Goal: Task Accomplishment & Management: Use online tool/utility

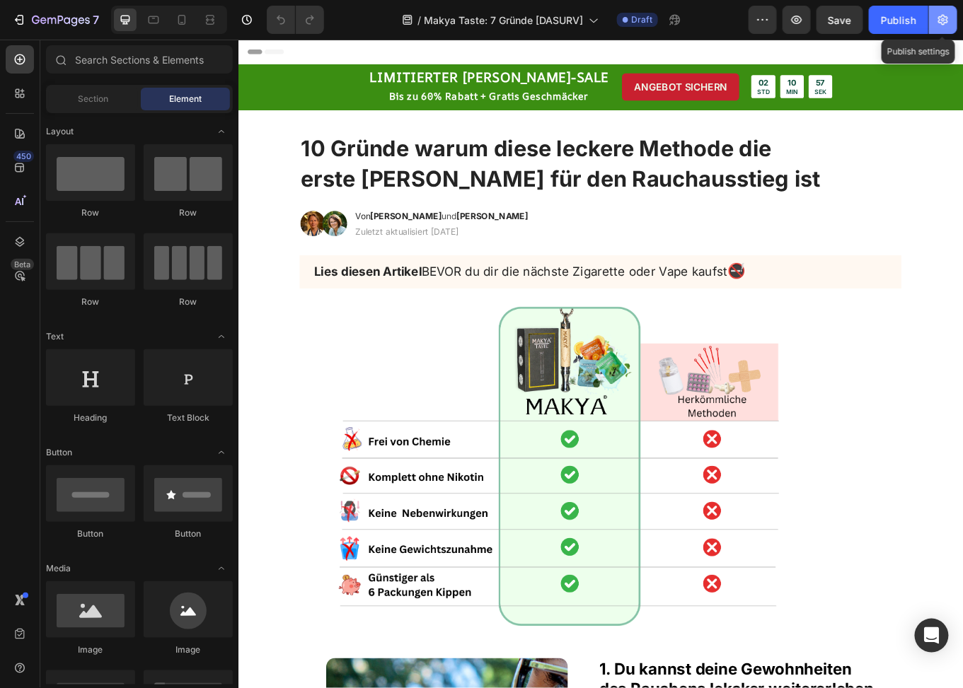
click at [948, 25] on icon "button" at bounding box center [943, 20] width 14 height 14
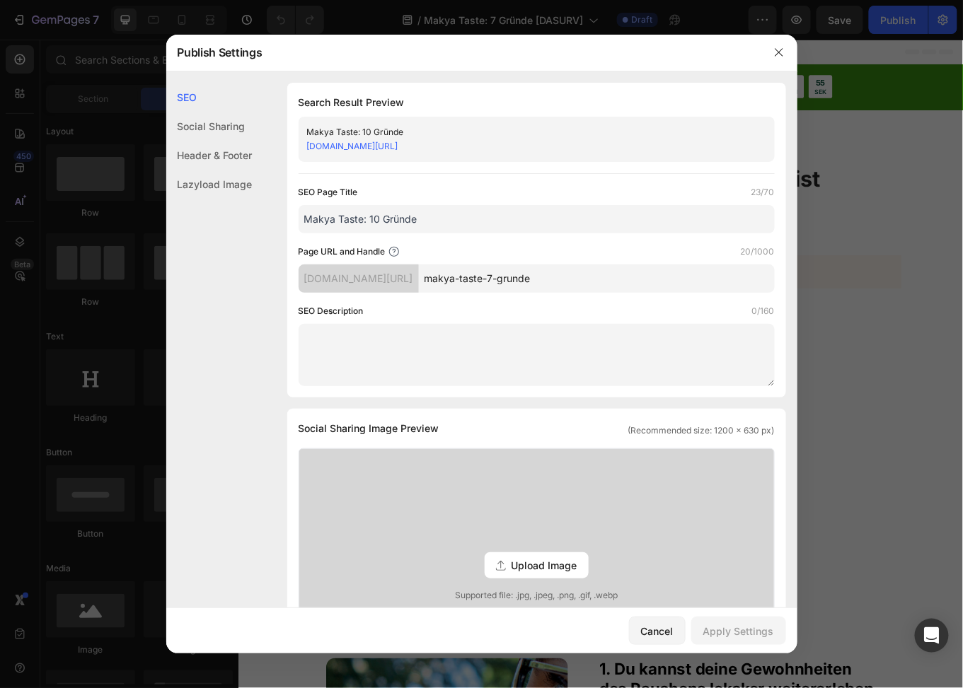
click at [625, 275] on input "makya-taste-7-grunde" at bounding box center [597, 279] width 356 height 28
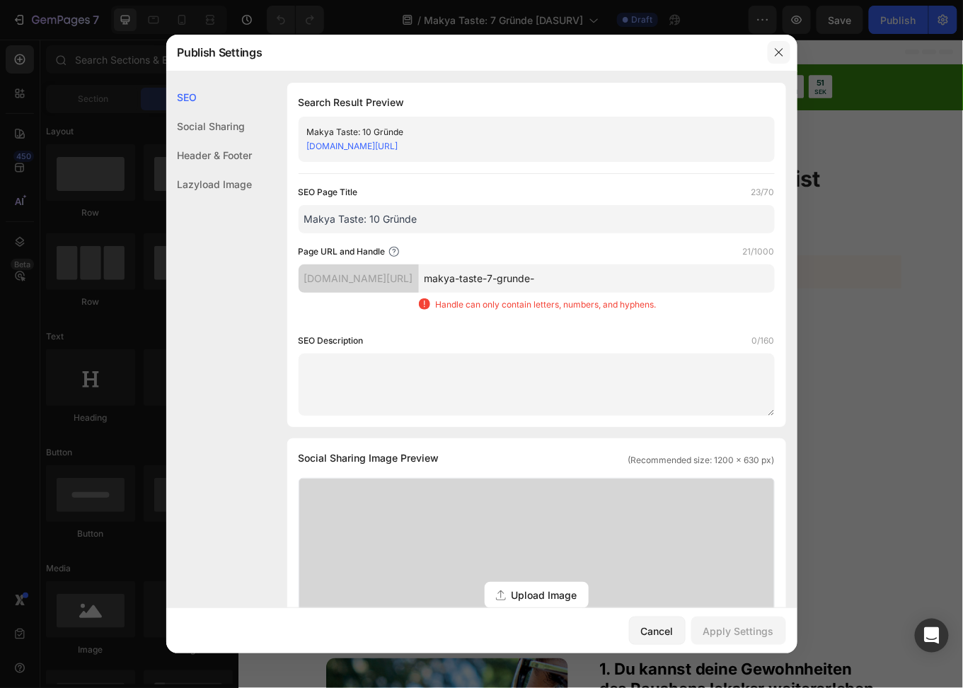
type input "makya-taste-7-grunde-"
click at [782, 54] on icon "button" at bounding box center [778, 52] width 11 height 11
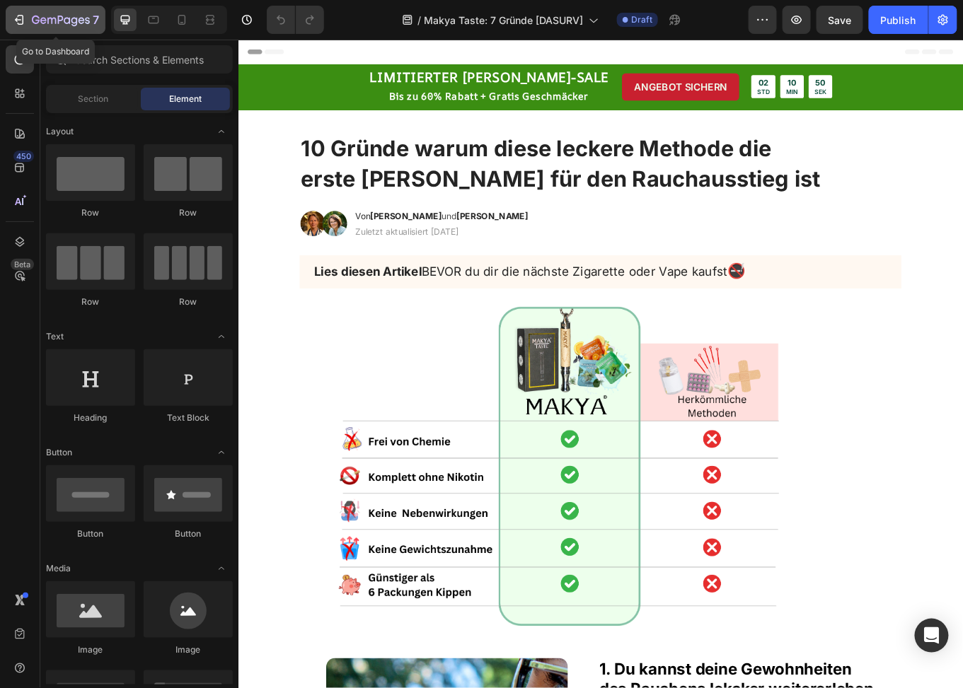
click at [29, 18] on div "7" at bounding box center [55, 19] width 87 height 17
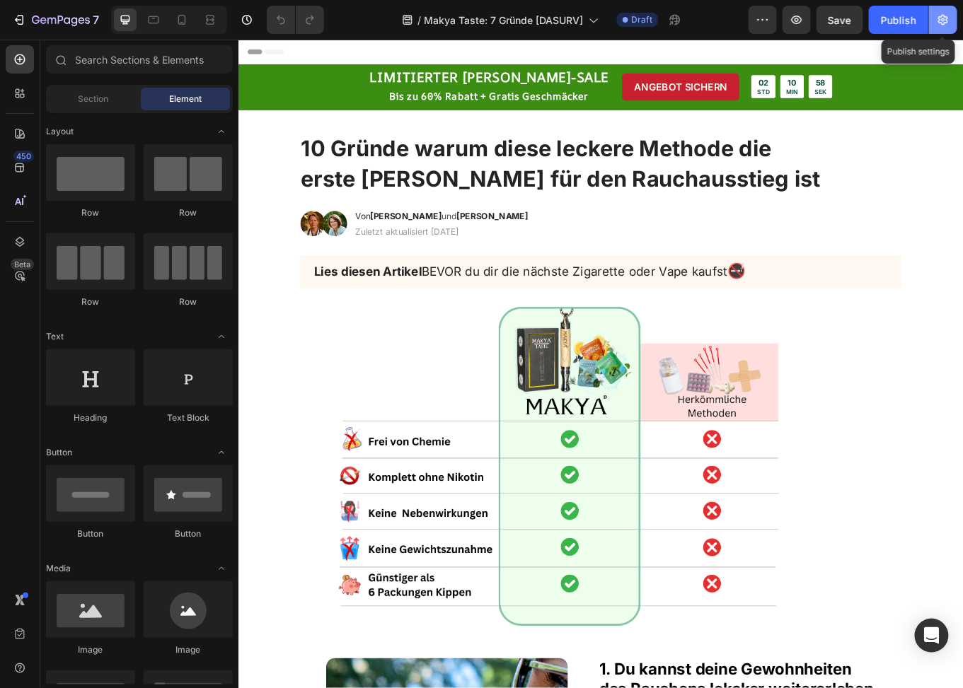
click at [942, 24] on icon "button" at bounding box center [943, 20] width 10 height 11
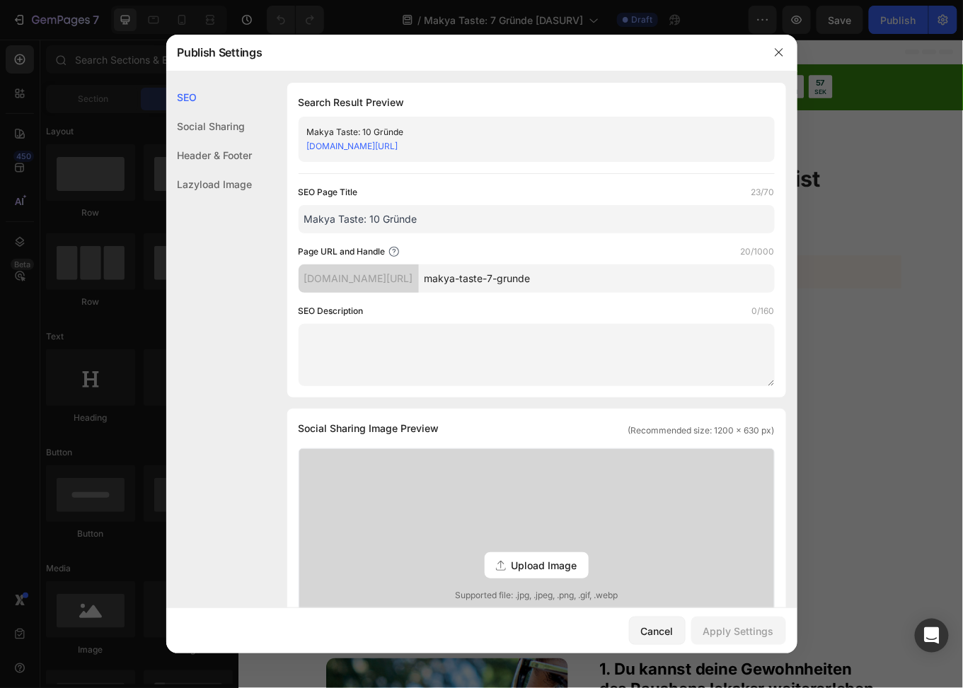
click at [609, 282] on input "makya-taste-7-grunde" at bounding box center [597, 279] width 356 height 28
type input "makya-taste-7-grunde-surv"
click at [371, 216] on input "Makya Taste: 10 Gründe" at bounding box center [537, 219] width 476 height 28
type input "Makya Taste: 7 Gründe"
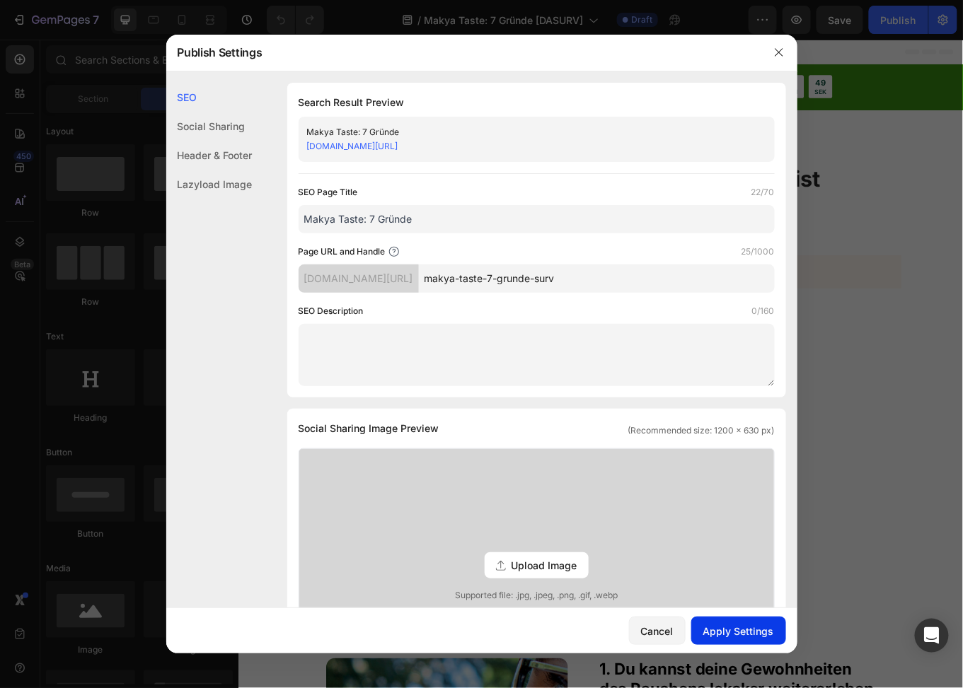
click at [735, 638] on div "Apply Settings" at bounding box center [738, 631] width 71 height 15
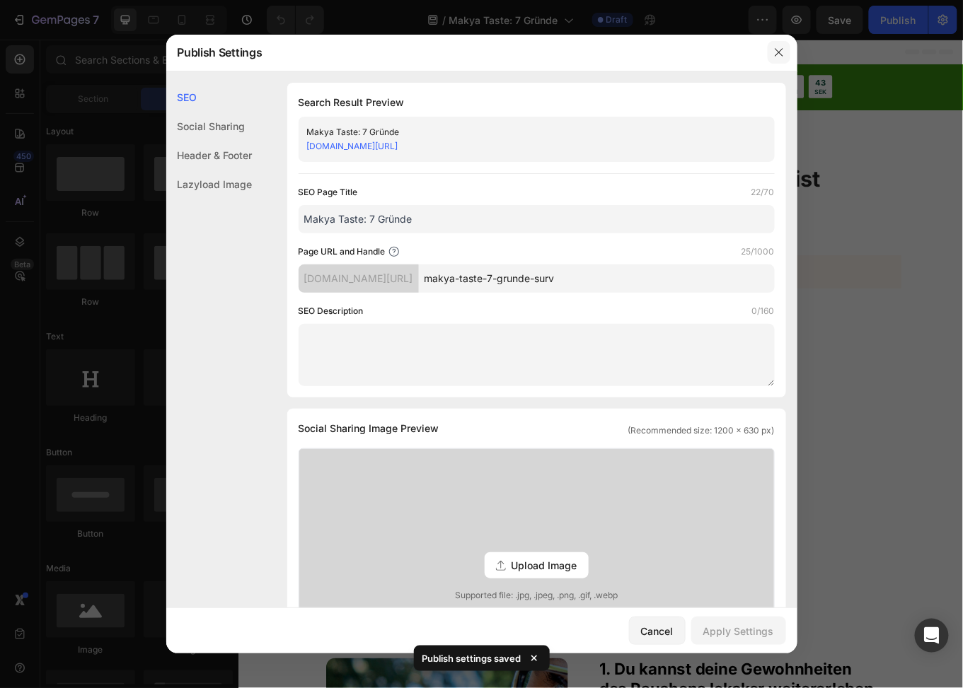
click at [780, 49] on icon "button" at bounding box center [778, 52] width 11 height 11
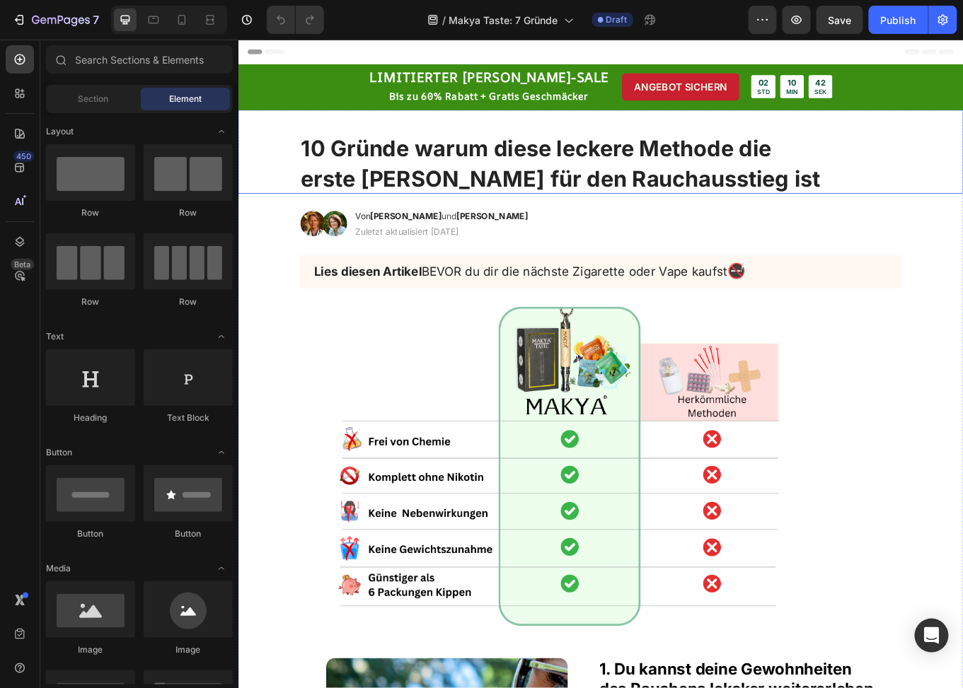
click at [372, 170] on strong "10 Gründe warum diese leckere Methode die" at bounding box center [586, 166] width 551 height 31
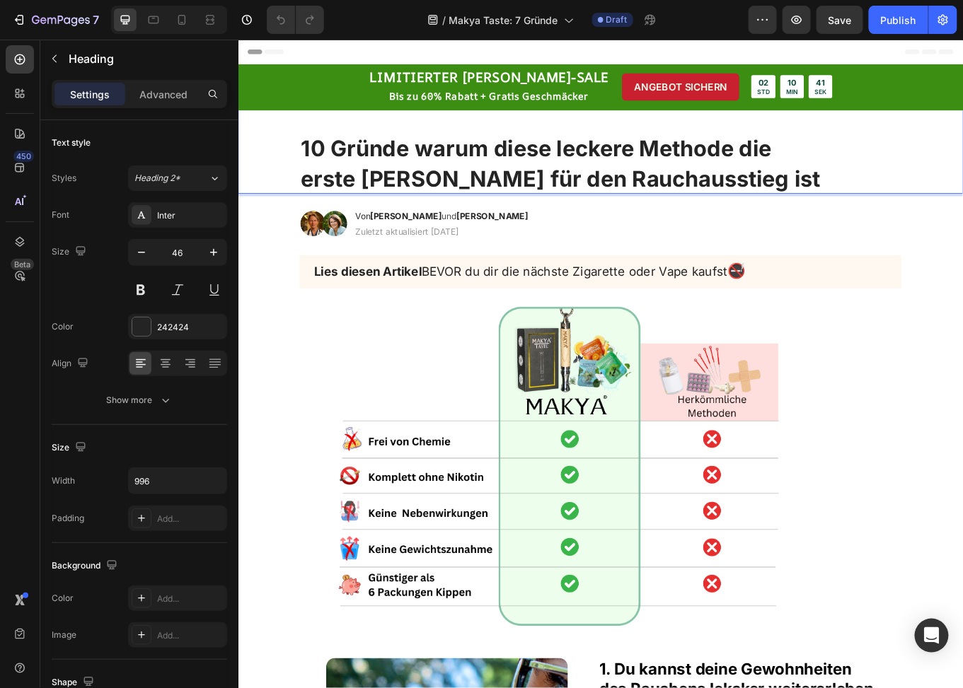
click at [319, 166] on strong "10 Gründe warum diese leckere Methode die" at bounding box center [586, 166] width 551 height 31
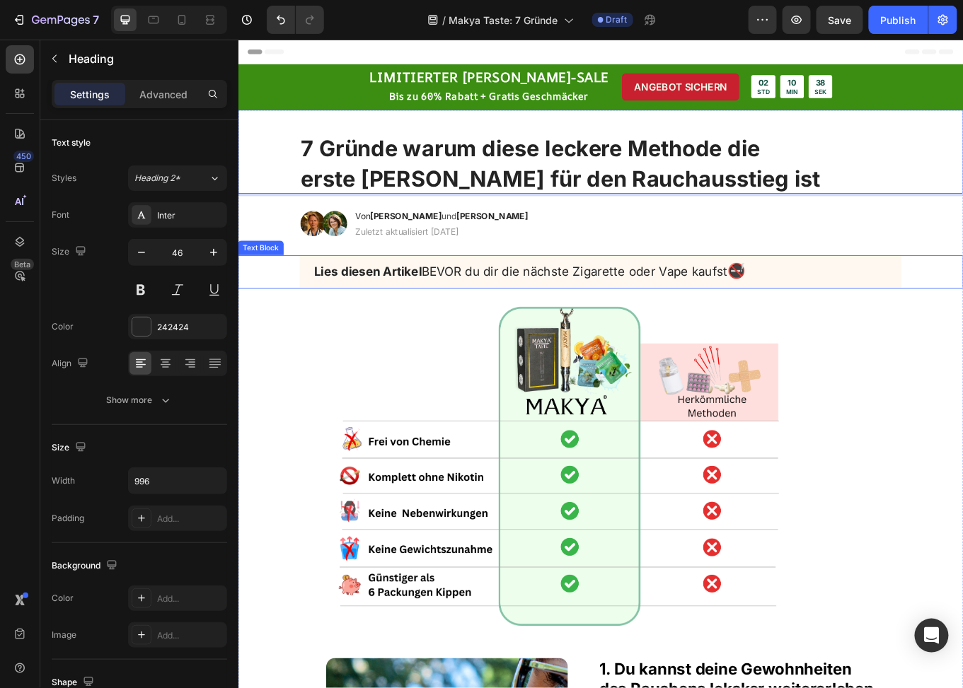
click at [482, 308] on span "Lies diesen Artikel BEVOR du dir die nächste Zigarette oder Vape kaufst" at bounding box center [569, 310] width 484 height 17
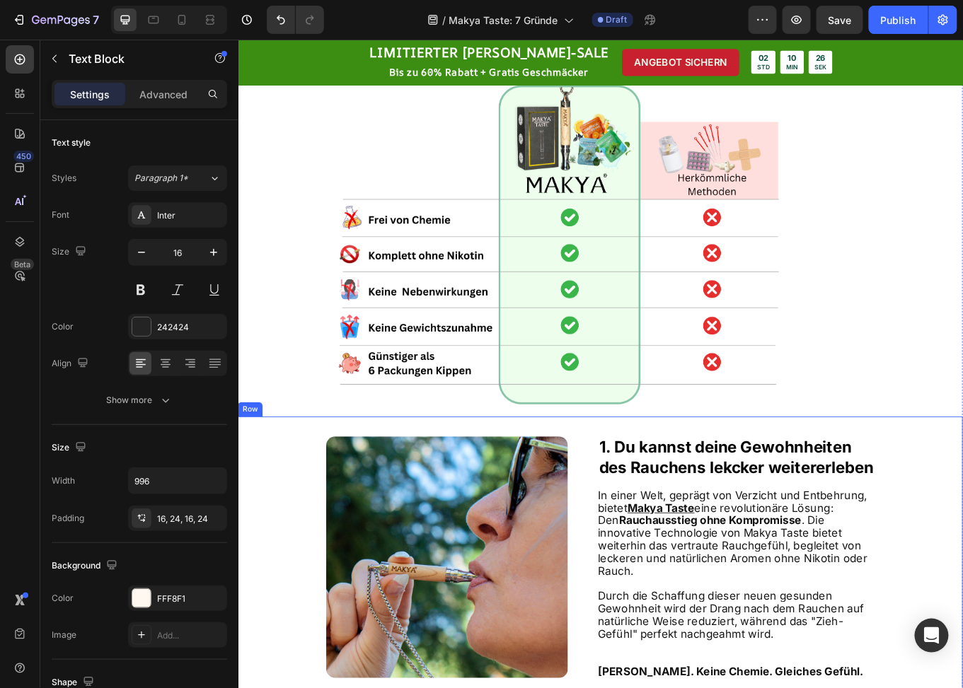
scroll to position [425, 0]
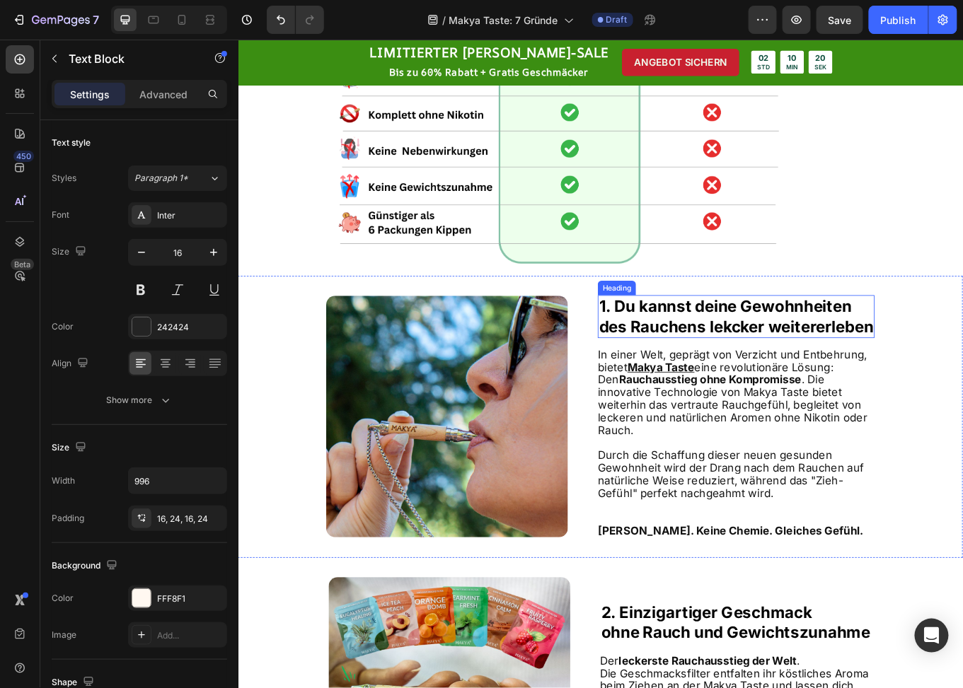
click at [826, 376] on strong "des Rauchens lekcker weitererleben" at bounding box center [821, 375] width 321 height 22
click at [795, 362] on strong "1. Du kannst deine Gewohnheiten" at bounding box center [809, 351] width 296 height 22
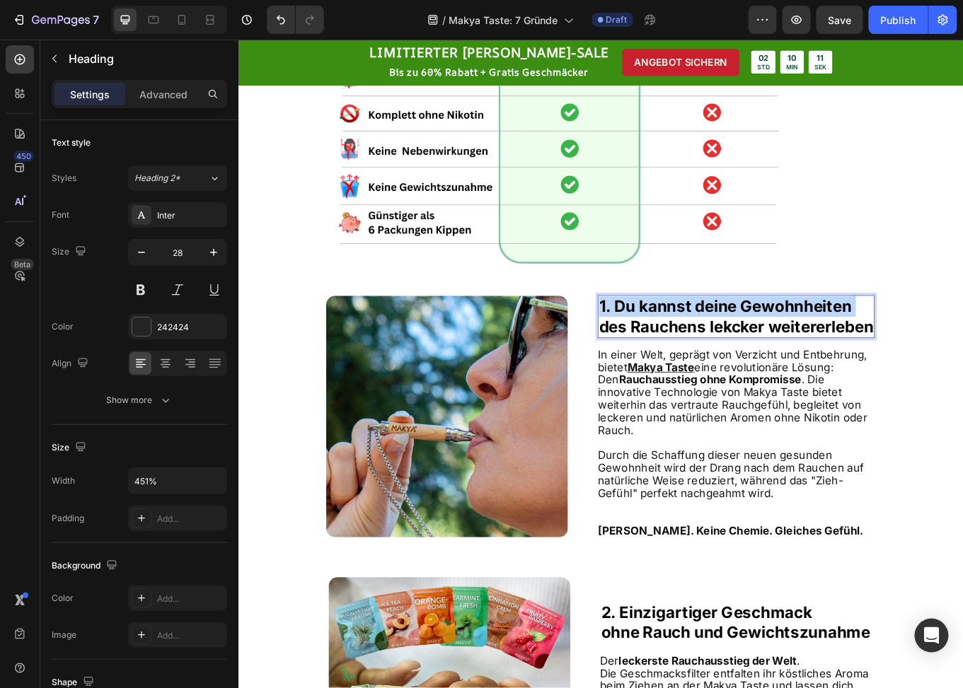
click at [795, 362] on strong "1. Du kannst deine Gewohnheiten" at bounding box center [809, 351] width 296 height 22
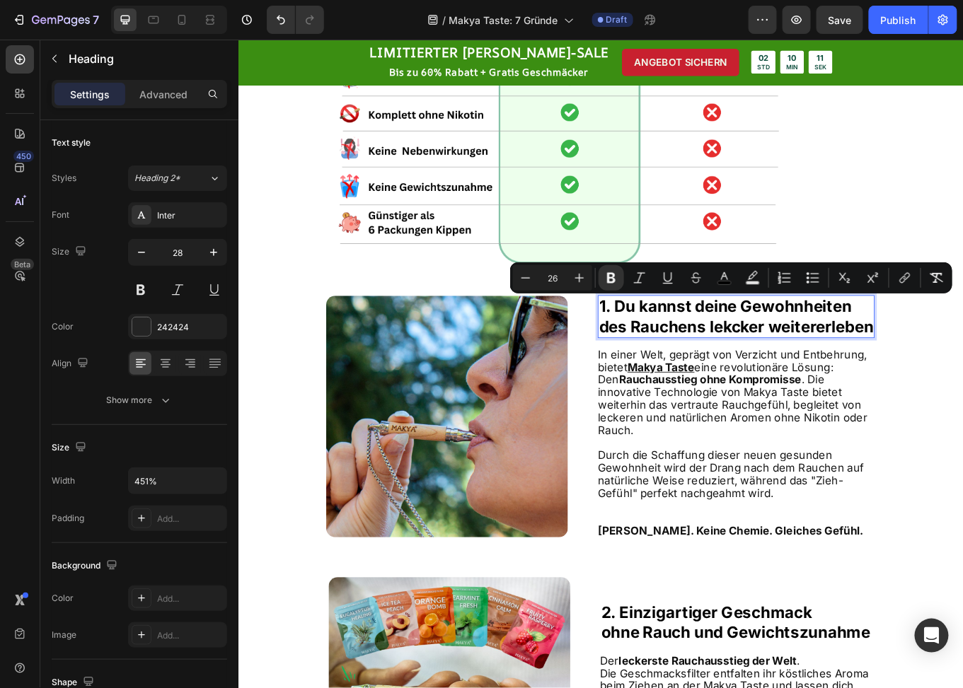
click at [693, 387] on p "1. Du kannst deine Gewohnheiten des Rauchens lekcker weitererleben" at bounding box center [821, 363] width 321 height 47
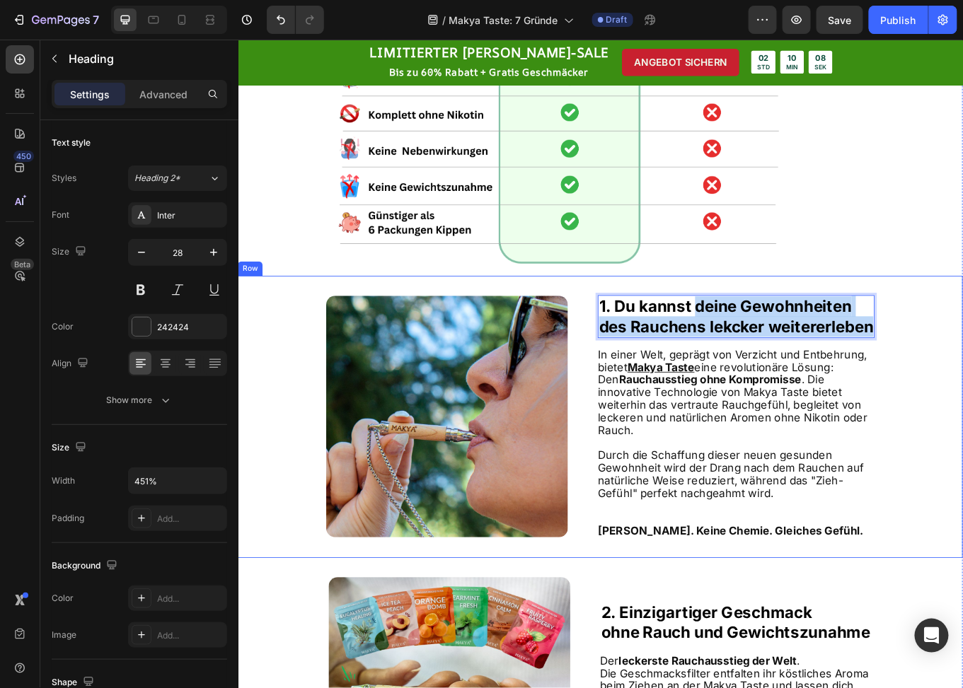
drag, startPoint x: 770, startPoint y: 352, endPoint x: 978, endPoint y: 394, distance: 212.2
click at [962, 394] on div "1. Du kannst deine Gewohnheiten des Rauchens lekcker weitererleben Heading 16 I…" at bounding box center [821, 480] width 324 height 285
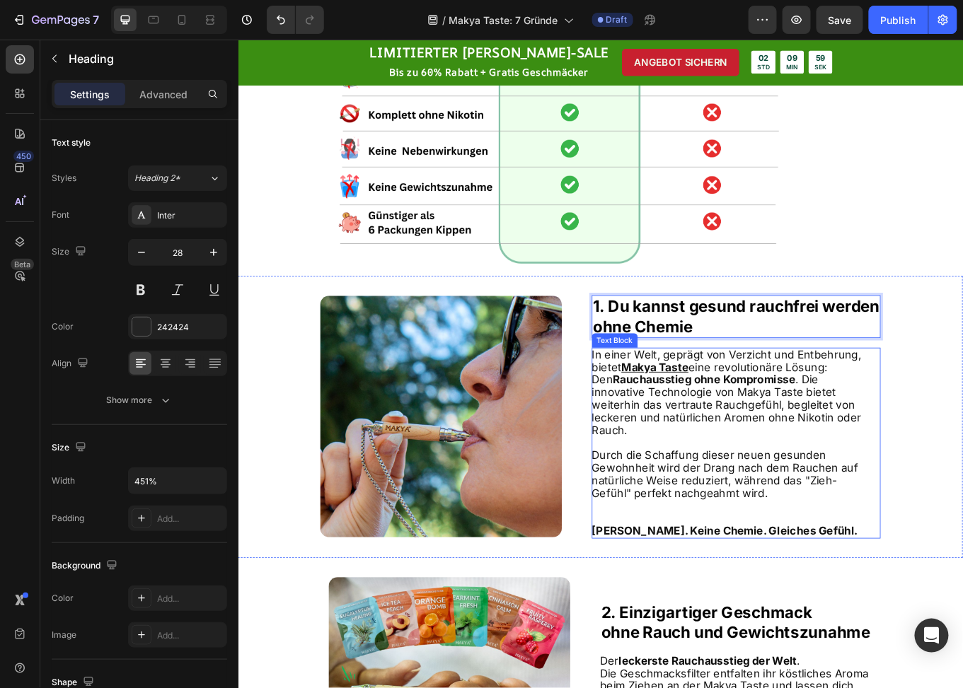
click at [797, 463] on span "n einer Welt, geprägt von Verzicht und Entbehrung, bietet [PERSON_NAME] Taste e…" at bounding box center [810, 451] width 316 height 103
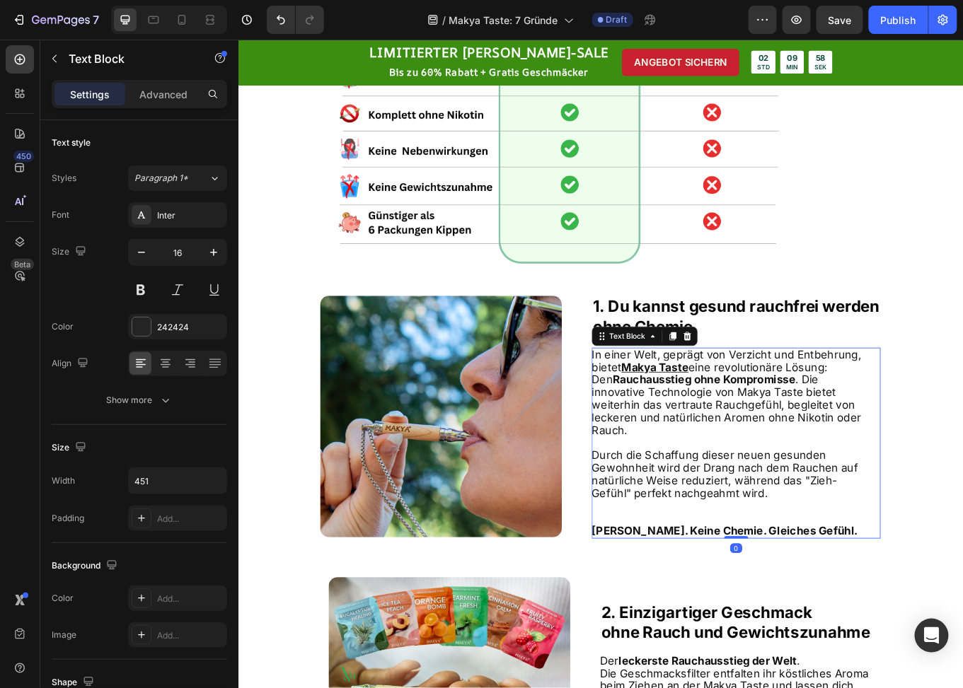
click at [804, 458] on span "n einer Welt, geprägt von Verzicht und Entbehrung, bietet [PERSON_NAME] Taste e…" at bounding box center [810, 451] width 316 height 103
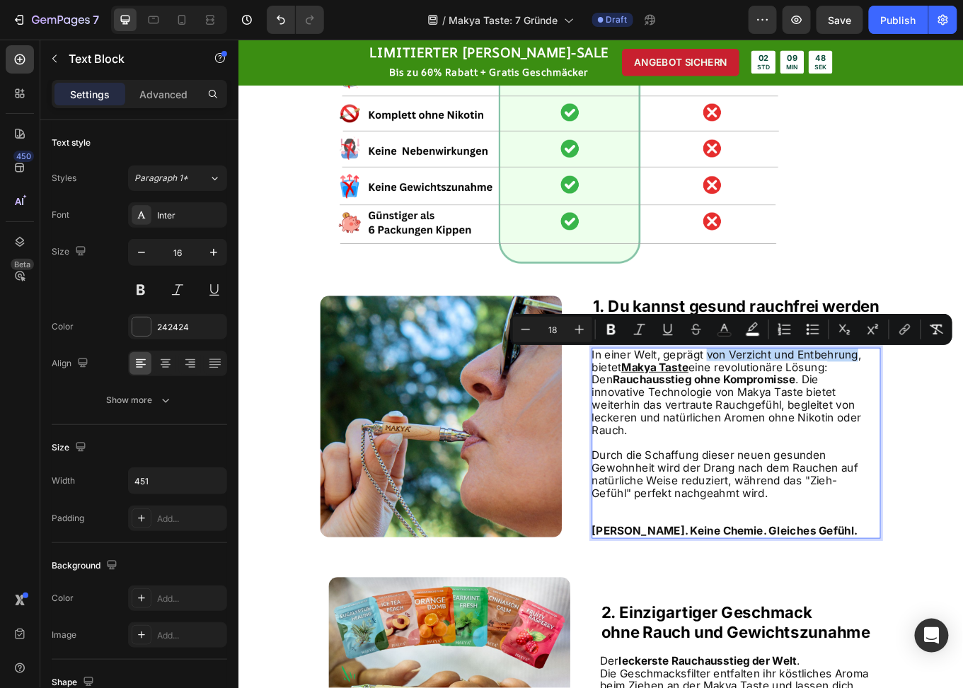
drag, startPoint x: 780, startPoint y: 410, endPoint x: 954, endPoint y: 410, distance: 173.4
click at [954, 410] on span "n einer Welt, geprägt von Verzicht und Entbehrung, bietet [PERSON_NAME] Taste e…" at bounding box center [810, 451] width 316 height 103
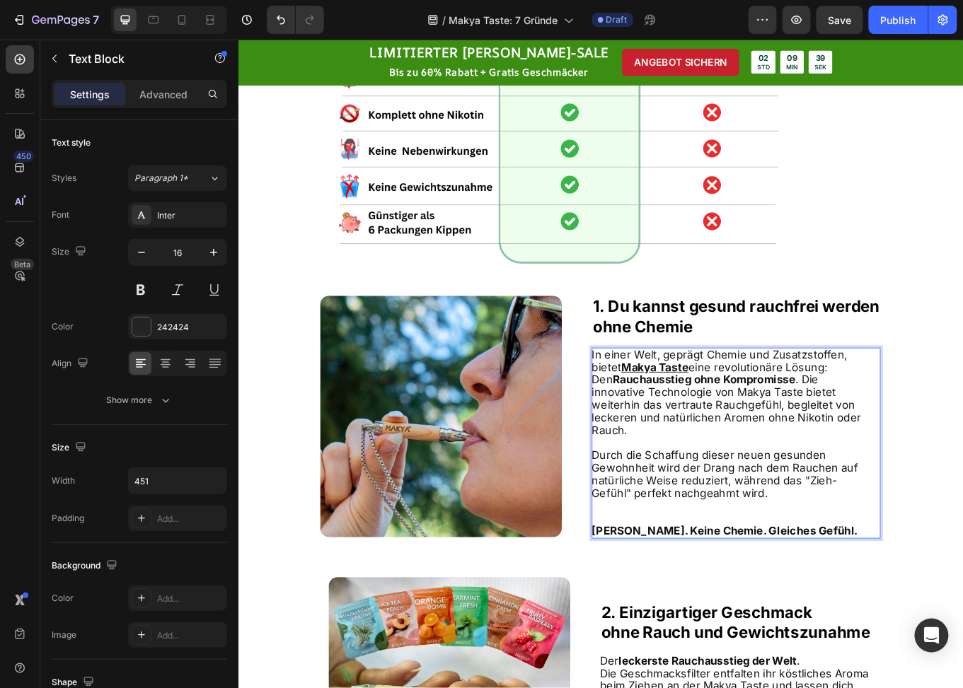
click at [807, 444] on strong "Rauchausstieg ohne Kompromisse" at bounding box center [784, 436] width 214 height 15
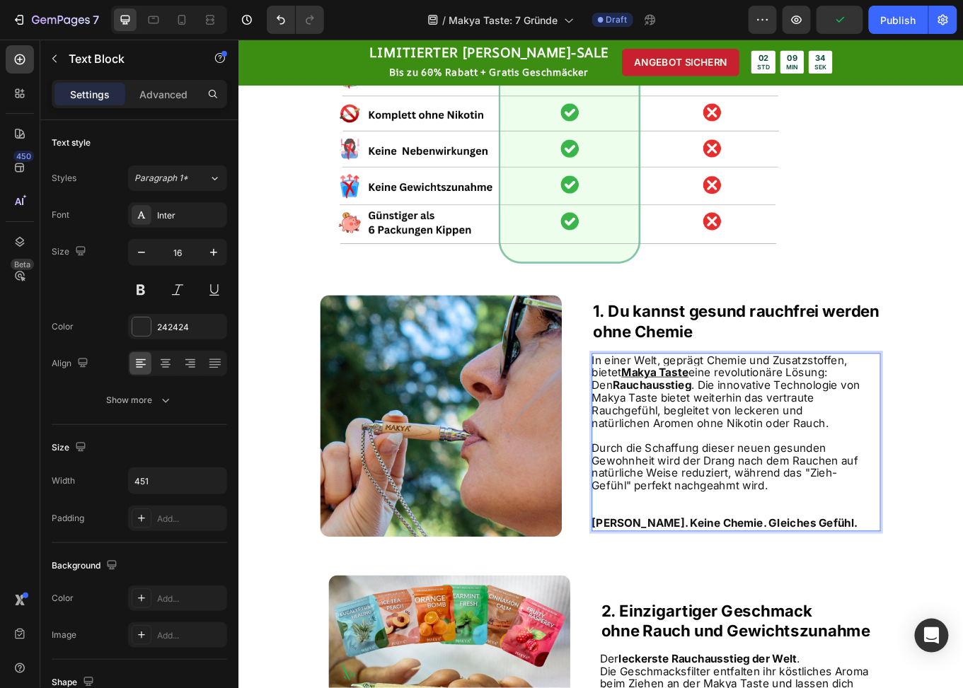
click at [960, 421] on p "I n einer Welt, geprägt Chemie und Zusatzstoffen, bietet Makya Taste eine revol…" at bounding box center [811, 452] width 318 height 88
click at [722, 439] on span "n einer Welt, geprägt Chemie und Zusatzstoffen, bietet Makya Taste eine revolut…" at bounding box center [805, 451] width 306 height 88
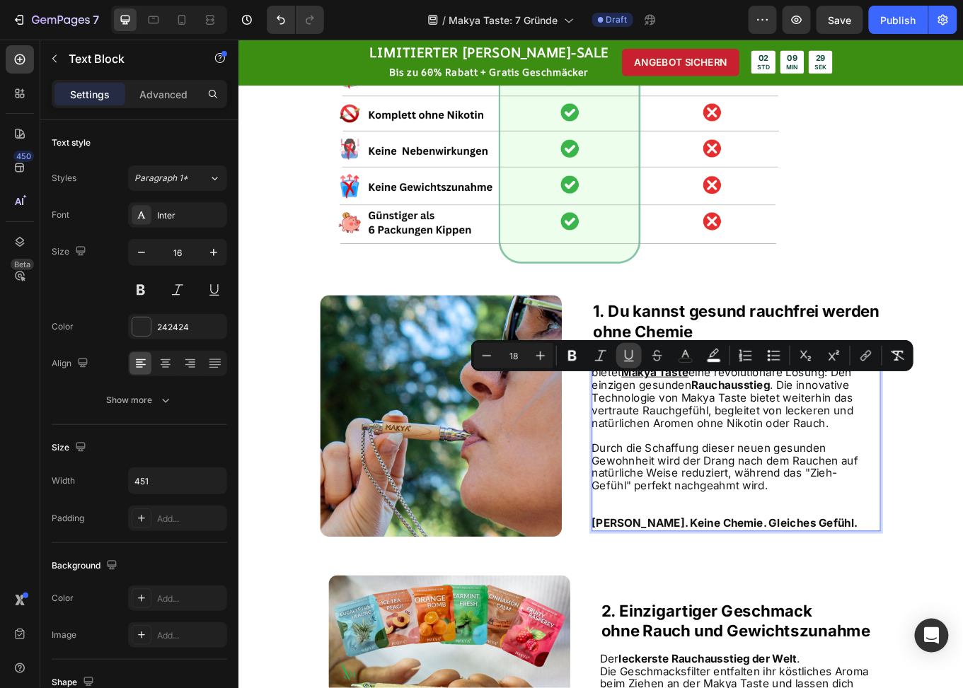
click at [572, 351] on icon "Editor contextual toolbar" at bounding box center [572, 356] width 8 height 11
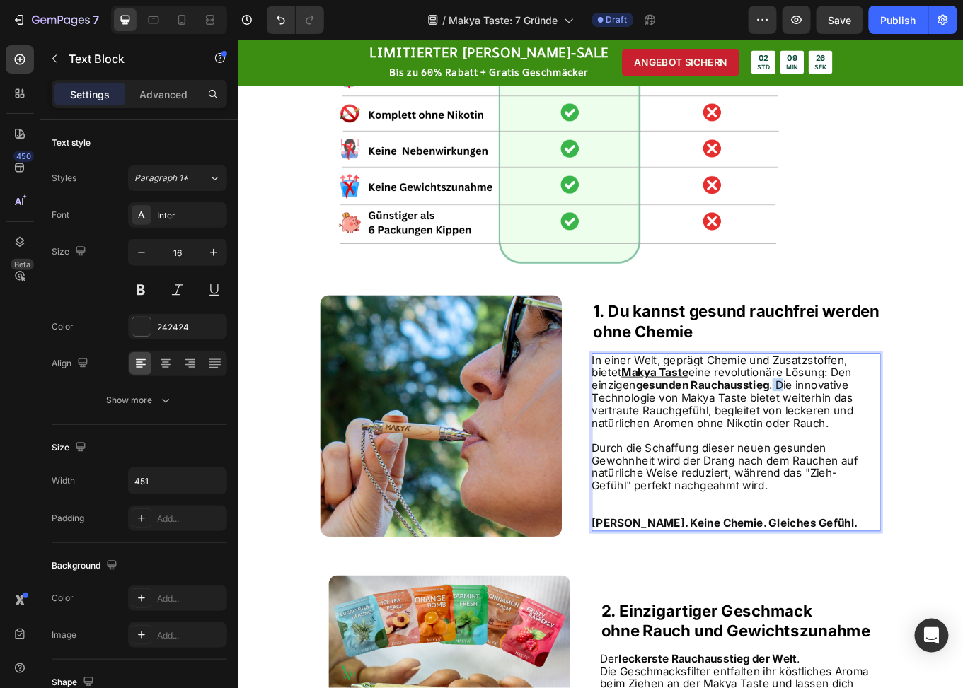
drag, startPoint x: 863, startPoint y: 439, endPoint x: 876, endPoint y: 443, distance: 13.4
click at [876, 443] on span "n einer Welt, geprägt Chemie und Zusatzstoffen, bietet Makya Taste eine revolut…" at bounding box center [805, 451] width 306 height 88
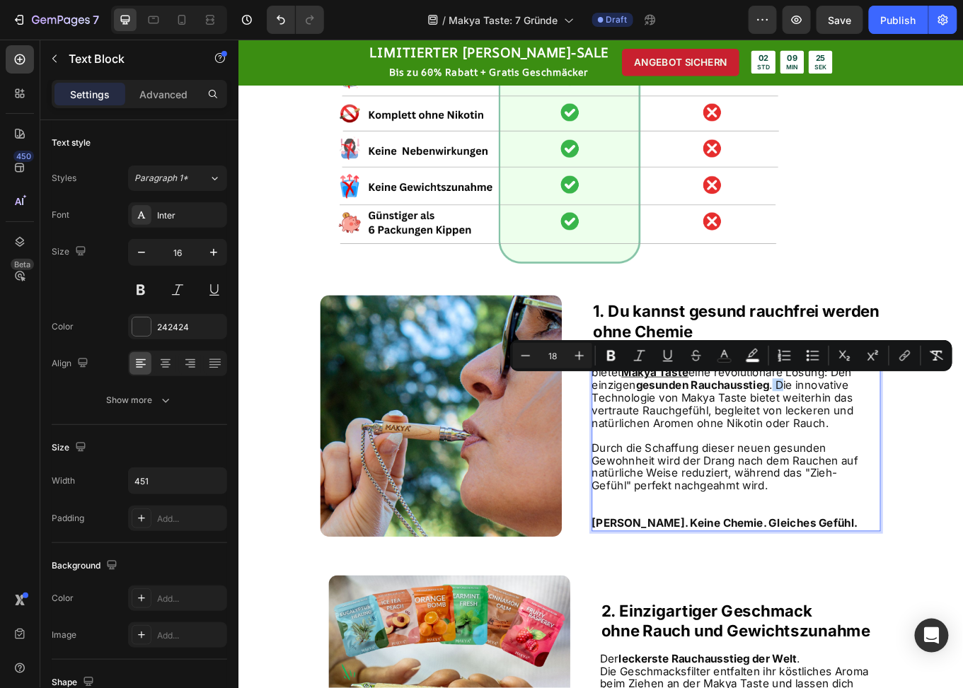
click at [876, 443] on span "n einer Welt, geprägt Chemie und Zusatzstoffen, bietet Makya Taste eine revolut…" at bounding box center [805, 451] width 306 height 88
drag, startPoint x: 867, startPoint y: 442, endPoint x: 868, endPoint y: 473, distance: 31.2
click at [868, 473] on span "n einer Welt, geprägt Chemie und Zusatzstoffen, bietet Makya Taste eine revolut…" at bounding box center [805, 451] width 306 height 88
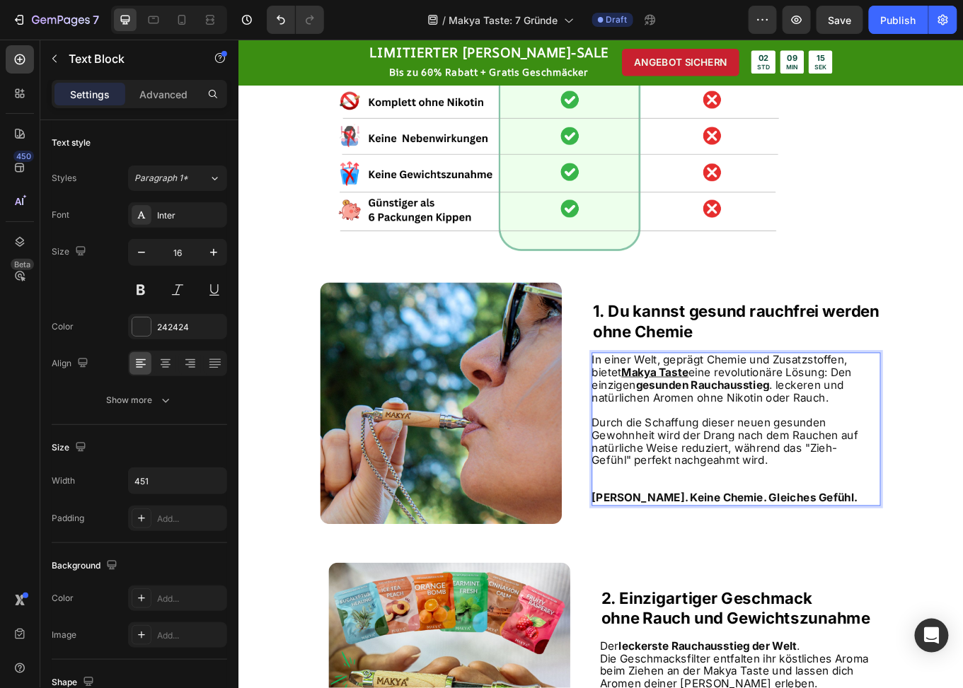
click at [778, 413] on span "n einer Welt, geprägt Chemie und Zusatzstoffen, bietet Makya Taste eine revolut…" at bounding box center [804, 435] width 304 height 59
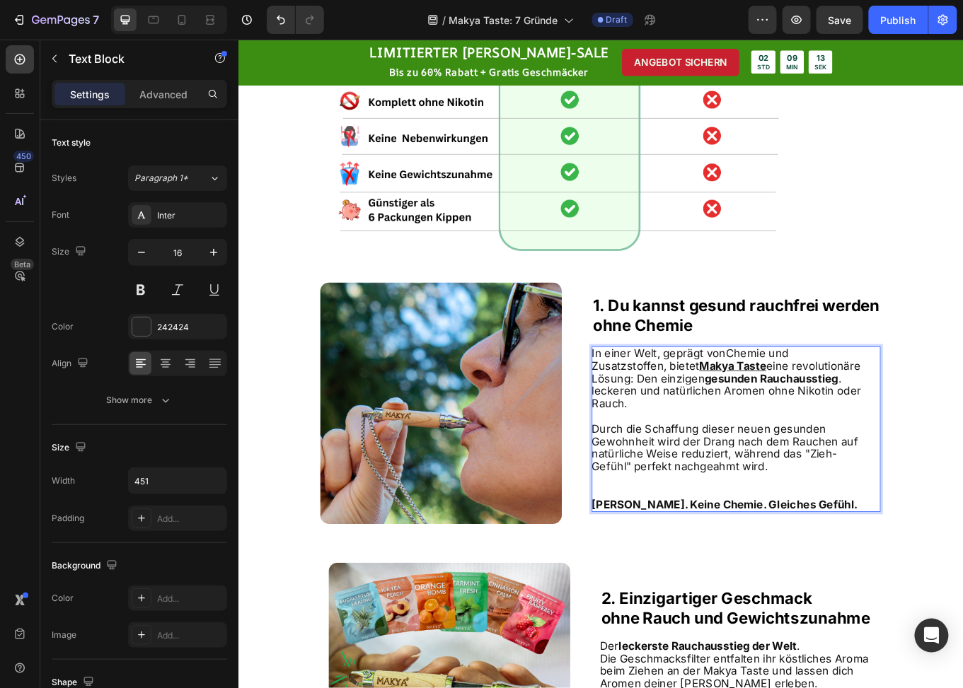
scroll to position [432, 0]
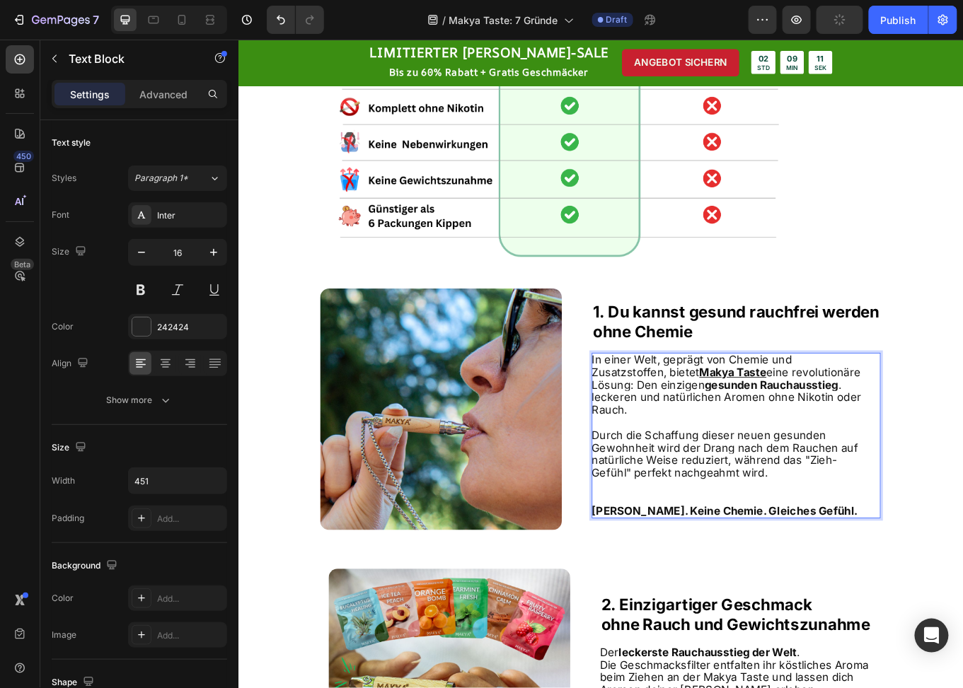
click at [652, 426] on span "n einer Welt, geprägt von Chemie und Zusatzstoffen, bietet Makya Taste eine rev…" at bounding box center [810, 443] width 316 height 74
click at [948, 443] on p "I n einer Welt, geprägt von Chemie und Zusatzstoffen, bietet Makya Taste eine r…" at bounding box center [811, 444] width 318 height 74
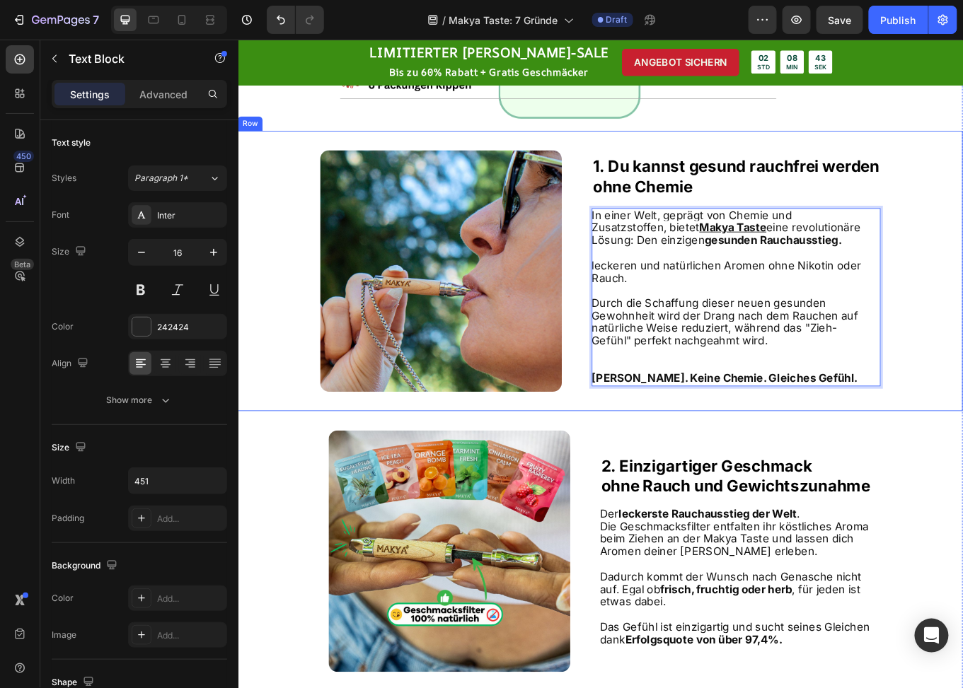
scroll to position [354, 0]
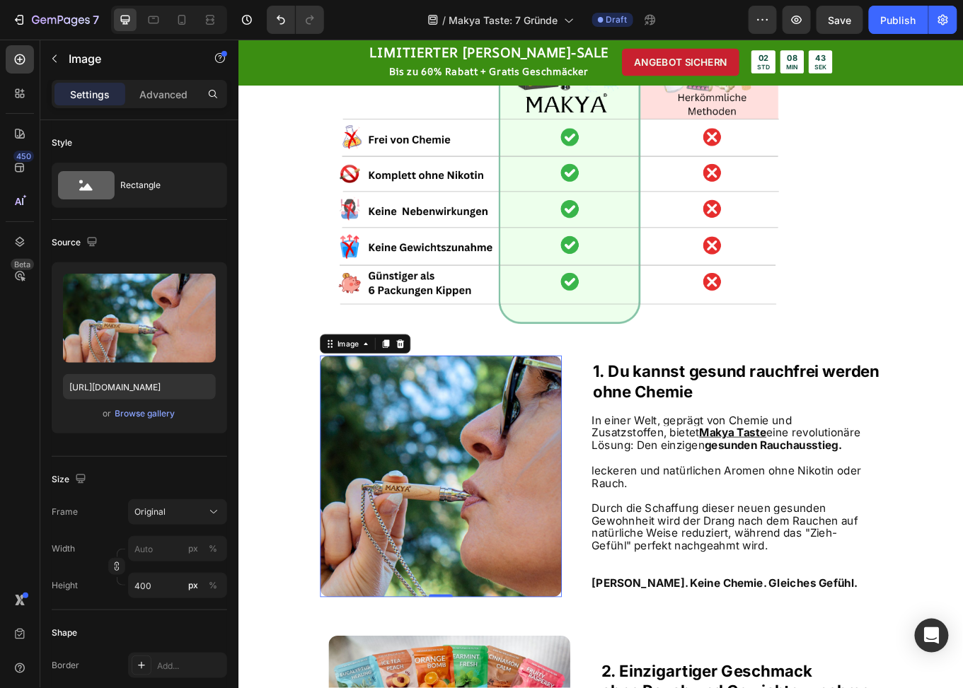
click at [483, 504] on img at bounding box center [475, 550] width 283 height 283
click at [153, 412] on div "Browse gallery" at bounding box center [145, 414] width 60 height 13
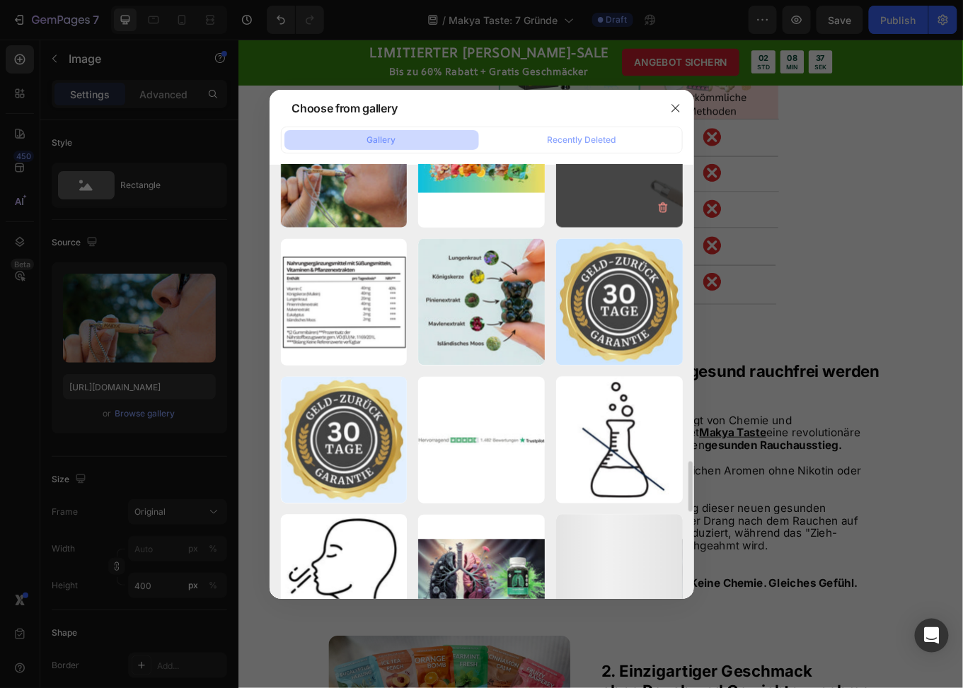
scroll to position [2483, 0]
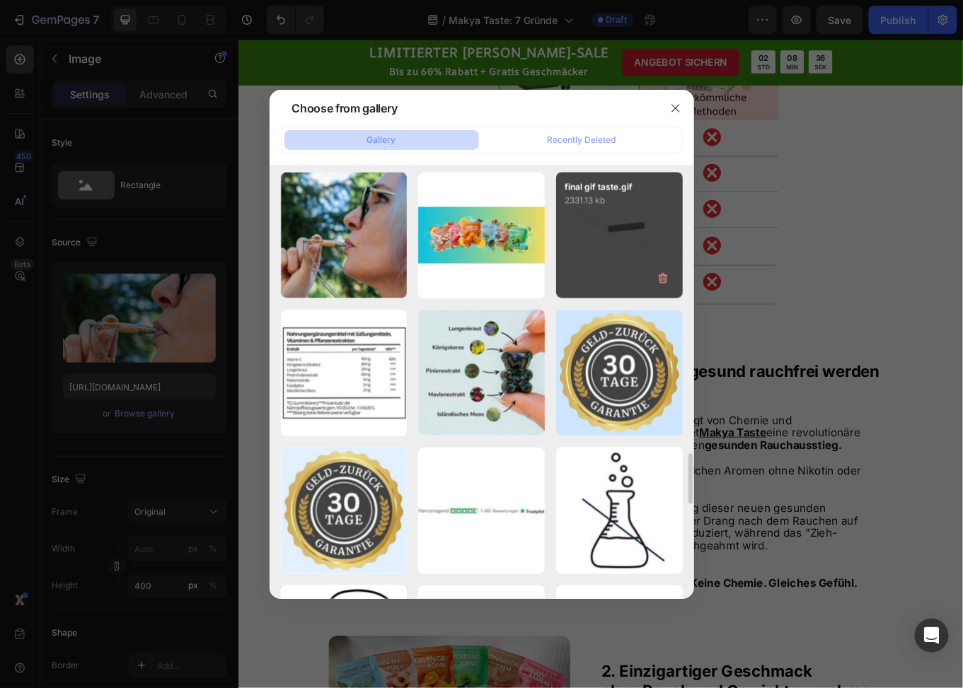
click at [611, 259] on div "final gif taste.gif 2331.13 kb" at bounding box center [619, 236] width 127 height 127
type input "[URL][DOMAIN_NAME]"
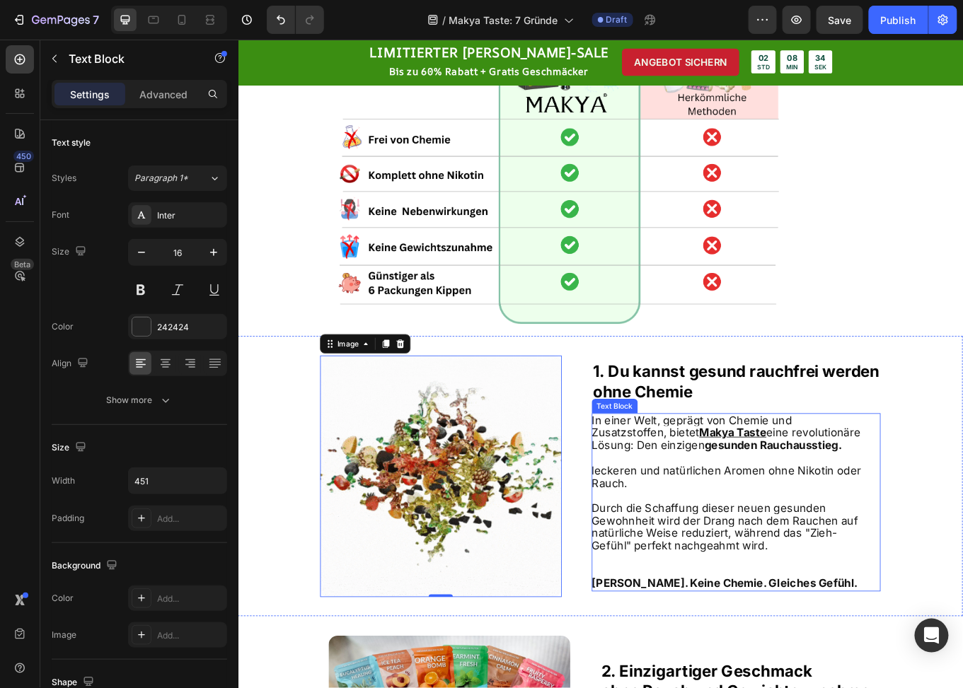
click at [742, 542] on span "leckeren und natürlichen Aromen ohne Nikotin oder Rauch." at bounding box center [810, 551] width 316 height 30
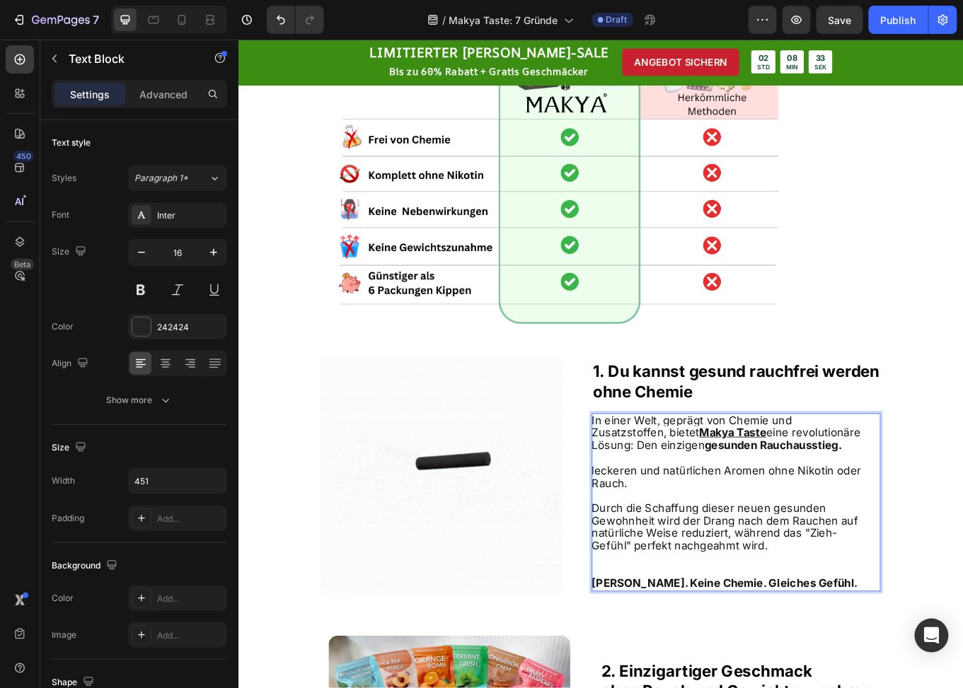
click at [688, 551] on p "leckeren und natürlichen Aromen ohne Nikotin oder Rauch." at bounding box center [811, 552] width 318 height 30
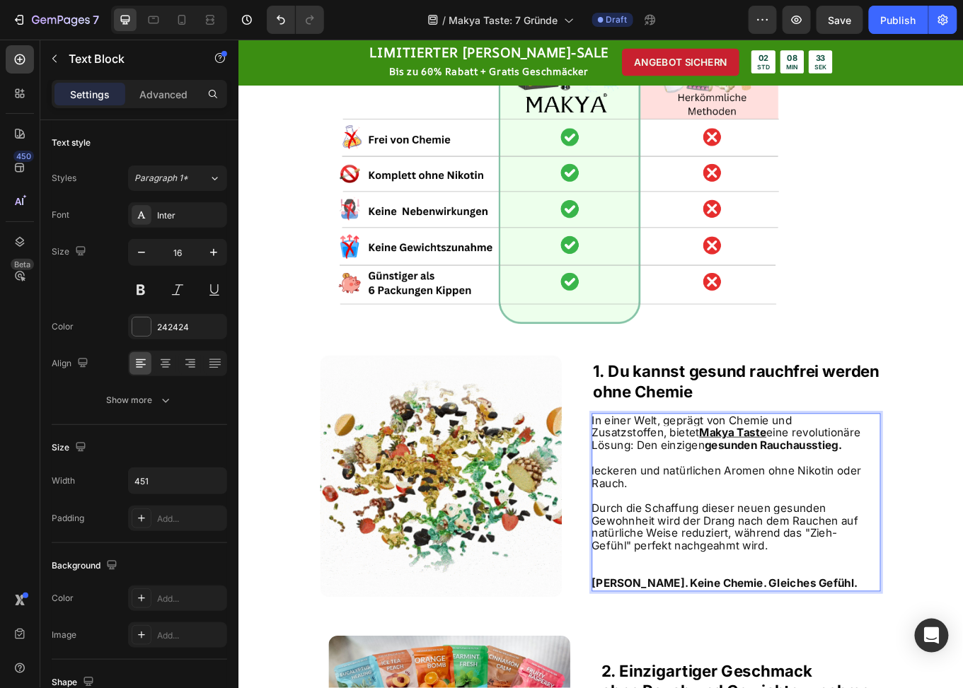
click at [693, 558] on p "leckeren und natürlichen Aromen ohne Nikotin oder Rauch." at bounding box center [811, 552] width 318 height 30
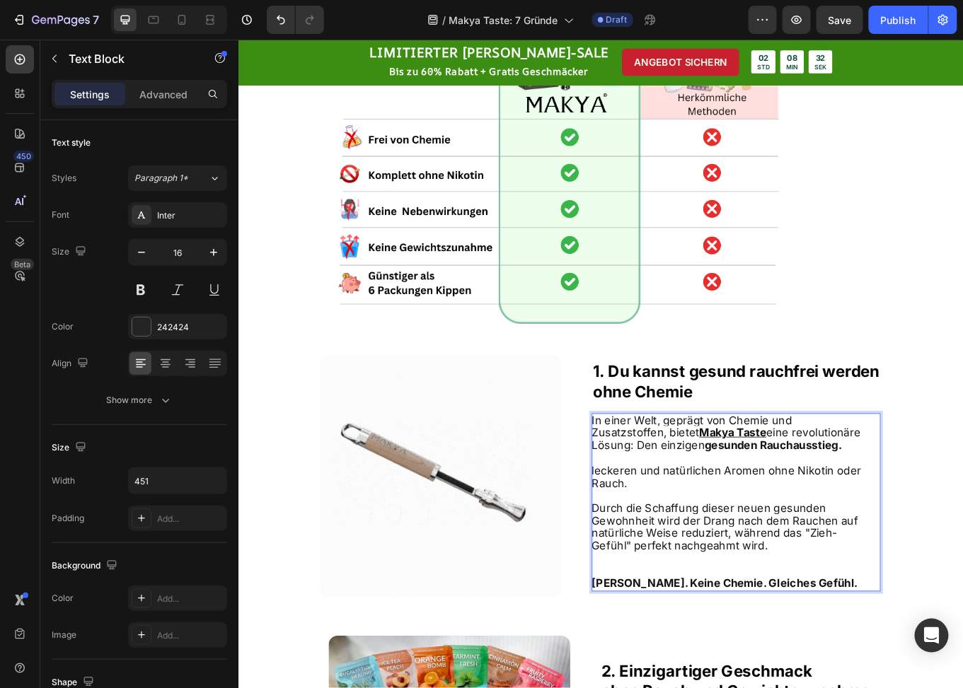
click at [682, 556] on span "leckeren und natürlichen Aromen ohne Nikotin oder Rauch." at bounding box center [810, 551] width 316 height 30
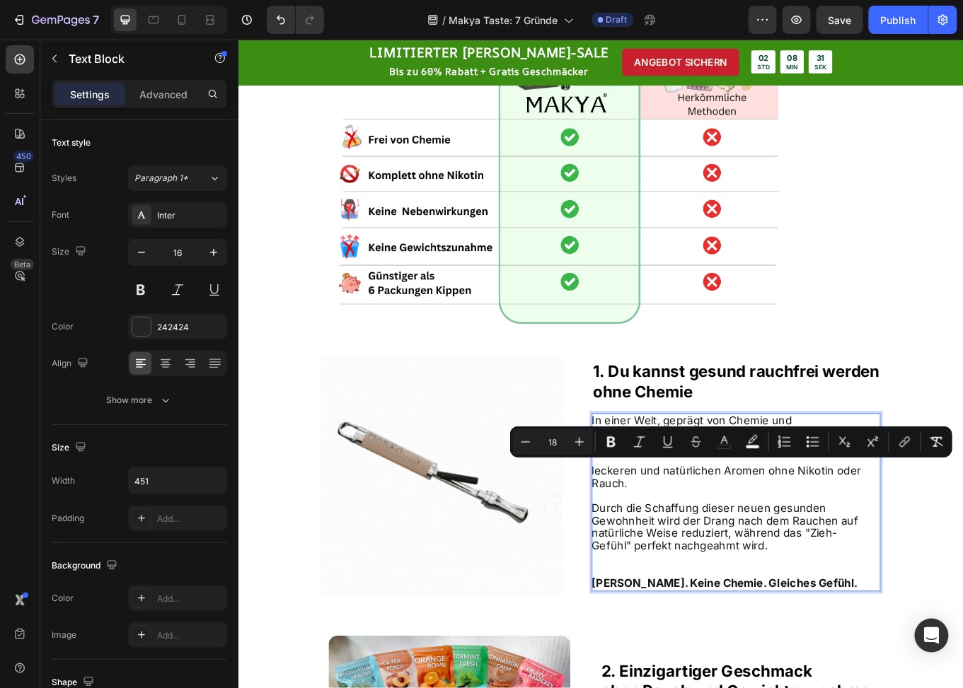
drag, startPoint x: 703, startPoint y: 558, endPoint x: 650, endPoint y: 546, distance: 54.6
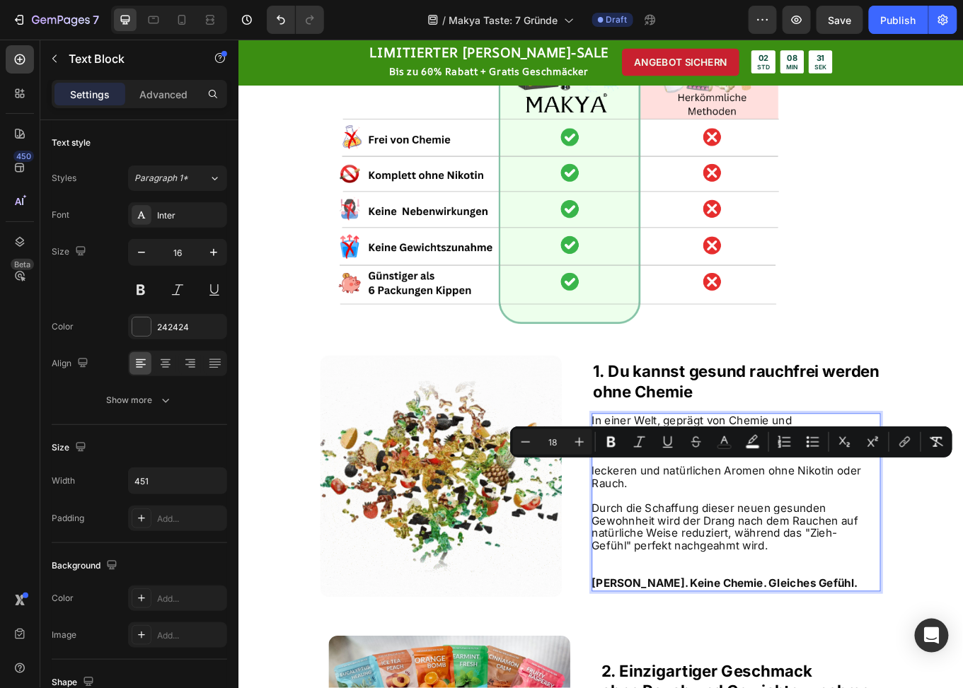
click at [652, 546] on p "leckeren und natürlichen Aromen ohne Nikotin oder Rauch." at bounding box center [811, 552] width 318 height 30
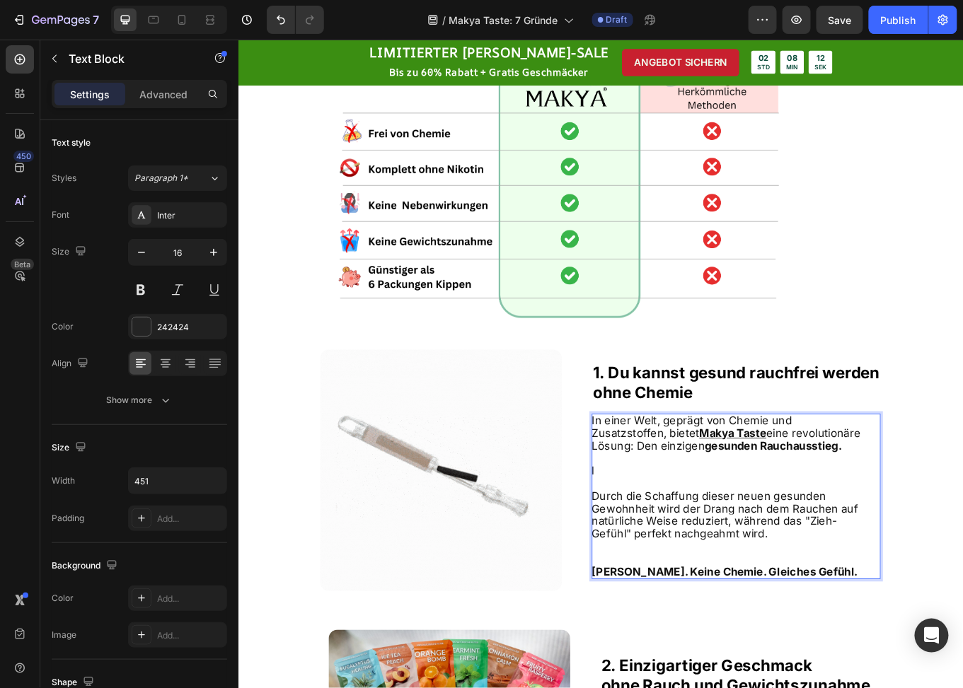
scroll to position [354, 0]
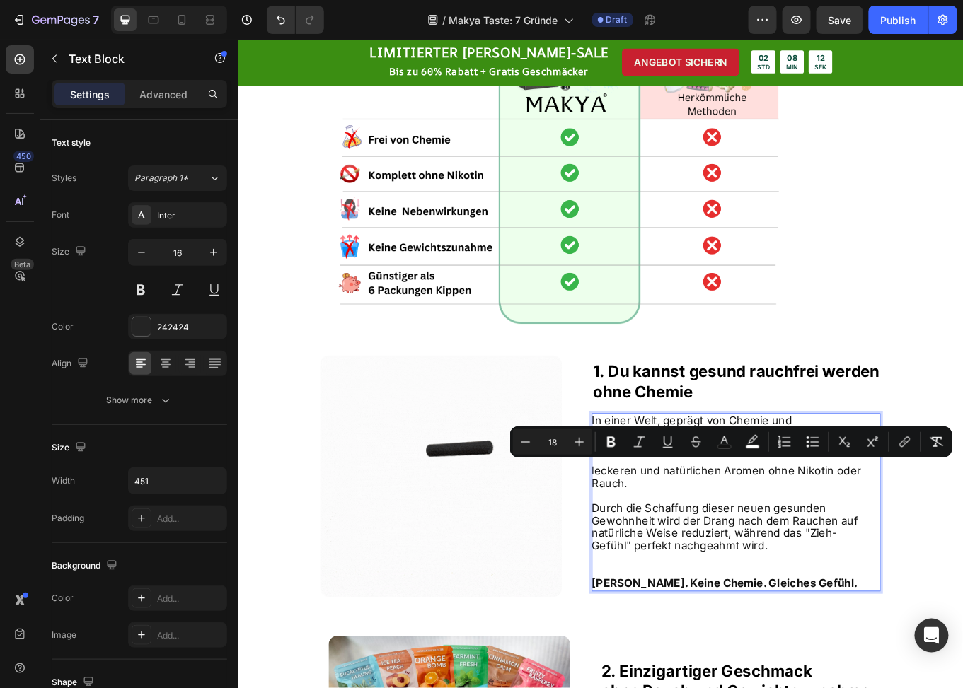
click at [693, 553] on p "leckeren und natürlichen Aromen ohne Nikotin oder Rauch." at bounding box center [811, 552] width 318 height 30
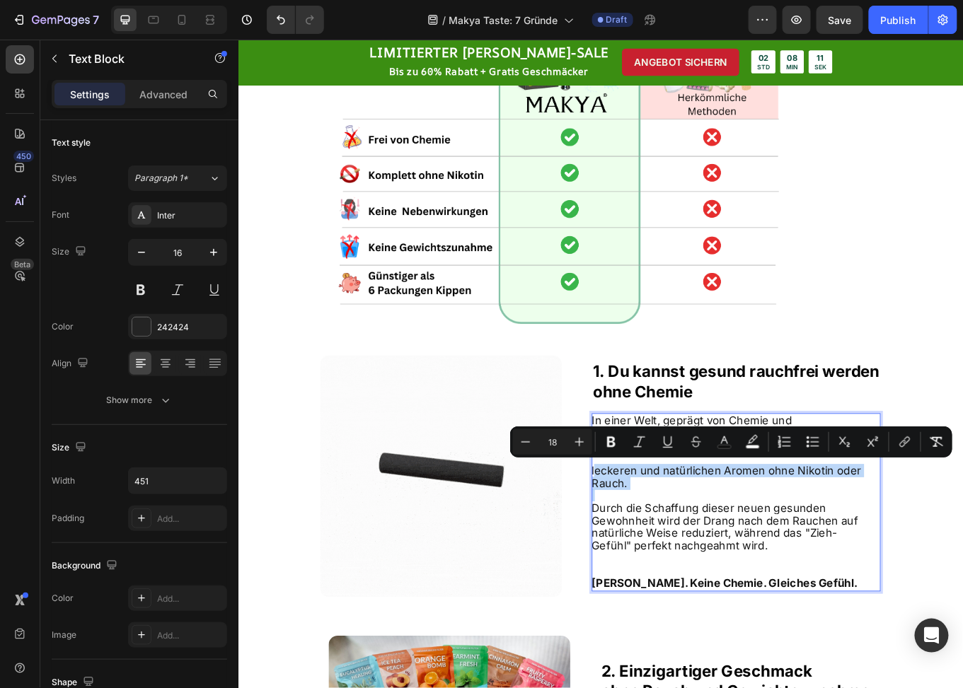
drag, startPoint x: 704, startPoint y: 566, endPoint x: 650, endPoint y: 546, distance: 58.2
click at [652, 546] on div "I n einer Welt, geprägt von Chemie und Zusatzstoffen, bietet Makya Taste eine r…" at bounding box center [811, 581] width 319 height 209
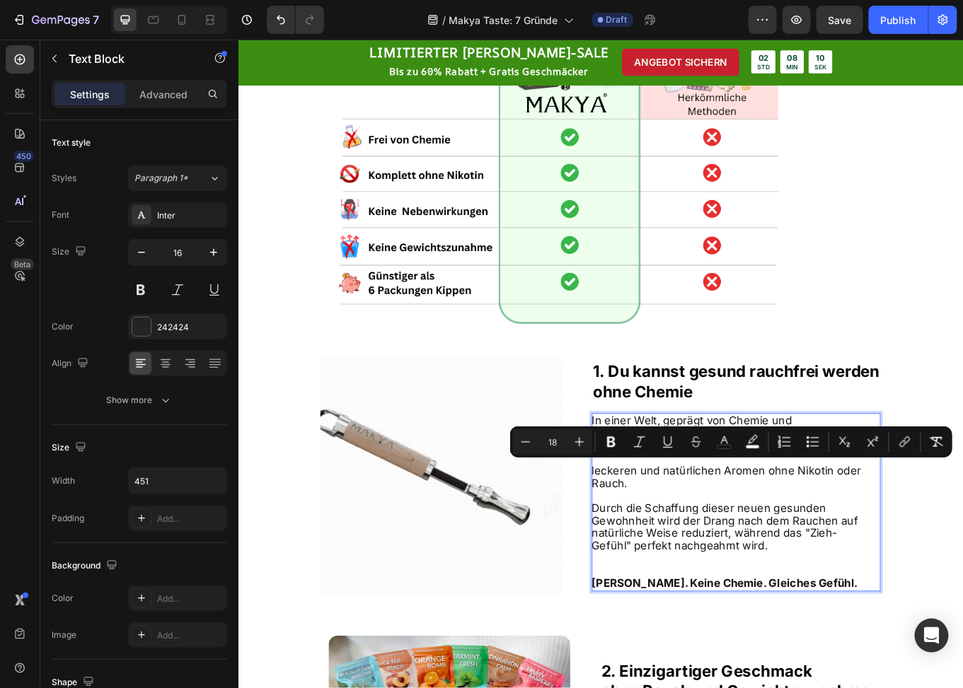
scroll to position [361, 0]
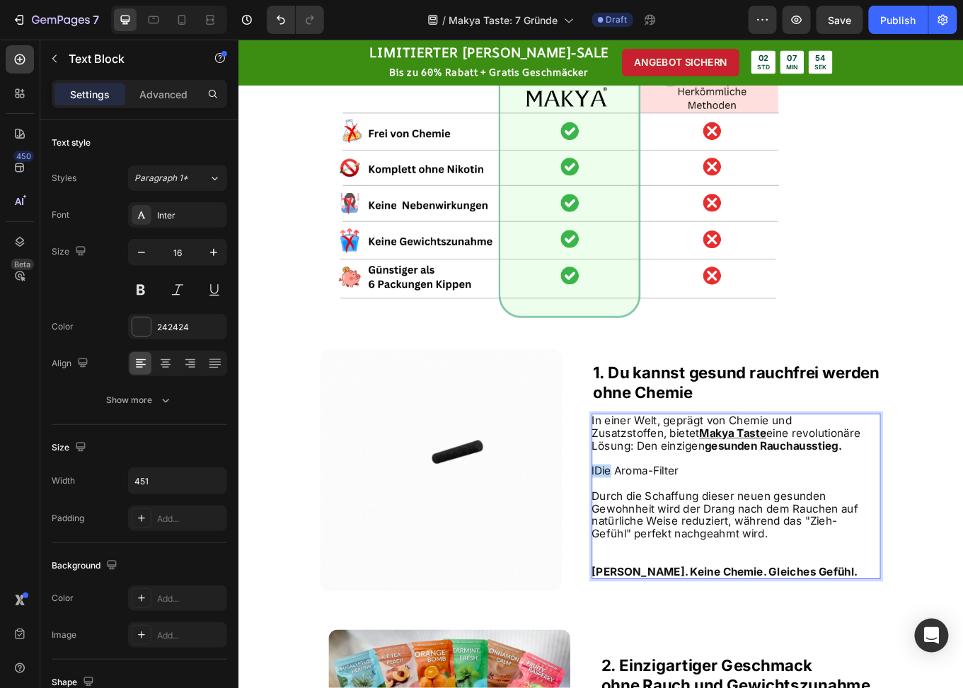
drag, startPoint x: 667, startPoint y: 543, endPoint x: 646, endPoint y: 543, distance: 21.2
click at [652, 543] on span "lDie Aroma-Filter" at bounding box center [703, 543] width 102 height 15
click at [790, 550] on p "Unsere Aroma-Filter" at bounding box center [811, 544] width 318 height 15
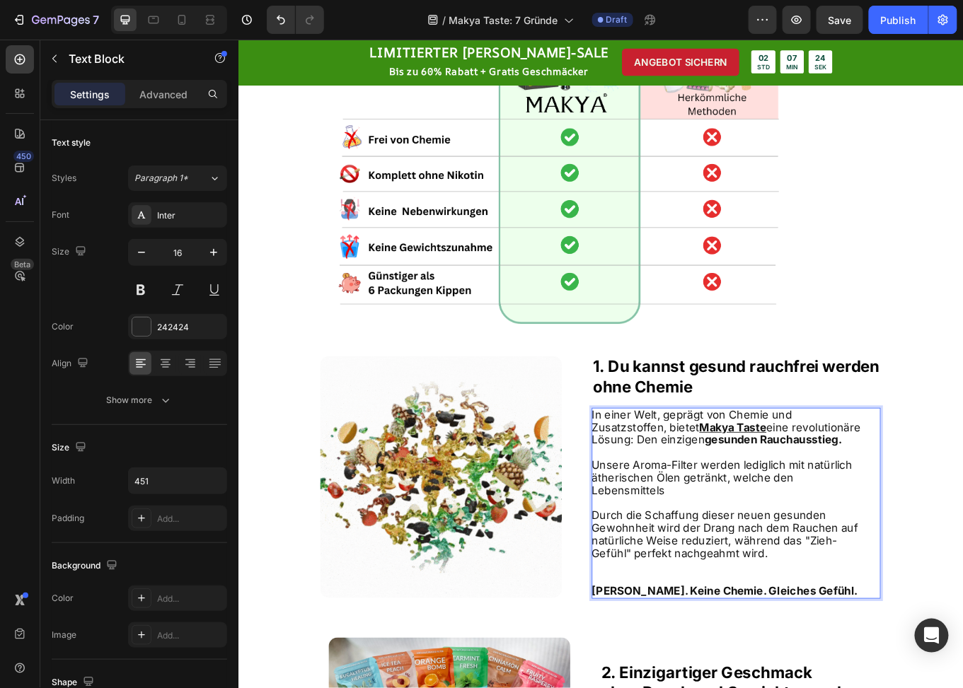
scroll to position [350, 0]
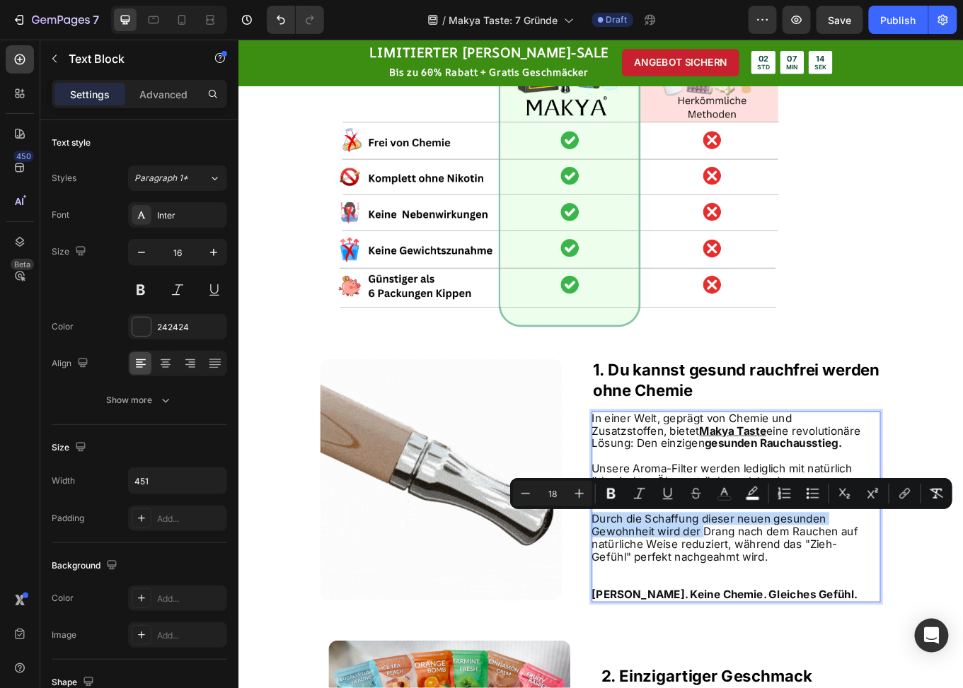
drag, startPoint x: 775, startPoint y: 619, endPoint x: 647, endPoint y: 606, distance: 128.1
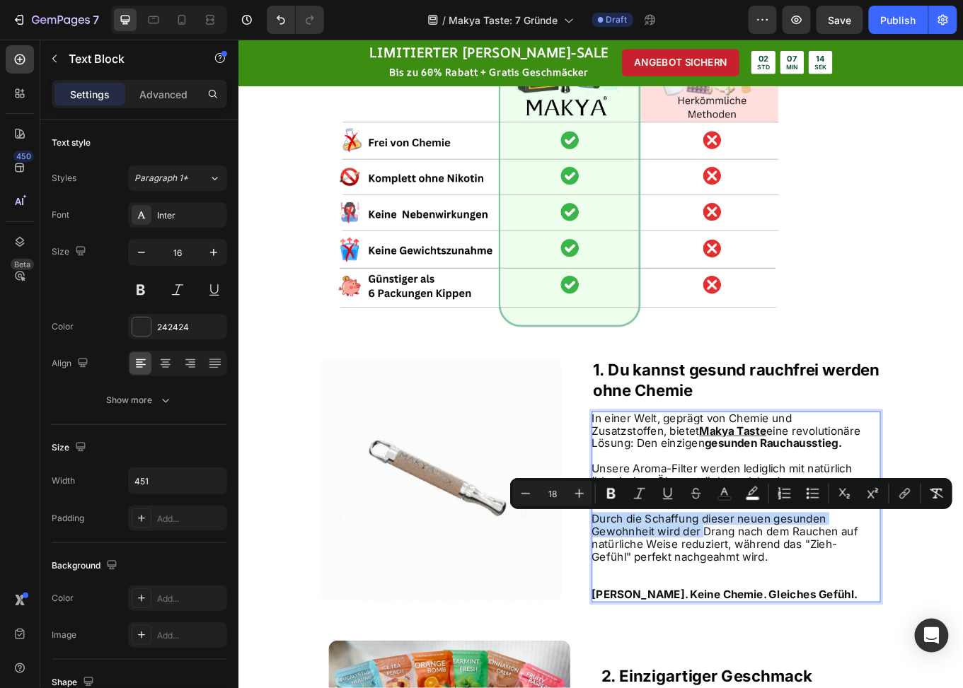
click at [652, 606] on span "Durch die Schaffung dieser neuen gesunden Gewohnheit wird der Drang nach dem Ra…" at bounding box center [808, 621] width 312 height 59
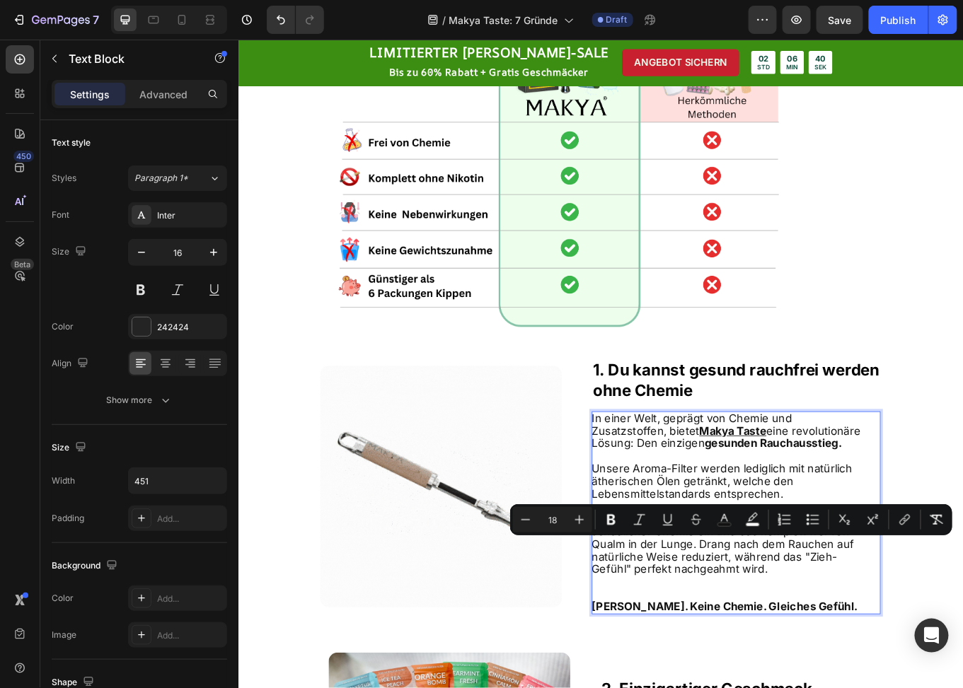
drag, startPoint x: 768, startPoint y: 631, endPoint x: 858, endPoint y: 664, distance: 95.8
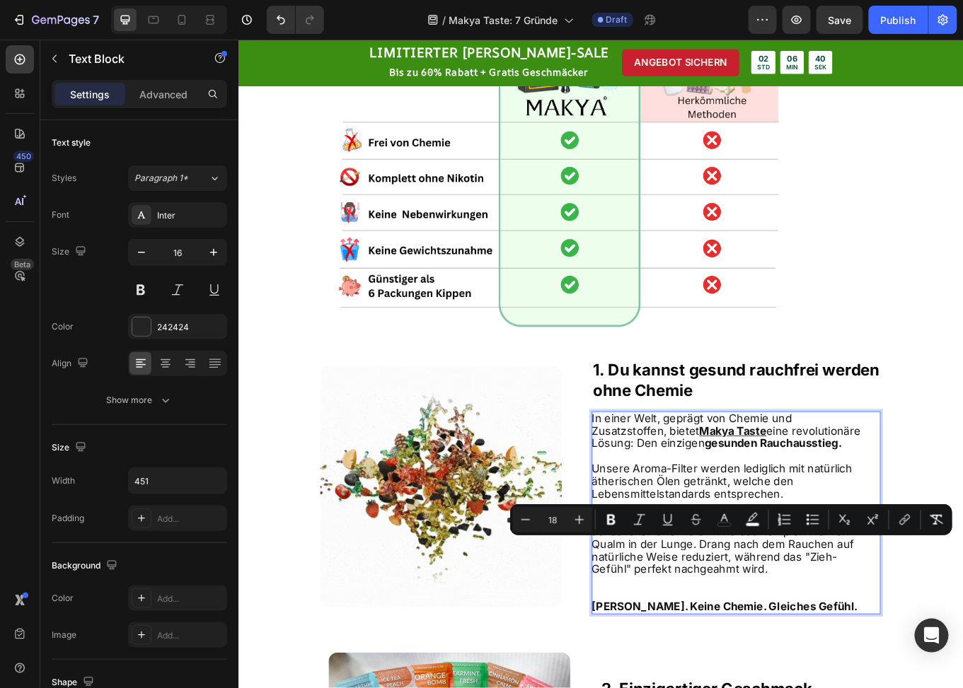
click at [858, 664] on p "Du atemst aromatisierte Luft ohne Kalorien oder schädlicher Chemie ein und das …" at bounding box center [811, 630] width 318 height 74
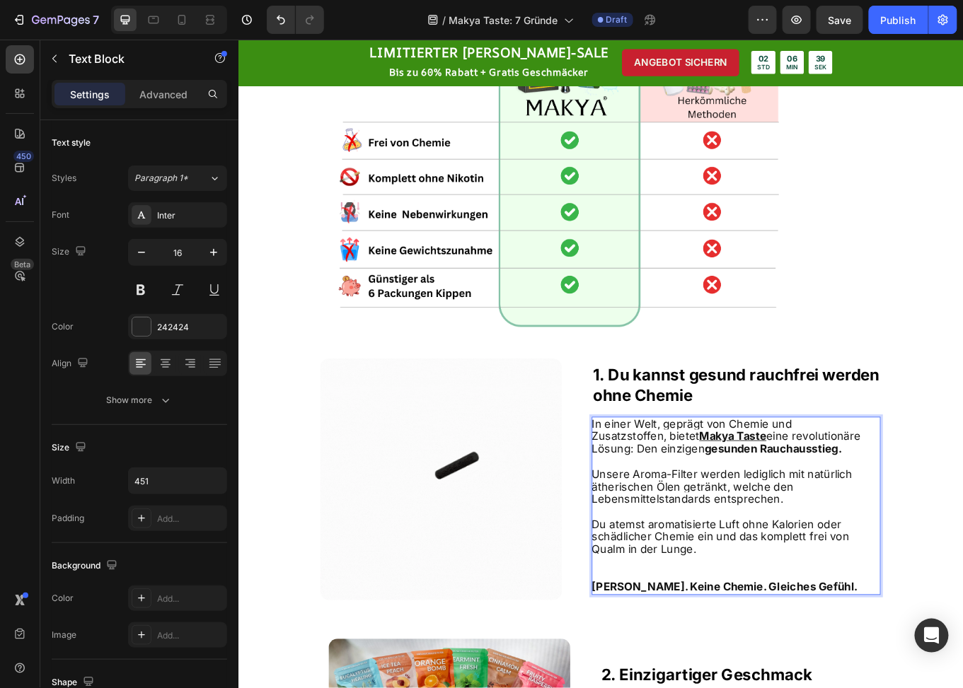
scroll to position [354, 0]
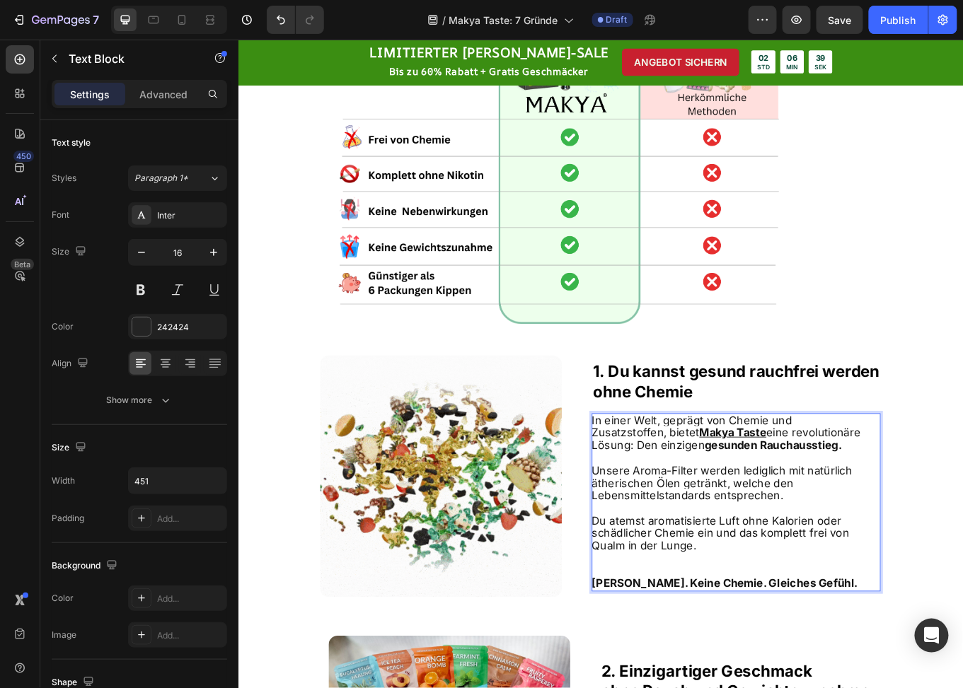
click at [778, 667] on p "Rich Text Editor. Editing area: main" at bounding box center [811, 655] width 318 height 30
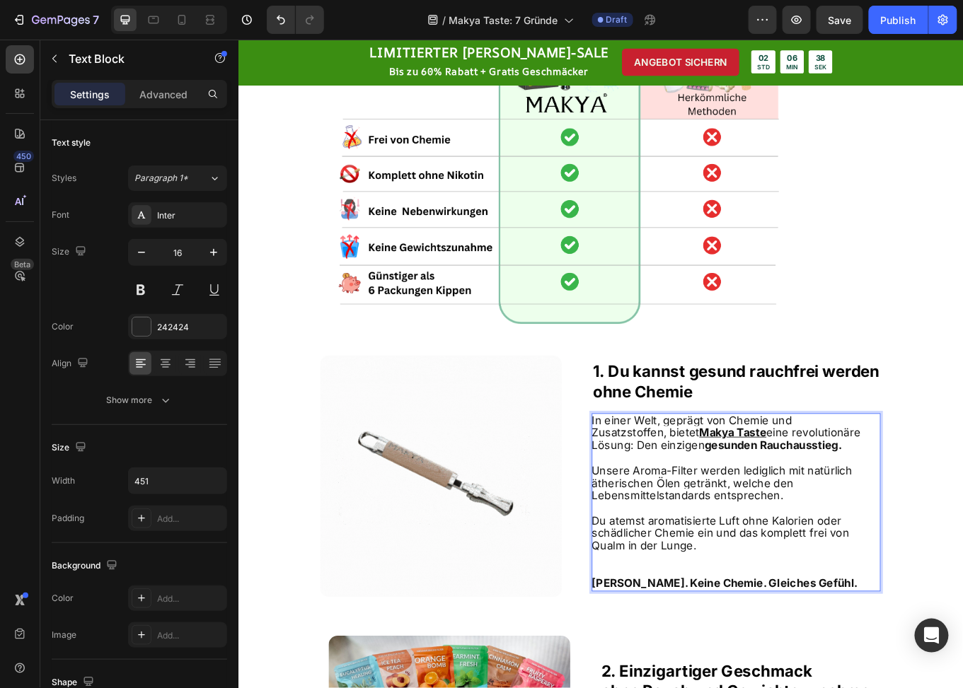
scroll to position [361, 0]
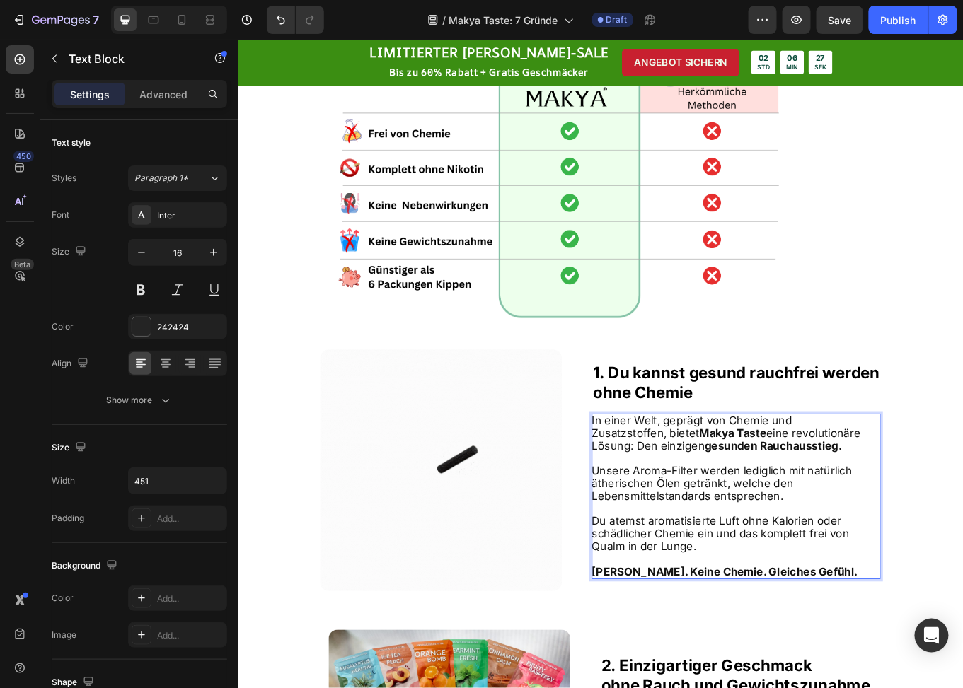
click at [835, 540] on span "Unsere Aroma-Filter werden lediglich mit natürlich ätherischen Ölen getränkt, w…" at bounding box center [804, 558] width 305 height 45
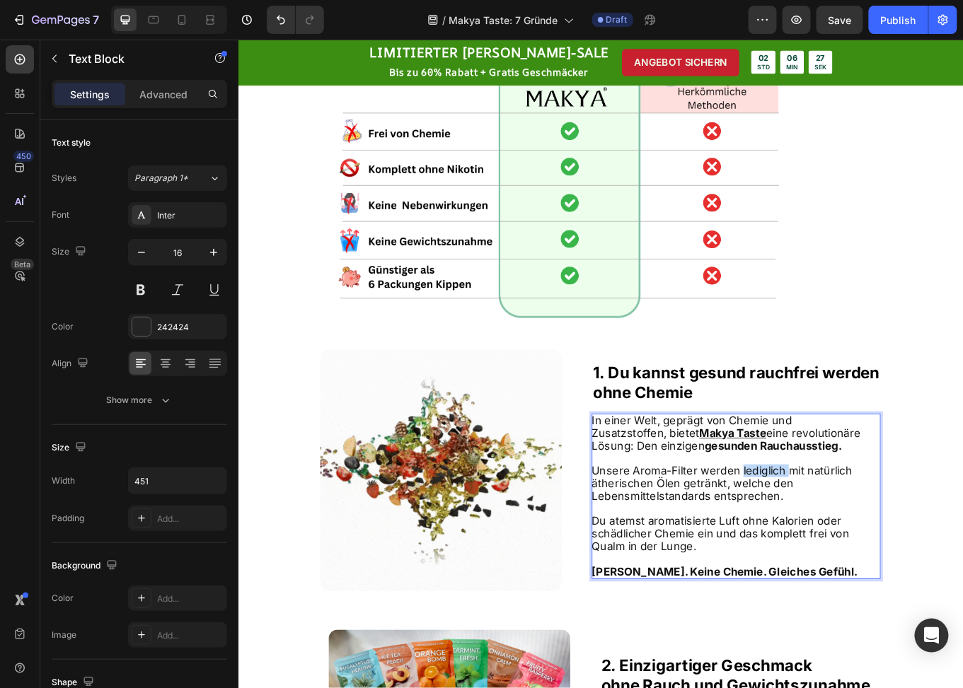
click at [835, 540] on span "Unsere Aroma-Filter werden lediglich mit natürlich ätherischen Ölen getränkt, w…" at bounding box center [804, 558] width 305 height 45
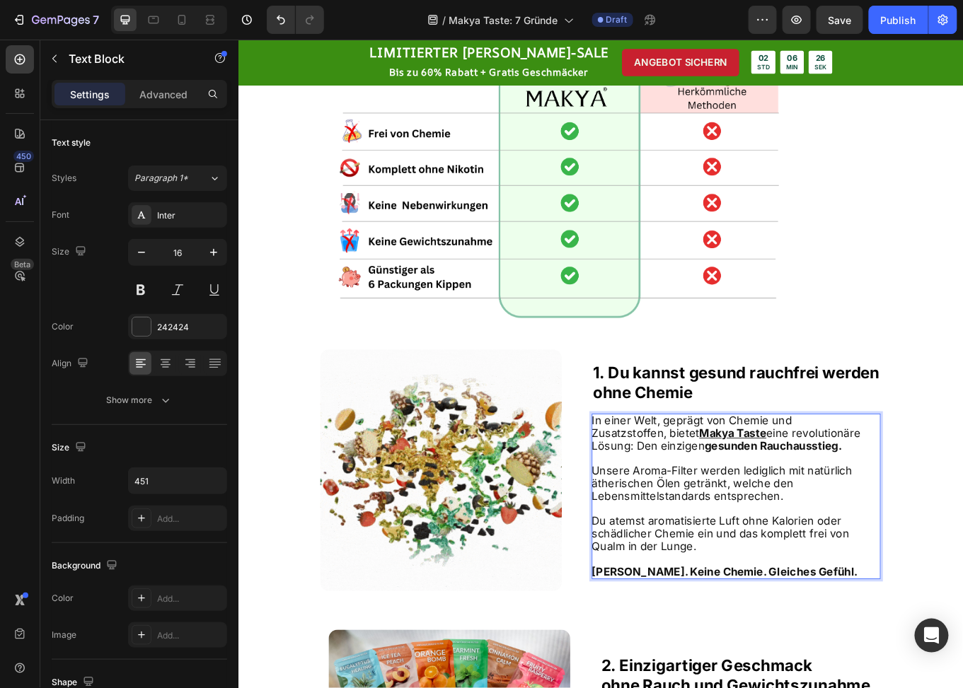
click at [871, 570] on p "Unsere Aroma-Filter werden lediglich mit natürlich ätherischen Ölen getränkt, w…" at bounding box center [811, 559] width 318 height 44
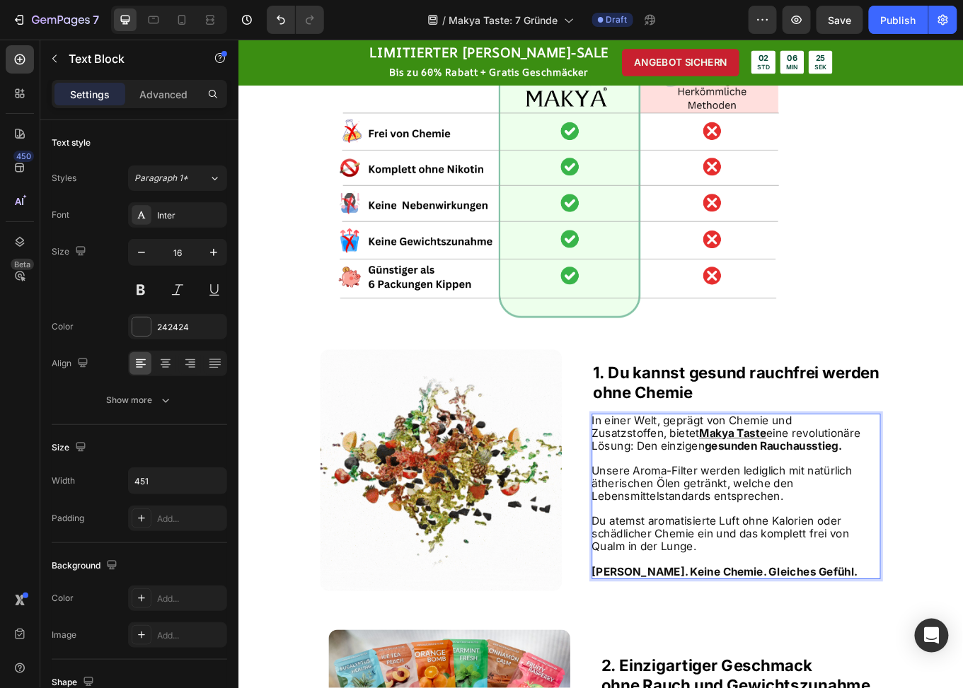
click at [849, 536] on span "Unsere Aroma-Filter werden lediglich mit natürlich ätherischen Ölen getränkt, w…" at bounding box center [804, 558] width 305 height 45
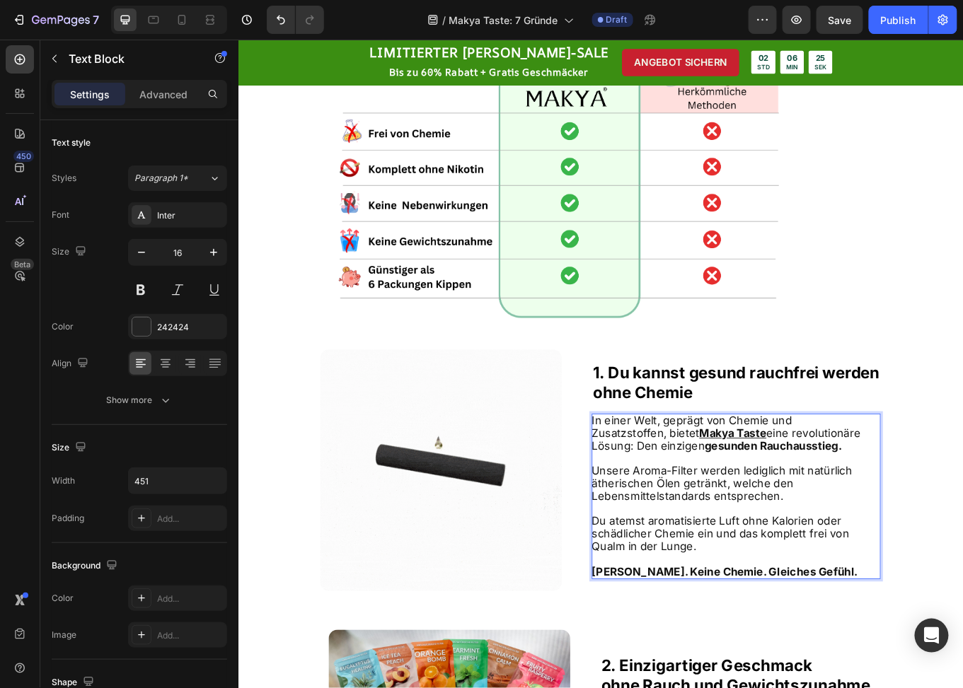
click at [846, 544] on span "Unsere Aroma-Filter werden lediglich mit natürlich ätherischen Ölen getränkt, w…" at bounding box center [804, 558] width 305 height 45
click at [875, 568] on p "Unsere Aroma-Filter werden mit natürlich ätherischen Ölen getränkt, welche den …" at bounding box center [811, 559] width 318 height 44
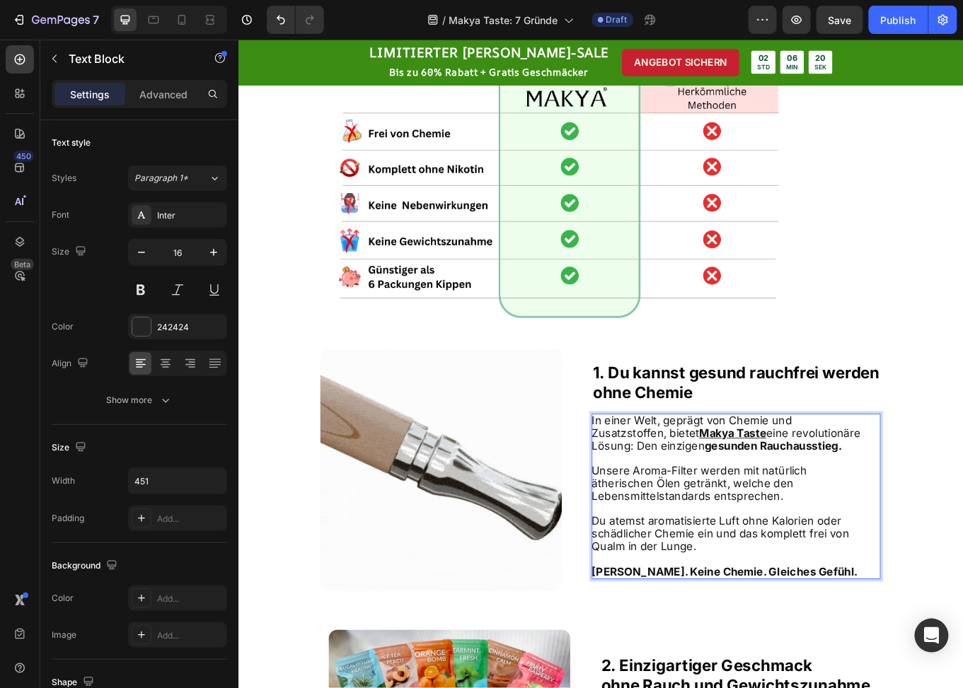
click at [687, 607] on span "Du atemst aromatisierte Luft ohne Kalorien oder schädlicher Chemie ein und das …" at bounding box center [802, 617] width 301 height 45
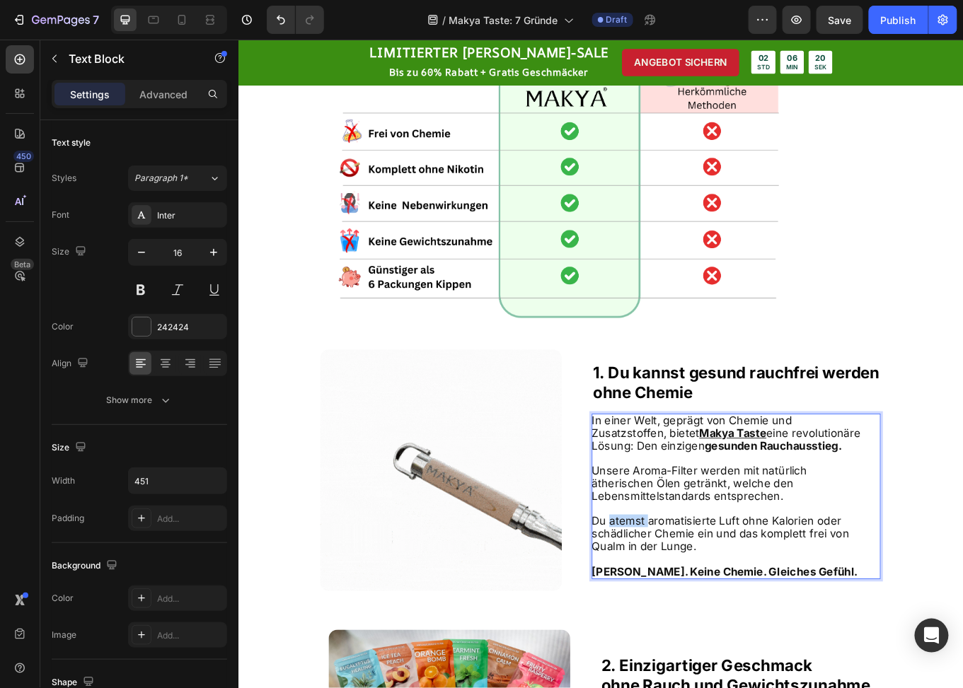
click at [687, 607] on span "Du atemst aromatisierte Luft ohne Kalorien oder schädlicher Chemie ein und das …" at bounding box center [802, 617] width 301 height 45
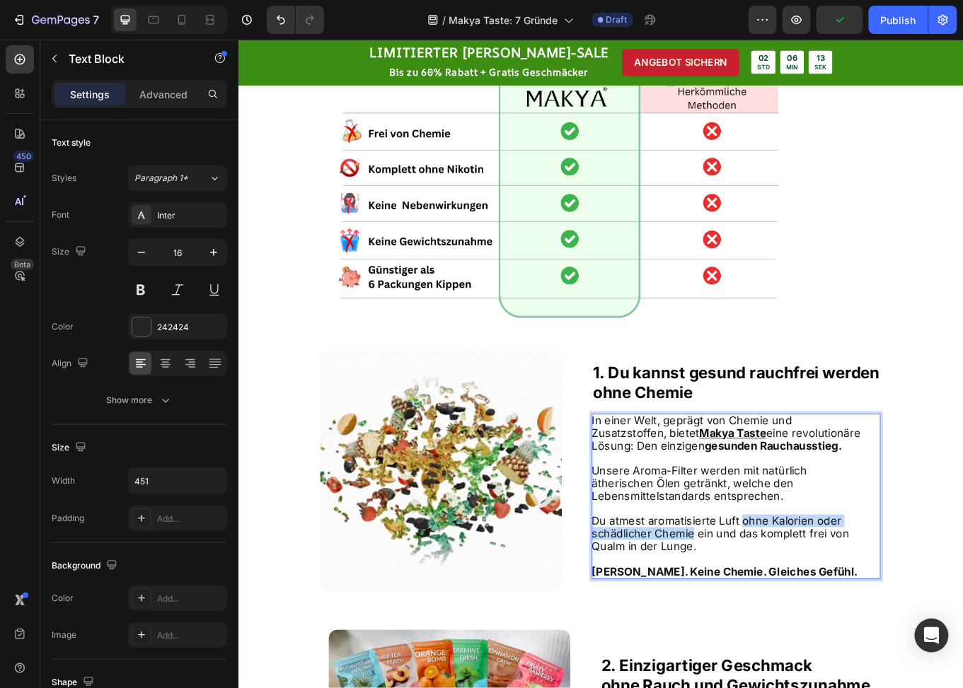
drag, startPoint x: 819, startPoint y: 607, endPoint x: 764, endPoint y: 623, distance: 57.5
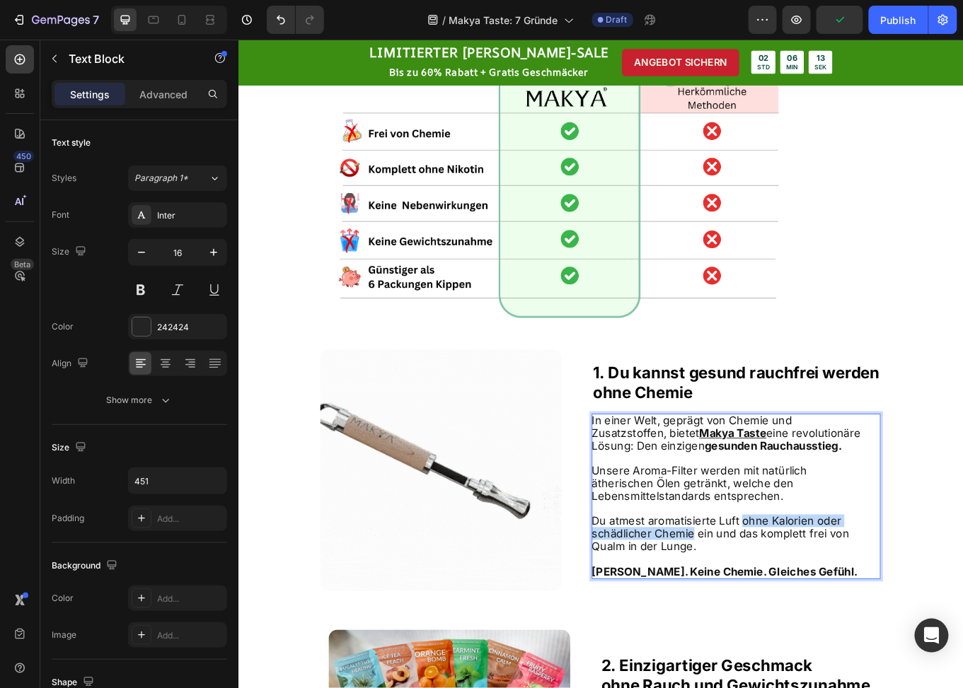
click at [764, 623] on span "Du atmest aromatisierte Luft ohne Kalorien oder schädlicher Chemie ein und das …" at bounding box center [802, 617] width 301 height 45
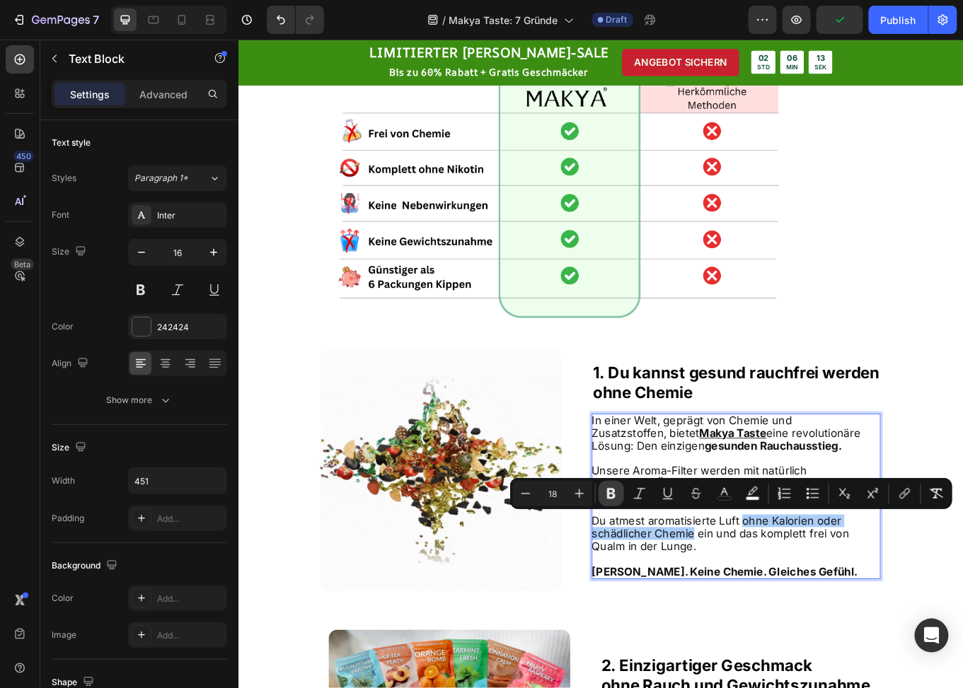
click at [614, 496] on icon "Editor contextual toolbar" at bounding box center [611, 494] width 8 height 11
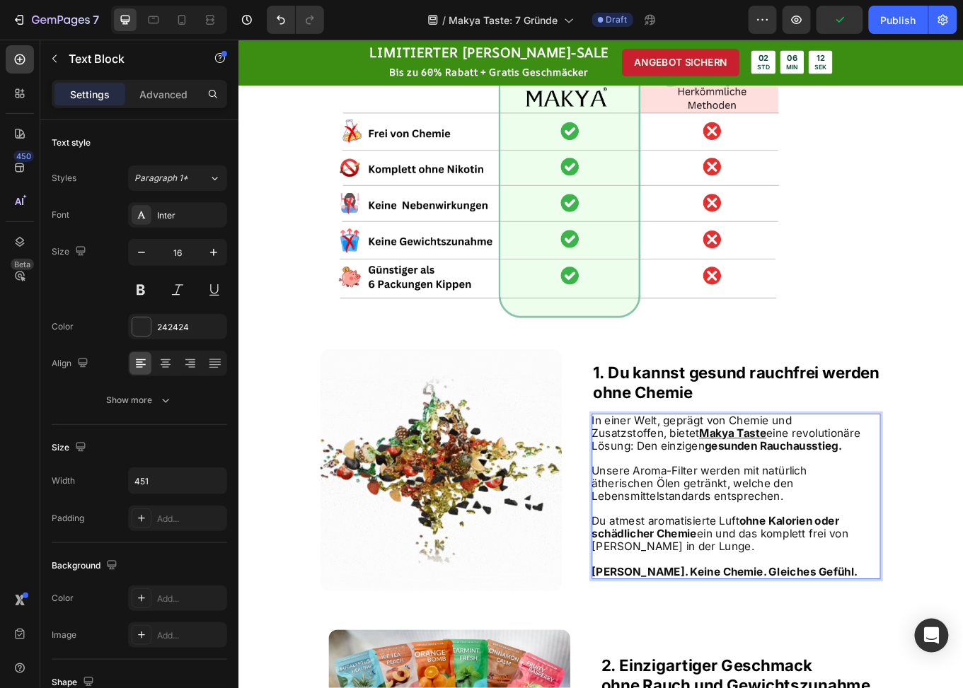
click at [782, 623] on span "Du atmest aromatisierte Luft ohne Kalorien oder schädlicher Chemie ein und das …" at bounding box center [802, 617] width 301 height 45
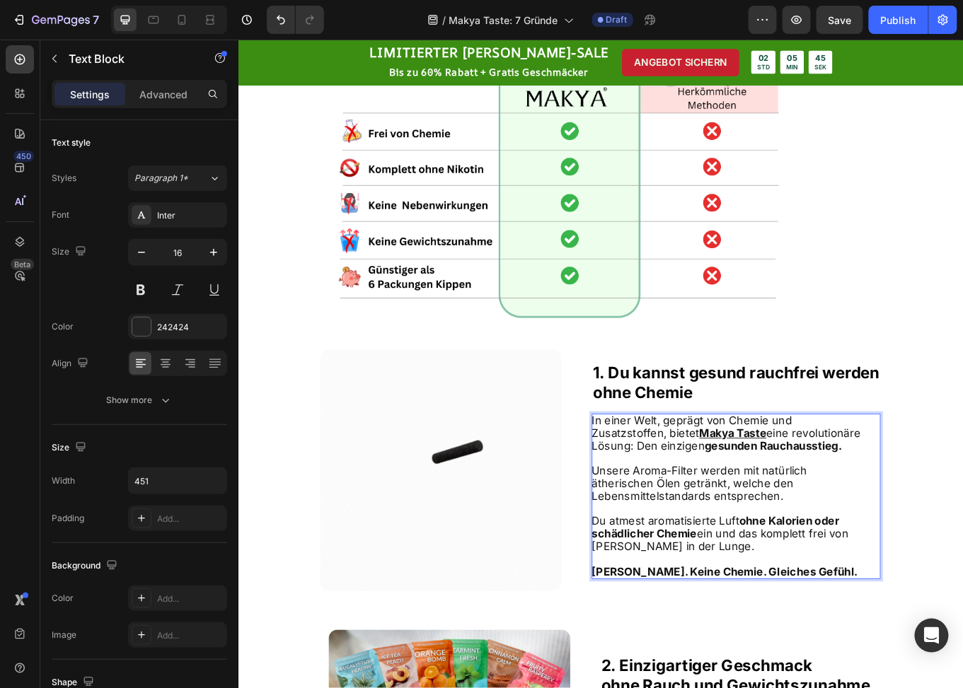
click at [760, 542] on span "Unsere Aroma-Filter werden mit natürlich ätherischen Ölen getränkt, welche den …" at bounding box center [778, 558] width 252 height 45
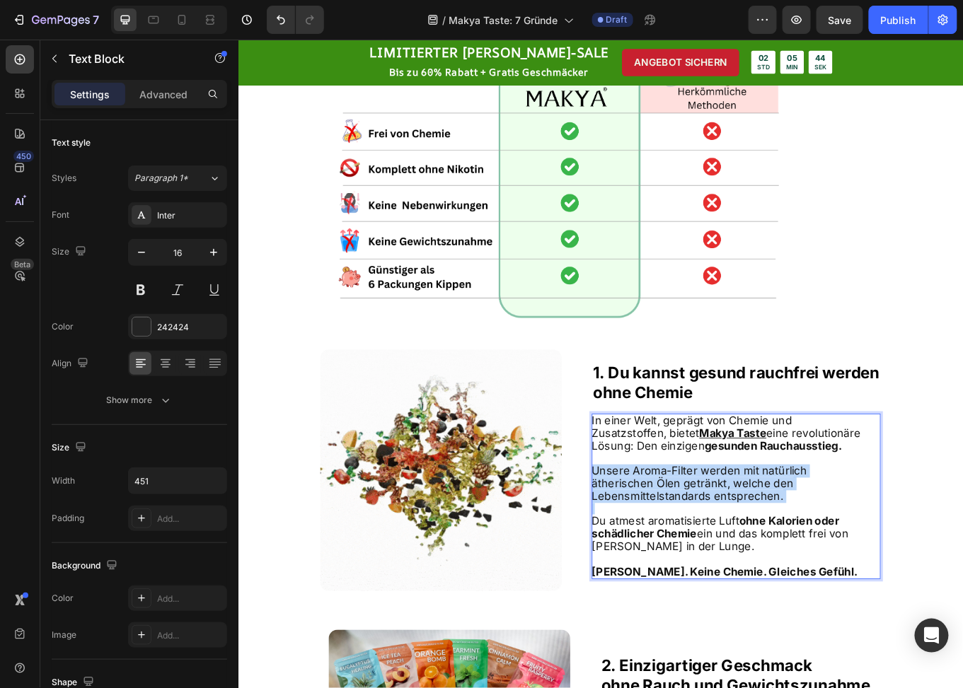
click at [760, 542] on span "Unsere Aroma-Filter werden mit natürlich ätherischen Ölen getränkt, welche den …" at bounding box center [778, 558] width 252 height 45
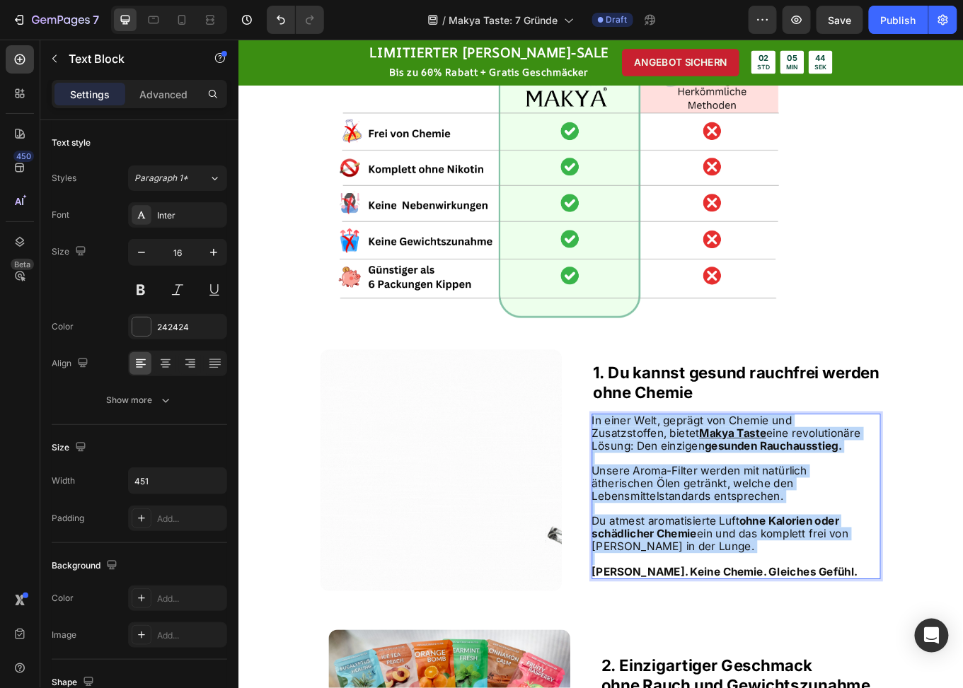
copy div "I n einer Welt, geprägt von Chemie und Zusatzstoffen, bietet Makya Taste eine r…"
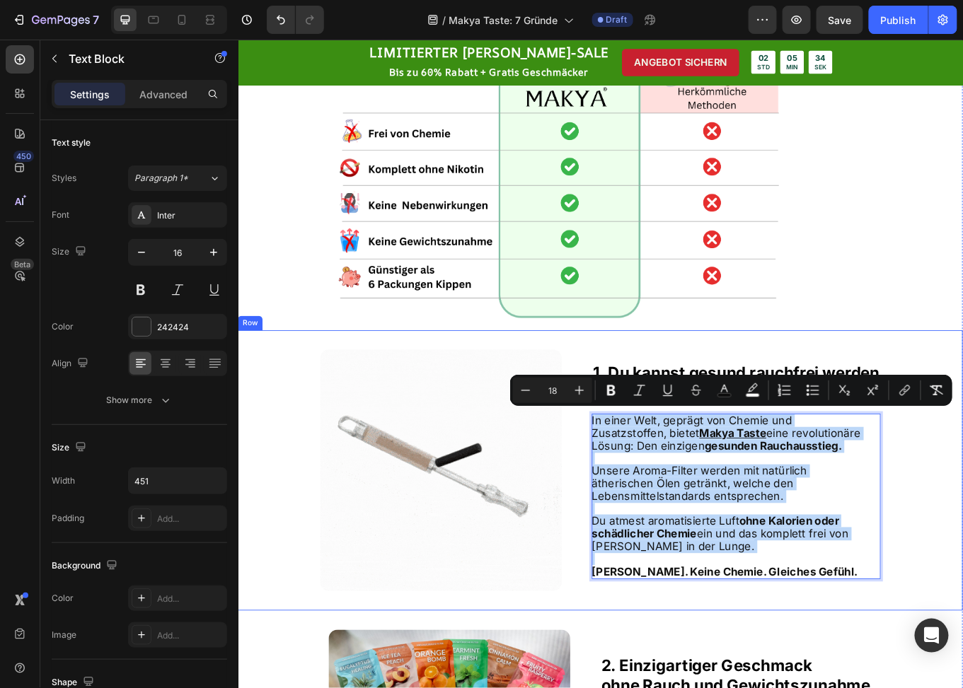
click at [621, 390] on div "Image ⁠⁠⁠⁠⁠⁠⁠ 1. Du kannst gesund rauchfrei werden ohne Chemie Heading I n eine…" at bounding box center [662, 543] width 849 height 328
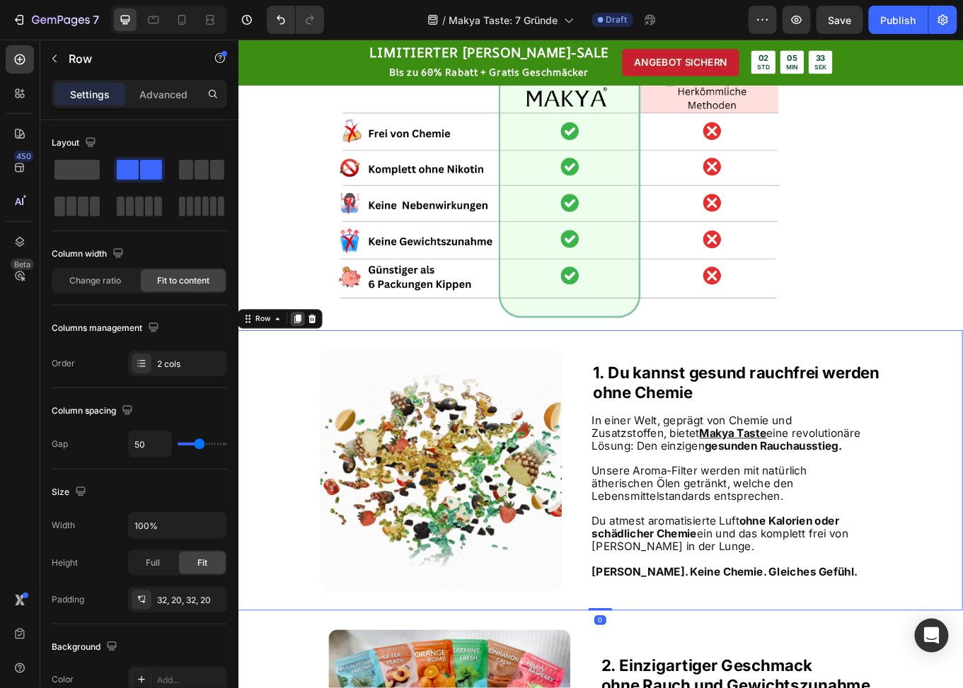
click at [305, 366] on icon at bounding box center [307, 365] width 11 height 11
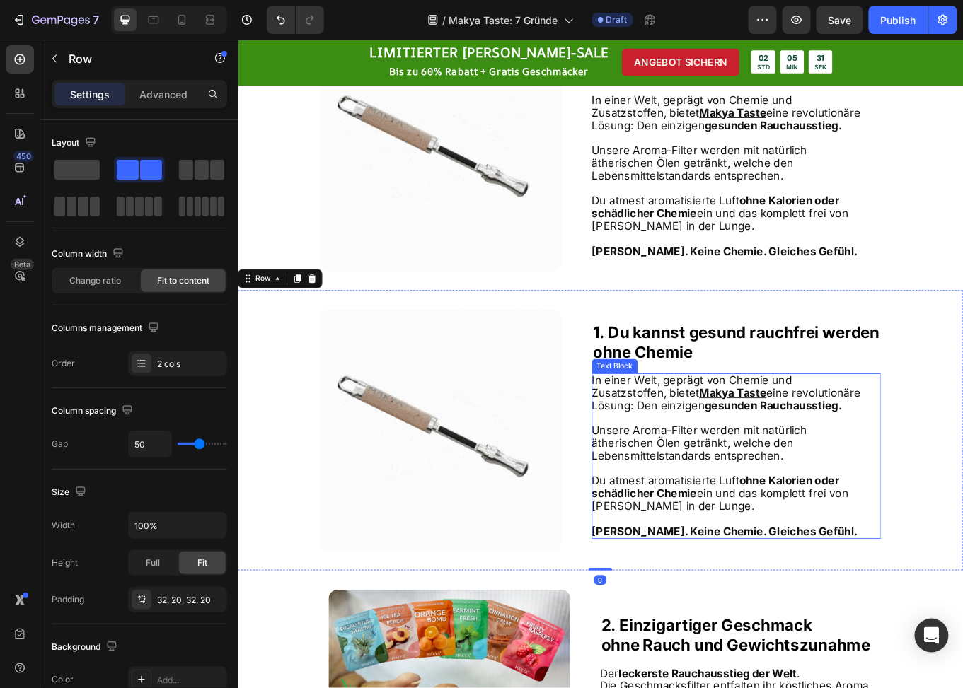
scroll to position [696, 0]
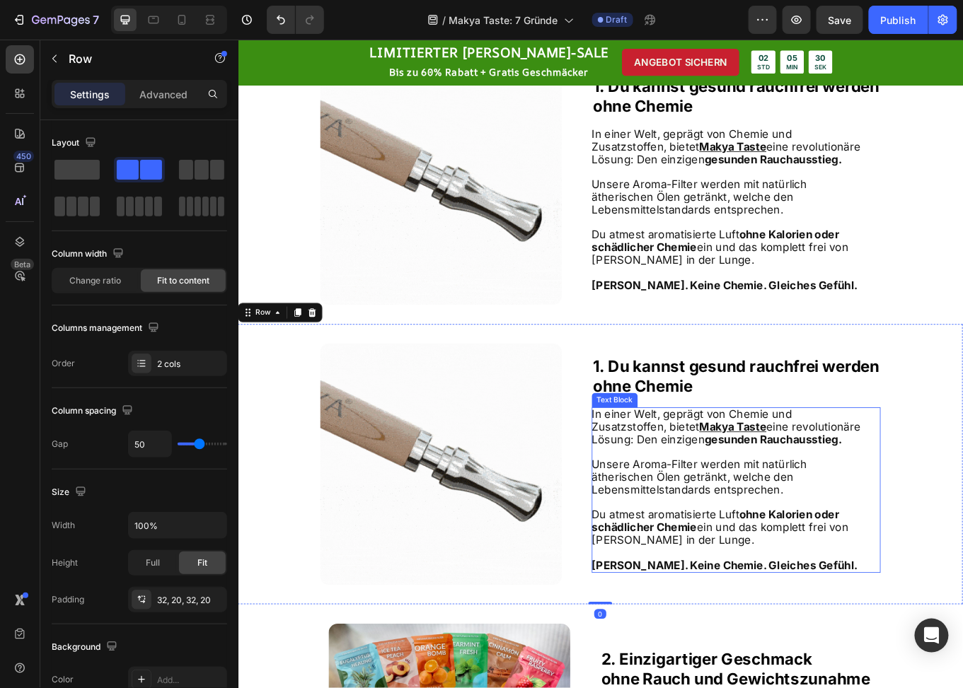
click at [749, 601] on span "Du atmest aromatisierte Luft ohne Kalorien oder schädlicher Chemie ein und das …" at bounding box center [802, 610] width 301 height 45
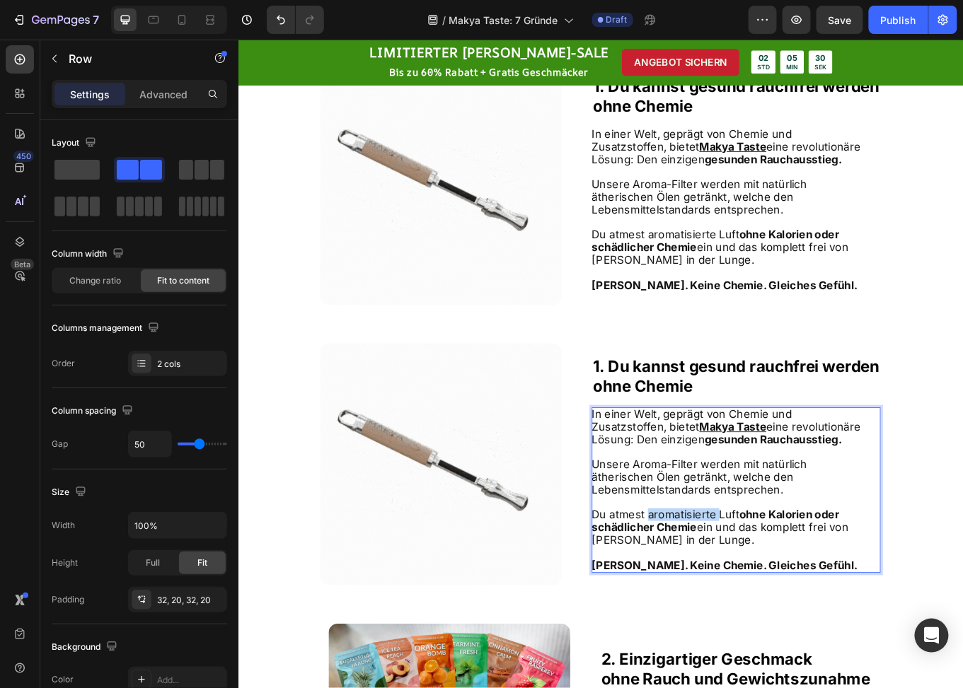
click at [749, 601] on span "Du atmest aromatisierte Luft ohne Kalorien oder schädlicher Chemie ein und das …" at bounding box center [802, 610] width 301 height 45
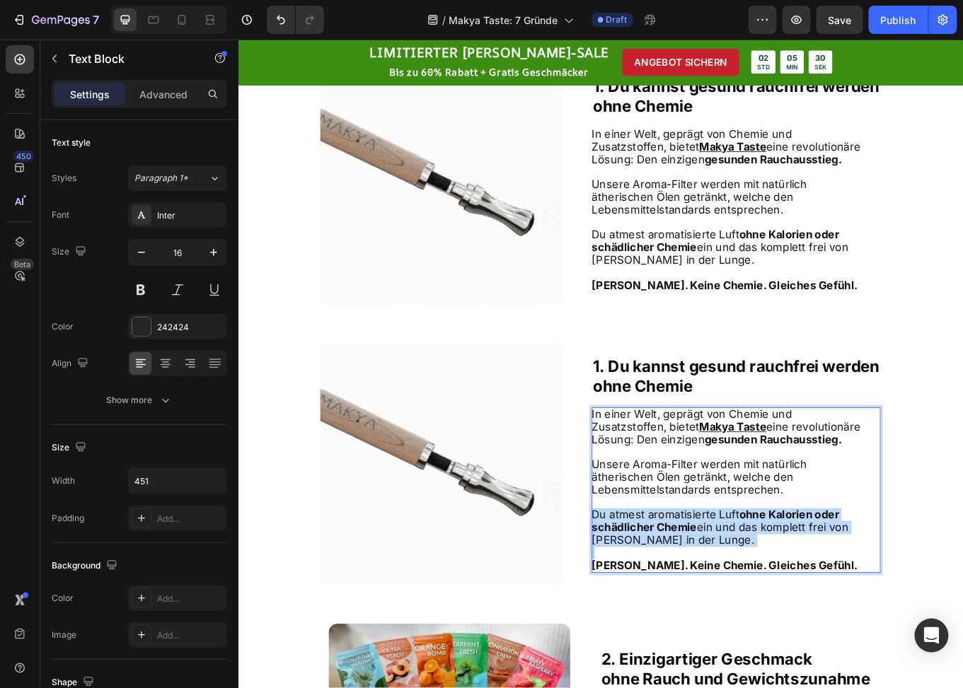
click at [749, 601] on span "Du atmest aromatisierte Luft ohne Kalorien oder schädlicher Chemie ein und das …" at bounding box center [802, 610] width 301 height 45
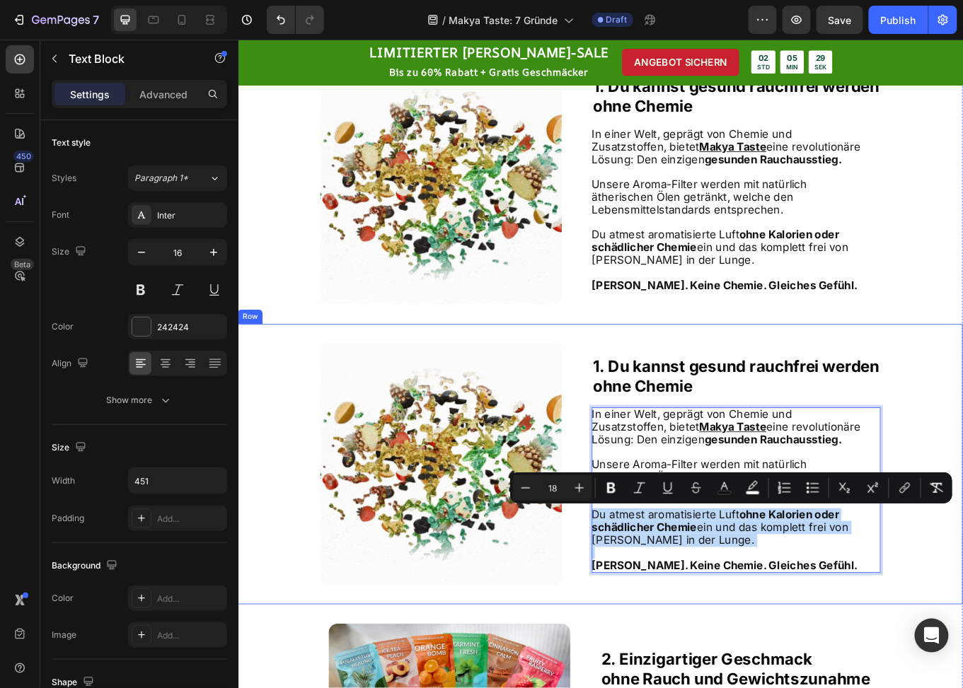
click at [686, 438] on strong "ohne Chemie" at bounding box center [712, 445] width 117 height 22
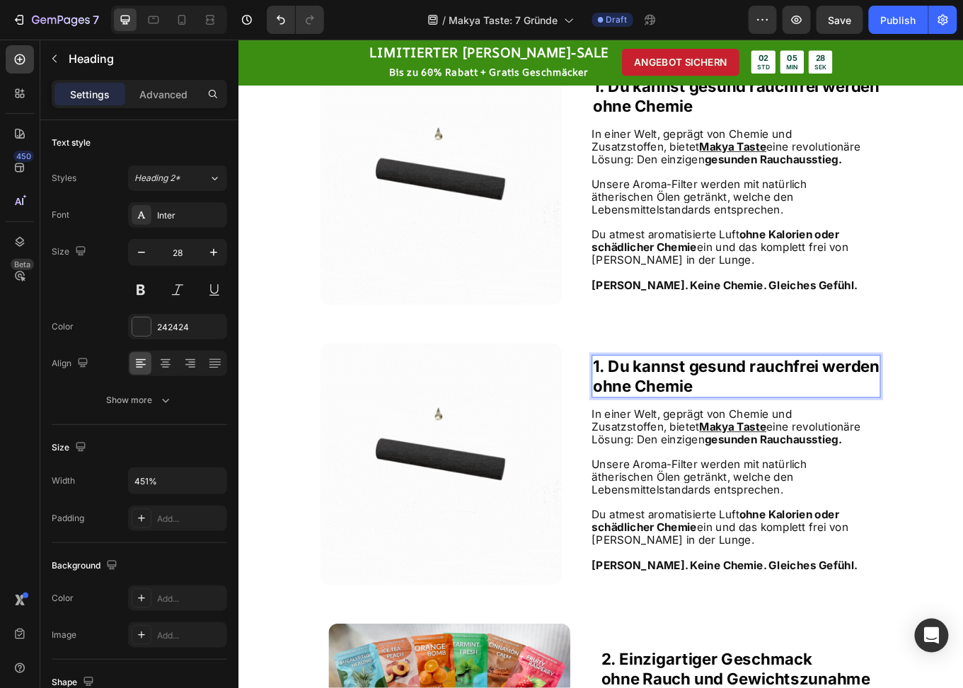
click at [660, 417] on strong "1. Du kannst gesund rauchfrei werden" at bounding box center [821, 421] width 335 height 22
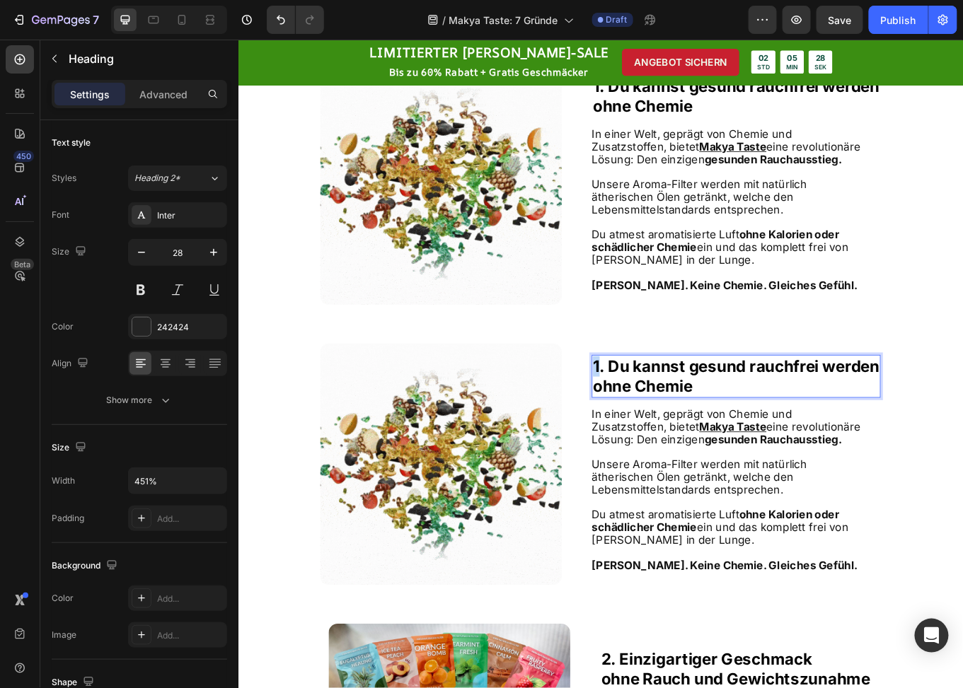
click at [654, 417] on strong "1. Du kannst gesund rauchfrei werden" at bounding box center [821, 421] width 335 height 22
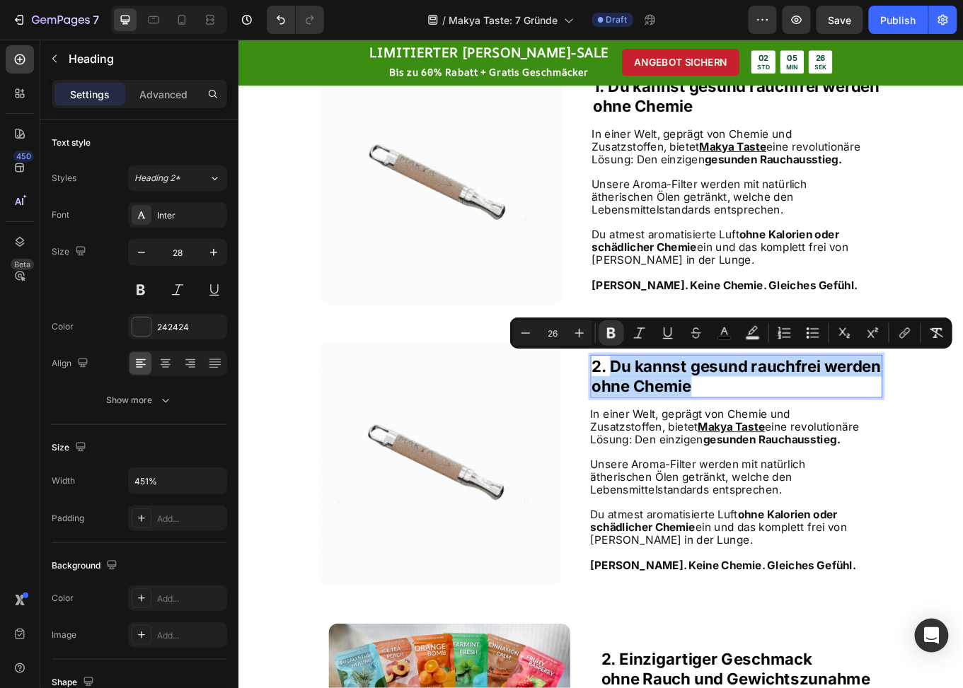
drag, startPoint x: 766, startPoint y: 441, endPoint x: 670, endPoint y: 420, distance: 97.7
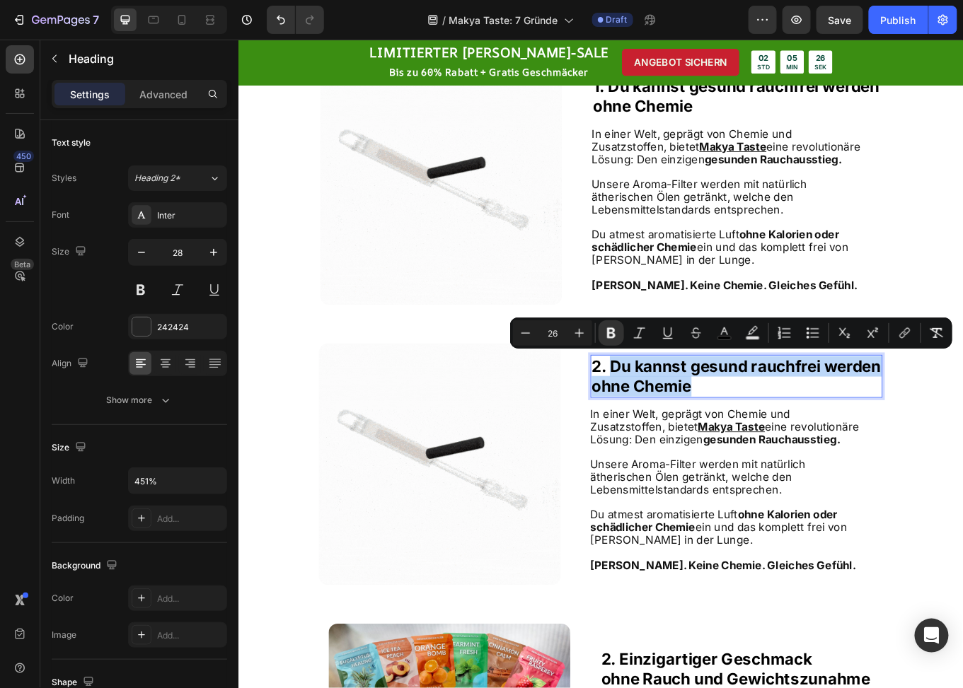
click at [670, 420] on p "2. Du kannst gesund rauchfrei werden ohne Chemie" at bounding box center [821, 433] width 339 height 47
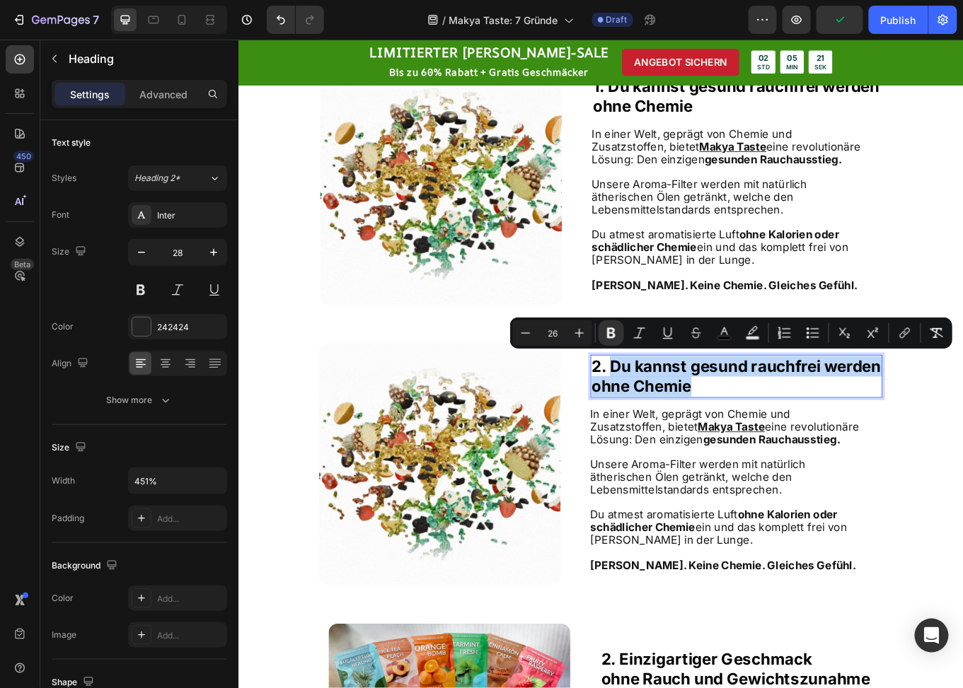
scroll to position [708, 0]
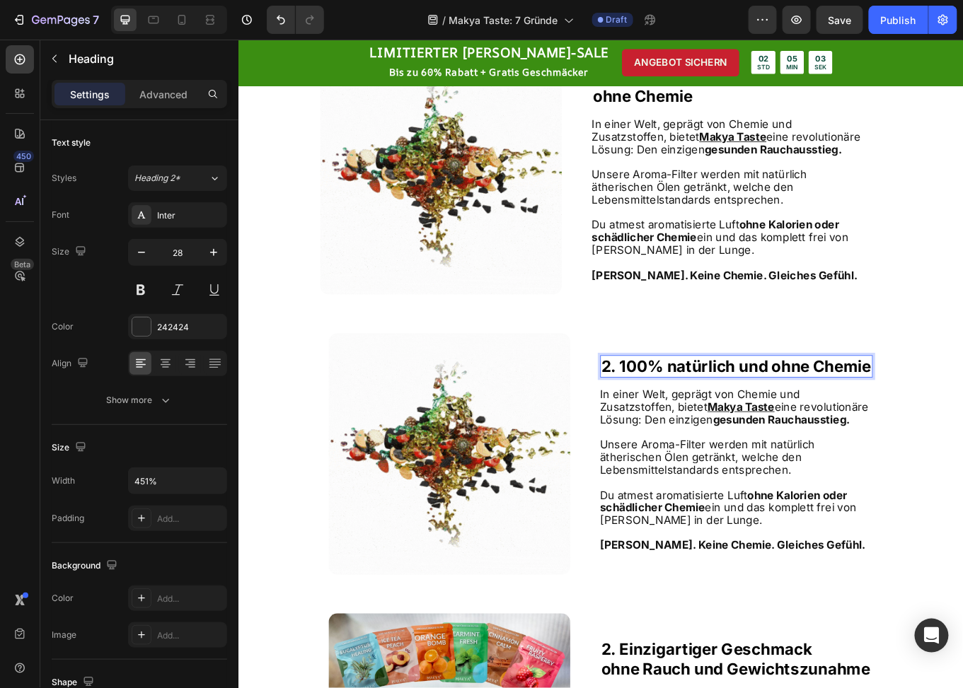
click at [910, 420] on strong "2. 100% natürlich und ohne Chemie" at bounding box center [822, 421] width 316 height 22
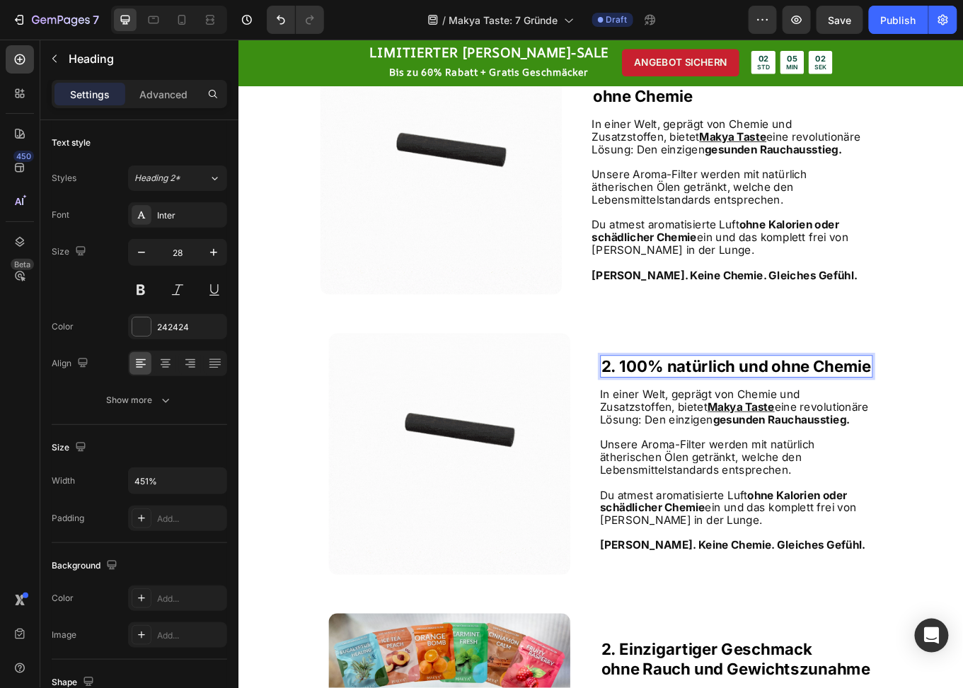
scroll to position [696, 0]
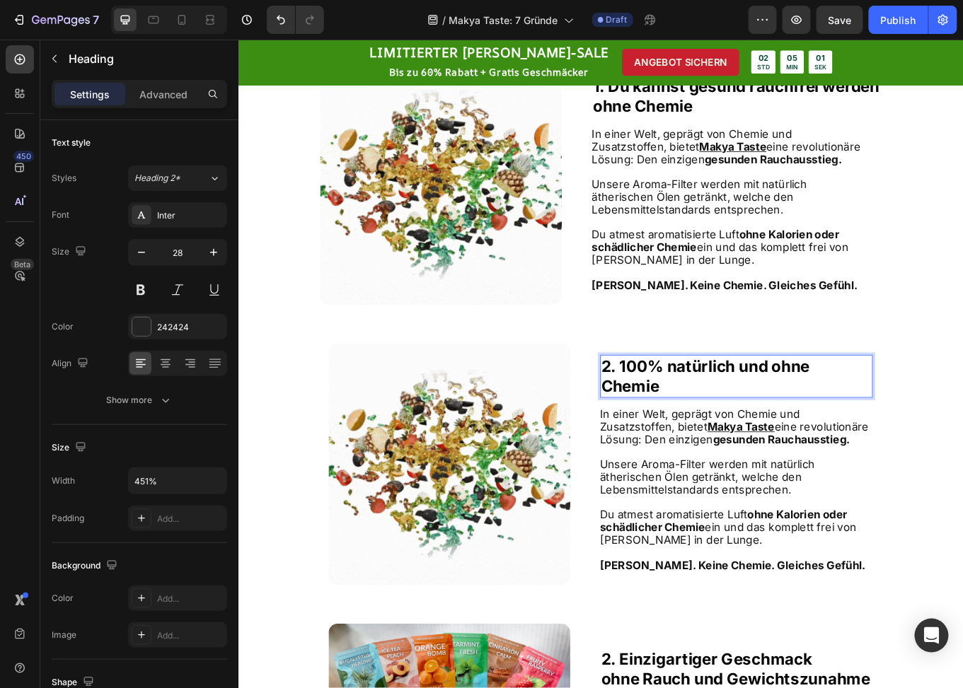
click at [906, 422] on strong "2. 100% natürlich und ohne" at bounding box center [786, 421] width 244 height 22
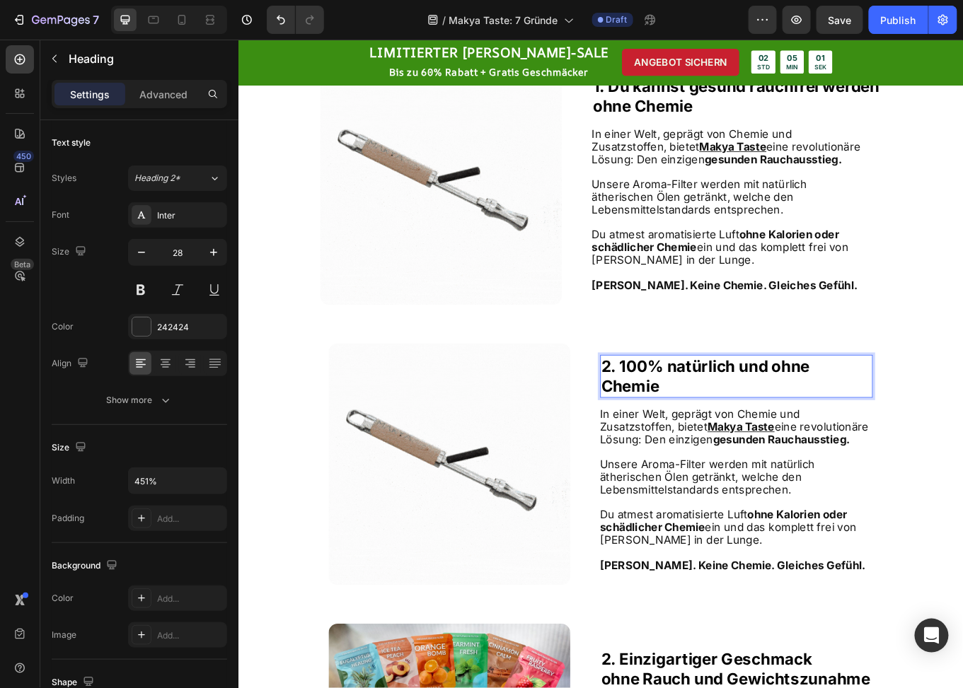
click at [858, 422] on strong "2. 100% natürlich und ohne" at bounding box center [786, 421] width 244 height 22
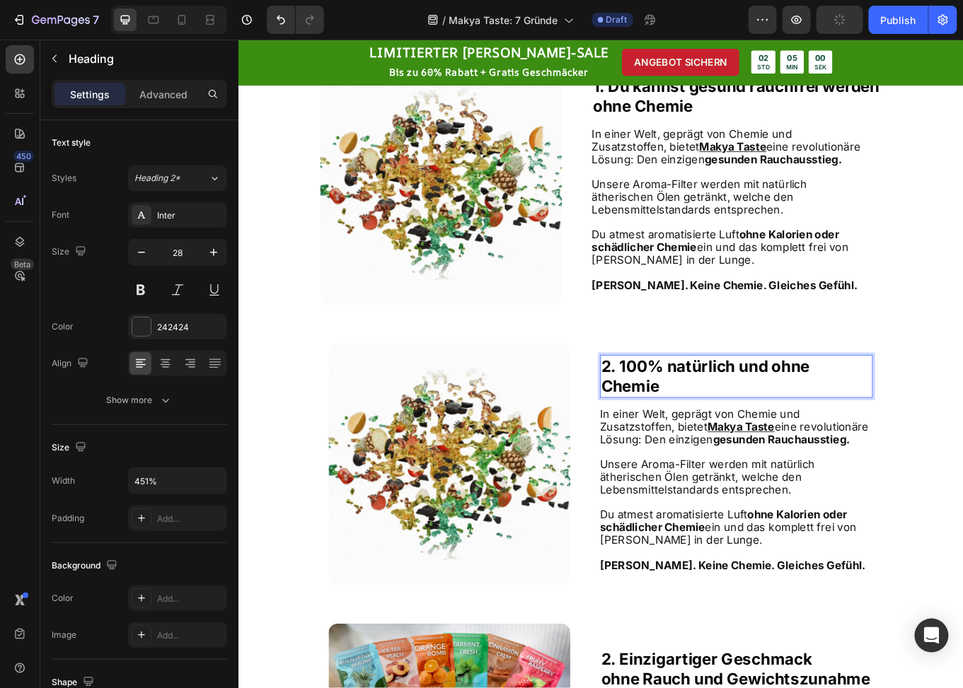
click at [882, 420] on strong "2. 100% natürlich und ohne" at bounding box center [786, 421] width 244 height 22
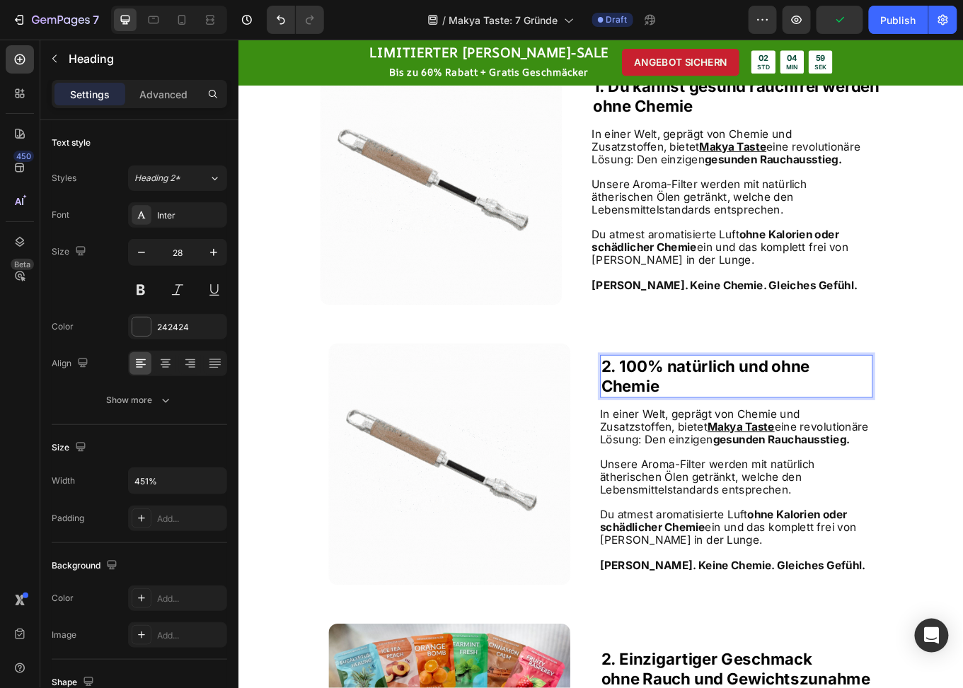
click at [882, 420] on strong "2. 100% natürlich und ohne" at bounding box center [786, 421] width 244 height 22
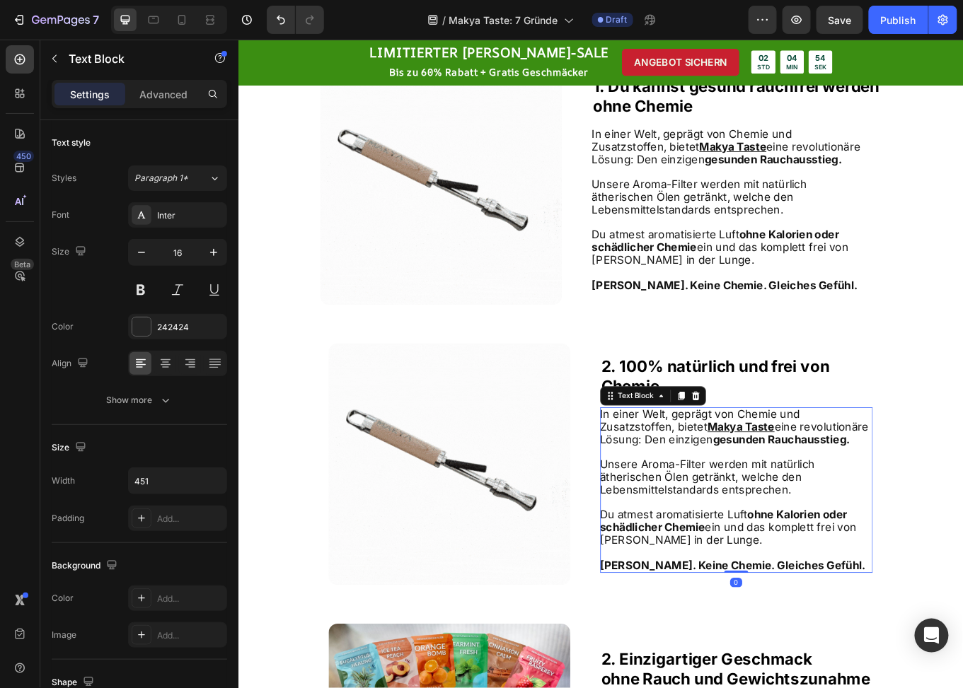
click at [738, 483] on span "n einer Welt, geprägt von Chemie und Zusatzstoffen, bietet Makya Taste eine rev…" at bounding box center [819, 493] width 315 height 45
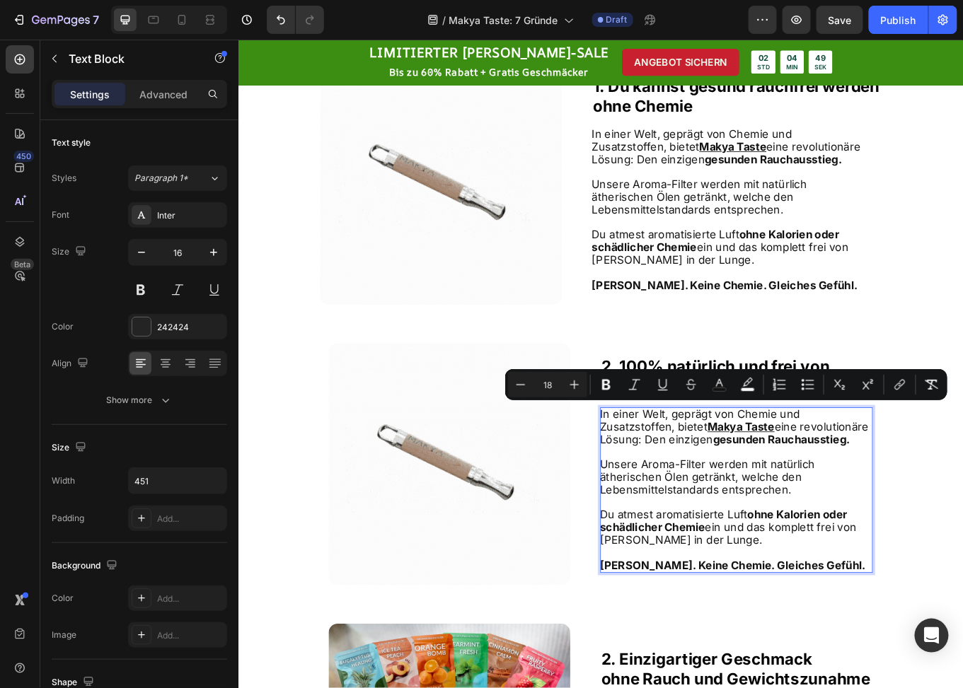
drag, startPoint x: 785, startPoint y: 488, endPoint x: 678, endPoint y: 483, distance: 107.7
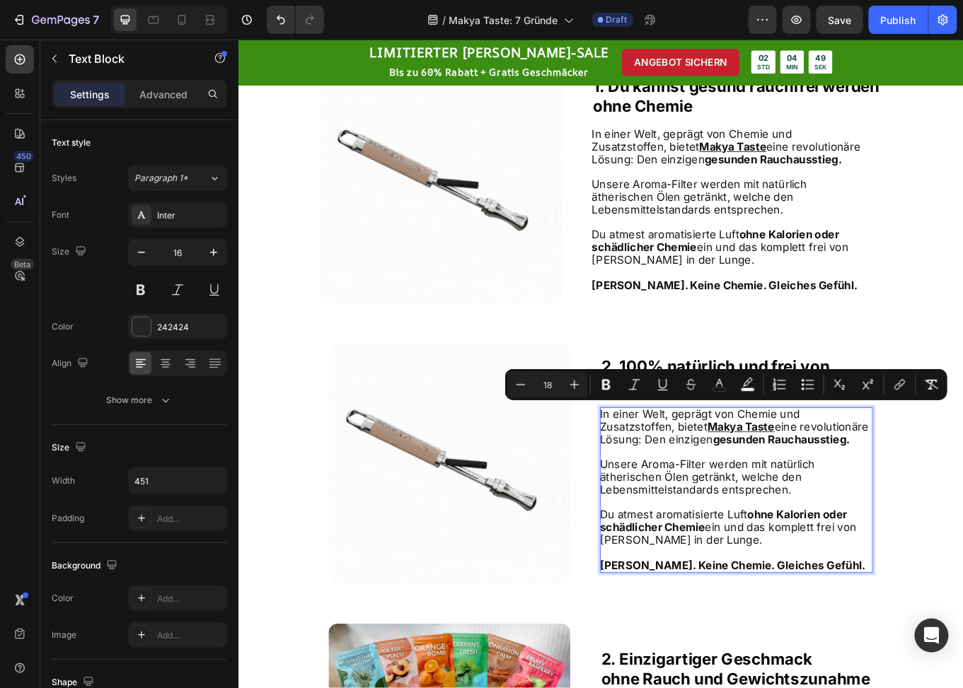
click at [662, 477] on span "n einer Welt, geprägt von Chemie und Zusatzstoffen, bietet Makya Taste eine rev…" at bounding box center [819, 493] width 315 height 45
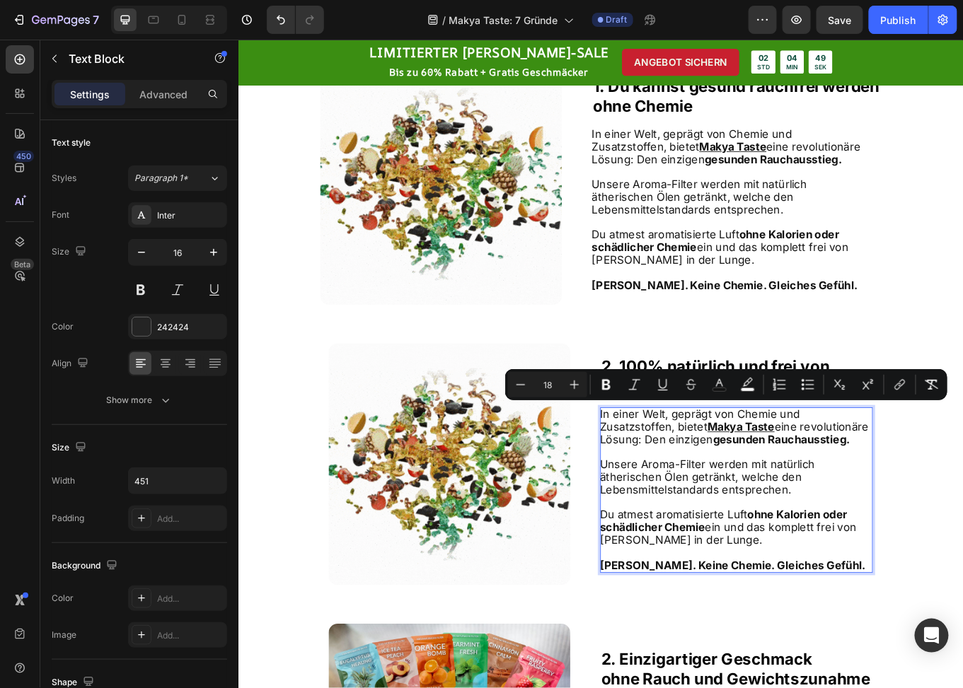
click at [732, 497] on span "n einer Welt, geprägt von Chemie und Zusatzstoffen, bietet Makya Taste eine rev…" at bounding box center [819, 493] width 315 height 45
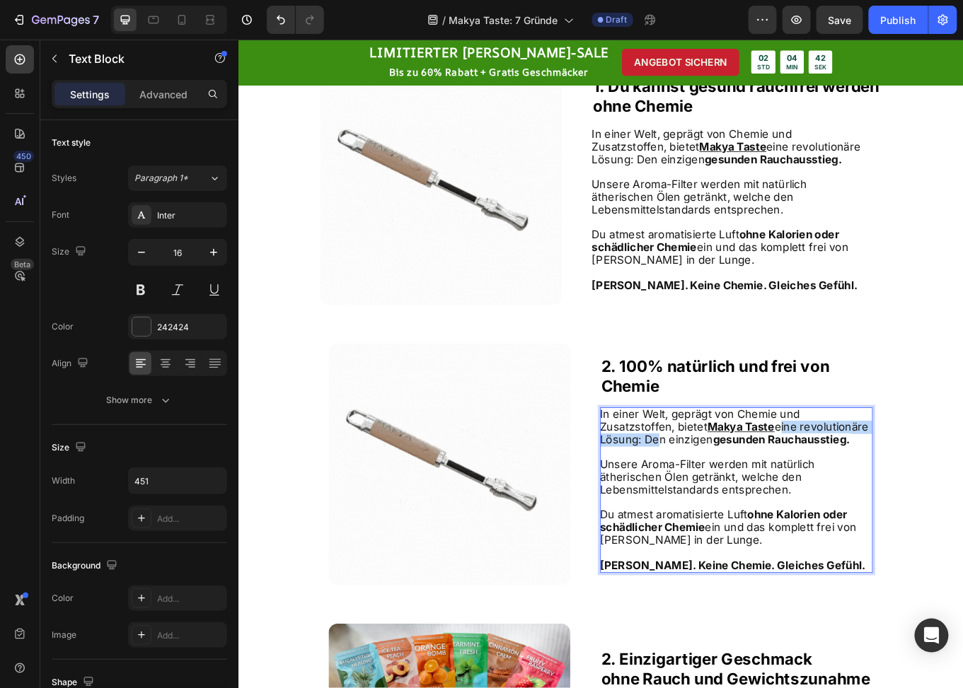
drag, startPoint x: 867, startPoint y: 492, endPoint x: 714, endPoint y: 507, distance: 153.6
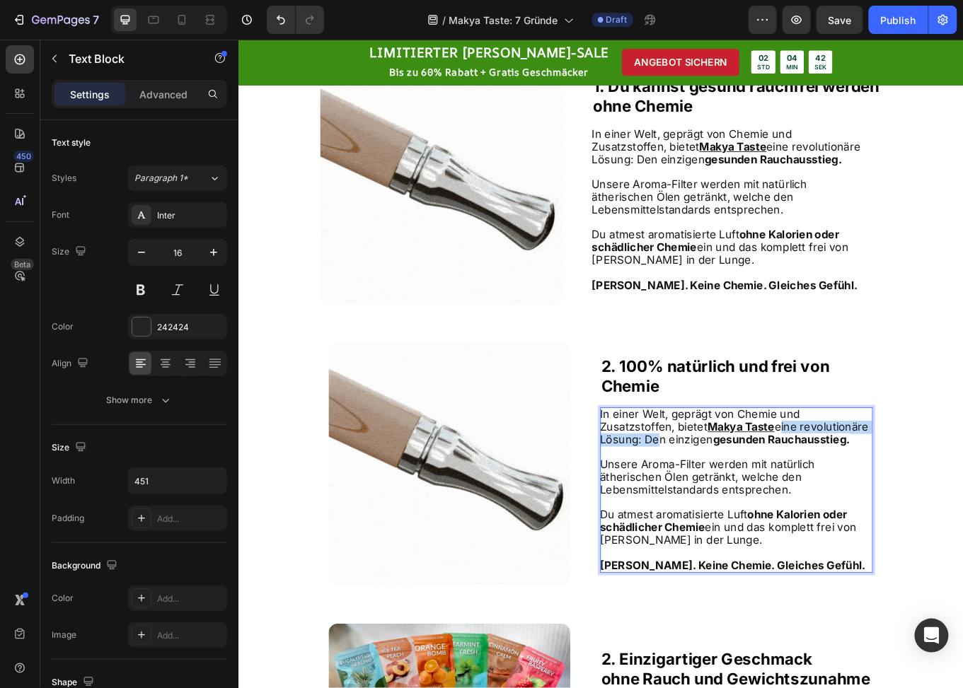
click at [714, 507] on span "n einer Welt, geprägt von Chemie und Zusatzstoffen, bietet Makya Taste eine rev…" at bounding box center [819, 493] width 315 height 45
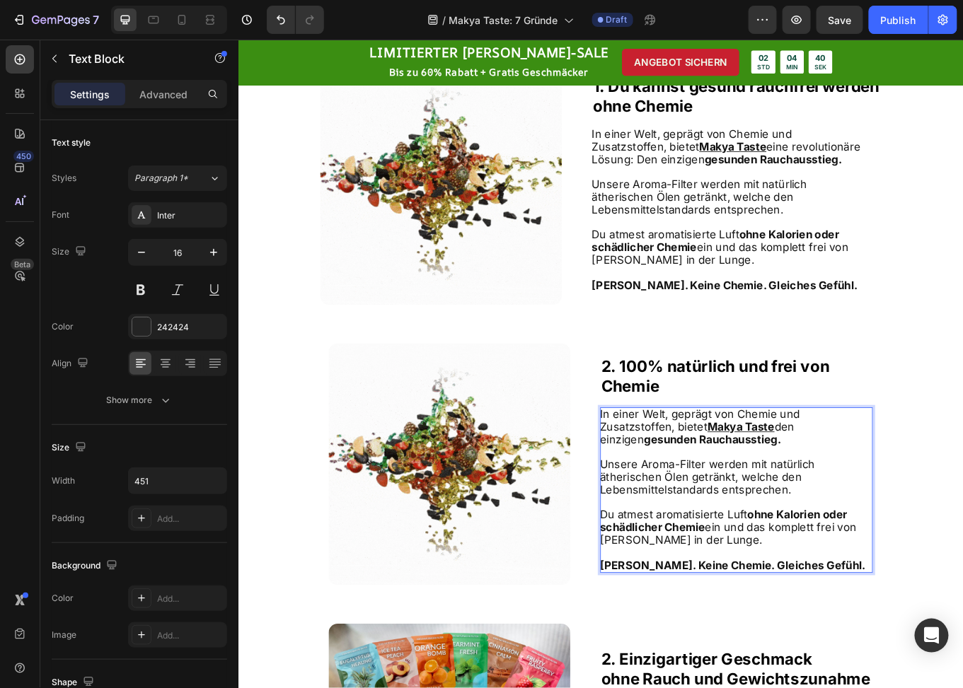
click at [868, 502] on p "I n einer Welt, geprägt von Chemie und Zusatzstoffen, bietet Makya Taste den ei…" at bounding box center [821, 493] width 318 height 44
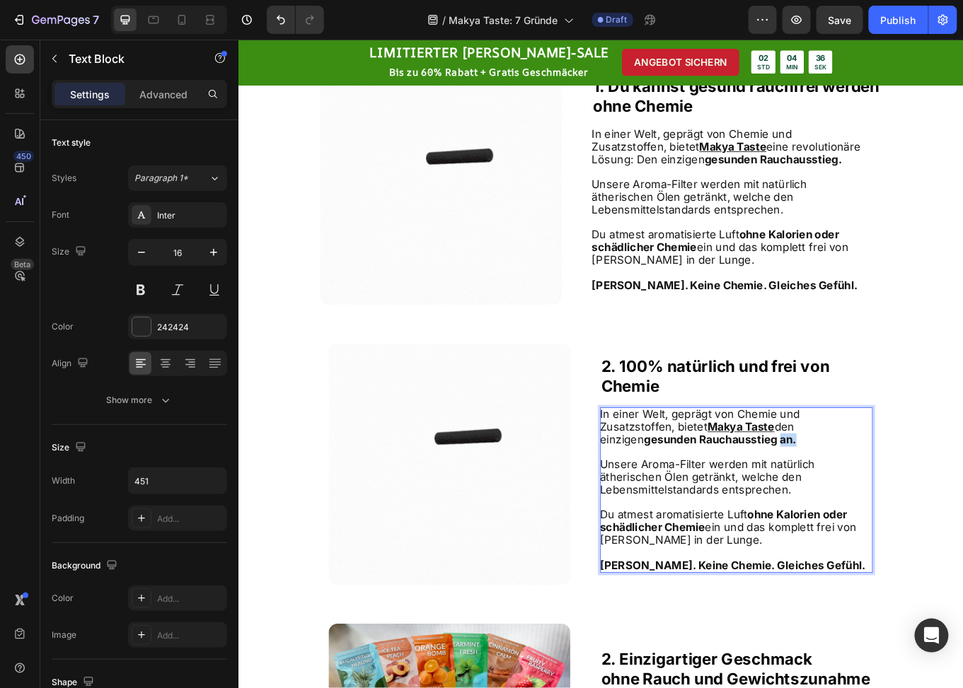
drag, startPoint x: 848, startPoint y: 506, endPoint x: 817, endPoint y: 505, distance: 30.4
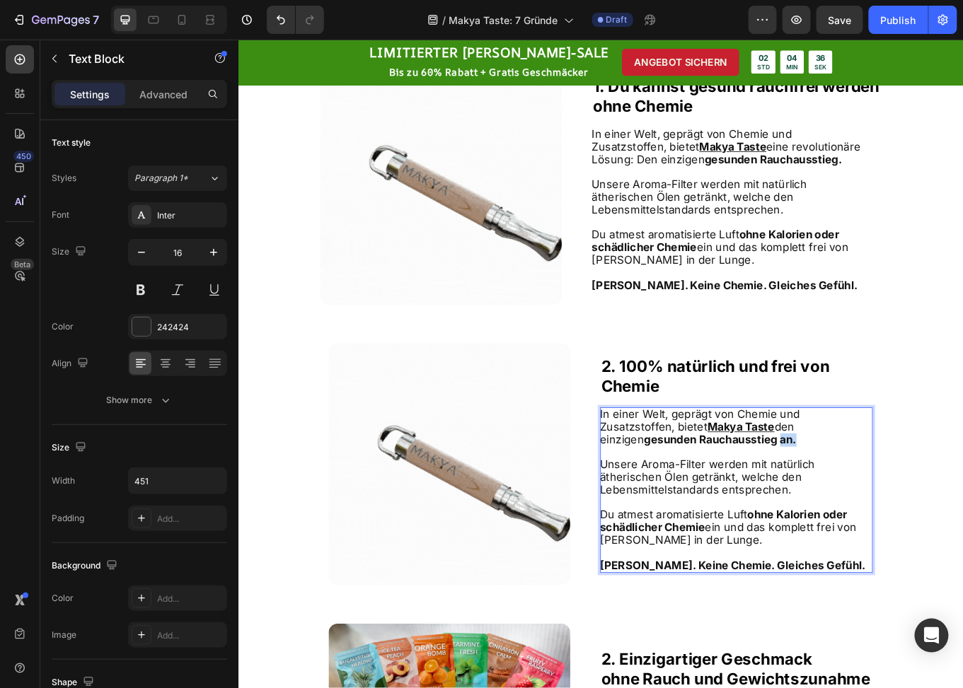
click at [817, 505] on p "I n einer Welt, geprägt von Chemie und Zusatzstoffen, bietet Makya Taste den ei…" at bounding box center [821, 493] width 318 height 44
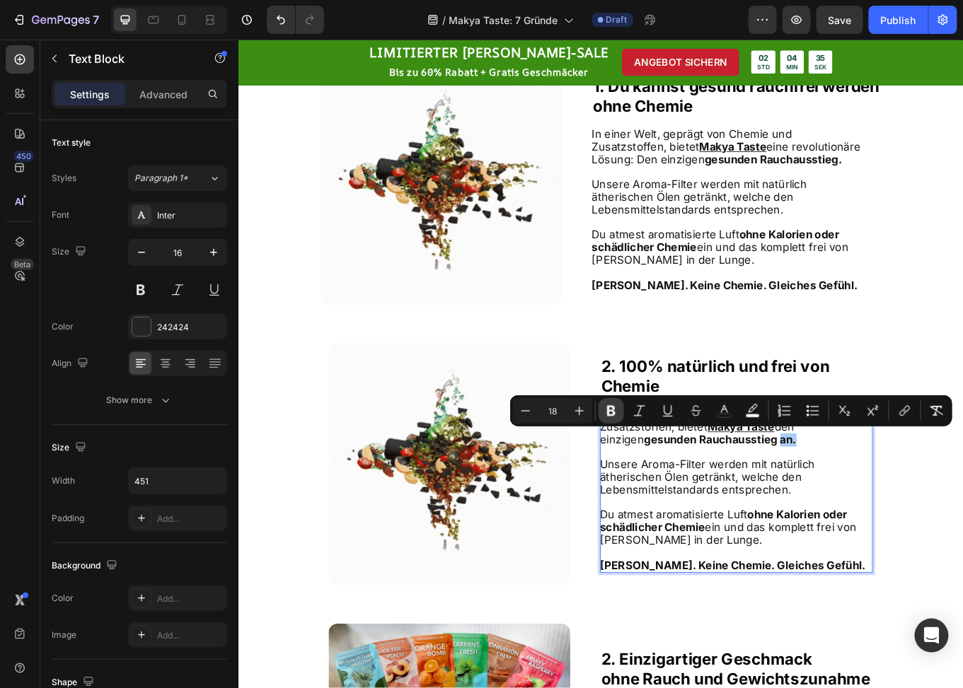
drag, startPoint x: 601, startPoint y: 408, endPoint x: 589, endPoint y: 469, distance: 62.7
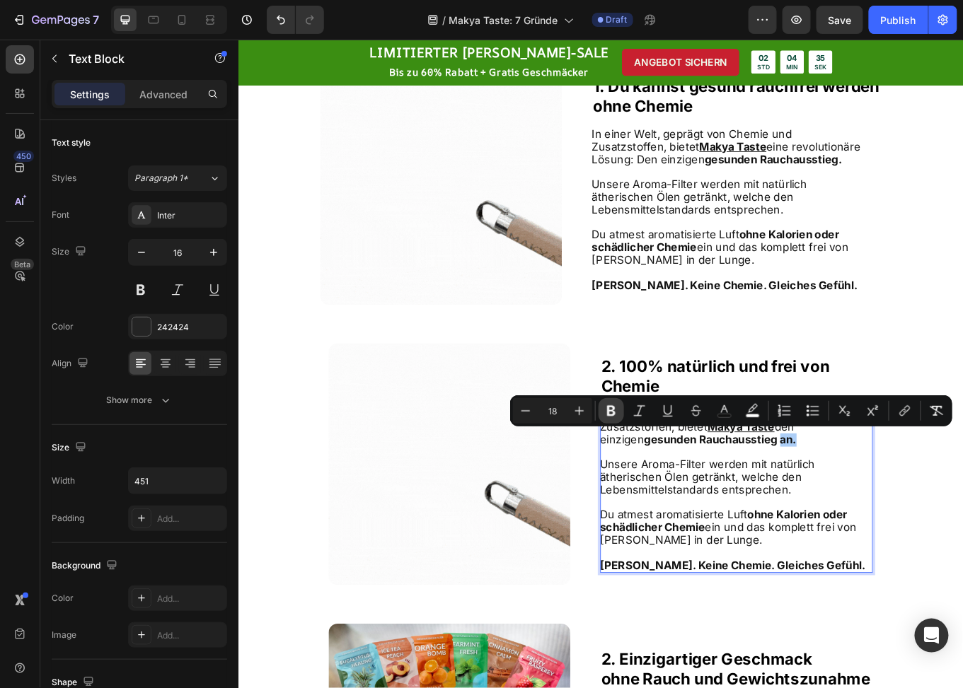
click at [601, 408] on button "Bold" at bounding box center [611, 410] width 25 height 25
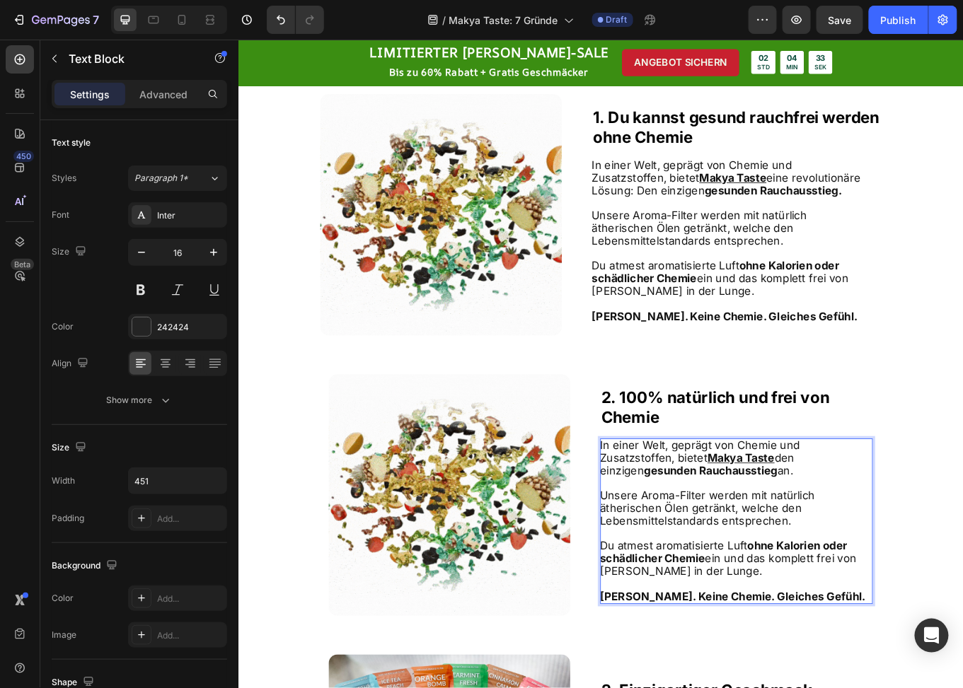
scroll to position [625, 0]
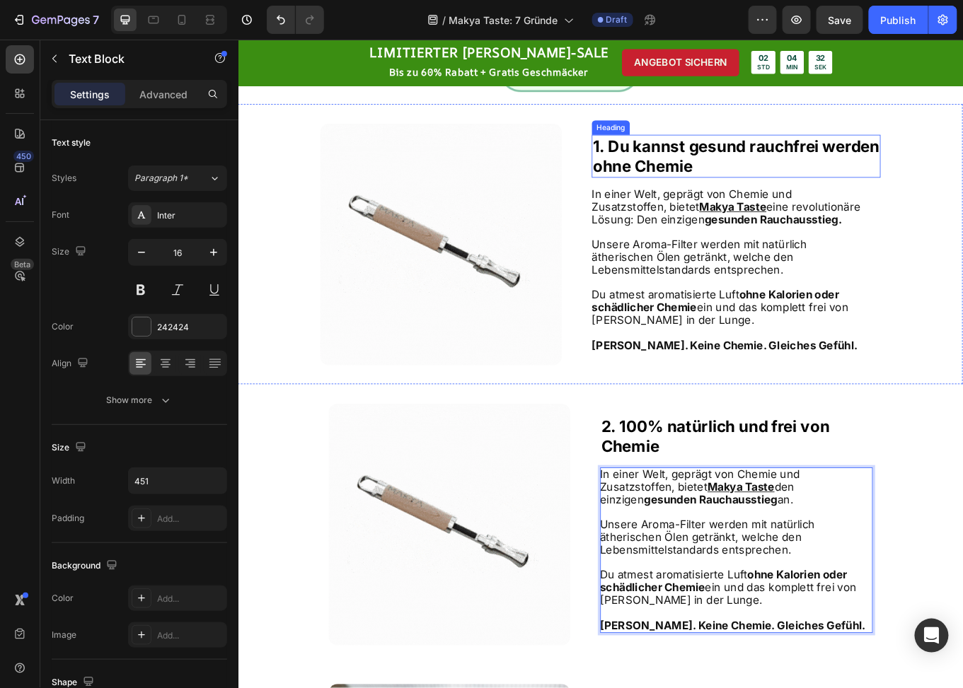
click at [732, 178] on strong "ohne Chemie" at bounding box center [712, 187] width 117 height 22
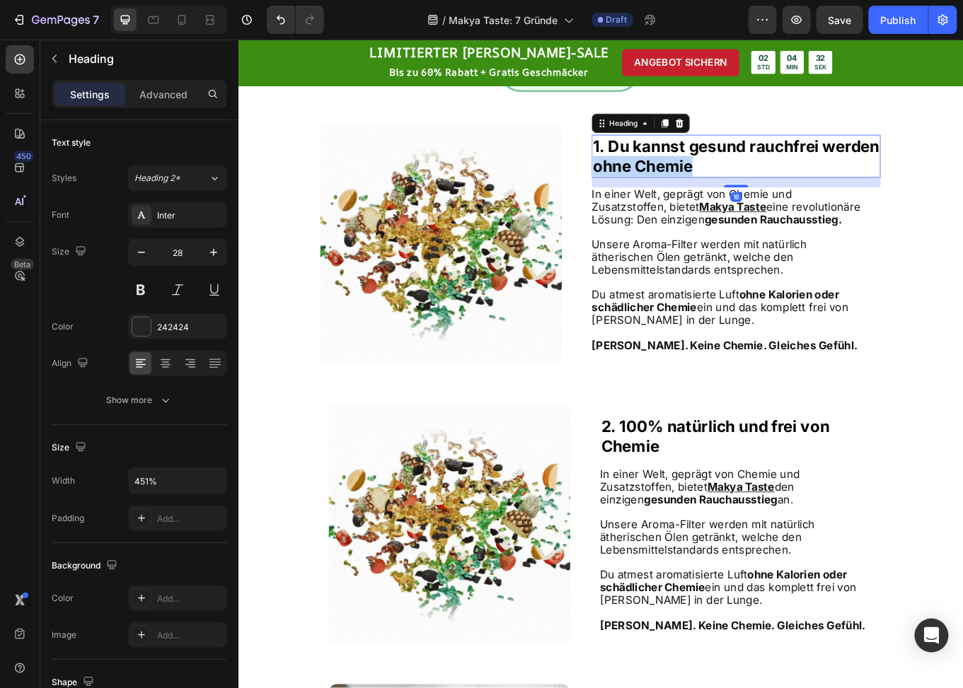
click at [732, 178] on strong "ohne Chemie" at bounding box center [712, 187] width 117 height 22
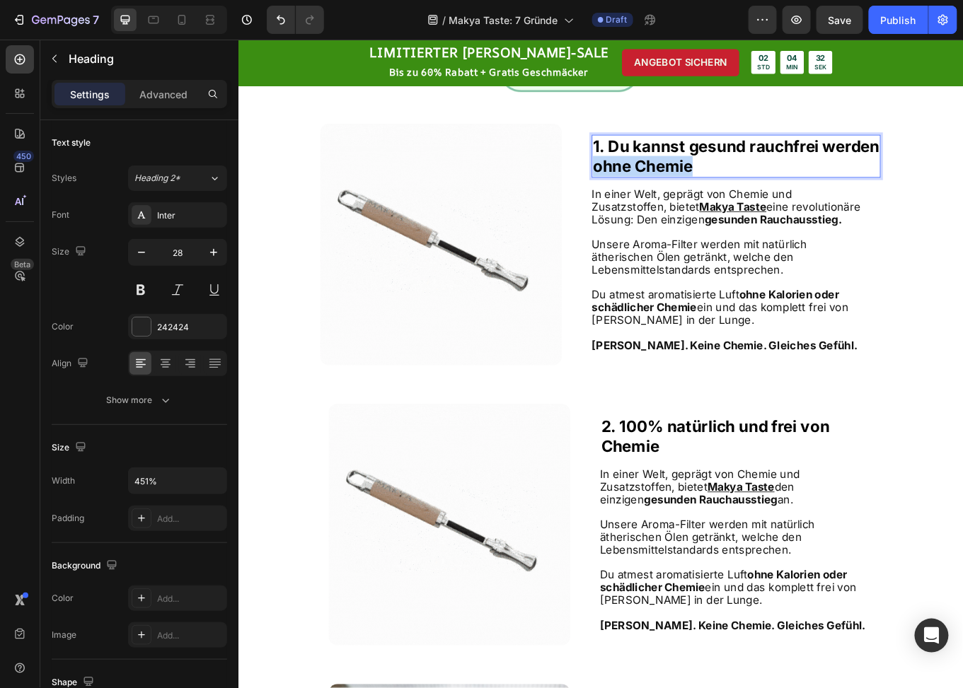
click at [771, 180] on p "1. Du kannst gesund rauchfrei werden ohne Chemie" at bounding box center [821, 175] width 335 height 47
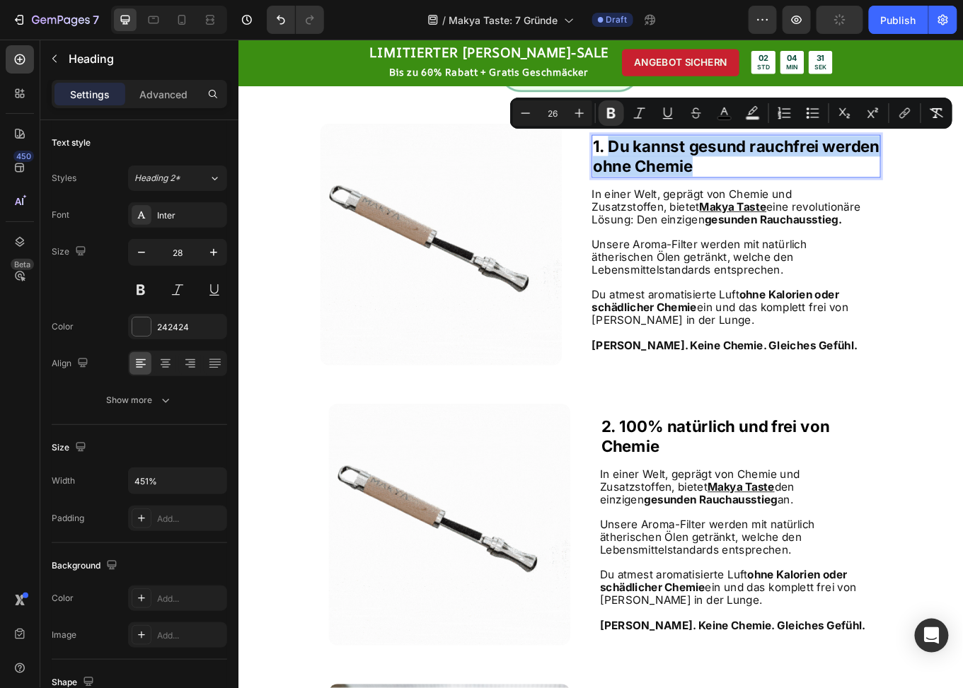
drag, startPoint x: 778, startPoint y: 187, endPoint x: 669, endPoint y: 162, distance: 111.7
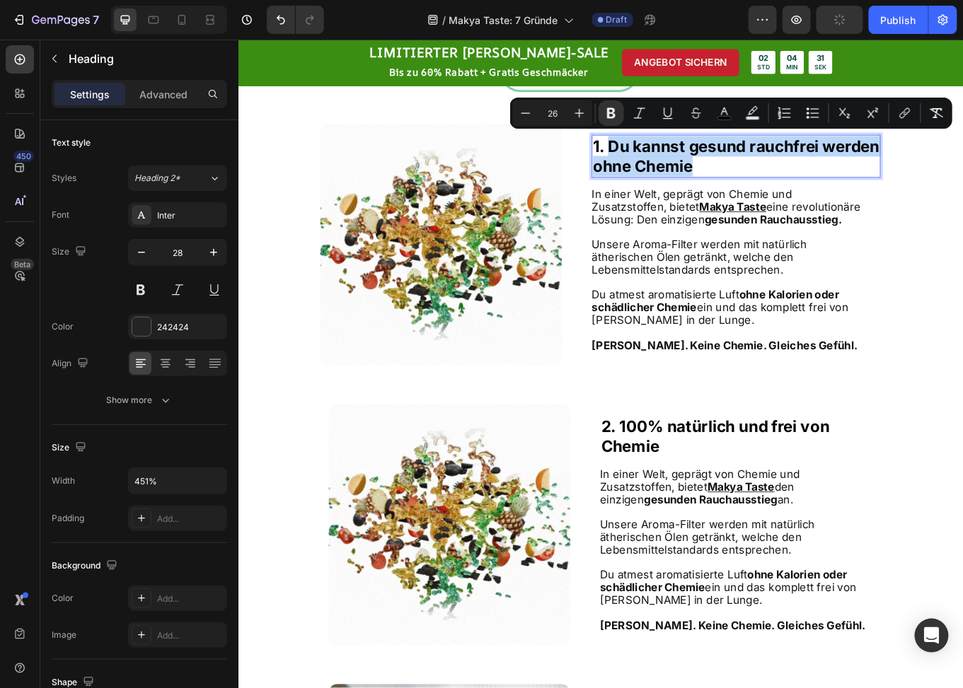
click at [669, 162] on p "1. Du kannst gesund rauchfrei werden ohne Chemie" at bounding box center [821, 175] width 335 height 47
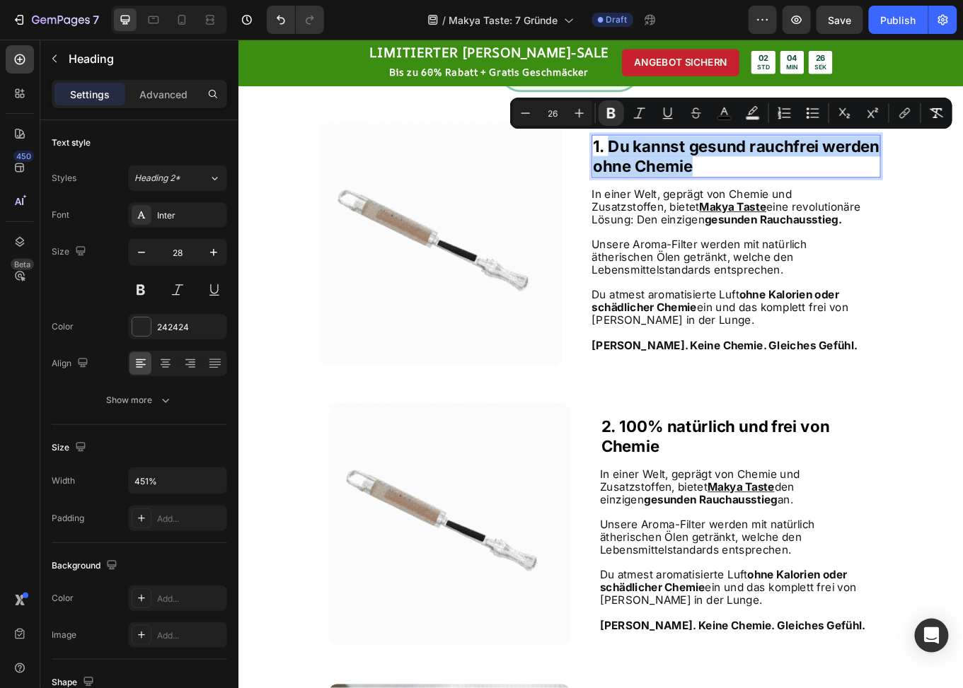
click at [788, 180] on p "1. Du kannst gesund rauchfrei werden ohne Chemie" at bounding box center [821, 175] width 335 height 47
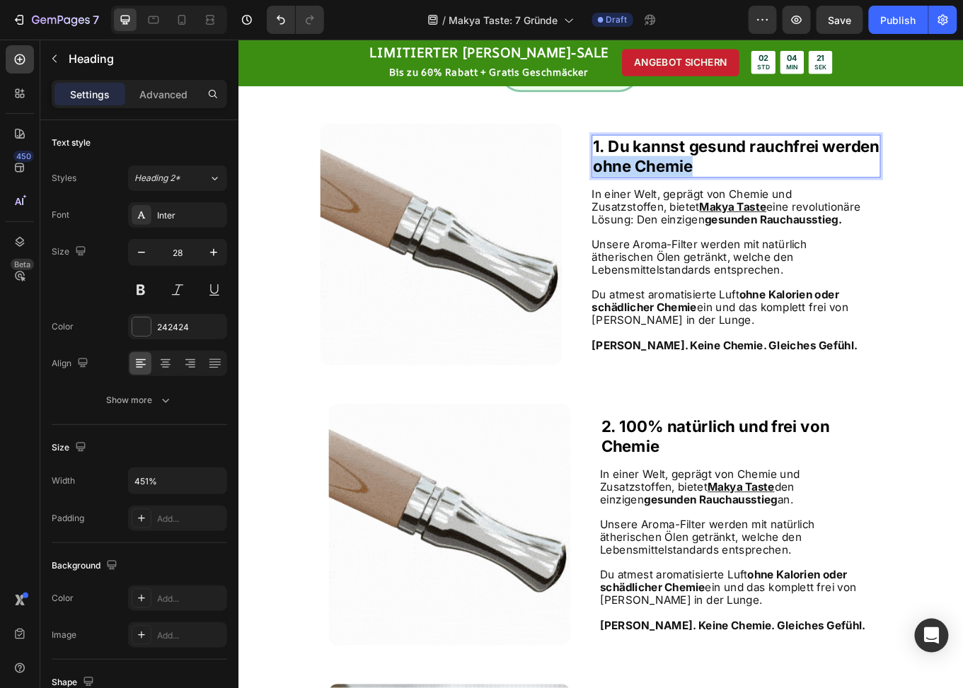
drag, startPoint x: 771, startPoint y: 186, endPoint x: 649, endPoint y: 188, distance: 122.4
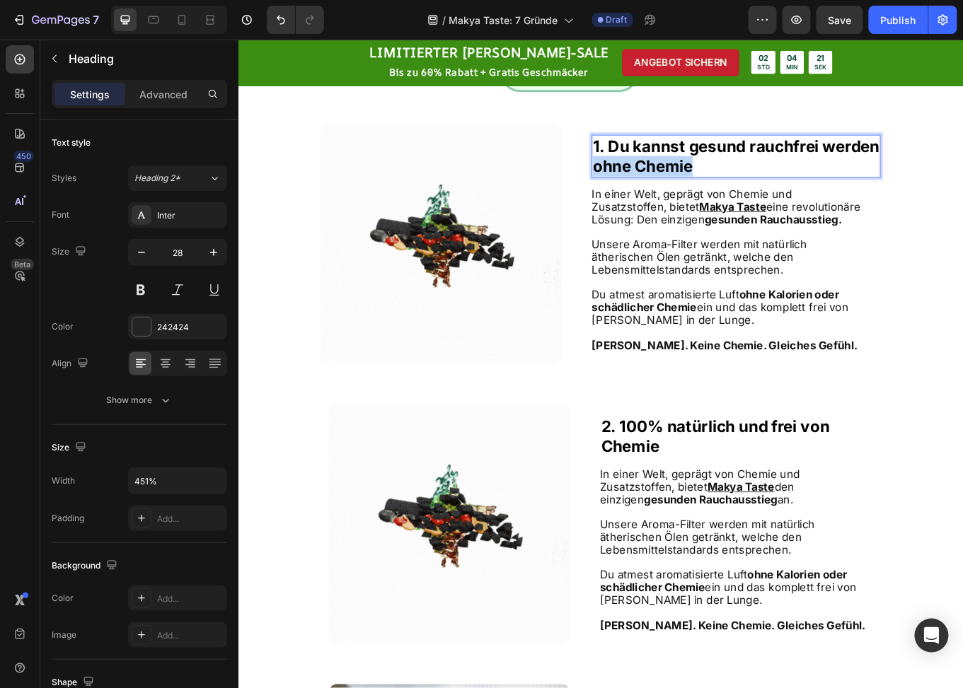
click at [654, 188] on p "1. Du kannst gesund rauchfrei werden ohne Chemie" at bounding box center [821, 175] width 335 height 47
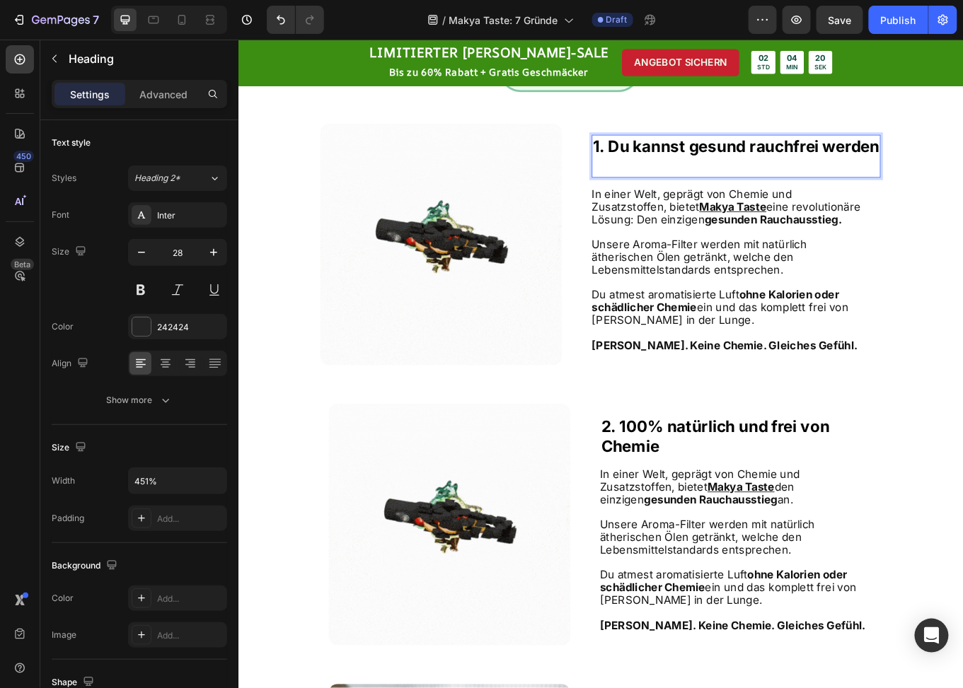
click at [918, 161] on strong "1. Du kannst gesund rauchfrei werden" at bounding box center [821, 164] width 335 height 22
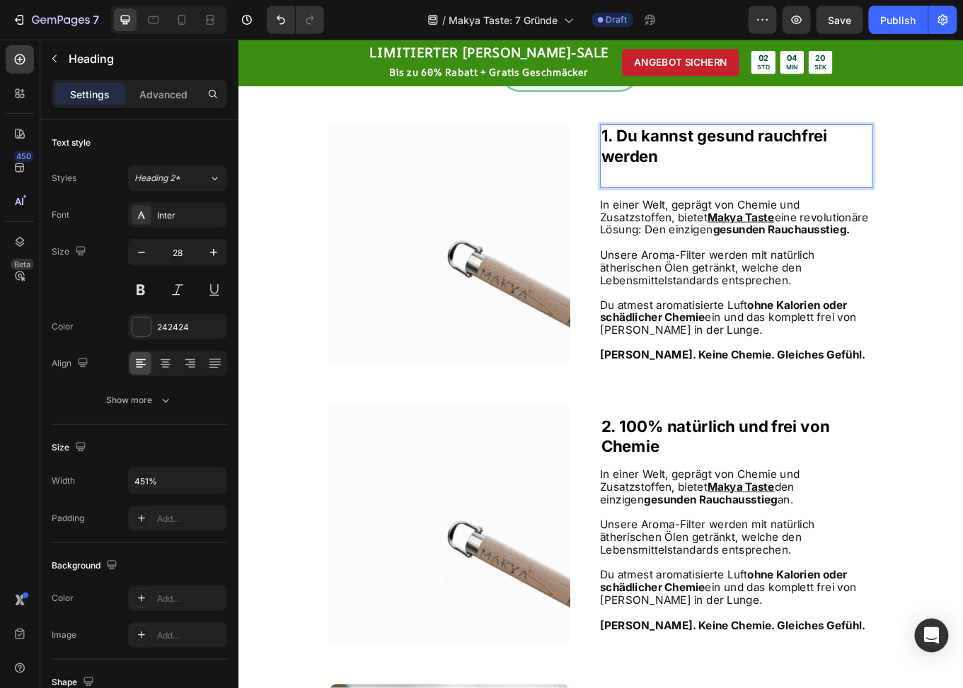
scroll to position [614, 0]
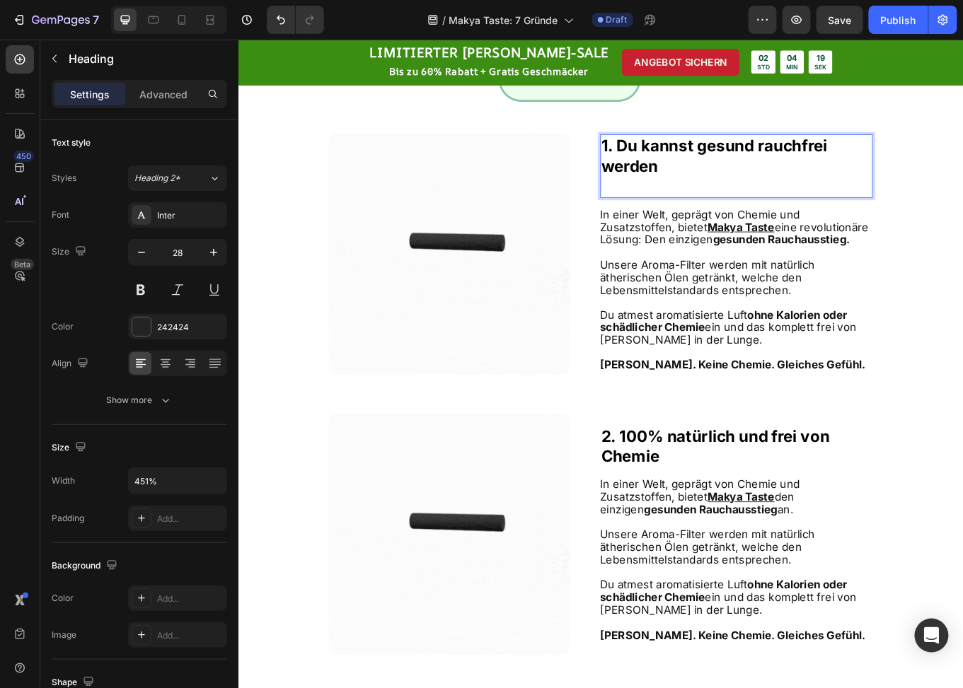
click at [825, 201] on p "1. Du kannst gesund rauchfrei werden" at bounding box center [822, 186] width 316 height 71
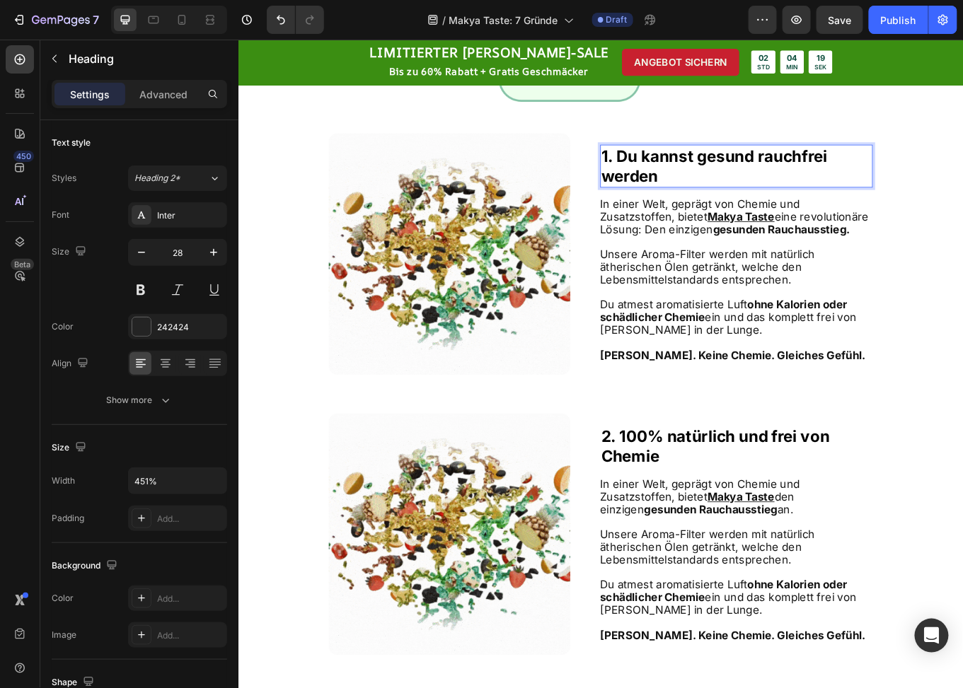
scroll to position [625, 0]
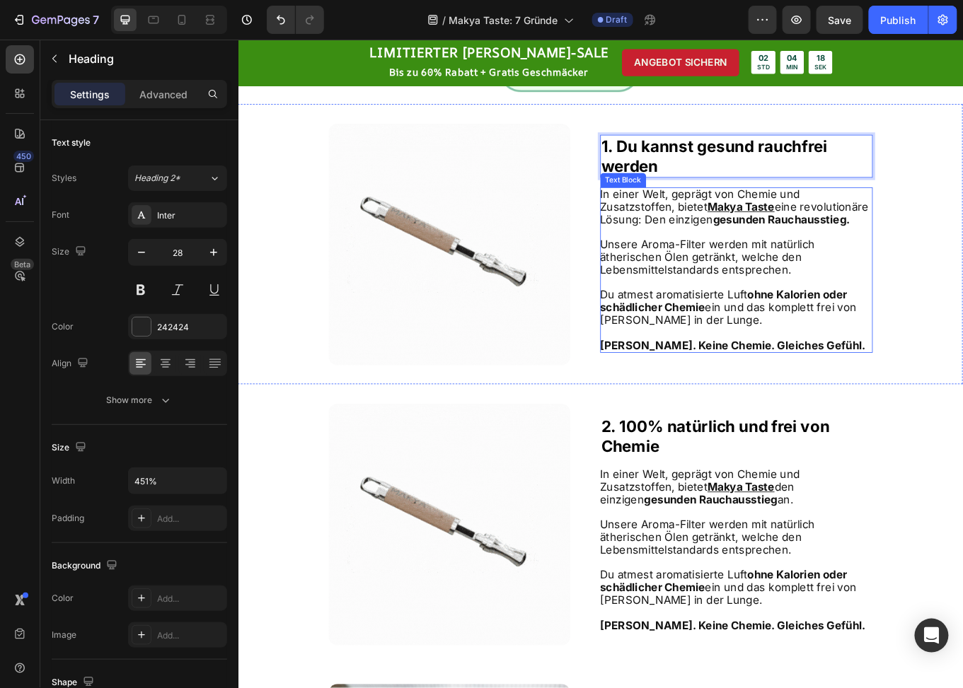
click at [768, 294] on span "Unsere Aroma-Filter werden mit natürlich ätherischen Ölen getränkt, welche den …" at bounding box center [788, 294] width 252 height 45
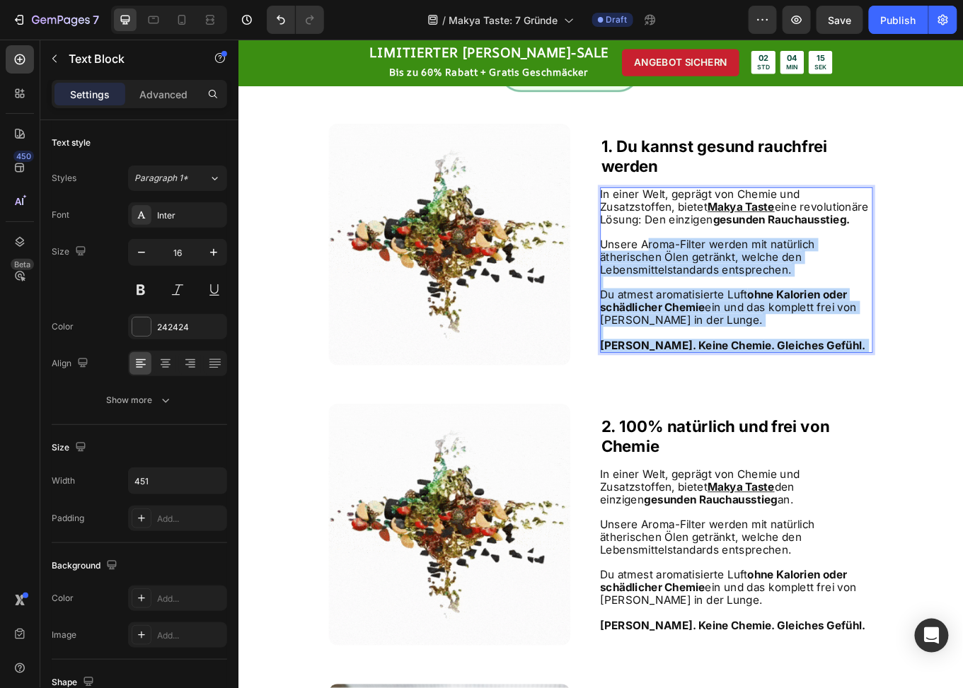
drag, startPoint x: 945, startPoint y: 402, endPoint x: 709, endPoint y: 273, distance: 269.1
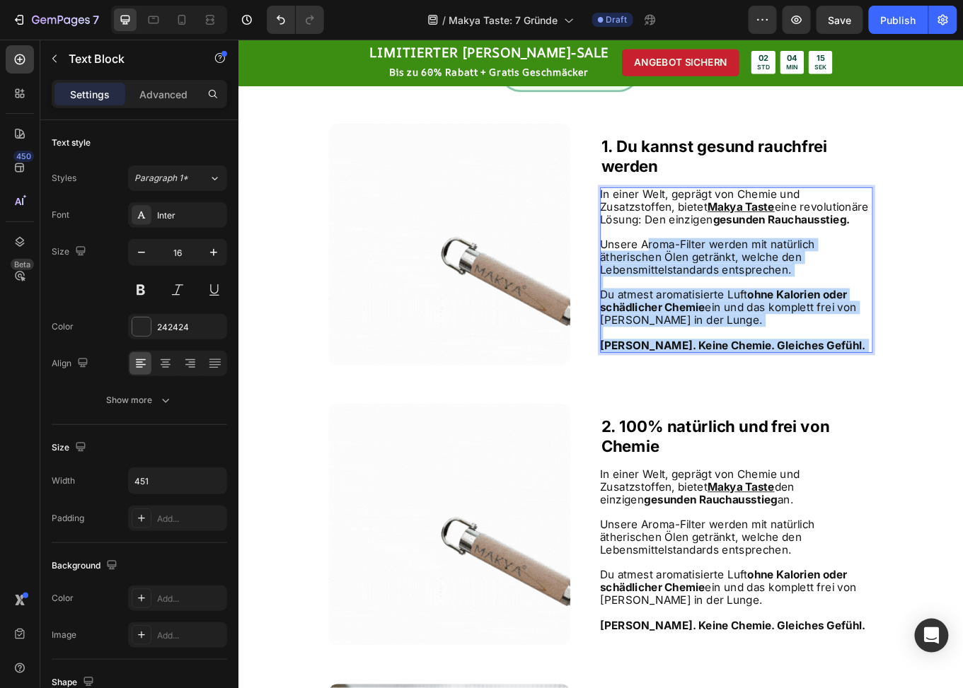
click at [709, 273] on div "I n einer Welt, geprägt von Chemie und Zusatzstoffen, bietet Makya Taste eine r…" at bounding box center [821, 309] width 319 height 194
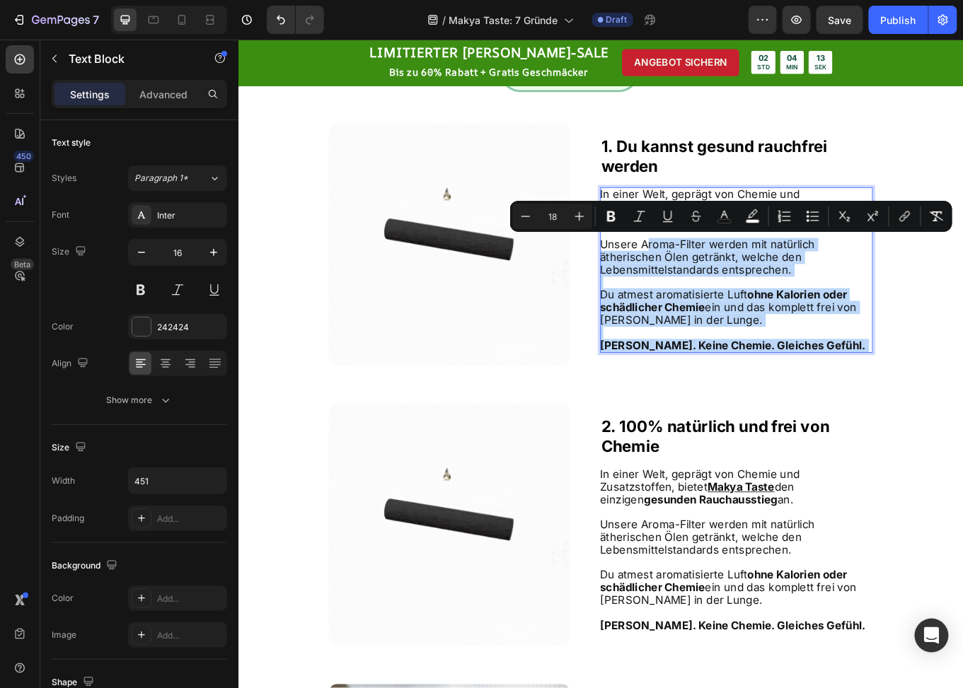
click at [819, 315] on span "Unsere Aroma-Filter werden mit natürlich ätherischen Ölen getränkt, welche den …" at bounding box center [788, 294] width 252 height 45
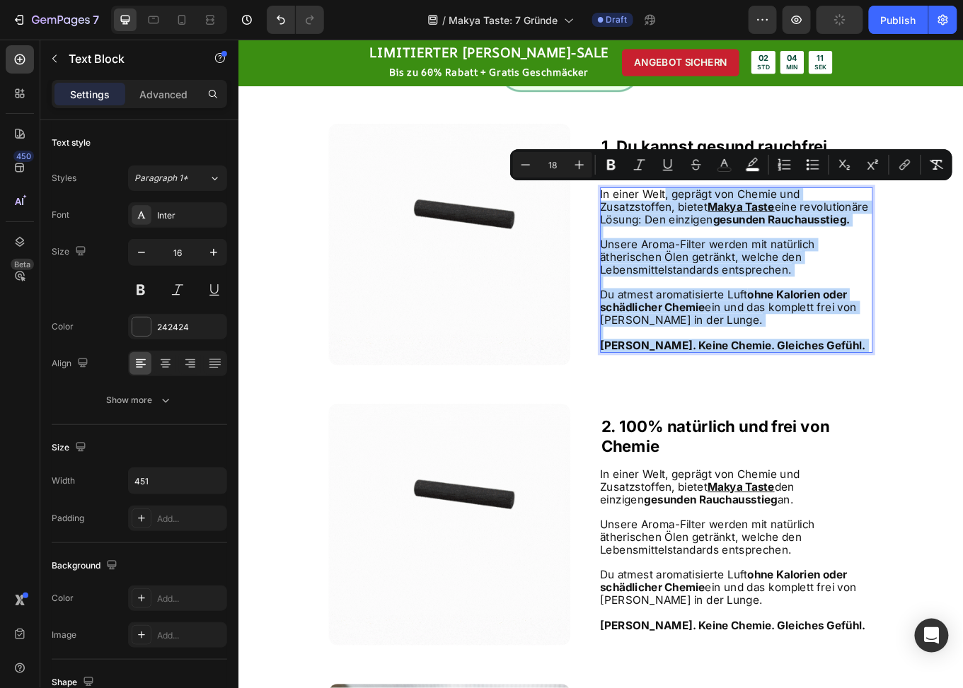
drag, startPoint x: 929, startPoint y: 396, endPoint x: 732, endPoint y: 219, distance: 264.1
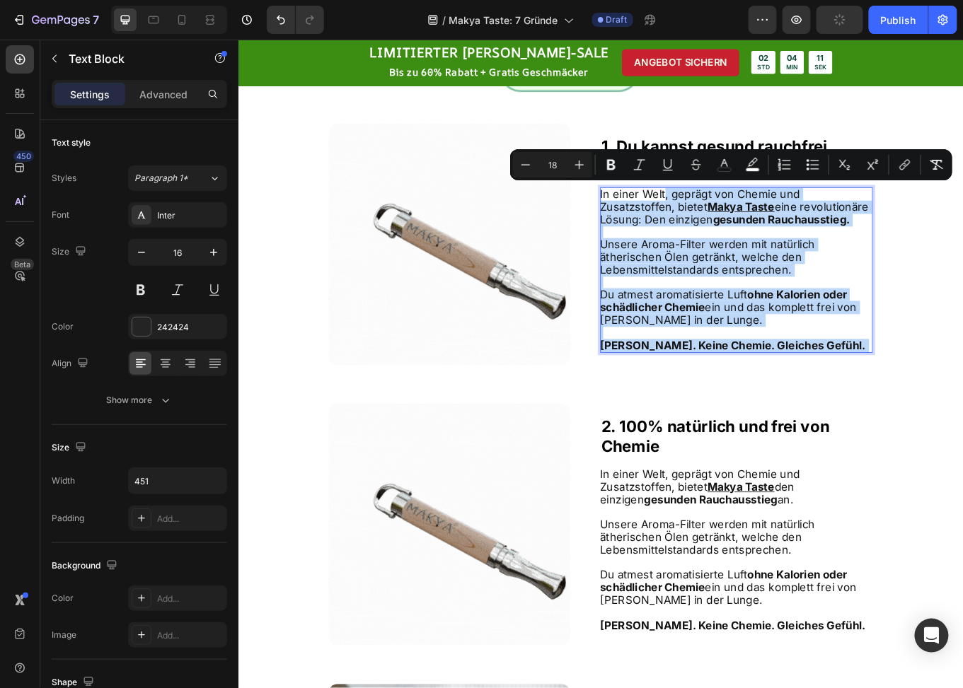
click at [732, 219] on div "I n einer Welt, geprägt von Chemie und Zusatzstoffen, bietet Makya Taste eine r…" at bounding box center [821, 309] width 319 height 194
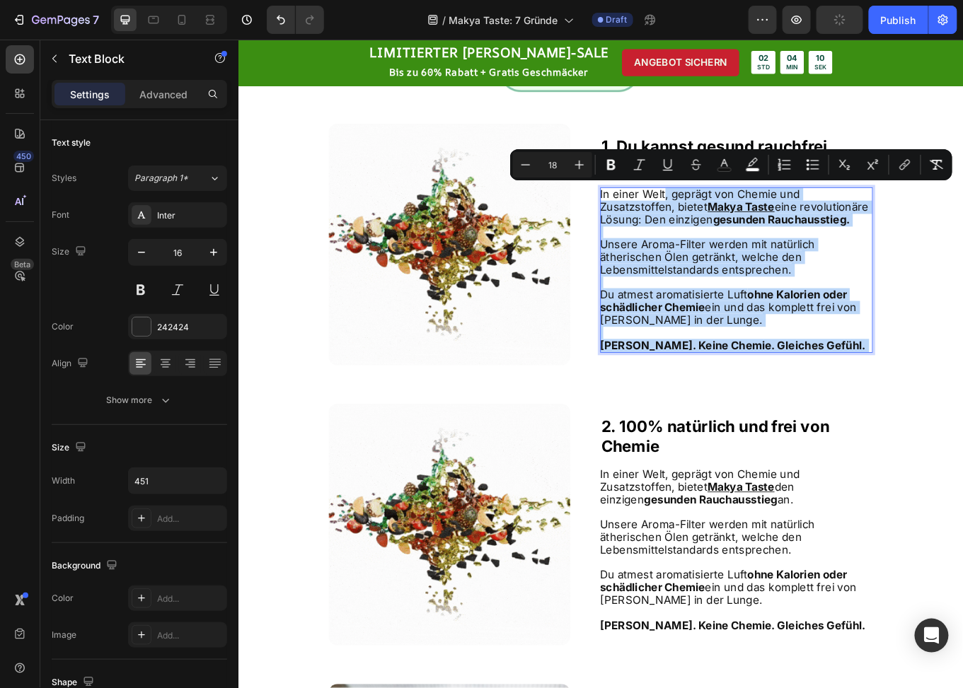
click at [754, 275] on span "Unsere Aroma-Filter werden mit natürlich ätherischen Ölen getränkt, welche den …" at bounding box center [788, 294] width 252 height 45
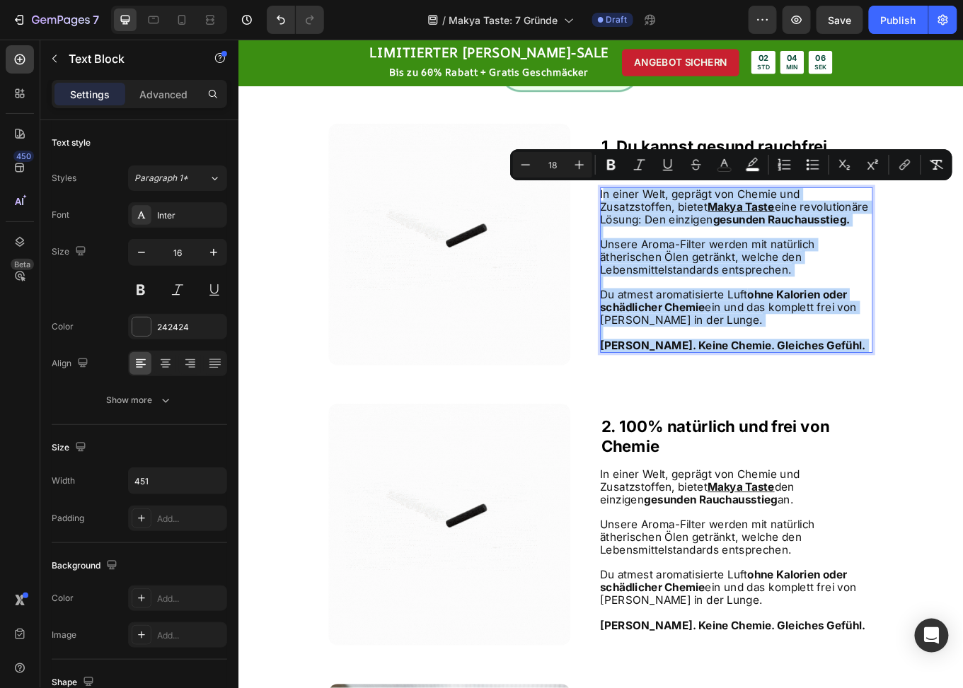
drag, startPoint x: 938, startPoint y: 397, endPoint x: 661, endPoint y: 223, distance: 326.9
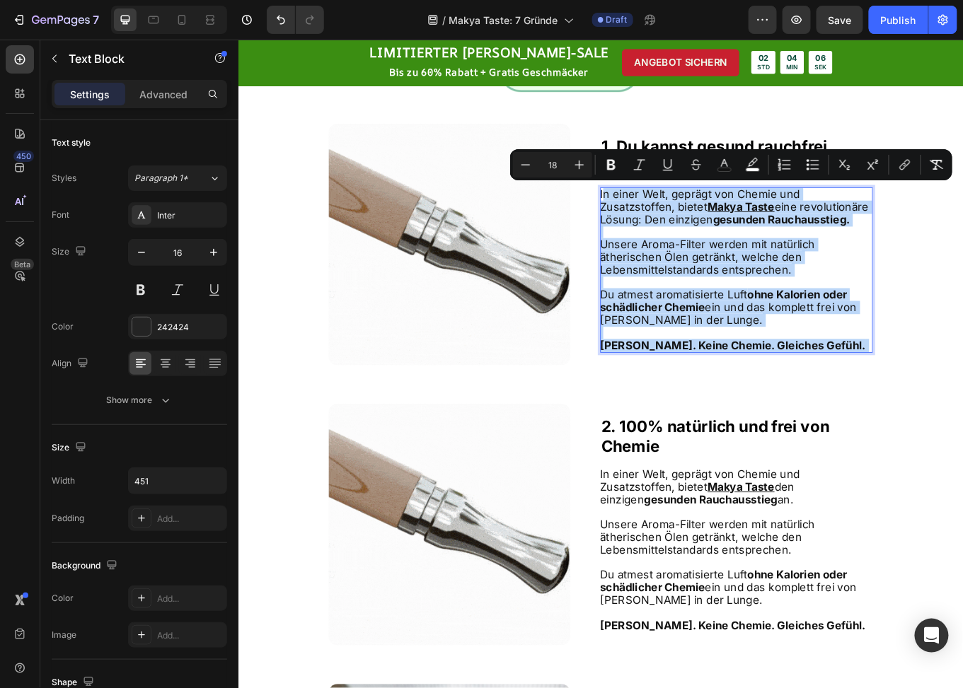
click at [662, 223] on div "I n einer Welt, geprägt von Chemie und Zusatzstoffen, bietet Makya Taste eine r…" at bounding box center [821, 309] width 319 height 194
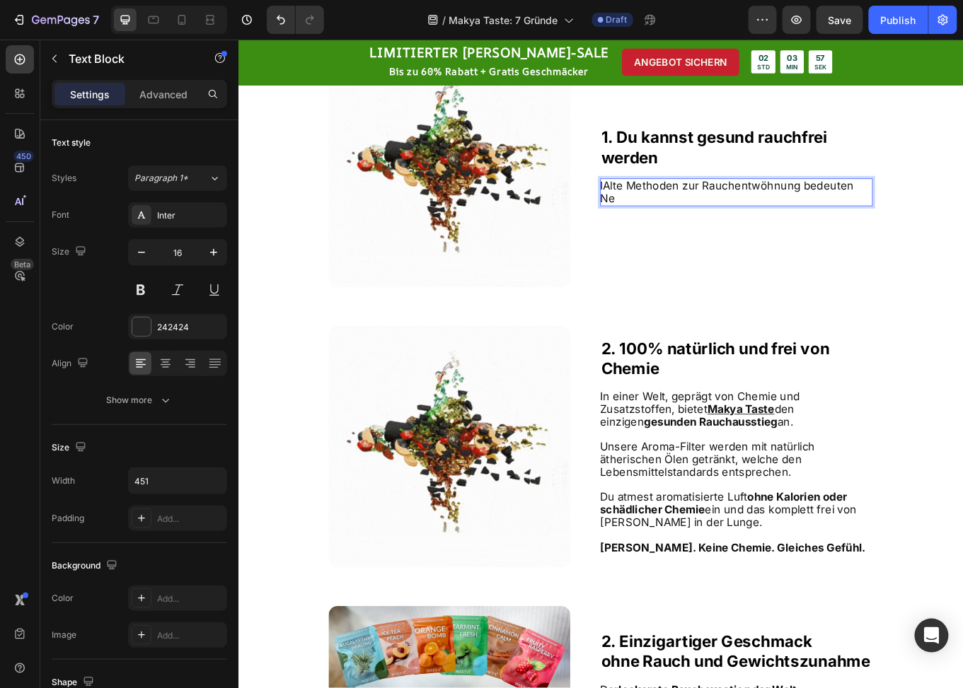
scroll to position [708, 0]
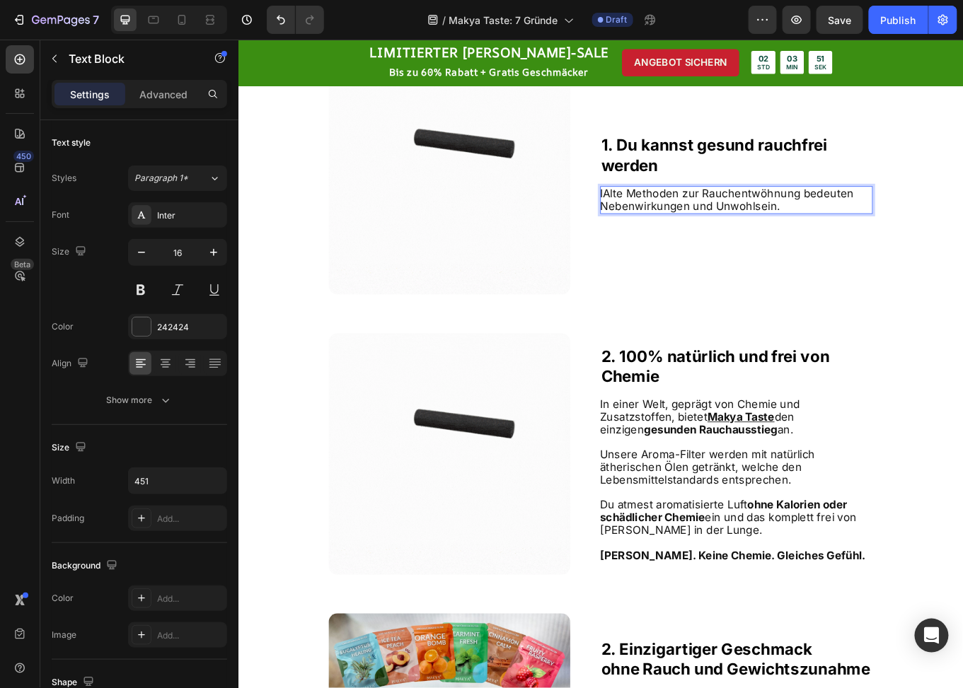
click at [664, 215] on span "Alte Methoden zur Rauchentwöhnung bedeuten Nebenwirkungen und Unwohlsein." at bounding box center [810, 226] width 297 height 30
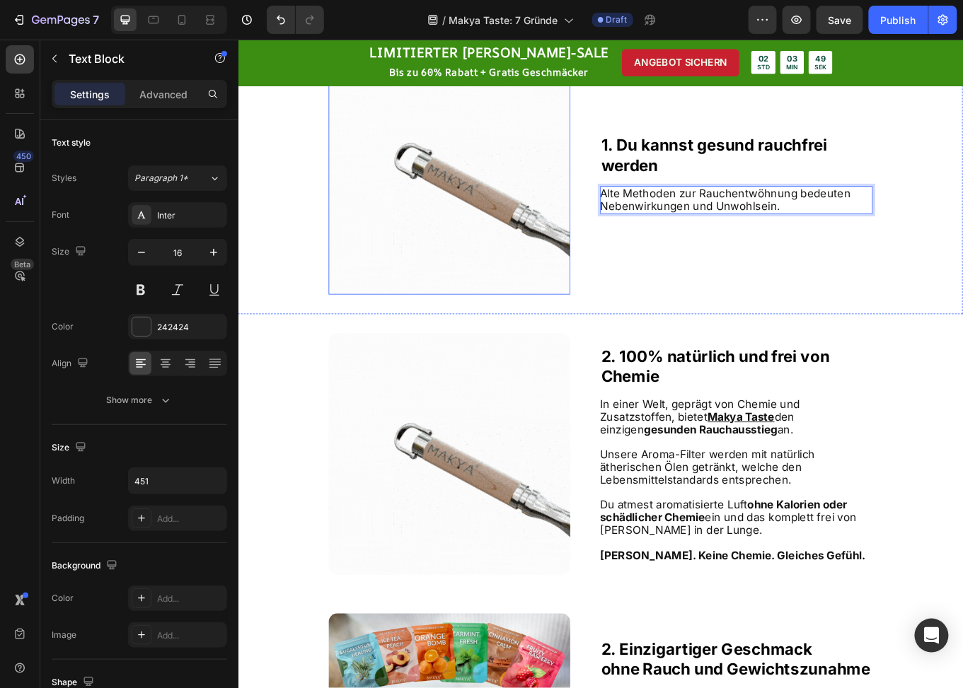
click at [442, 250] on img at bounding box center [485, 195] width 283 height 283
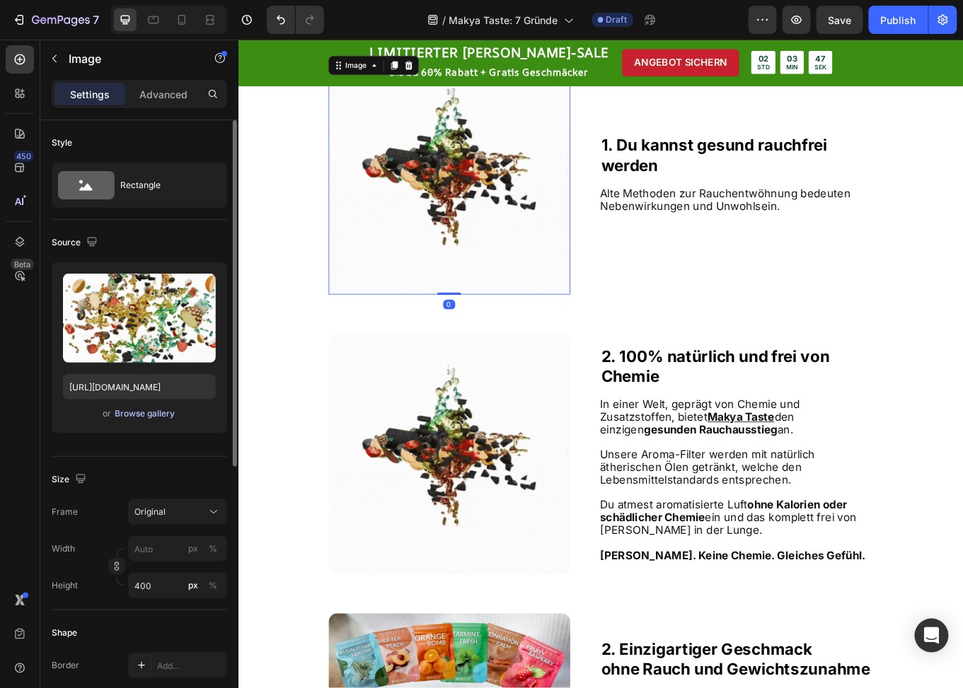
click at [132, 410] on div "Browse gallery" at bounding box center [145, 414] width 60 height 13
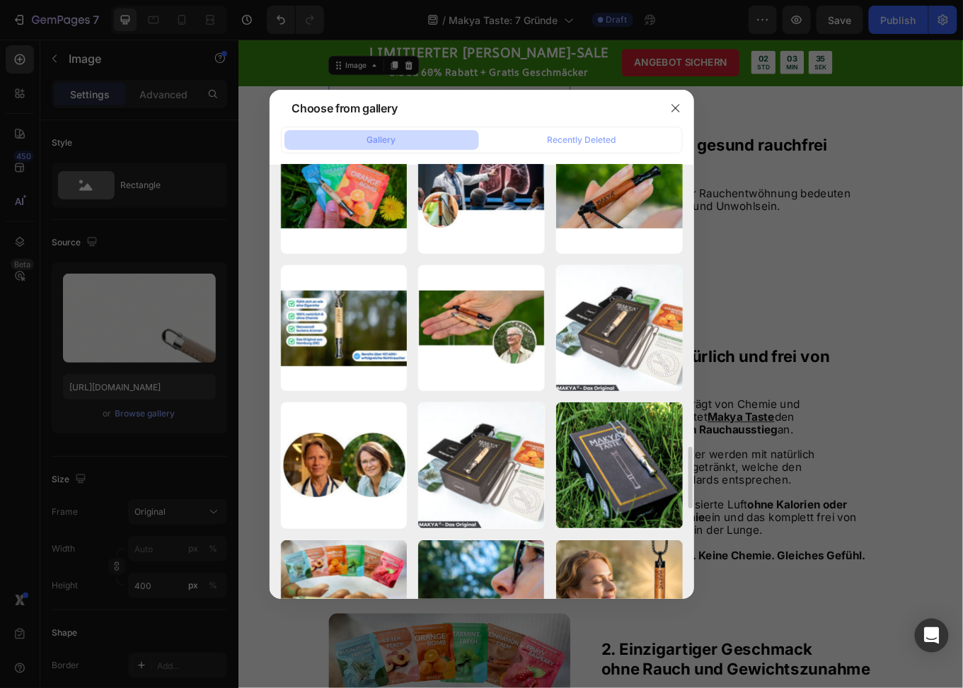
scroll to position [2118, 0]
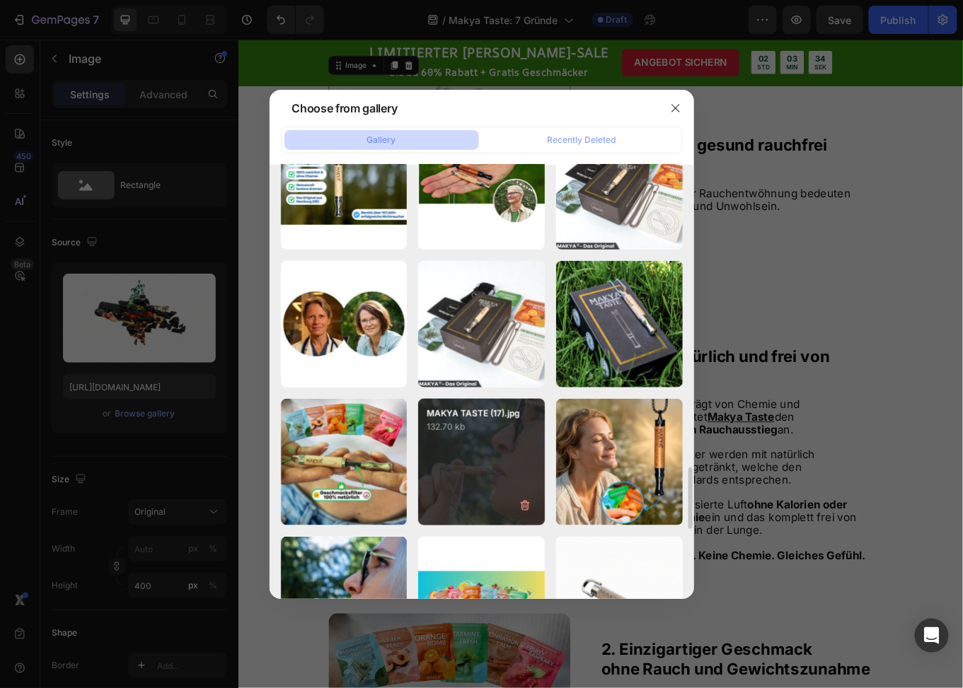
click at [478, 437] on div "MAKYA TASTE (17).jpg 132.70 kb" at bounding box center [481, 462] width 127 height 127
type input "[URL][DOMAIN_NAME]"
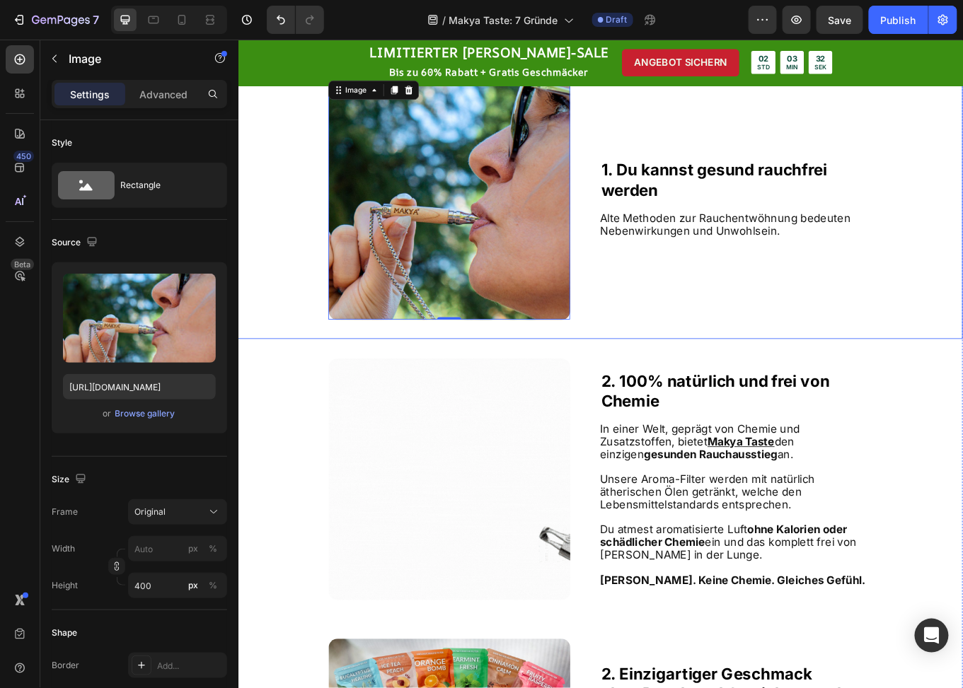
scroll to position [638, 0]
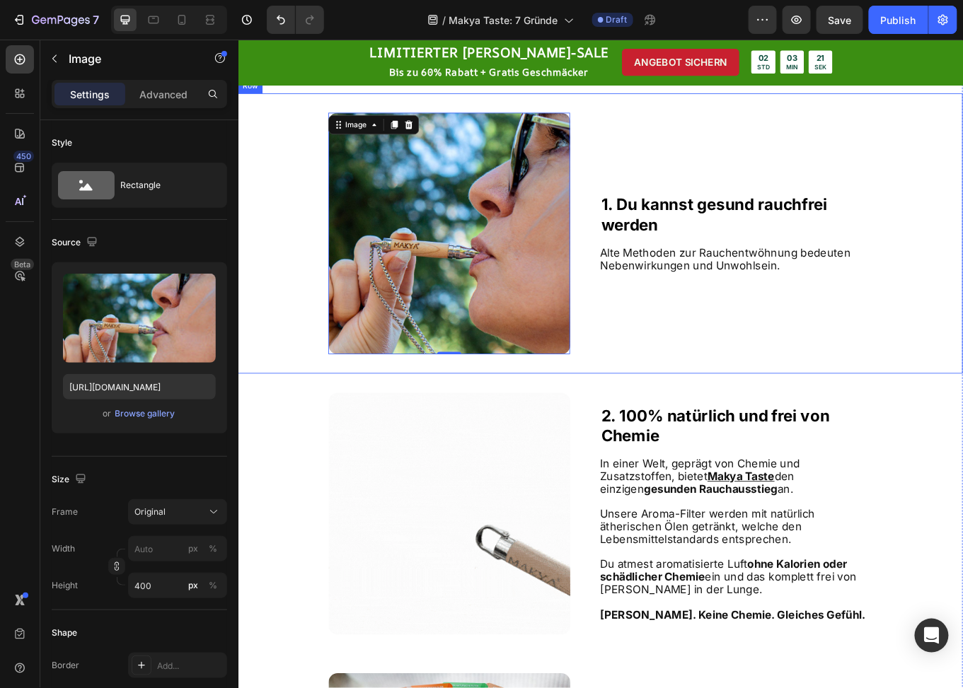
click at [855, 308] on span "Alte Methoden zur Rauchentwöhnung bedeuten Nebenwirkungen und Unwohlsein." at bounding box center [809, 296] width 294 height 30
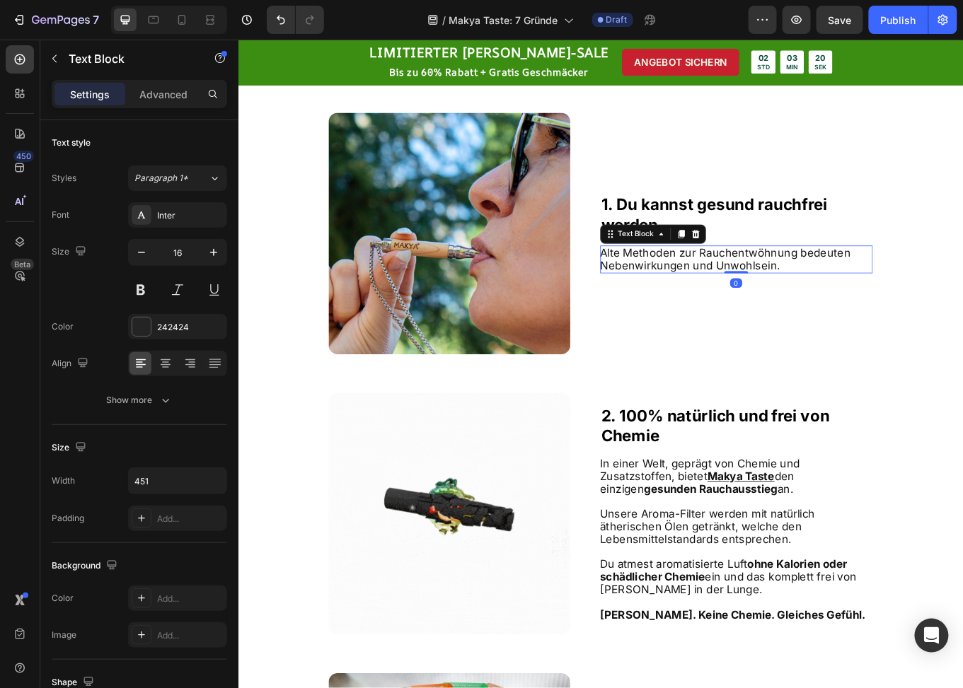
click at [905, 312] on div "Alte Methoden zur Rauchentwöhnung bedeuten Nebenwirkungen und Unwohlsein." at bounding box center [821, 296] width 319 height 33
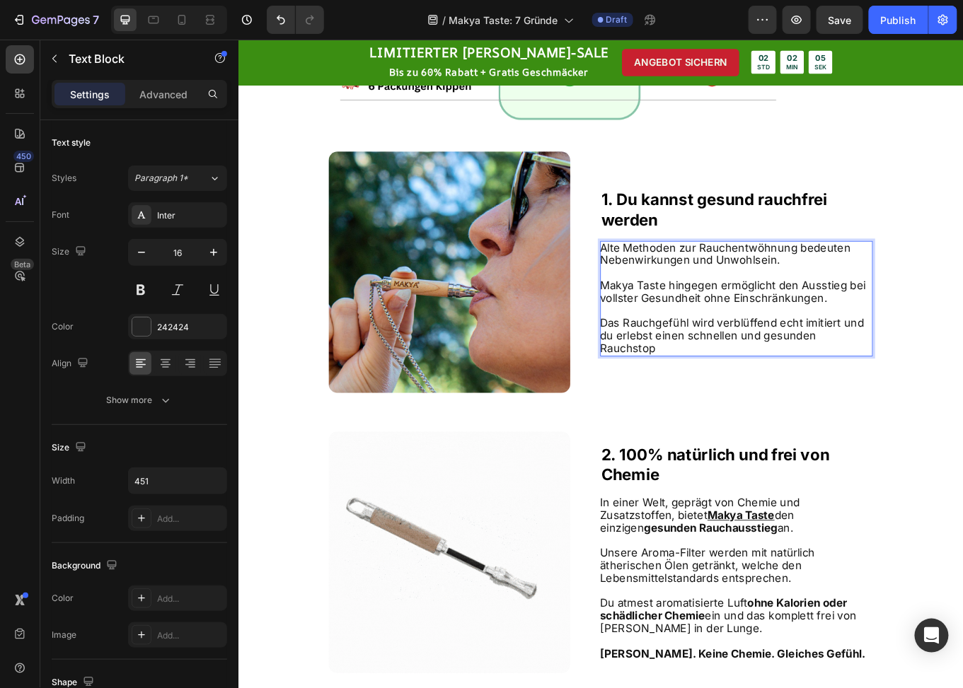
scroll to position [585, 0]
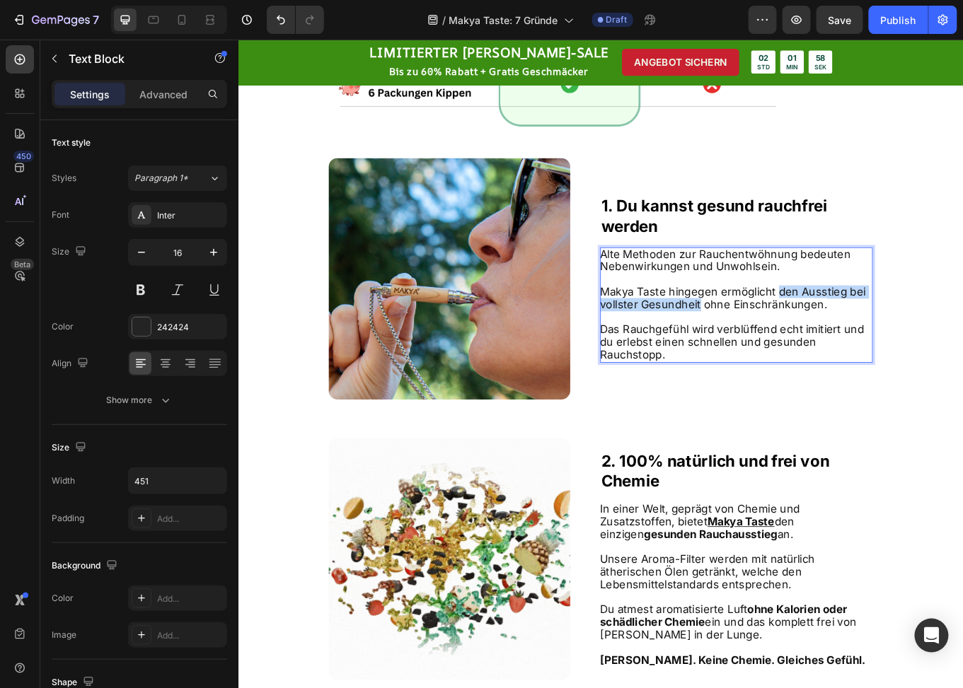
drag, startPoint x: 865, startPoint y: 333, endPoint x: 775, endPoint y: 352, distance: 91.9
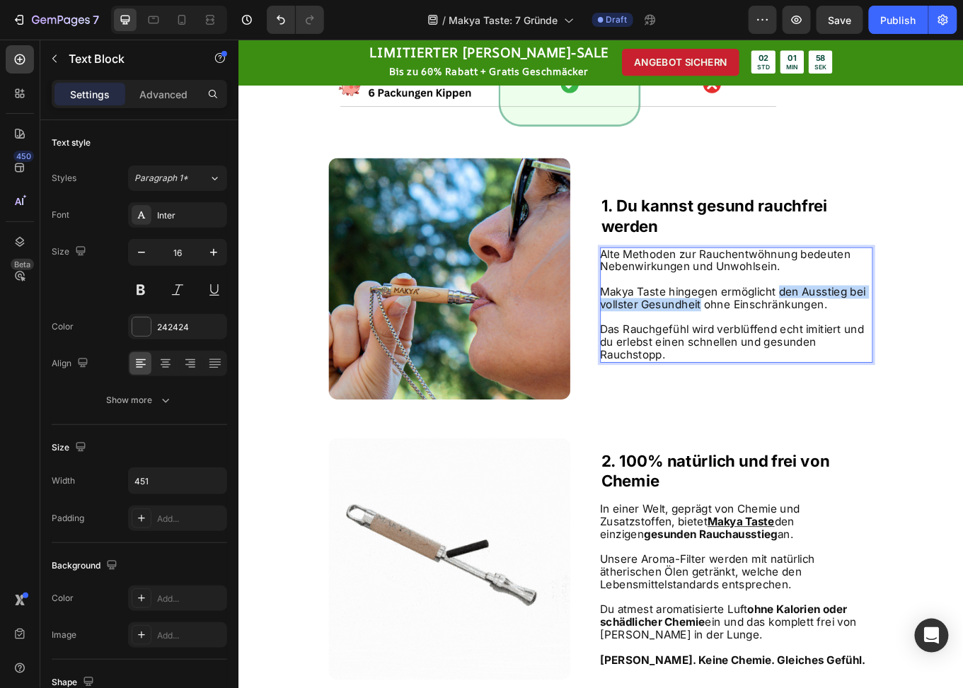
click at [775, 352] on span "Makya Taste hingegen ermöglicht den Ausstieg bei vollster Gesundheit ohne Einsc…" at bounding box center [817, 342] width 311 height 30
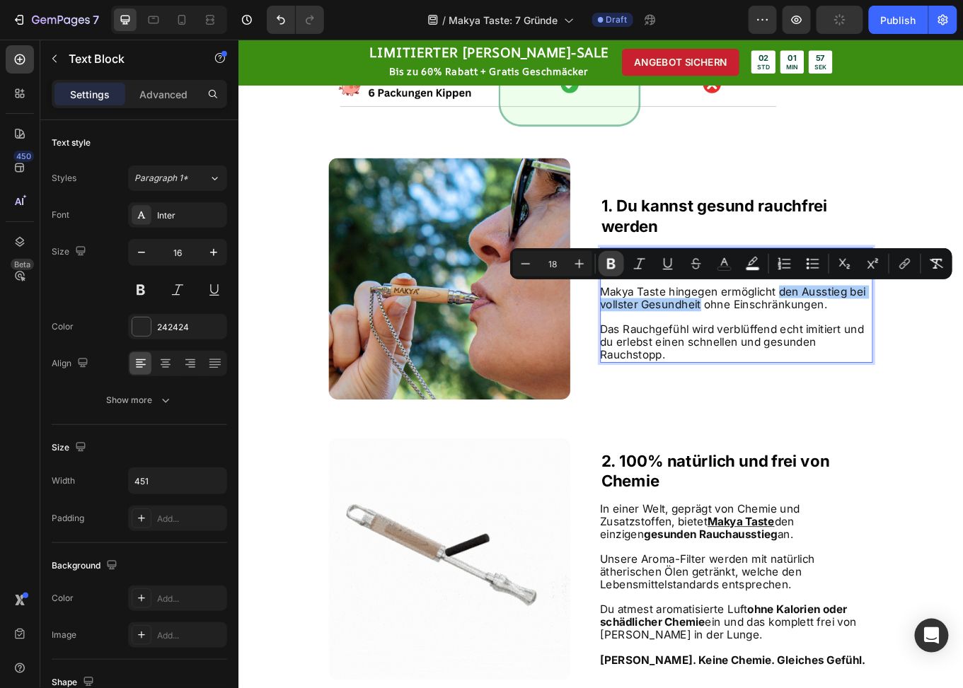
drag, startPoint x: 613, startPoint y: 269, endPoint x: 482, endPoint y: 301, distance: 135.4
click at [613, 269] on icon "Editor contextual toolbar" at bounding box center [611, 264] width 14 height 14
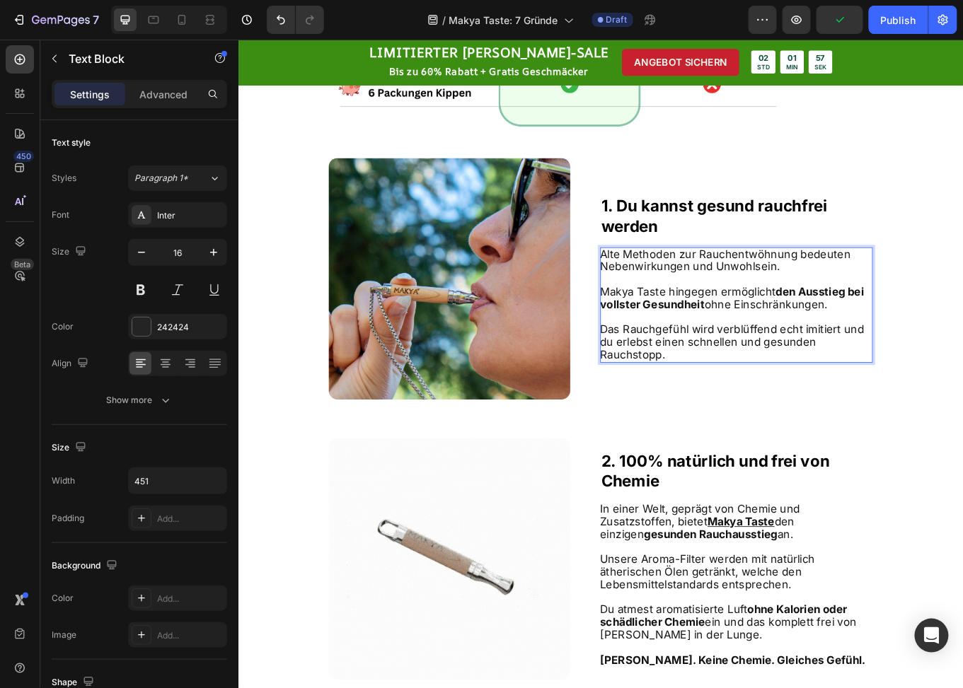
click at [788, 375] on span "Das Rauchgefühl wird verblüffend echt imitiert und du erlebst einen schnellen u…" at bounding box center [816, 393] width 309 height 45
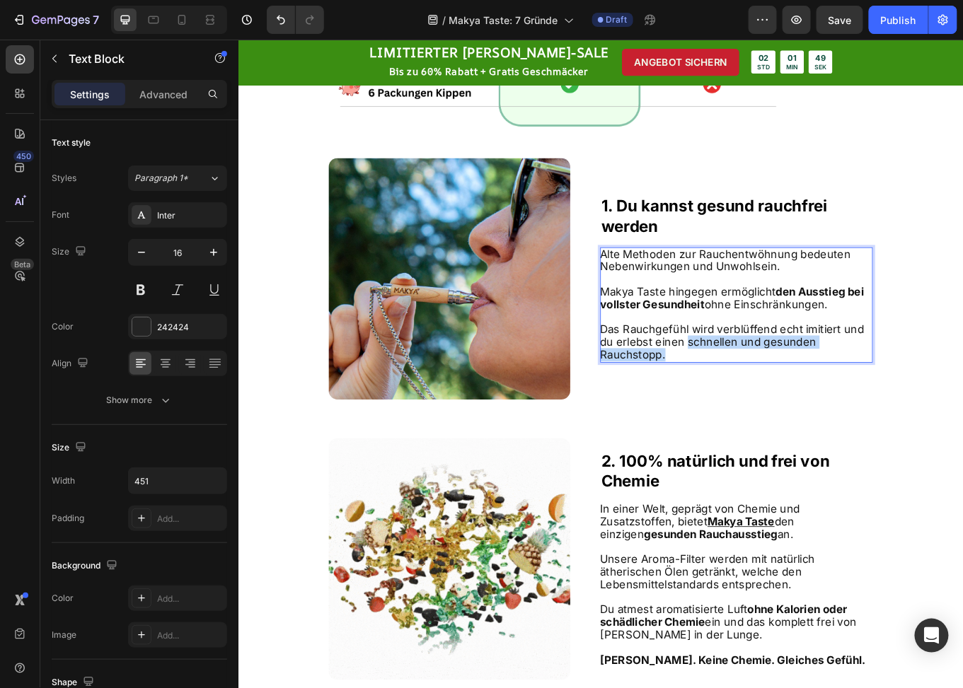
drag, startPoint x: 759, startPoint y: 394, endPoint x: 781, endPoint y: 409, distance: 26.5
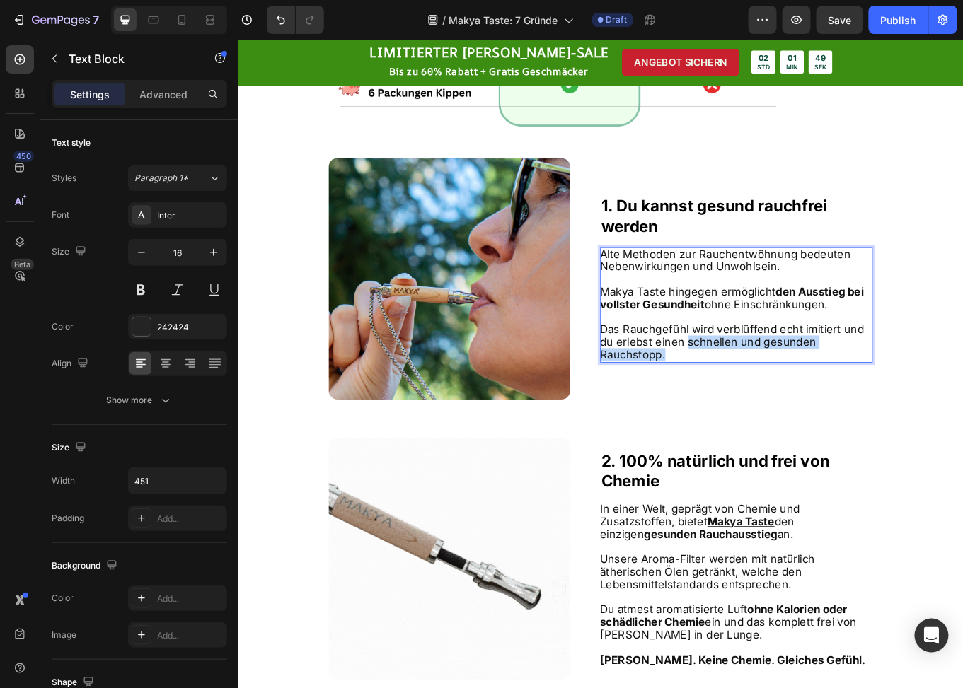
click at [781, 409] on p "Das Rauchgefühl wird verblüffend echt imitiert und du erlebst einen schnellen u…" at bounding box center [821, 393] width 318 height 44
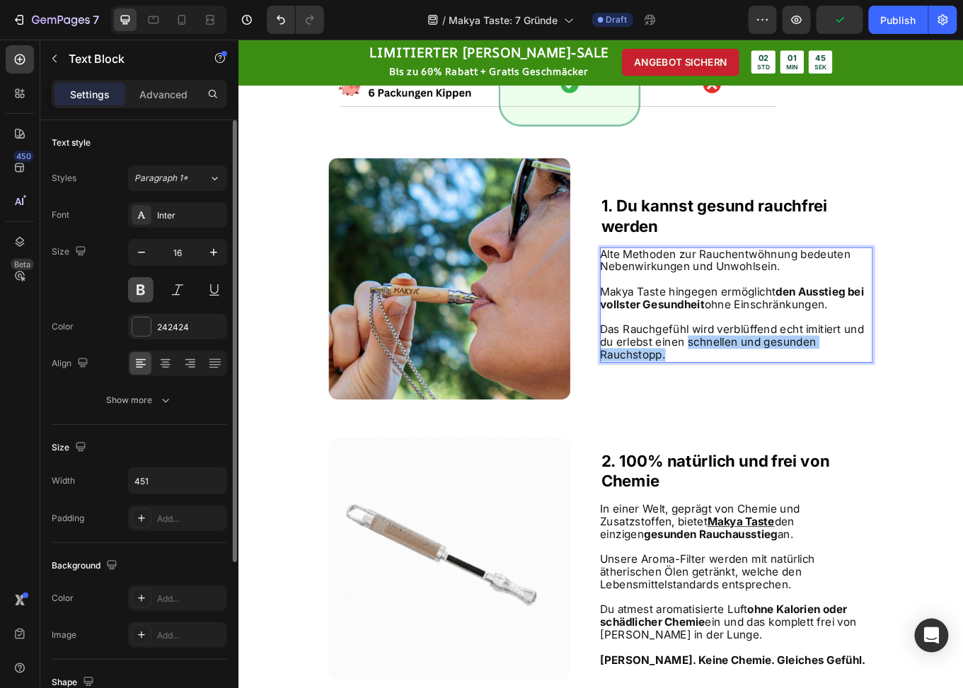
drag, startPoint x: 576, startPoint y: 355, endPoint x: 135, endPoint y: 289, distance: 445.8
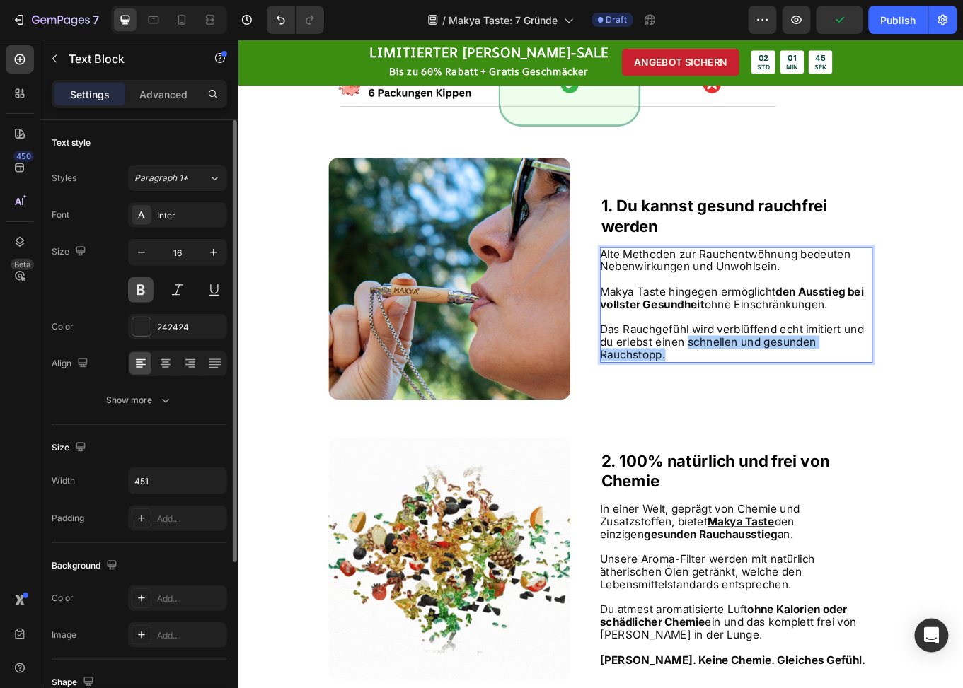
click at [135, 289] on button at bounding box center [140, 289] width 25 height 25
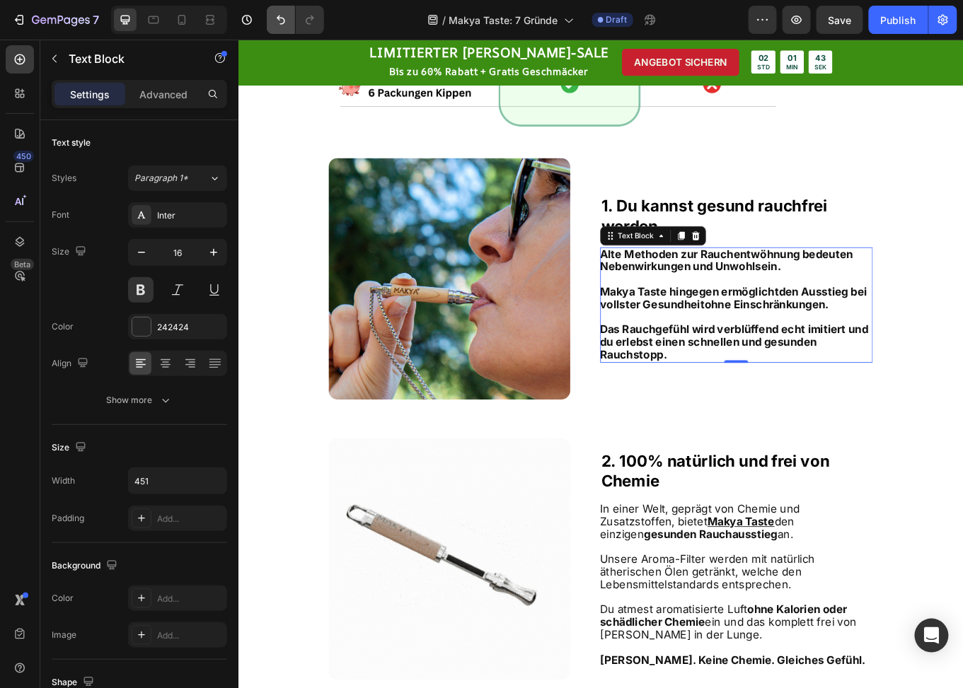
click at [268, 19] on button "Undo/Redo" at bounding box center [281, 20] width 28 height 28
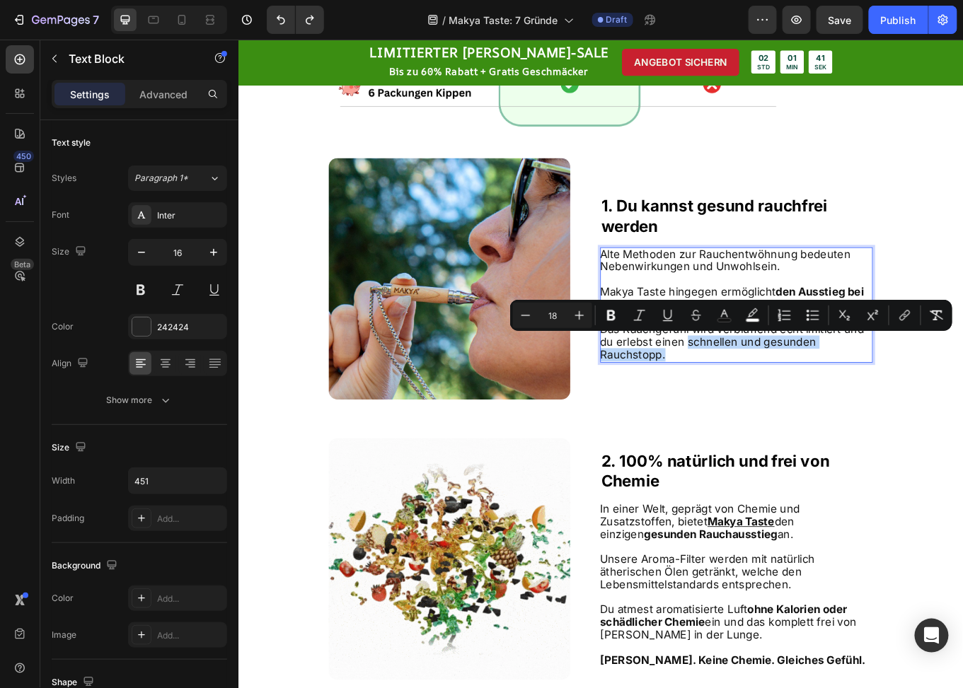
drag, startPoint x: 798, startPoint y: 405, endPoint x: 759, endPoint y: 396, distance: 40.5
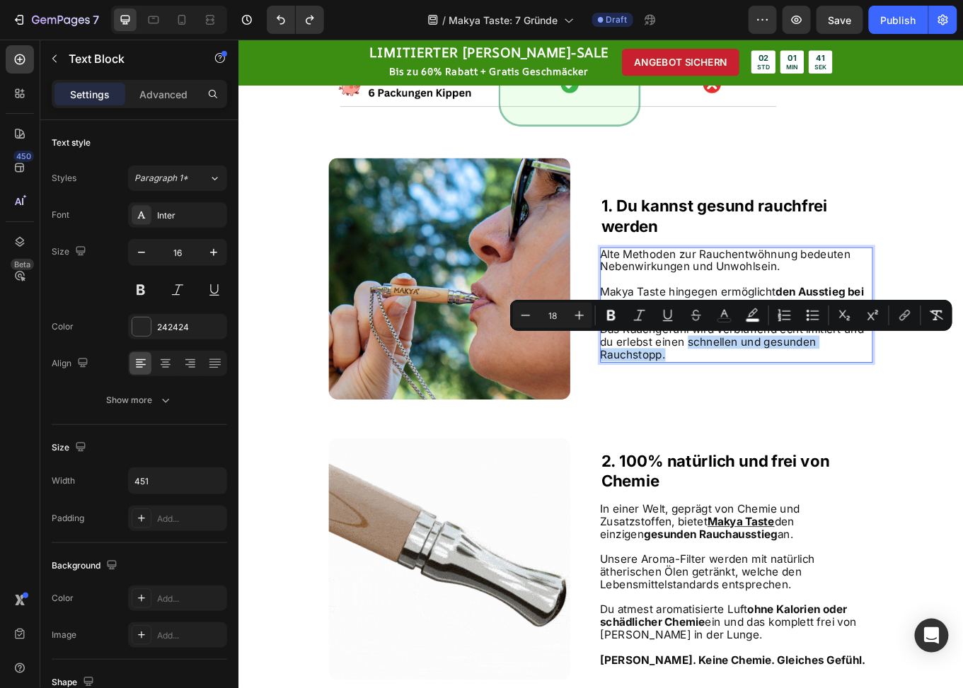
click at [759, 396] on p "Das Rauchgefühl wird verblüffend echt imitiert und du erlebst einen schnellen u…" at bounding box center [821, 393] width 318 height 44
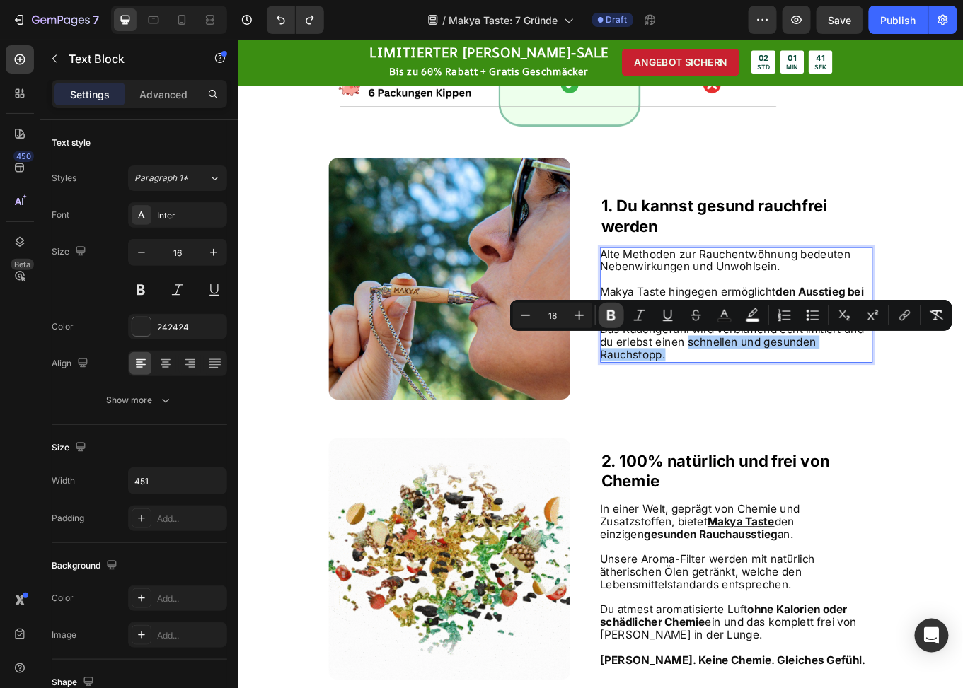
click at [617, 313] on icon "Editor contextual toolbar" at bounding box center [611, 315] width 14 height 14
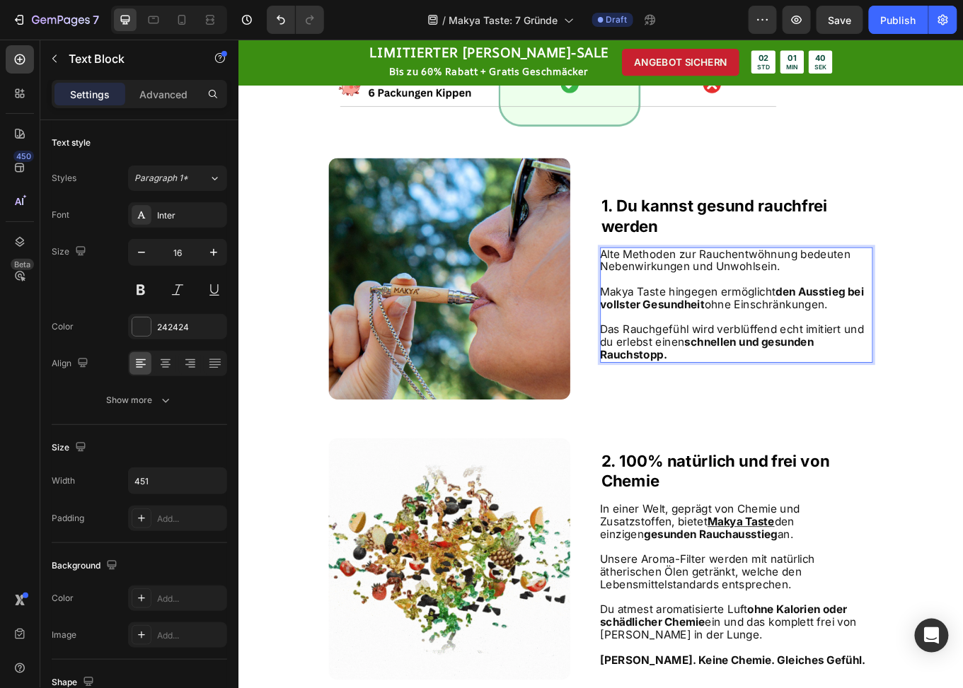
click at [738, 406] on p "Das Rauchgefühl wird verblüffend echt imitiert und du erlebst einen schnellen u…" at bounding box center [821, 393] width 318 height 44
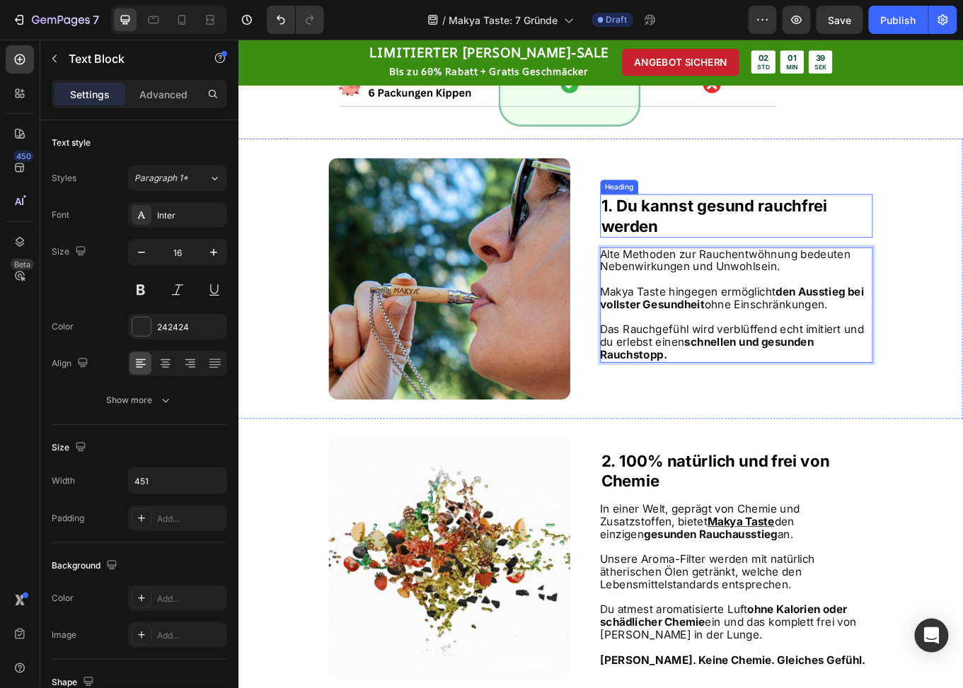
click at [833, 235] on strong "1. Du kannst gesund rauchfrei" at bounding box center [796, 233] width 265 height 22
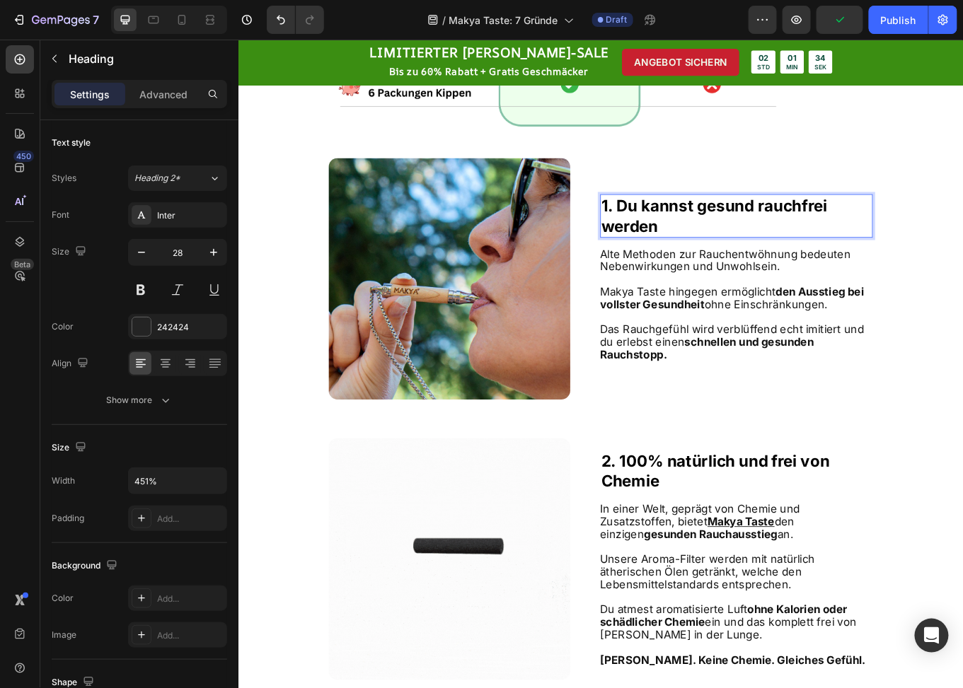
click at [841, 231] on strong "1. Du kannst gesund rauchfrei" at bounding box center [796, 233] width 265 height 22
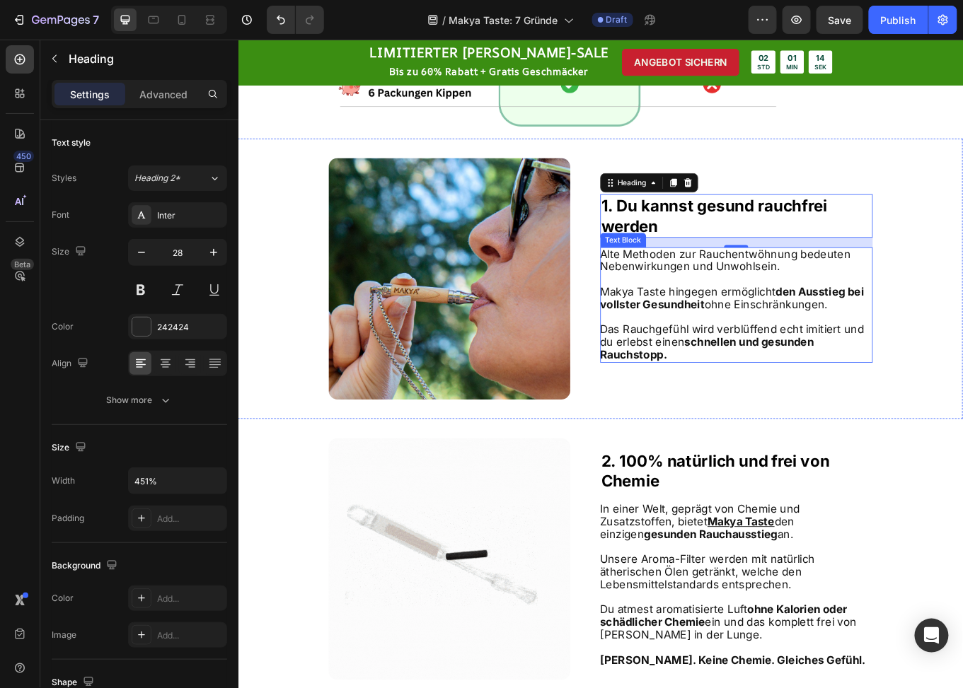
click at [759, 403] on p "Das Rauchgefühl wird verblüffend echt imitiert und du erlebst einen schnellen u…" at bounding box center [821, 393] width 318 height 44
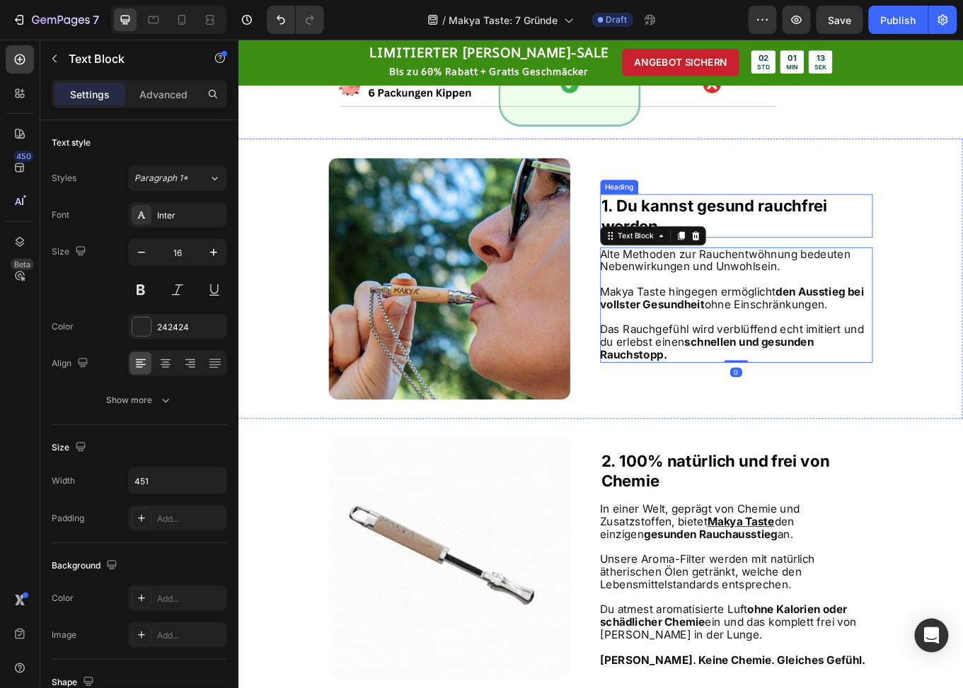
click at [804, 236] on strong "1. Du kannst gesund rauchfrei" at bounding box center [796, 233] width 265 height 22
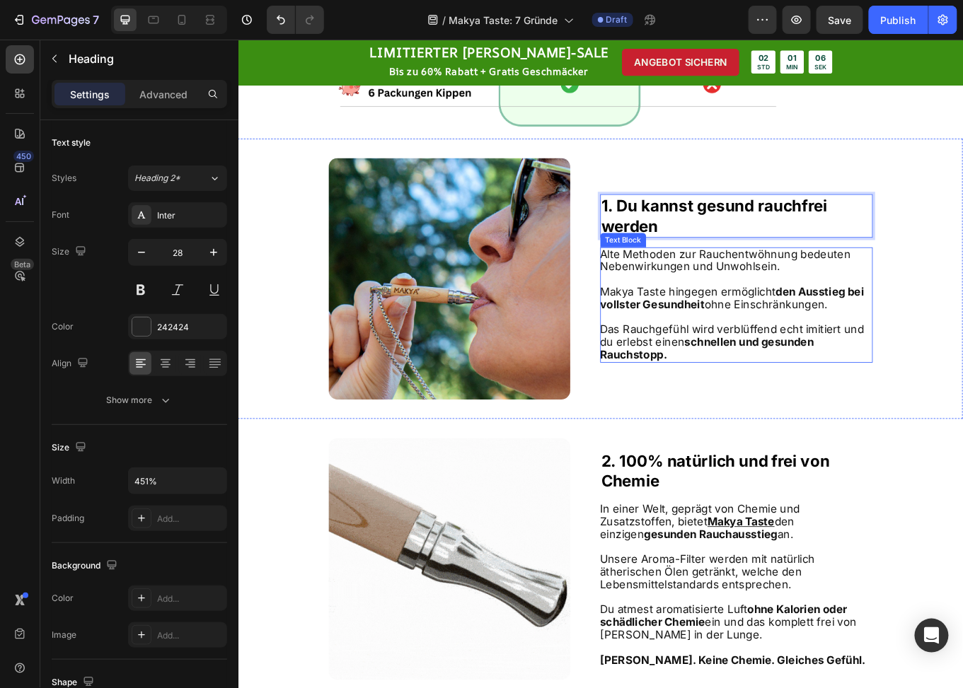
click at [769, 354] on strong "den Ausstieg bei vollster Gesundheit" at bounding box center [816, 342] width 309 height 30
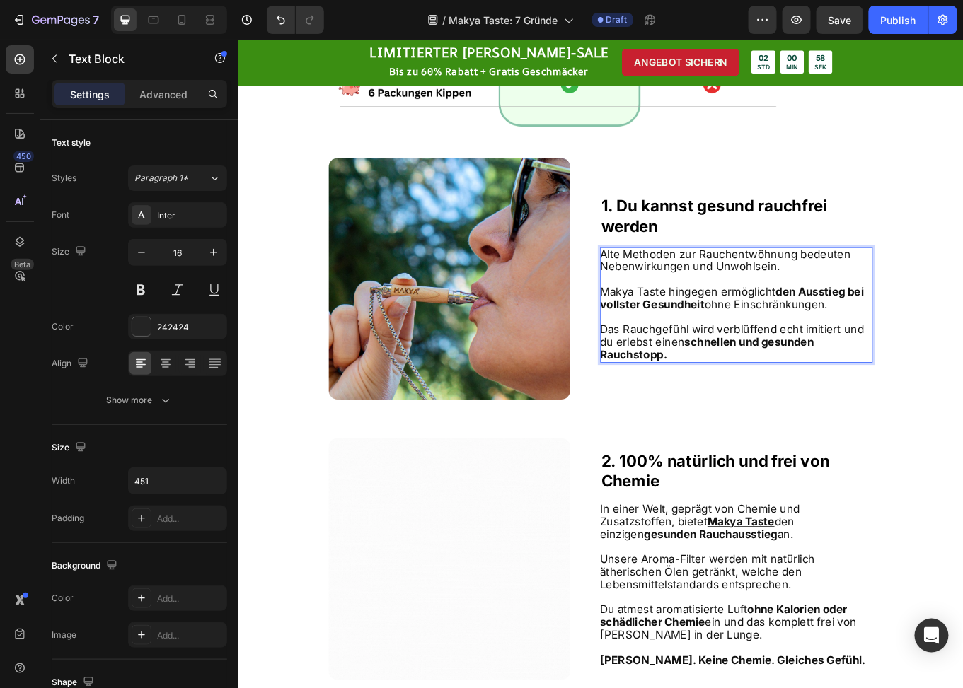
click at [786, 351] on span "Makya Taste hingegen ermöglicht den Ausstieg bei vollster Gesundheit ohne Einsc…" at bounding box center [816, 342] width 309 height 30
click at [784, 351] on span "Makya Taste hingegen ermöglicht den Ausstieg bei vollster Gesundheit ohne Einsc…" at bounding box center [816, 342] width 309 height 30
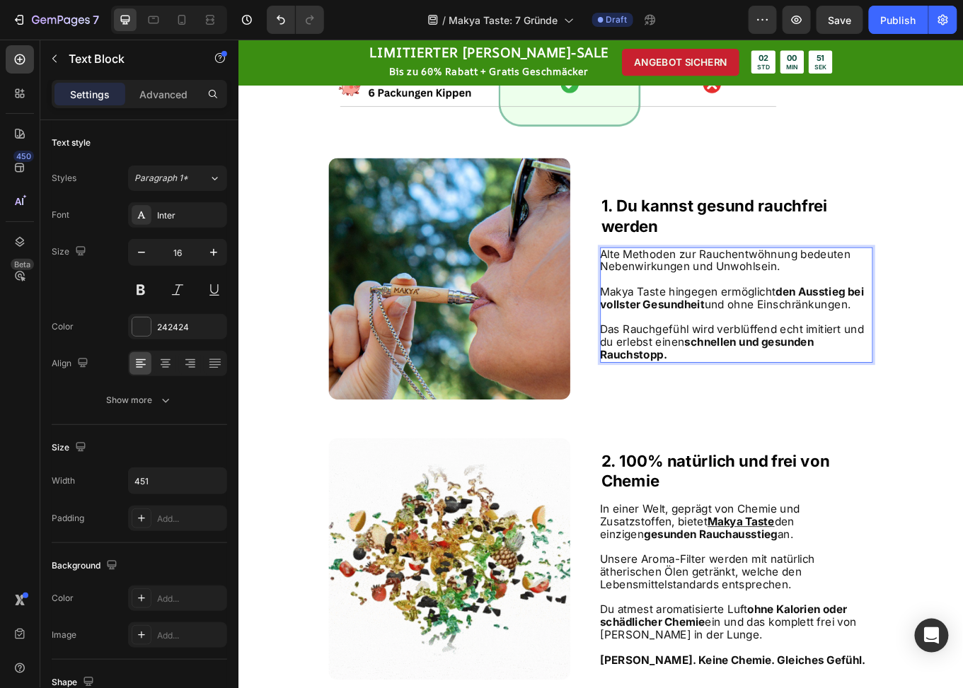
click at [749, 410] on p "Das Rauchgefühl wird verblüffend echt imitiert und du erlebst einen schnellen u…" at bounding box center [821, 393] width 318 height 44
click at [950, 349] on p "Makya Taste hingegen ermöglicht den Ausstieg bei vollster Gesundheit und ohne E…" at bounding box center [821, 343] width 318 height 30
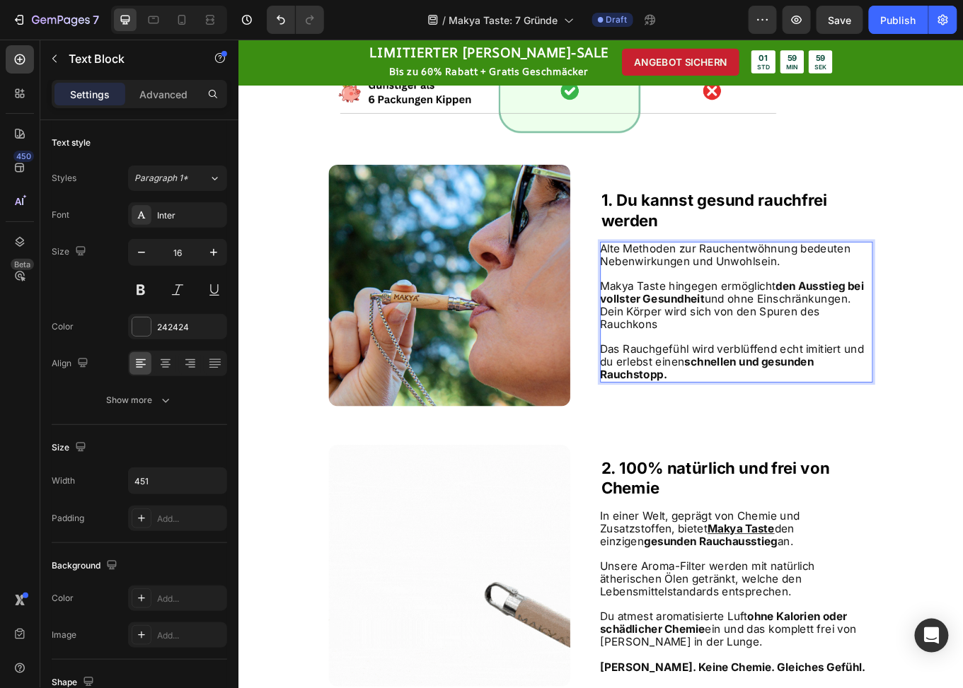
scroll to position [570, 0]
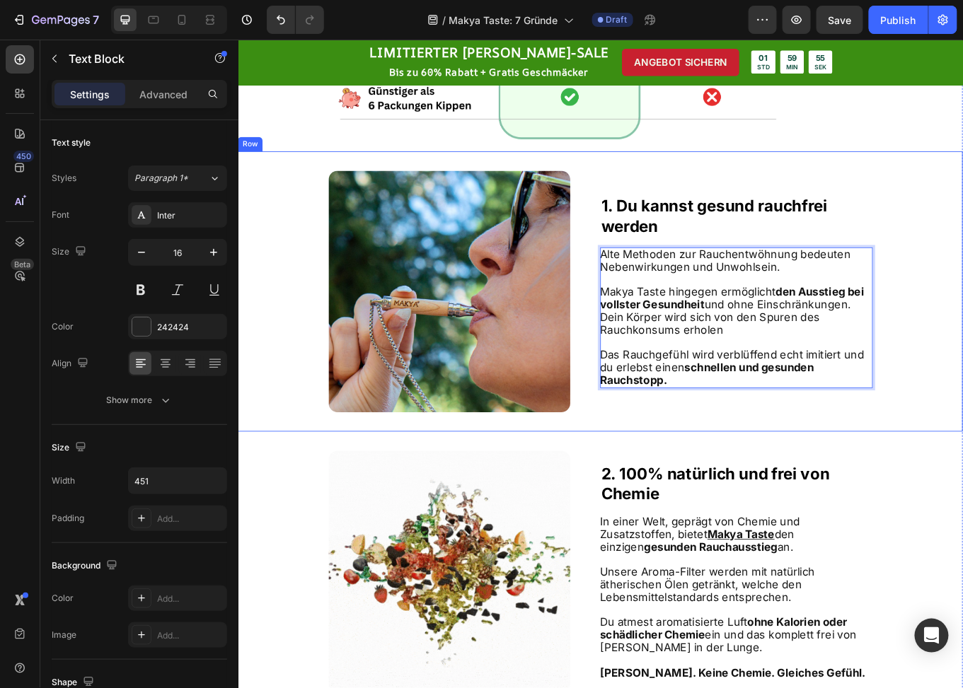
drag, startPoint x: 671, startPoint y: 375, endPoint x: 652, endPoint y: 365, distance: 20.9
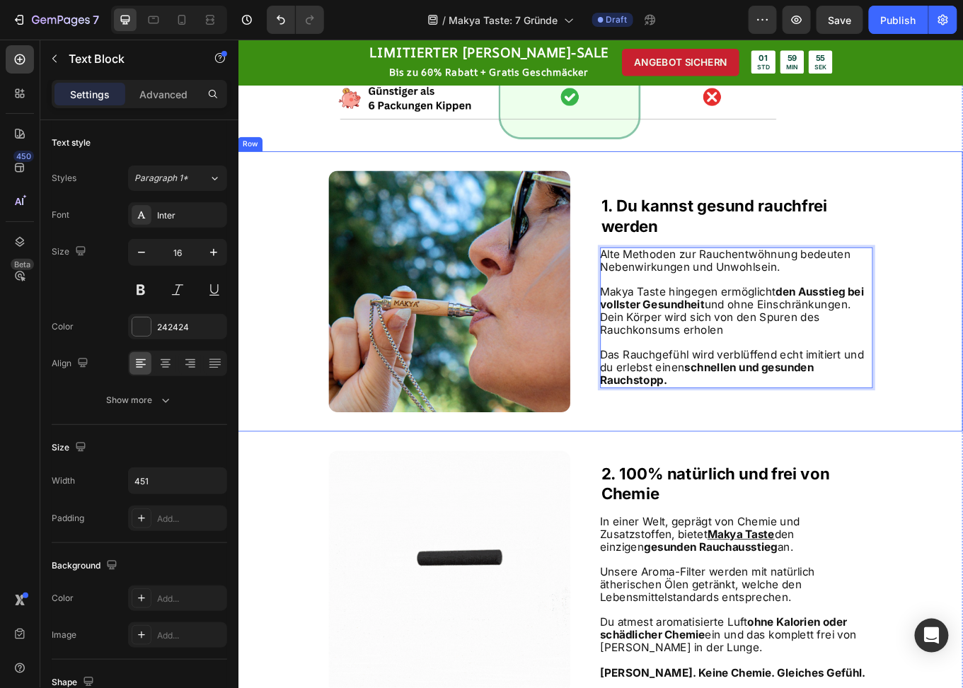
click at [652, 365] on div "Image ⁠⁠⁠⁠⁠⁠⁠ 1. Du kannst gesund rauchfrei werden Heading Alte Methoden zur Ra…" at bounding box center [662, 334] width 849 height 328
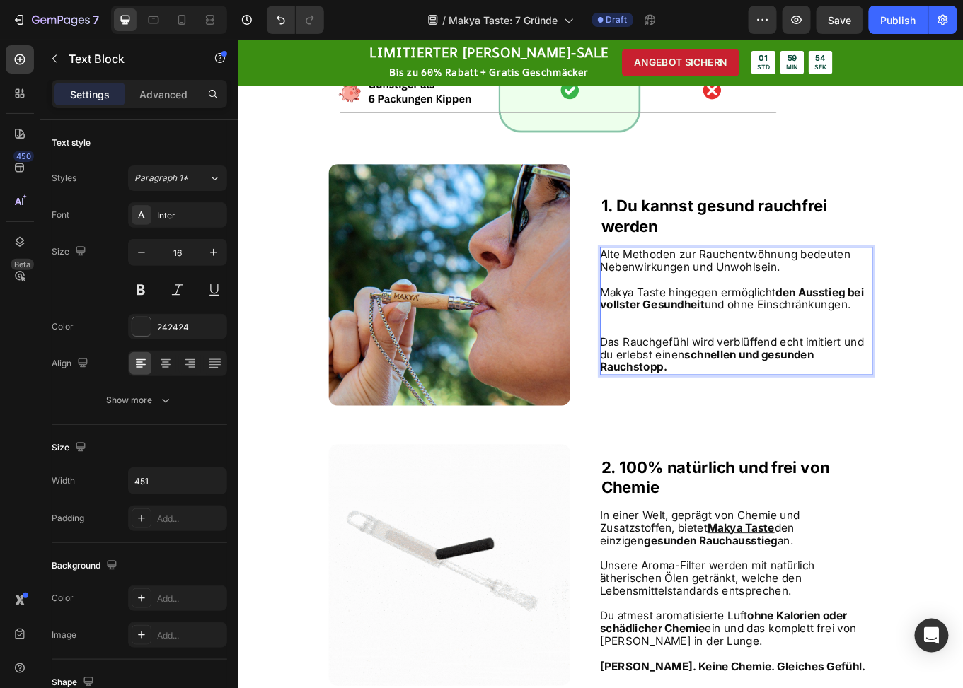
click at [696, 380] on p "Rich Text Editor. Editing area: main" at bounding box center [821, 378] width 318 height 15
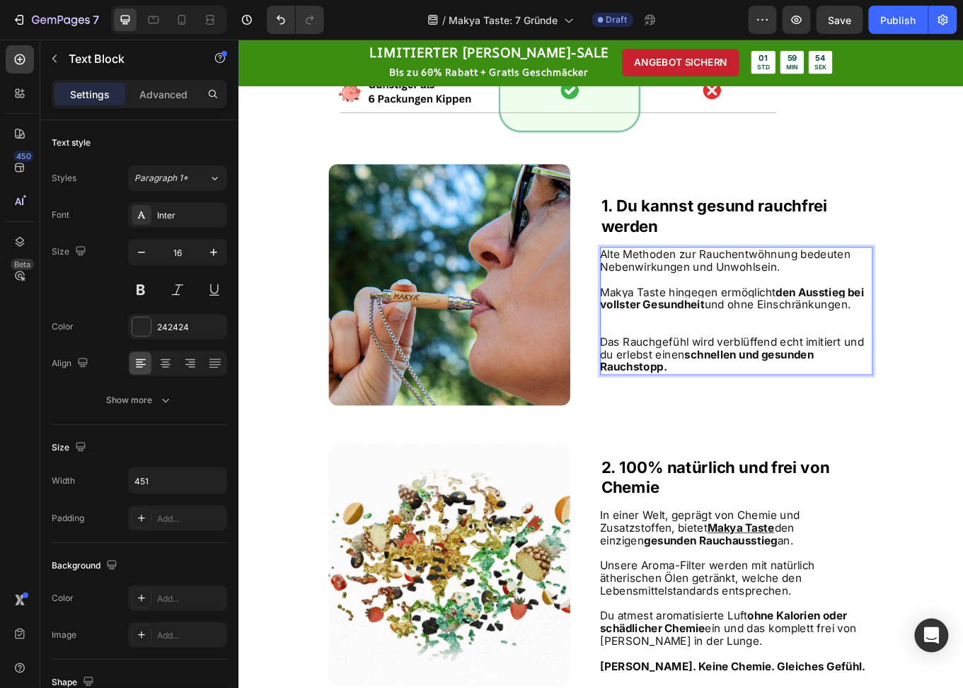
scroll to position [585, 0]
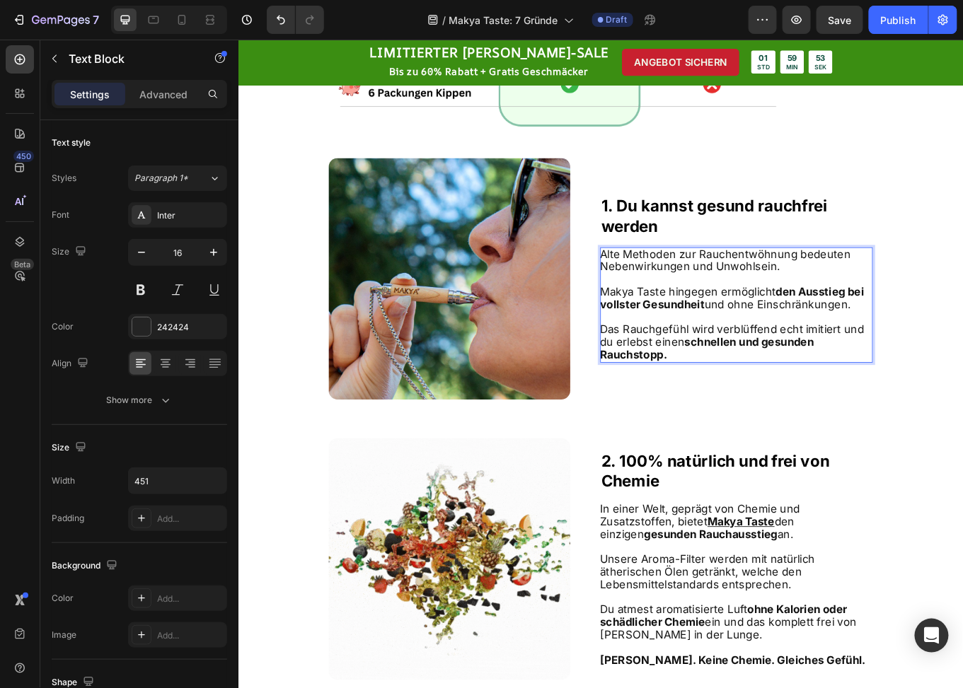
click at [744, 412] on p "Das Rauchgefühl wird verblüffend echt imitiert und du erlebst einen schnellen u…" at bounding box center [821, 393] width 318 height 44
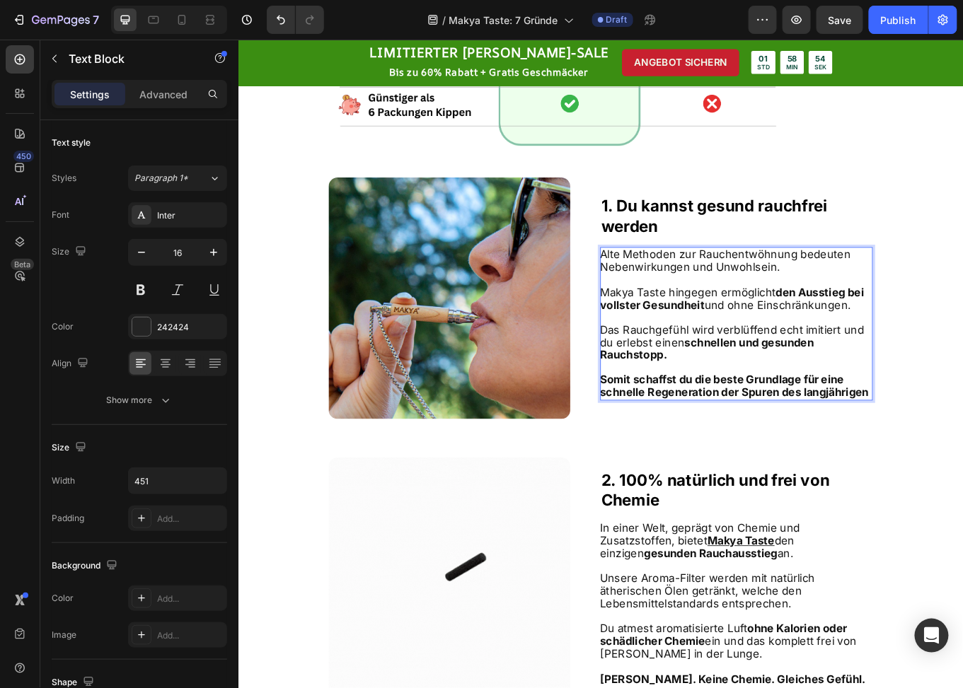
scroll to position [555, 0]
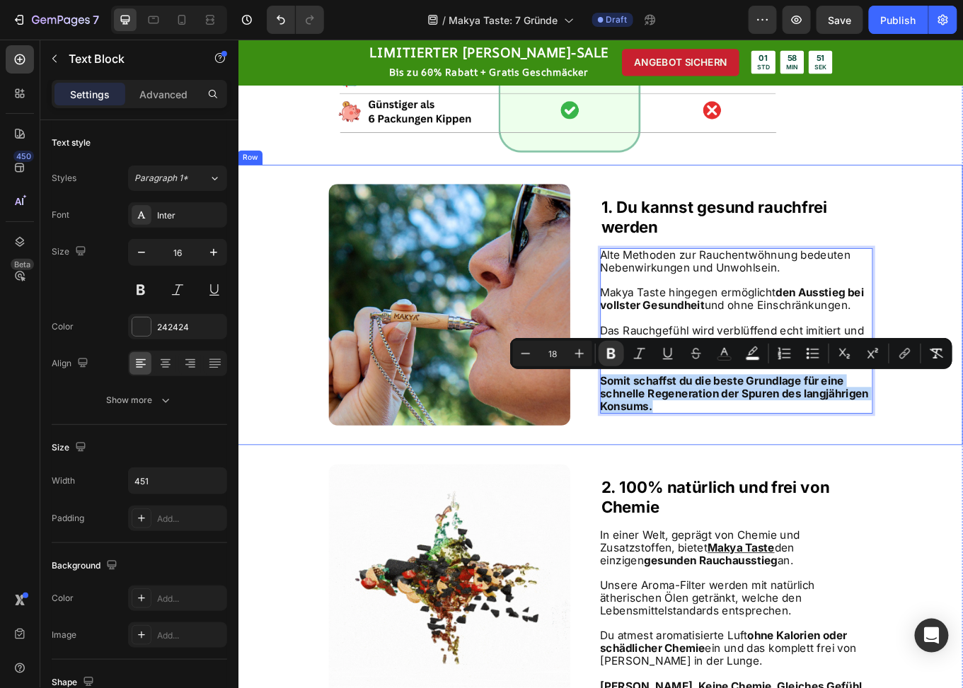
drag, startPoint x: 732, startPoint y: 467, endPoint x: 654, endPoint y: 438, distance: 83.1
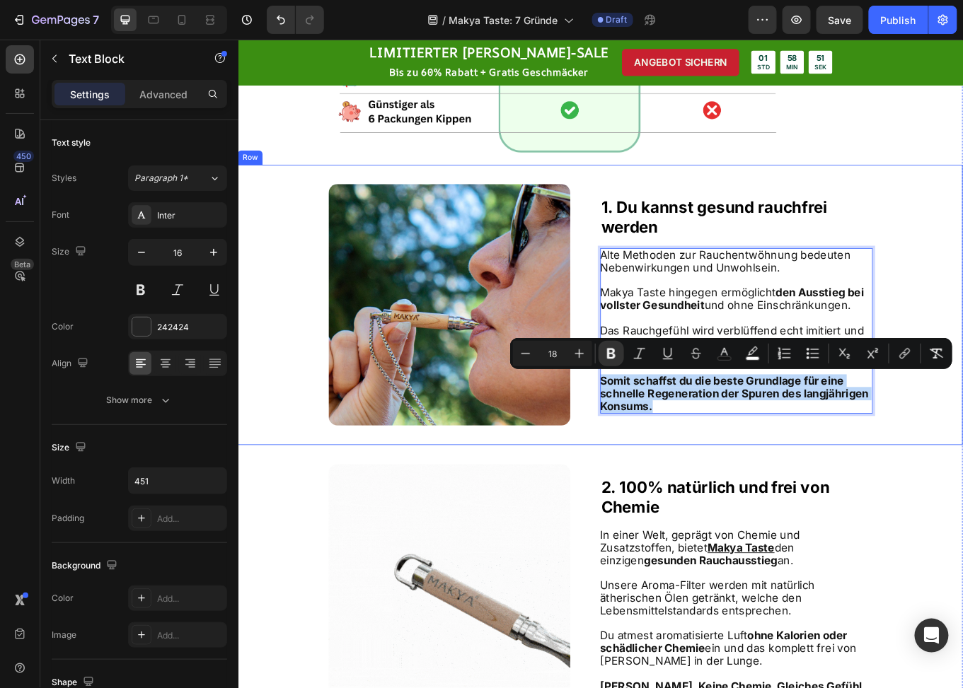
click at [654, 438] on div "Image ⁠⁠⁠⁠⁠⁠⁠ 1. Du kannst gesund rauchfrei werden Heading Alte Methoden zur Ra…" at bounding box center [662, 349] width 849 height 328
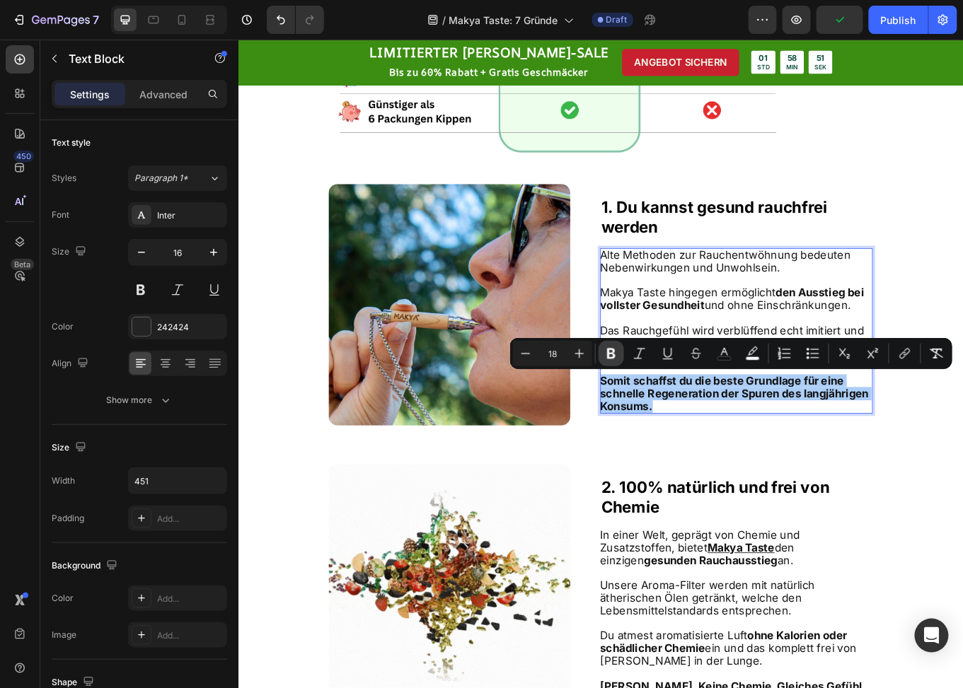
click at [614, 351] on icon "Editor contextual toolbar" at bounding box center [611, 354] width 8 height 11
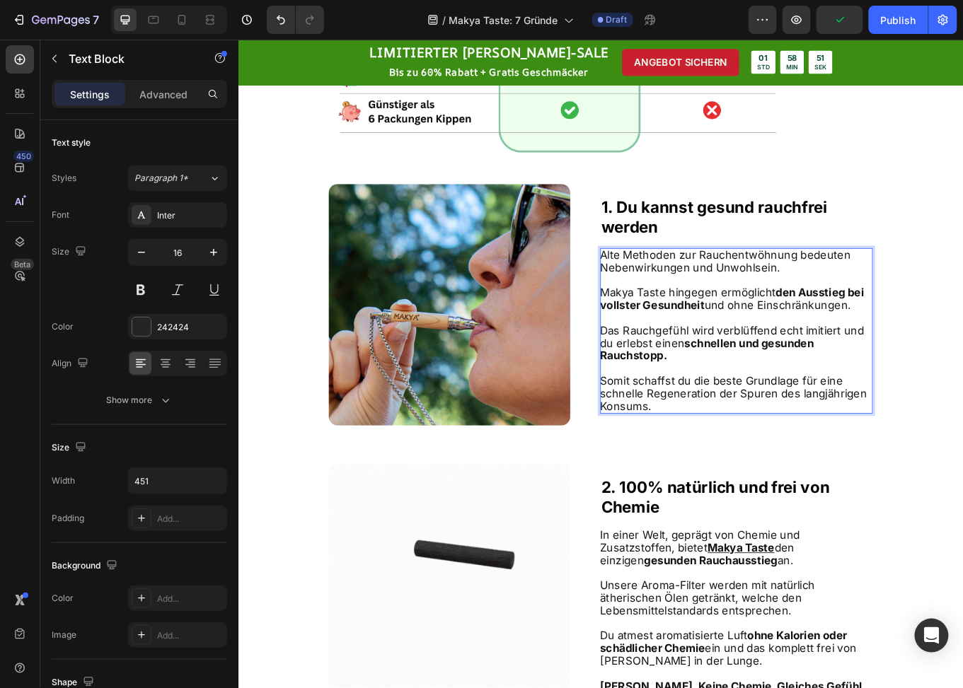
click at [740, 460] on span "Somit schaffst du die beste Grundlage für eine schnelle Regeneration der Spuren…" at bounding box center [818, 453] width 313 height 45
drag, startPoint x: 892, startPoint y: 439, endPoint x: 942, endPoint y: 437, distance: 51.0
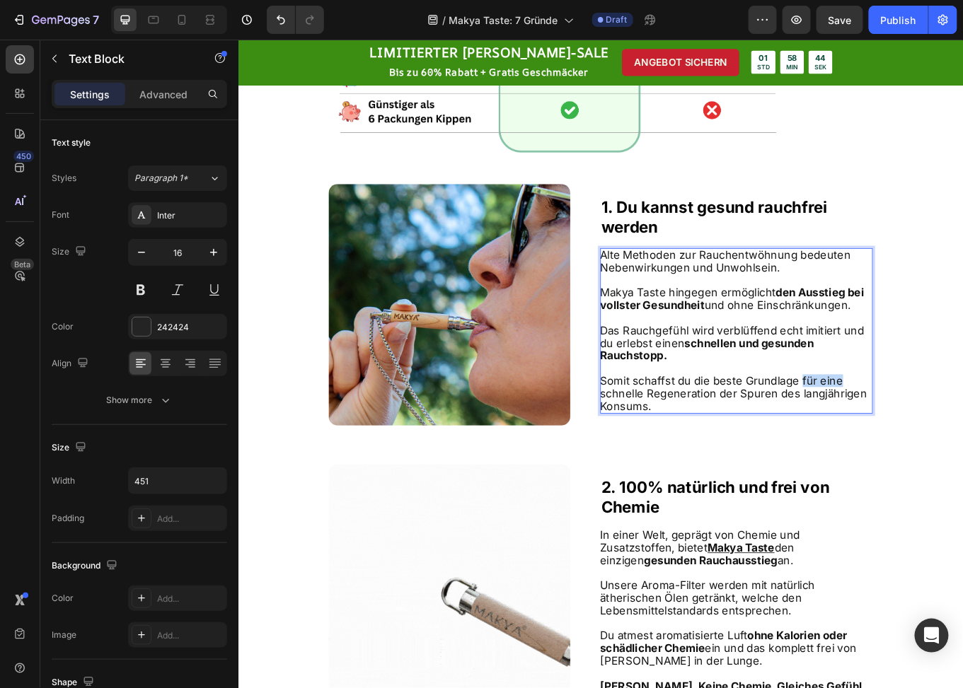
click at [942, 437] on p "Somit schaffst du die beste Grundlage für eine schnelle Regeneration der Spuren…" at bounding box center [821, 454] width 318 height 44
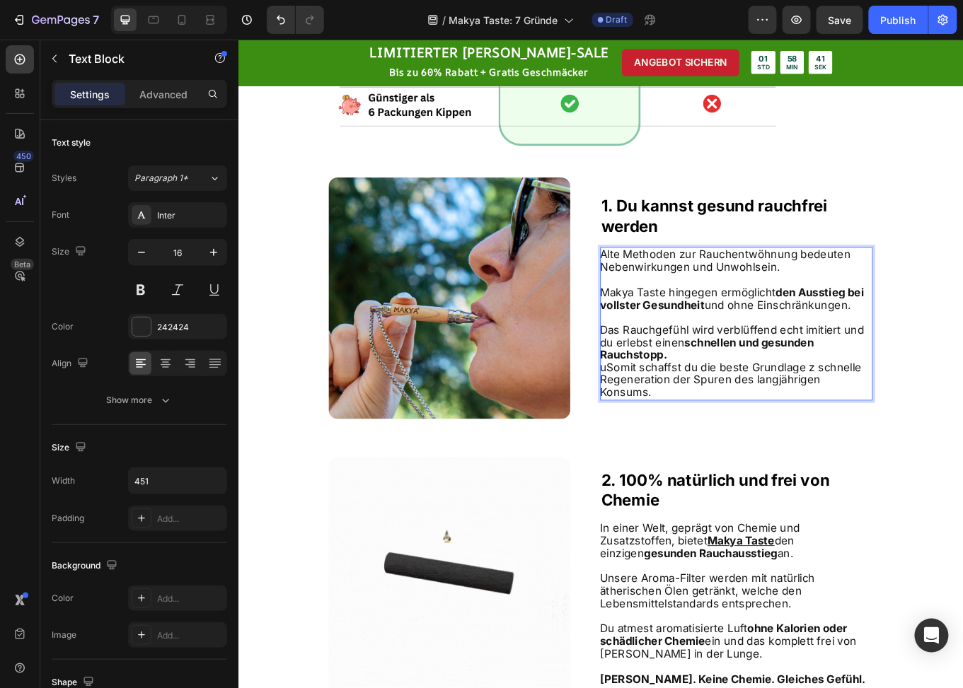
scroll to position [570, 0]
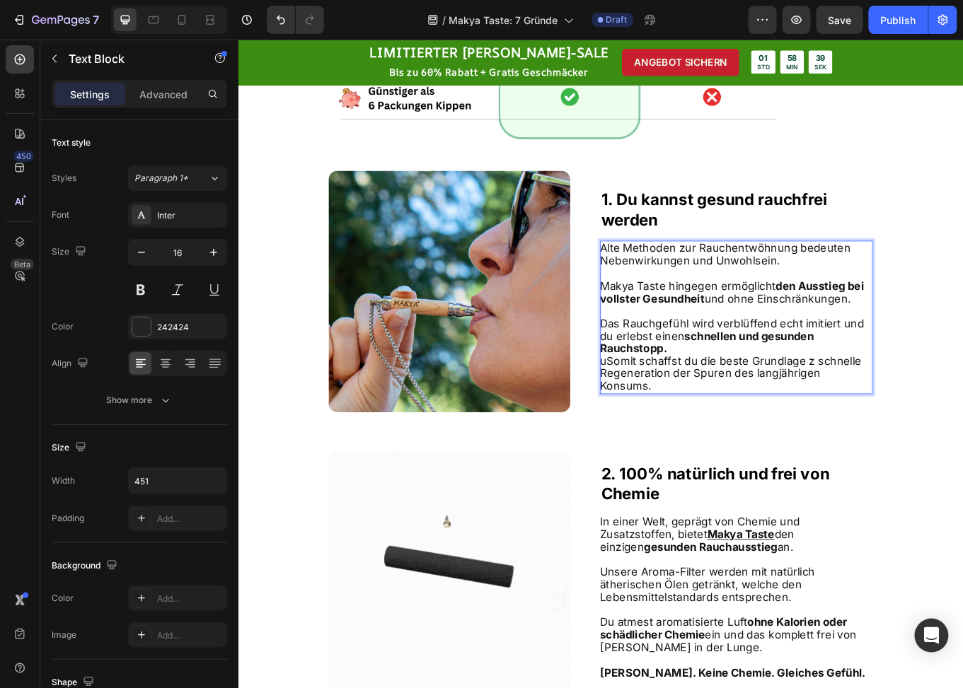
click at [670, 422] on span "uSomit schaffst du die beste Grundlage z schnelle Regeneration der Spuren des l…" at bounding box center [815, 430] width 306 height 45
click at [667, 424] on span "uSomit schaffst du die beste Grundlage z schnelle Regeneration der Spuren des l…" at bounding box center [815, 430] width 306 height 45
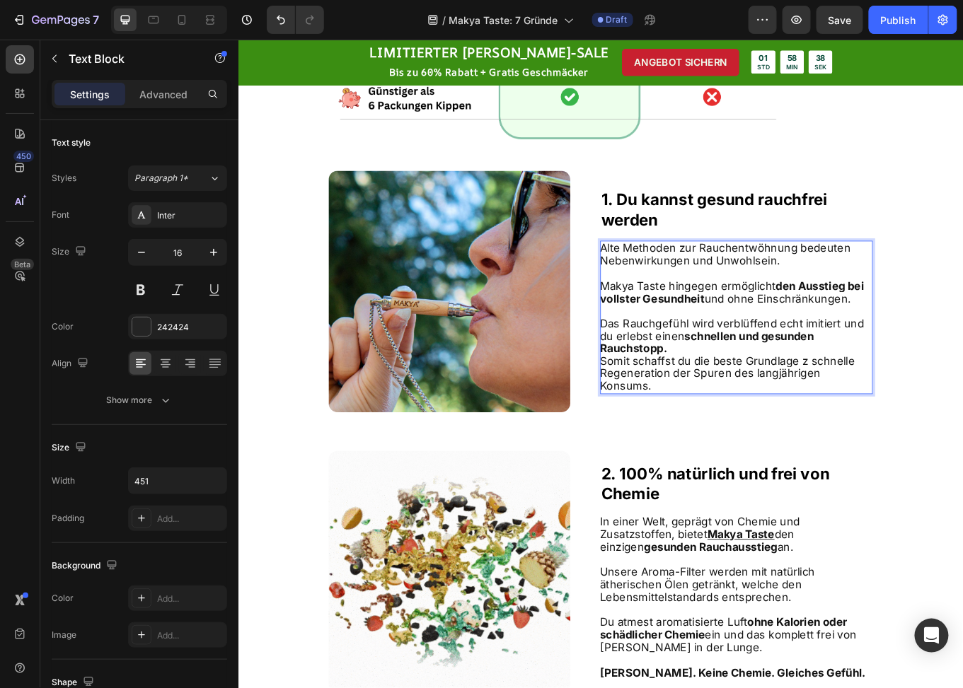
scroll to position [563, 0]
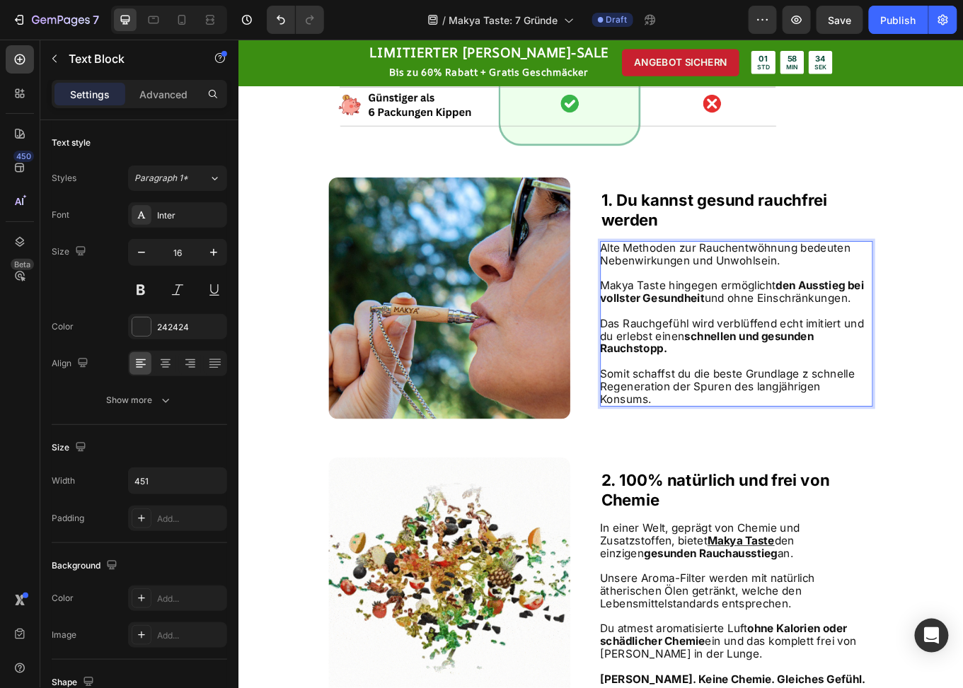
click at [896, 438] on span "Somit schaffst du die beste Grundlage z schnelle Regeneration der Spuren des la…" at bounding box center [811, 445] width 299 height 45
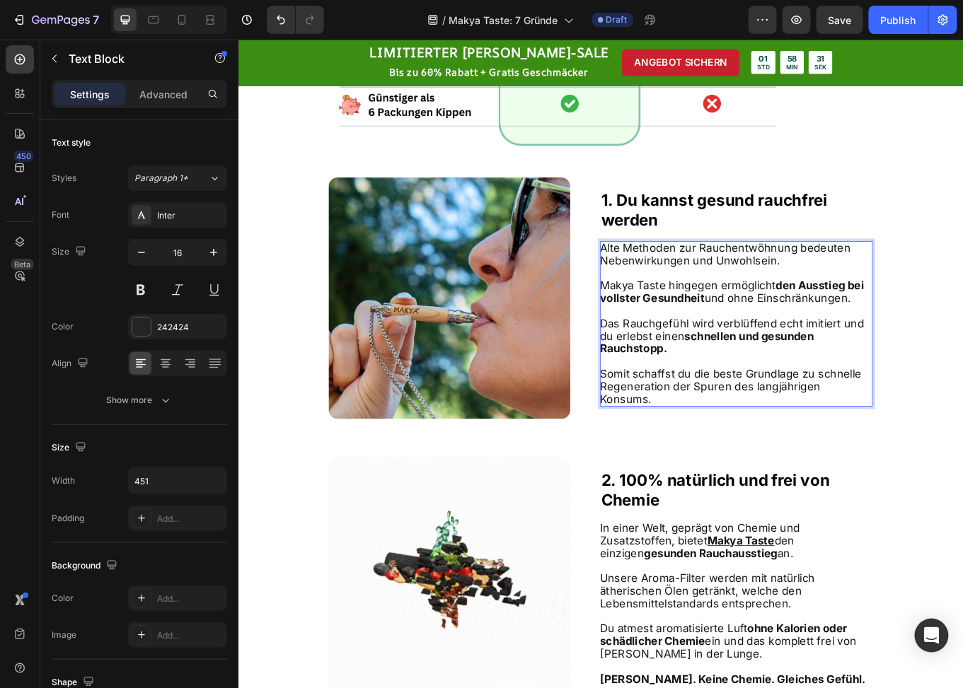
click at [906, 439] on span "Somit schaffst du die beste Grundlage zu schnelle Regeneration der Spuren des l…" at bounding box center [815, 445] width 306 height 45
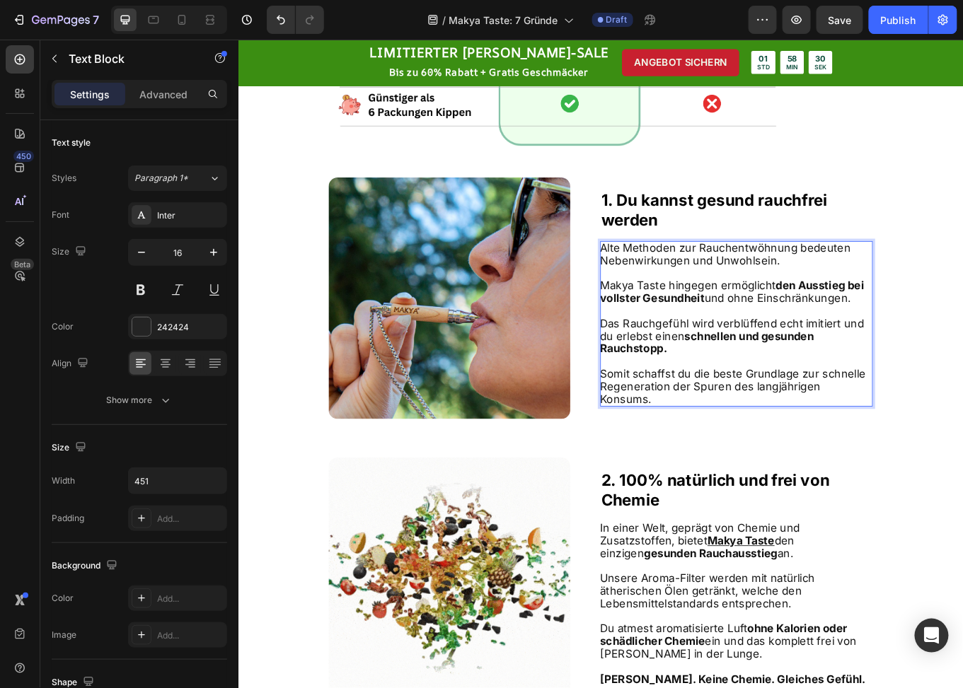
click at [962, 442] on span "Somit schaffst du die beste Grundlage zur schnelle Regeneration der Spuren des …" at bounding box center [817, 445] width 311 height 45
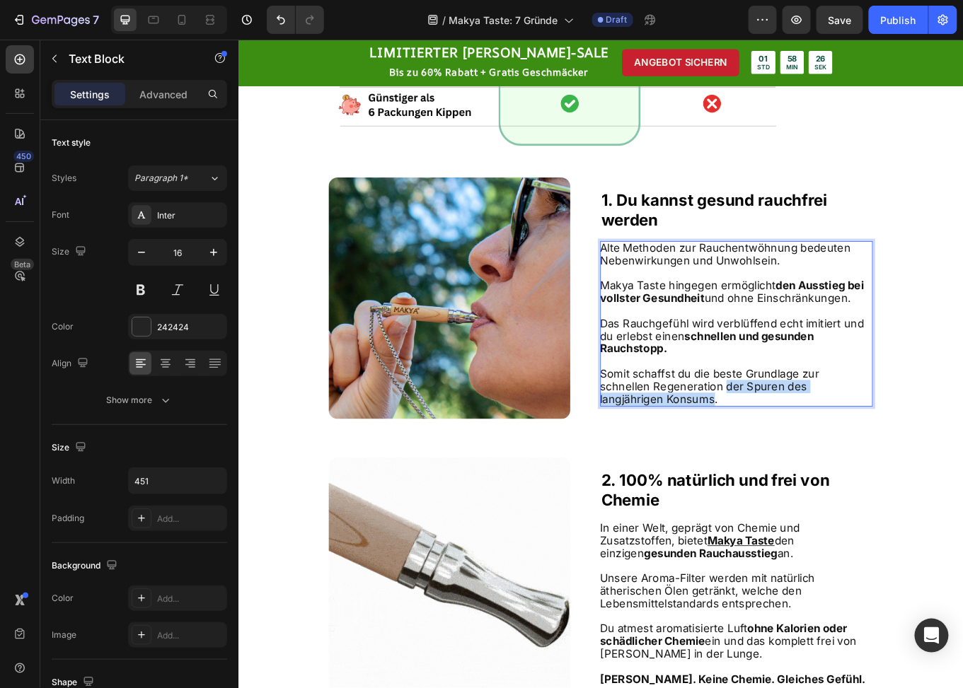
drag, startPoint x: 742, startPoint y: 456, endPoint x: 969, endPoint y: 453, distance: 227.9
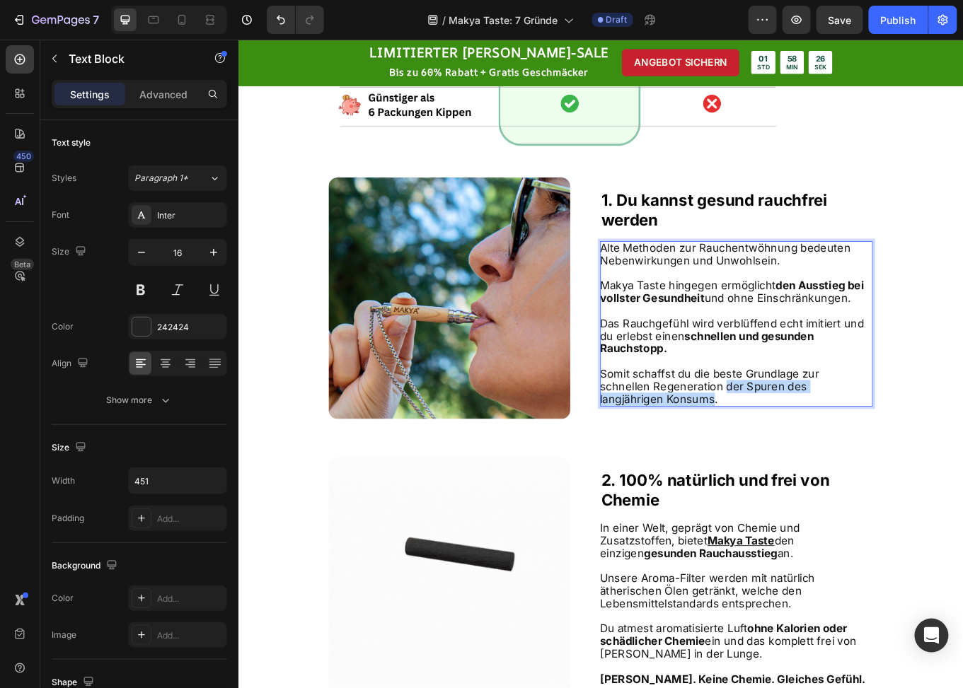
click at [919, 453] on span "Somit schaffst du die beste Grundlage zur schnellen Regeneration der Spuren des…" at bounding box center [790, 445] width 257 height 45
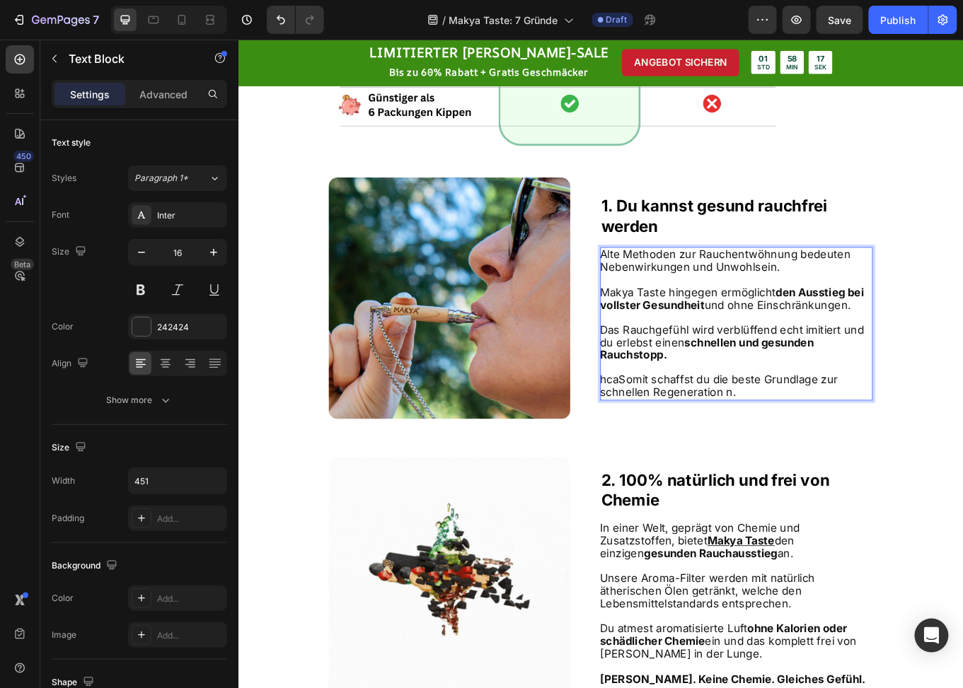
click at [836, 458] on p "hcaSomit schaffst du die beste Grundlage zur schnellen Regeneration n." at bounding box center [821, 446] width 318 height 30
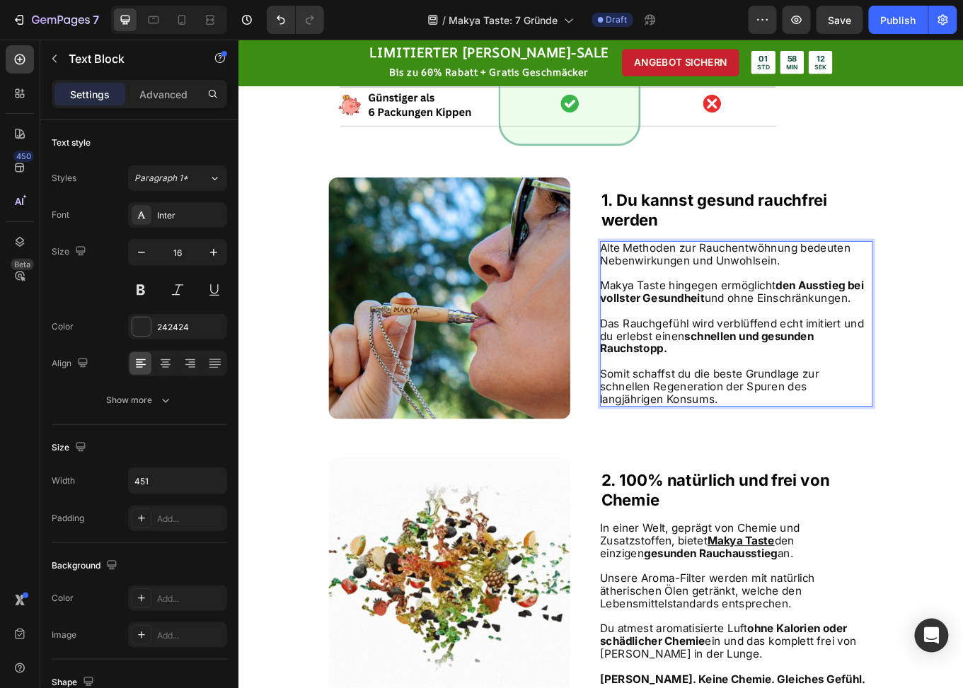
click at [837, 450] on span "Somit schaffst du die beste Grundlage zur schnellen Regeneration der Spuren des…" at bounding box center [790, 445] width 257 height 45
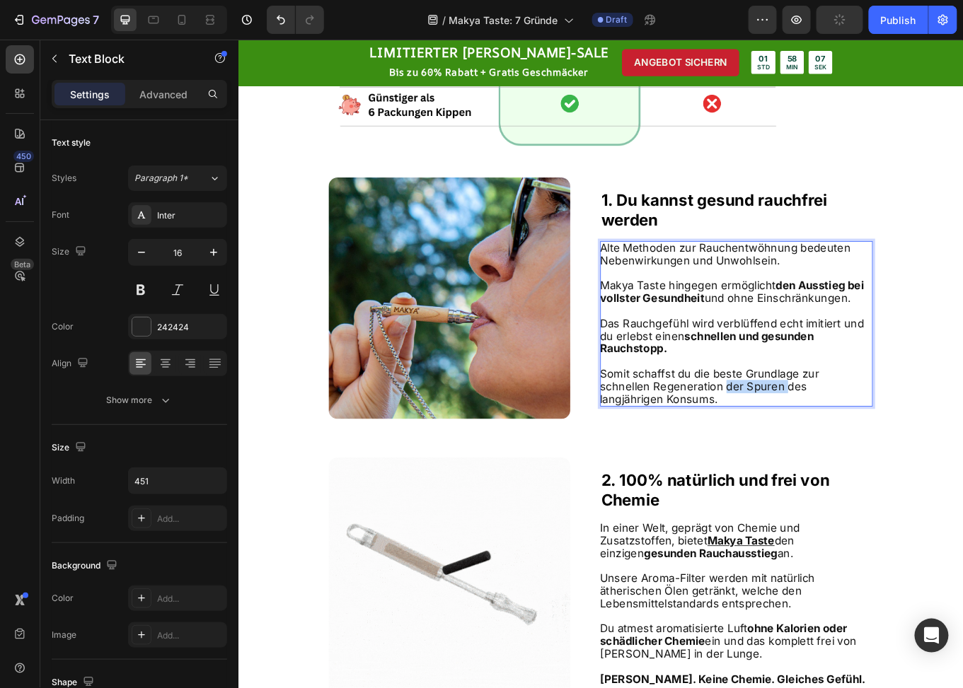
drag, startPoint x: 742, startPoint y: 456, endPoint x: 812, endPoint y: 459, distance: 70.1
click at [812, 459] on span "Somit schaffst du die beste Grundlage zur schnellen Regeneration der Spuren des…" at bounding box center [790, 445] width 257 height 45
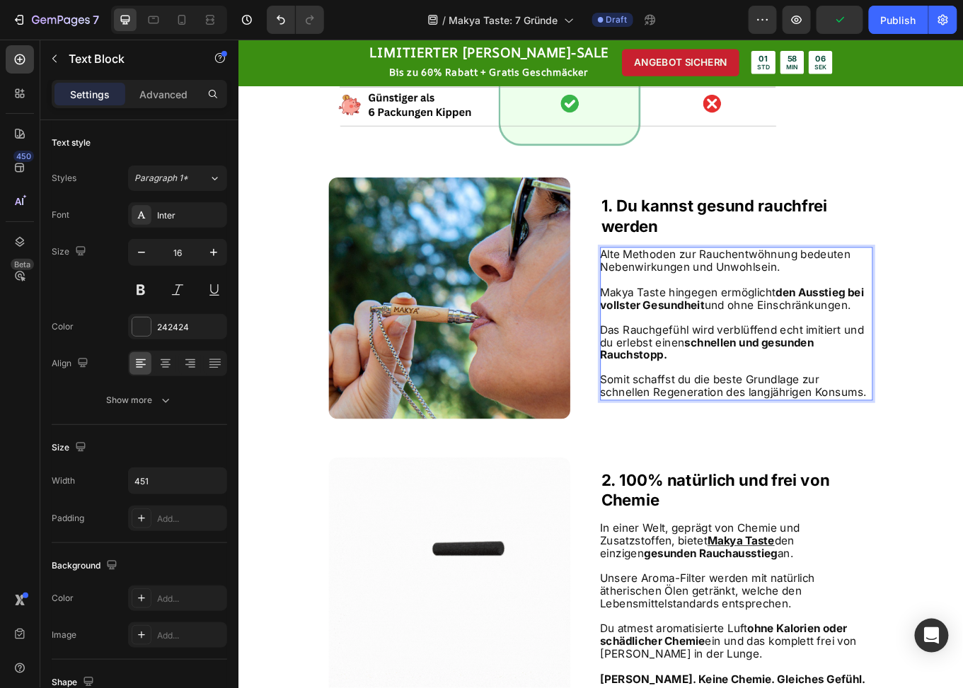
click at [745, 458] on span "Somit schaffst du die beste Grundlage zur schnellen Regeneration des langjährig…" at bounding box center [818, 445] width 312 height 30
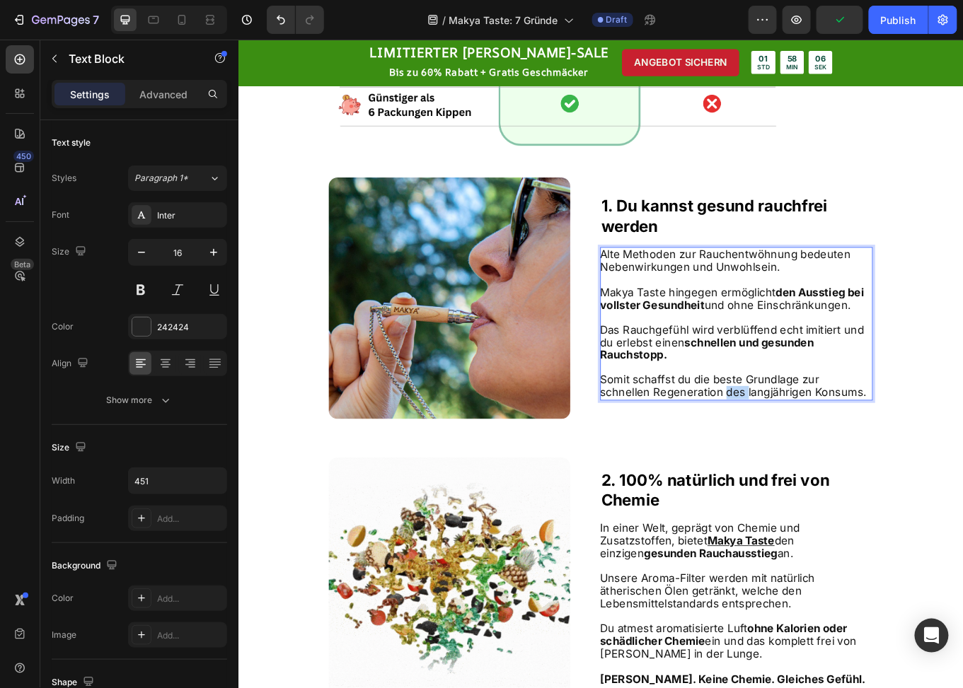
click at [745, 458] on span "Somit schaffst du die beste Grundlage zur schnellen Regeneration des langjährig…" at bounding box center [818, 445] width 312 height 30
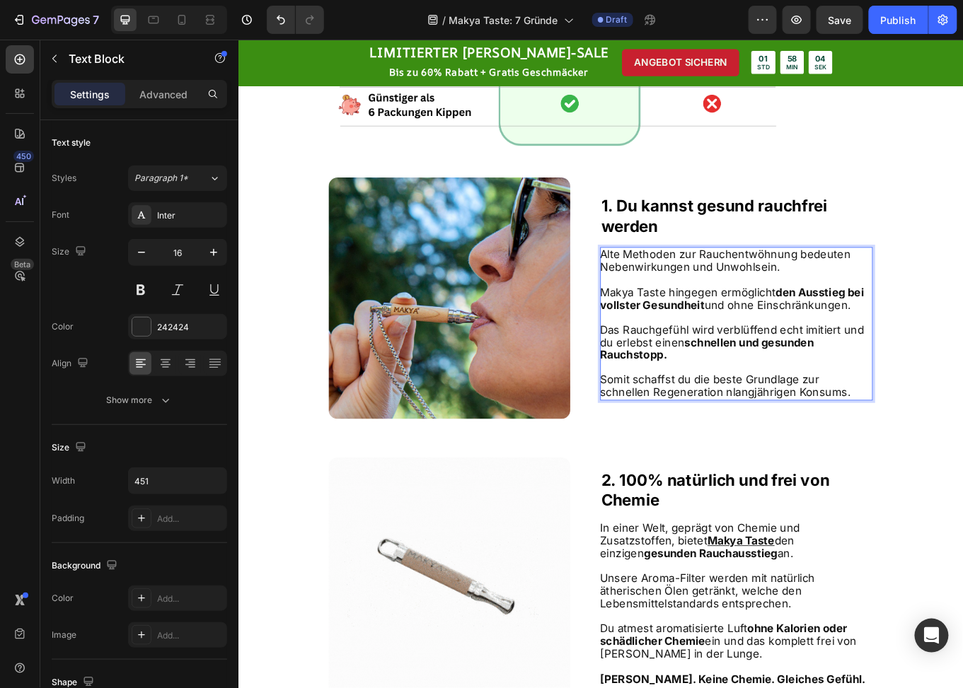
click at [750, 451] on span "Somit schaffst du die beste Grundlage zur schnellen Regeneration nlangjährigen …" at bounding box center [809, 445] width 294 height 30
click at [747, 458] on span "Somit schaffst du die beste Grundlage zur schnellen Regeneration nlaangjährigen…" at bounding box center [812, 445] width 301 height 30
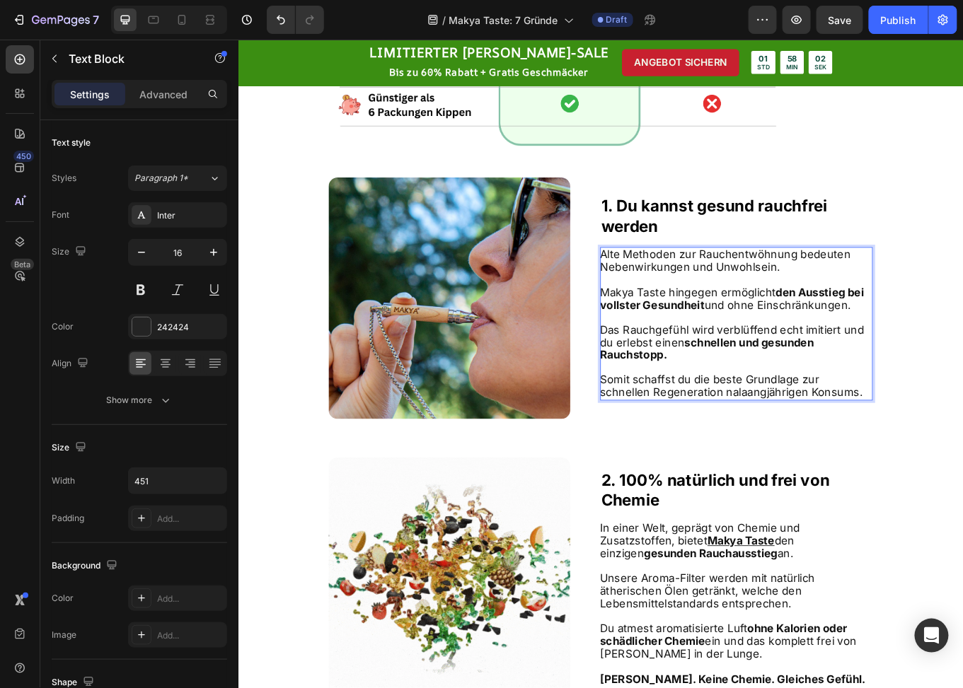
click at [752, 456] on span "Somit schaffst du die beste Grundlage zur schnellen Regeneration nalaangjährige…" at bounding box center [816, 445] width 308 height 30
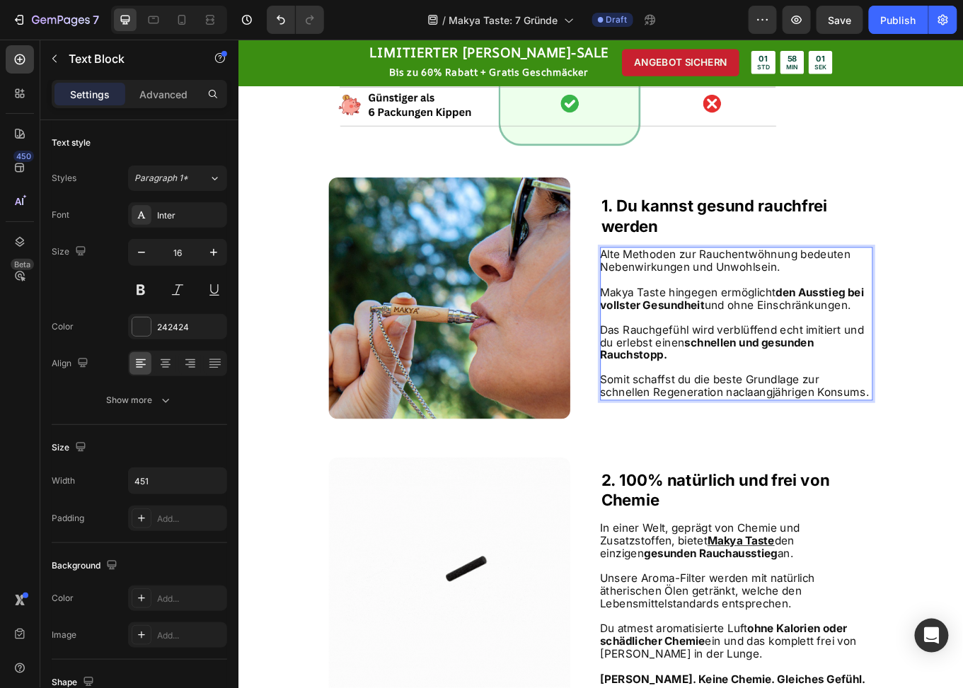
click at [758, 456] on span "Somit schaffst du die beste Grundlage zur schnellen Regeneration naclaangjährig…" at bounding box center [819, 445] width 315 height 30
click at [761, 456] on span "Somit schaffst du die beste Grundlage zur schnellen Regeneration naclaangjährig…" at bounding box center [819, 445] width 315 height 30
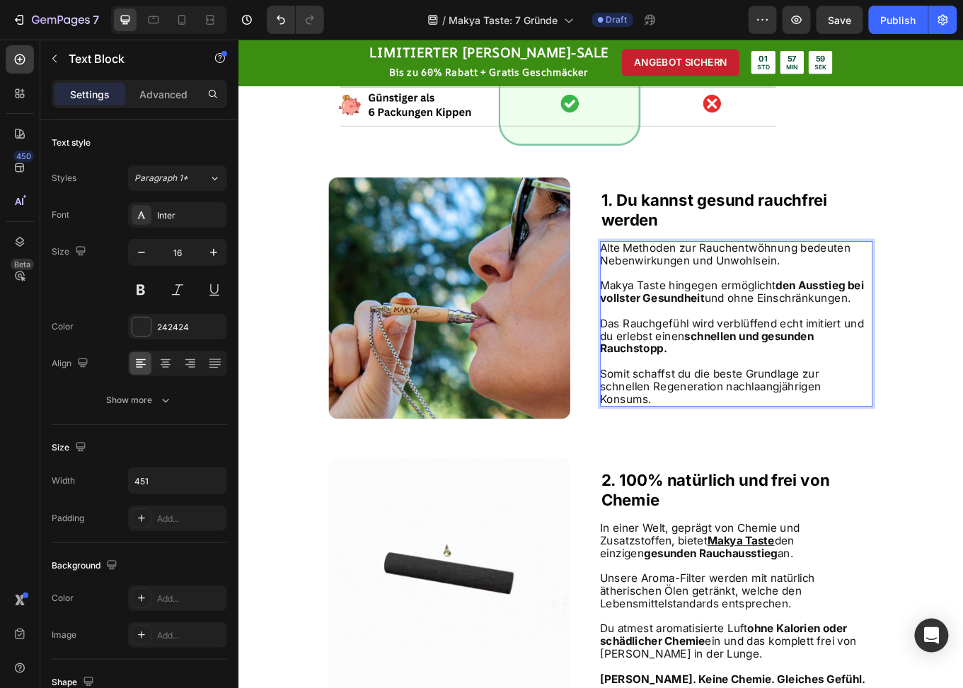
click at [771, 457] on span "Somit schaffst du die beste Grundlage zur schnellen Regeneration nachlaangjähri…" at bounding box center [791, 445] width 259 height 45
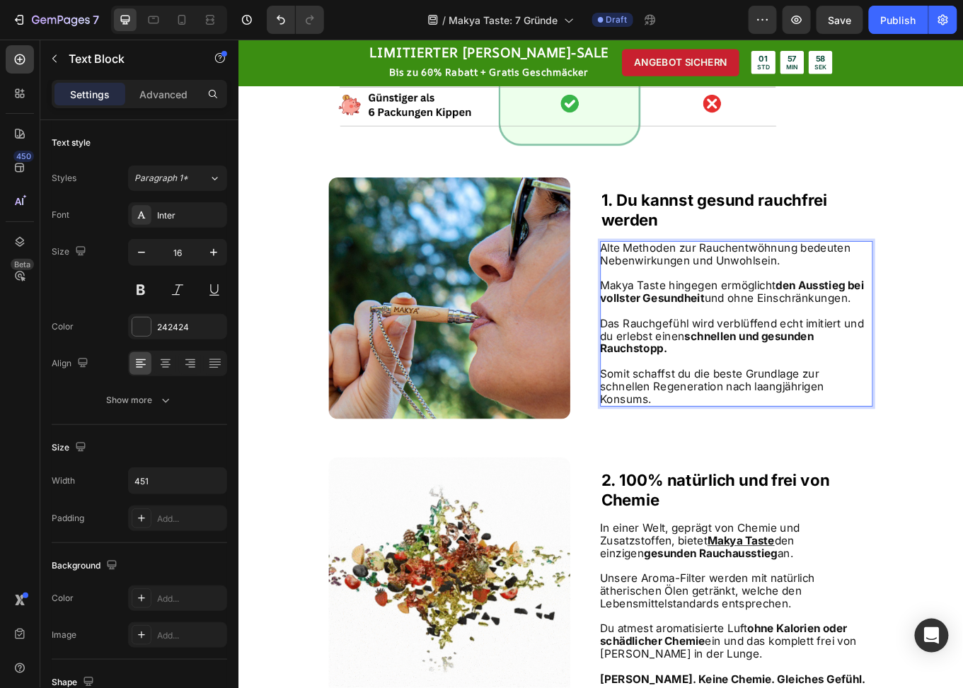
click at [792, 452] on span "Somit schaffst du die beste Grundlage zur schnellen Regeneration nach laangjähr…" at bounding box center [793, 445] width 263 height 45
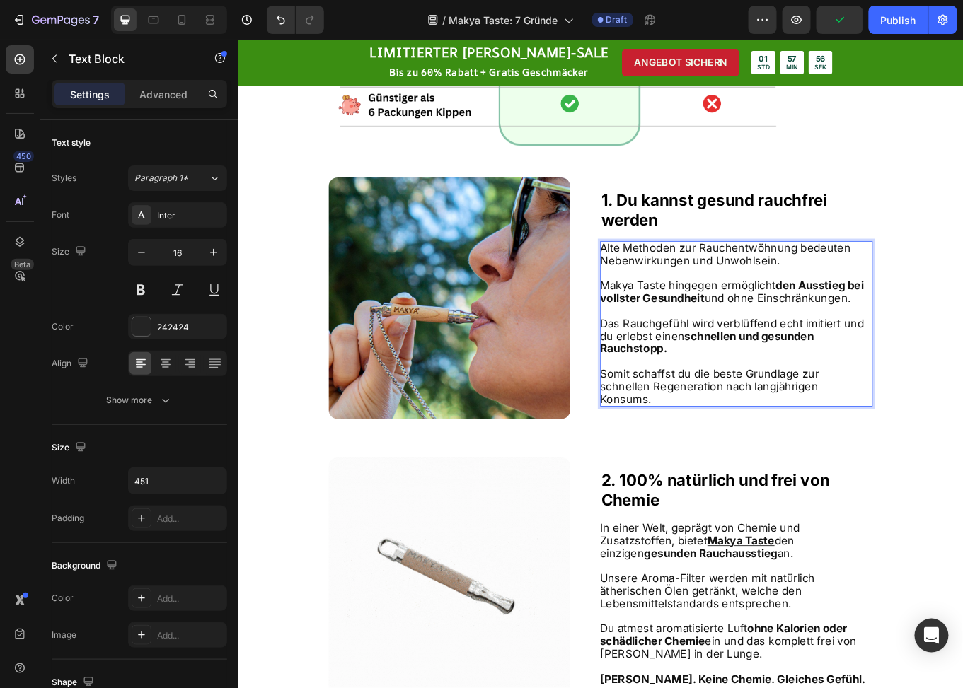
click at [850, 456] on span "Somit schaffst du die beste Grundlage zur schnellen Regeneration nach langjähri…" at bounding box center [790, 445] width 257 height 45
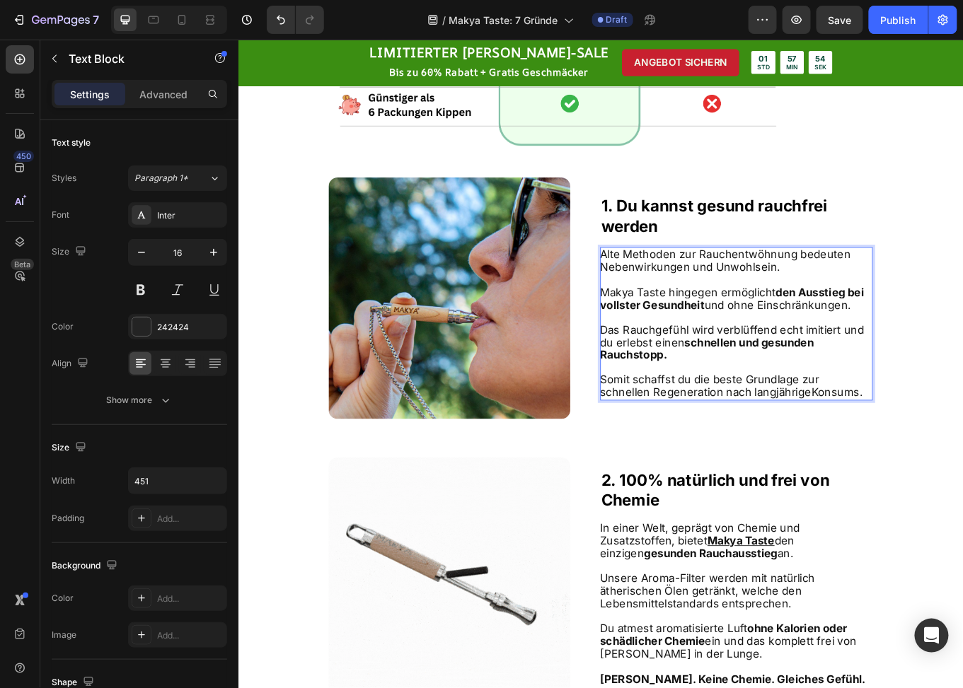
click at [837, 455] on span "Somit schaffst du die beste Grundlage zur schnellen Regeneration nach langjähri…" at bounding box center [816, 445] width 308 height 30
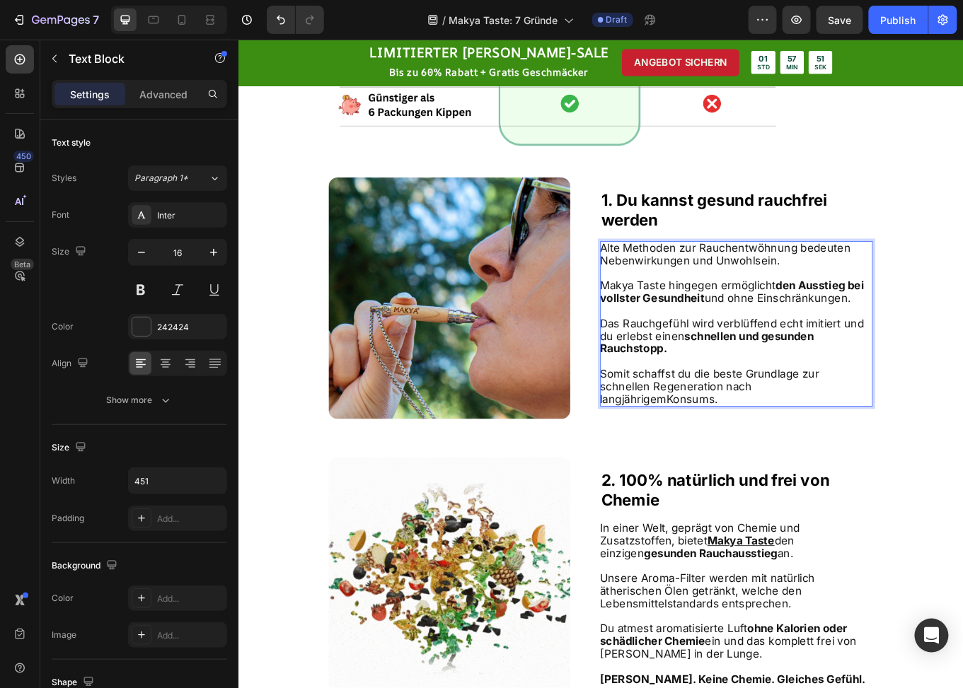
click at [853, 457] on span "Somit schaffst du die beste Grundlage zur schnellen Regeneration nach langjähri…" at bounding box center [790, 445] width 257 height 45
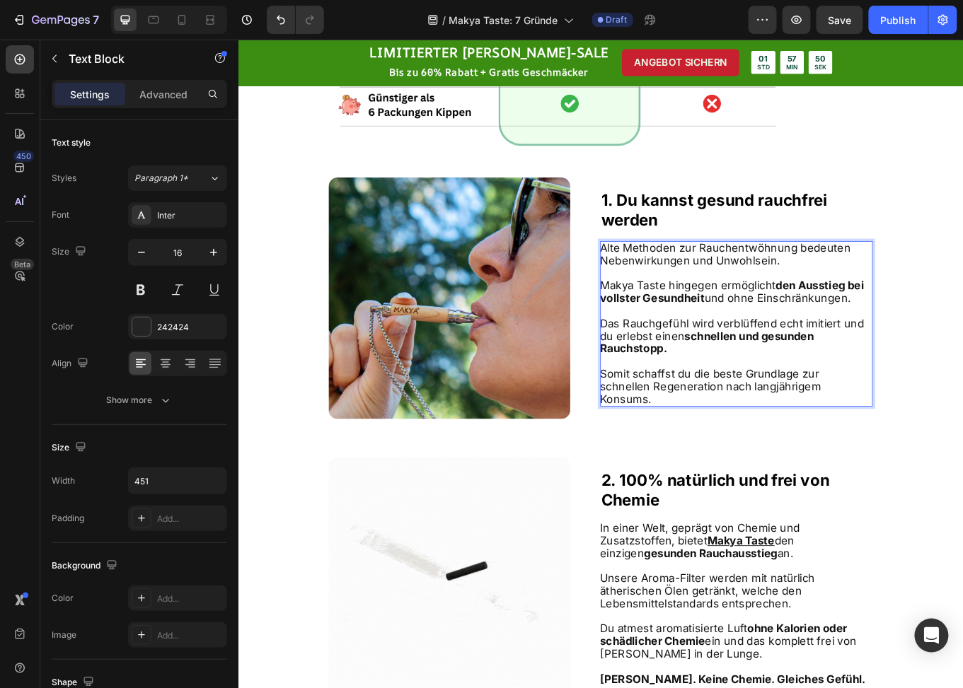
click at [855, 457] on span "Somit schaffst du die beste Grundlage zur schnellen Regeneration nach langjähri…" at bounding box center [791, 445] width 259 height 45
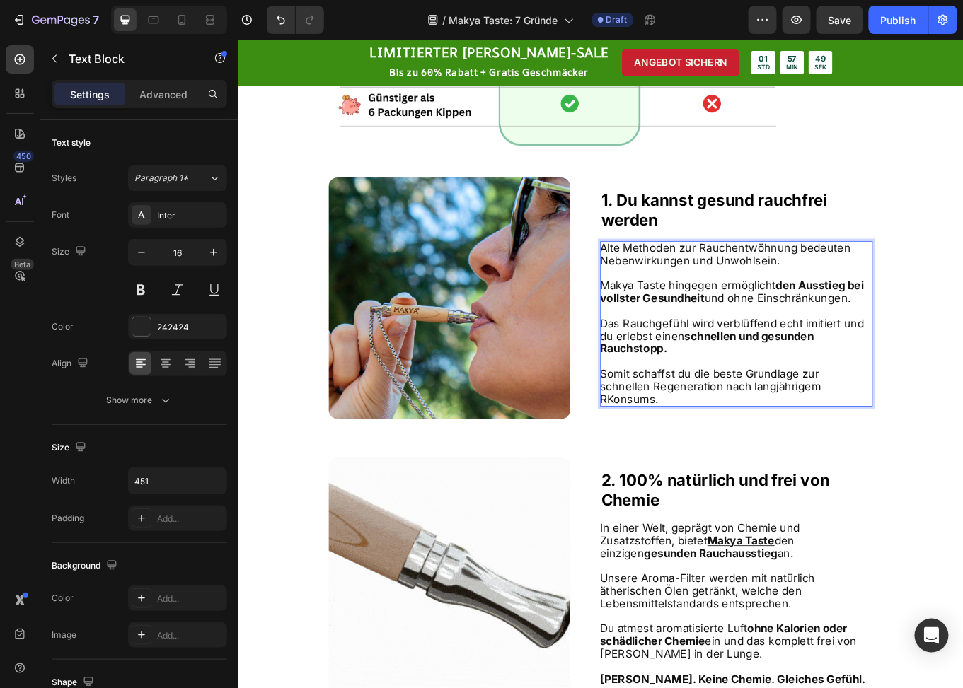
click at [863, 456] on span "Somit schaffst du die beste Grundlage zur schnellen Regeneration nach langjähri…" at bounding box center [791, 445] width 259 height 45
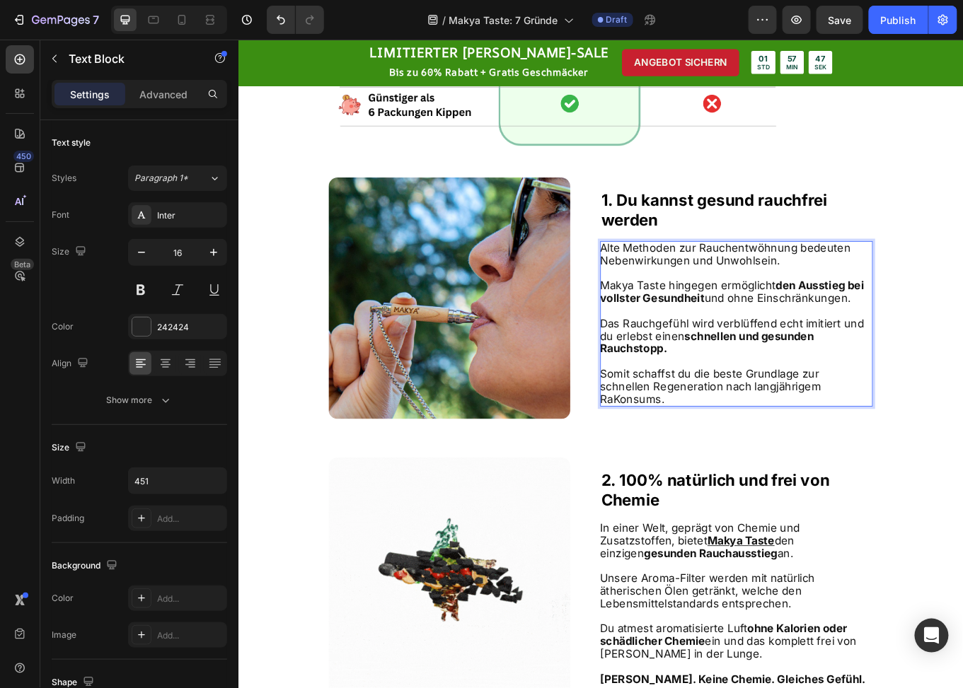
click at [867, 456] on span "Somit schaffst du die beste Grundlage zur schnellen Regeneration nach langjähri…" at bounding box center [791, 445] width 259 height 45
click at [875, 456] on span "Somit schaffst du die beste Grundlage zur schnellen Regeneration nach langjähri…" at bounding box center [791, 445] width 259 height 45
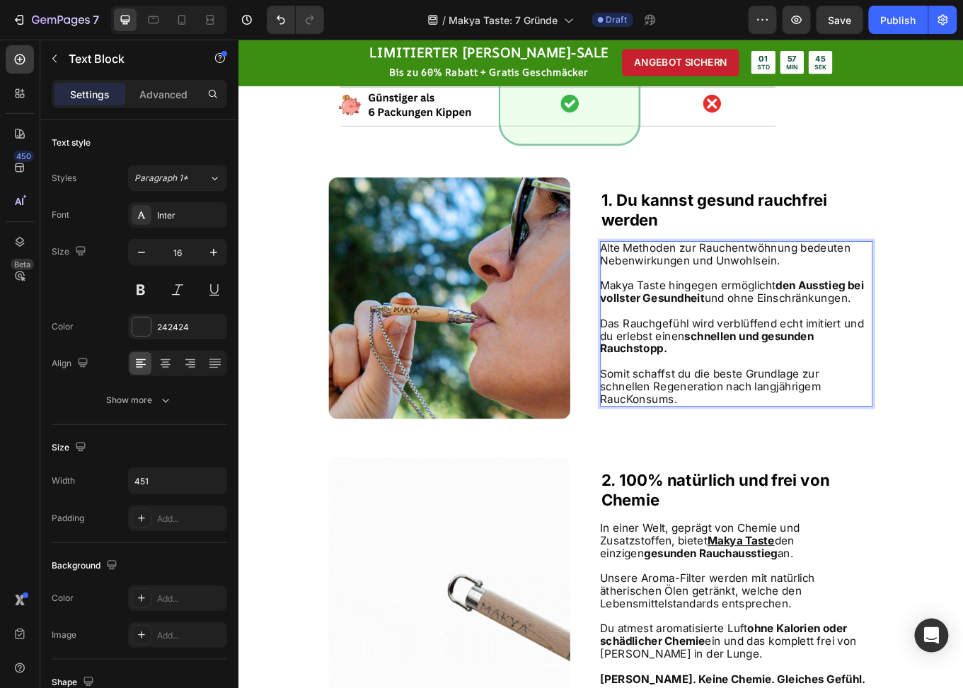
click at [885, 455] on span "Somit schaffst du die beste Grundlage zur schnellen Regeneration nach langjähri…" at bounding box center [791, 445] width 259 height 45
click at [904, 454] on span "Somit schaffst du die beste Grundlage zur schnellen Regeneration nach langjähri…" at bounding box center [791, 445] width 259 height 45
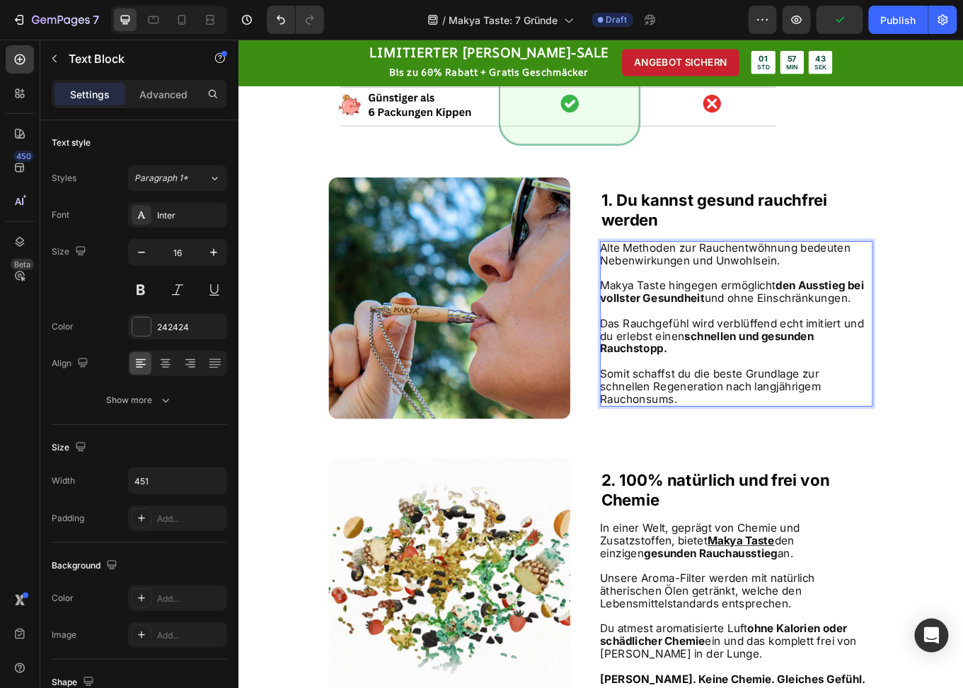
click at [894, 454] on span "Somit schaffst du die beste Grundlage zur schnellen Regeneration nach langjähri…" at bounding box center [791, 445] width 259 height 45
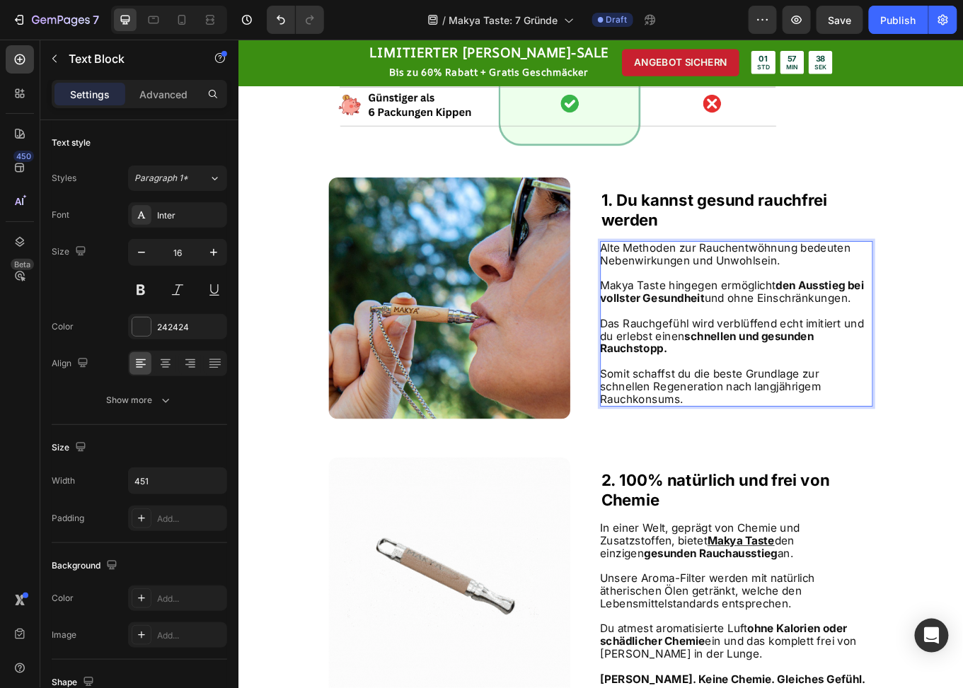
click at [921, 454] on span "Somit schaffst du die beste Grundlage zur schnellen Regeneration nach langjähri…" at bounding box center [791, 445] width 259 height 45
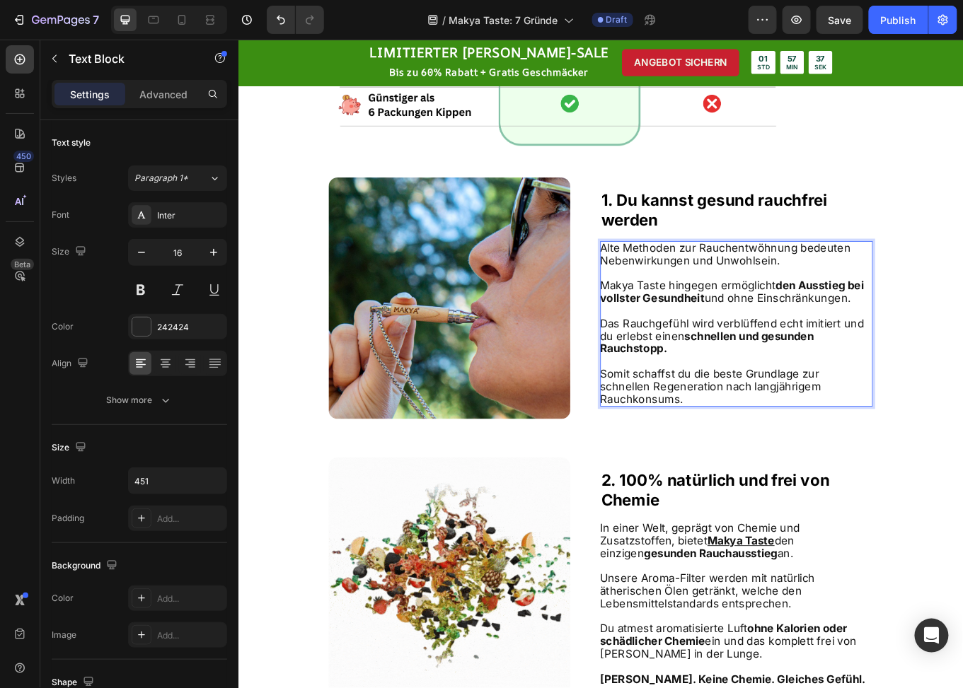
click at [921, 456] on span "Somit schaffst du die beste Grundlage zur schnellen Regeneration nach langjähri…" at bounding box center [791, 445] width 259 height 45
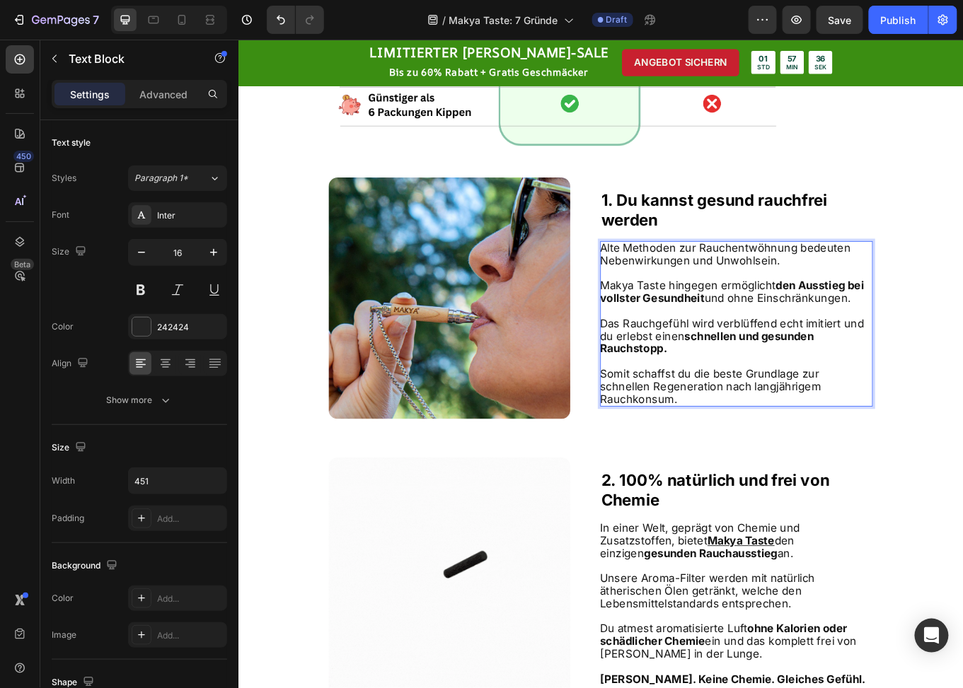
click at [947, 456] on p "Somit schaffst du die beste Grundlage zur schnellen Regeneration nach langjähri…" at bounding box center [821, 446] width 318 height 44
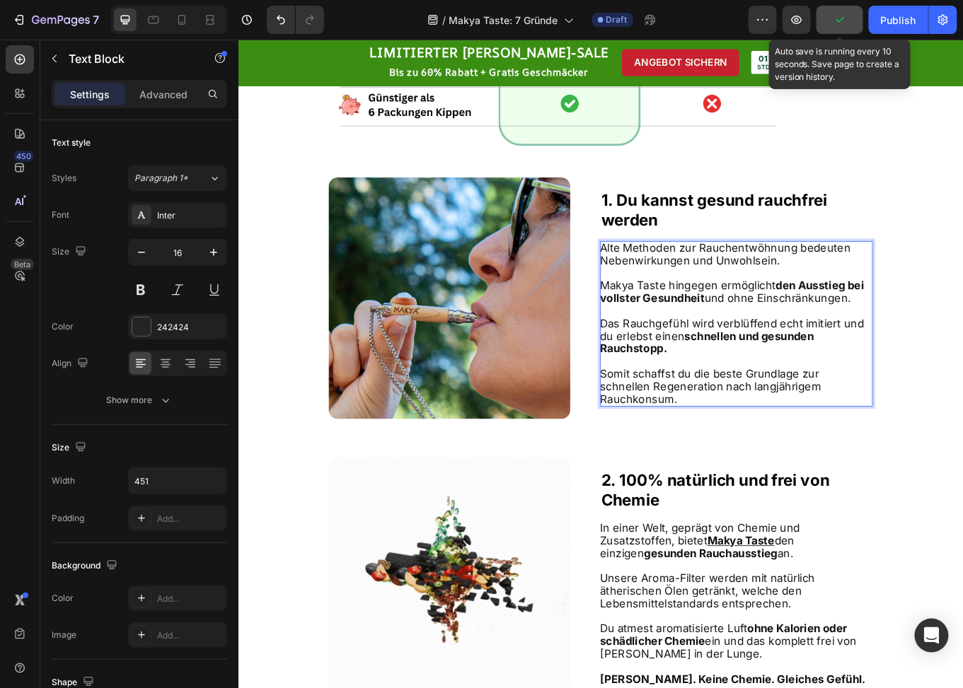
click at [845, 11] on button "button" at bounding box center [840, 20] width 47 height 28
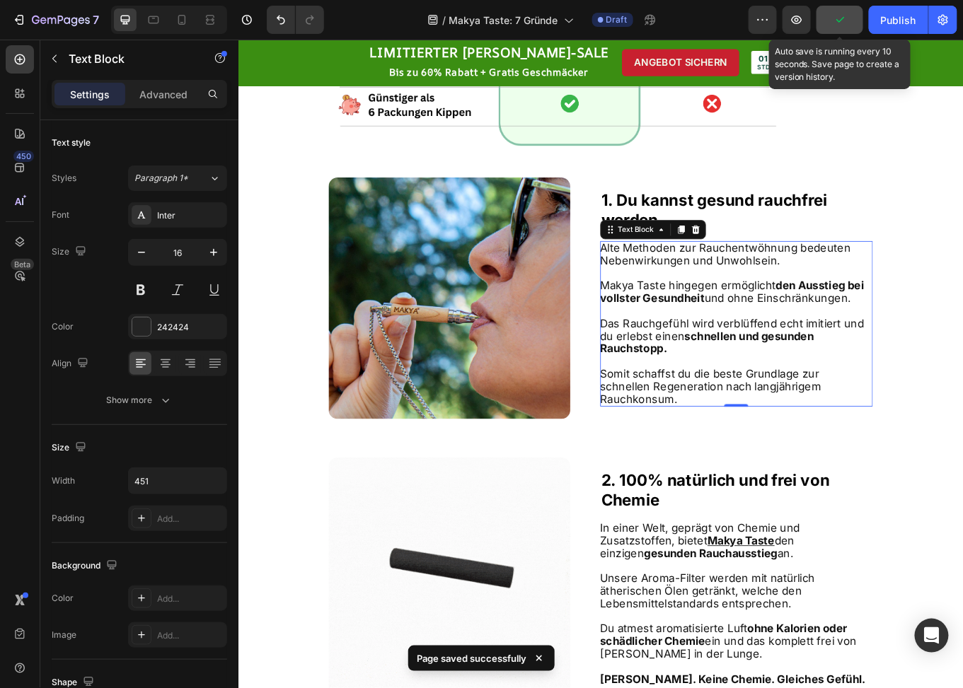
click at [843, 17] on icon "button" at bounding box center [840, 20] width 14 height 14
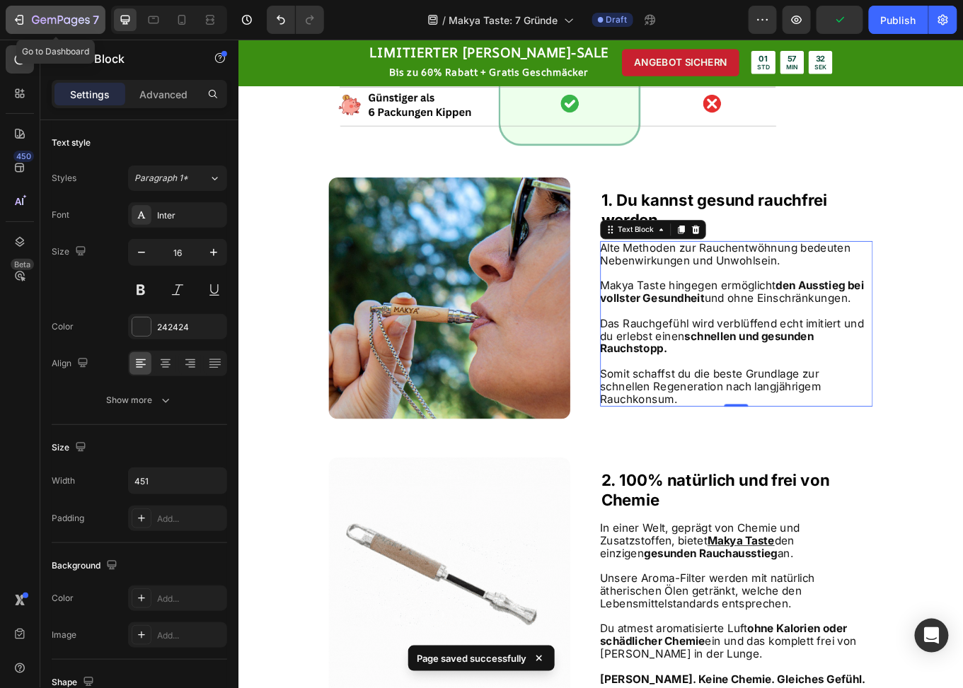
click at [38, 19] on icon "button" at bounding box center [36, 20] width 8 height 8
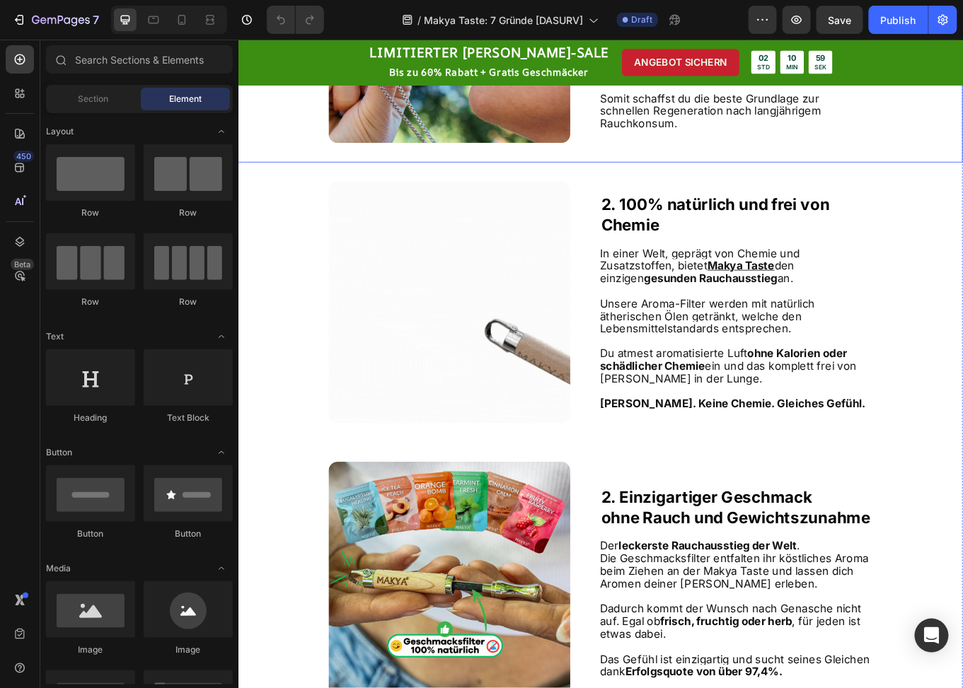
scroll to position [495, 0]
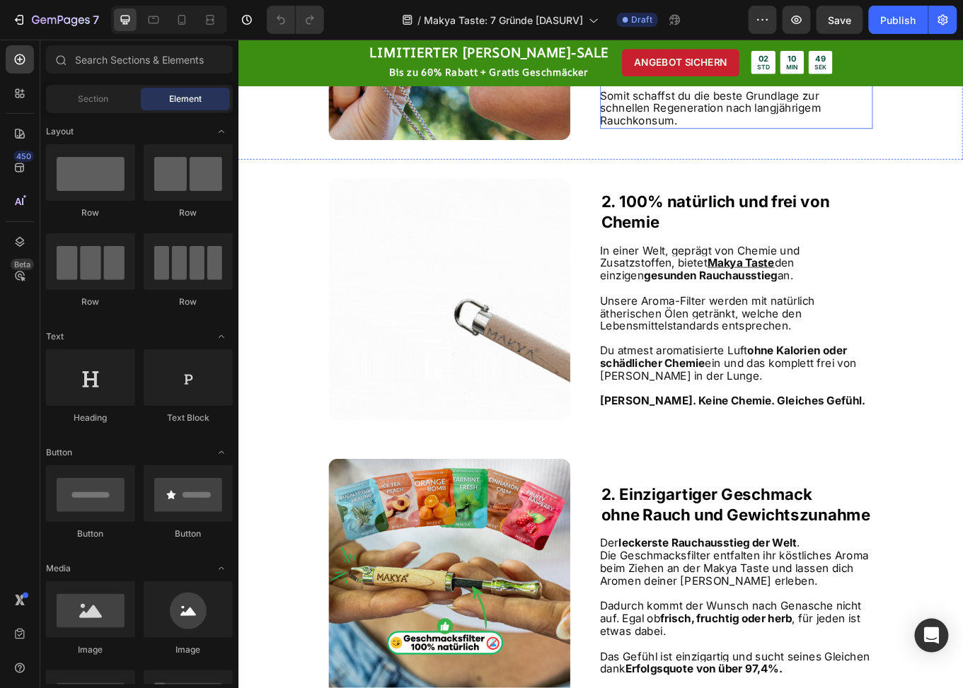
click at [777, 142] on span "Somit schaffst du die beste Grundlage zur schnellen Regeneration nach langjähri…" at bounding box center [791, 119] width 259 height 45
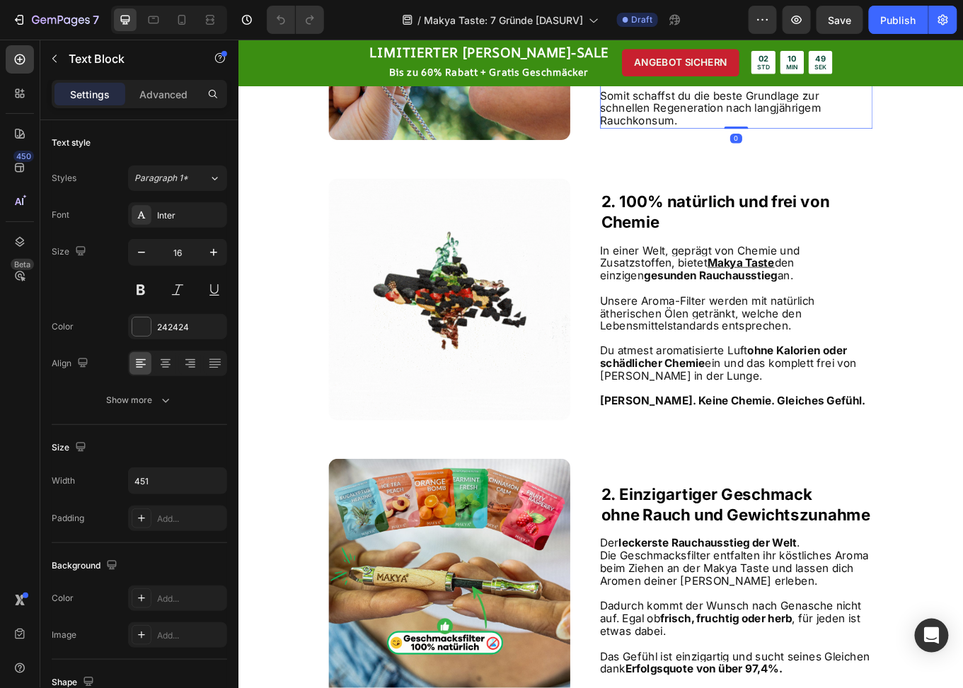
click at [726, 142] on span "Somit schaffst du die beste Grundlage zur schnellen Regeneration nach langjähri…" at bounding box center [791, 119] width 259 height 45
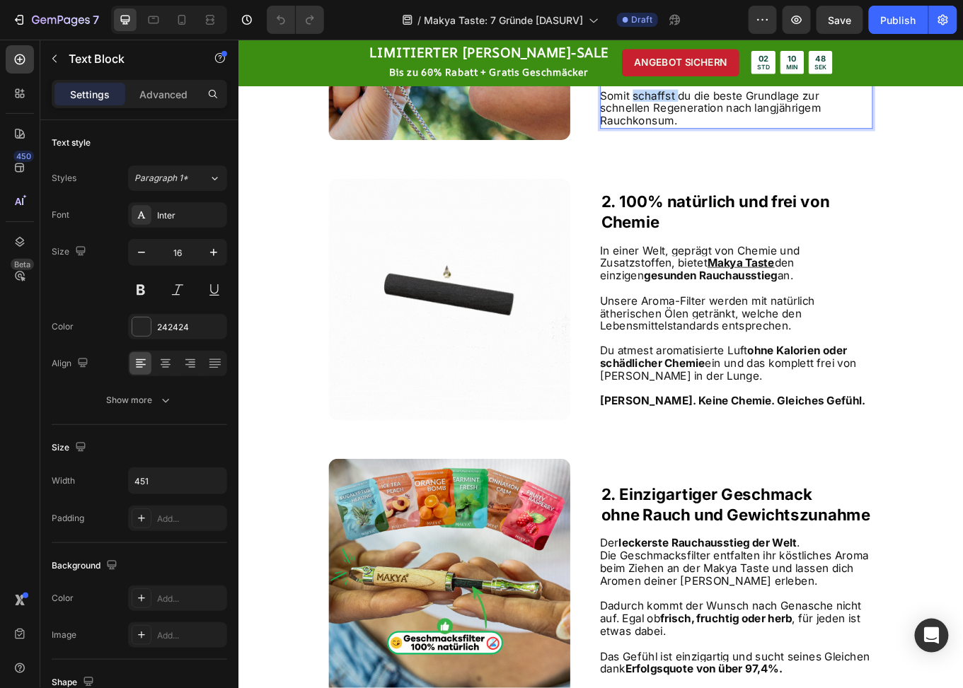
click at [726, 142] on span "Somit schaffst du die beste Grundlage zur schnellen Regeneration nach langjähri…" at bounding box center [791, 119] width 259 height 45
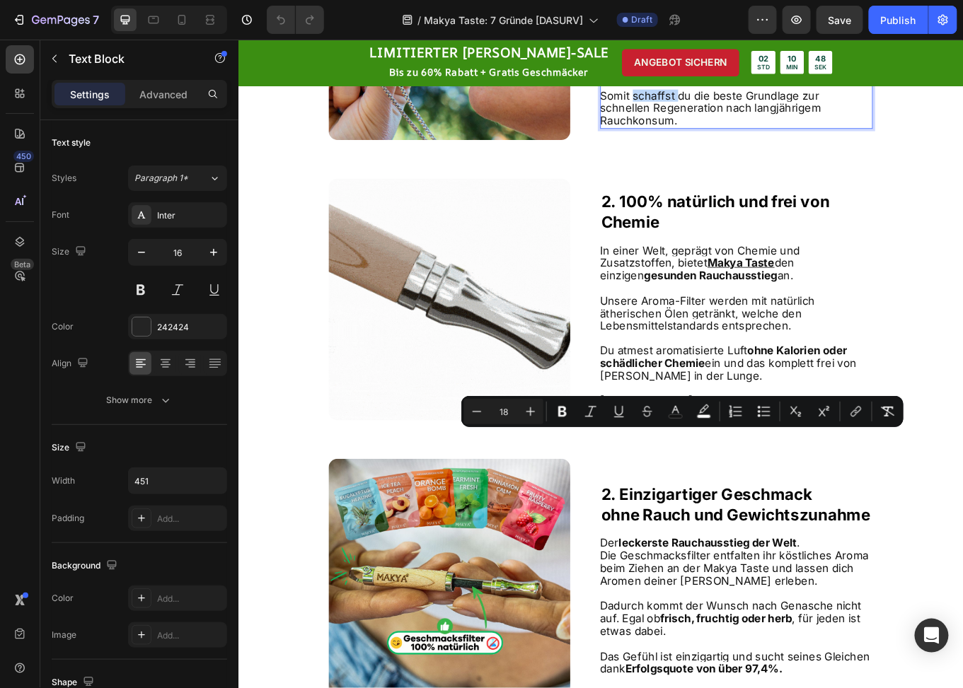
type input "16"
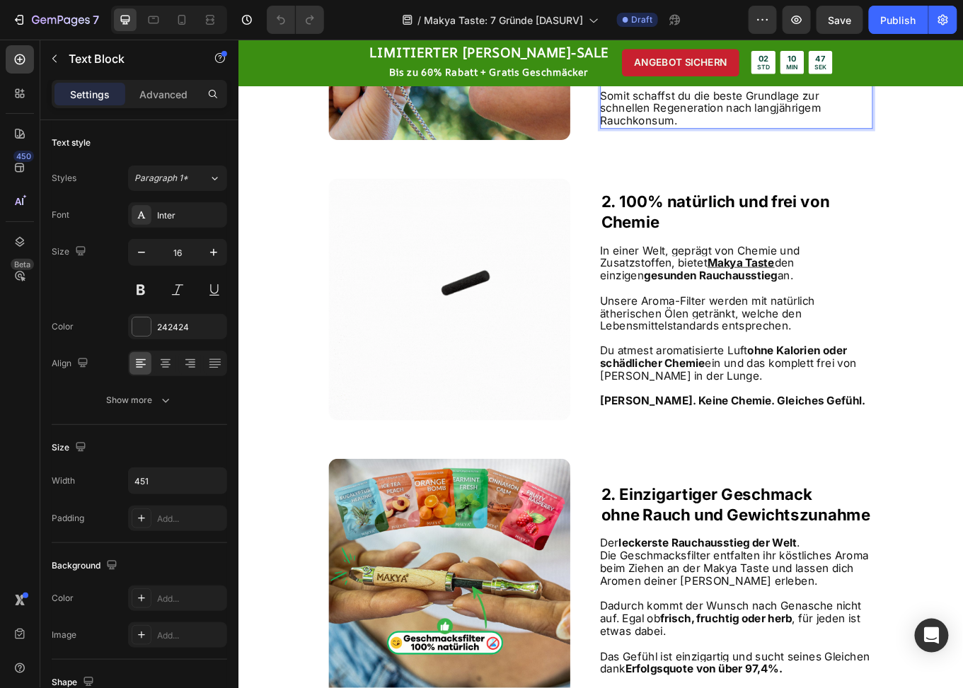
click at [746, 39] on p "Rich Text Editor. Editing area: main" at bounding box center [821, 31] width 318 height 15
click at [734, 82] on span "Das Rauchgefühl wird verblüffend echt imitiert und du erlebst einen schnellen u…" at bounding box center [816, 60] width 309 height 45
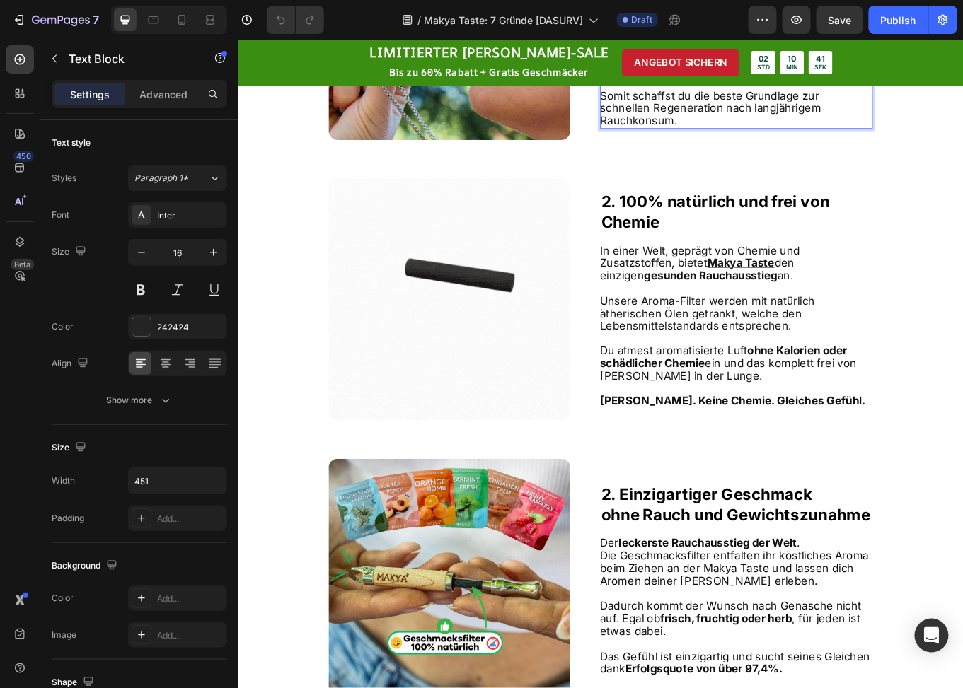
click at [710, 82] on strong "schnellen und gesunden Rauchstopp." at bounding box center [787, 67] width 250 height 30
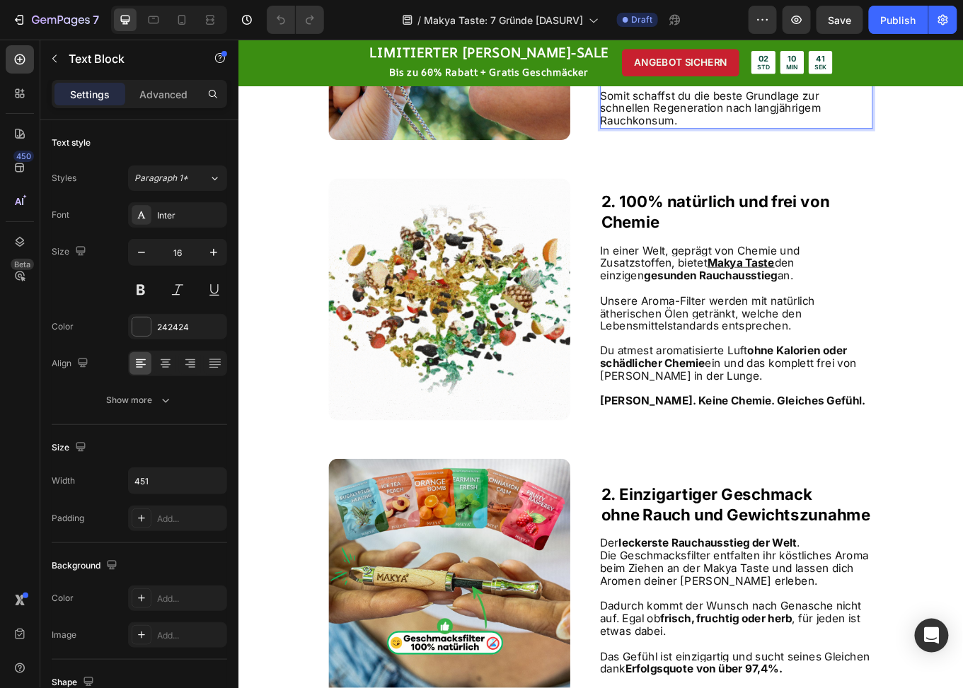
click at [710, 82] on strong "schnellen und gesunden Rauchstopp." at bounding box center [787, 67] width 250 height 30
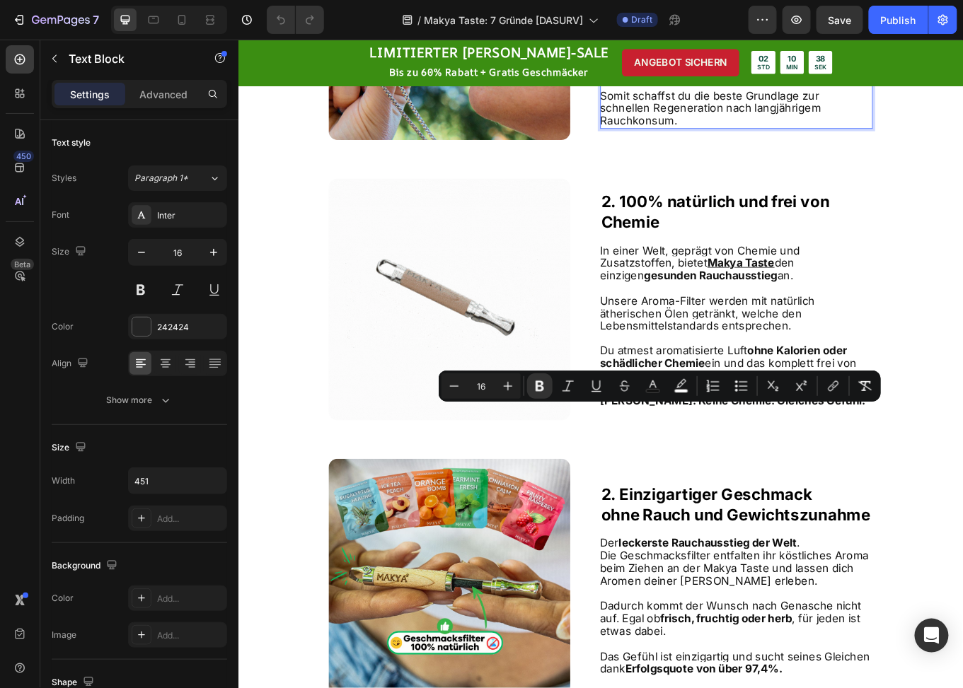
drag, startPoint x: 710, startPoint y: 480, endPoint x: 740, endPoint y: 500, distance: 35.3
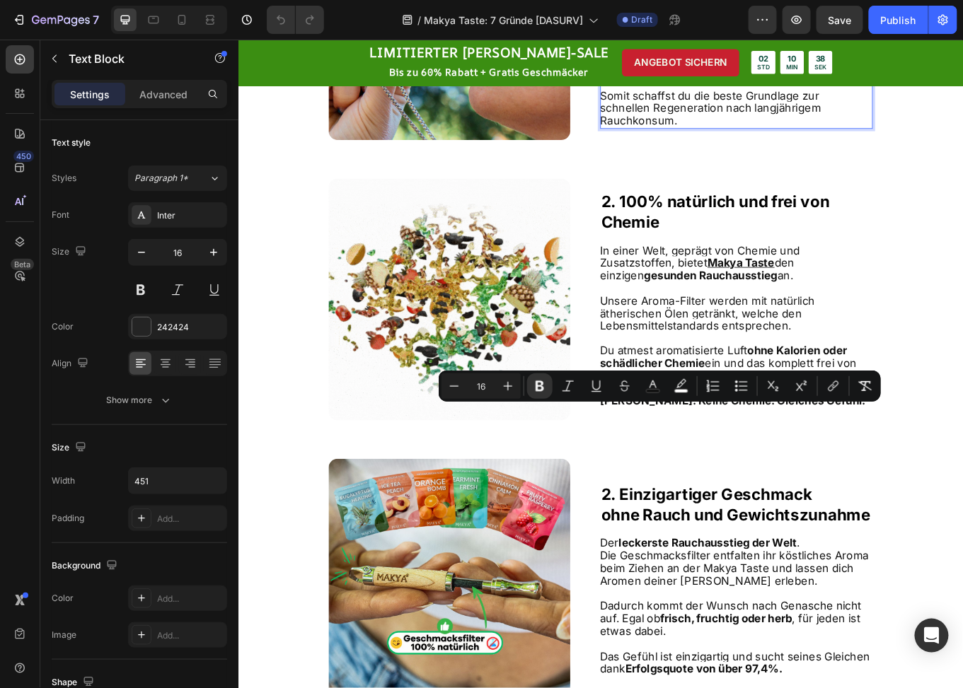
click at [740, 143] on div "Alte Methoden zur Rauchentwöhnung bedeuten Nebenwirkungen und Unwohlsein. Makya…" at bounding box center [821, 46] width 319 height 194
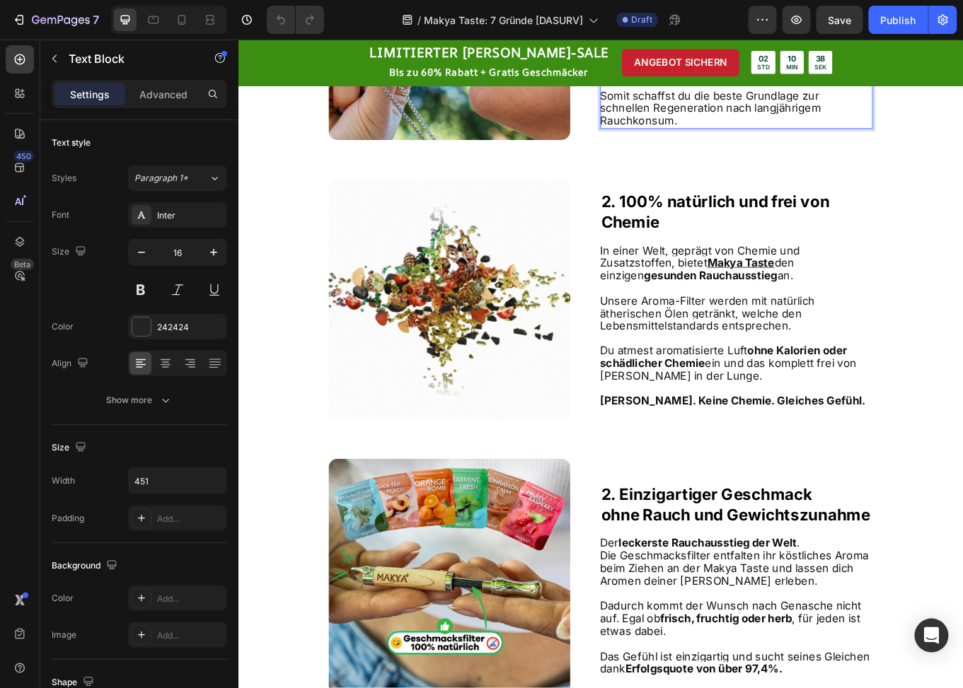
click at [739, 142] on span "Somit schaffst du die beste Grundlage zur schnellen Regeneration nach langjähri…" at bounding box center [791, 119] width 259 height 45
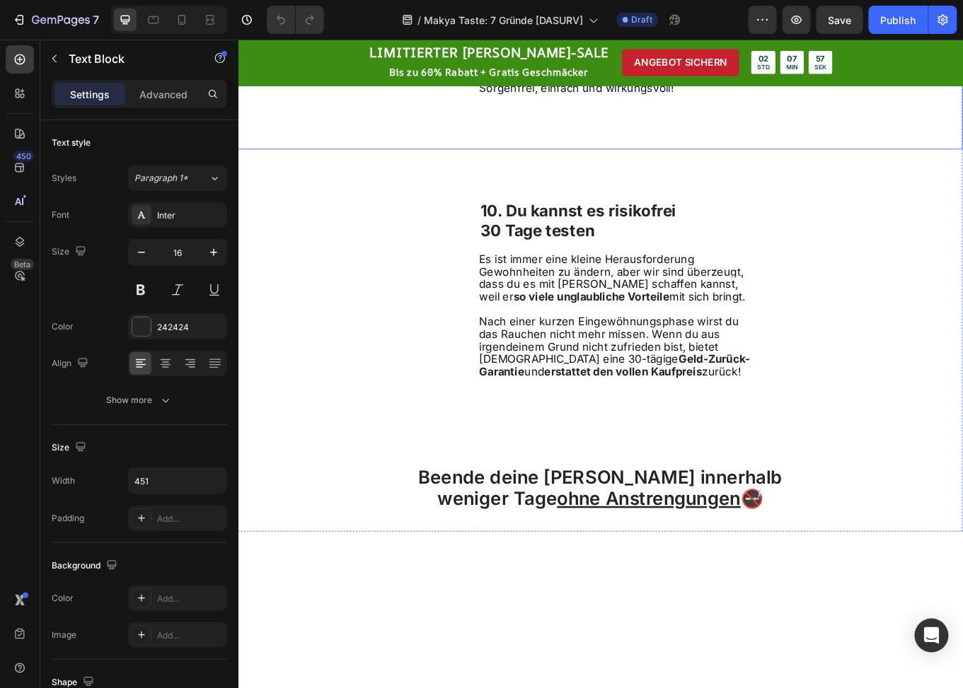
scroll to position [3466, 0]
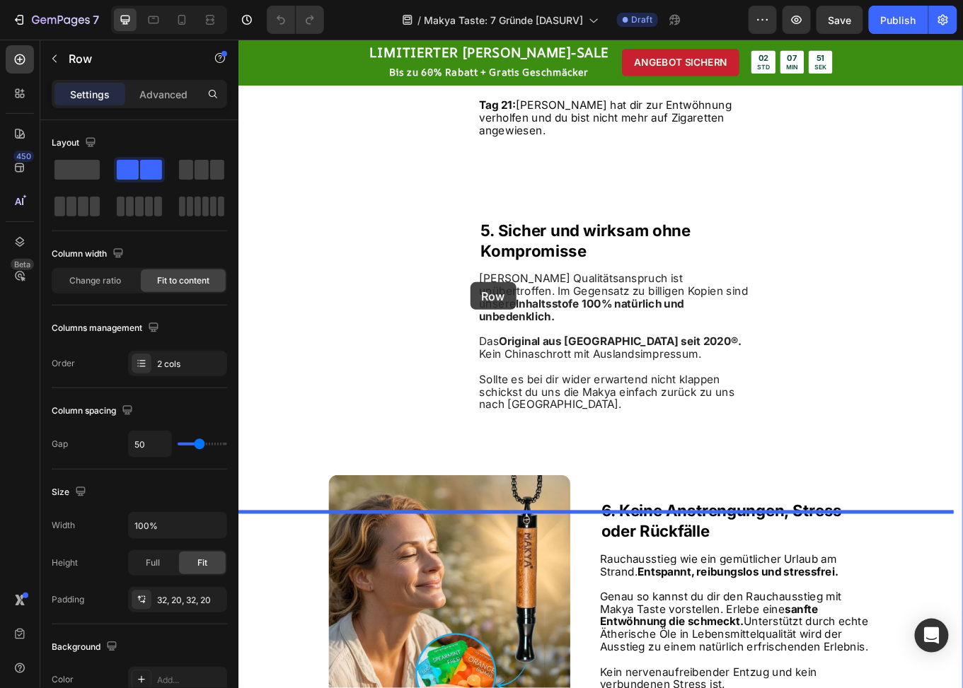
scroll to position [1698, 0]
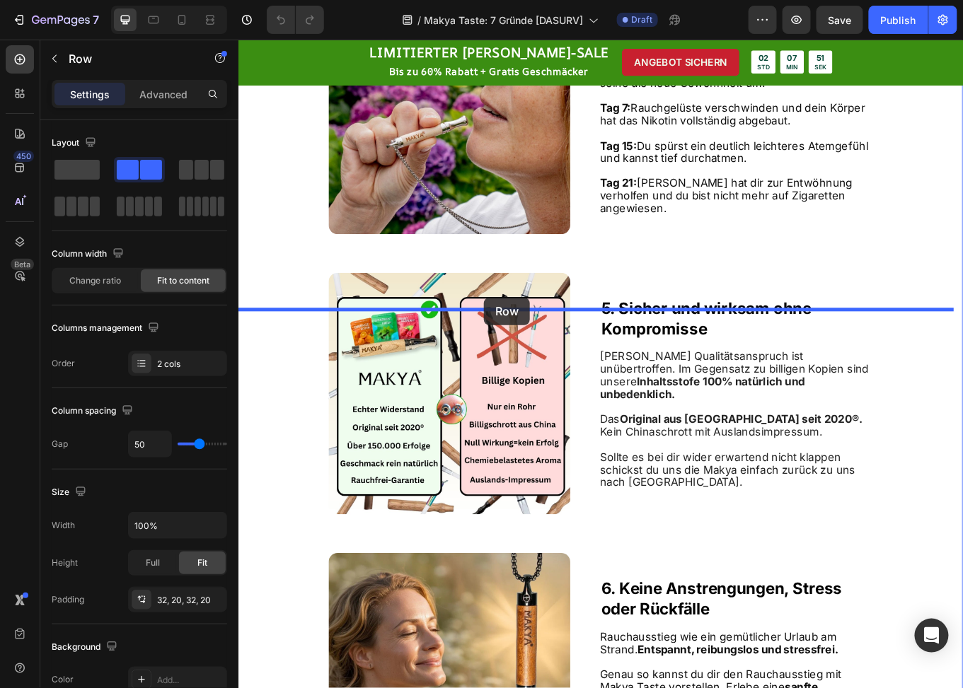
drag, startPoint x: 252, startPoint y: 214, endPoint x: 526, endPoint y: 341, distance: 301.7
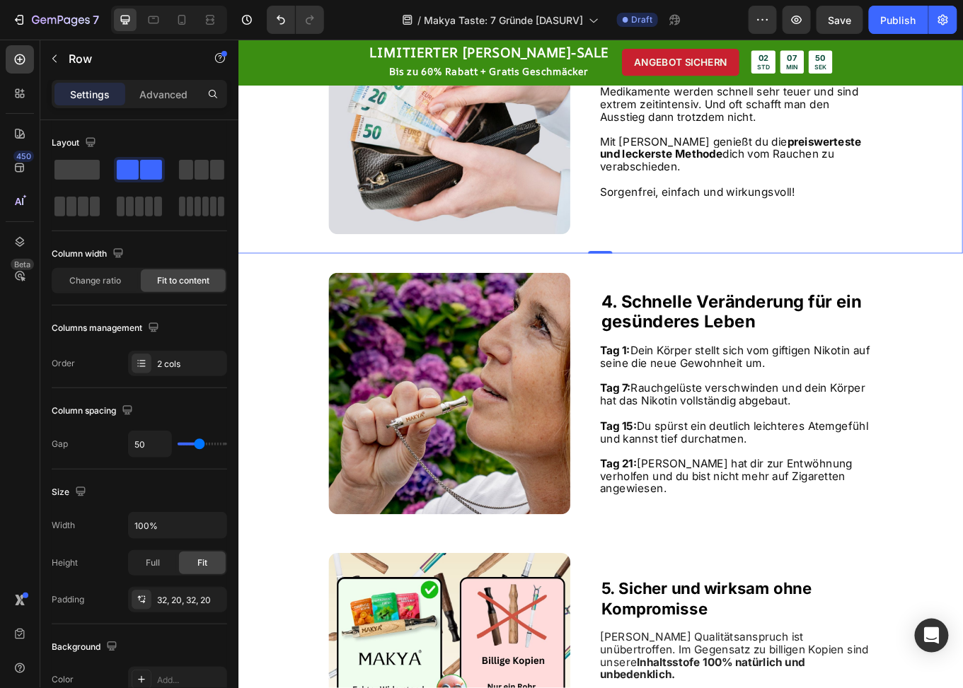
scroll to position [1414, 0]
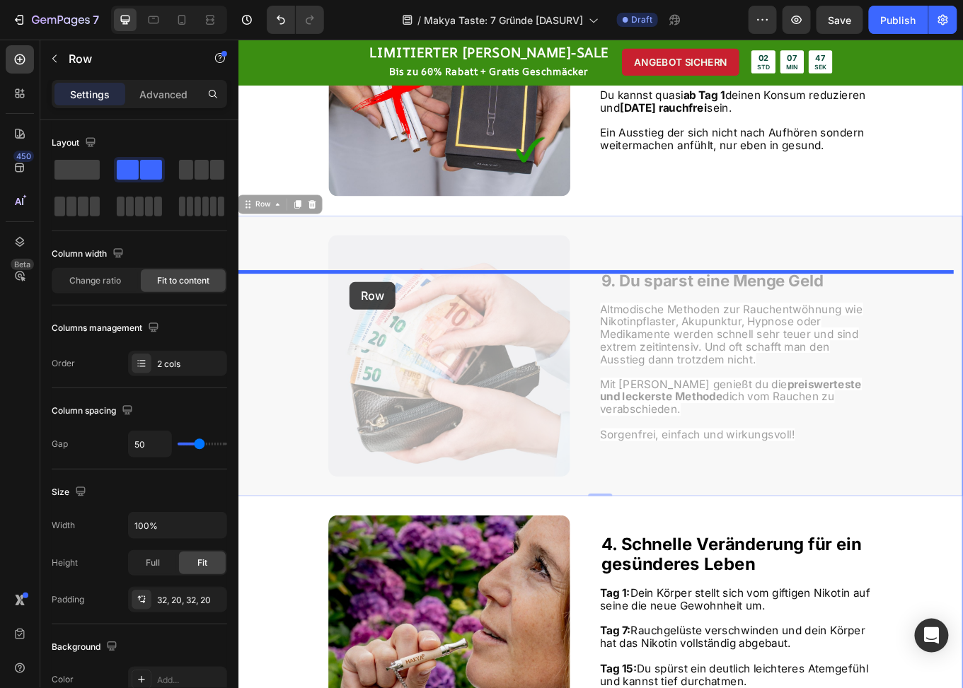
drag, startPoint x: 258, startPoint y: 625, endPoint x: 368, endPoint y: 323, distance: 322.1
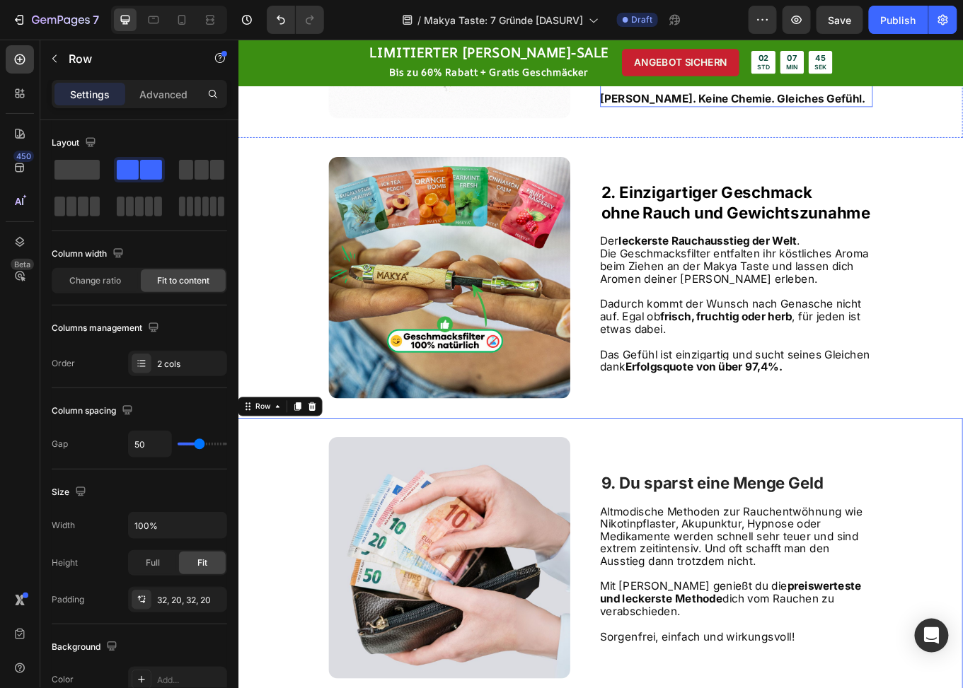
scroll to position [1202, 0]
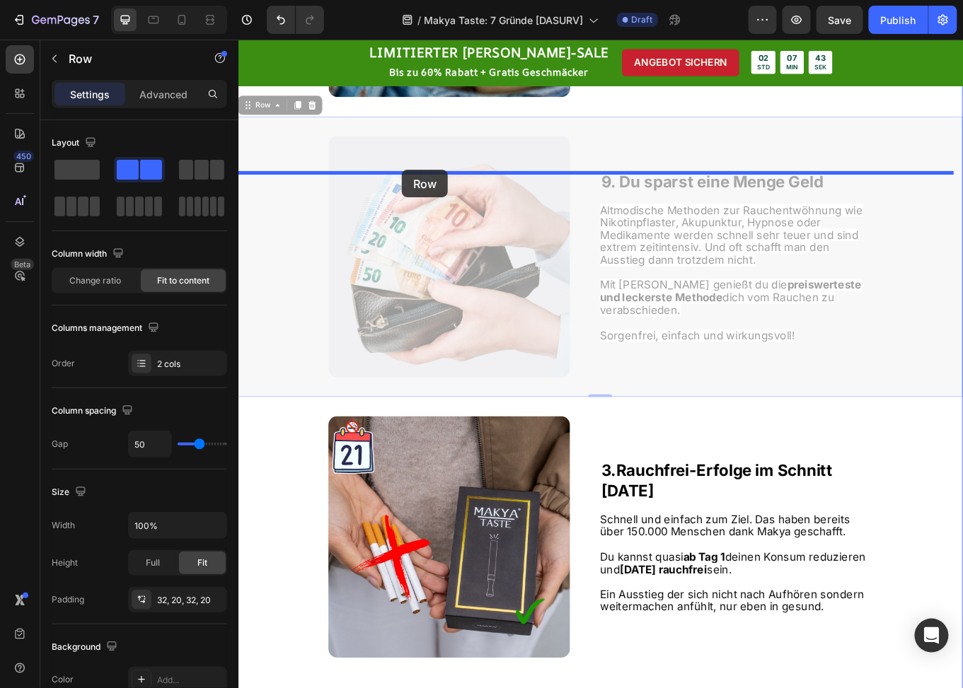
drag, startPoint x: 269, startPoint y: 504, endPoint x: 429, endPoint y: 192, distance: 350.9
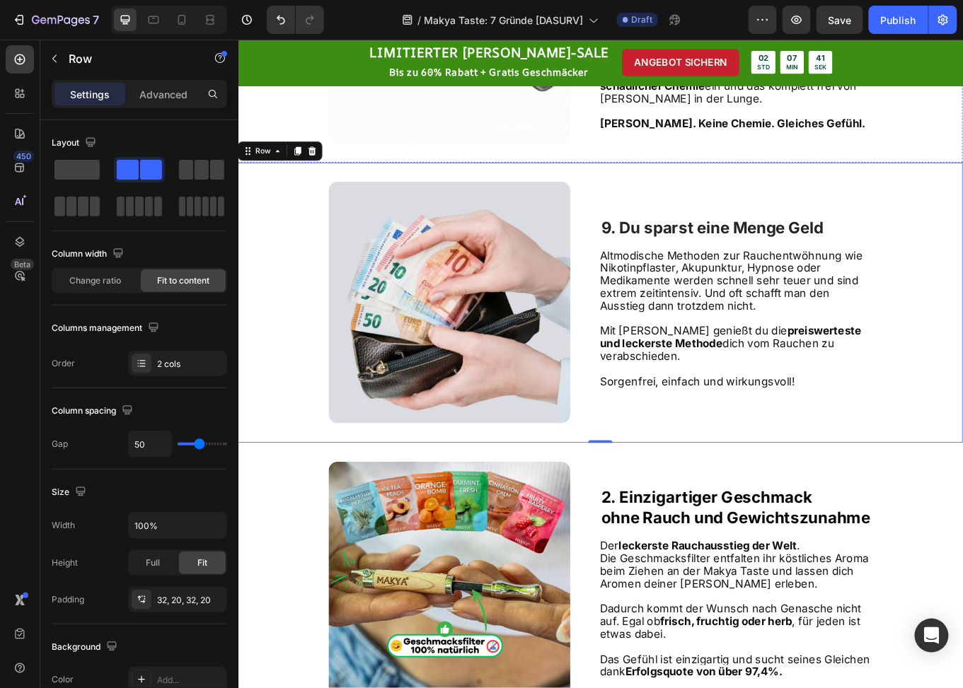
scroll to position [991, 0]
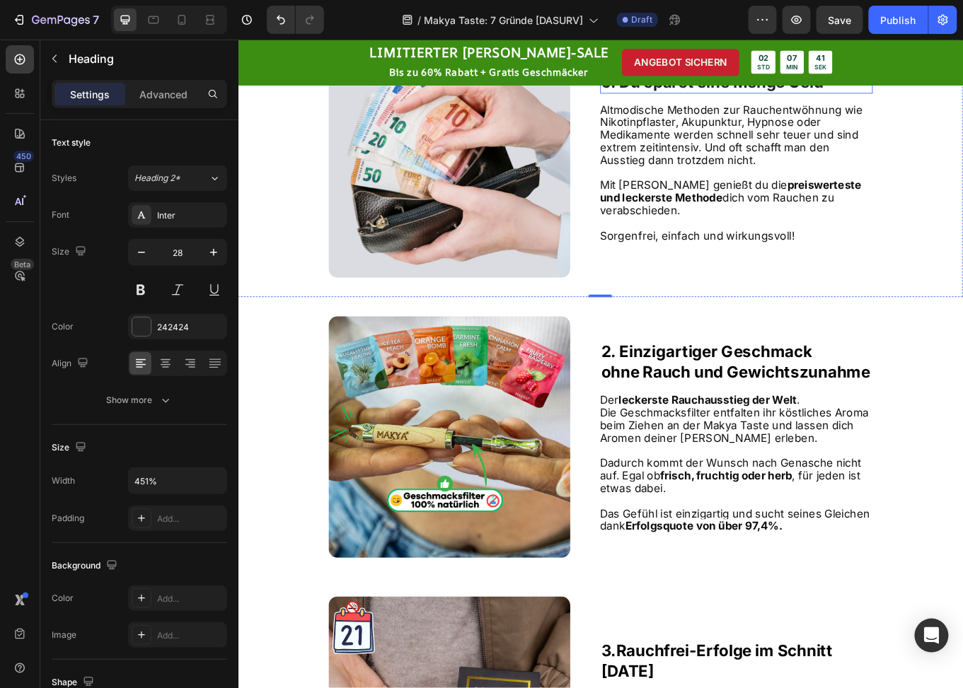
click at [667, 99] on strong "9. Du sparst eine Menge Geld" at bounding box center [794, 88] width 260 height 22
click at [738, 188] on span "Altmodische Methoden zur Rauchentwöhnung wie Nikotinpflaster, Akupunktur, Hypno…" at bounding box center [816, 151] width 308 height 74
click at [889, 246] on p "Mit Makya genießt du die preiswerteste und leckerste Methode dich vom Rauchen z…" at bounding box center [821, 224] width 318 height 44
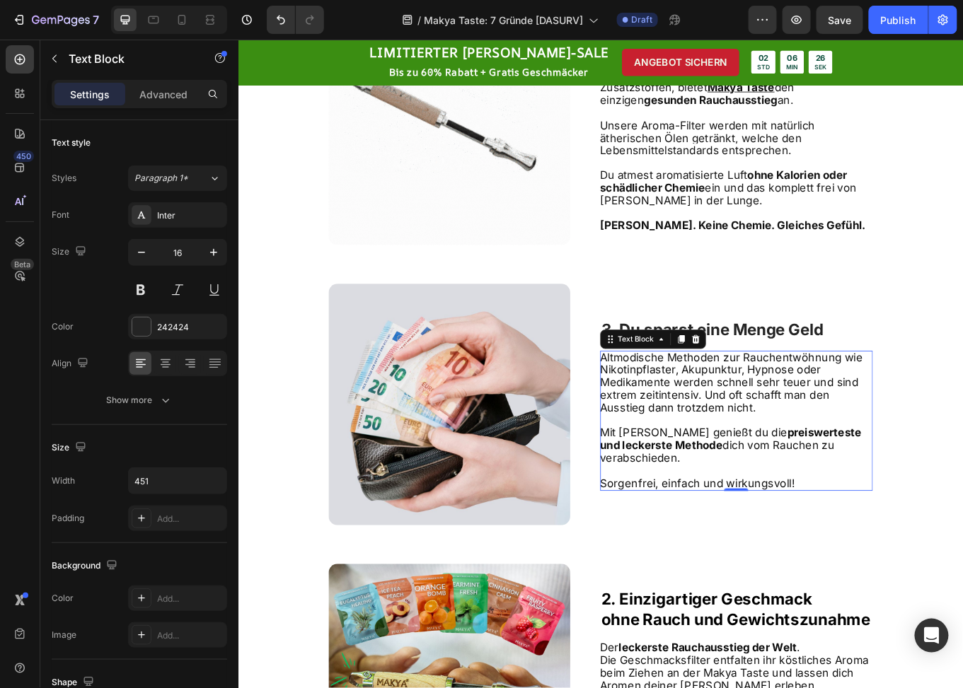
scroll to position [919, 0]
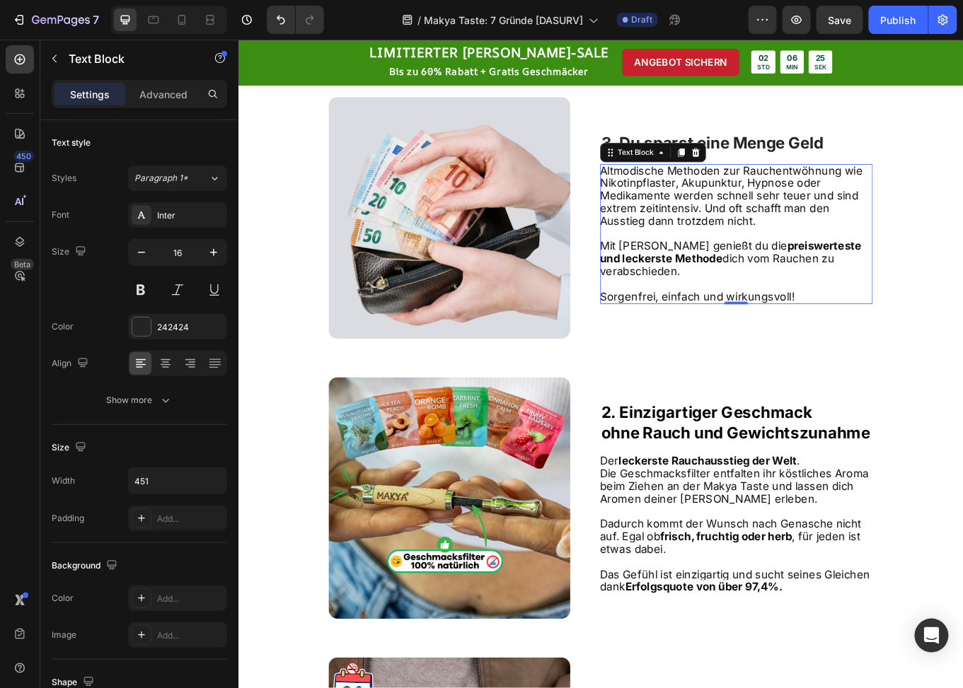
click at [841, 259] on span "Altmodische Methoden zur Rauchentwöhnung wie Nikotinpflaster, Akupunktur, Hypno…" at bounding box center [816, 222] width 308 height 74
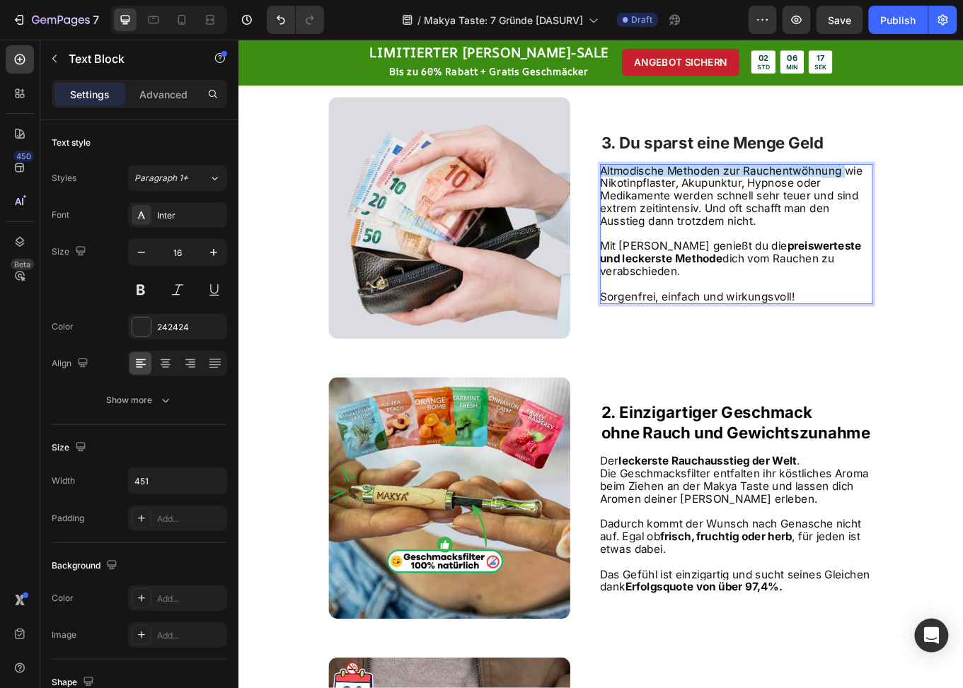
drag, startPoint x: 940, startPoint y: 584, endPoint x: 657, endPoint y: 590, distance: 282.4
click at [662, 259] on span "Altmodische Methoden zur Rauchentwöhnung wie Nikotinpflaster, Akupunktur, Hypno…" at bounding box center [816, 222] width 308 height 74
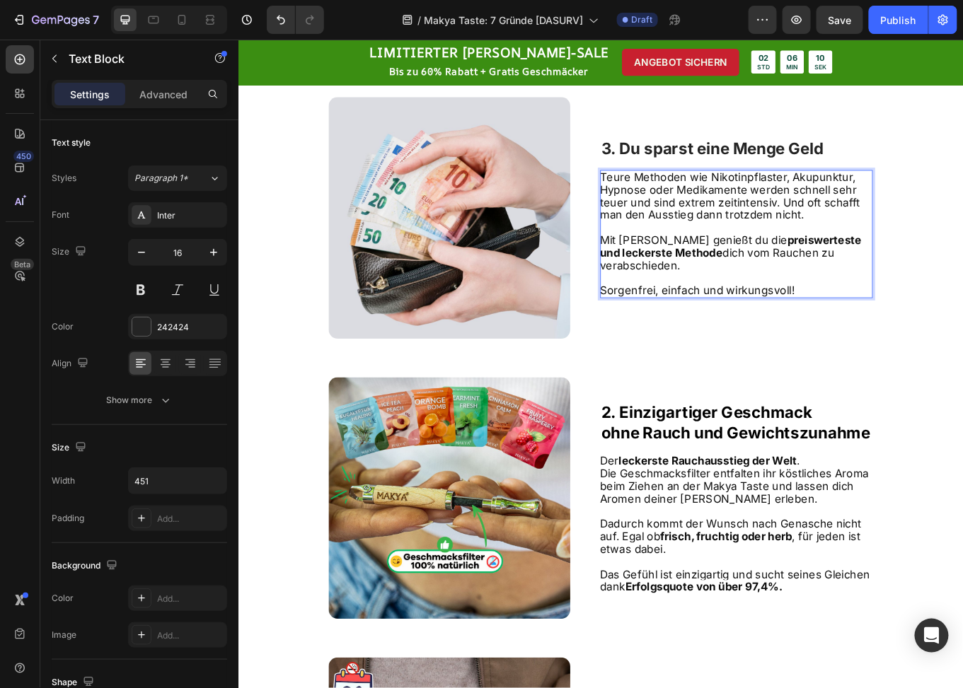
click at [783, 251] on span "Teure Methoden wie Nikotinpflaster, Akupunktur, Hypnose oder Medikamente werden…" at bounding box center [814, 221] width 304 height 59
click at [956, 251] on span "Teure Methoden wie E-Zigaretten, Nikotinpflaster, Akupunktur, Hypnose oder Medi…" at bounding box center [820, 221] width 317 height 59
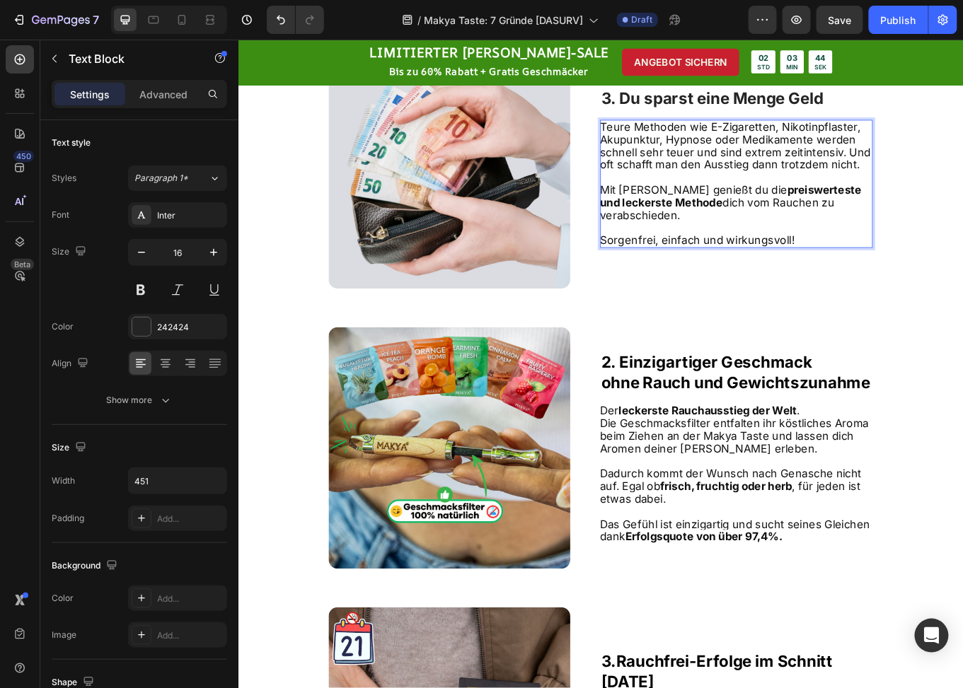
scroll to position [1202, 0]
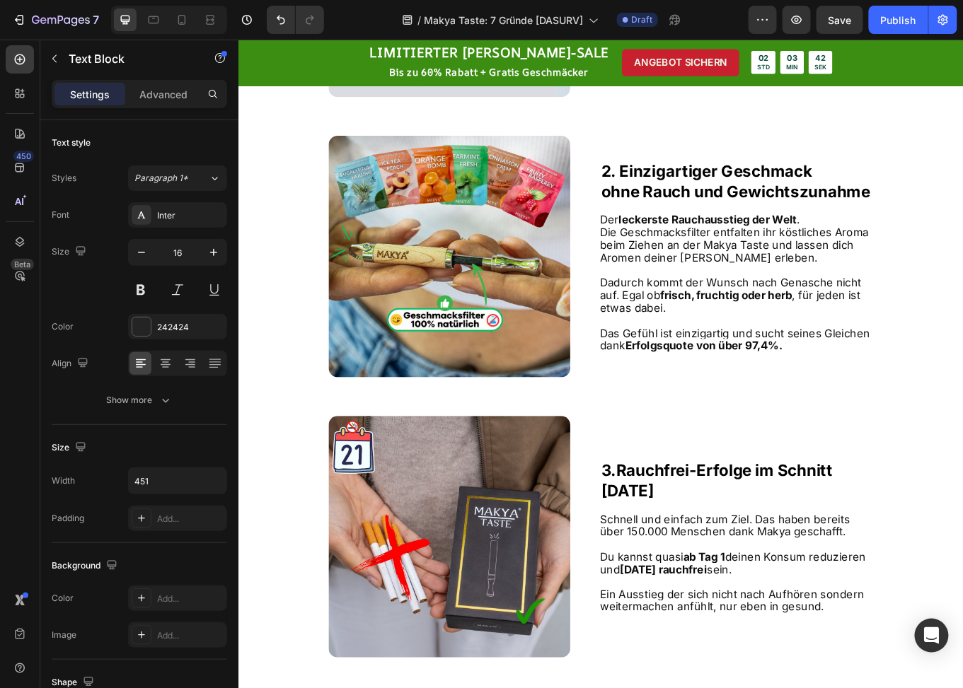
click at [896, 42] on p "Rich Text Editor. Editing area: main" at bounding box center [821, 35] width 318 height 15
click at [894, 57] on p "Sorgenfrei, einfach und wirkungsvoll!" at bounding box center [821, 49] width 318 height 15
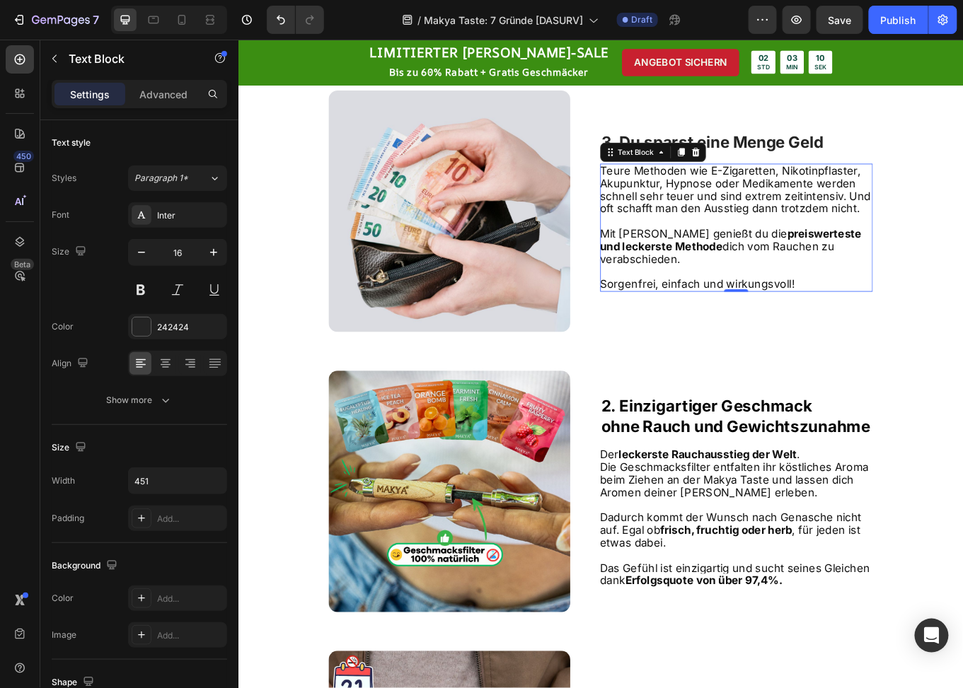
scroll to position [1132, 0]
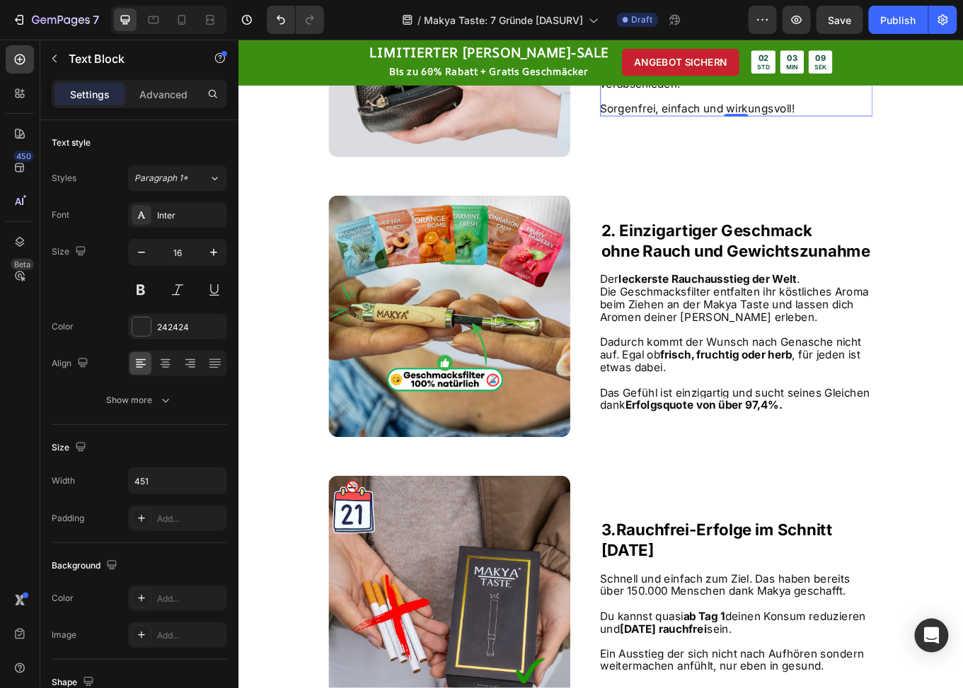
click at [870, 83] on strong "preiswerteste und leckerste Methode" at bounding box center [815, 68] width 306 height 30
click at [480, 176] on img at bounding box center [485, 34] width 283 height 283
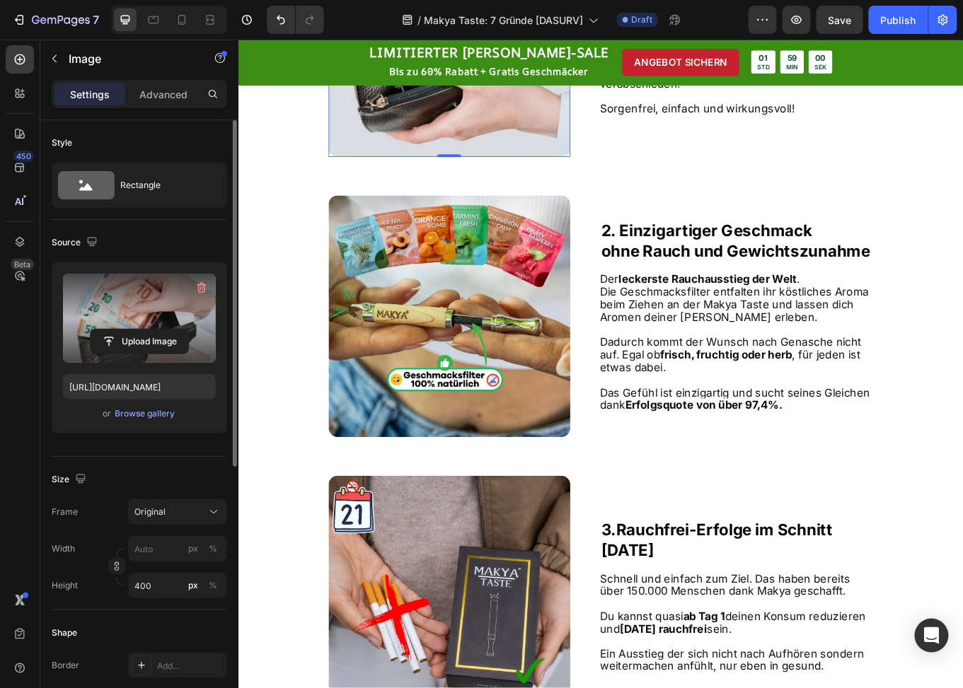
click at [144, 289] on label at bounding box center [139, 318] width 153 height 89
click at [144, 330] on input "file" at bounding box center [140, 342] width 98 height 24
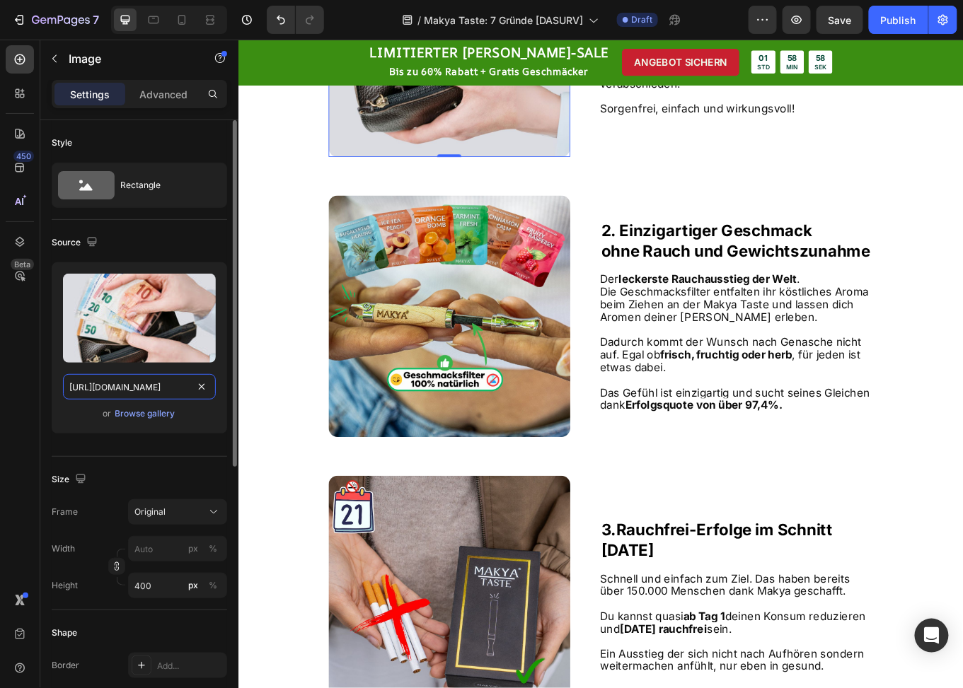
click at [131, 387] on input "[URL][DOMAIN_NAME]" at bounding box center [139, 386] width 153 height 25
click at [518, 176] on img at bounding box center [485, 34] width 283 height 283
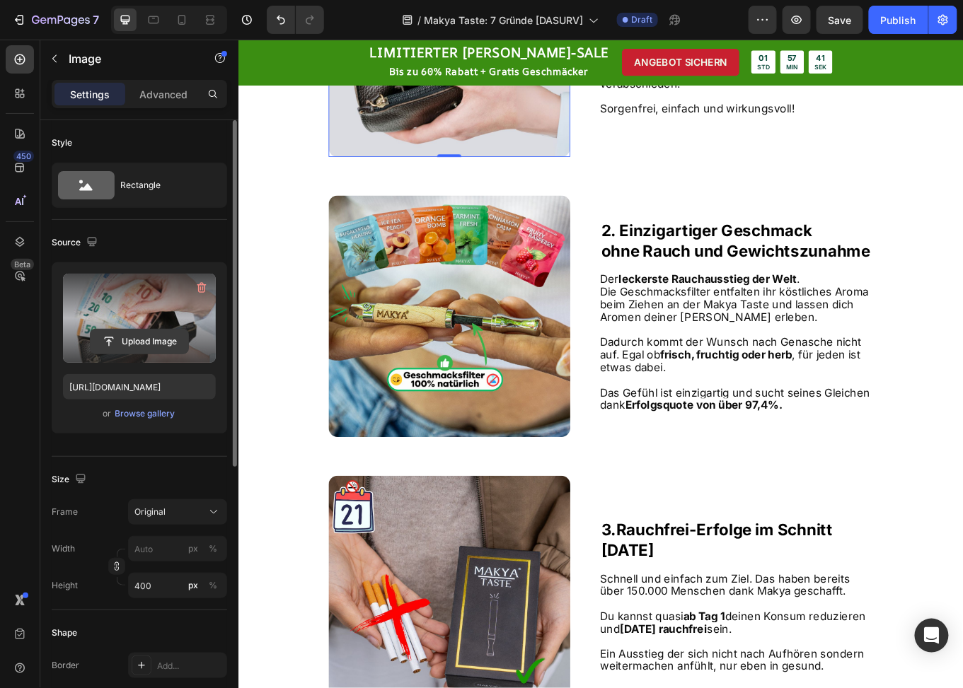
click at [143, 342] on input "file" at bounding box center [140, 342] width 98 height 24
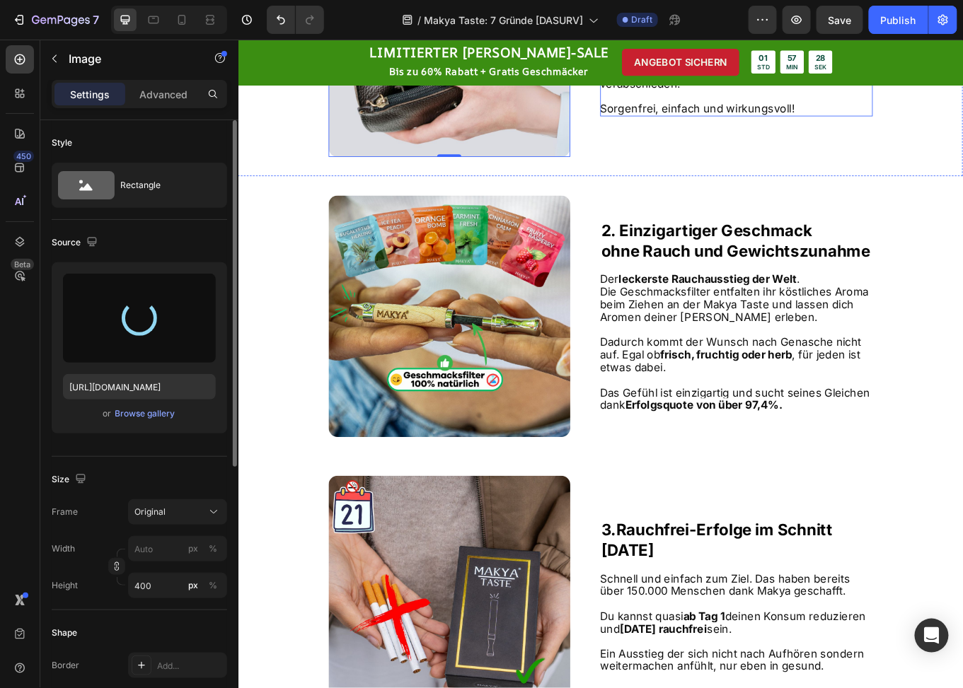
type input "[URL][DOMAIN_NAME]"
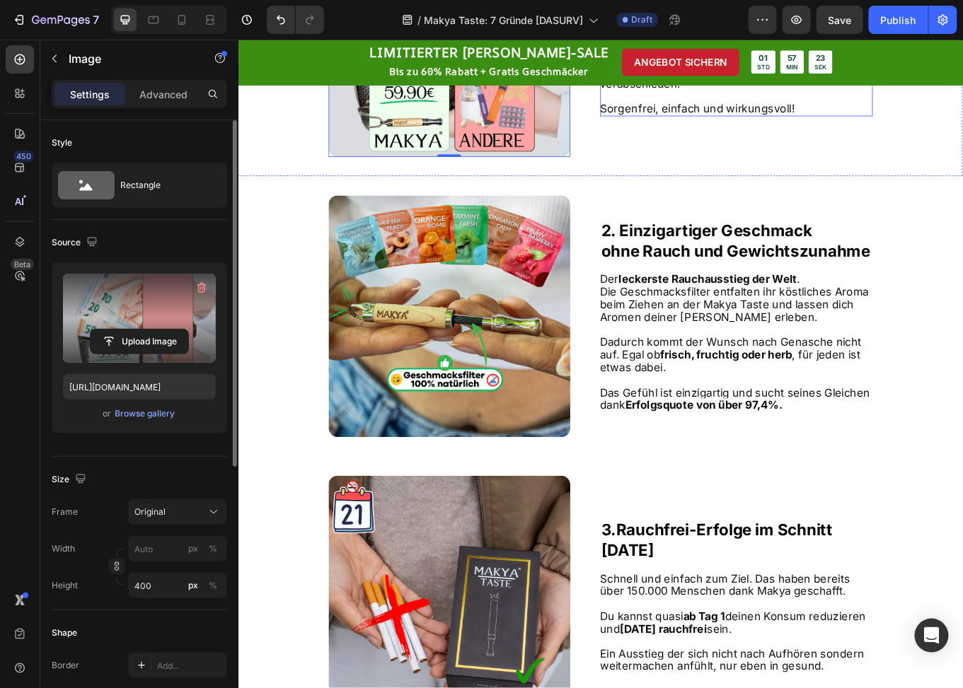
click at [863, 54] on p "Rich Text Editor. Editing area: main" at bounding box center [821, 46] width 318 height 15
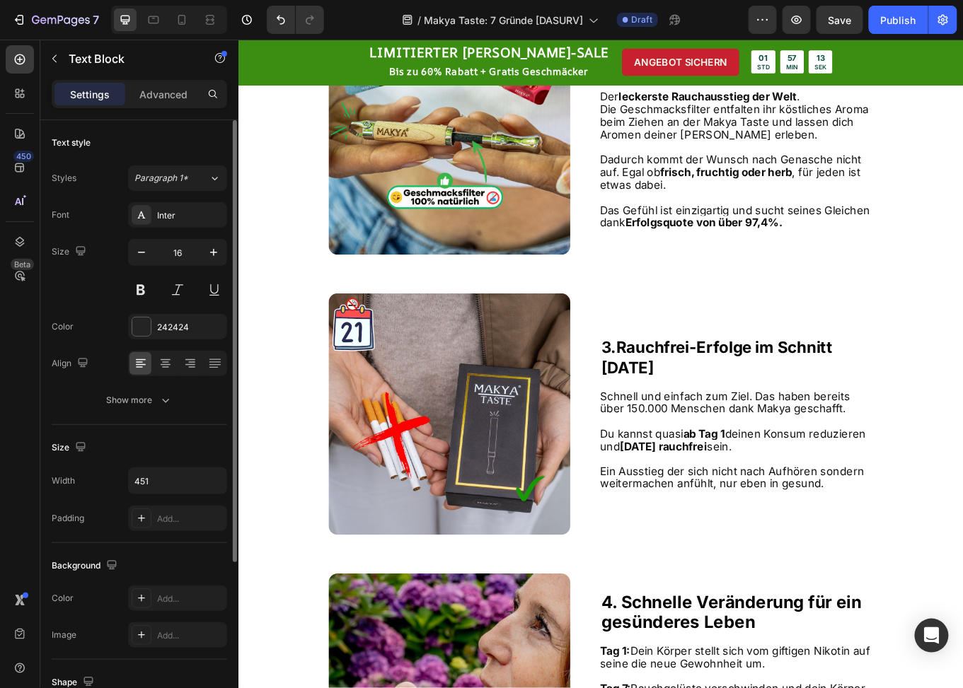
scroll to position [1485, 0]
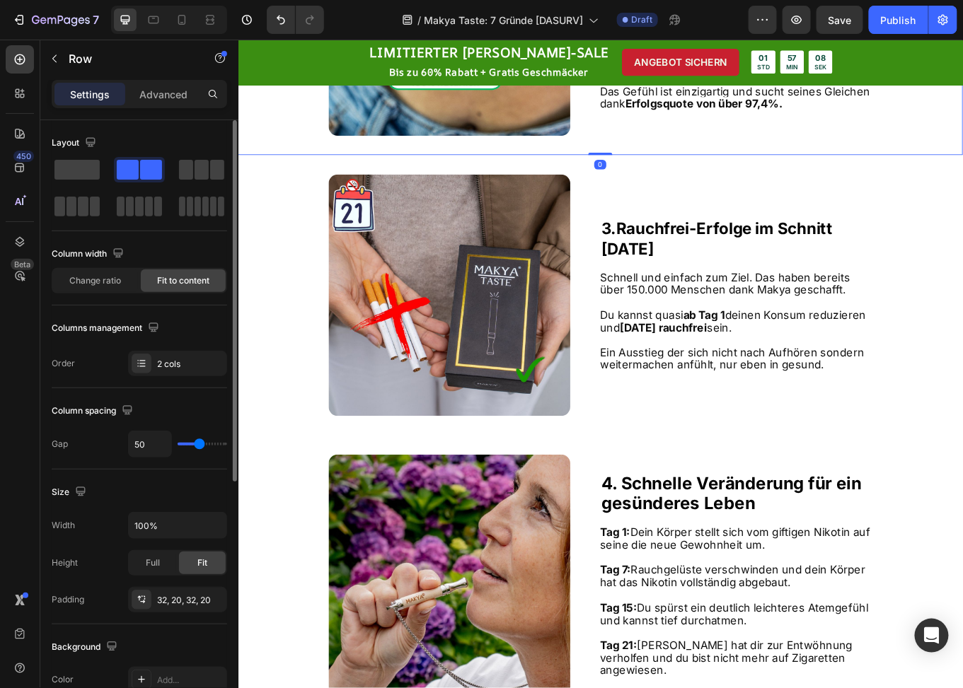
click at [650, 174] on div "Image 2. Einzigartiger Geschmack ohne Rauch und Gewichtszunahme Heading Der lec…" at bounding box center [662, 10] width 849 height 328
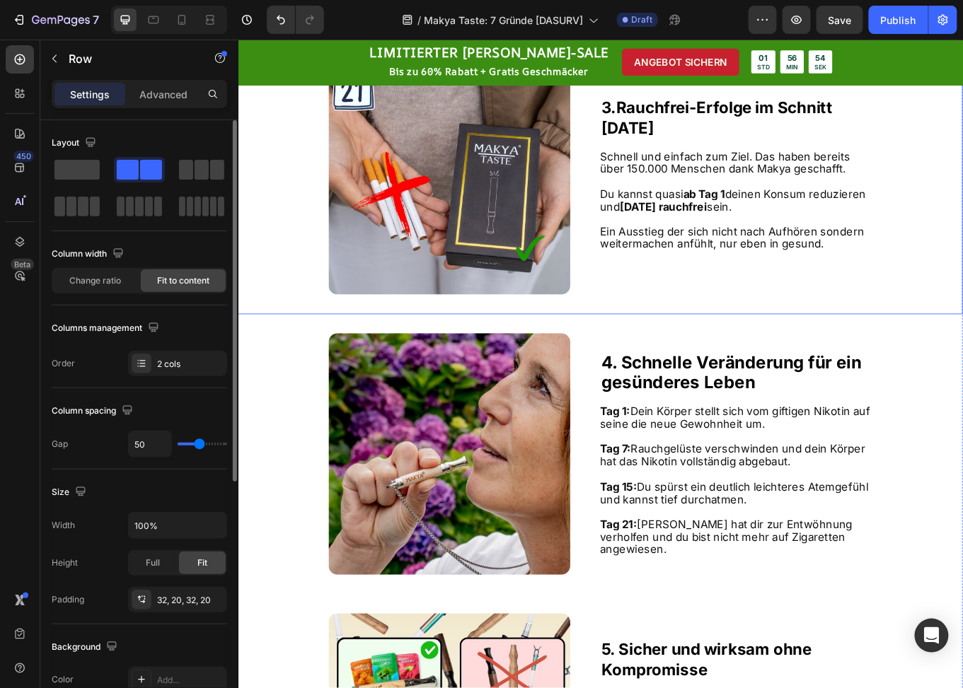
scroll to position [1627, 0]
click at [643, 360] on div "Image 3. Rauchfrei-Erfolge im Schnitt [DATE] Heading Schnell und einfach zum Zi…" at bounding box center [662, 196] width 849 height 328
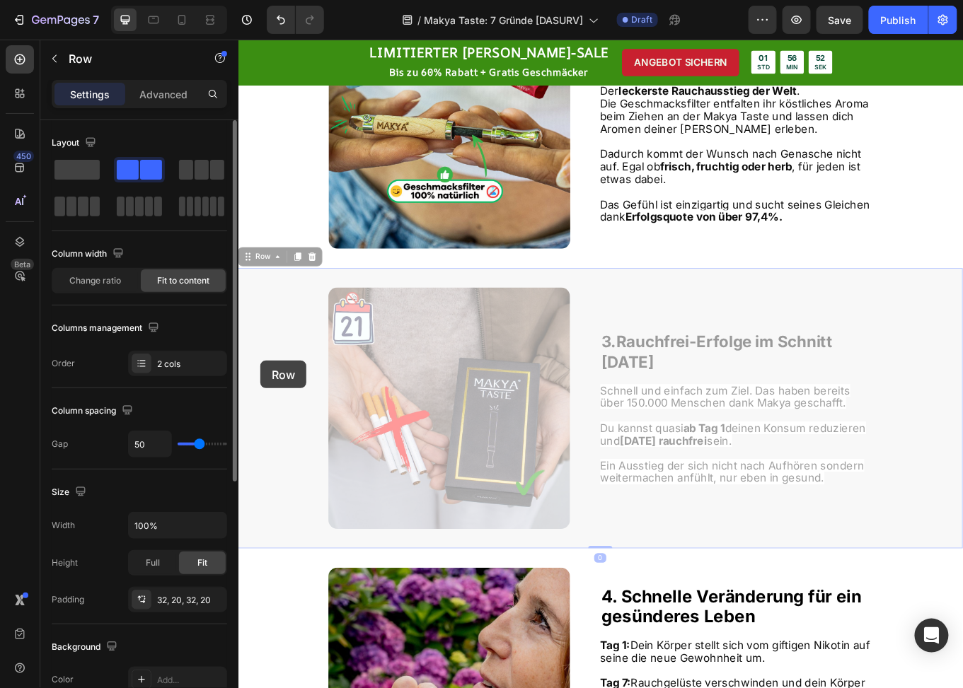
scroll to position [1344, 0]
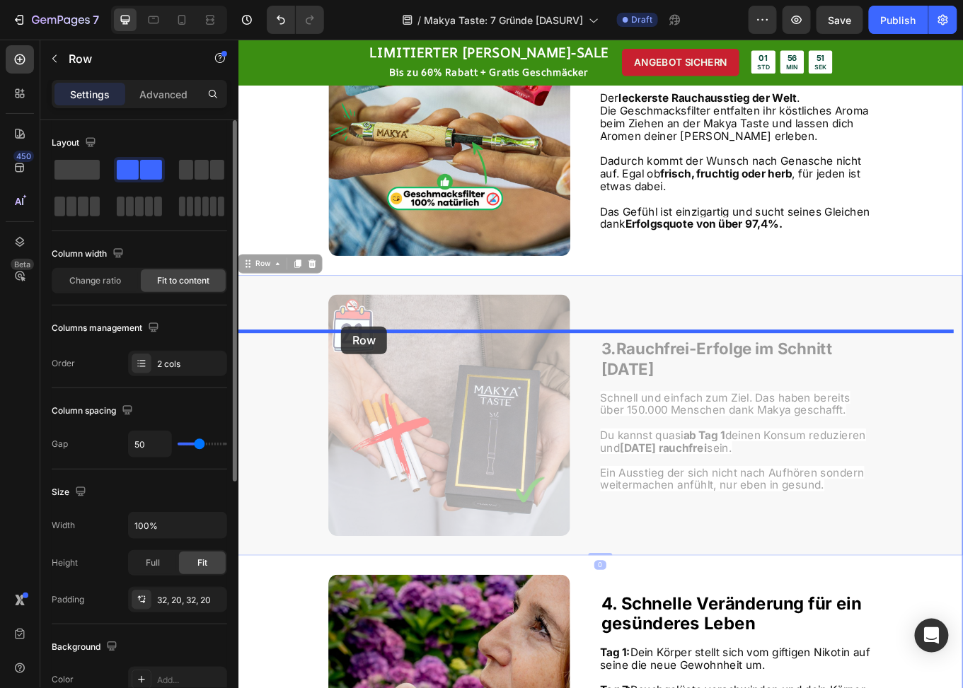
drag, startPoint x: 264, startPoint y: 416, endPoint x: 358, endPoint y: 375, distance: 102.7
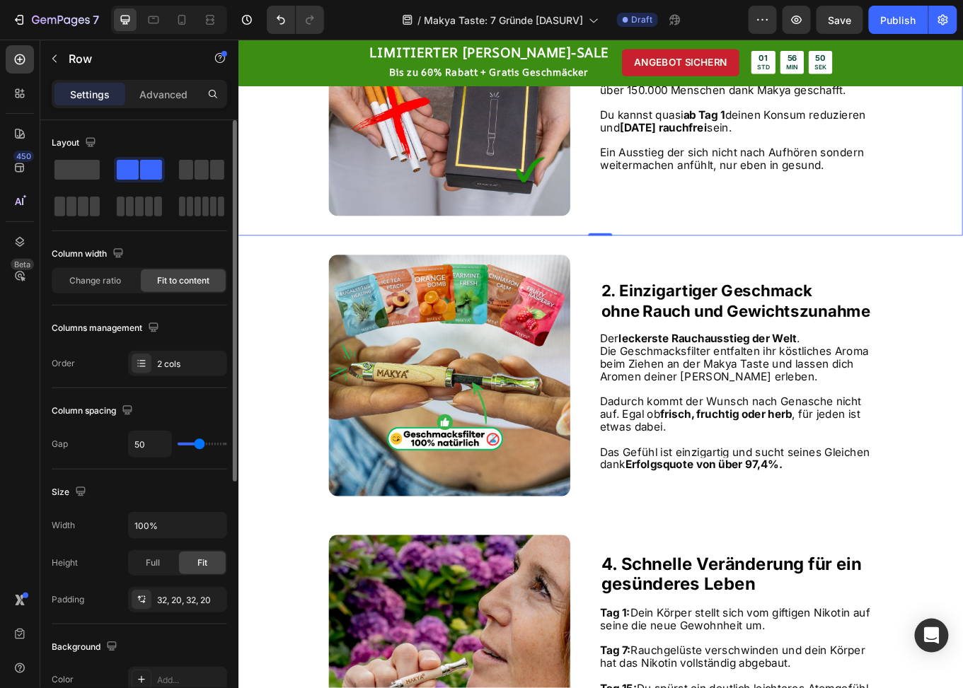
scroll to position [1414, 0]
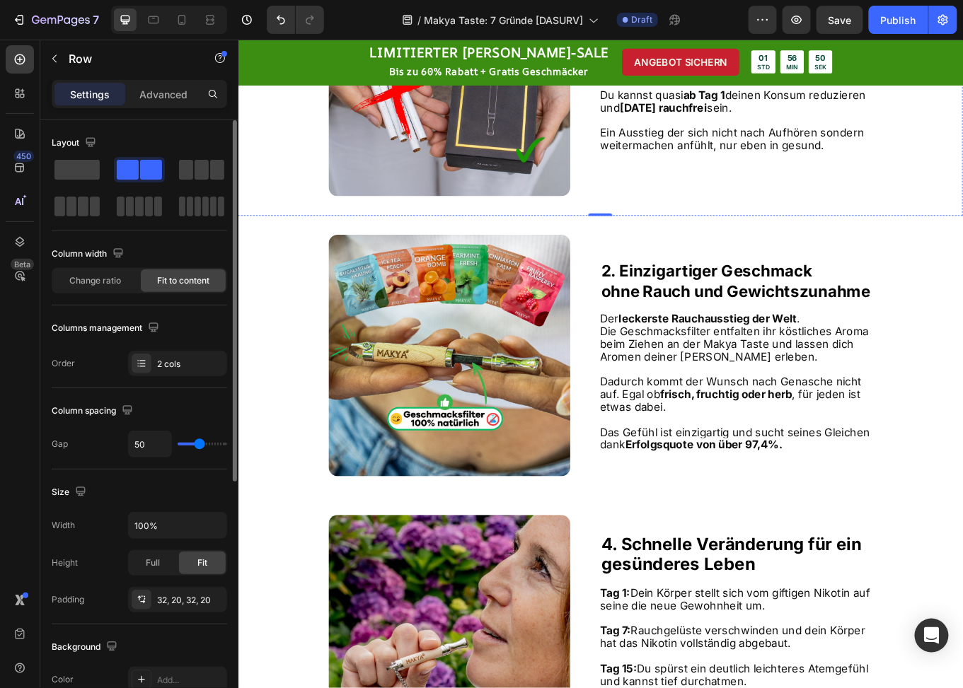
click at [675, 38] on strong "[DATE]" at bounding box center [695, 27] width 62 height 22
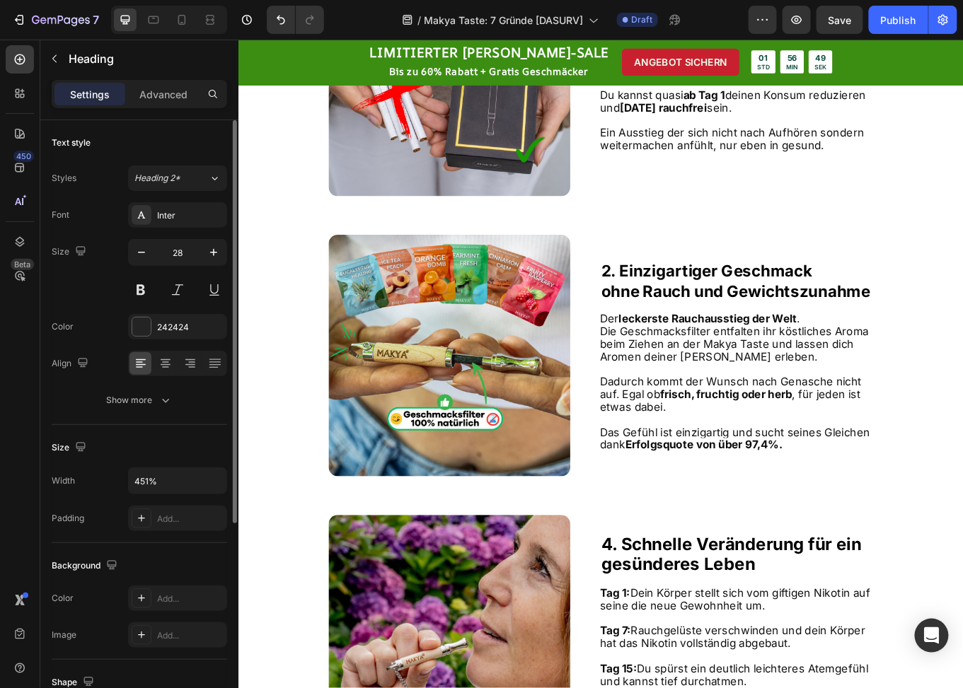
click at [669, 13] on strong "3." at bounding box center [673, 3] width 18 height 22
click at [664, 13] on strong "3." at bounding box center [673, 3] width 18 height 22
click at [783, 97] on p at bounding box center [821, 89] width 318 height 15
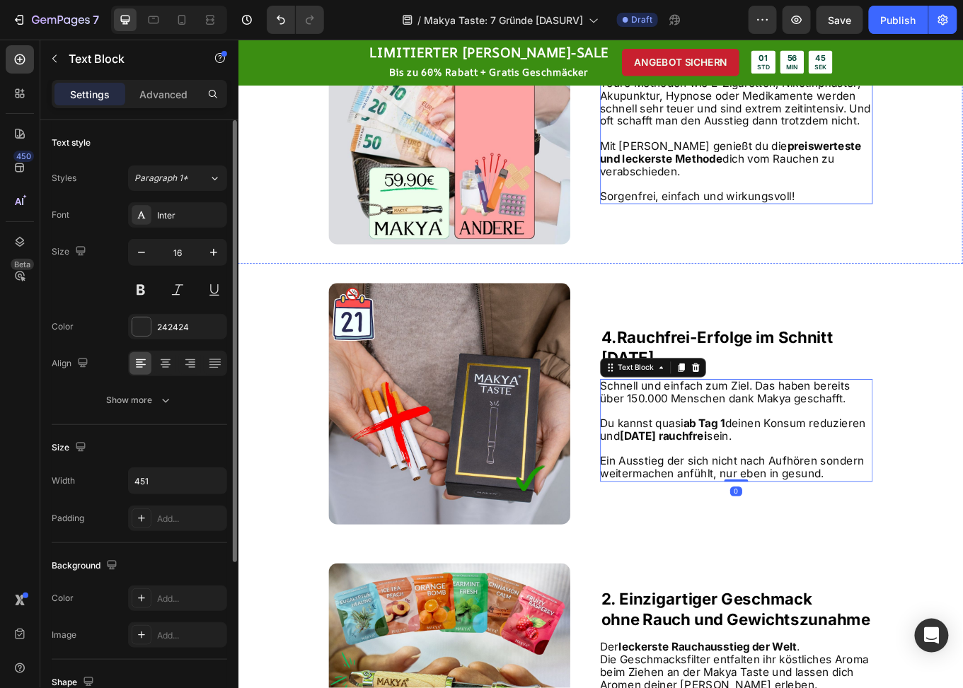
scroll to position [919, 0]
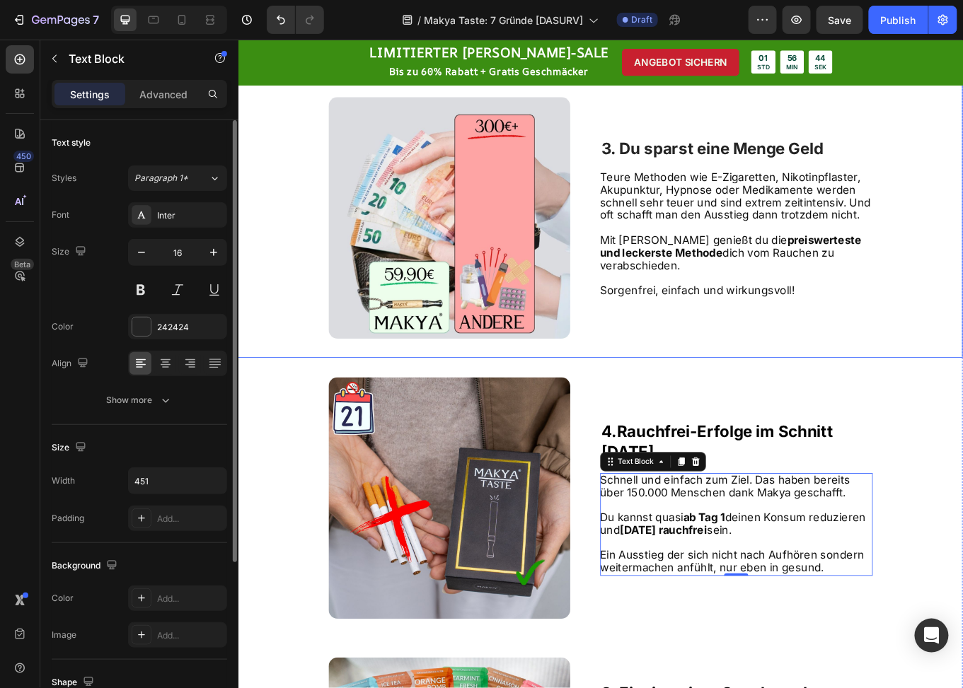
click at [744, 178] on strong "3. Du sparst eine Menge Geld" at bounding box center [794, 167] width 260 height 22
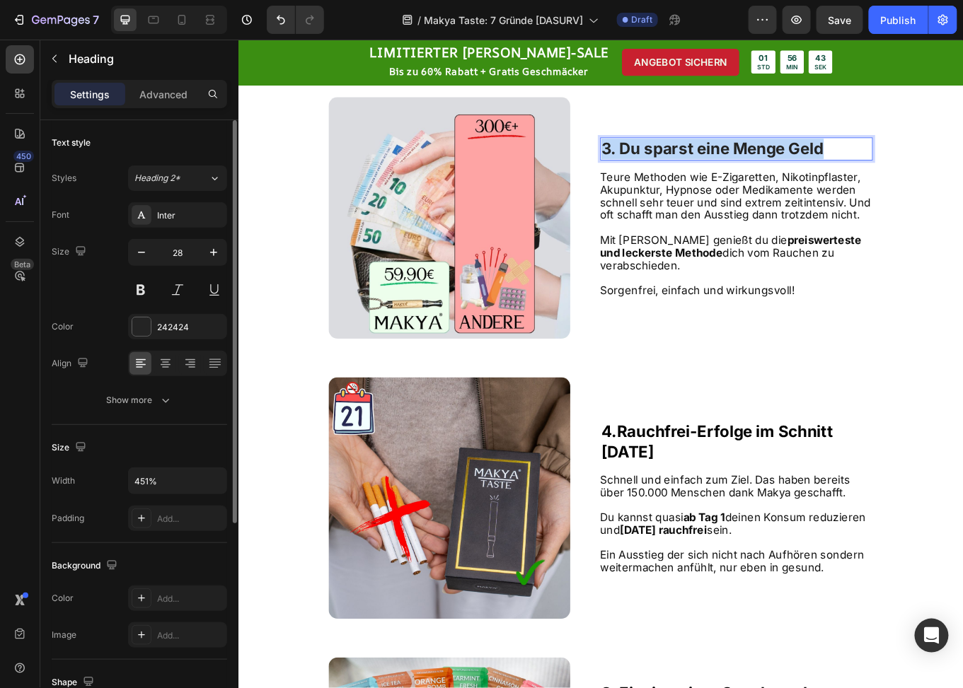
click at [744, 178] on strong "3. Du sparst eine Menge Geld" at bounding box center [794, 167] width 260 height 22
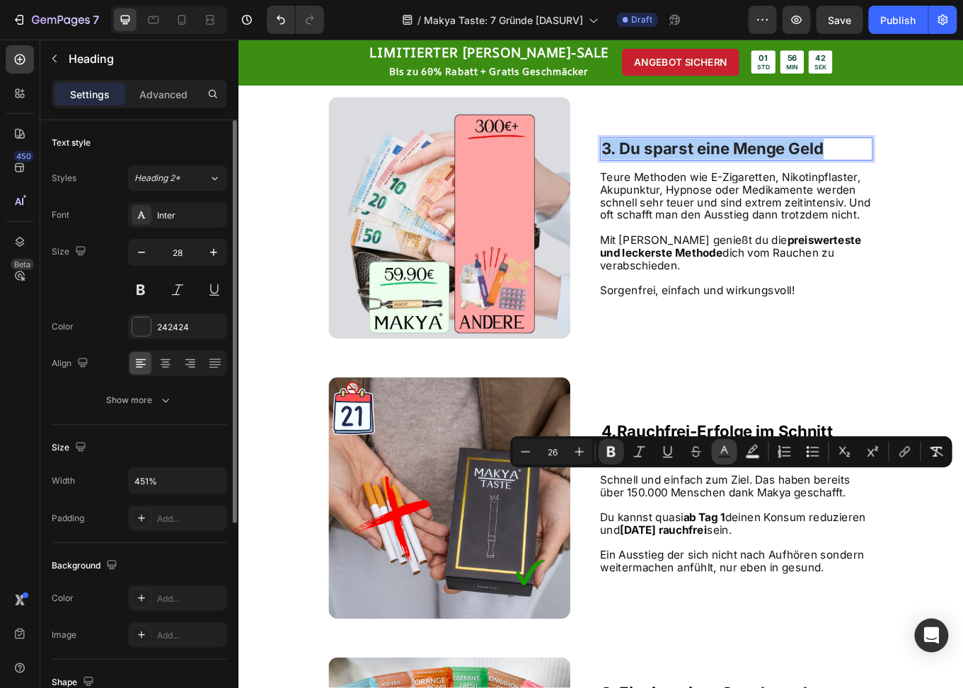
click at [723, 451] on icon "Editor contextual toolbar" at bounding box center [724, 450] width 7 height 8
type input "242424"
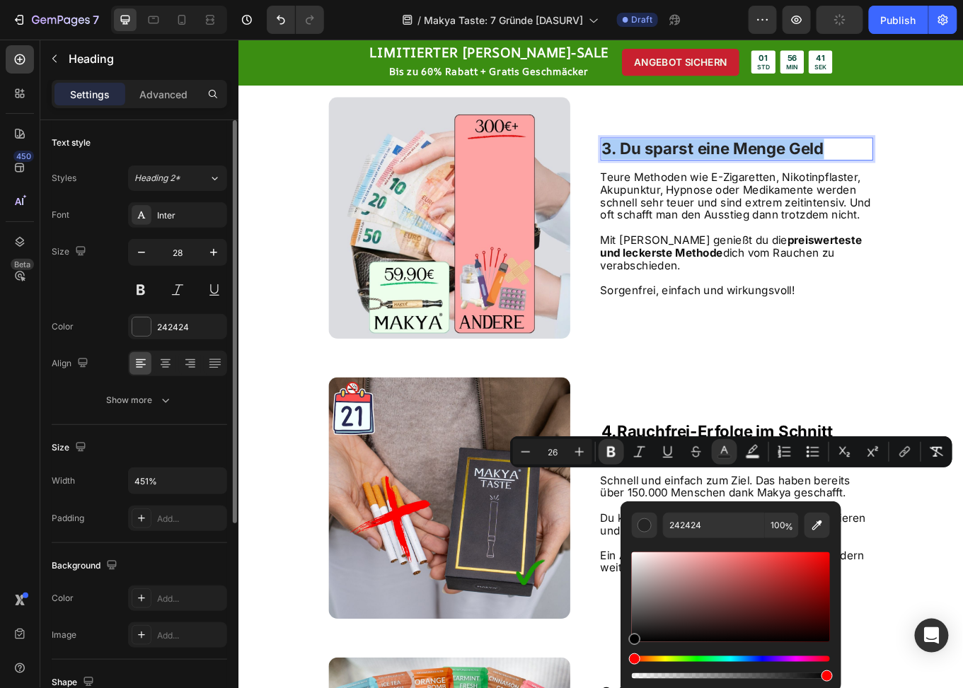
click at [622, 664] on div "242424 100 %" at bounding box center [731, 592] width 221 height 180
type input "000000"
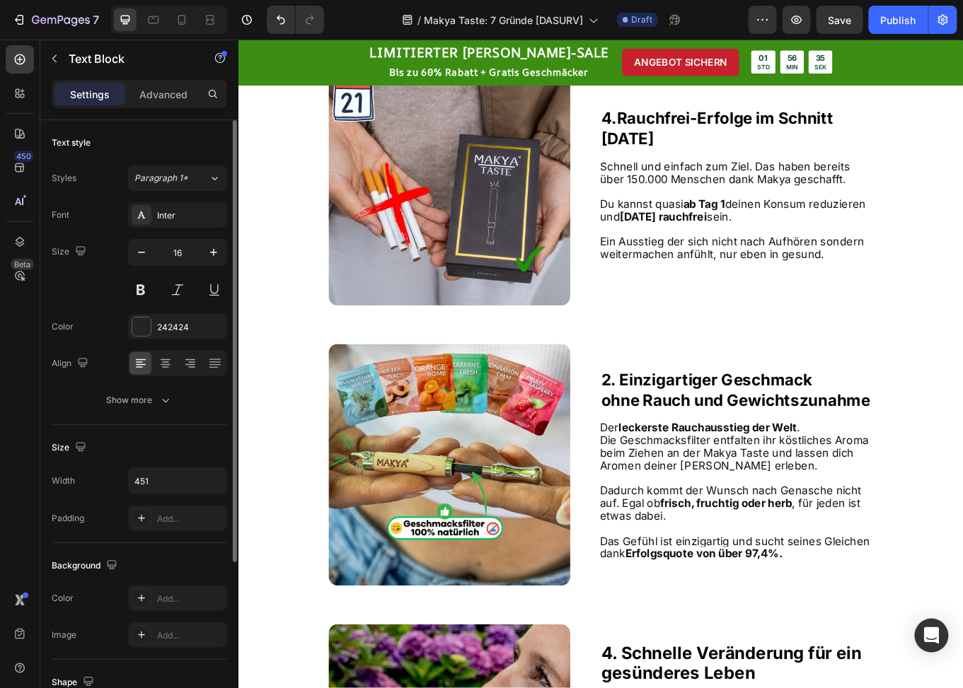
scroll to position [1485, 0]
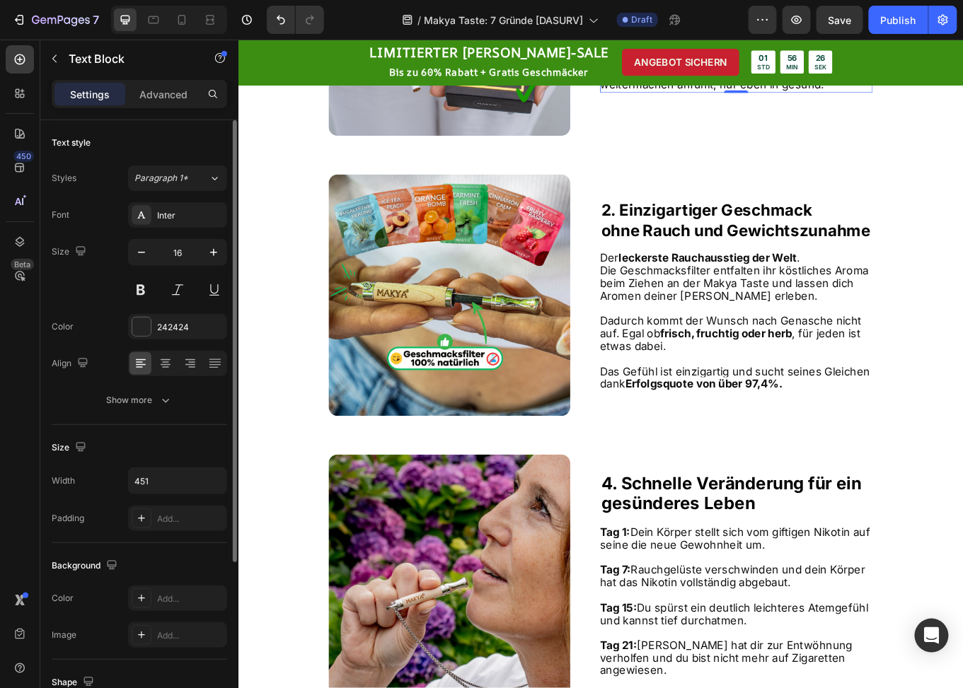
click at [775, 26] on p at bounding box center [821, 18] width 318 height 15
click at [927, 99] on span "Ein Ausstieg der sich nicht nach Aufhören sondern weitermachen anfühlt, nur ebe…" at bounding box center [816, 84] width 309 height 30
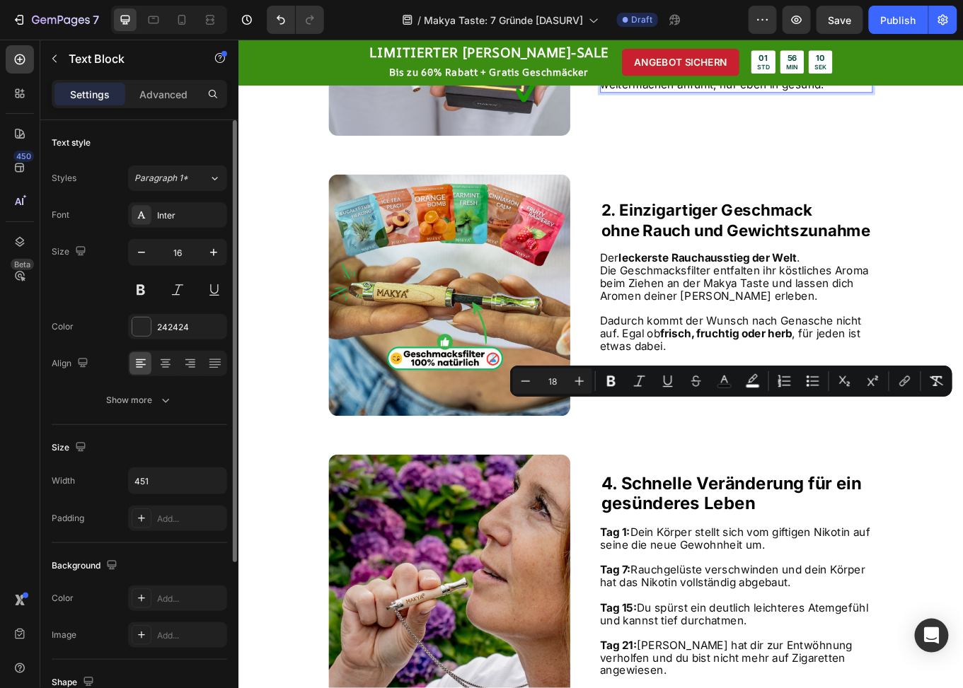
click at [715, 99] on span "Ein Ausstieg der sich nicht nach Aufhören sondern weitermachen anfühlt, nur ebe…" at bounding box center [816, 84] width 309 height 30
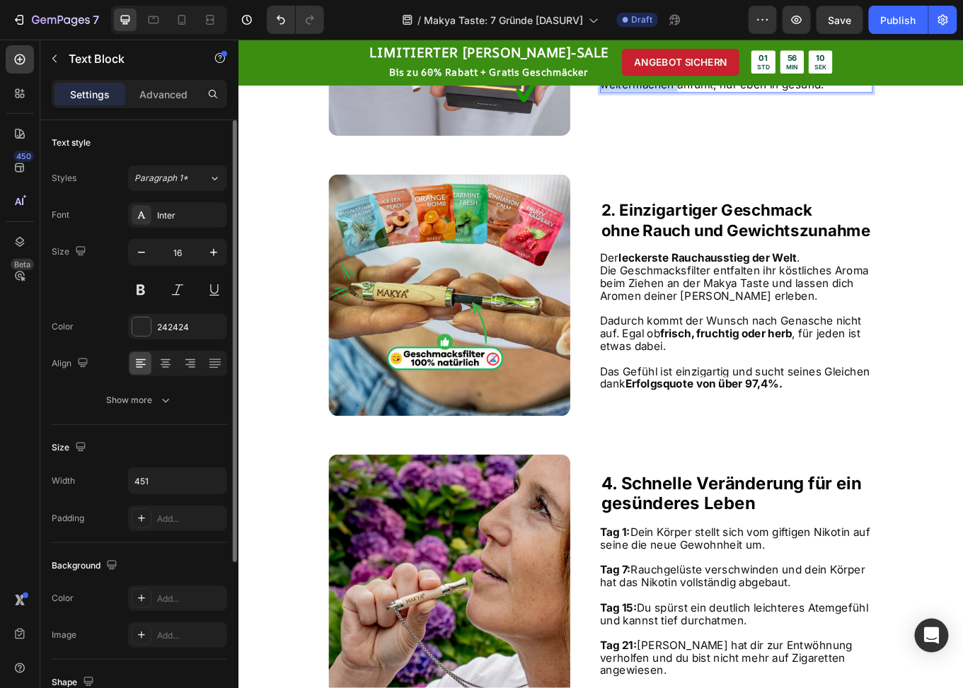
click at [715, 99] on span "Ein Ausstieg der sich nicht nach Aufhören sondern weitermachen anfühlt, nur ebe…" at bounding box center [816, 84] width 309 height 30
click at [938, 99] on span "Ein Ausstieg der sich nicht nach Aufhören sondern anfühlt, nur eben in gesund." at bounding box center [816, 84] width 309 height 30
click at [962, 100] on p "Ein Ausstieg der sich nicht nach Aufhören anfühlt, nur eben in gesund." at bounding box center [821, 85] width 318 height 30
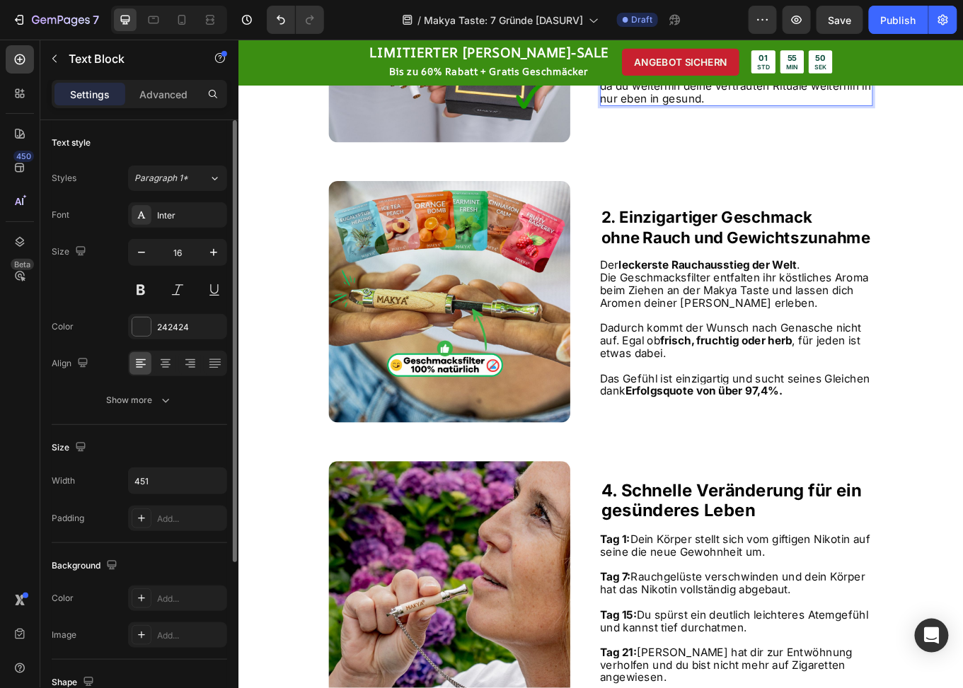
click at [664, 115] on span "Ein Ausstieg der sich nicht nach Aufhören anfühlt, da du weiterhin deine vertra…" at bounding box center [821, 92] width 318 height 45
click at [674, 115] on span "Ein Ausstieg der sich nicht nach Aufhören anfühlt, da du weiterhin deine vertra…" at bounding box center [821, 92] width 318 height 45
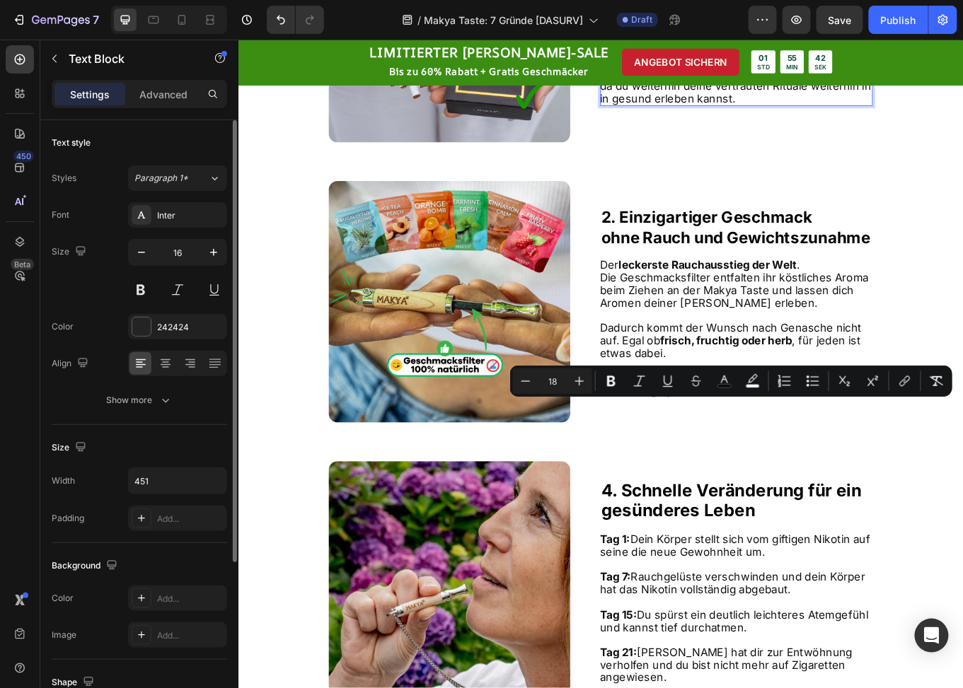
drag, startPoint x: 882, startPoint y: 466, endPoint x: 969, endPoint y: 430, distance: 94.2
click at [954, 115] on span "Ein Ausstieg der sich nicht nach Aufhören anfühlt, da du weiterhin deine vertra…" at bounding box center [821, 92] width 318 height 45
click at [617, 380] on icon "Editor contextual toolbar" at bounding box center [611, 381] width 14 height 14
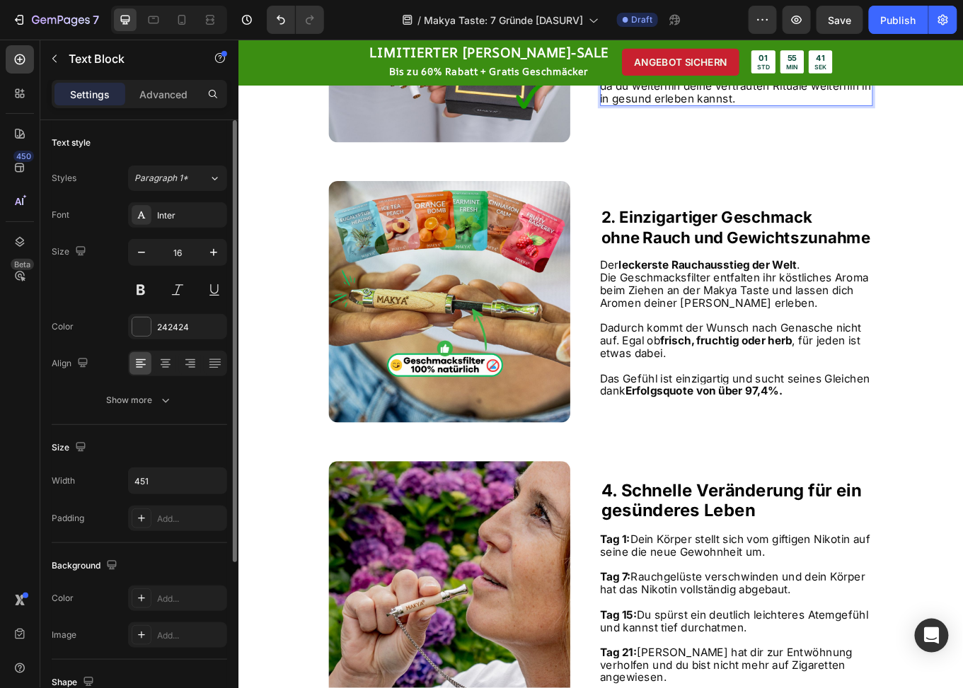
click at [764, 115] on span "Ein Ausstieg der sich nicht nach Aufhören anfühlt , da du weiterhin deine vertr…" at bounding box center [821, 92] width 318 height 45
click at [925, 115] on span "Ein Ausstieg der sich nicht nach Aufhören anfühlt , da du weiterhin deine vertr…" at bounding box center [821, 92] width 318 height 45
click at [928, 115] on span "Ein Ausstieg der sich nicht nach Aufhören anfühlt , da du weiterhin deine vertr…" at bounding box center [821, 92] width 318 height 45
click at [899, 115] on span "Ein Ausstieg der sich nicht nach Aufhören anfühlt , da du weiterhin deine vertr…" at bounding box center [814, 92] width 304 height 45
click at [906, 115] on span "Ein Ausstieg der sich nicht nach Aufhören anfühlt , da du weiterhin deine vertr…" at bounding box center [814, 92] width 304 height 45
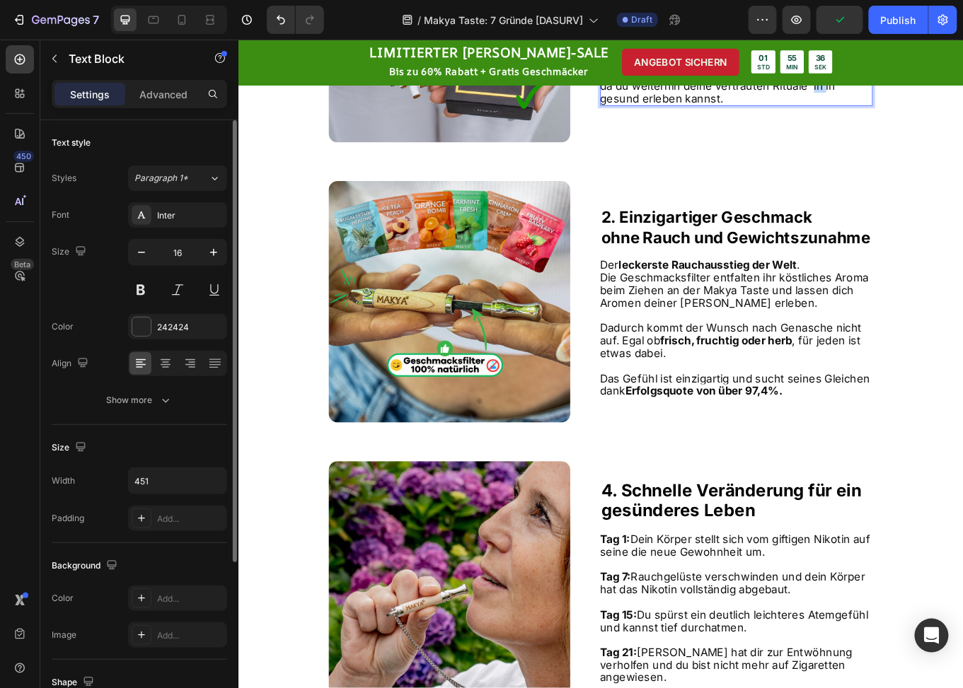
click at [906, 115] on span "Ein Ausstieg der sich nicht nach Aufhören anfühlt , da du weiterhin deine vertr…" at bounding box center [814, 92] width 304 height 45
click at [905, 115] on span "Ein Ausstieg der sich nicht nach Aufhören anfühlt , da du weiterhin deine vertr…" at bounding box center [817, 92] width 311 height 45
click at [899, 115] on span "Ein Ausstieg der sich nicht nach Aufhören anfühlt , da du weiterhin deine vertr…" at bounding box center [814, 92] width 304 height 45
click at [896, 115] on span "Ein Ausstieg der sich nicht nach Aufhören anfühlt , da du weiterhin deine vertr…" at bounding box center [814, 92] width 304 height 45
click at [899, 115] on span "Ein Ausstieg der sich nicht nach Aufhören anfühlt , da du weiterhin deine vertr…" at bounding box center [814, 92] width 304 height 45
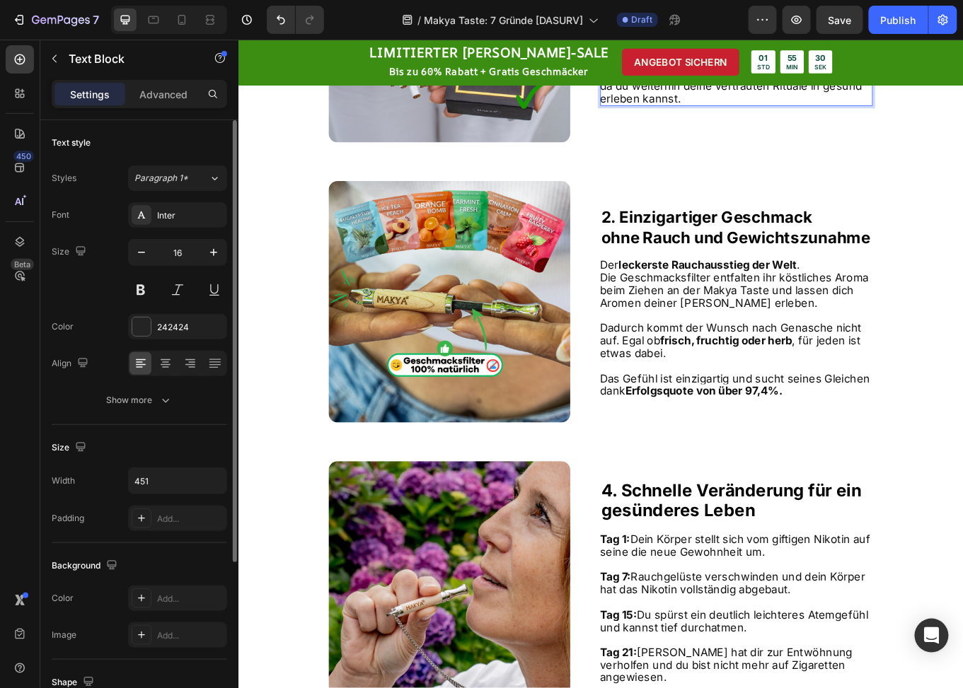
click at [914, 115] on span "Ein Ausstieg der sich nicht nach Aufhören anfühlt , da du weiterhin deine vertr…" at bounding box center [815, 92] width 307 height 45
click at [909, 115] on span "Ein Ausstieg der sich nicht nach Aufhören anfühlt , da du weiterhin deine vertr…" at bounding box center [814, 92] width 304 height 45
click at [781, 115] on p "Ein Ausstieg der sich nicht nach Aufhören anfühlt , da du weiterhin deine vertr…" at bounding box center [821, 93] width 318 height 44
drag, startPoint x: 863, startPoint y: 497, endPoint x: 854, endPoint y: 482, distance: 17.5
click at [854, 115] on p "Ein Ausstieg der sich nicht nach Aufhören anfühlt , da du weiterhin deine vertr…" at bounding box center [821, 93] width 318 height 44
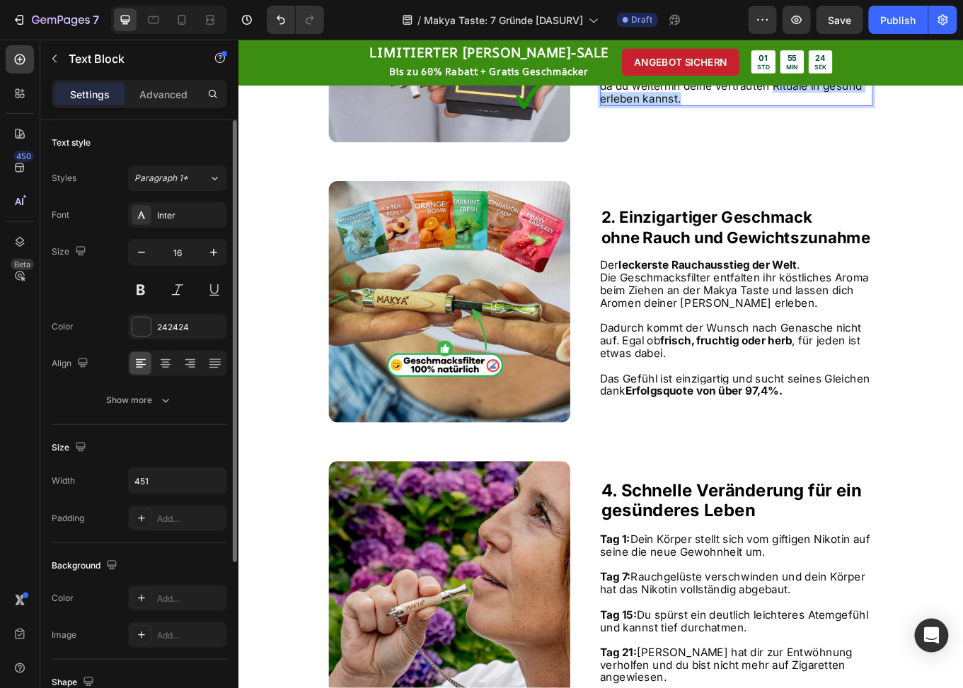
drag, startPoint x: 848, startPoint y: 497, endPoint x: 873, endPoint y: 487, distance: 27.3
click at [848, 115] on p "Ein Ausstieg der sich nicht nach Aufhören anfühlt , da du weiterhin deine vertr…" at bounding box center [821, 93] width 318 height 44
click at [875, 115] on span "Ein Ausstieg der sich nicht nach Aufhören anfühlt , da du weiterhin deine vertr…" at bounding box center [815, 92] width 307 height 45
drag, startPoint x: 865, startPoint y: 503, endPoint x: 858, endPoint y: 488, distance: 16.2
click at [858, 115] on p "Ein Ausstieg der sich nicht nach Aufhören anfühlt , da du weiterhin deine vertr…" at bounding box center [821, 93] width 318 height 44
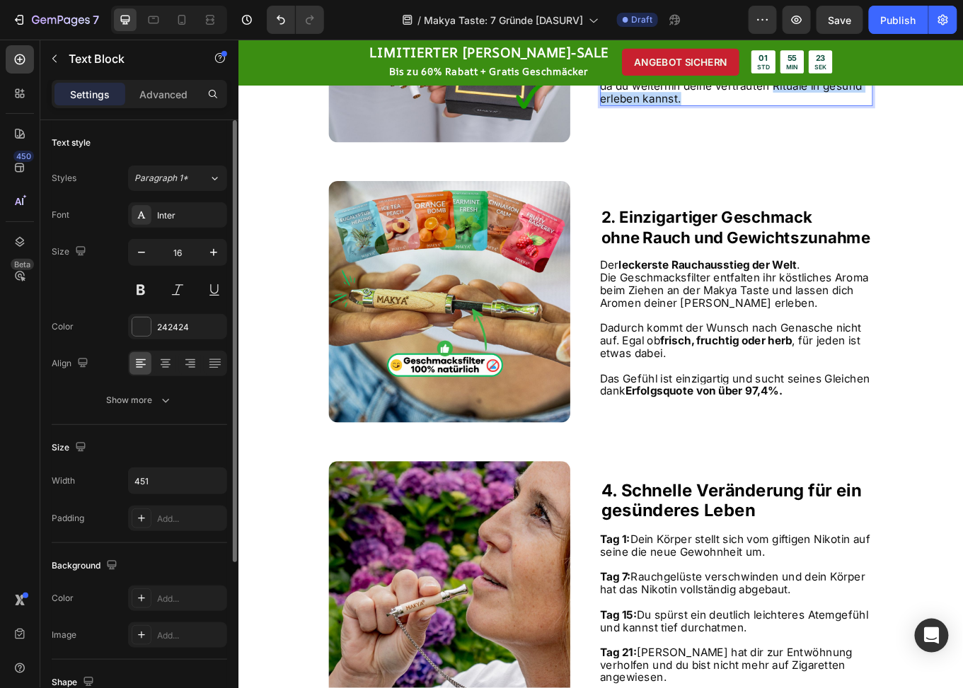
click at [858, 115] on span "Ein Ausstieg der sich nicht nach Aufhören anfühlt , da du weiterhin deine vertr…" at bounding box center [815, 92] width 307 height 45
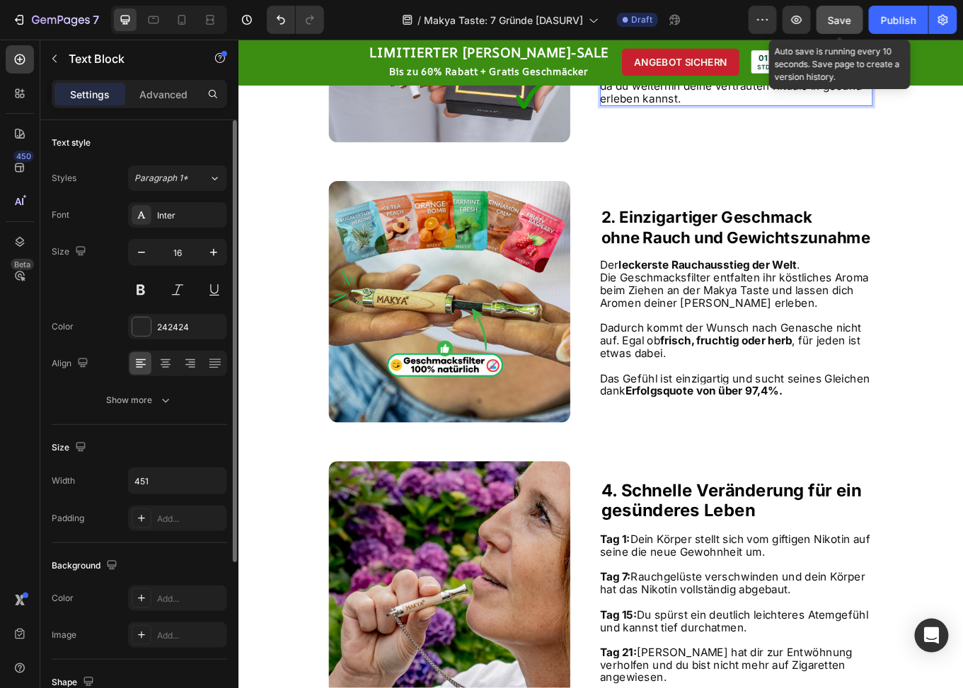
click at [835, 16] on span "Save" at bounding box center [840, 20] width 23 height 12
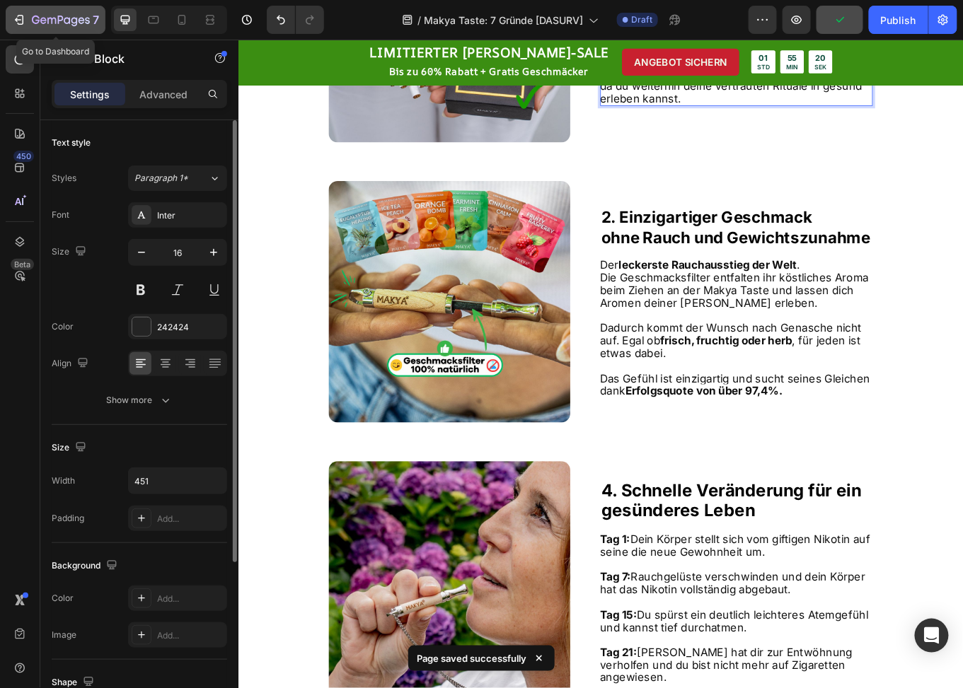
click at [18, 13] on icon "button" at bounding box center [19, 20] width 14 height 14
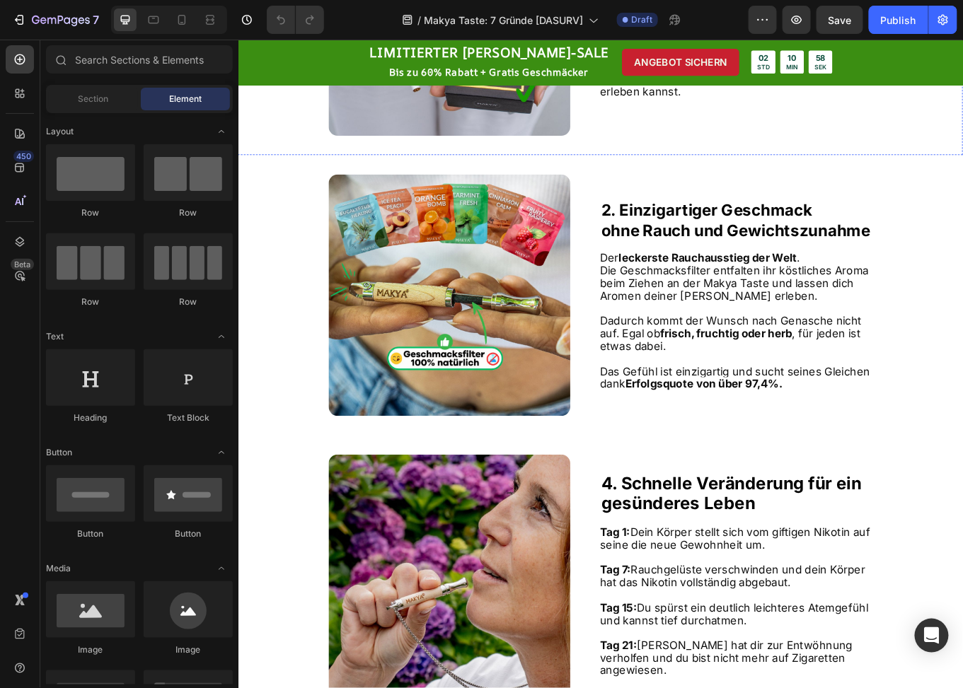
scroll to position [1485, 0]
click at [799, 63] on p at bounding box center [821, 55] width 318 height 15
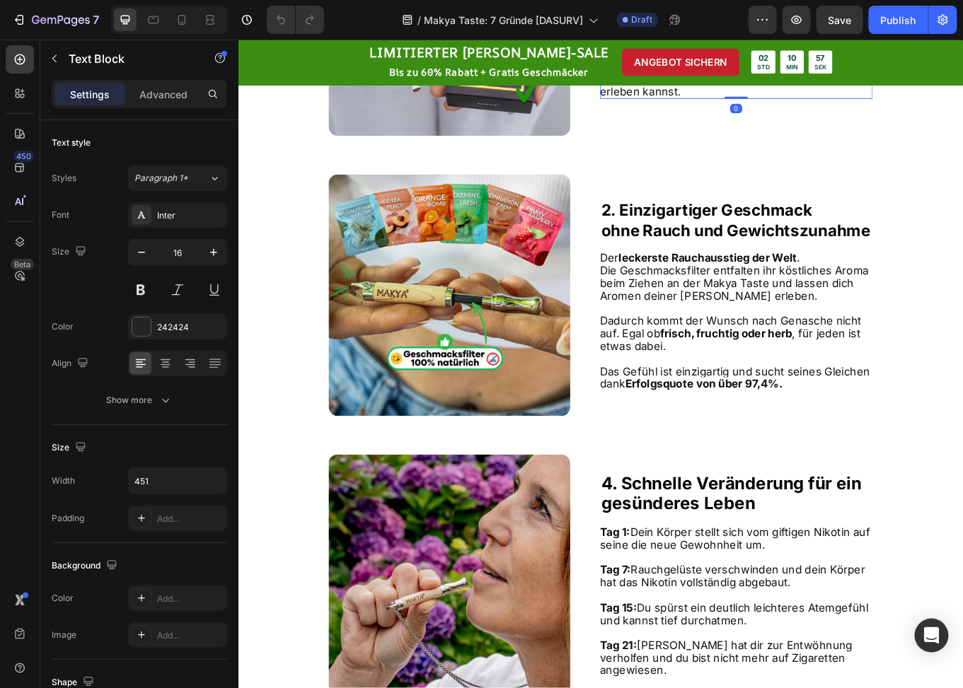
click at [799, 77] on strong "nicht nach Aufhören anfühlt" at bounding box center [876, 69] width 173 height 15
click at [768, 107] on p "Ein Ausstieg der sich nicht nach Aufhören anfühlt , da du weiterhin deine vertr…" at bounding box center [821, 85] width 318 height 44
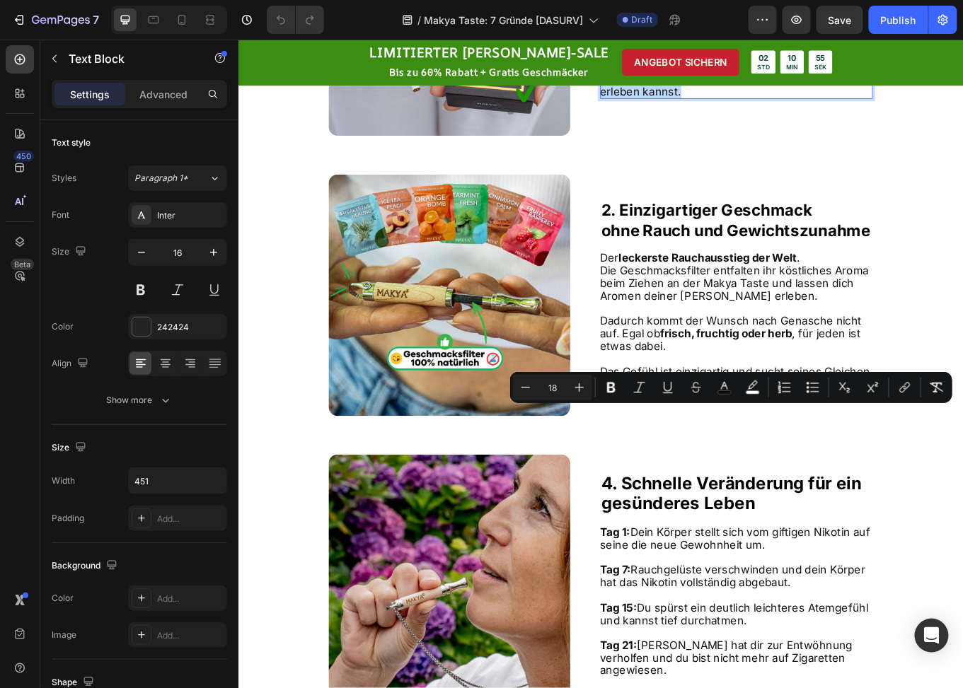
drag, startPoint x: 795, startPoint y: 492, endPoint x: 788, endPoint y: 480, distance: 14.3
click at [788, 107] on p "Ein Ausstieg der sich nicht nach Aufhören anfühlt , da du weiterhin deine vertr…" at bounding box center [821, 85] width 318 height 44
drag, startPoint x: 614, startPoint y: 390, endPoint x: 502, endPoint y: 436, distance: 120.9
click at [614, 390] on icon "Editor contextual toolbar" at bounding box center [611, 388] width 8 height 11
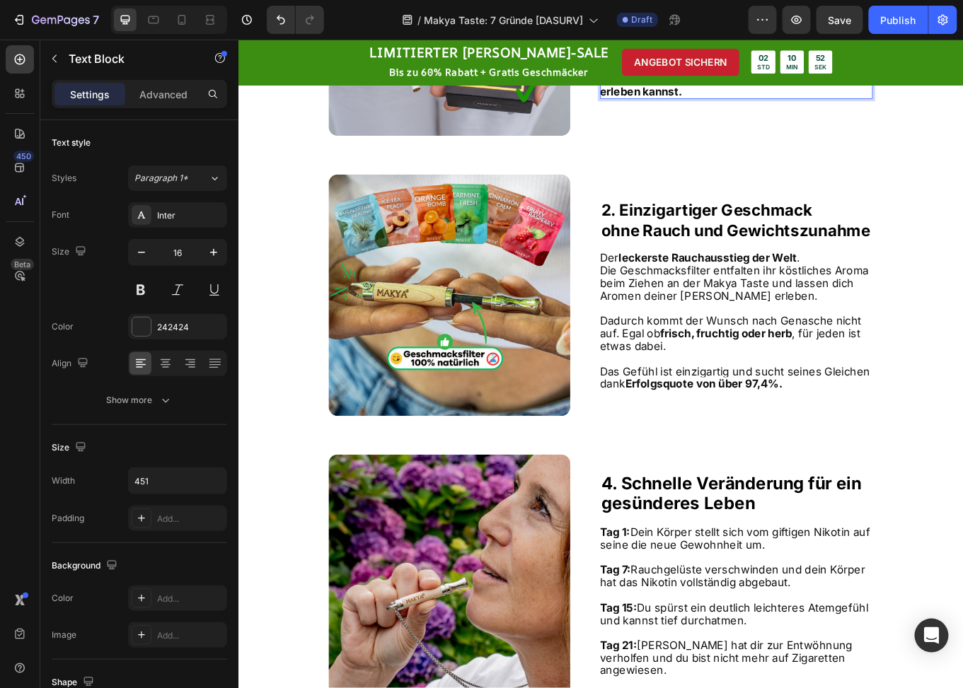
click at [800, 107] on p "Ein Ausstieg der sich nicht nach Aufhören anfühlt , da du weiterhin deine vertr…" at bounding box center [821, 85] width 318 height 44
click at [834, 107] on strong "vertrauten Rituale in gesund erleben kannst." at bounding box center [815, 92] width 306 height 30
drag, startPoint x: 808, startPoint y: 476, endPoint x: 796, endPoint y: 488, distance: 16.5
click at [732, 107] on span "Ein Ausstieg der sich nicht nach Aufhören anfühlt , da du weiterhin deine vertr…" at bounding box center [815, 84] width 306 height 45
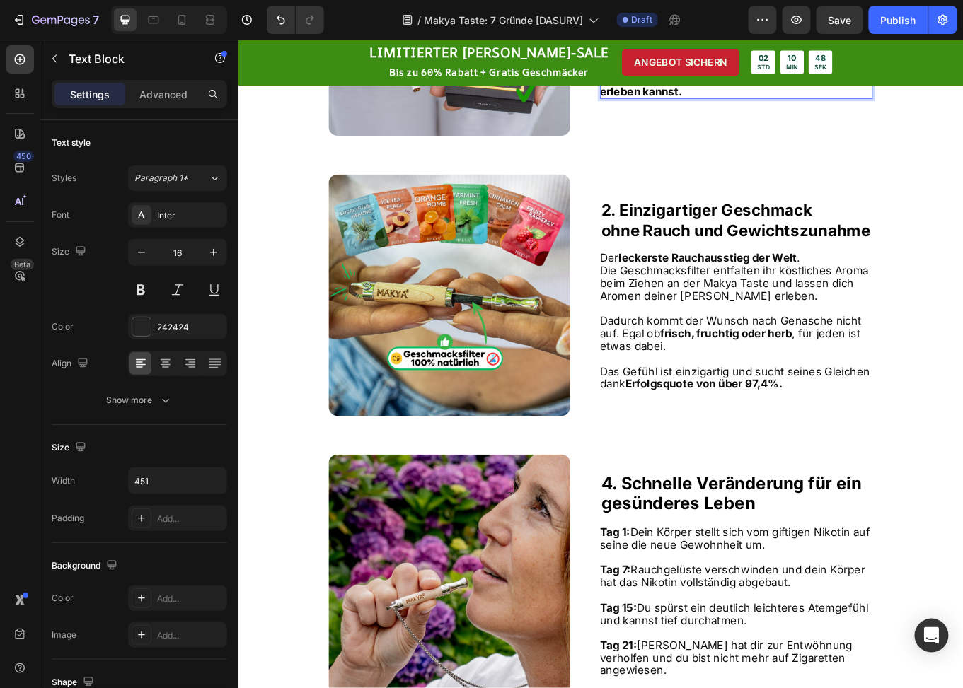
click at [814, 107] on strong "vertrauten Rituale in gesund erleben kannst." at bounding box center [815, 92] width 306 height 30
click at [798, 107] on p "Ein Ausstieg der sich nicht nach Aufhören anfühlt , da du weiterhin deine vertr…" at bounding box center [821, 85] width 318 height 44
click at [819, 107] on p "Ein Ausstieg der sich nicht nach Aufhören anfühlt , da du weiterhin deine vertr…" at bounding box center [821, 85] width 318 height 44
click at [278, 13] on icon "Undo/Redo" at bounding box center [281, 20] width 14 height 14
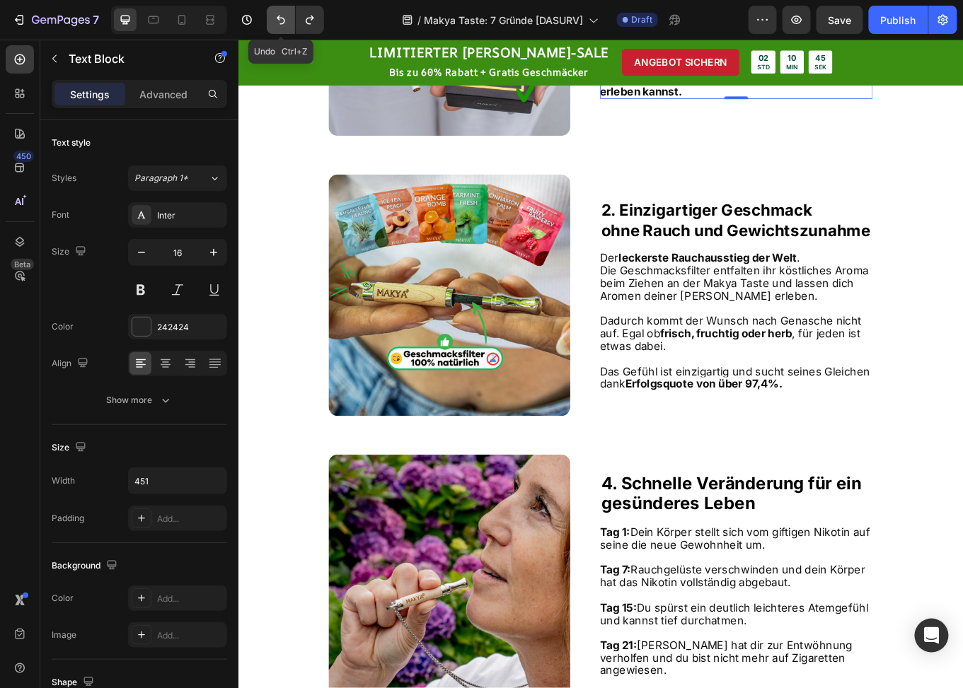
click at [278, 13] on icon "Undo/Redo" at bounding box center [281, 20] width 14 height 14
click at [310, 24] on icon "Undo/Redo" at bounding box center [310, 20] width 8 height 9
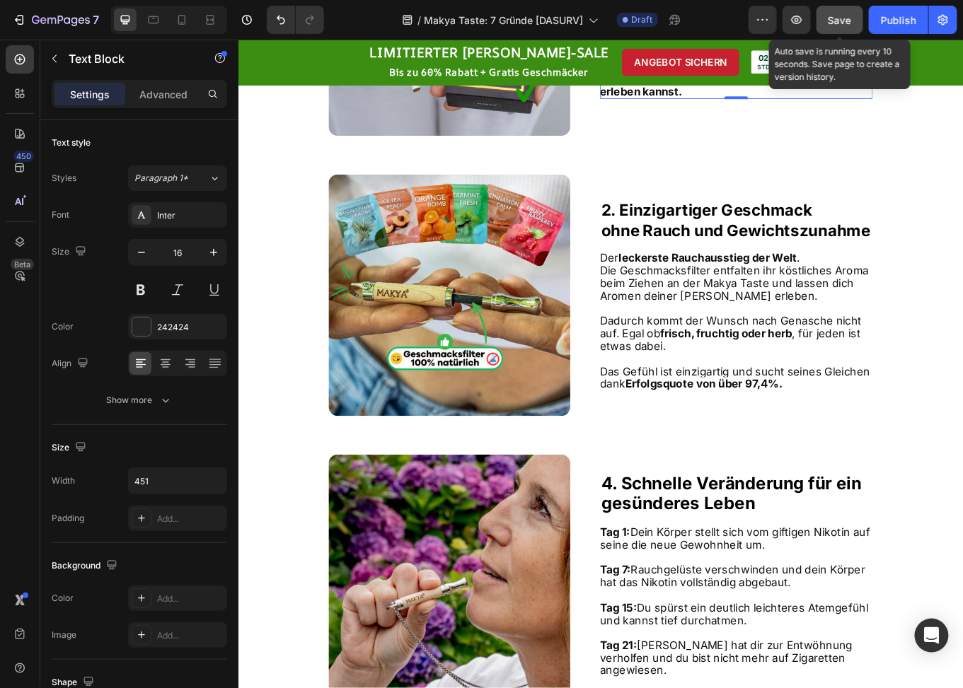
click at [838, 17] on span "Save" at bounding box center [840, 20] width 23 height 12
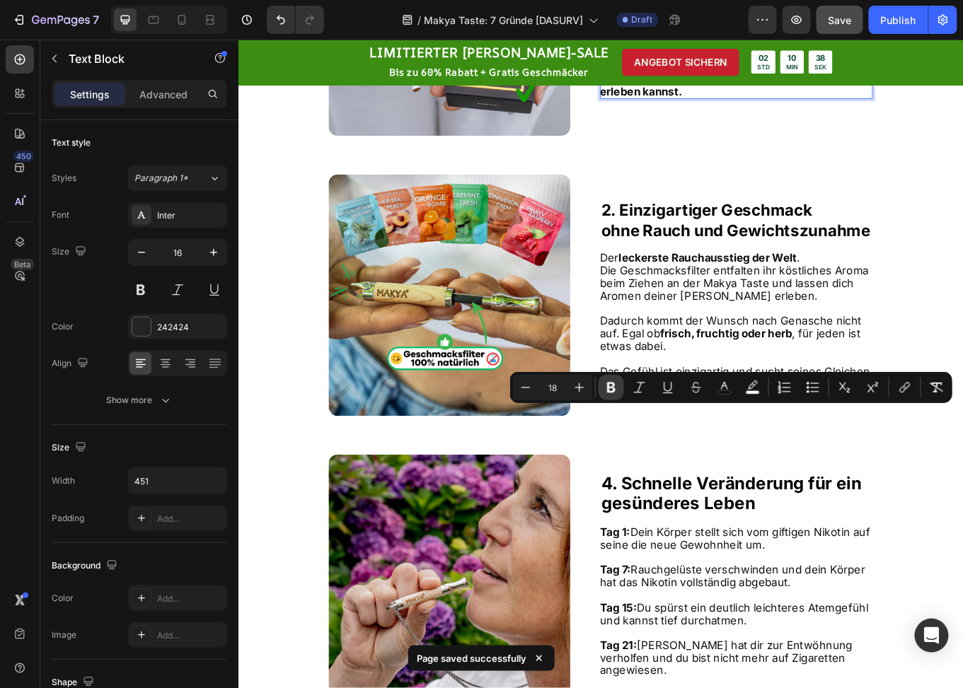
click at [613, 386] on icon "Editor contextual toolbar" at bounding box center [611, 388] width 8 height 11
click at [775, 107] on p "Ein Ausstieg der sich nicht nach Aufhören anfühlt , da du weiterhin deine vertr…" at bounding box center [821, 85] width 318 height 44
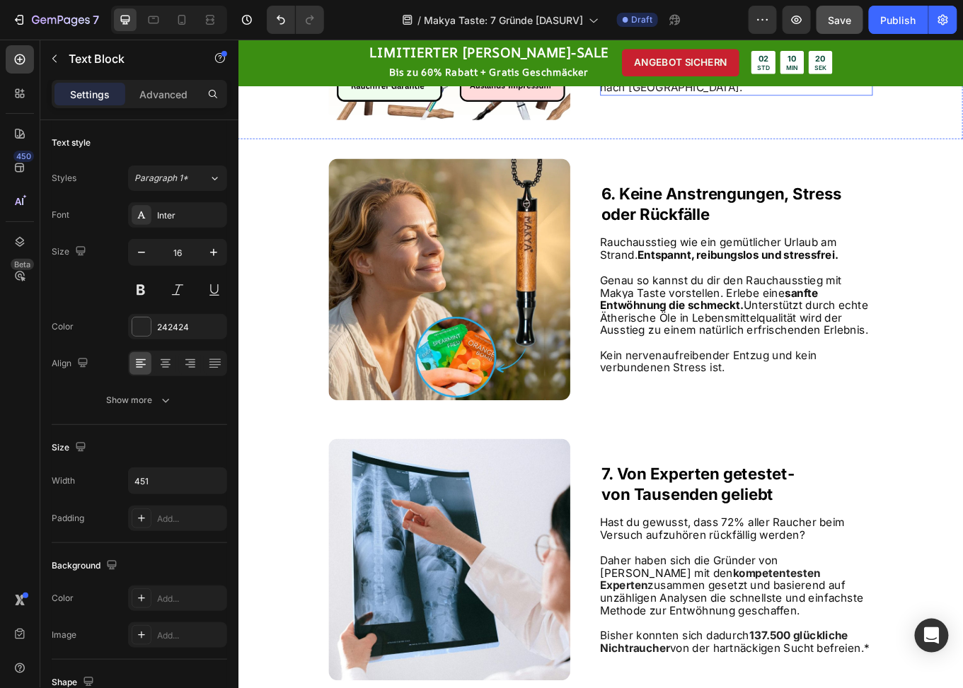
scroll to position [2830, 0]
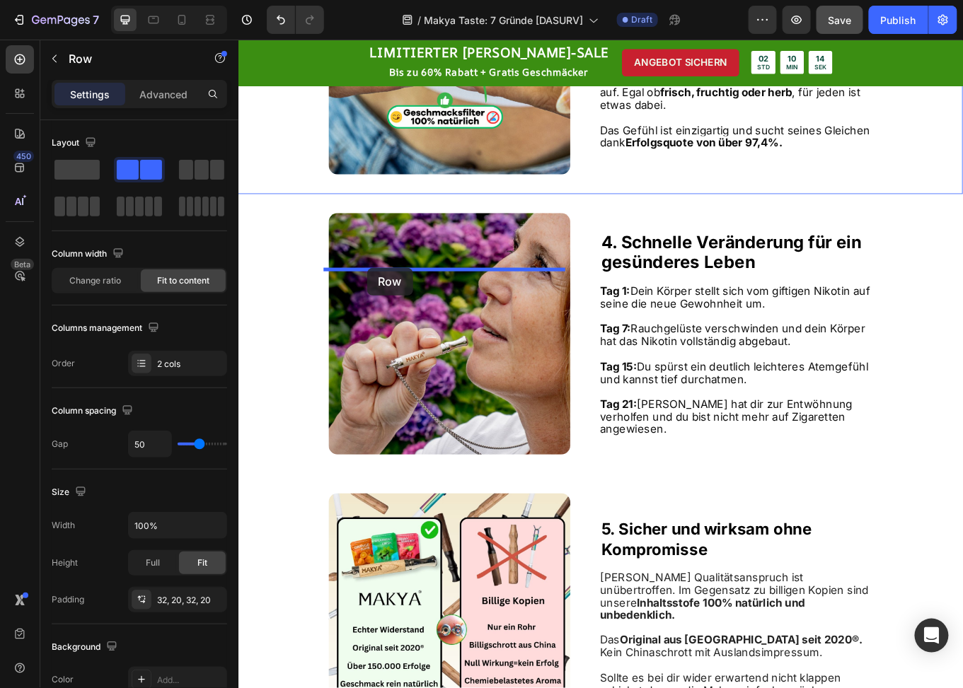
scroll to position [1557, 0]
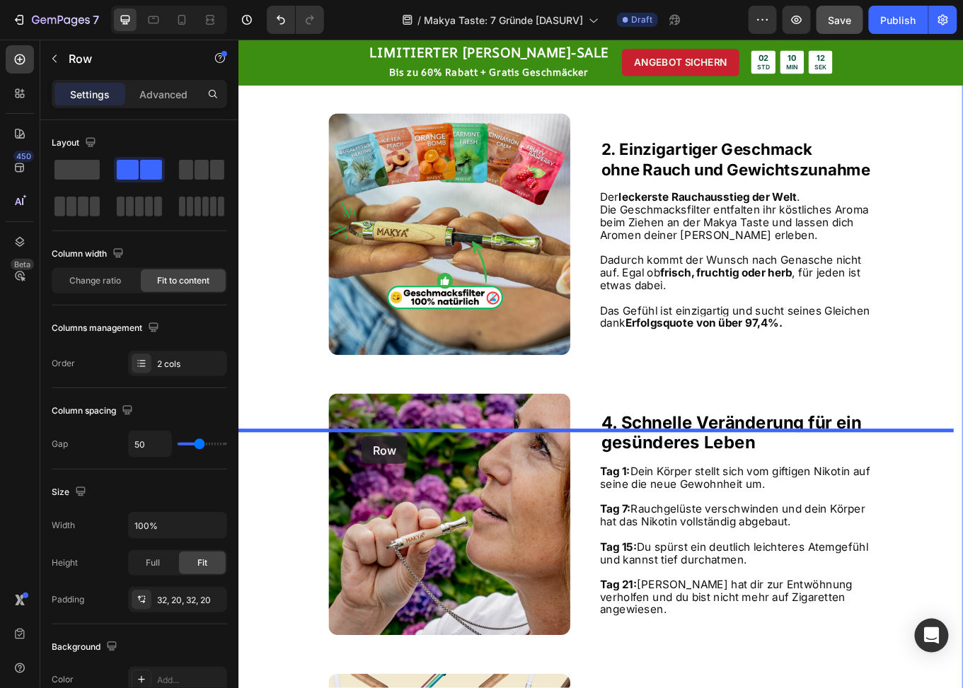
drag, startPoint x: 255, startPoint y: 202, endPoint x: 382, endPoint y: 504, distance: 327.9
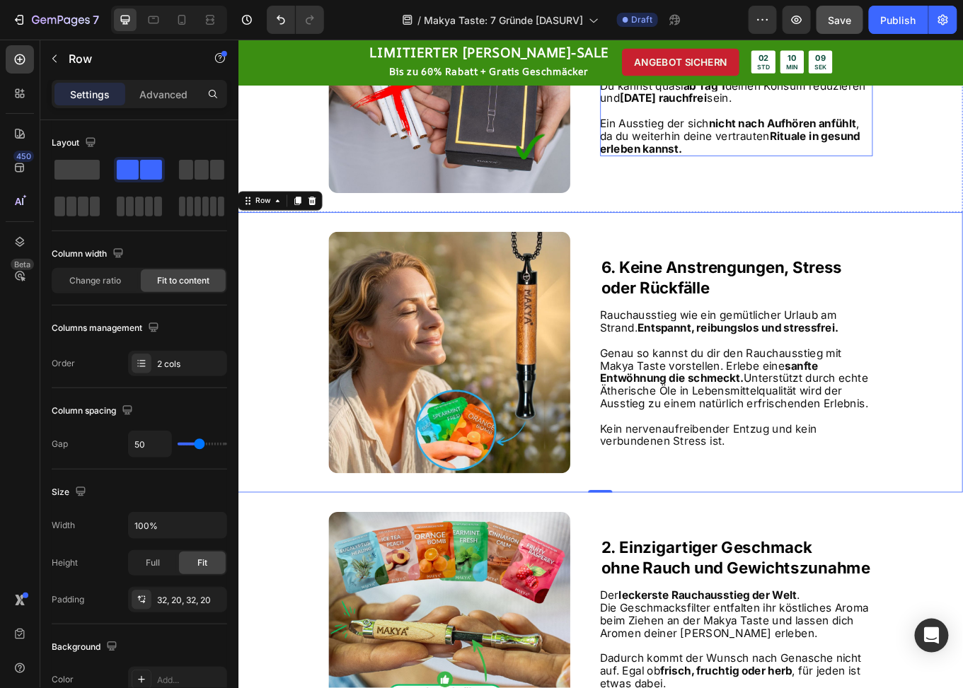
scroll to position [1698, 0]
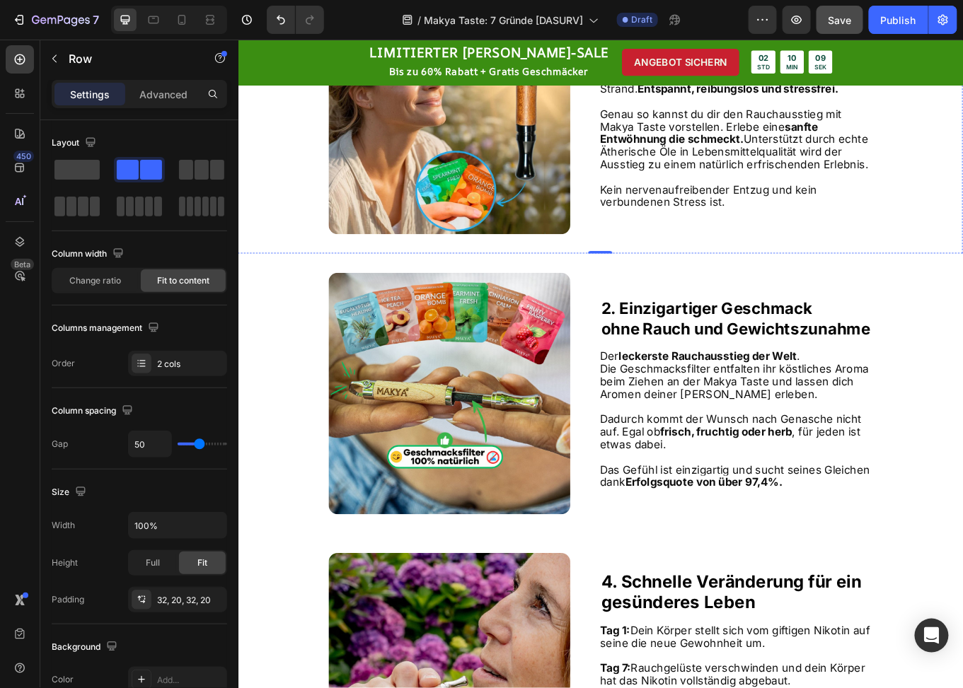
click at [654, 289] on div "Image 6. Keine Anstrengungen, Stress oder Rückfälle Heading Rauchausstieg wie e…" at bounding box center [662, 125] width 849 height 328
click at [664, 36] on strong "6. Keine Anstrengungen, Stress" at bounding box center [805, 25] width 282 height 22
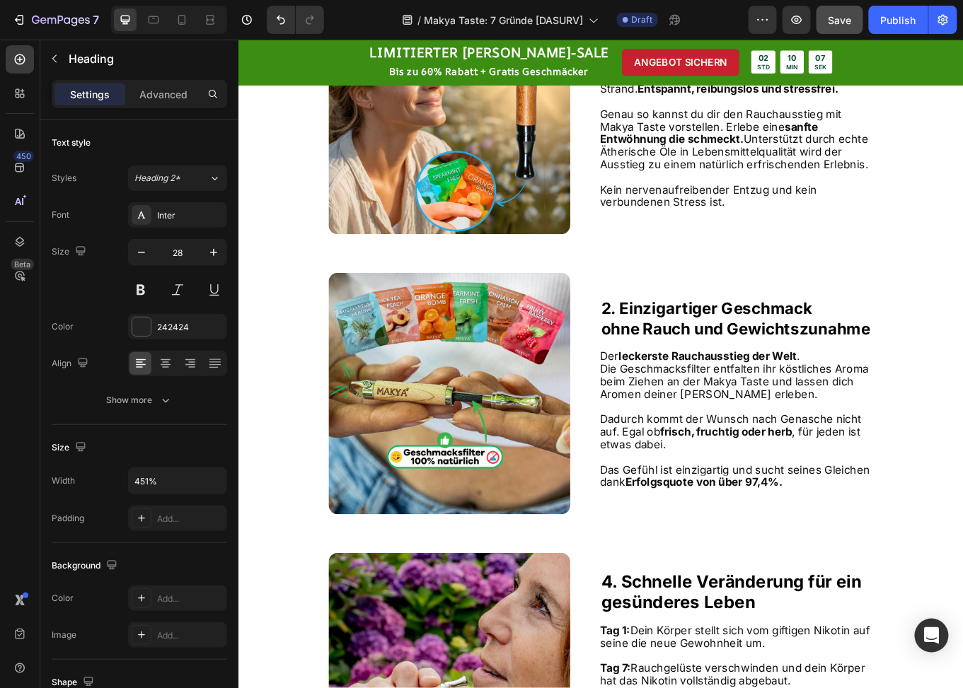
click at [664, 36] on strong "6. Keine Anstrengungen, Stress" at bounding box center [805, 25] width 282 height 22
click at [751, 120] on p at bounding box center [821, 112] width 318 height 15
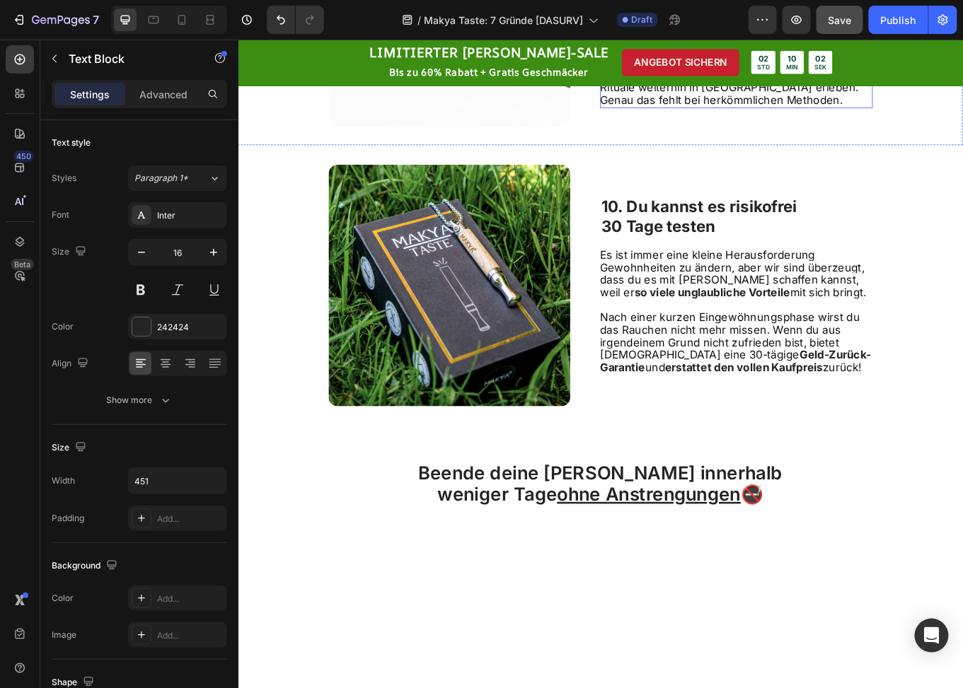
scroll to position [3749, 0]
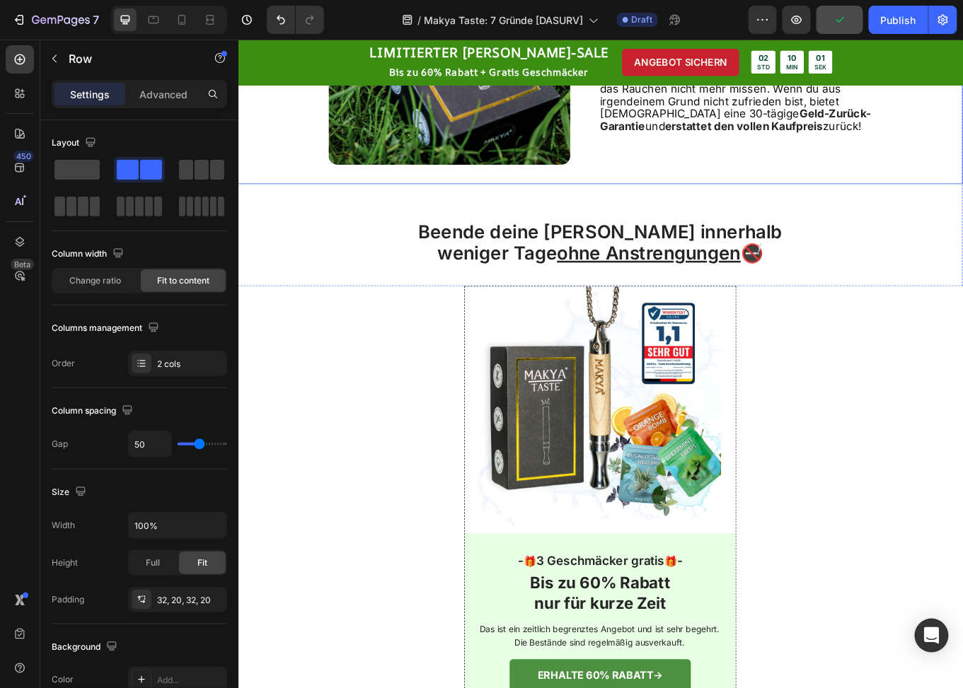
click at [666, 185] on div "10. Du kannst es risikofrei 30 Tage testen Heading Es ist immer eine kleine Her…" at bounding box center [821, 43] width 319 height 283
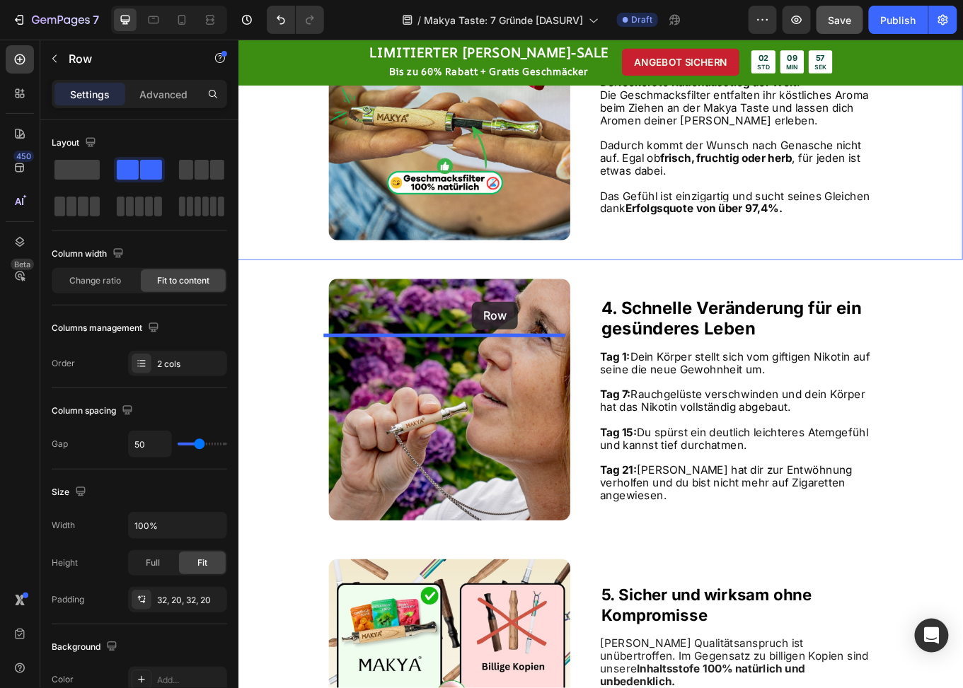
scroll to position [1981, 0]
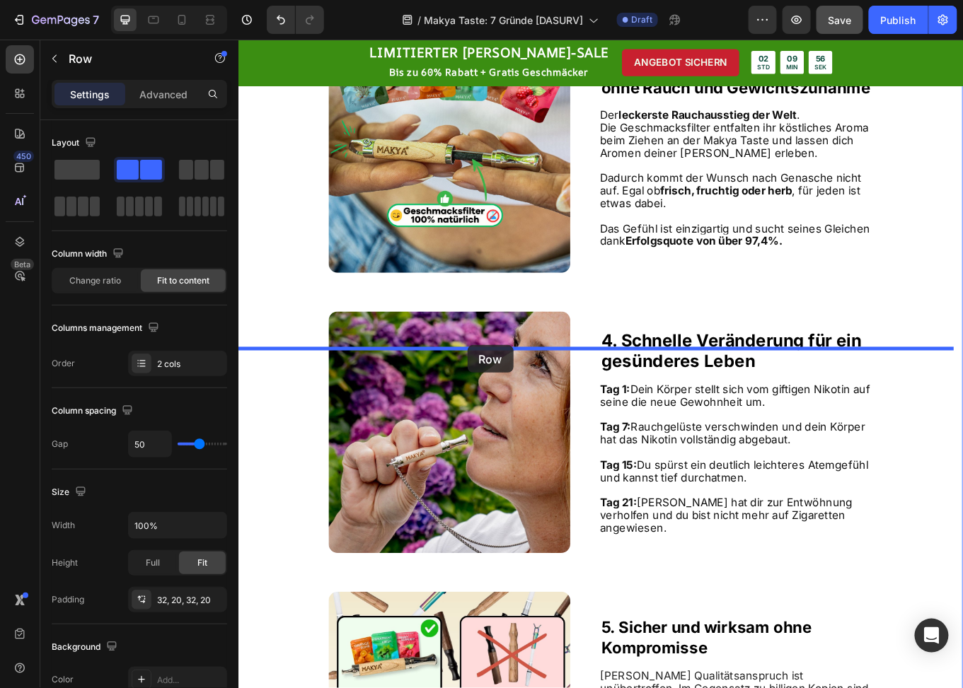
drag, startPoint x: 262, startPoint y: 263, endPoint x: 506, endPoint y: 397, distance: 278.3
click at [506, 397] on div "Header 🏷️ LIMITIERTER SOMMER-SALE 60% Rabatt + Gratis Geschmäcker Text Block 02…" at bounding box center [662, 575] width 849 height 5035
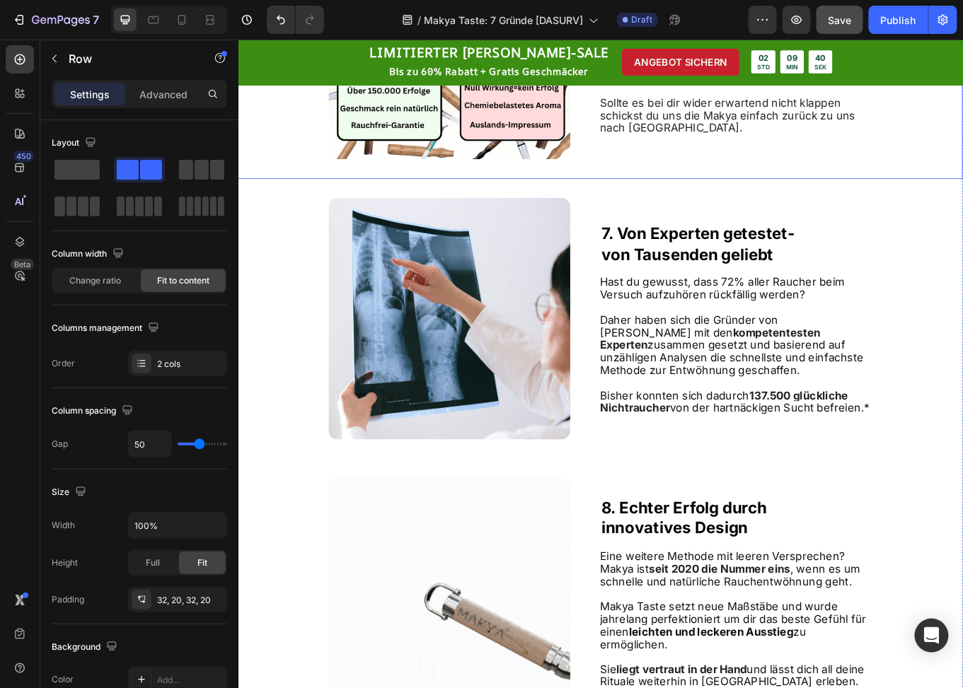
scroll to position [3326, 0]
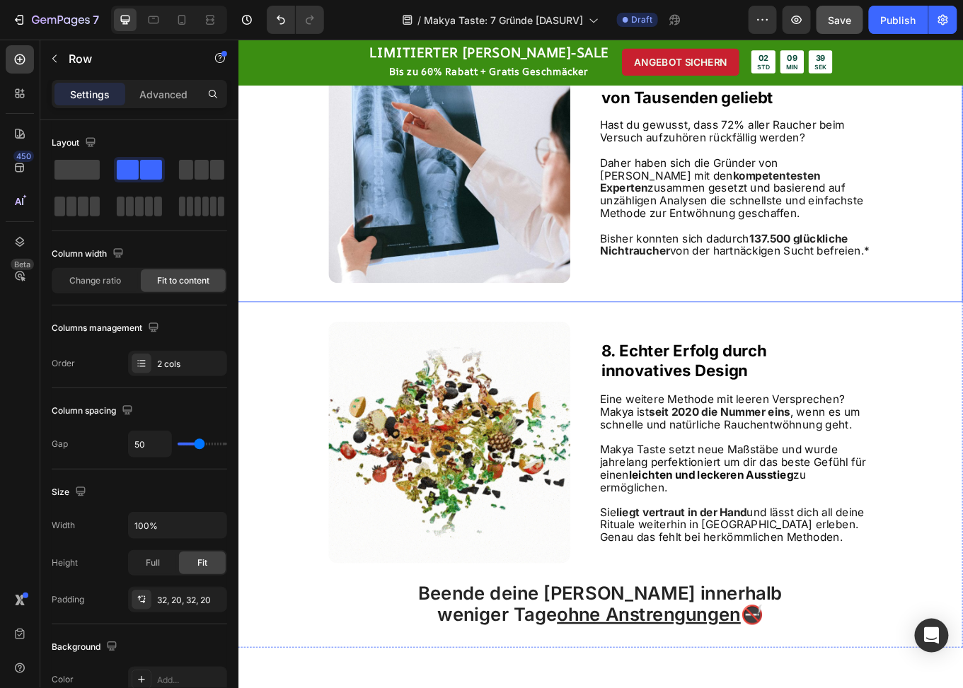
click at [650, 347] on div "Image 7. Von Experten getestet- von Tausenden geliebt Heading Hast du gewusst, …" at bounding box center [662, 182] width 849 height 328
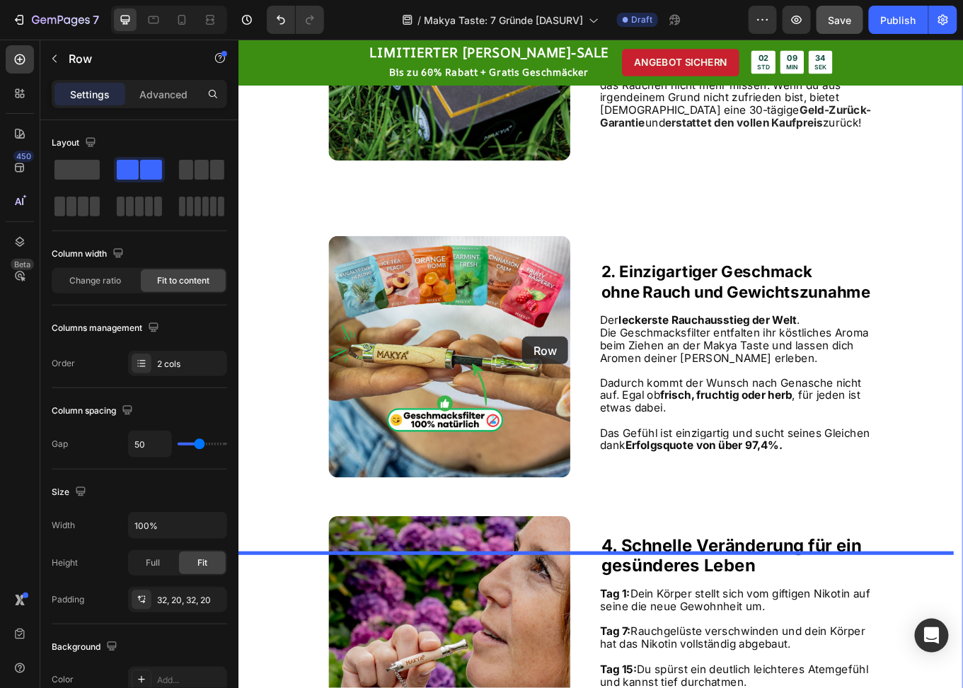
scroll to position [2051, 0]
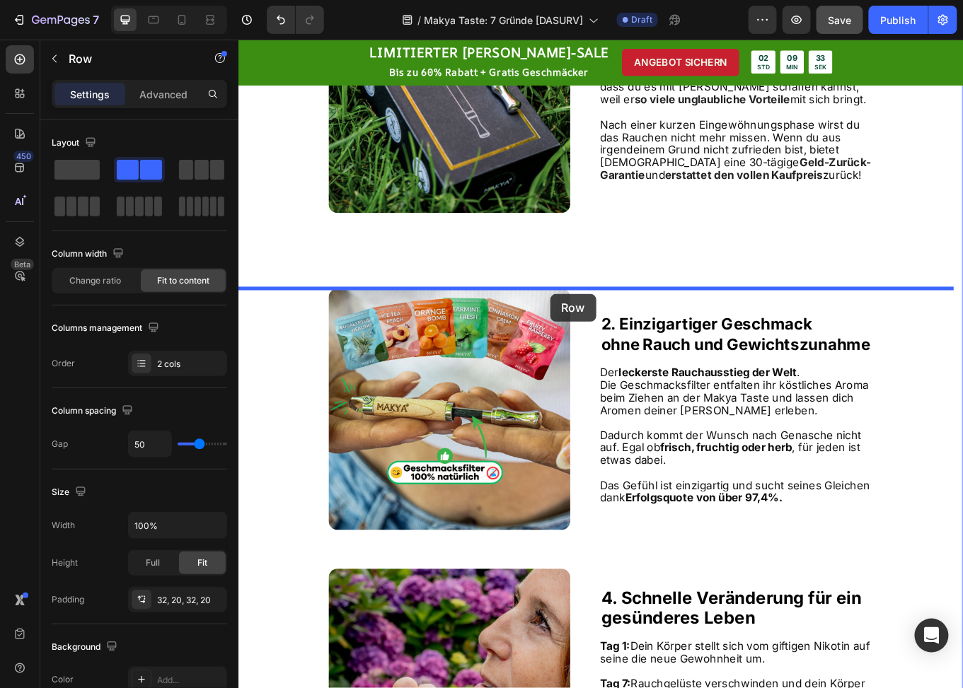
drag, startPoint x: 246, startPoint y: 403, endPoint x: 603, endPoint y: 337, distance: 362.8
click at [603, 337] on div "Header 🏷️ LIMITIERTER SOMMER-SALE 60% Rabatt + Gratis Geschmäcker Text Block 02…" at bounding box center [662, 505] width 849 height 5035
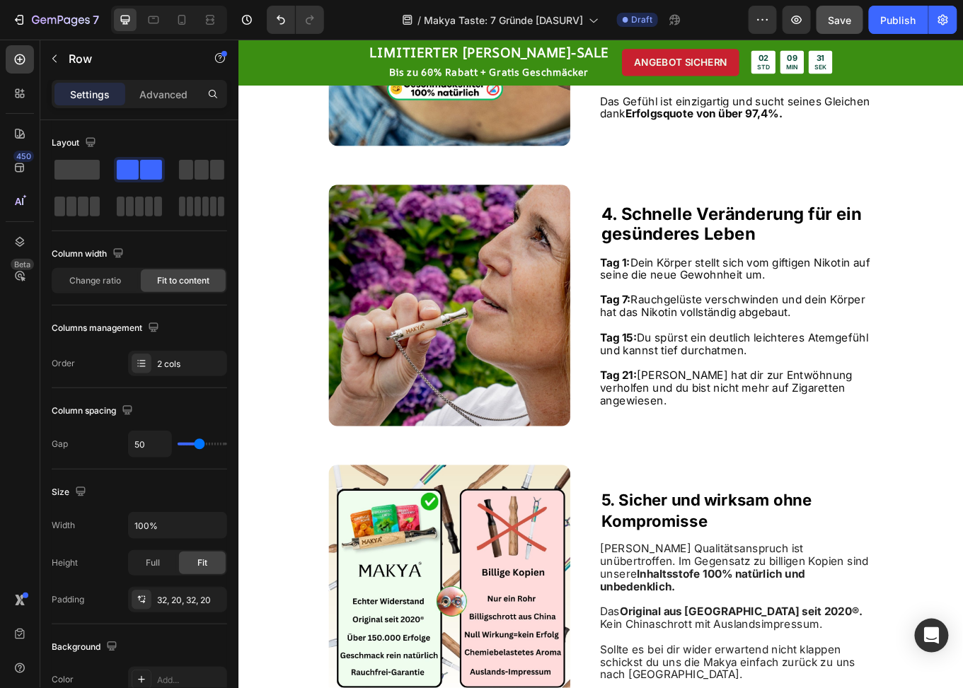
scroll to position [2830, 0]
click at [662, 163] on div "2. Einzigartiger Geschmack ohne Rauch und Gewichtszunahme Heading Der leckerste…" at bounding box center [821, 21] width 319 height 283
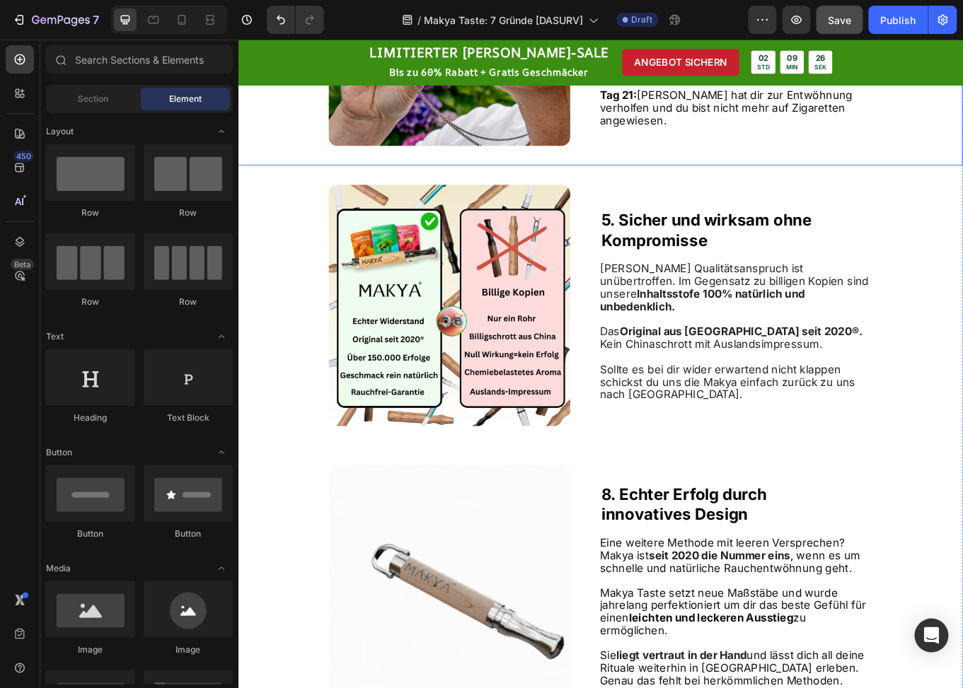
click at [662, 163] on div "4. S chnelle Veränderung für ein gesünderes Leben Heading Tag 1: Dein Körper st…" at bounding box center [821, 21] width 319 height 283
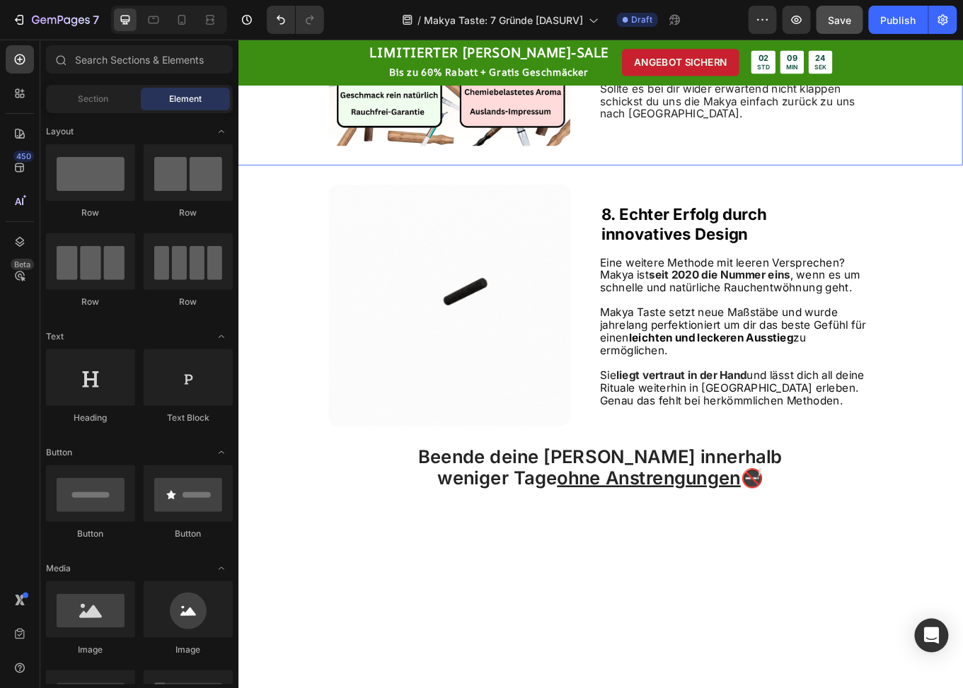
click at [647, 186] on div "Image 5. Sicher und wirksam ohne Kompromisse Heading Makya's Qualitätsanspruch …" at bounding box center [662, 22] width 849 height 328
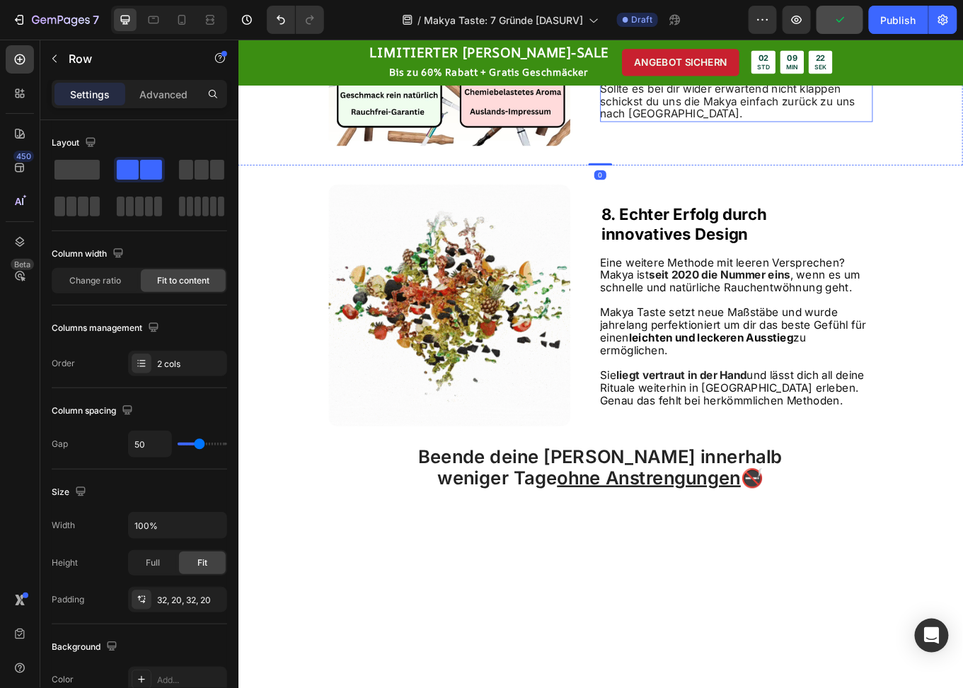
scroll to position [3113, 0]
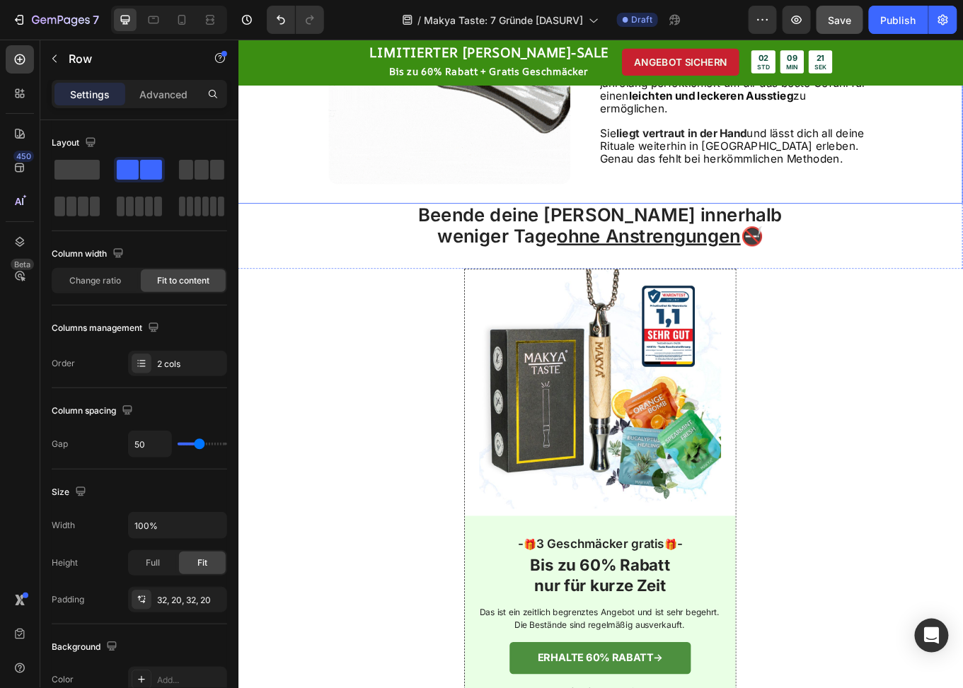
click at [649, 231] on div "Image 8. Echter Erfolg durch innovatives Design Heading Eine weitere Methode mi…" at bounding box center [662, 66] width 849 height 328
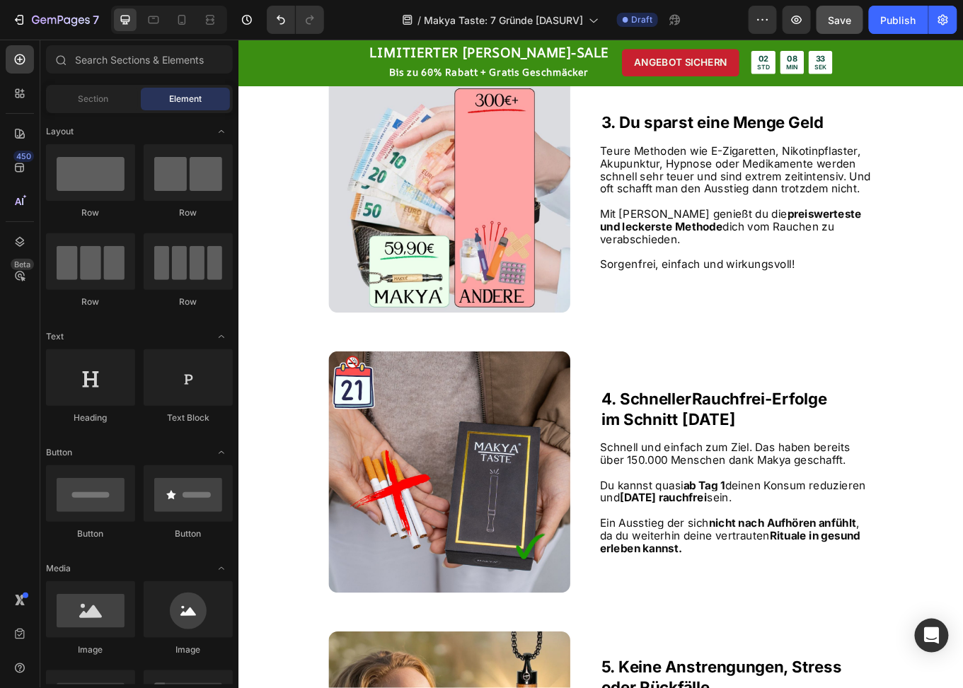
scroll to position [991, 0]
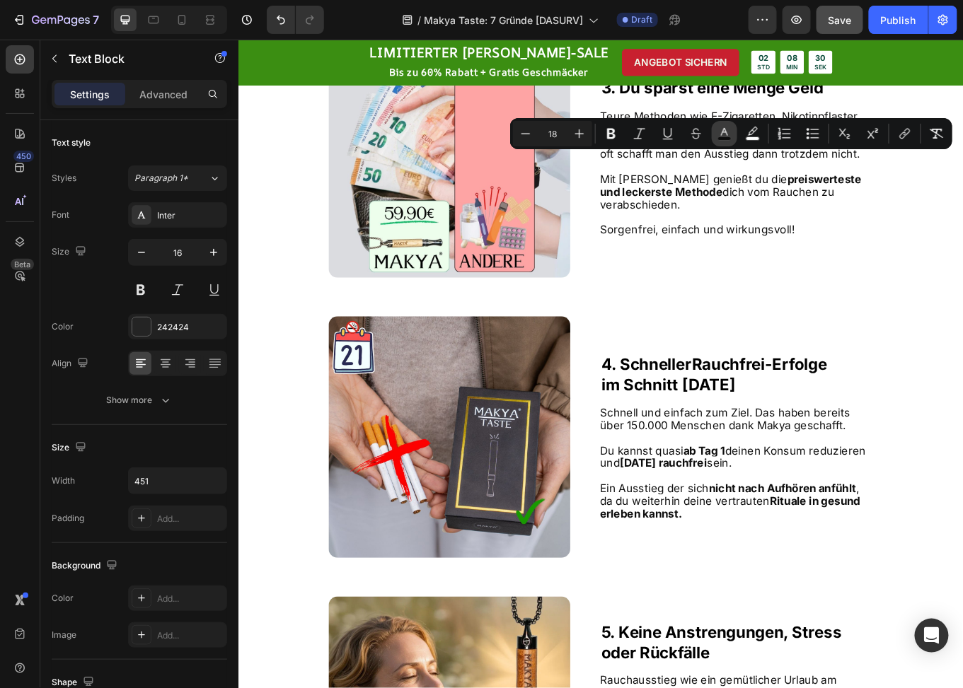
click at [733, 129] on button "color" at bounding box center [724, 133] width 25 height 25
type input "0D0D0D"
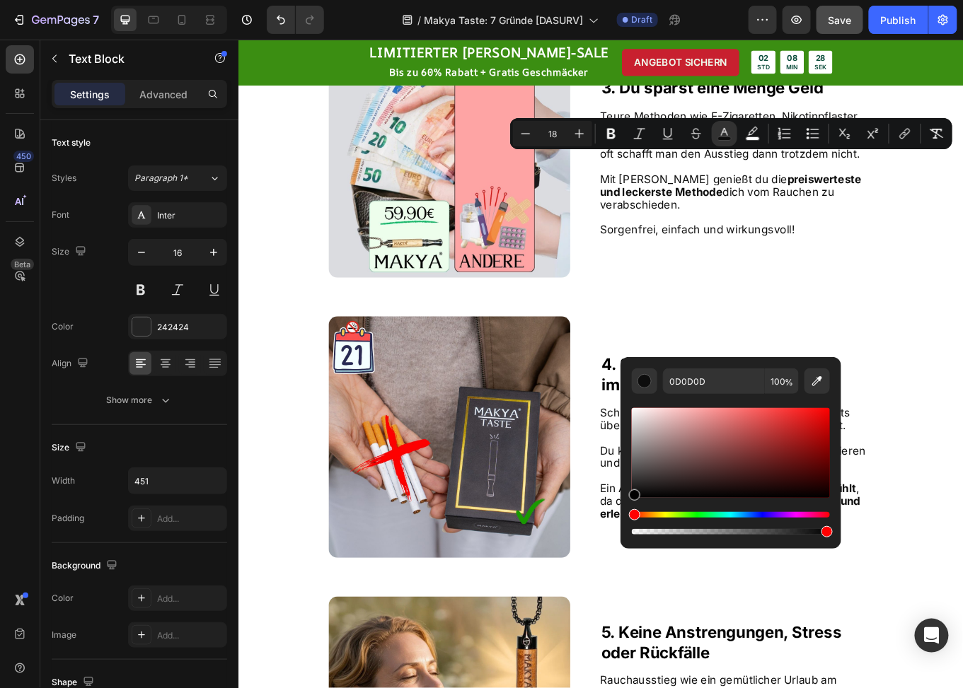
drag, startPoint x: 860, startPoint y: 542, endPoint x: 668, endPoint y: 614, distance: 204.9
type input "000000"
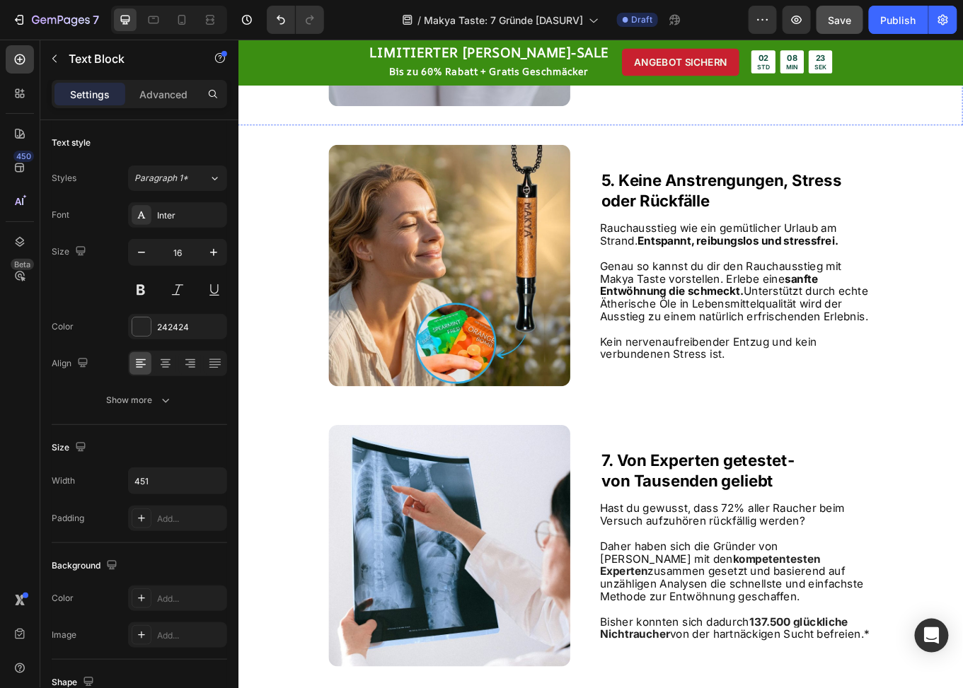
scroll to position [1485, 0]
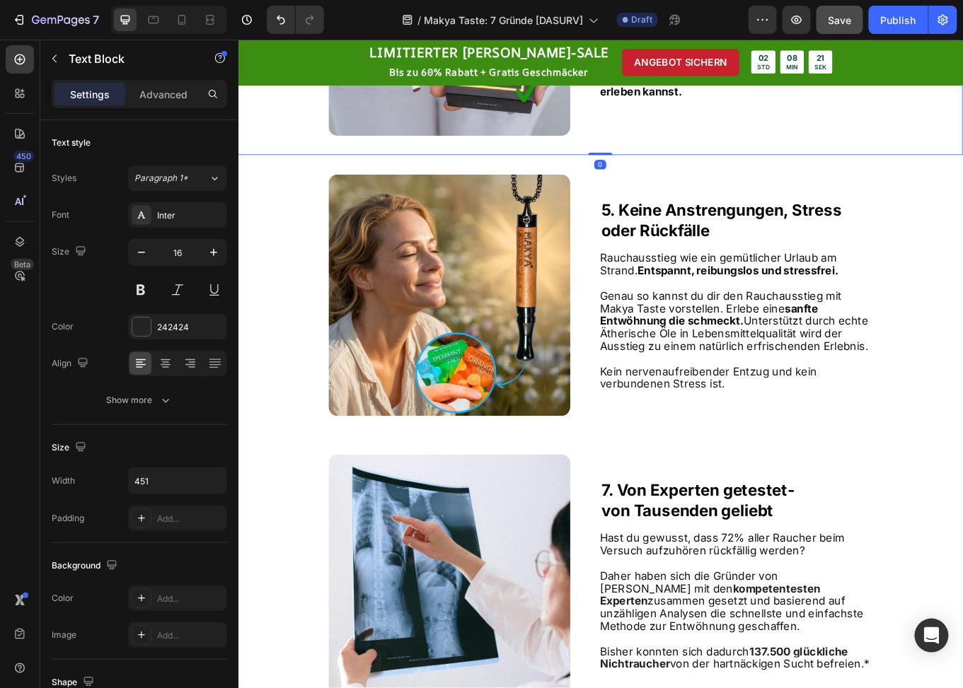
click at [651, 174] on div "Image 4. Schneller Rauchfrei-Erfolge im Schnitt nach 21 Tagen Heading Schnell u…" at bounding box center [662, 10] width 849 height 328
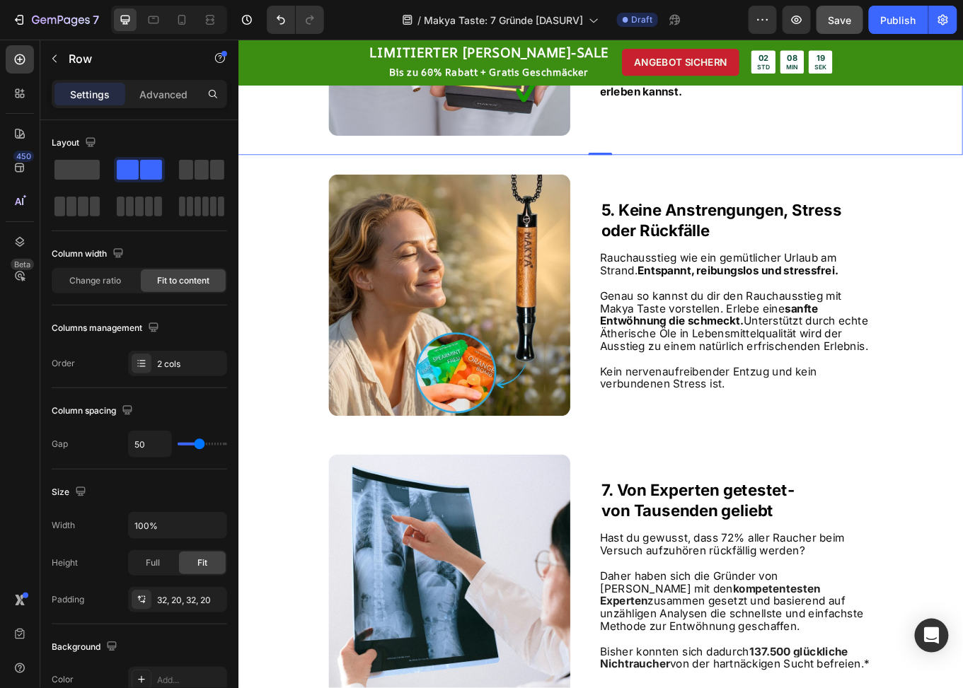
click at [669, 151] on div "4. Schneller Rauchfrei-Erfolge im Schnitt nach 21 Tagen Heading Schnell und ein…" at bounding box center [821, 9] width 319 height 283
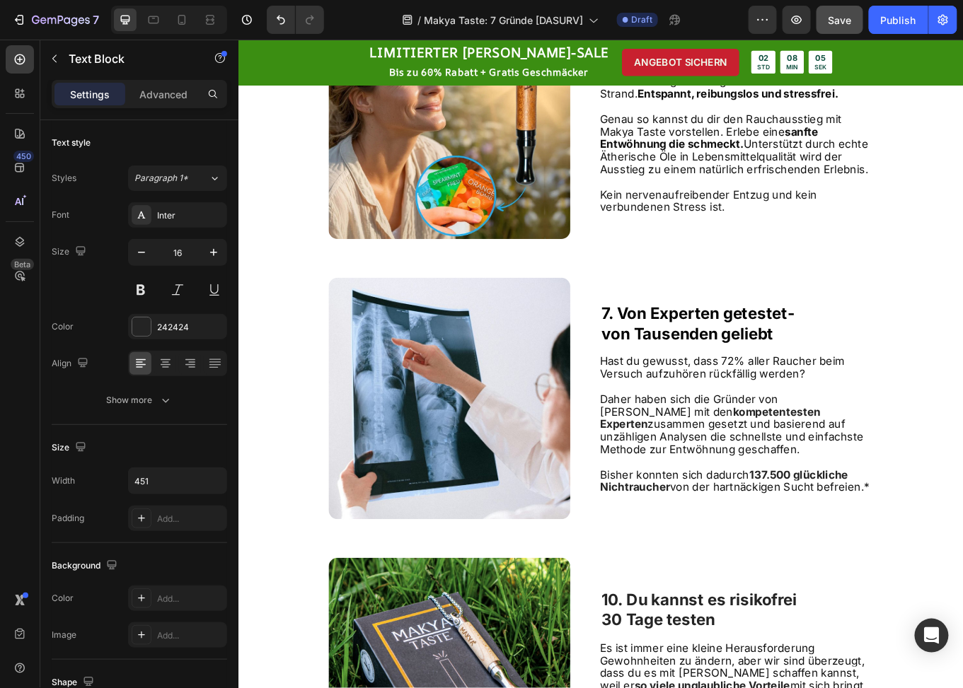
scroll to position [1698, 0]
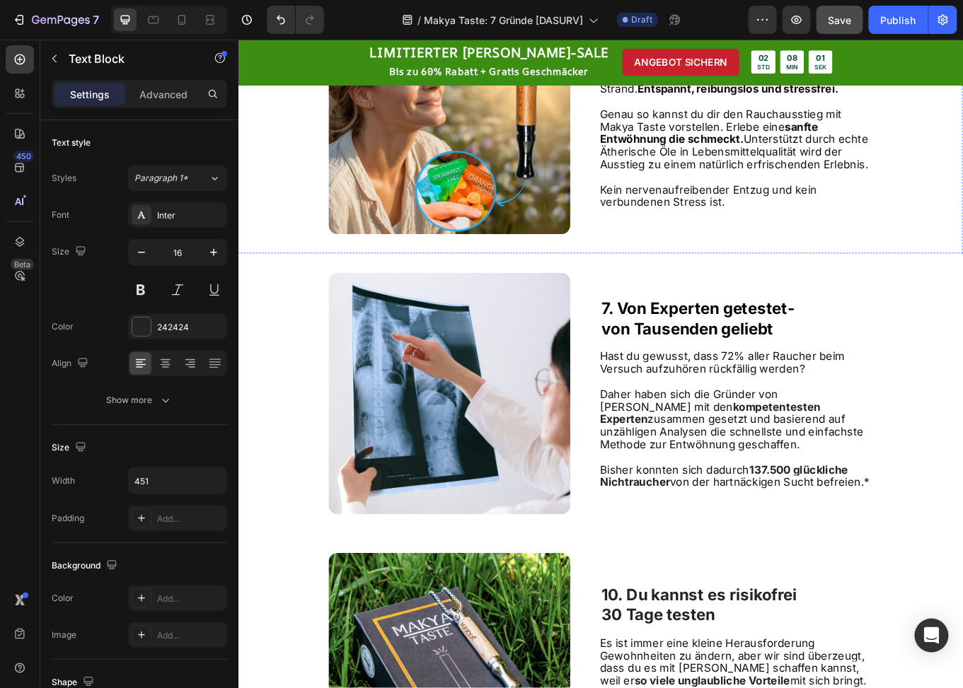
click at [682, 60] on strong "oder Rückfälle" at bounding box center [727, 49] width 127 height 22
click at [686, 60] on strong "oder Rückfälle" at bounding box center [727, 49] width 127 height 22
click at [940, 36] on strong "5. Keine Anstrengungen, Stress" at bounding box center [805, 25] width 282 height 22
click at [842, 61] on p "5. Keine Anstrengungen, Stress, Rückfälle" at bounding box center [822, 36] width 316 height 47
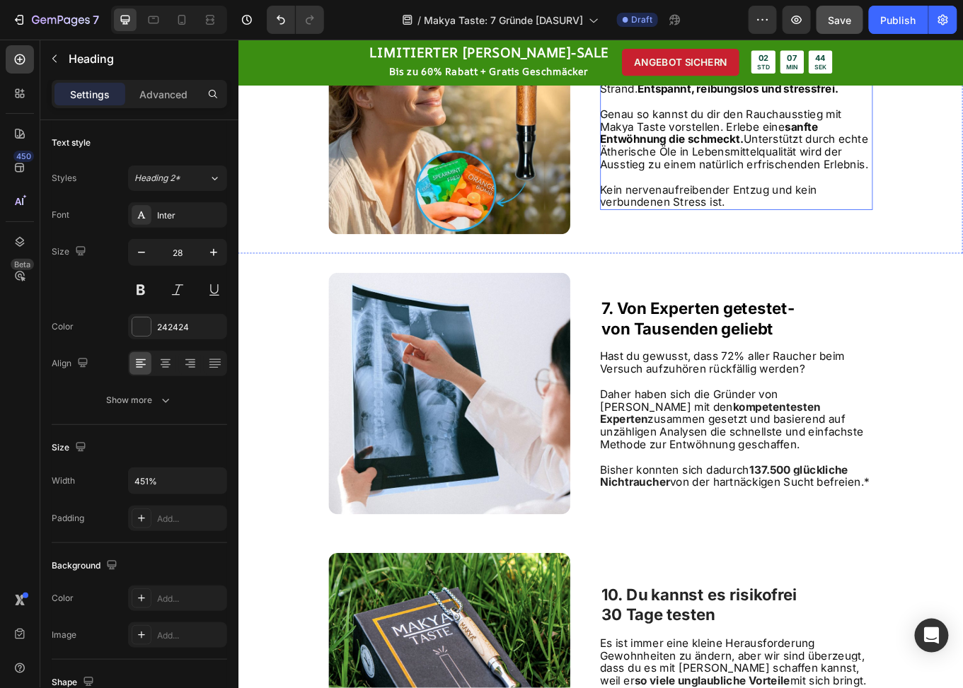
click at [820, 238] on p "Kein nervenaufreibender Entzug und kein verbundenen Stress ist." at bounding box center [821, 223] width 318 height 30
click at [805, 238] on p "Kein nervenaufreibender Entzug und kein verbundenen Stress ist." at bounding box center [821, 223] width 318 height 30
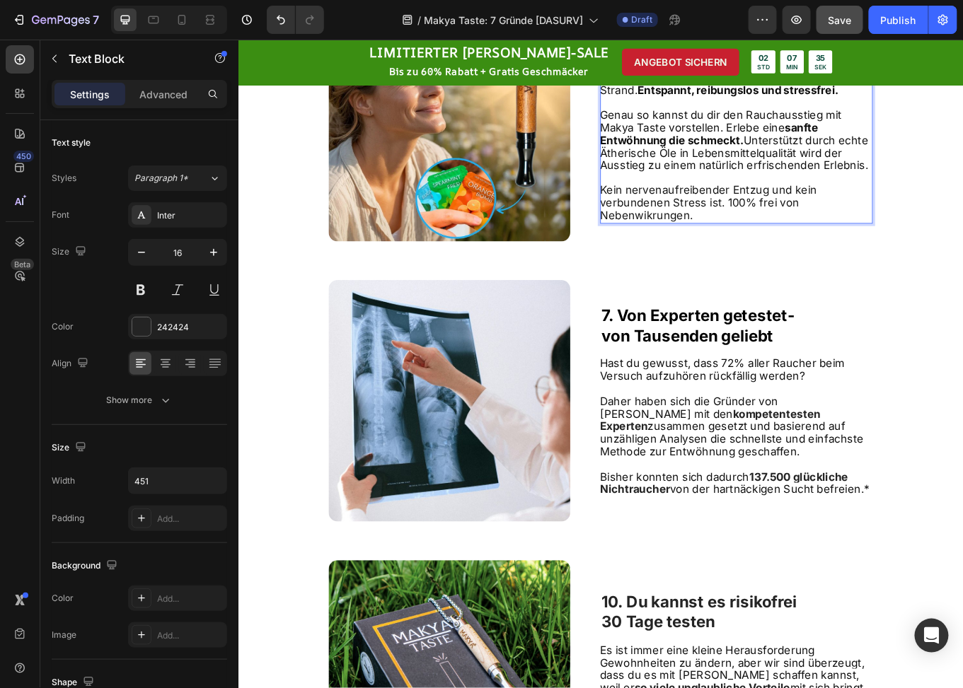
click at [742, 253] on span "Kein nervenaufreibender Entzug und kein verbundenen Stress ist. 100% frei von N…" at bounding box center [789, 230] width 254 height 45
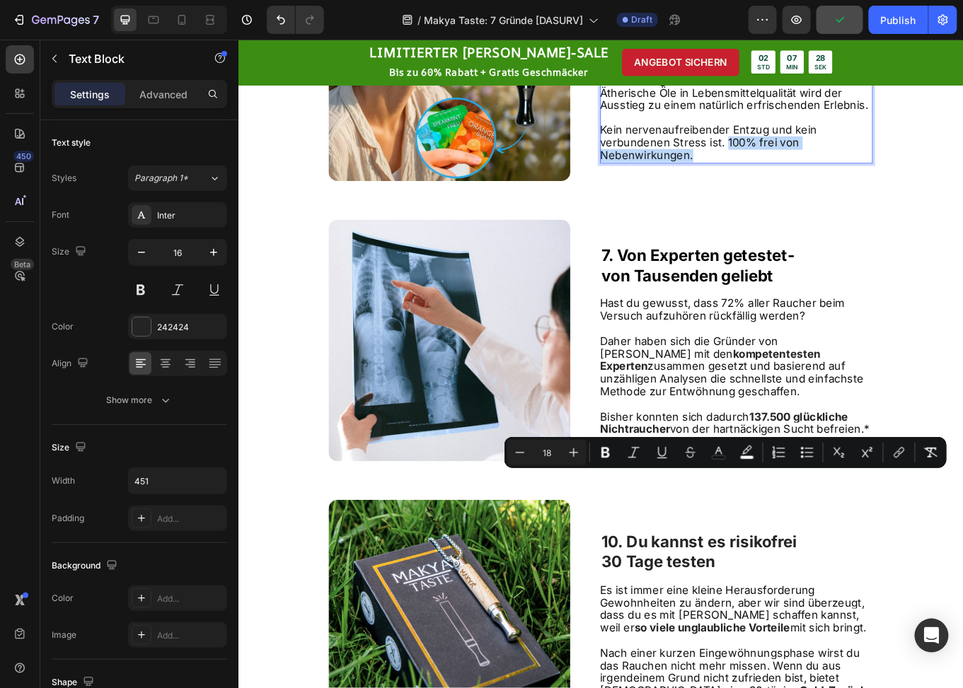
drag, startPoint x: 847, startPoint y: 565, endPoint x: 804, endPoint y: 553, distance: 43.9
click at [804, 182] on p "Kein nervenaufreibender Entzug und kein verbundenen Stress ist. 100% frei von N…" at bounding box center [821, 160] width 318 height 44
drag, startPoint x: 609, startPoint y: 451, endPoint x: 622, endPoint y: 445, distance: 13.9
click at [609, 450] on icon "Editor contextual toolbar" at bounding box center [606, 453] width 14 height 14
click at [749, 122] on span "Genau so kannst du dir den Rauchausstieg mit Makya Taste vorstellen. Erlebe ein…" at bounding box center [819, 86] width 314 height 74
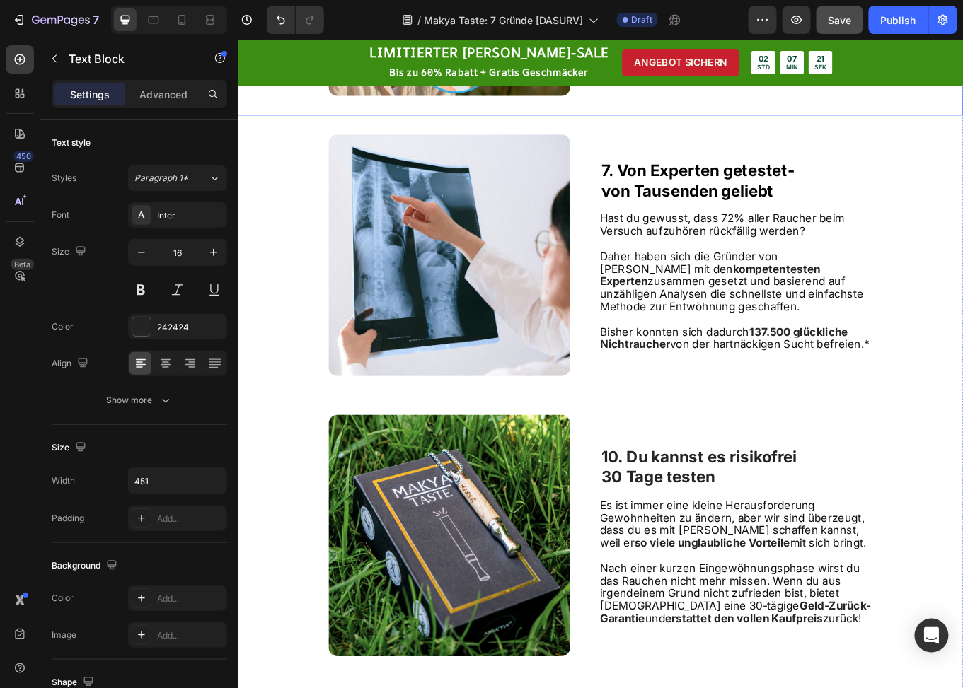
scroll to position [2043, 0]
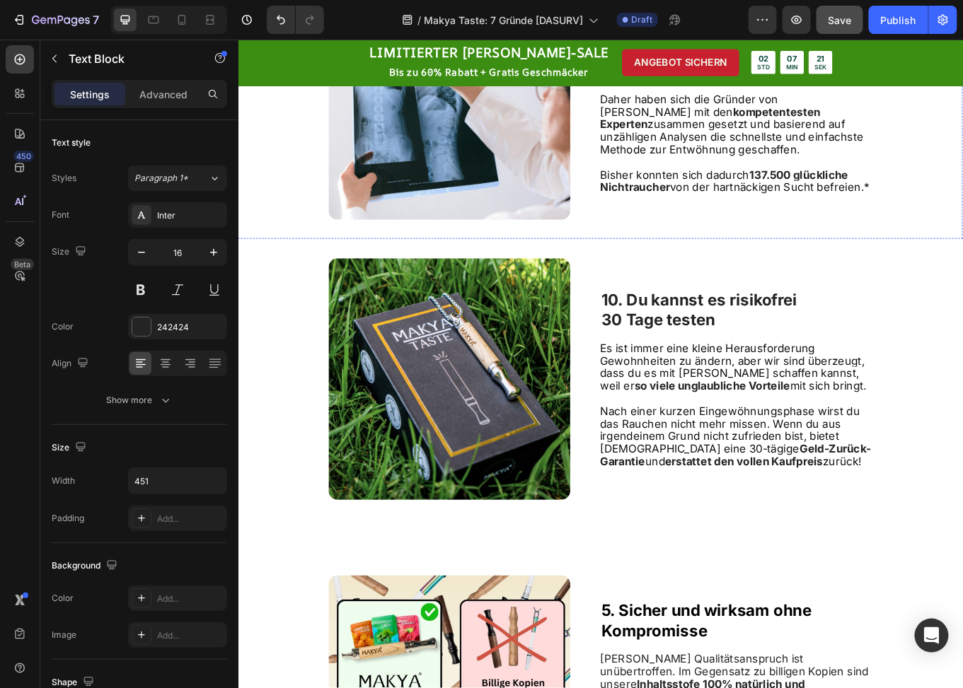
click at [664, 19] on strong "7. Von Experten getestet-" at bounding box center [777, 8] width 226 height 22
drag, startPoint x: 662, startPoint y: 393, endPoint x: 660, endPoint y: 400, distance: 7.2
click at [664, 19] on strong "7. Von Experten getestet-" at bounding box center [777, 8] width 226 height 22
click at [732, 176] on p "Daher haben sich die Gründer von Makya mit den kompetentesten Experten zusammen…" at bounding box center [821, 140] width 318 height 74
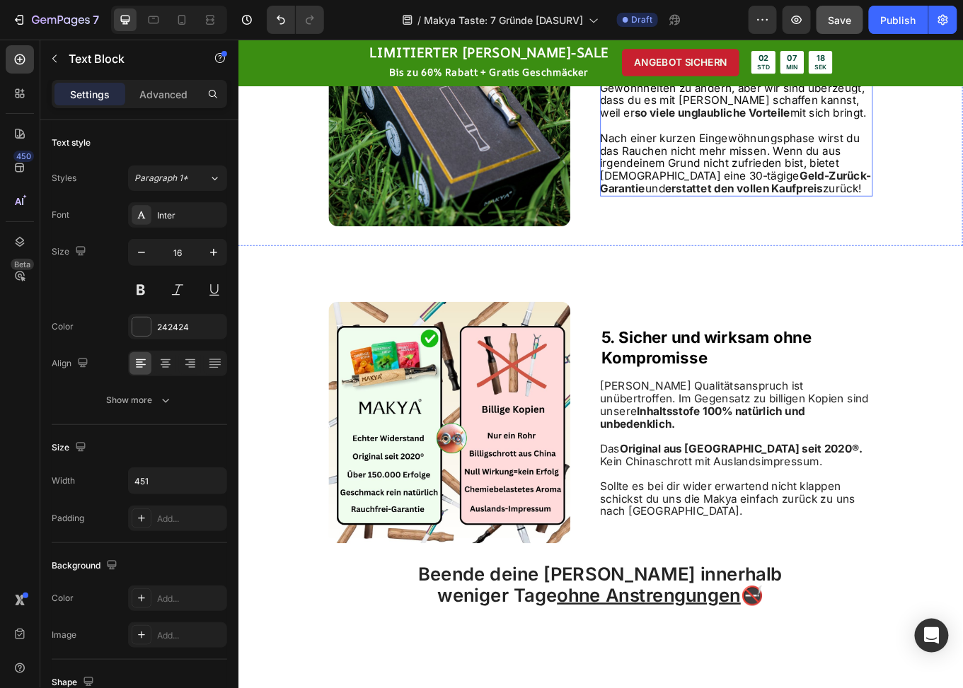
scroll to position [2398, 0]
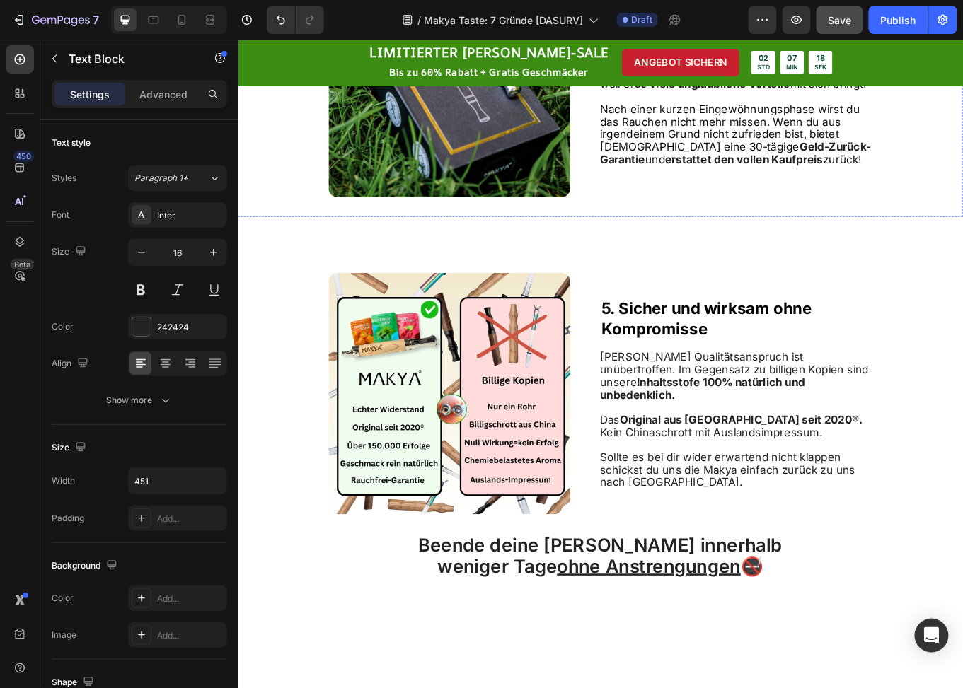
drag, startPoint x: 685, startPoint y: 381, endPoint x: 664, endPoint y: 378, distance: 21.5
click at [752, 171] on span "Nach einer kurzen Eingewöhnungsphase wirst du das Rauchen nicht mehr missen. We…" at bounding box center [814, 142] width 304 height 59
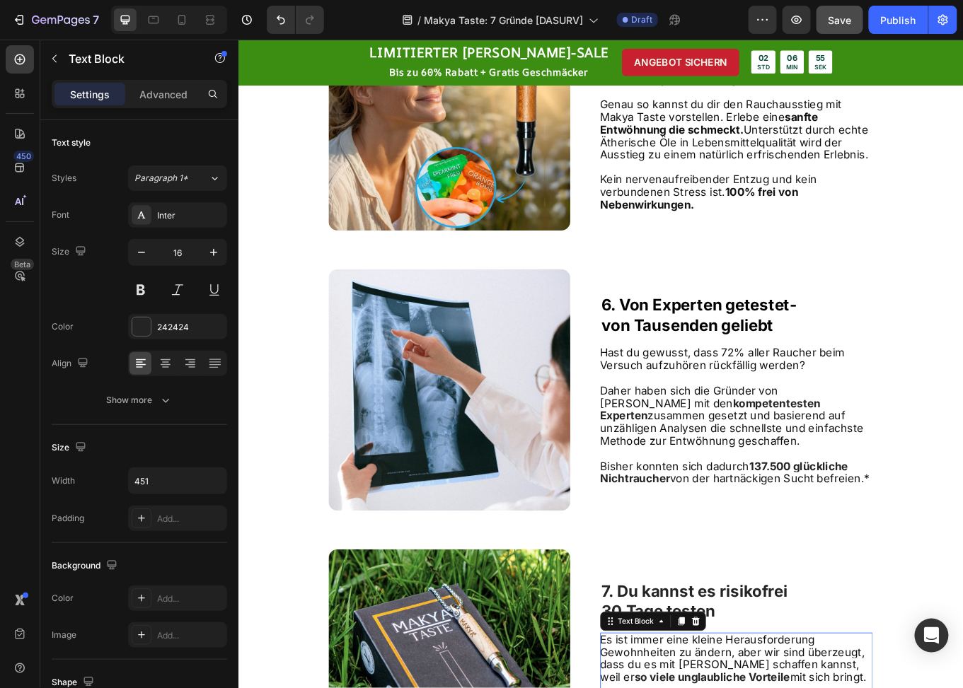
scroll to position [1549, 0]
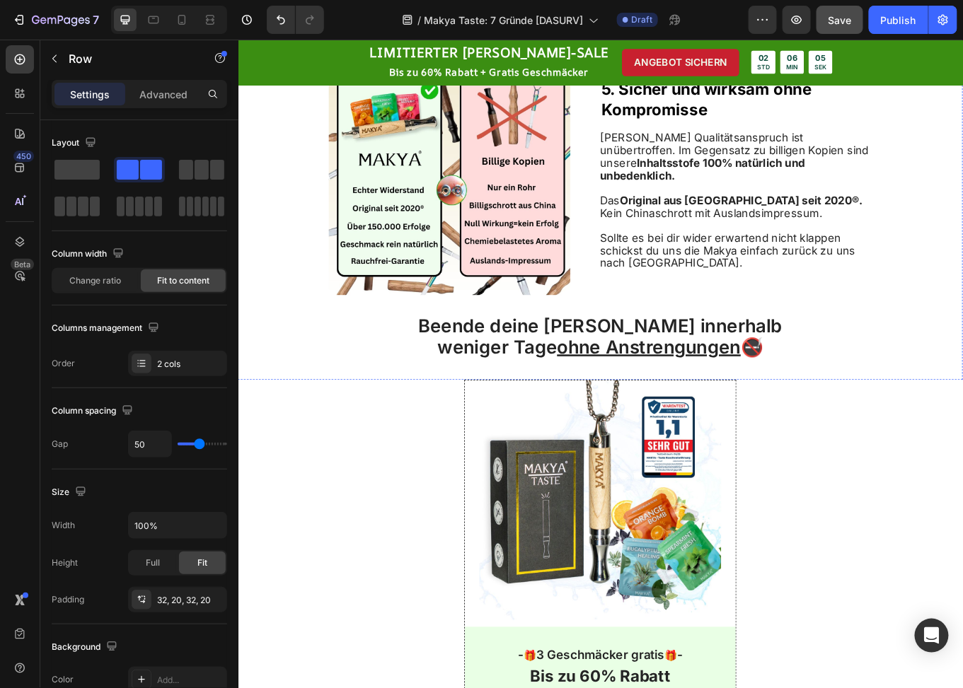
scroll to position [2752, 0]
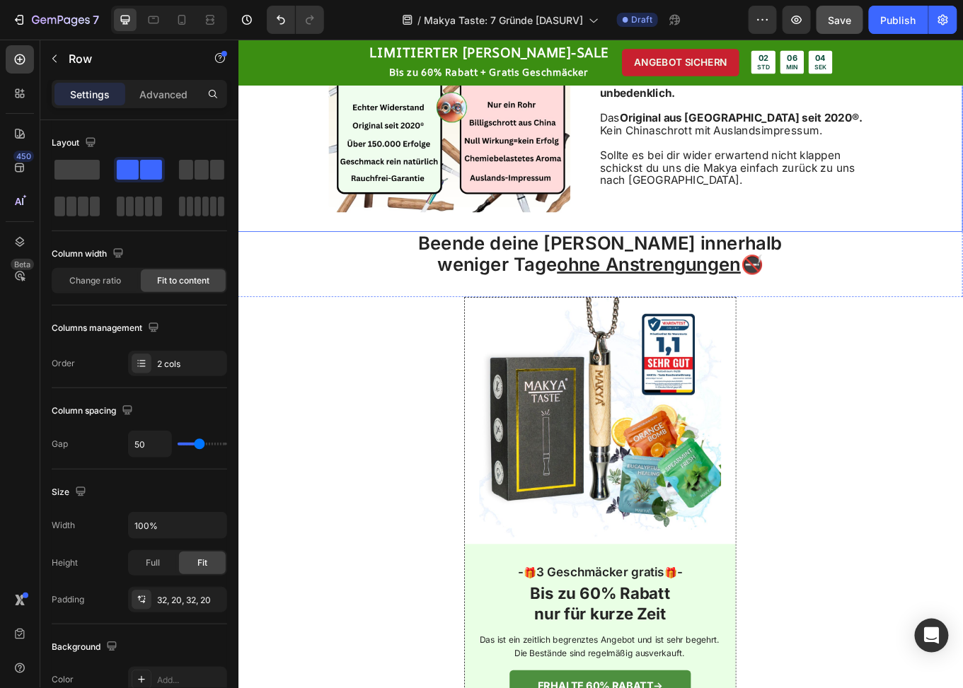
click at [646, 264] on div "Image 5. Sicher und wirksam ohne Kompromisse Heading Makya's Qualitätsanspruch …" at bounding box center [662, 100] width 849 height 328
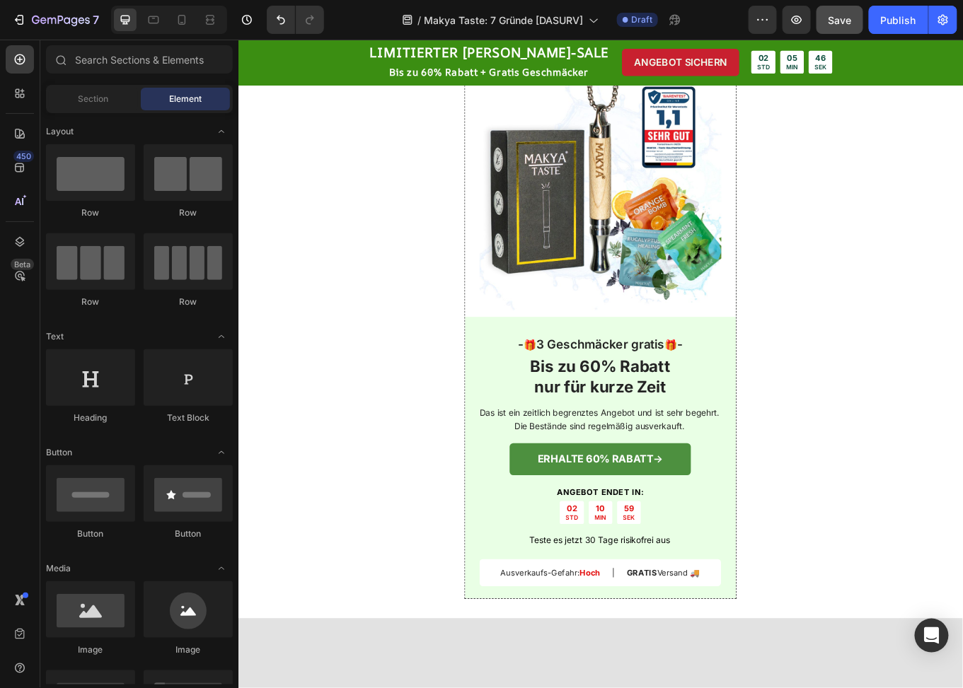
scroll to position [2822, 0]
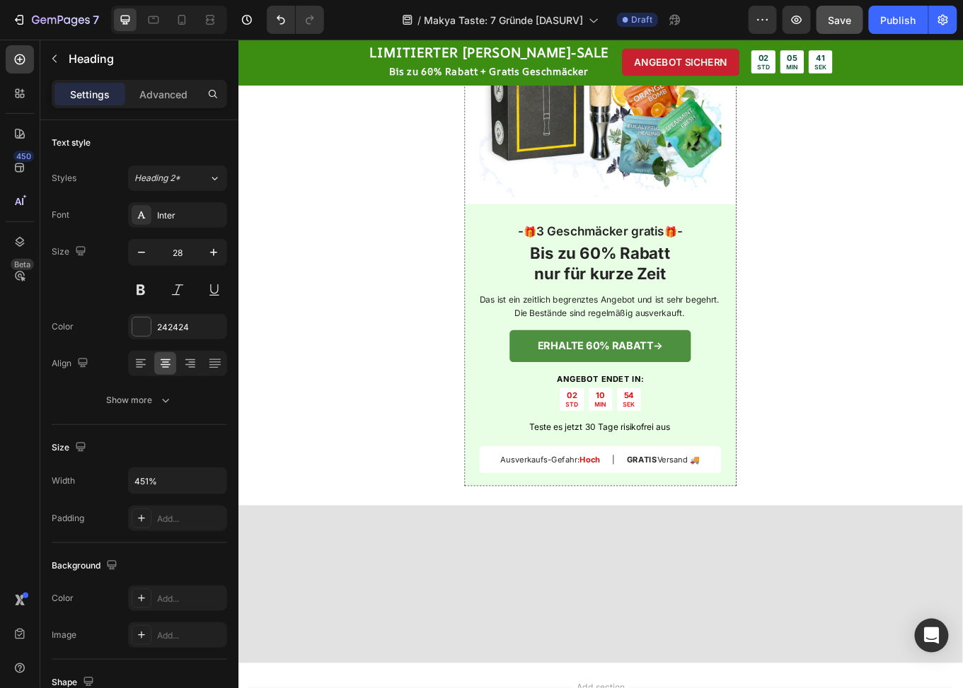
drag, startPoint x: 596, startPoint y: 296, endPoint x: 466, endPoint y: 295, distance: 130.2
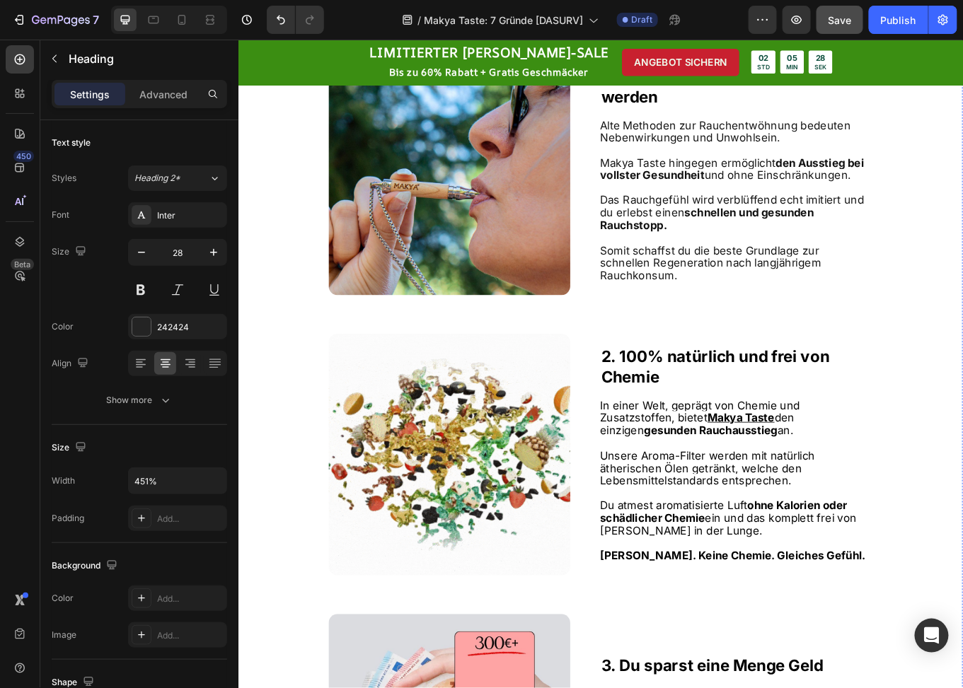
scroll to position [0, 0]
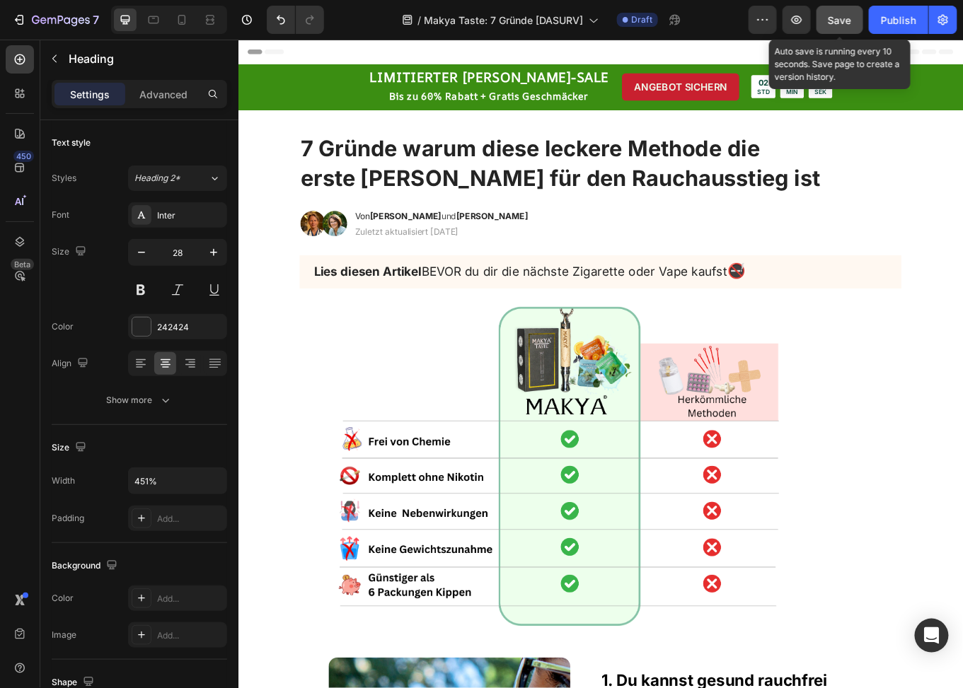
click at [838, 19] on span "Save" at bounding box center [840, 20] width 23 height 12
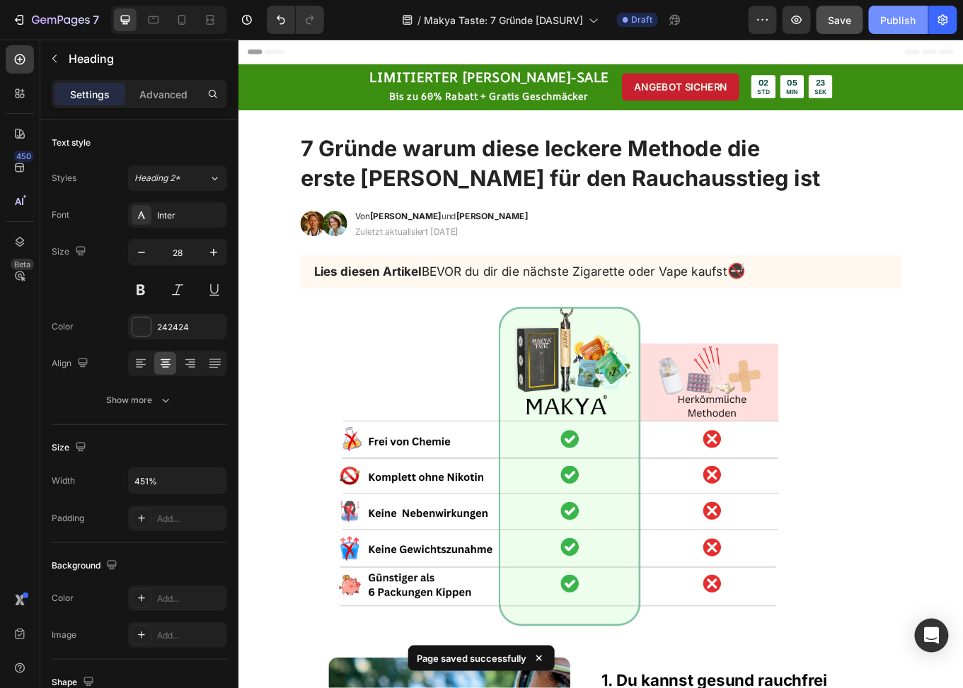
click at [896, 22] on div "Publish" at bounding box center [898, 20] width 35 height 15
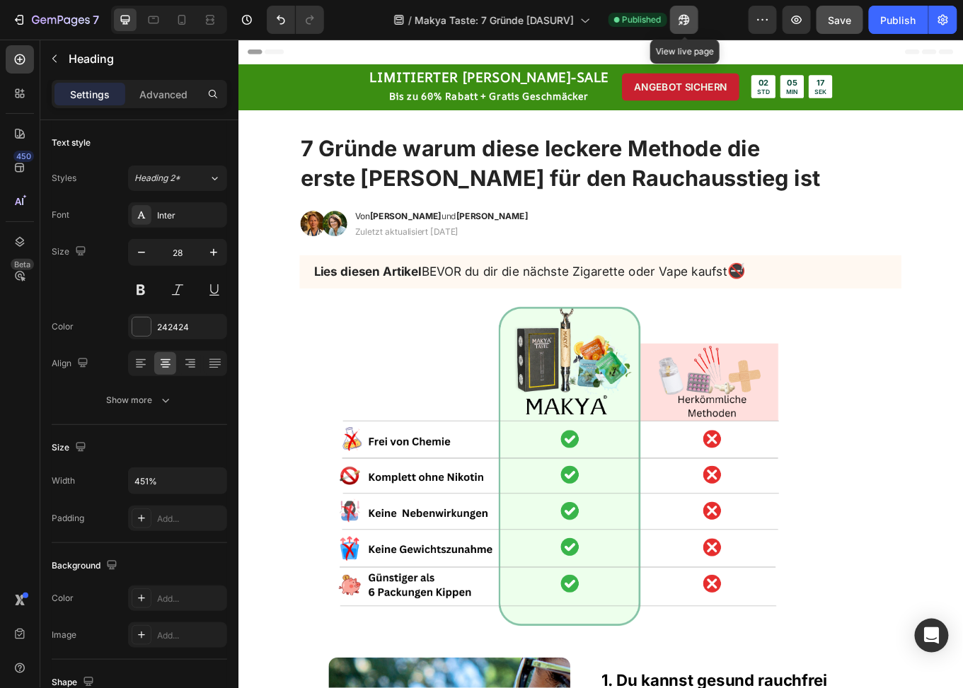
click at [684, 19] on icon "button" at bounding box center [684, 20] width 14 height 14
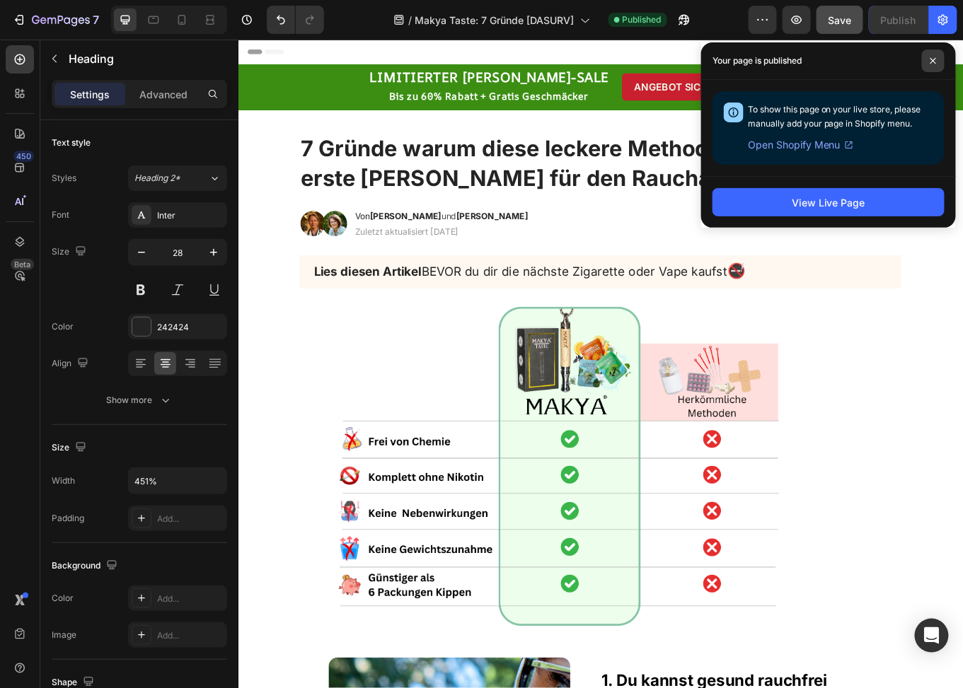
click at [930, 62] on icon at bounding box center [933, 60] width 7 height 7
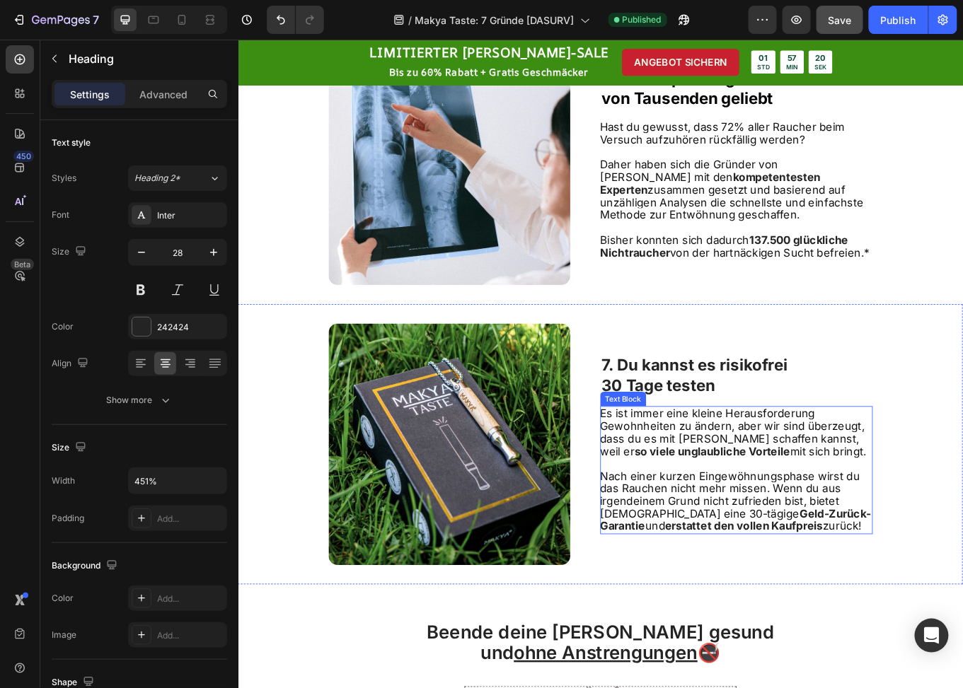
scroll to position [2051, 0]
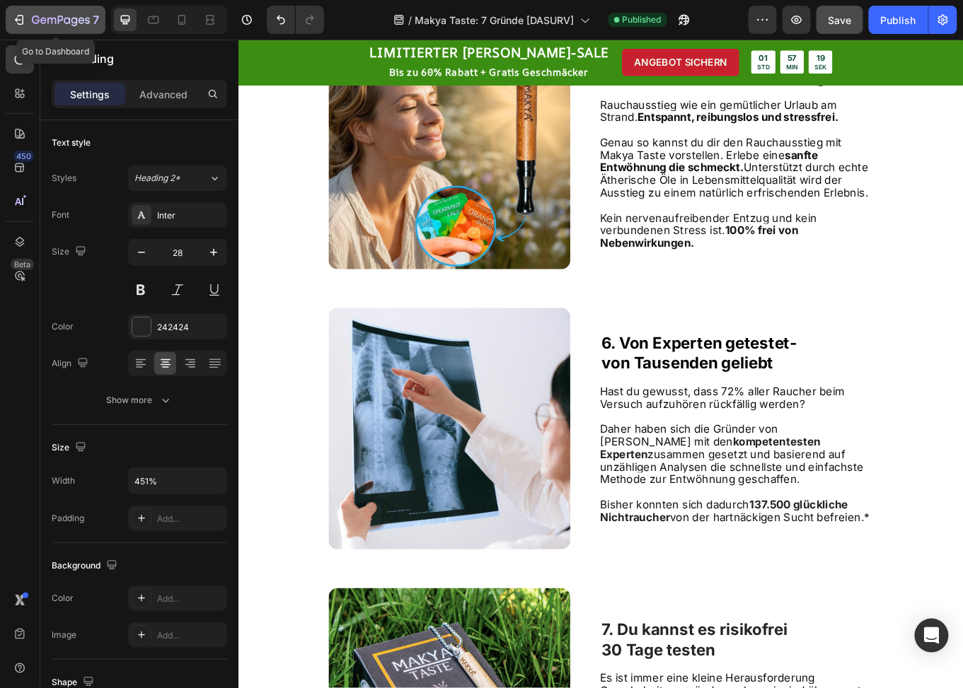
click at [52, 15] on icon "button" at bounding box center [61, 21] width 58 height 12
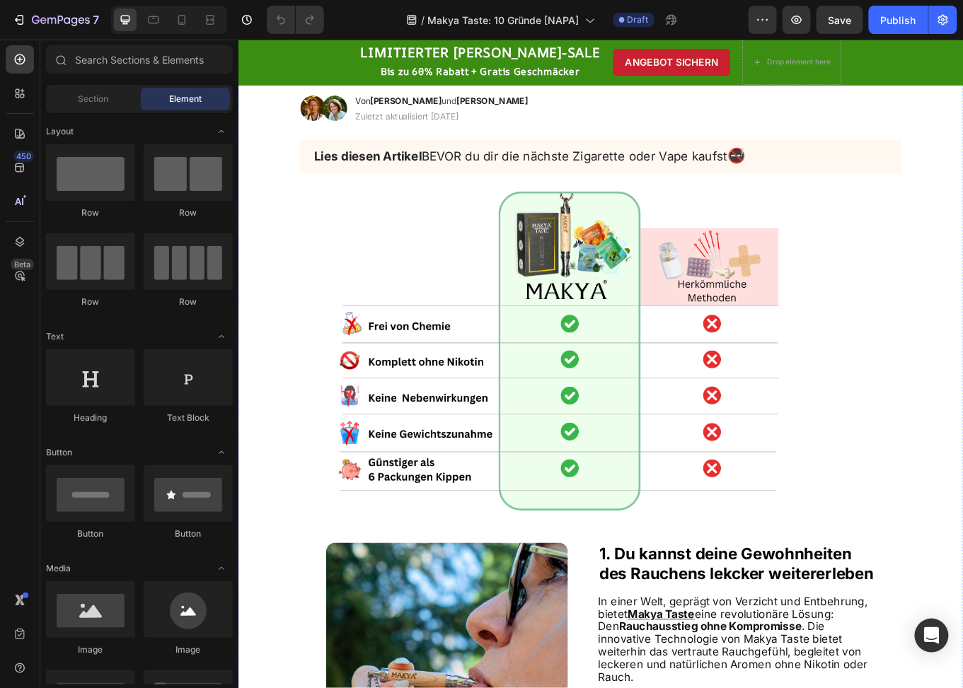
scroll to position [425, 0]
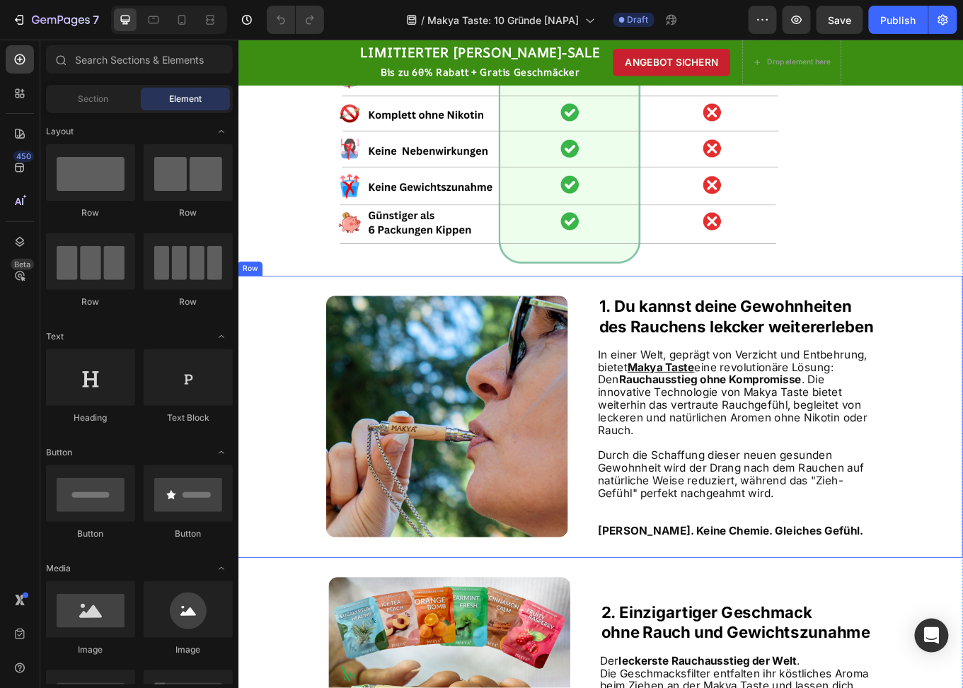
click at [636, 342] on div "Image 1. Du kannst deine Gewohnheiten des Rauchens lekcker weitererleben Headin…" at bounding box center [662, 481] width 849 height 330
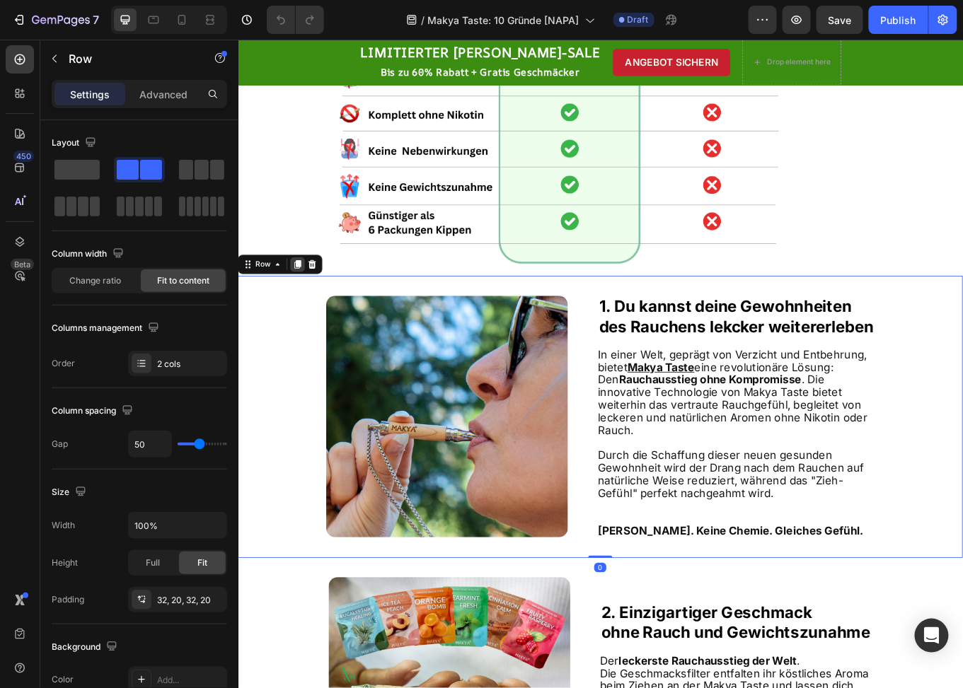
click at [304, 301] on icon at bounding box center [307, 301] width 11 height 11
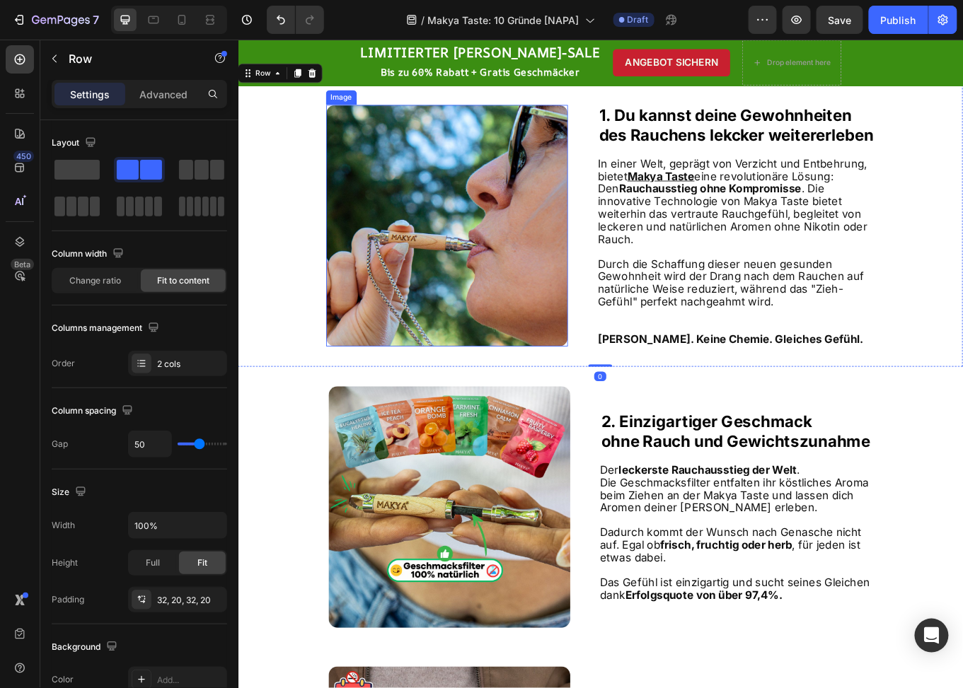
scroll to position [468, 0]
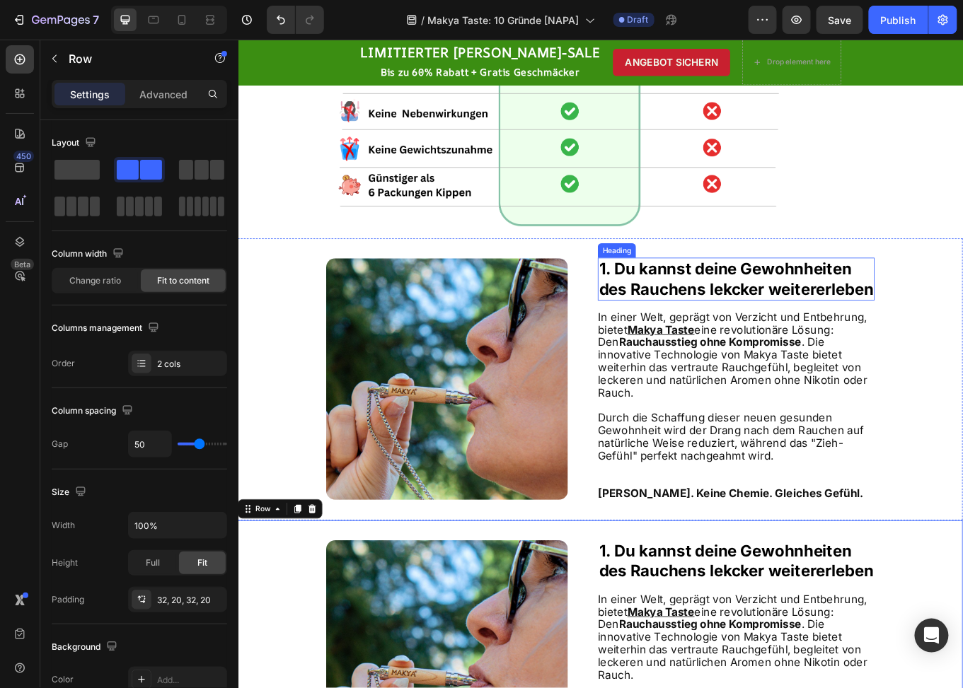
click at [687, 301] on strong "1. Du kannst deine Gewohnheiten" at bounding box center [809, 307] width 296 height 22
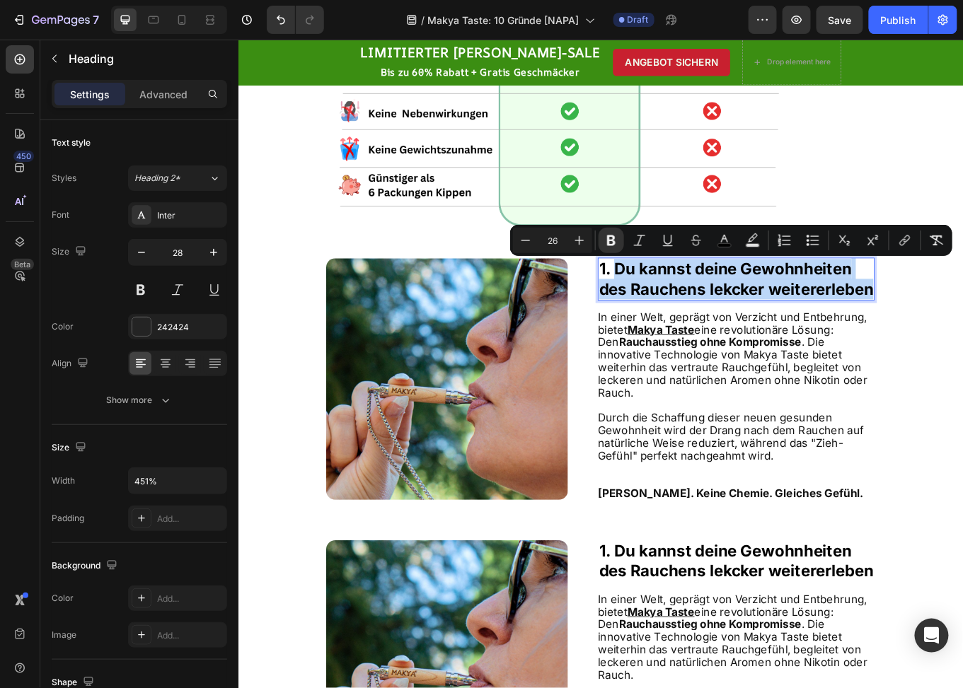
drag, startPoint x: 671, startPoint y: 311, endPoint x: 976, endPoint y: 339, distance: 305.6
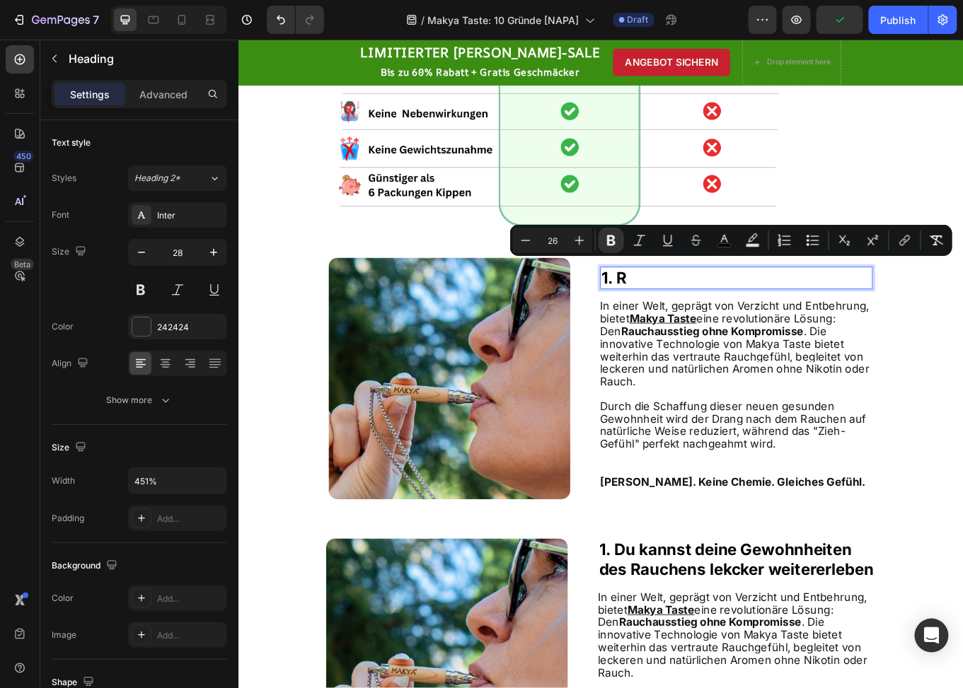
scroll to position [480, 0]
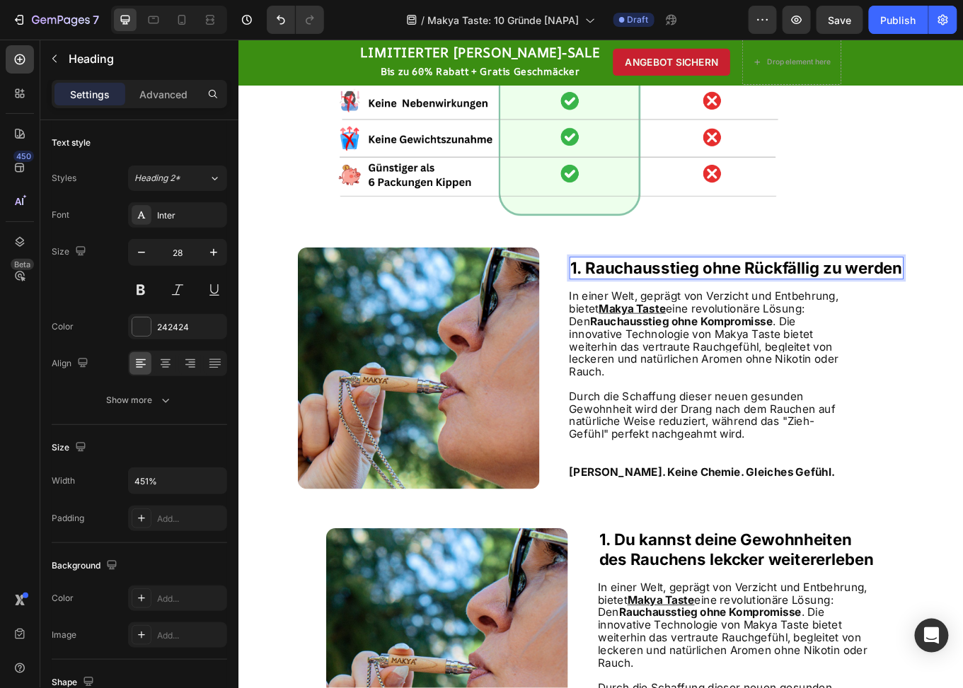
click at [829, 312] on strong "1. Rauchausstieg ohne Rückfällig zu werden" at bounding box center [822, 306] width 388 height 22
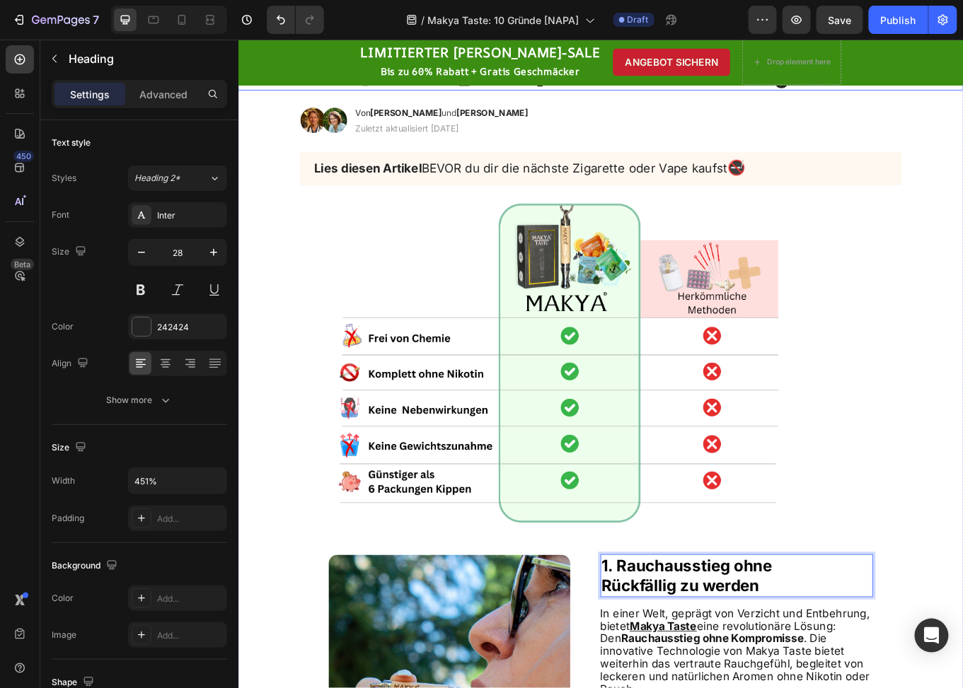
scroll to position [495, 0]
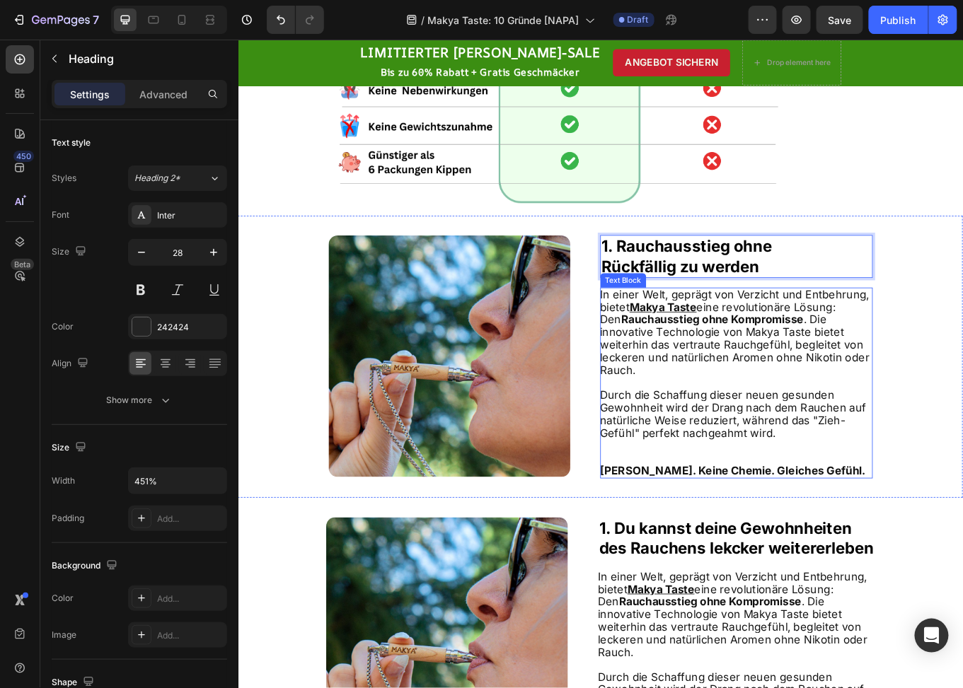
click at [870, 433] on p at bounding box center [821, 440] width 318 height 15
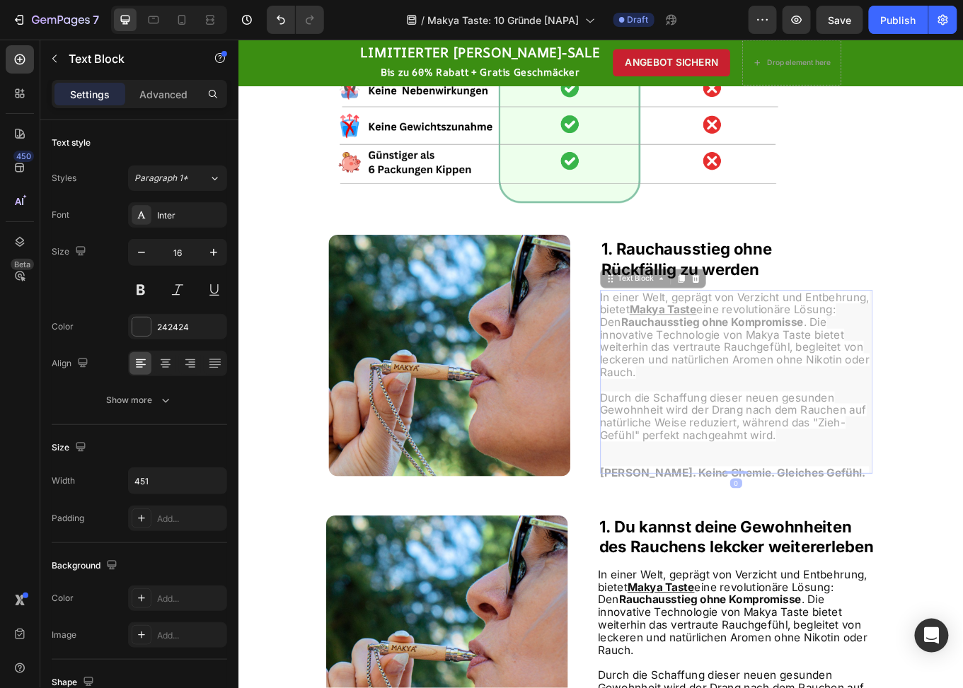
scroll to position [492, 0]
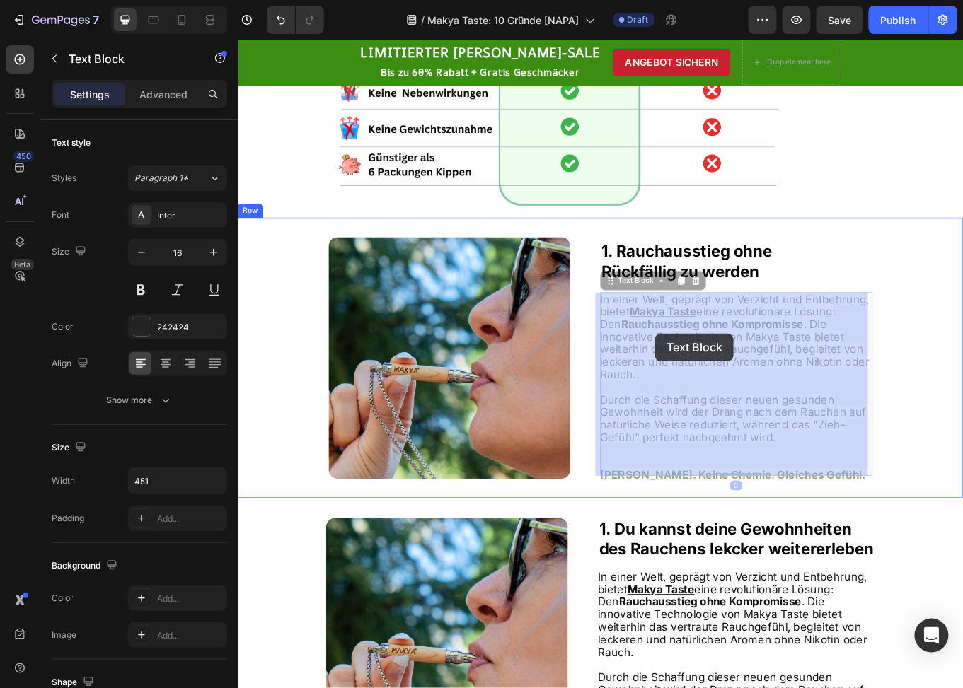
drag, startPoint x: 880, startPoint y: 497, endPoint x: 756, endPoint y: 422, distance: 145.0
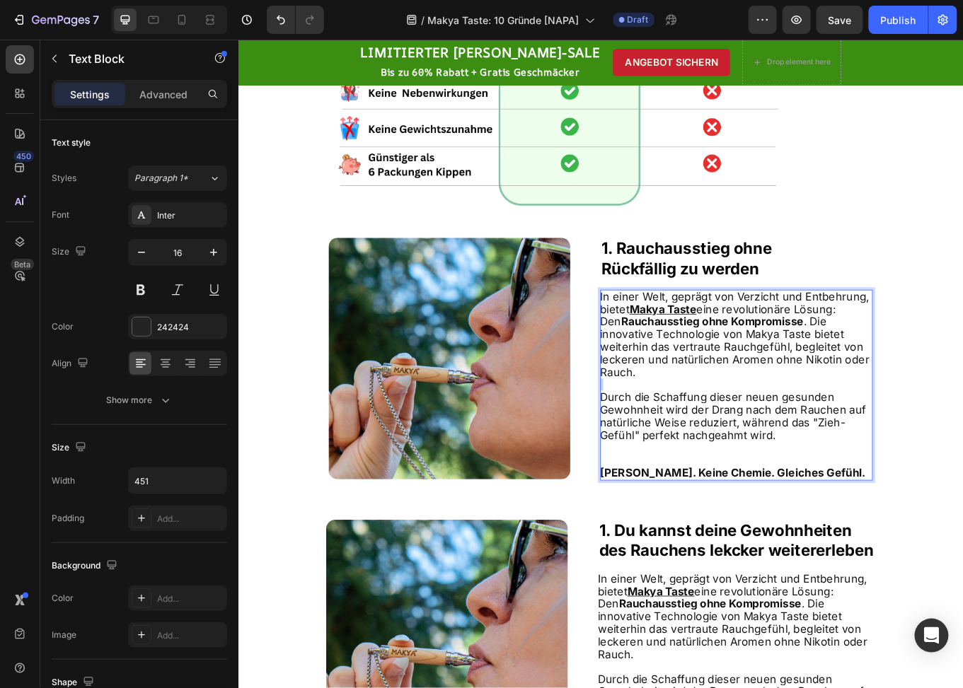
click at [777, 439] on p "Rich Text Editor. Editing area: main" at bounding box center [821, 443] width 318 height 15
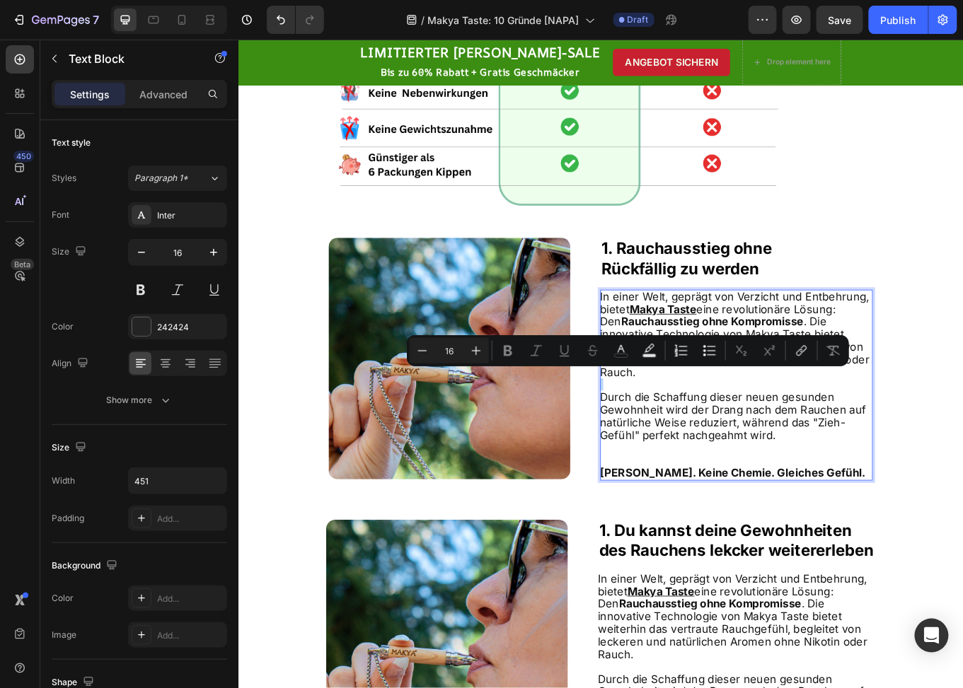
type input "18"
click at [824, 461] on span "Durch die Schaffung dieser neuen gesunden Gewohnheit wird der Drang nach dem Ra…" at bounding box center [818, 479] width 312 height 59
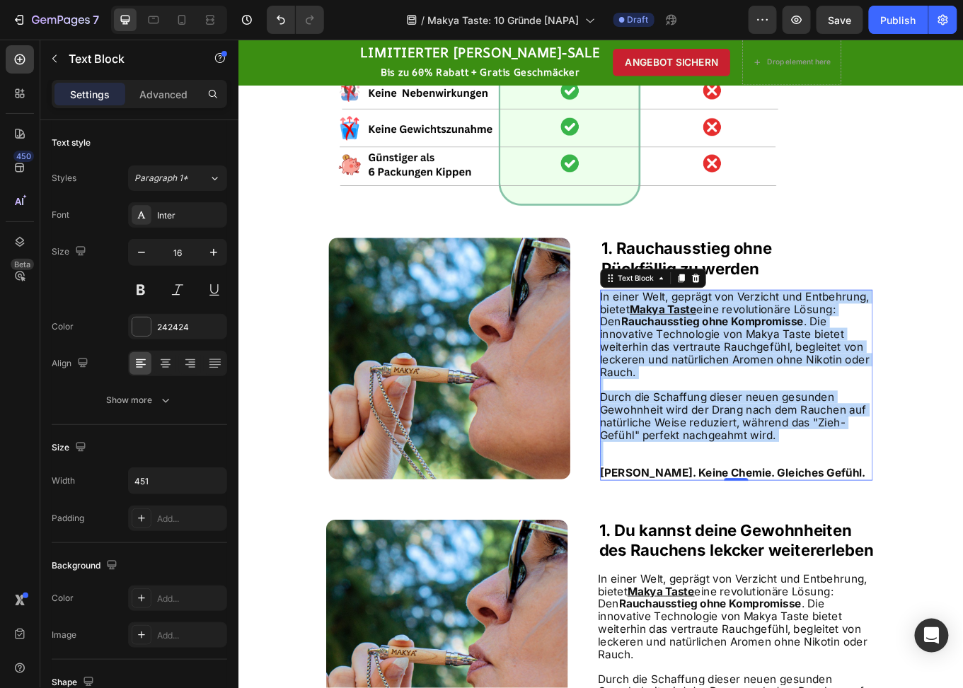
click at [825, 367] on strong "Rauchausstieg ohne Kompromisse" at bounding box center [794, 369] width 214 height 15
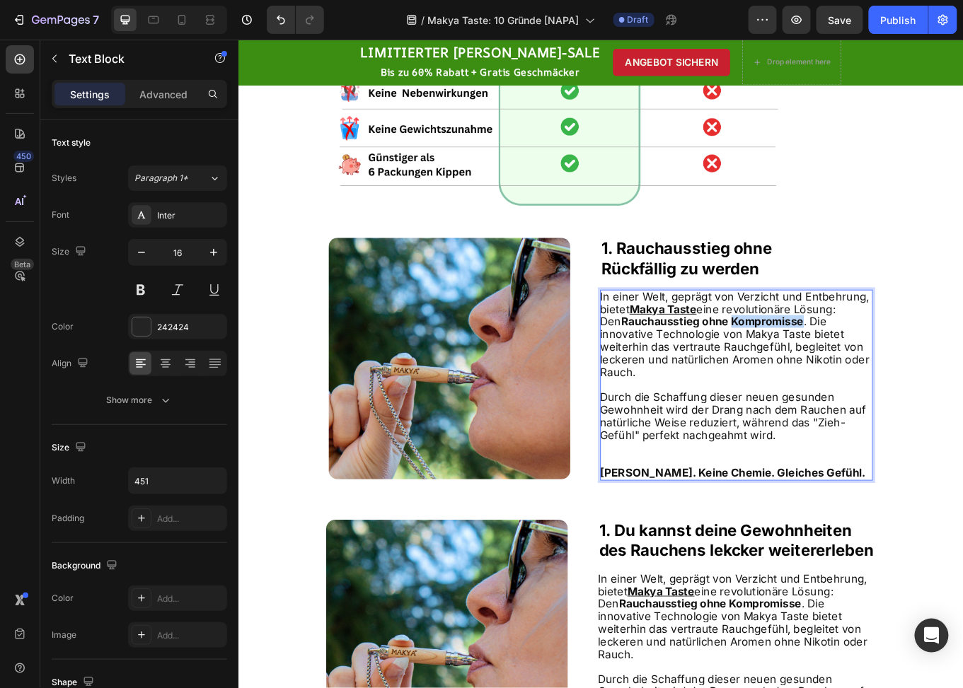
click at [825, 367] on strong "Rauchausstieg ohne Kompromisse" at bounding box center [794, 369] width 214 height 15
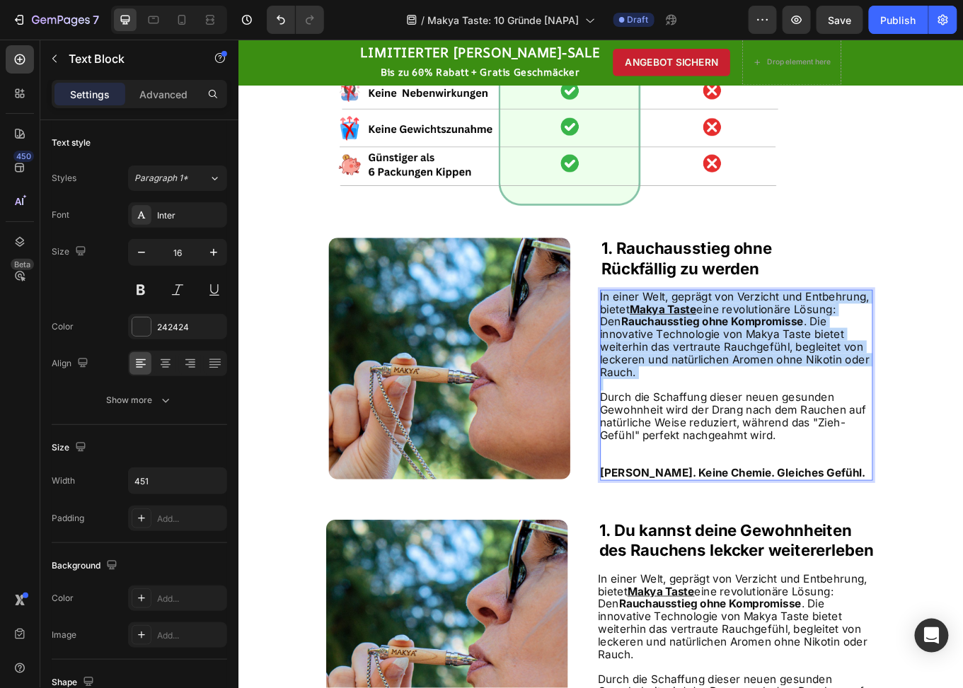
click at [825, 367] on strong "Rauchausstieg ohne Kompromisse" at bounding box center [794, 369] width 214 height 15
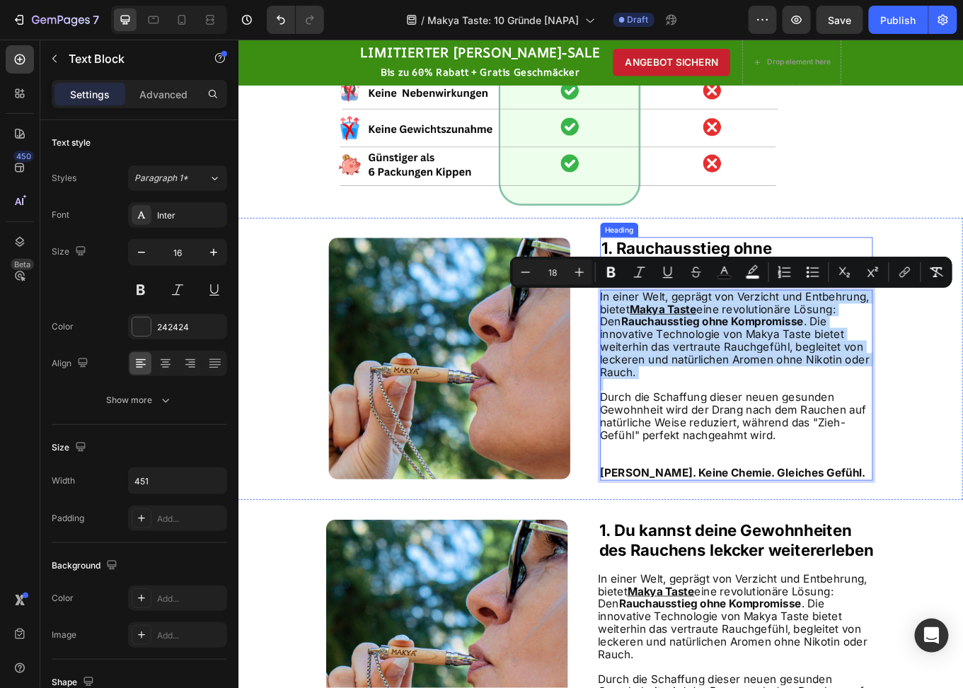
click at [764, 287] on strong "1. Rauchausstieg ohne" at bounding box center [764, 283] width 200 height 22
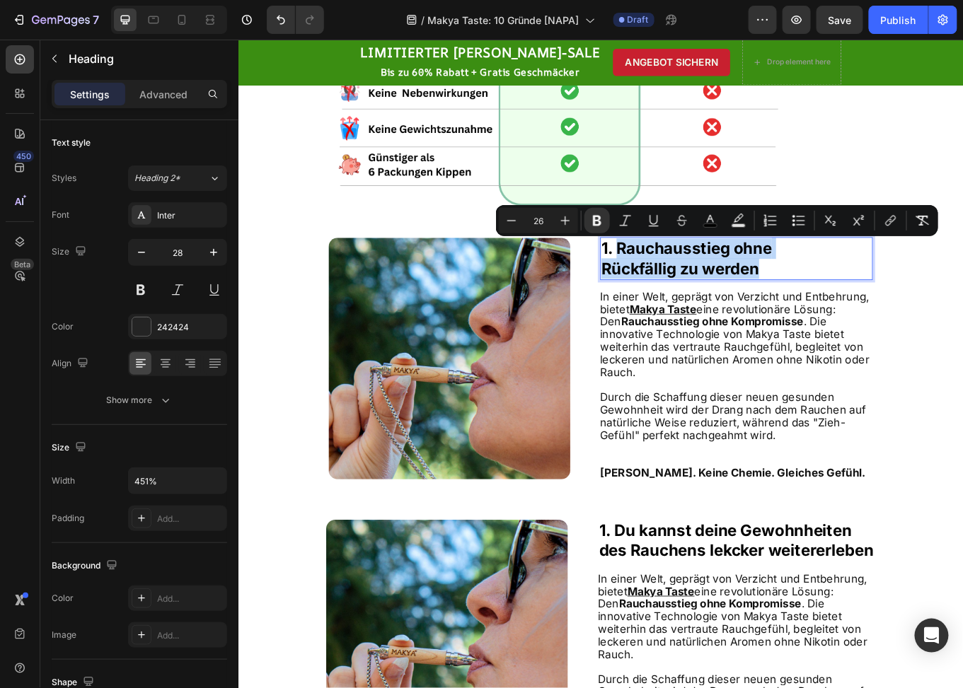
drag, startPoint x: 680, startPoint y: 287, endPoint x: 858, endPoint y: 306, distance: 178.5
click at [858, 306] on p "1. Rauchausstieg ohne Rückfällig zu werden" at bounding box center [822, 295] width 316 height 47
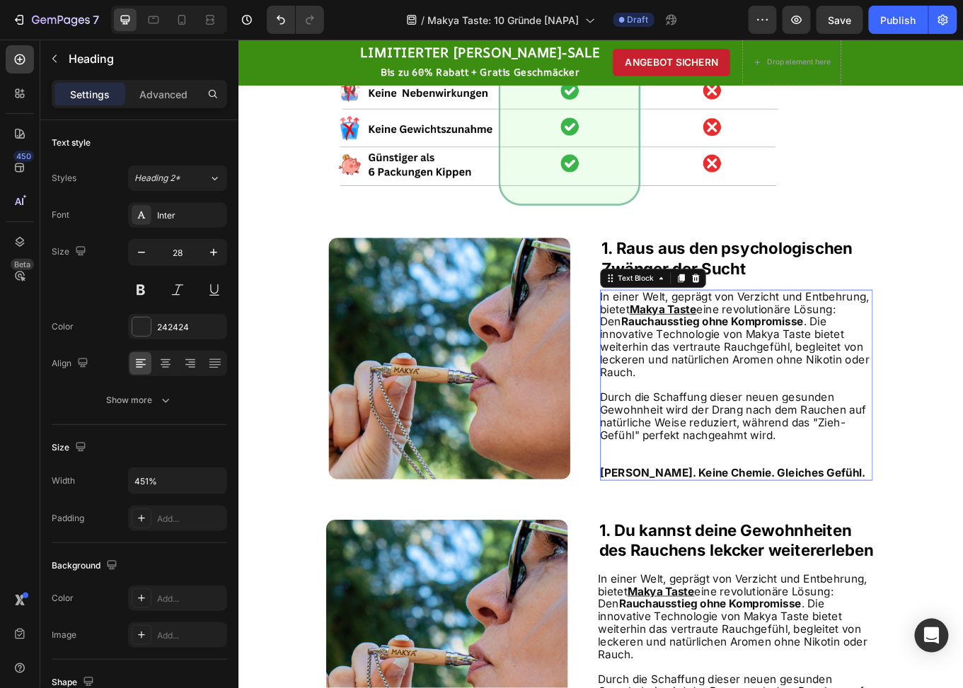
click at [817, 441] on p "Rich Text Editor. Editing area: main" at bounding box center [821, 443] width 318 height 15
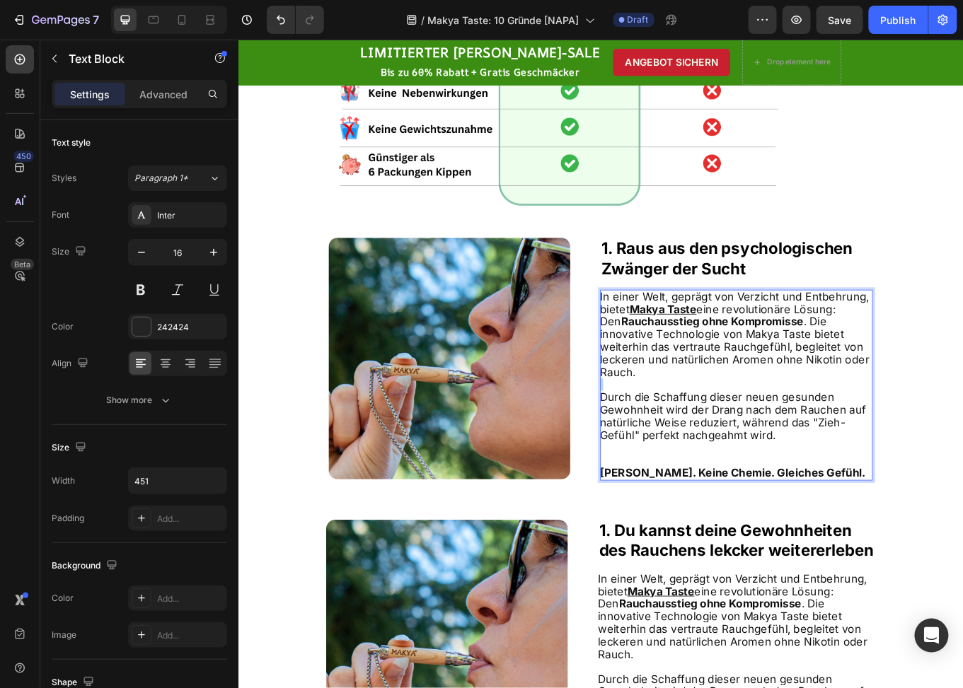
click at [817, 441] on p "Rich Text Editor. Editing area: main" at bounding box center [821, 443] width 318 height 15
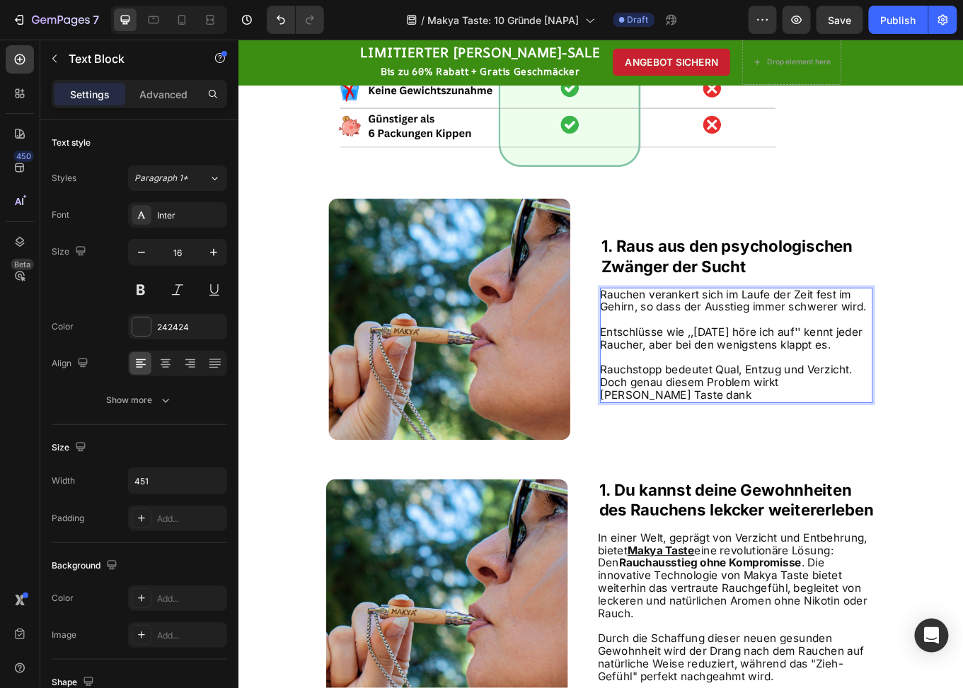
scroll to position [531, 0]
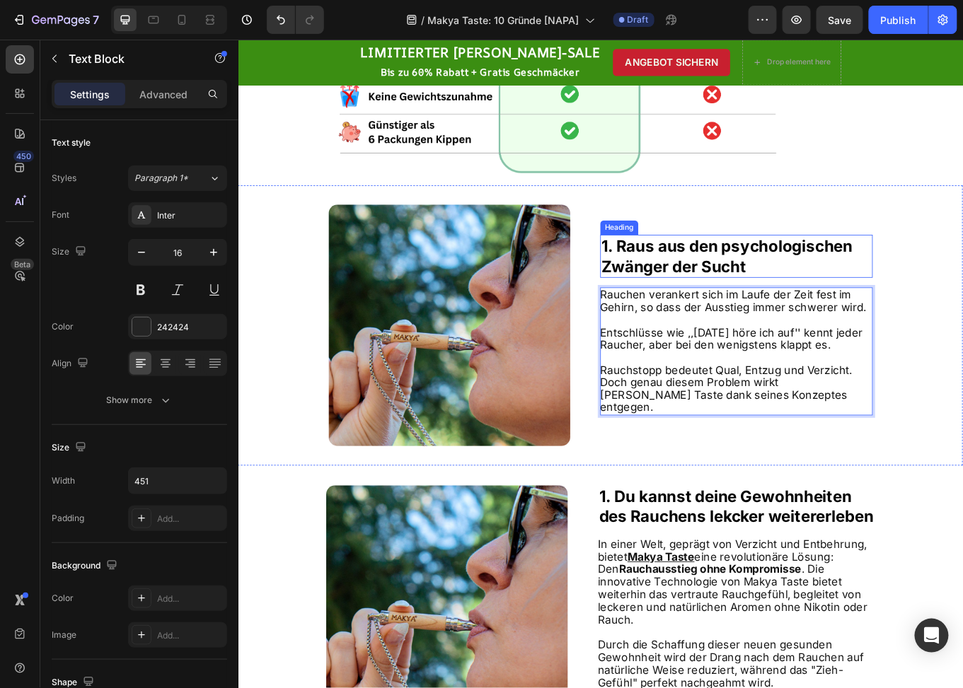
click at [729, 312] on strong "Zwänger der Sucht" at bounding box center [749, 305] width 170 height 22
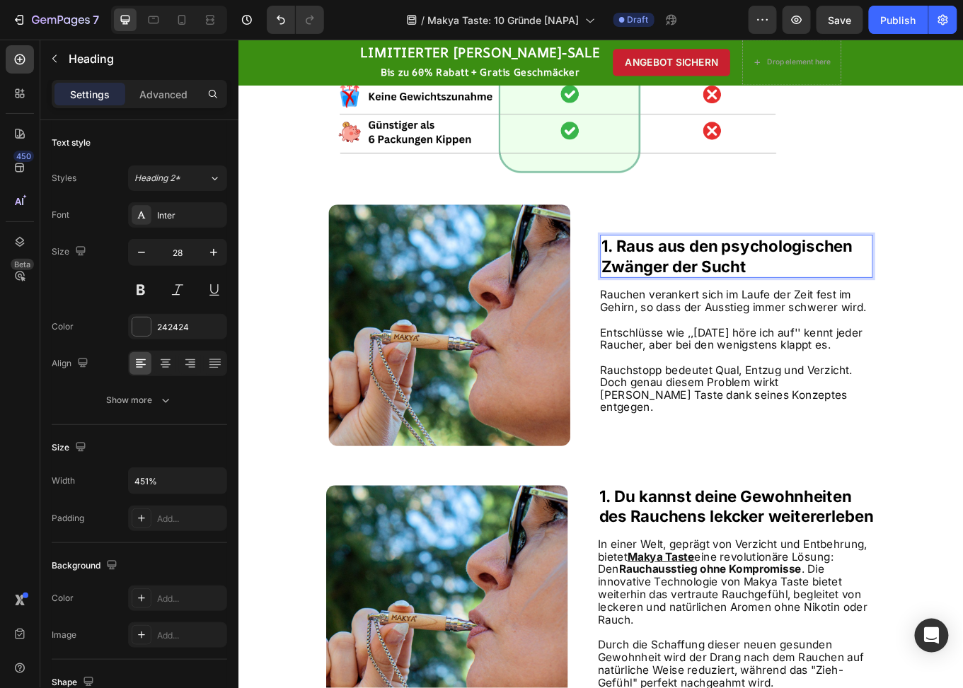
click at [720, 310] on strong "Zwänger der Sucht" at bounding box center [749, 305] width 170 height 22
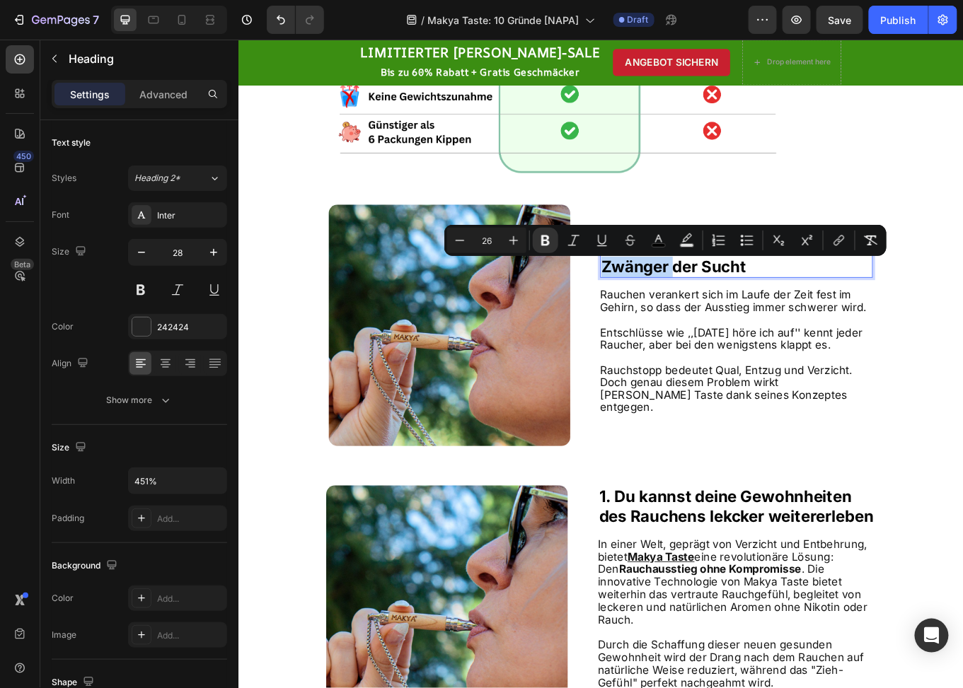
click at [734, 310] on strong "Zwänger der Sucht" at bounding box center [749, 305] width 170 height 22
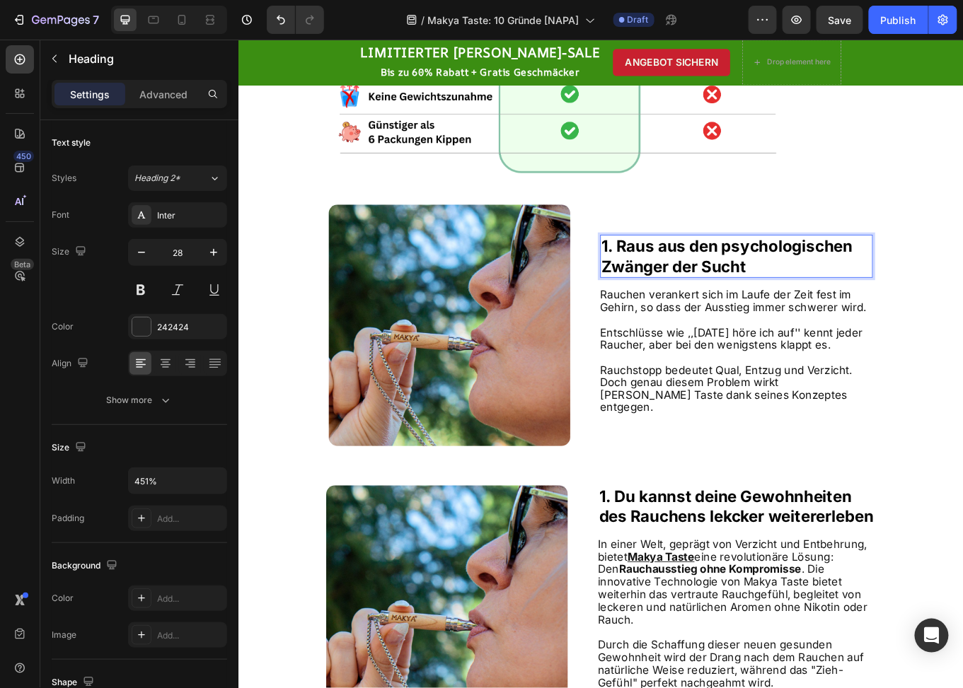
click at [697, 312] on strong "Zwänger der Sucht" at bounding box center [749, 305] width 170 height 22
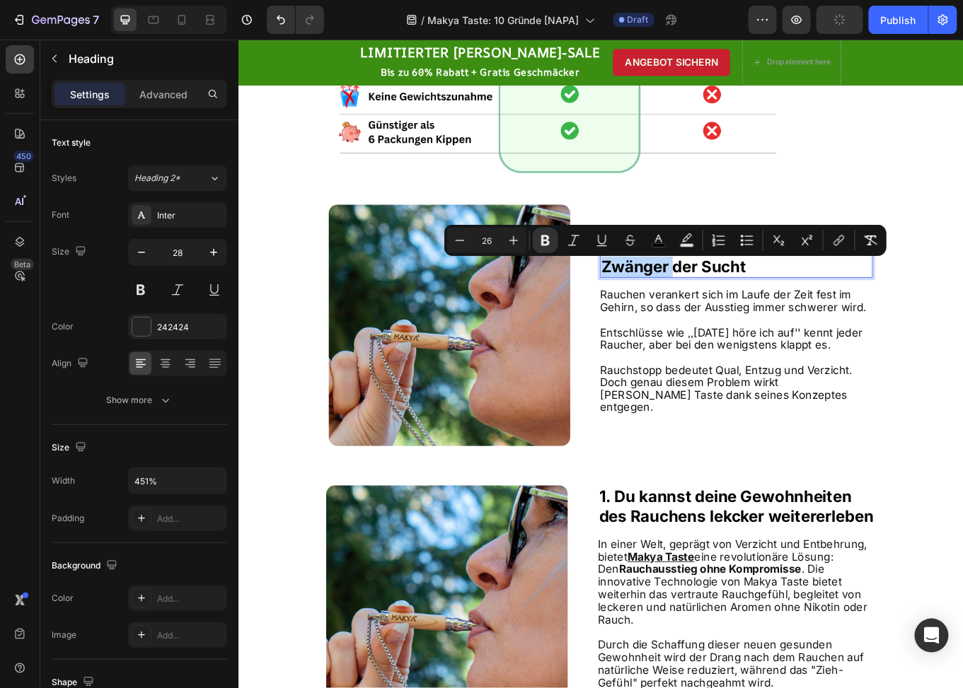
click at [729, 313] on strong "Zwänger der Sucht" at bounding box center [749, 305] width 170 height 22
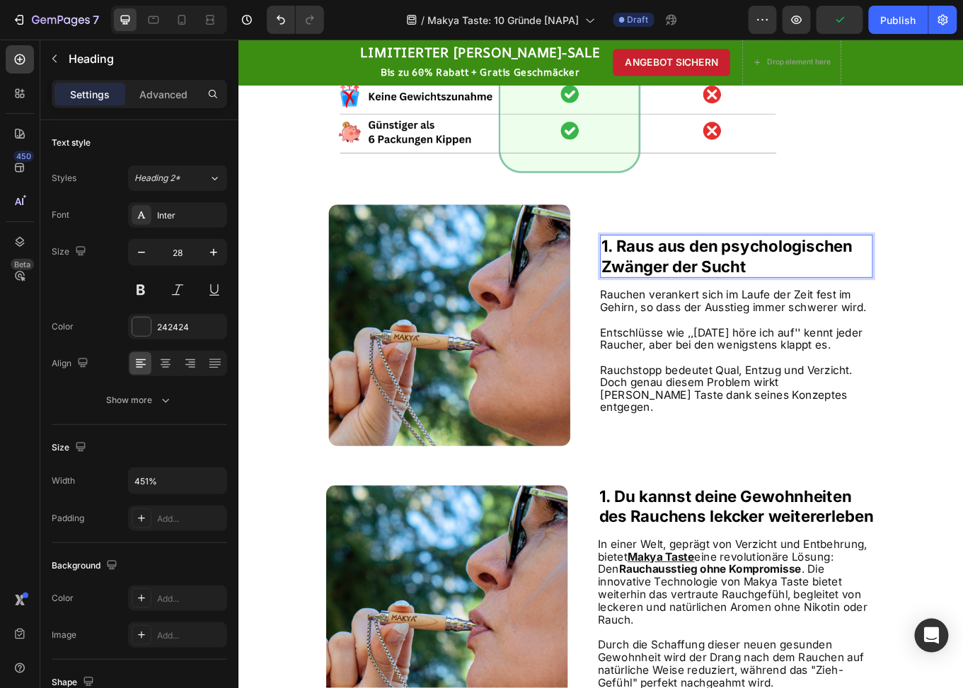
click at [738, 308] on strong "Zwänger der Sucht" at bounding box center [749, 305] width 170 height 22
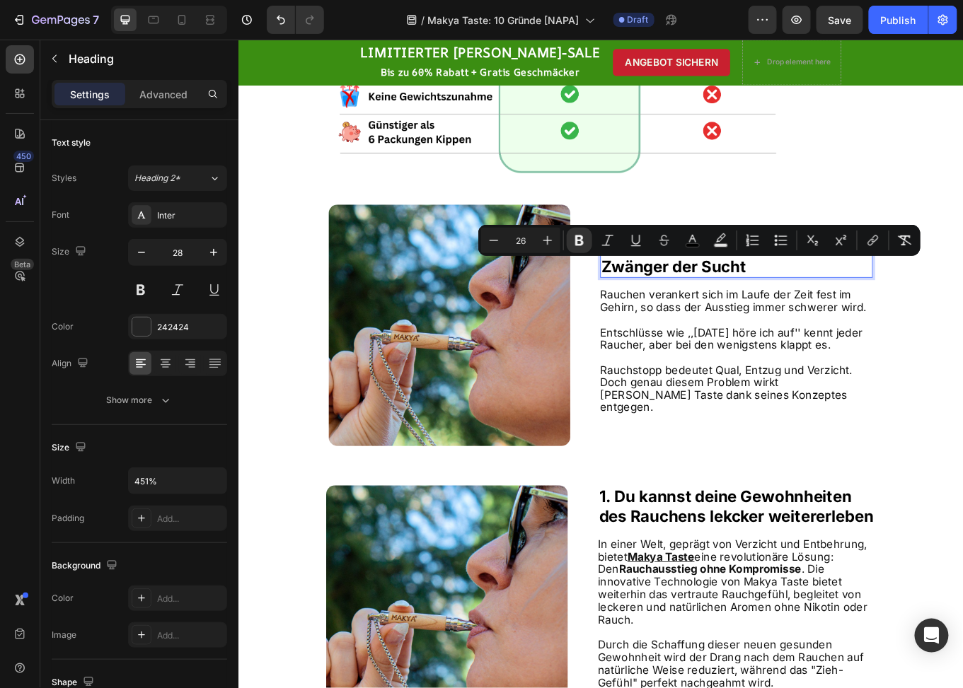
click at [733, 307] on strong "Zwänger der Sucht" at bounding box center [749, 305] width 170 height 22
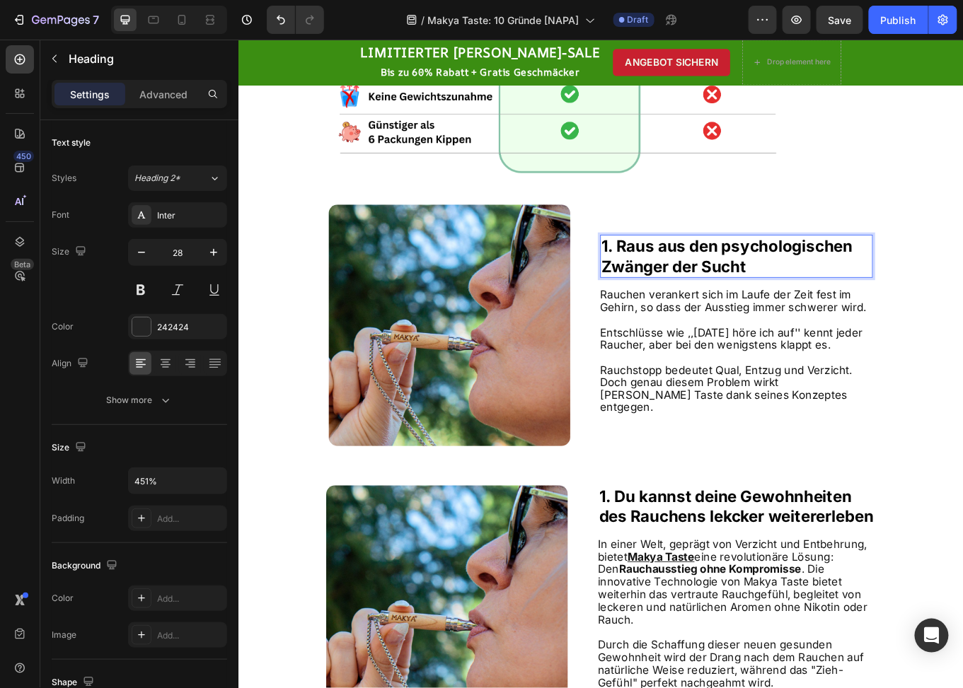
click at [737, 310] on strong "Zwänger der Sucht" at bounding box center [749, 305] width 170 height 22
click at [746, 404] on span "Entschlüsse wie ,,[DATE] höre ich auf'' kennt jeder Raucher, aber bei den wenig…" at bounding box center [816, 389] width 308 height 30
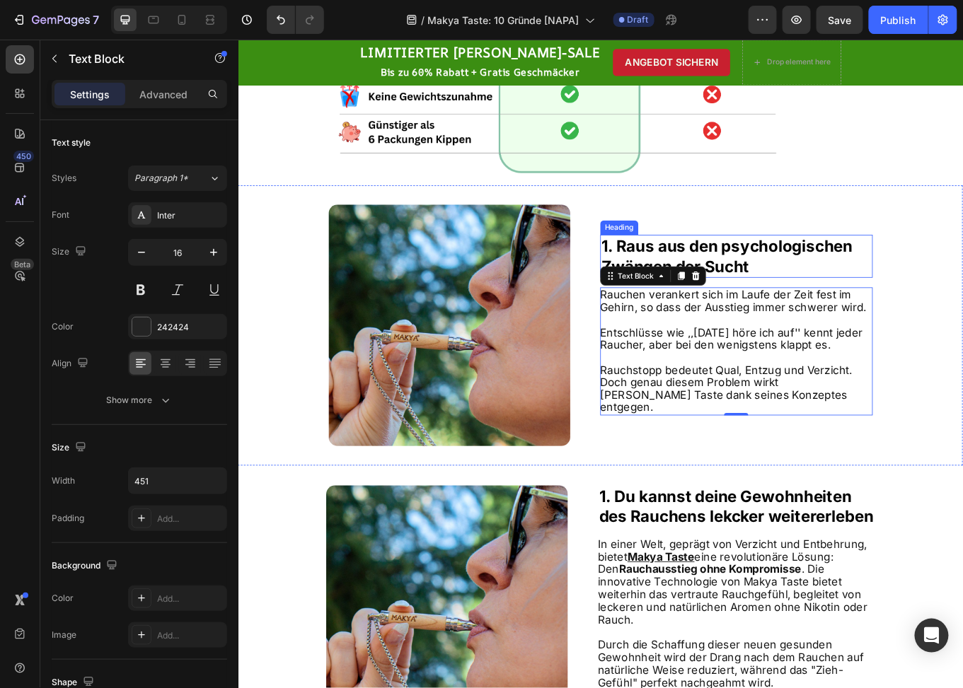
click at [876, 292] on strong "1. Raus aus den psychologischen" at bounding box center [811, 281] width 294 height 22
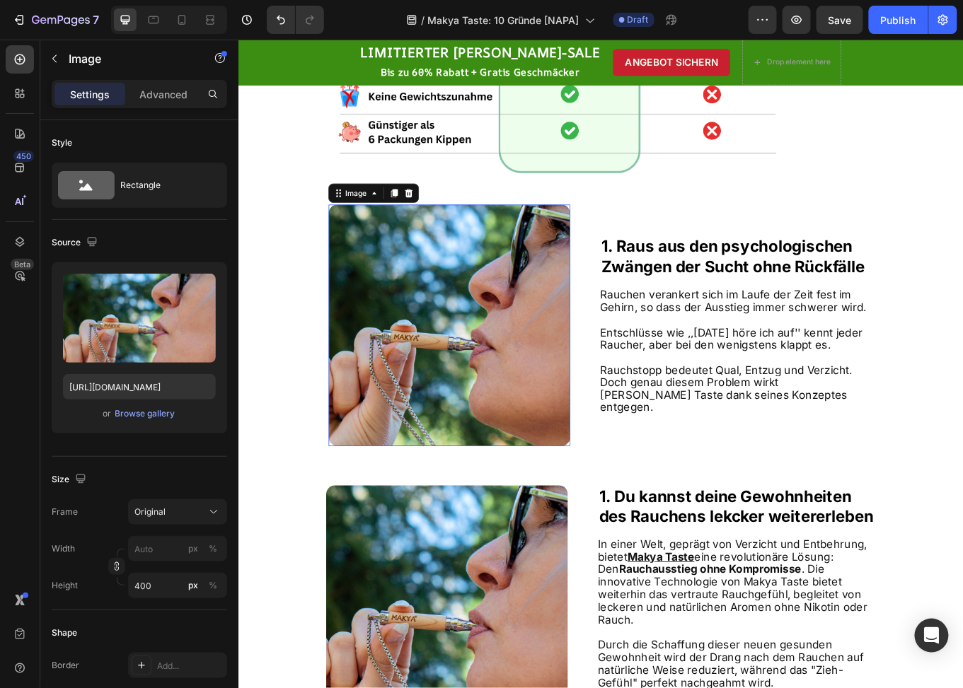
click at [470, 356] on img at bounding box center [485, 373] width 283 height 283
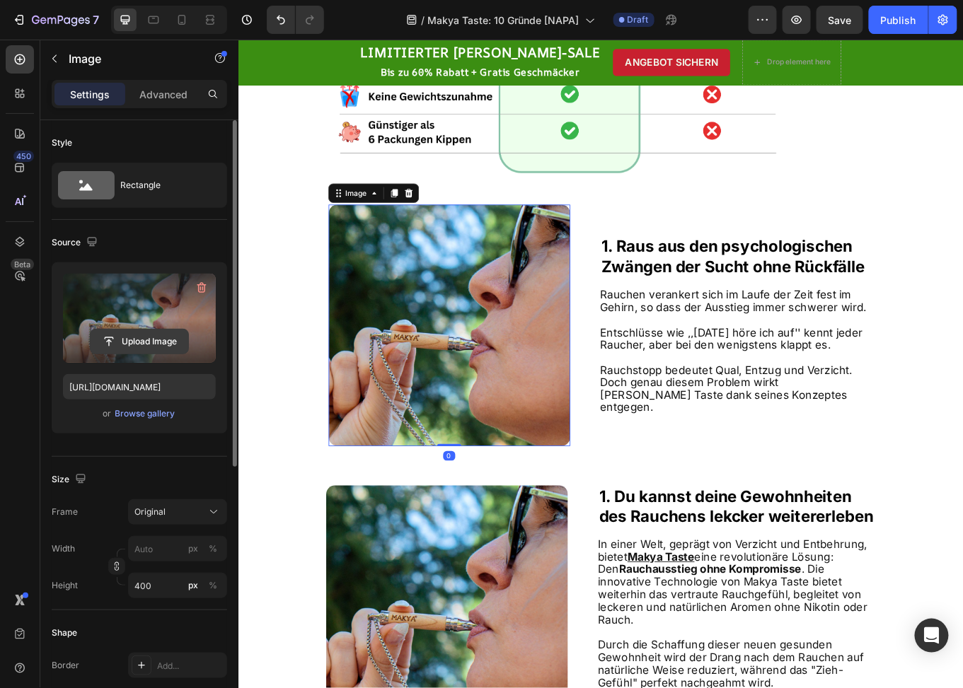
click at [133, 342] on input "file" at bounding box center [140, 342] width 98 height 24
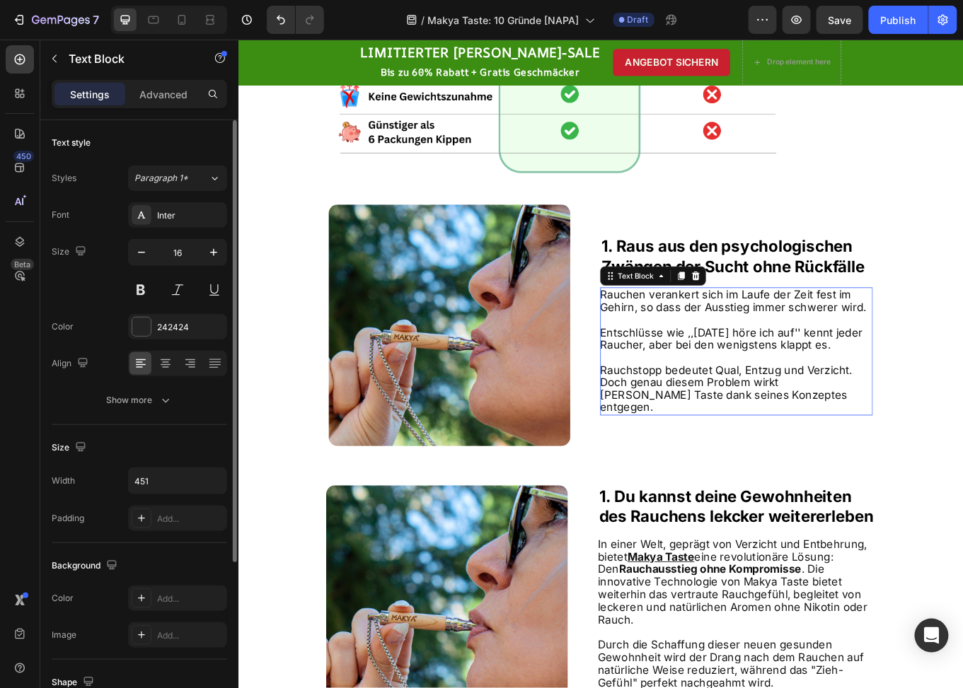
click at [877, 463] on p "Rauchstopp bedeutet Qual, Entzug und Verzicht. Doch genau diesem Problem wirkt …" at bounding box center [821, 448] width 318 height 59
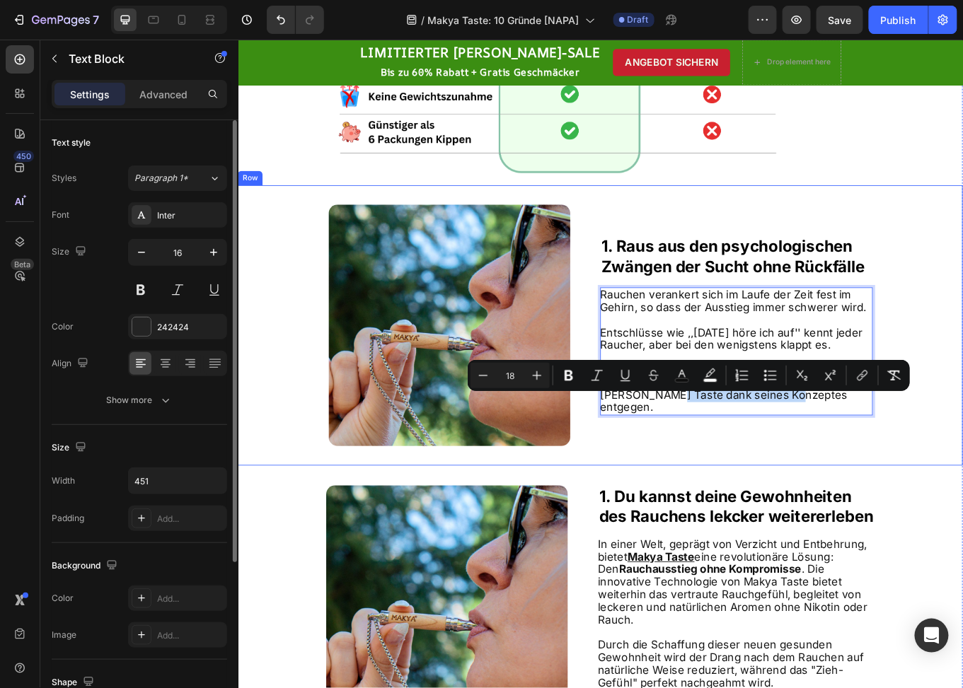
drag, startPoint x: 800, startPoint y: 461, endPoint x: 654, endPoint y: 467, distance: 146.6
click at [654, 467] on div "Image ⁠⁠⁠⁠⁠⁠⁠ 1. [PERSON_NAME] aus den psychologischen Zwängen der Sucht ohne R…" at bounding box center [662, 373] width 849 height 328
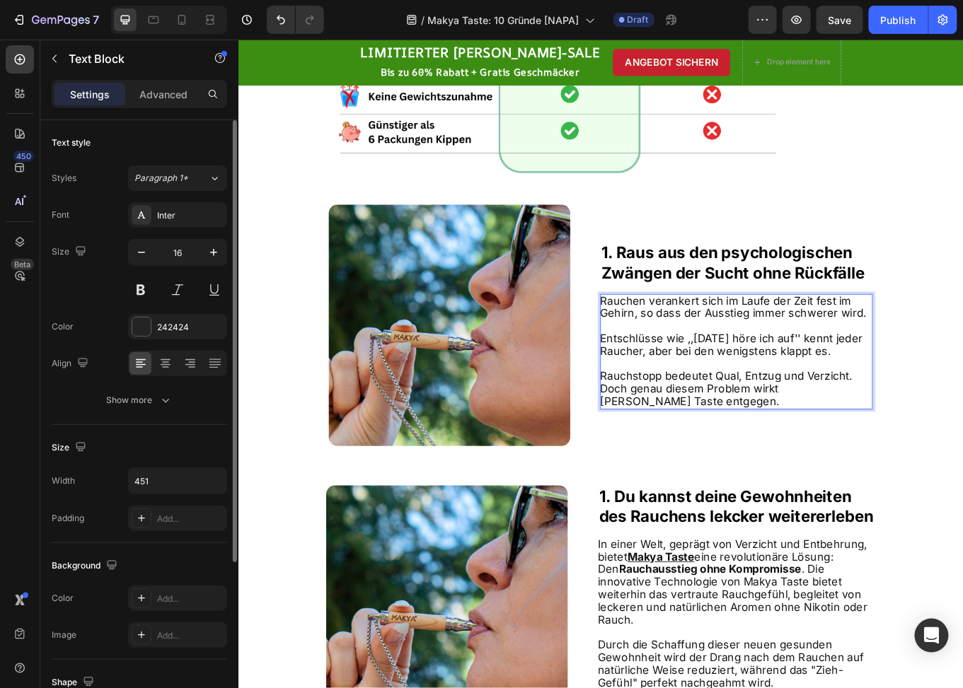
click at [728, 466] on p "Rauchstopp bedeutet Qual, Entzug und Verzicht. Doch genau diesem Problem wirkt …" at bounding box center [821, 448] width 318 height 44
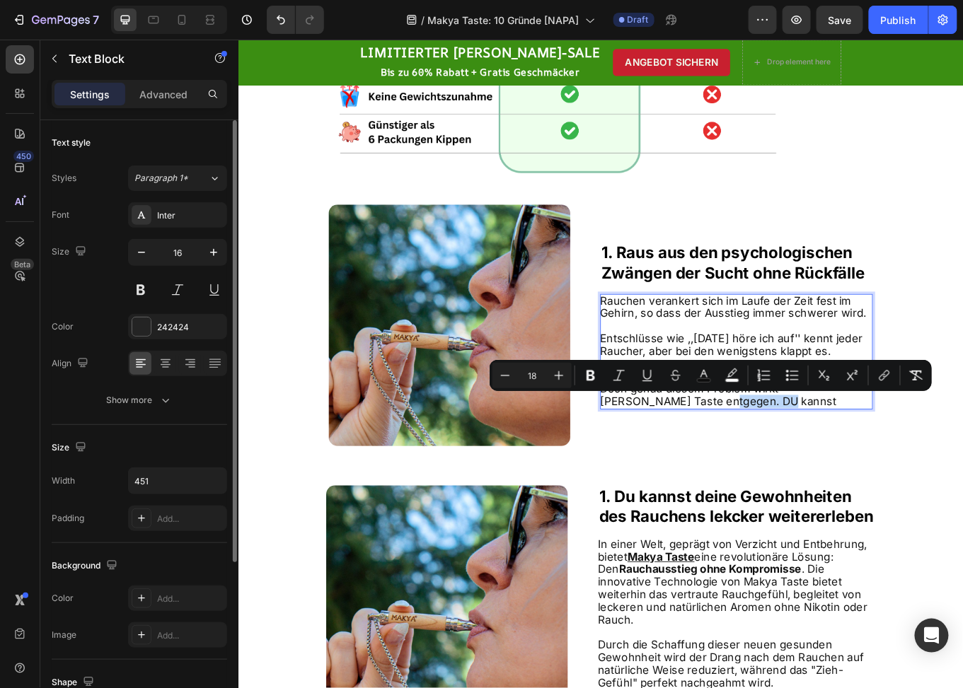
drag, startPoint x: 814, startPoint y: 464, endPoint x: 725, endPoint y: 465, distance: 89.2
click at [725, 465] on p "Rauchstopp bedeutet Qual, Entzug und Verzicht. Doch genau diesem Problem wirkt …" at bounding box center [821, 448] width 318 height 44
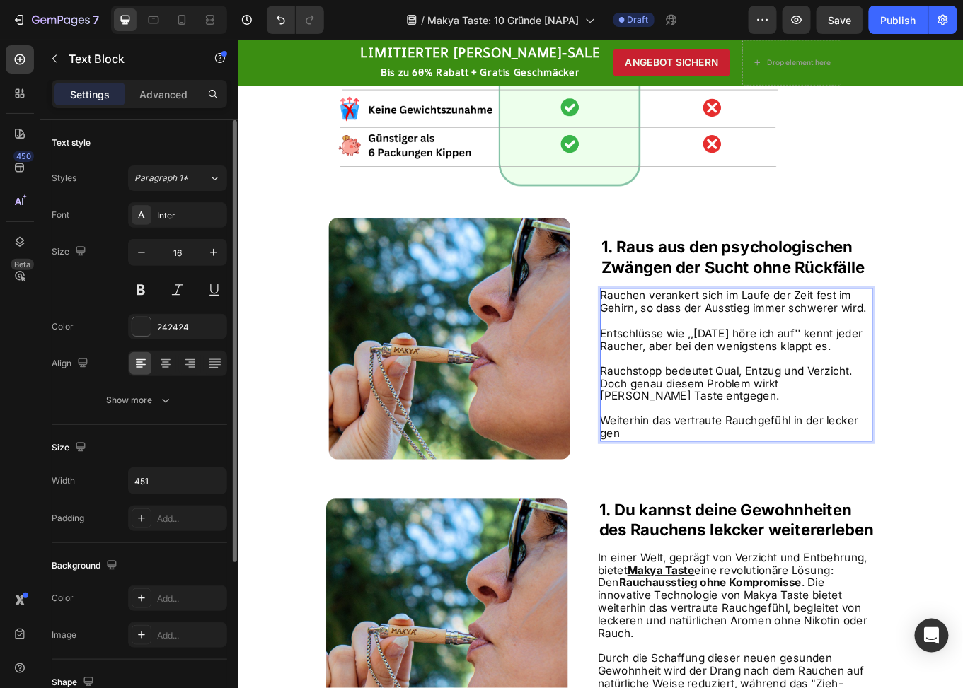
scroll to position [507, 0]
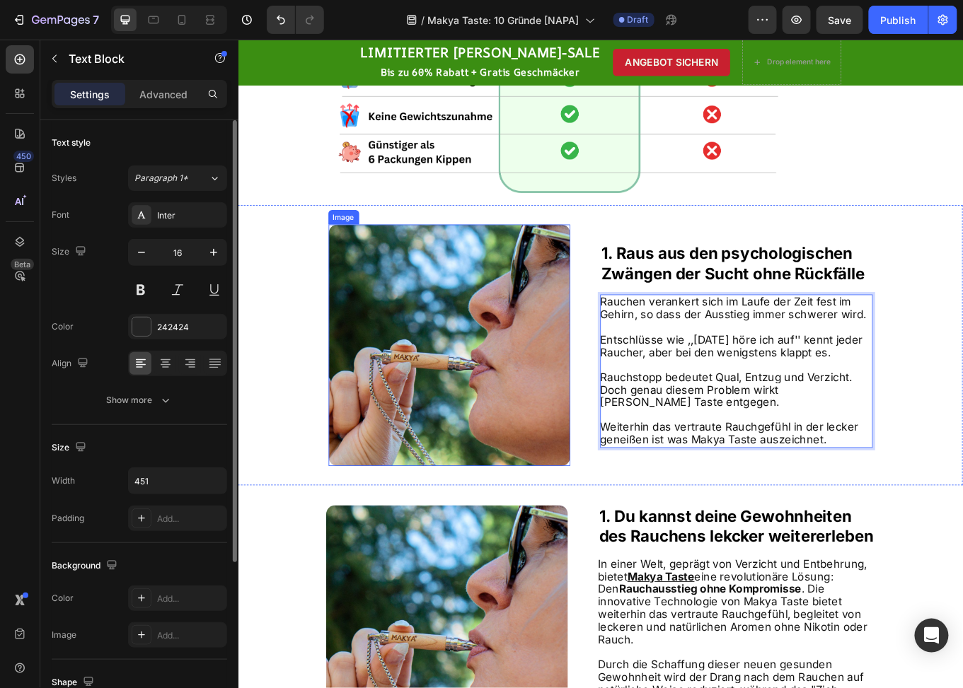
click at [474, 438] on img at bounding box center [485, 396] width 283 height 283
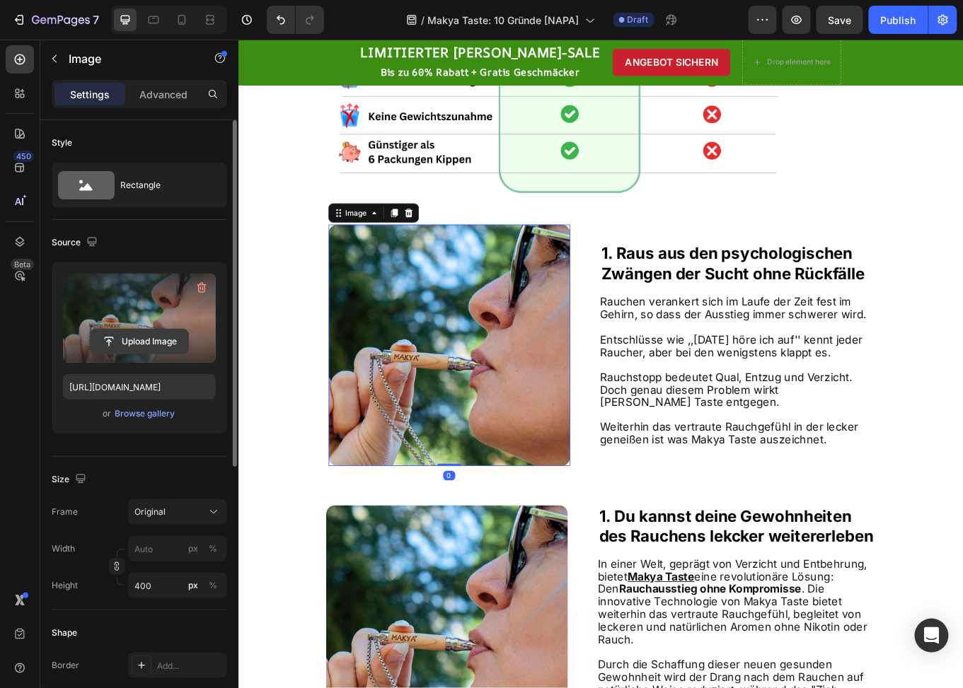
click at [151, 338] on input "file" at bounding box center [140, 342] width 98 height 24
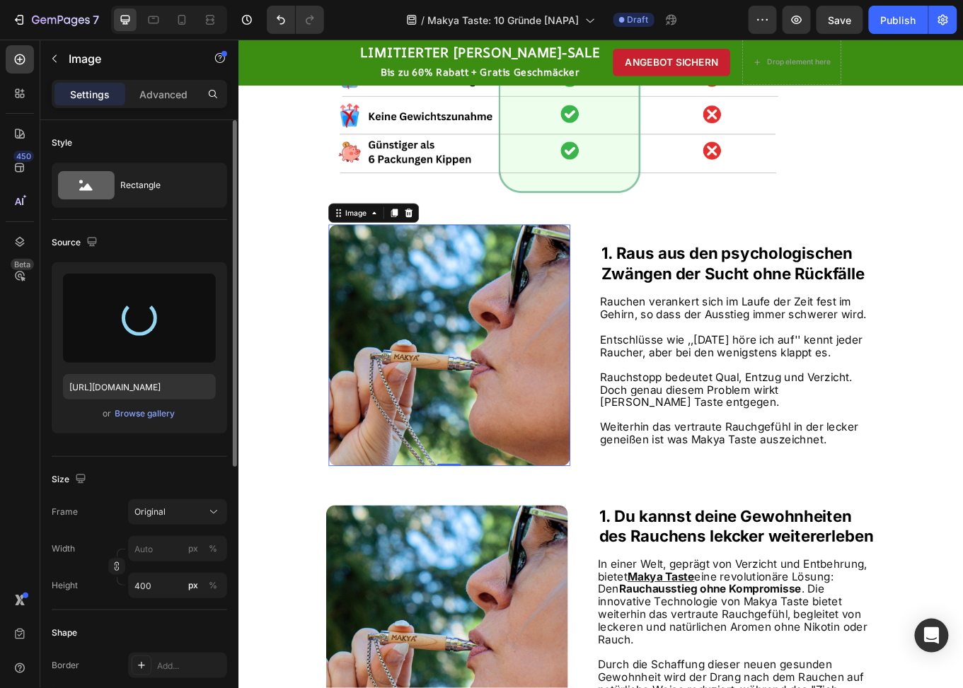
type input "[URL][DOMAIN_NAME]"
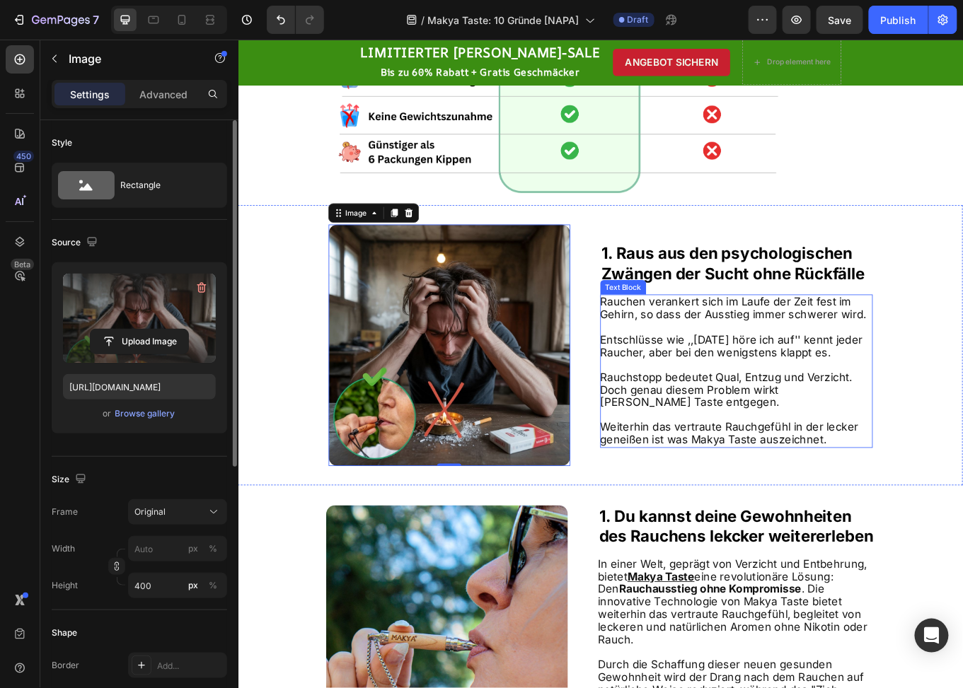
click at [904, 495] on span "Weiterhin das vertraute Rauchgefühl in der lecker geneißen ist was Makya Taste …" at bounding box center [813, 500] width 303 height 30
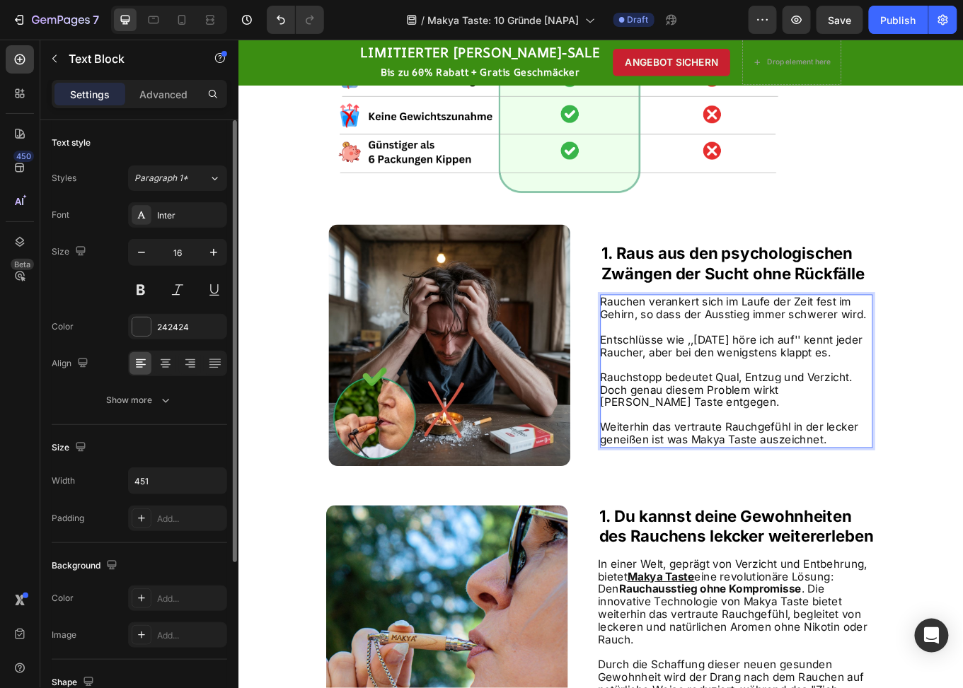
click at [906, 495] on span "Weiterhin das vertraute Rauchgefühl in der lecker geneißen ist was Makya Taste …" at bounding box center [813, 500] width 303 height 30
click at [935, 512] on p "Weiterhin das vertraute Rauchgefühl in lecker geneißen ist was Makya Taste ausz…" at bounding box center [821, 501] width 318 height 30
click at [785, 425] on p "Rich Text Editor. Editing area: main" at bounding box center [821, 420] width 318 height 15
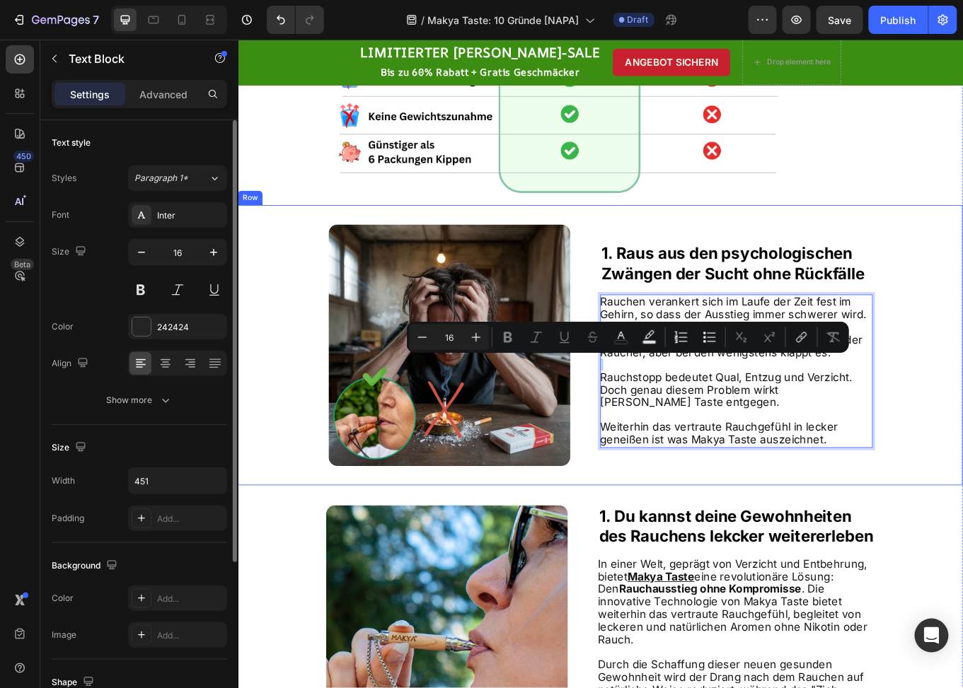
click at [653, 255] on div "Image ⁠⁠⁠⁠⁠⁠⁠ 1. Raus aus den psychologischen Zwängen der Sucht ohne Rückfälle …" at bounding box center [662, 397] width 849 height 328
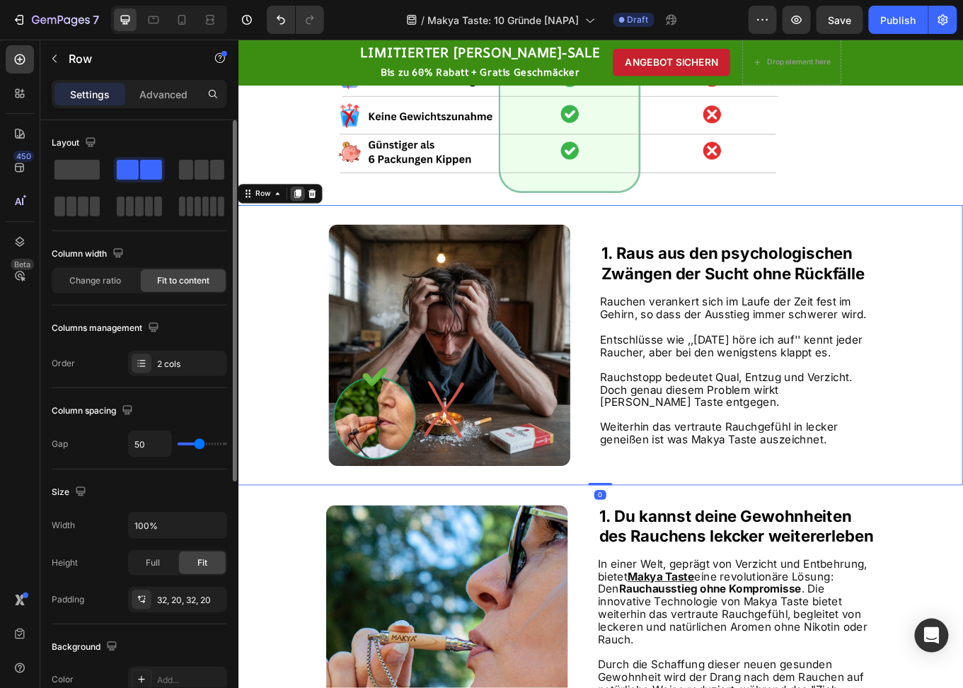
click at [303, 219] on icon at bounding box center [307, 219] width 11 height 11
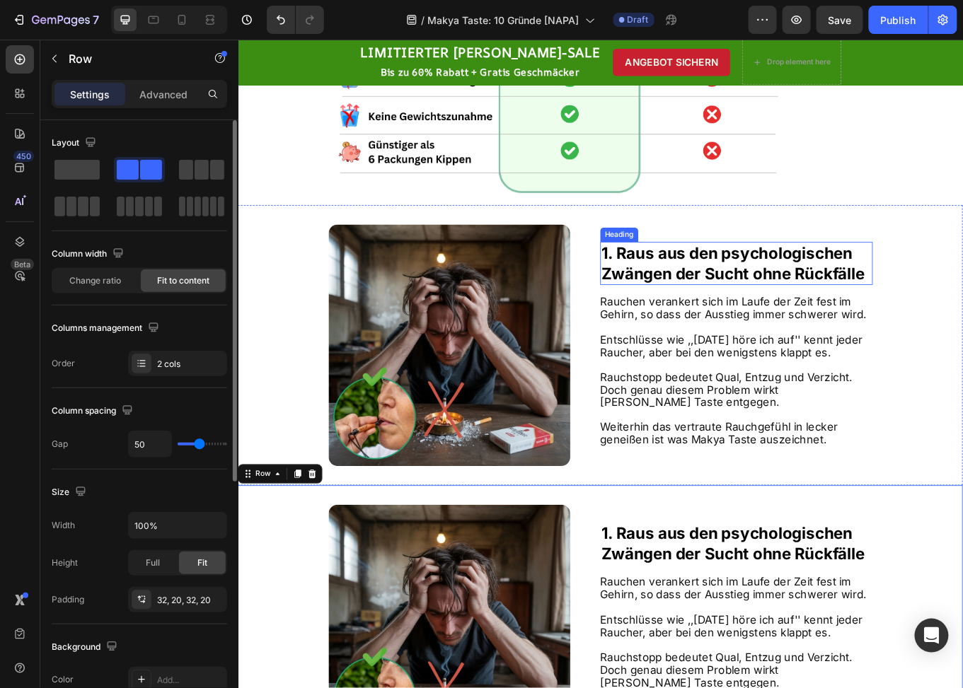
click at [801, 316] on strong "Zwängen der Sucht ohne Rückfälle" at bounding box center [818, 313] width 308 height 22
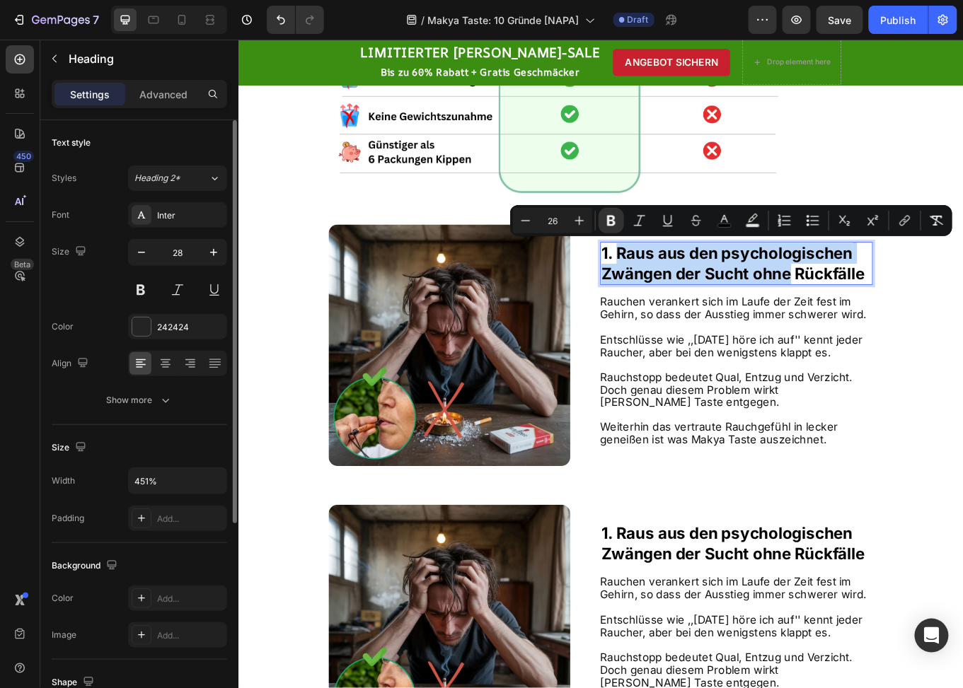
drag, startPoint x: 677, startPoint y: 287, endPoint x: 879, endPoint y: 317, distance: 203.9
click at [879, 317] on p "1. Raus aus den psychologischen Zwängen der Sucht ohne Rückfälle" at bounding box center [822, 300] width 316 height 47
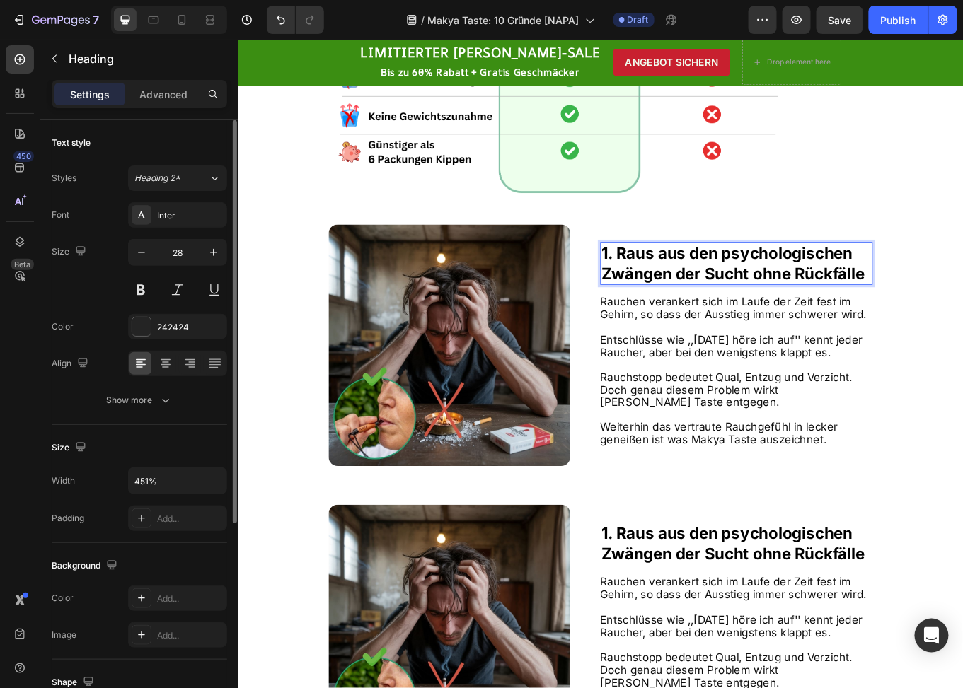
scroll to position [520, 0]
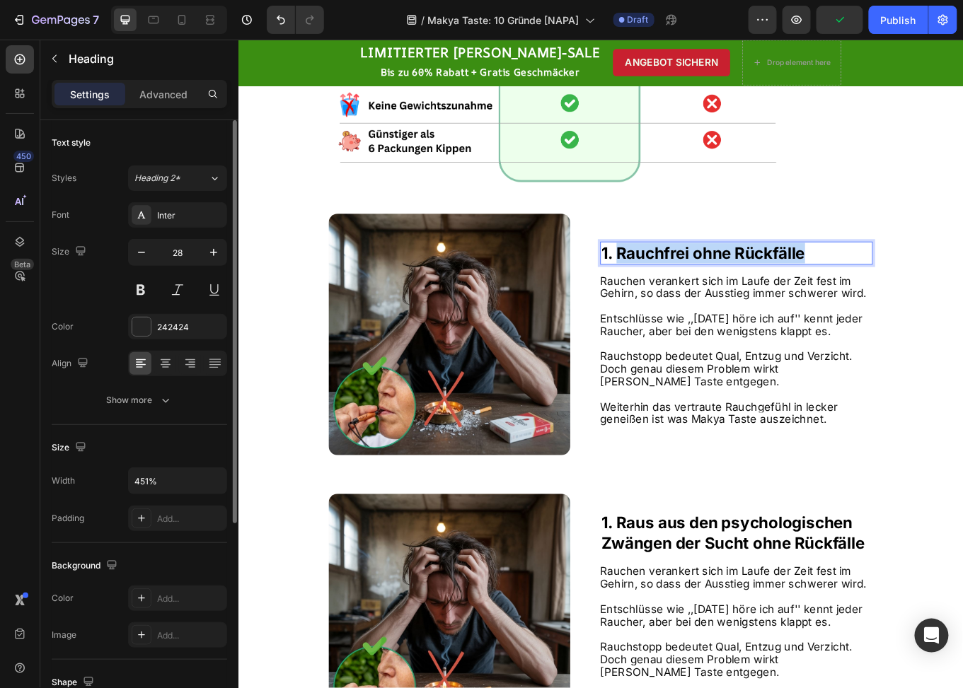
drag, startPoint x: 918, startPoint y: 286, endPoint x: 680, endPoint y: 275, distance: 238.0
click at [680, 277] on p "1. Rauchfrei ohne Rückfälle" at bounding box center [822, 289] width 316 height 24
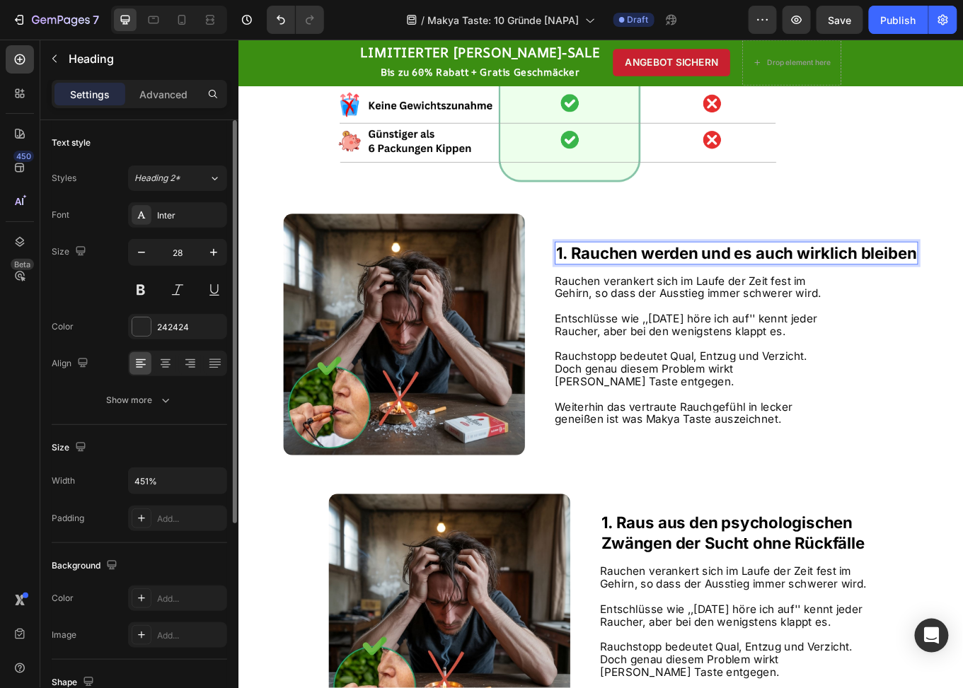
click at [841, 287] on strong "1. Rauchen werden und es auch wirklich bleiben" at bounding box center [822, 288] width 422 height 22
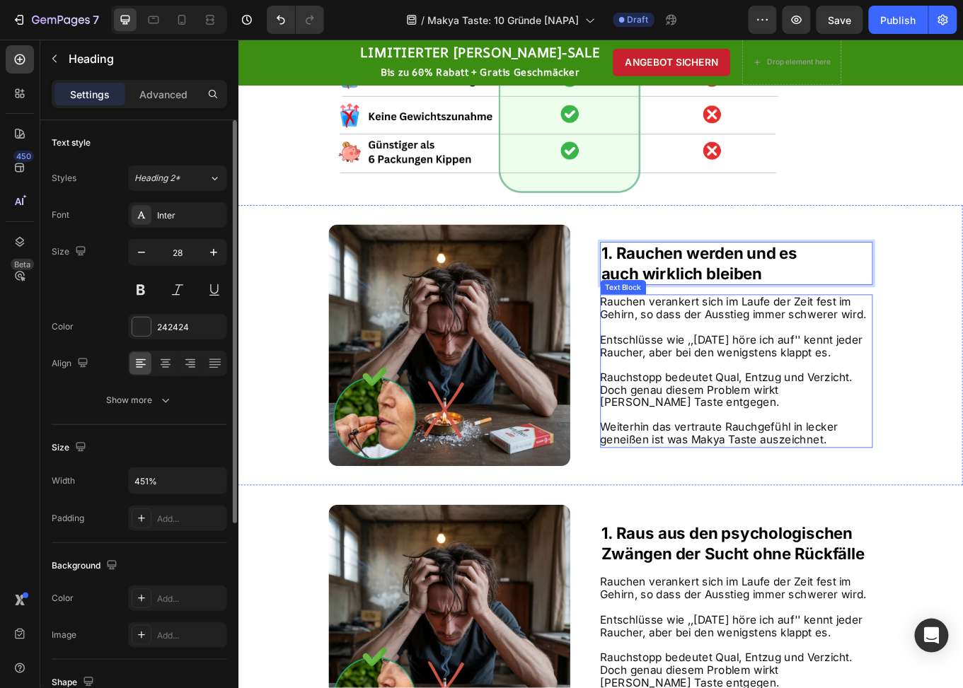
click at [795, 379] on p "Rich Text Editor. Editing area: main" at bounding box center [821, 376] width 318 height 15
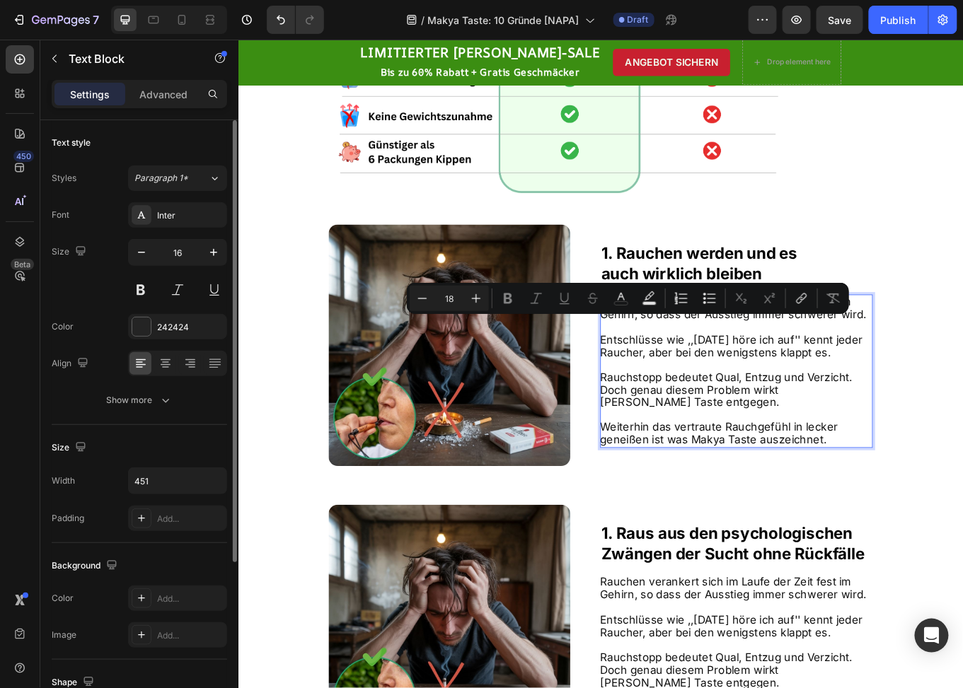
click at [741, 396] on span "Entschlüsse wie ,,[DATE] höre ich auf'' kennt jeder Raucher, aber bei den wenig…" at bounding box center [816, 398] width 308 height 30
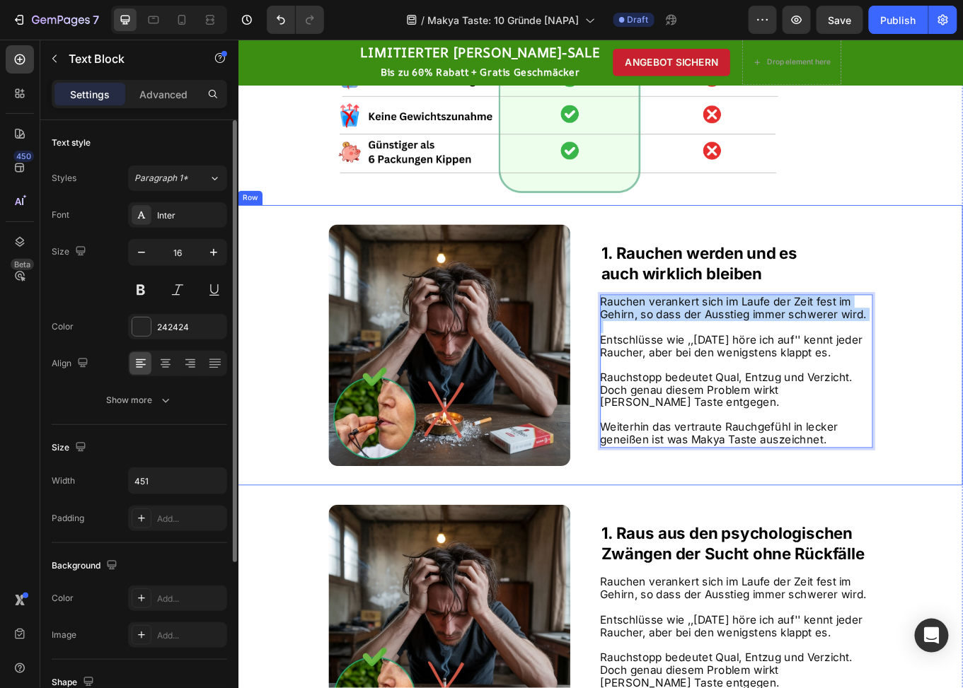
drag, startPoint x: 660, startPoint y: 390, endPoint x: 649, endPoint y: 338, distance: 52.9
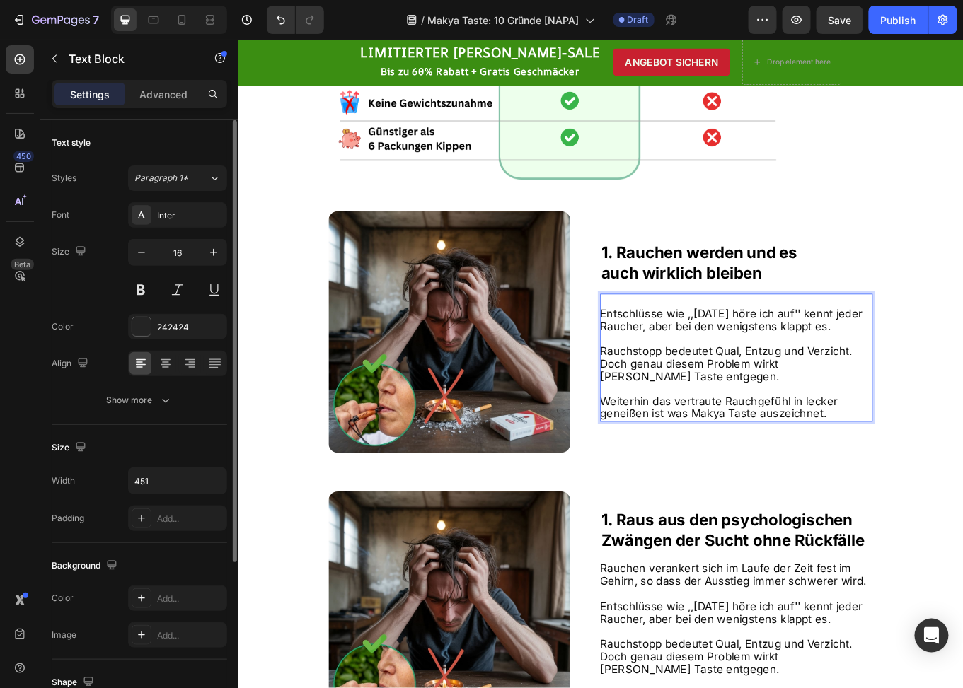
scroll to position [531, 0]
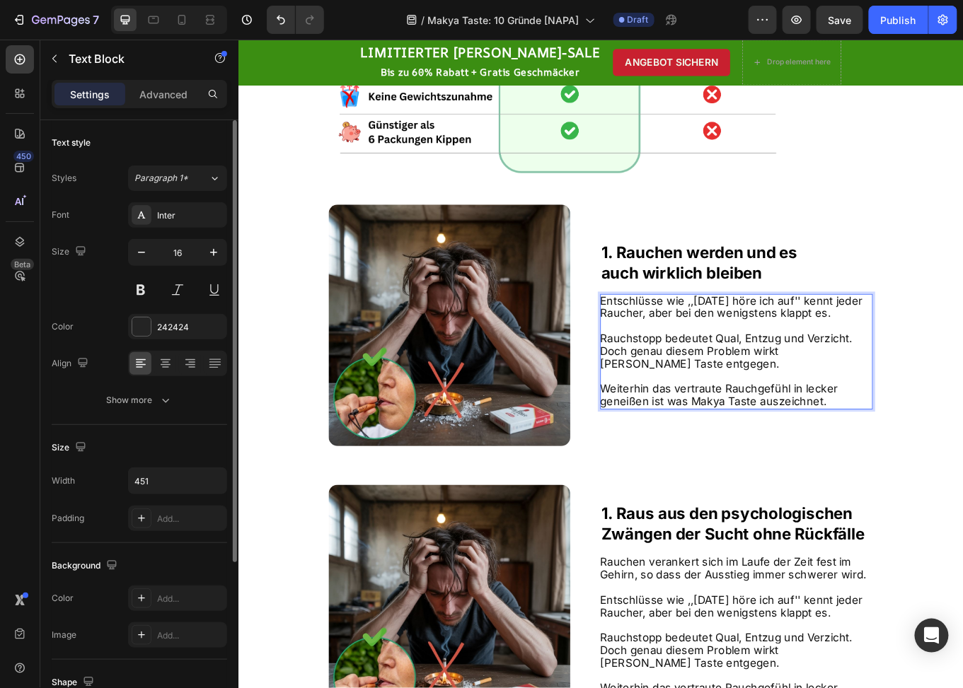
click at [929, 359] on p "Entschlüsse wie ,,[DATE] höre ich auf'' kennt jeder Raucher, aber bei den wenig…" at bounding box center [821, 353] width 318 height 30
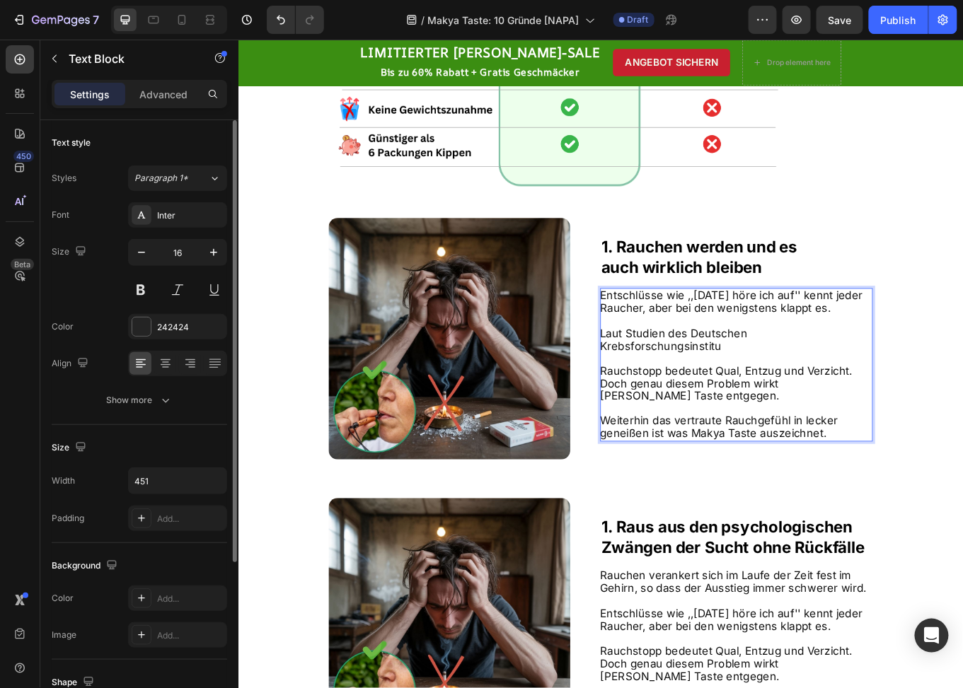
scroll to position [507, 0]
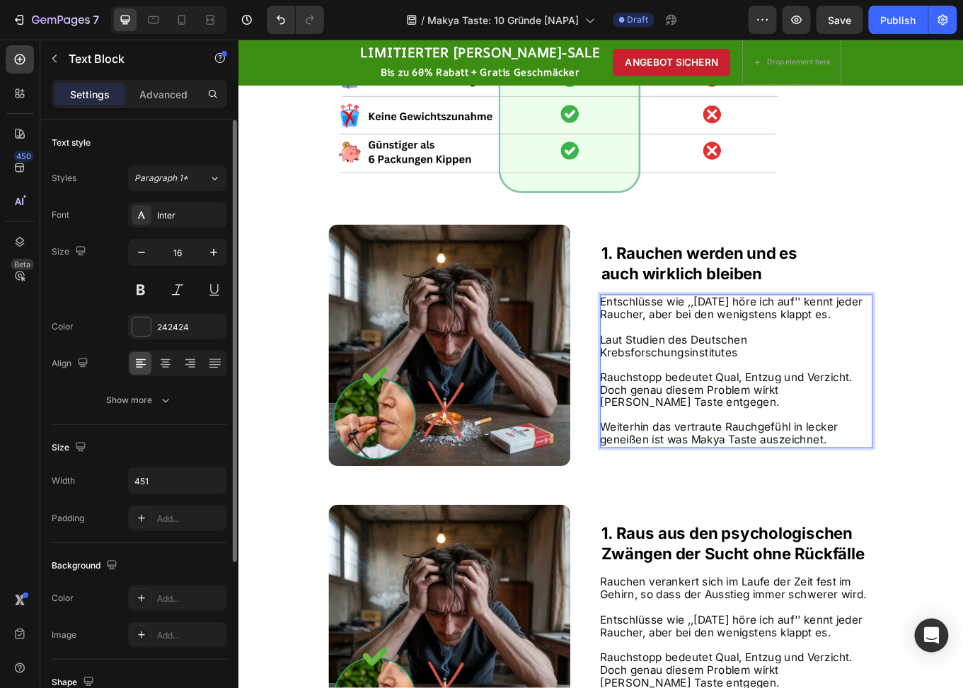
click at [792, 402] on span "Laut Studien des Deutschen Krebsforschungsinstitutes" at bounding box center [748, 398] width 173 height 30
copy span "Krebsforschungsinstitutes"
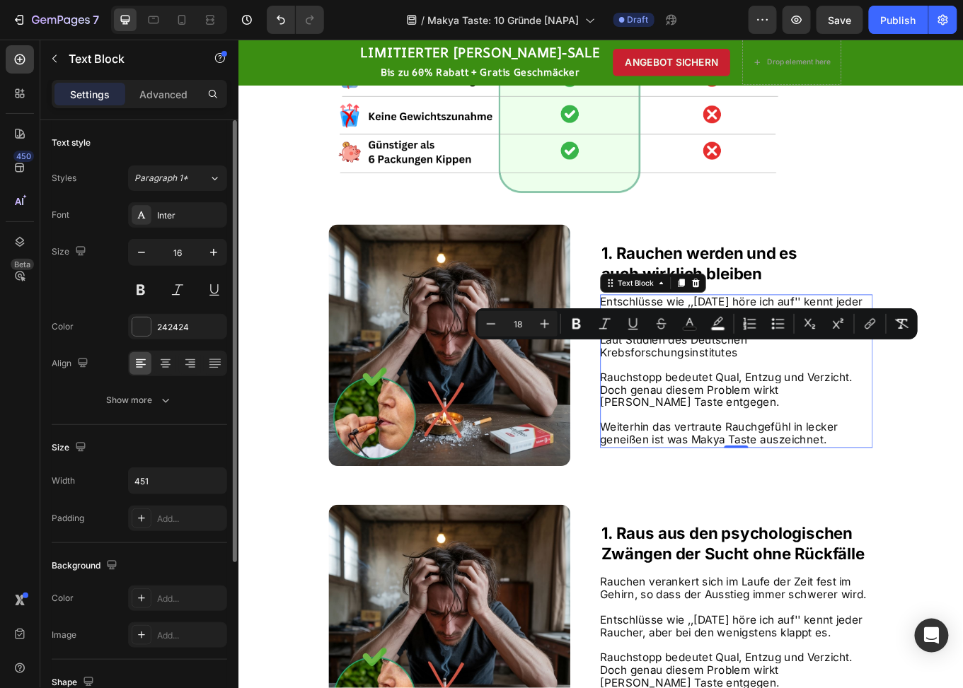
click at [763, 401] on span "Laut Studien des Deutschen Krebsforschungsinstitutes" at bounding box center [748, 398] width 173 height 30
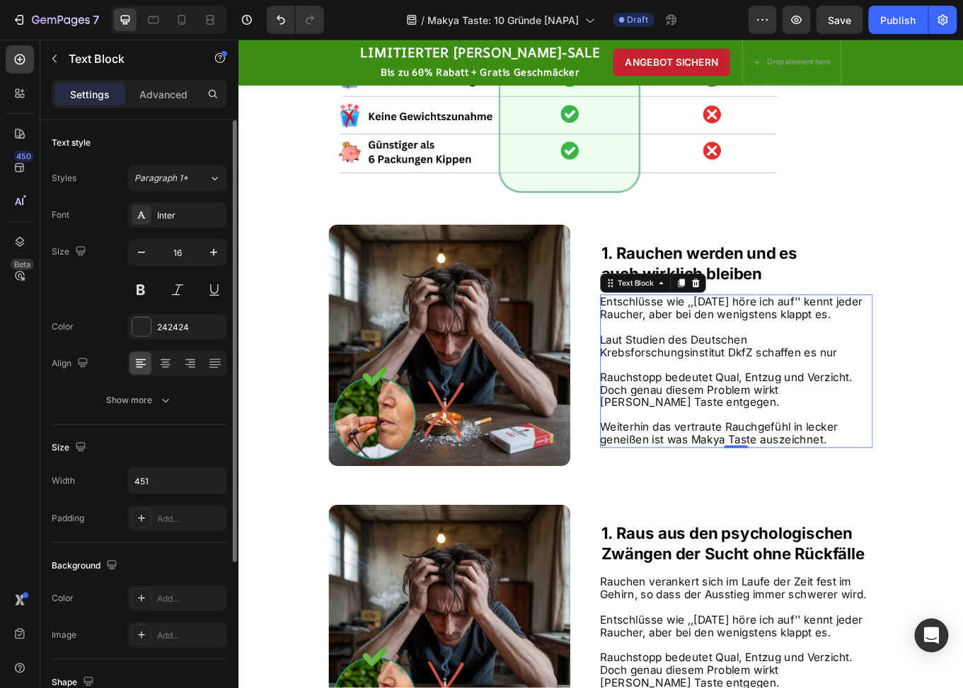
click at [813, 403] on p "Laut Studien des Deutschen Krebsforschungsinstitut DkfZ schaffen es nur" at bounding box center [821, 398] width 318 height 30
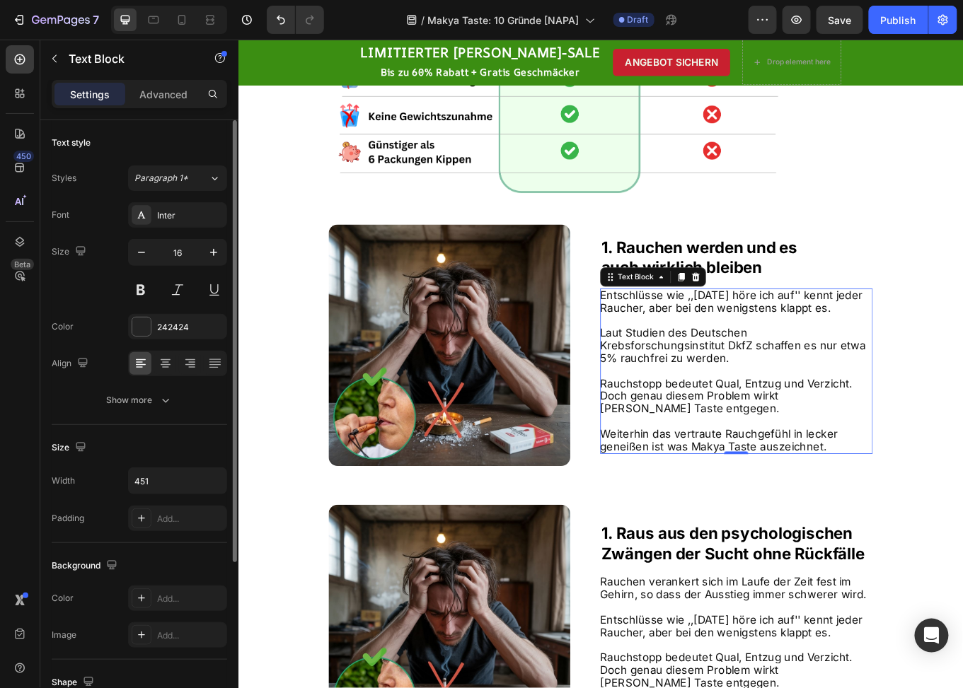
click at [726, 466] on p "Rauchstopp bedeutet Qual, Entzug und Verzicht. Doch genau diesem Problem wirkt …" at bounding box center [821, 457] width 318 height 44
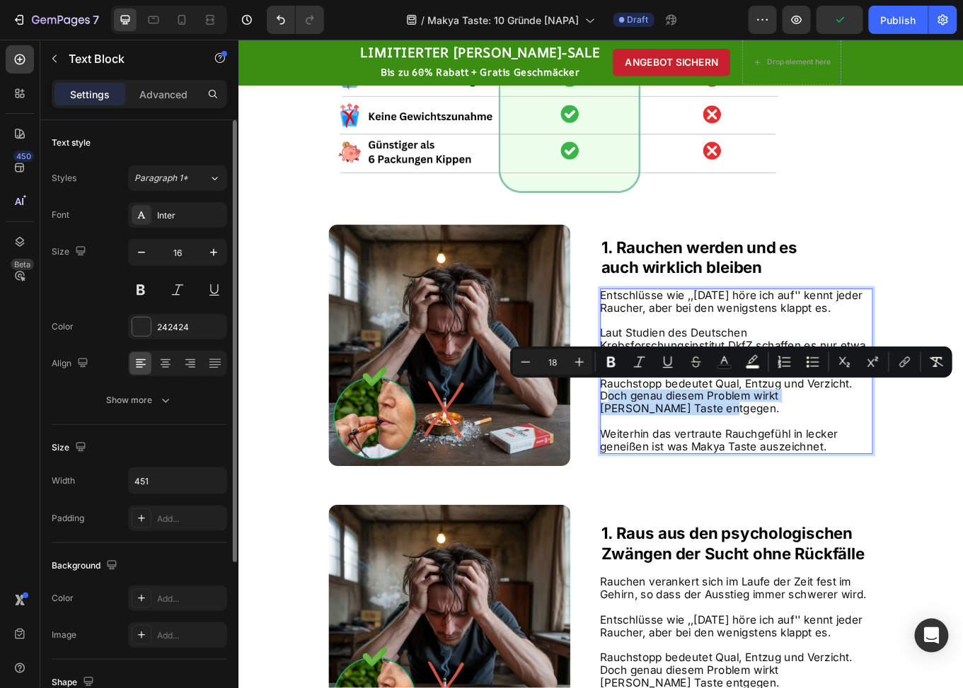
drag, startPoint x: 742, startPoint y: 468, endPoint x: 662, endPoint y: 452, distance: 81.5
click at [662, 452] on p "Rauchstopp bedeutet Qual, Entzug und Verzicht. Doch genau diesem Problem wirkt …" at bounding box center [821, 457] width 318 height 44
click at [720, 468] on span "Rauchstopp bedeutet Qual, Entzug und Verzicht. Doch genau diesem Problem wirkt …" at bounding box center [810, 456] width 296 height 45
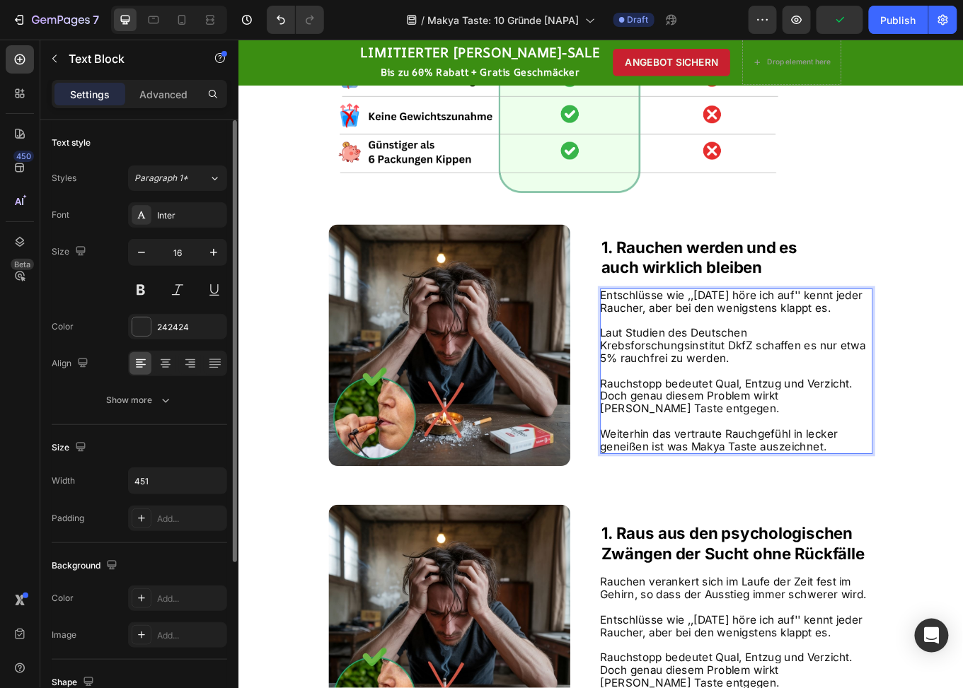
click at [945, 435] on span "Rauchstopp bedeutet Qual, Entzug und Verzicht. Doch genau diesem Problem wirkt …" at bounding box center [810, 456] width 296 height 45
click at [730, 437] on span "Rauchstopp bedeutet Qual, Entzug und Verzicht. Doch genau diesem Problem wirkt …" at bounding box center [810, 456] width 296 height 45
drag, startPoint x: 818, startPoint y: 451, endPoint x: 887, endPoint y: 458, distance: 69.0
click at [887, 458] on span "Rauchstopp mit herkömmlichen Methoden bedeutet Qual, Entzug und Verzicht. Doch …" at bounding box center [820, 456] width 317 height 45
click at [894, 468] on p "Rauchstopp mit herkömmlichen Methoden bedeutet Qual, Entzug und Verzicht. Doch …" at bounding box center [821, 457] width 318 height 44
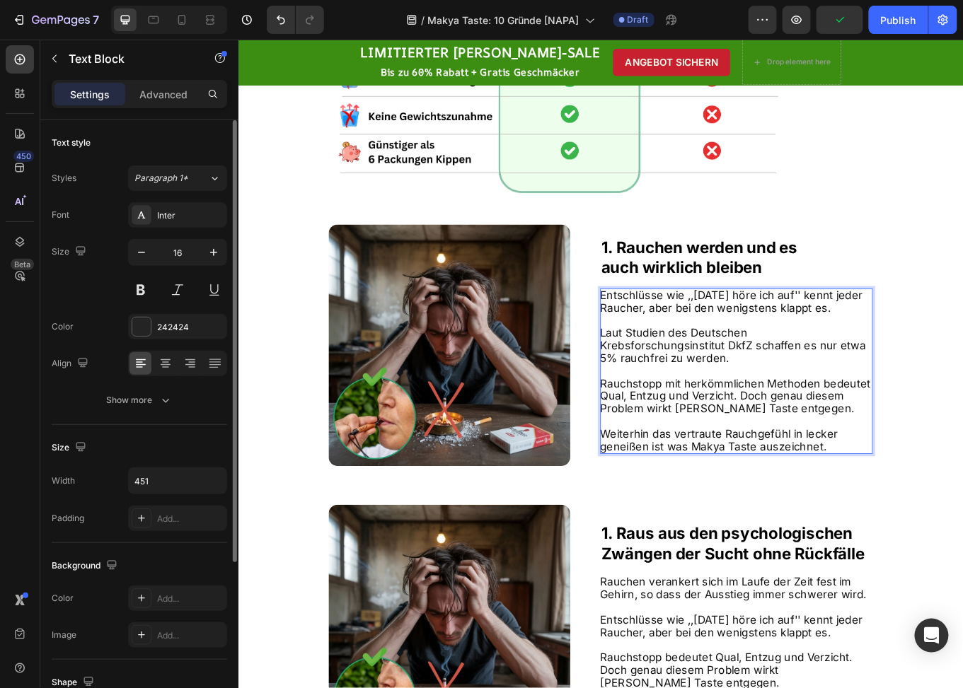
click at [922, 508] on p "Weiterhin das vertraute Rauchgefühl in lecker geneißen ist was Makya Taste ausz…" at bounding box center [821, 509] width 318 height 30
click at [681, 512] on span "Weiterhin das vertraute Rauchgefühl in lecker geneißen ist was Makya Taste ausz…" at bounding box center [801, 508] width 279 height 30
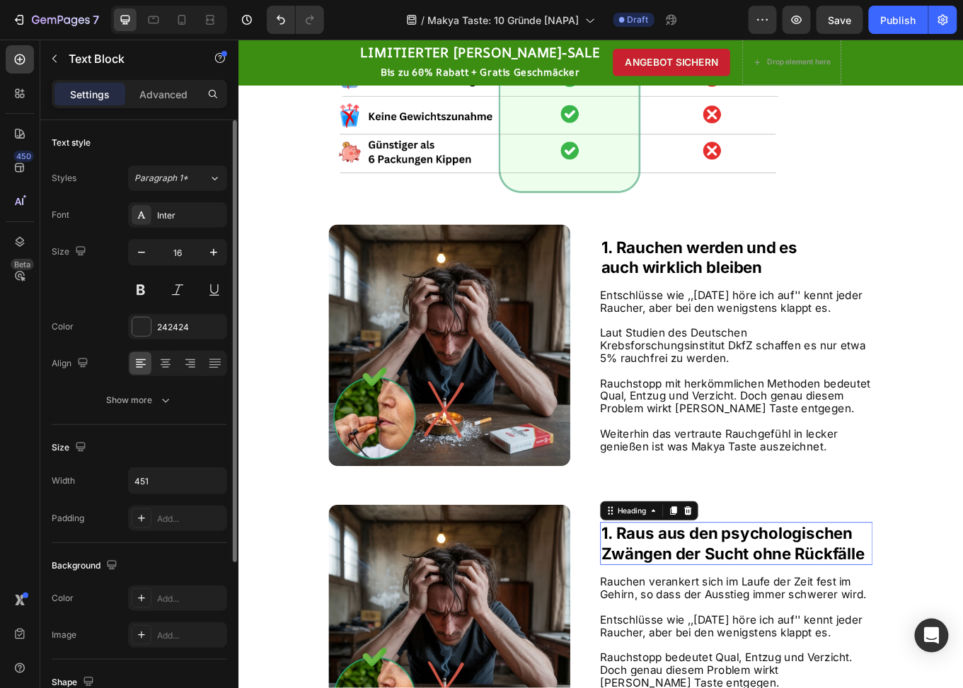
click at [766, 606] on strong "1. Raus aus den psychologischen" at bounding box center [811, 617] width 294 height 22
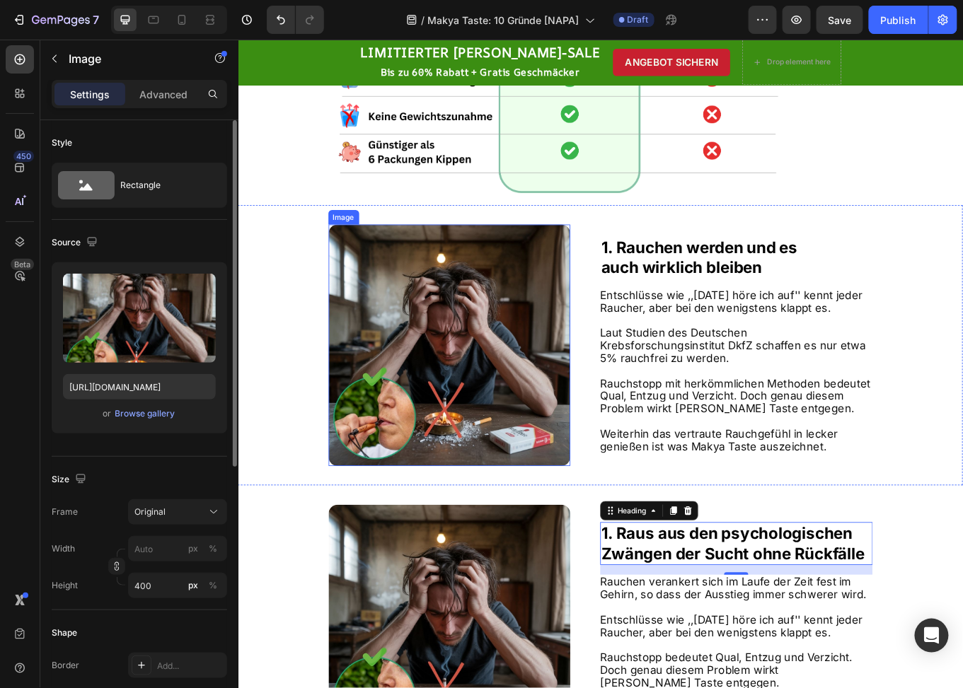
click at [468, 359] on img at bounding box center [485, 396] width 283 height 283
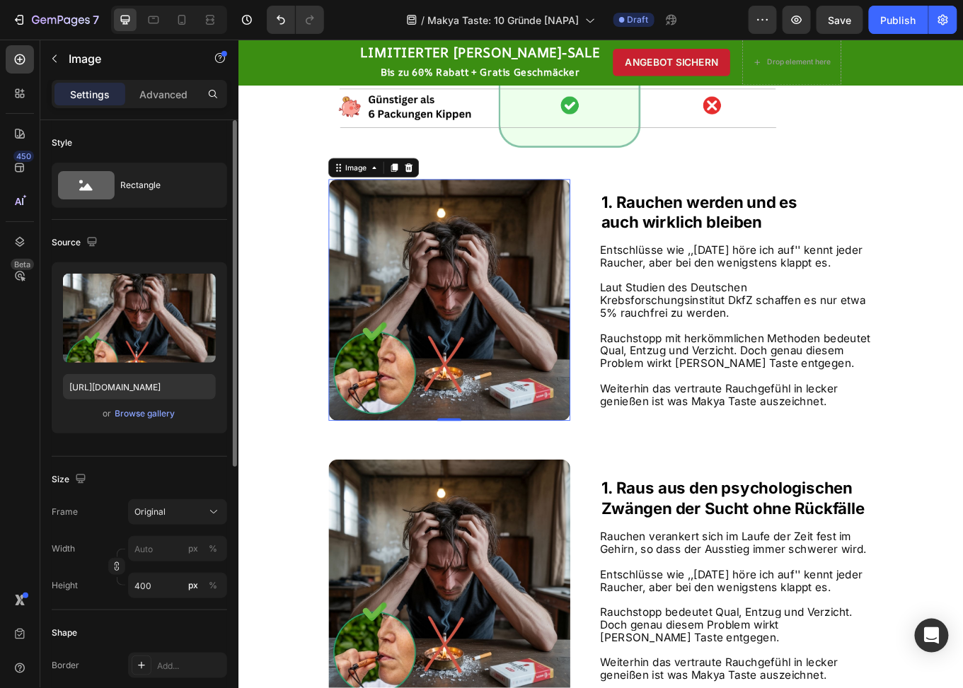
scroll to position [649, 0]
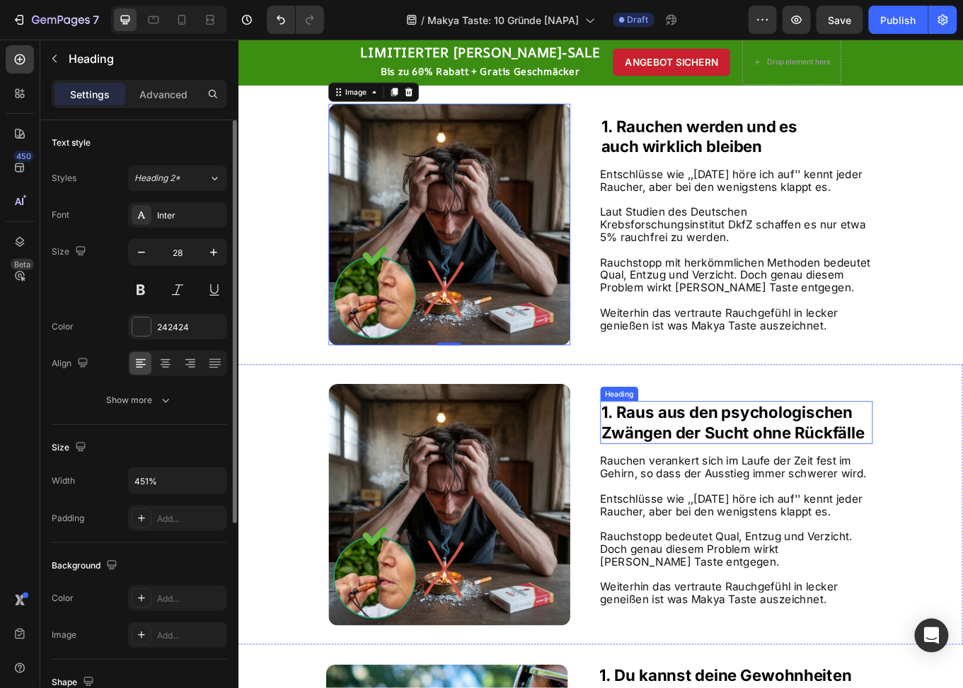
click at [664, 470] on strong "1. Raus aus den psychologischen" at bounding box center [811, 476] width 294 height 22
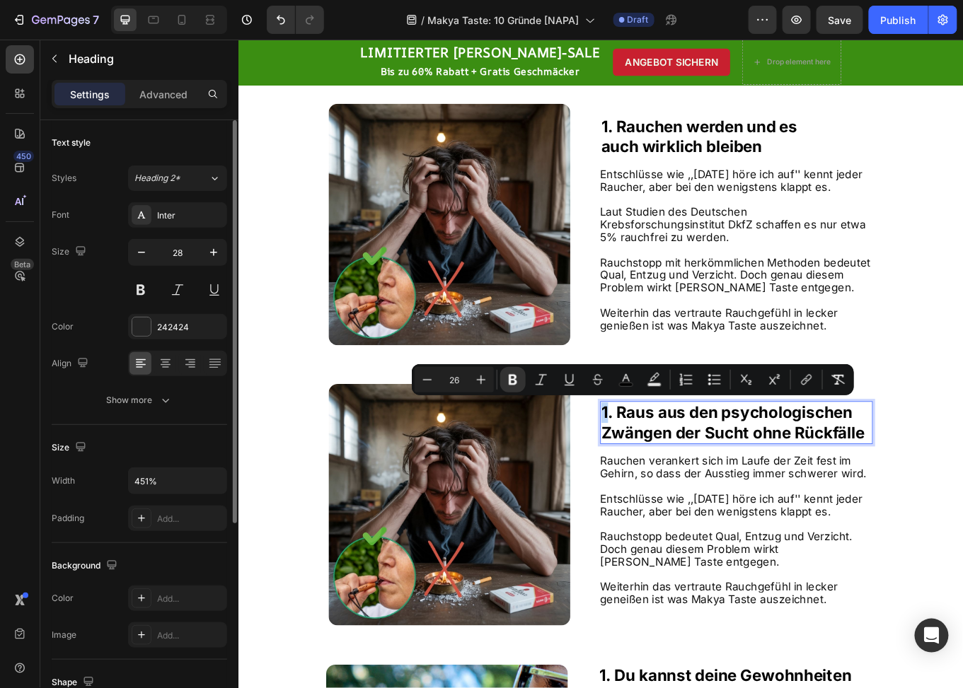
click at [664, 475] on strong "1. Raus aus den psychologischen" at bounding box center [811, 476] width 294 height 22
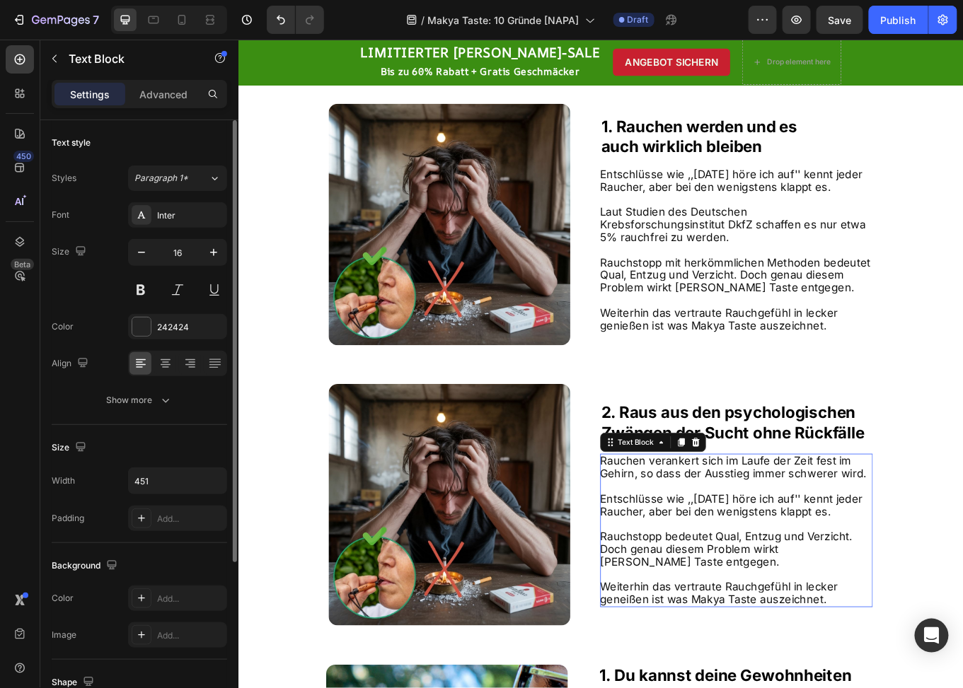
click at [762, 591] on span "Entschlüsse wie ,,[DATE] höre ich auf'' kennt jeder Raucher, aber bei den wenig…" at bounding box center [816, 585] width 308 height 30
click at [761, 603] on p "Rich Text Editor. Editing area: main" at bounding box center [821, 606] width 318 height 15
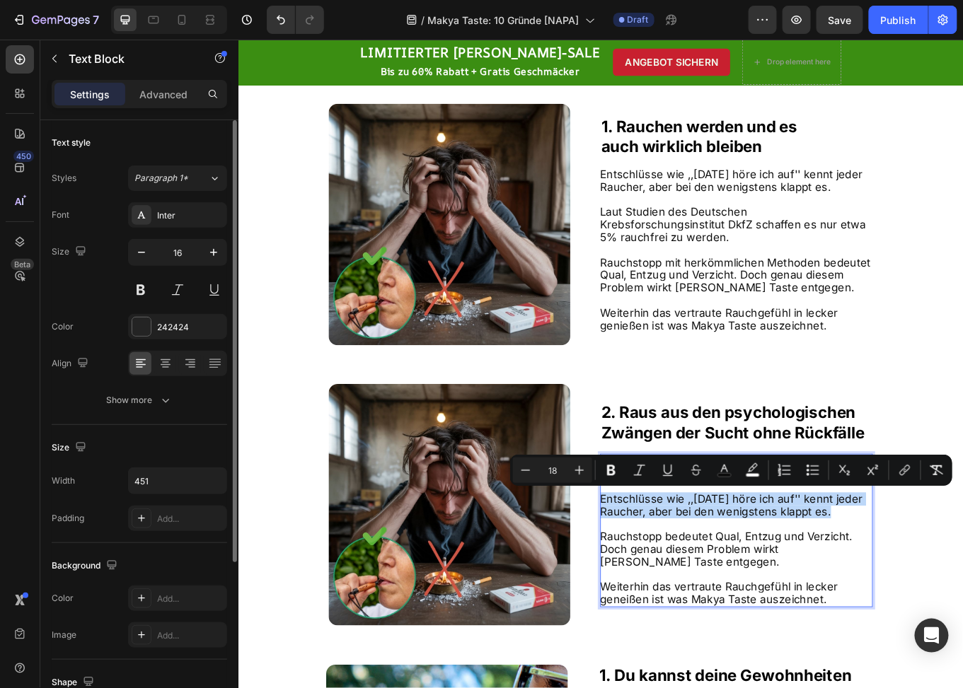
drag, startPoint x: 815, startPoint y: 587, endPoint x: 658, endPoint y: 571, distance: 157.8
click at [662, 571] on p "Entschlüsse wie ,,[DATE] höre ich auf'' kennt jeder Raucher, aber bei den wenig…" at bounding box center [821, 585] width 318 height 30
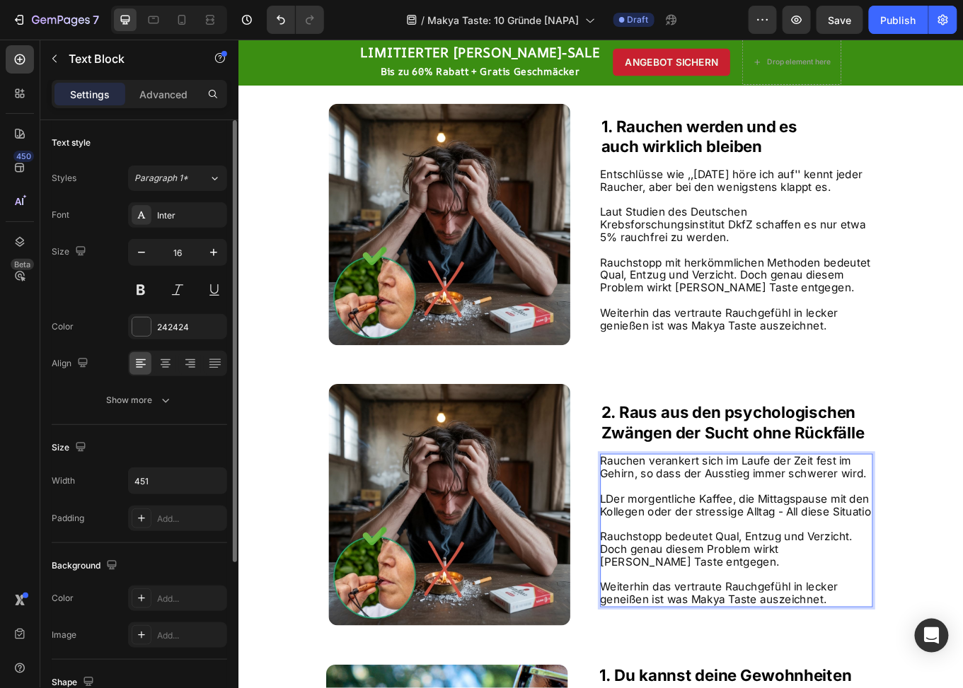
scroll to position [641, 0]
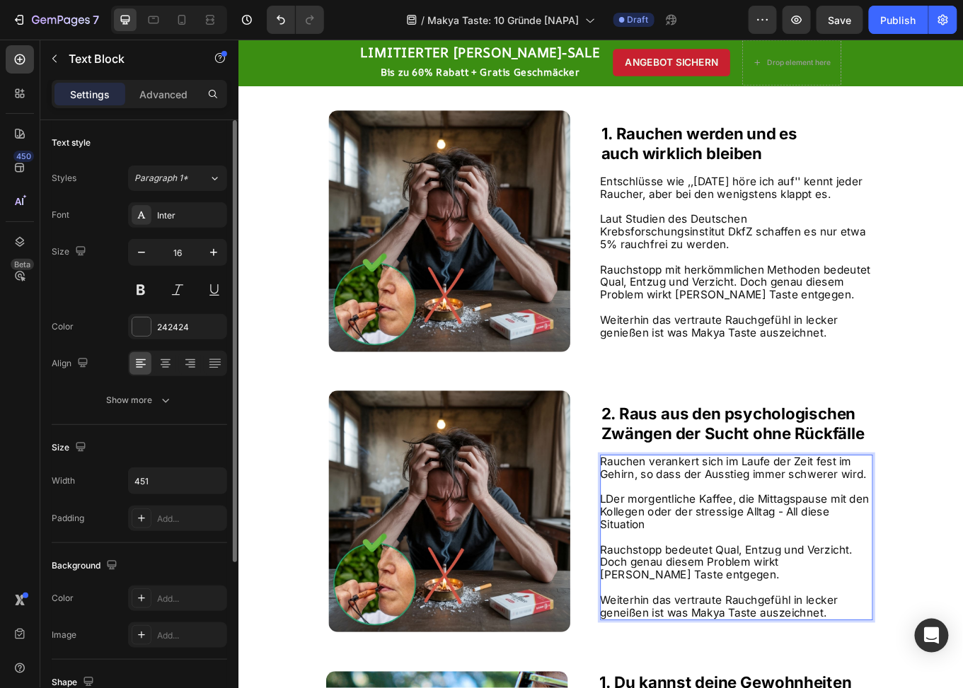
click at [666, 571] on span "LDer morgentliche Kaffee, die Mittagspause mit den Kollegen oder der stressige …" at bounding box center [820, 592] width 316 height 45
click at [728, 604] on p "Der morgentliche Kaffee, die Mittagspause mit den Kollegen oder der stressige A…" at bounding box center [821, 592] width 318 height 44
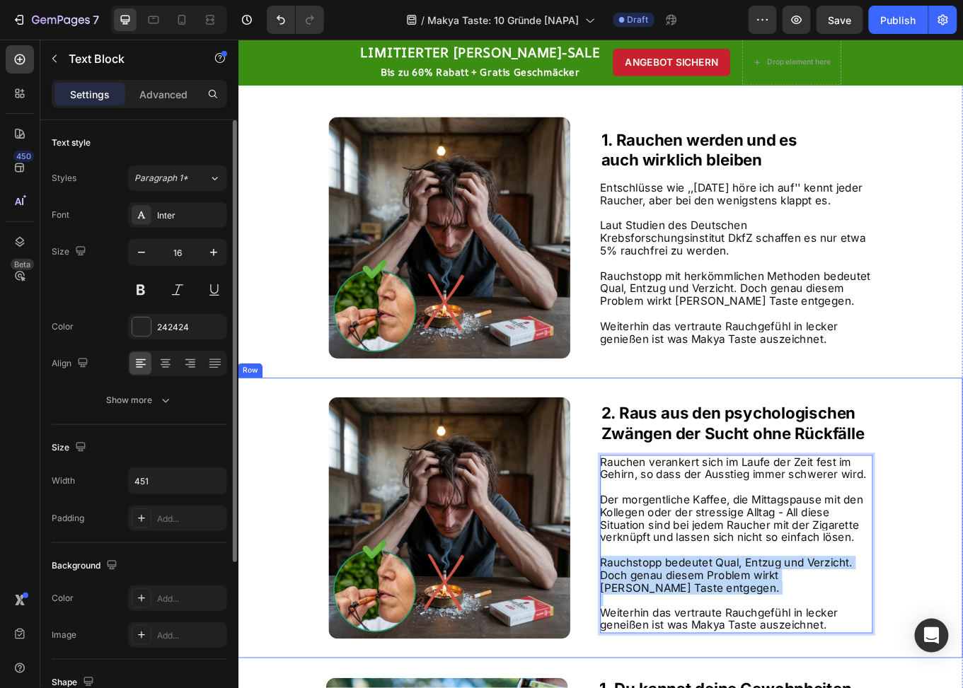
drag, startPoint x: 756, startPoint y: 696, endPoint x: 647, endPoint y: 657, distance: 114.8
click at [647, 657] on div "Image ⁠⁠⁠⁠⁠⁠⁠ 2. Raus aus den psychologischen Zwängen der Sucht ohne Rückfälle …" at bounding box center [662, 599] width 849 height 328
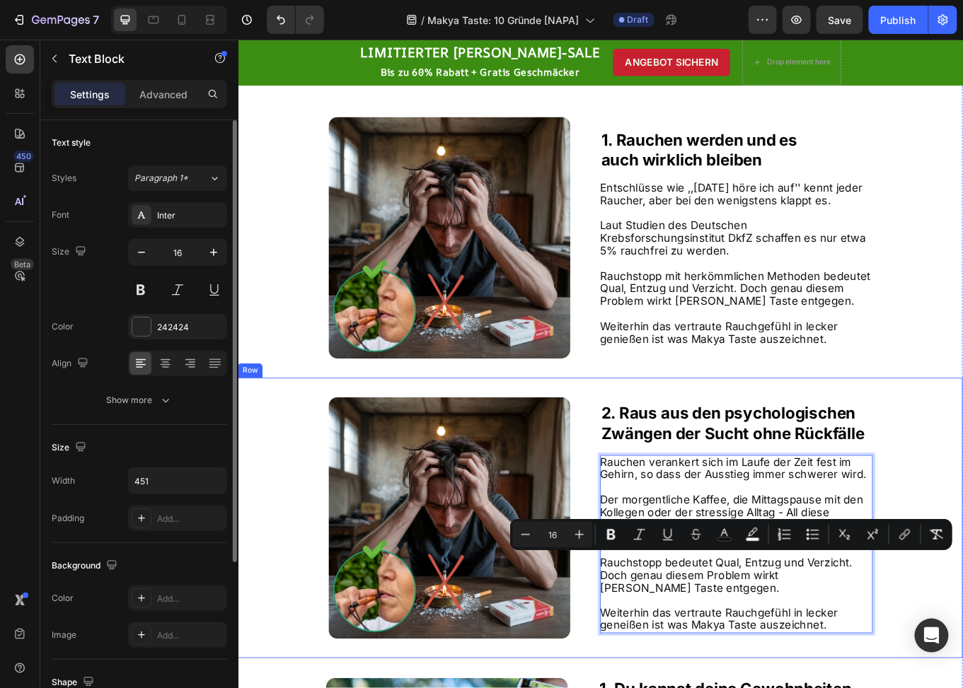
scroll to position [650, 0]
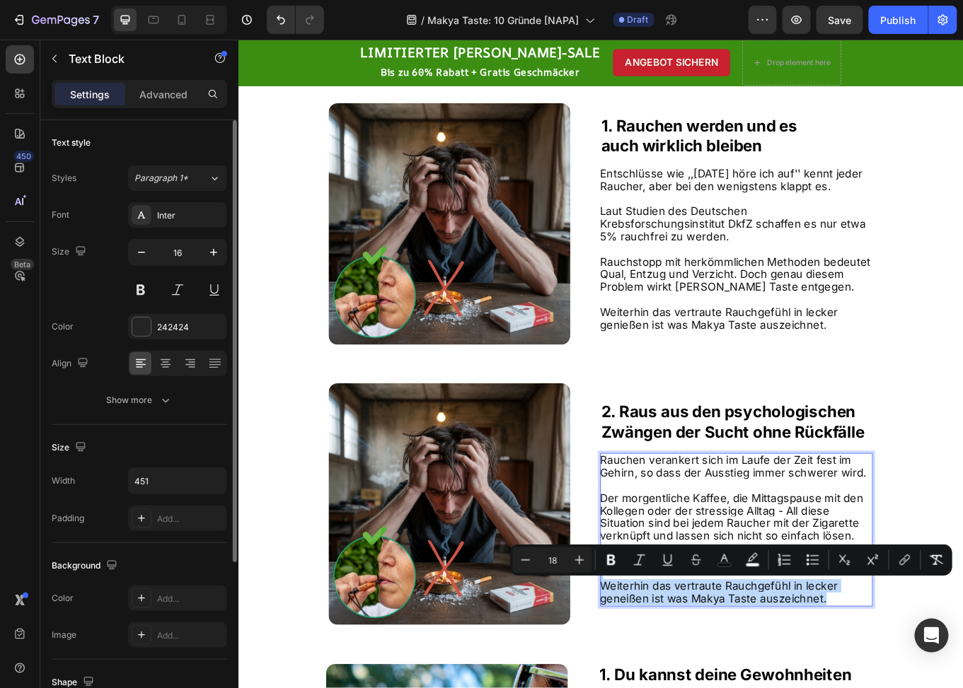
drag, startPoint x: 929, startPoint y: 692, endPoint x: 660, endPoint y: 669, distance: 269.8
click at [662, 669] on div "Rauchen verankert sich im Laufe der Zeit fest im Gehirn, so dass der Ausstieg i…" at bounding box center [821, 614] width 319 height 180
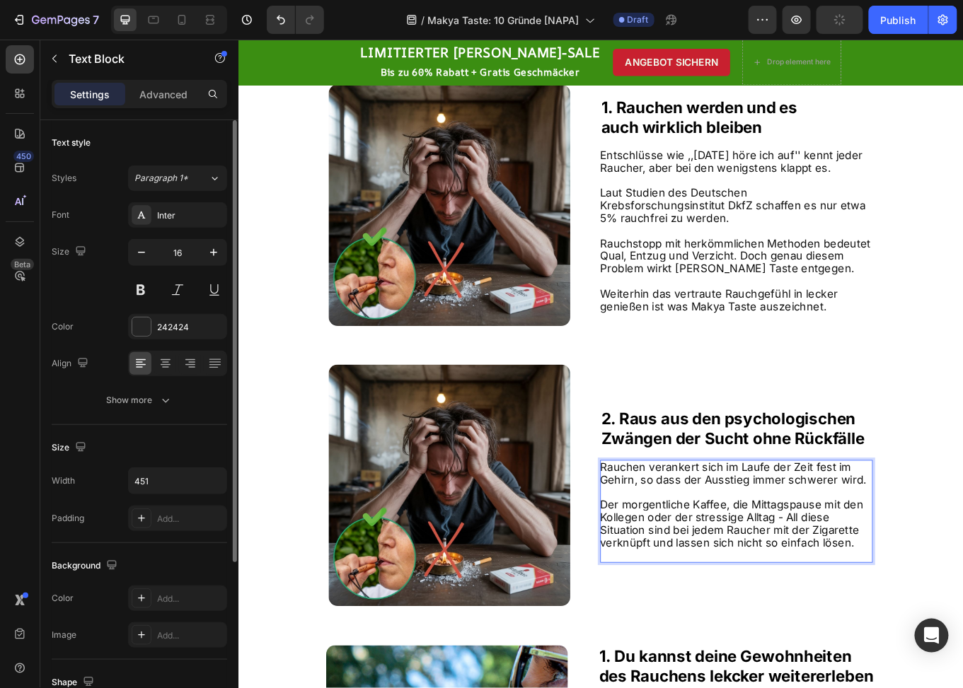
scroll to position [679, 0]
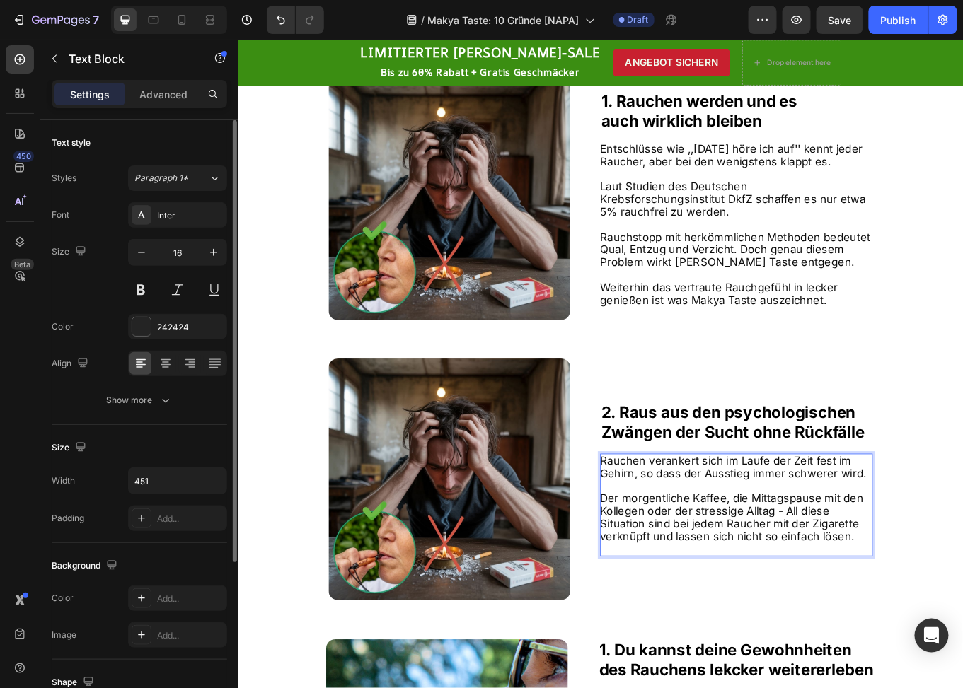
click at [712, 577] on span "Der morgentliche Kaffee, die Mittagspause mit den Kollegen oder der stressige A…" at bounding box center [816, 598] width 308 height 59
click at [857, 608] on span "Der morgentliche Kaffee, die Mittagspause mit den Kollegen oder der stressige A…" at bounding box center [816, 598] width 308 height 59
click at [940, 609] on span "Der morgentliche Kaffee, die Mittagspause mit den Kollegen oder der stressige A…" at bounding box center [816, 598] width 308 height 59
click at [959, 623] on p "Der morgentliche Kaffee, die Mittagspause mit den Kollegen oder der stressige A…" at bounding box center [821, 599] width 318 height 59
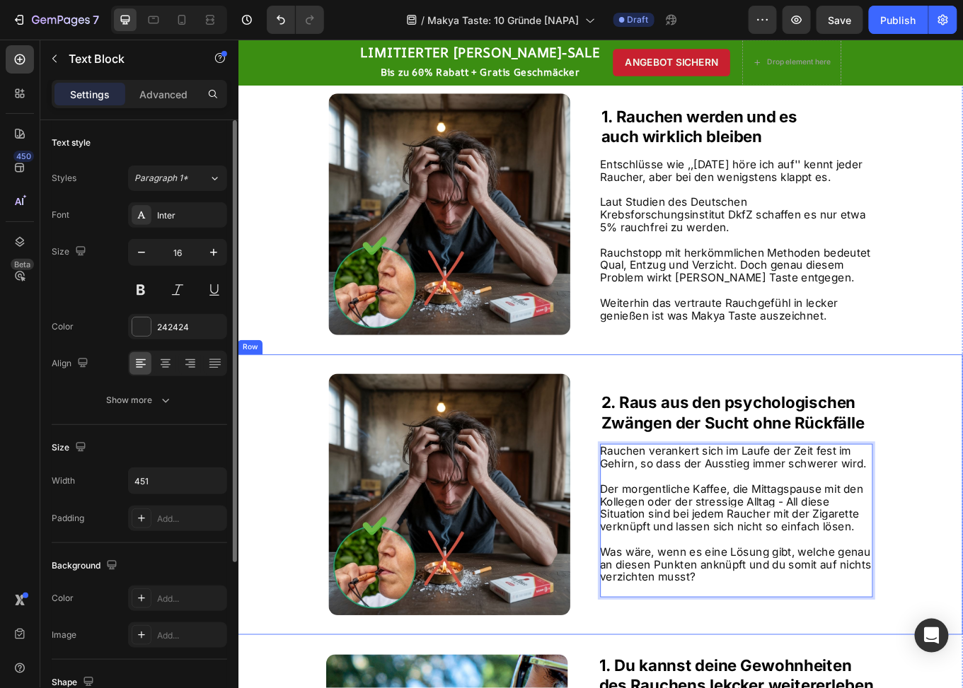
scroll to position [578, 0]
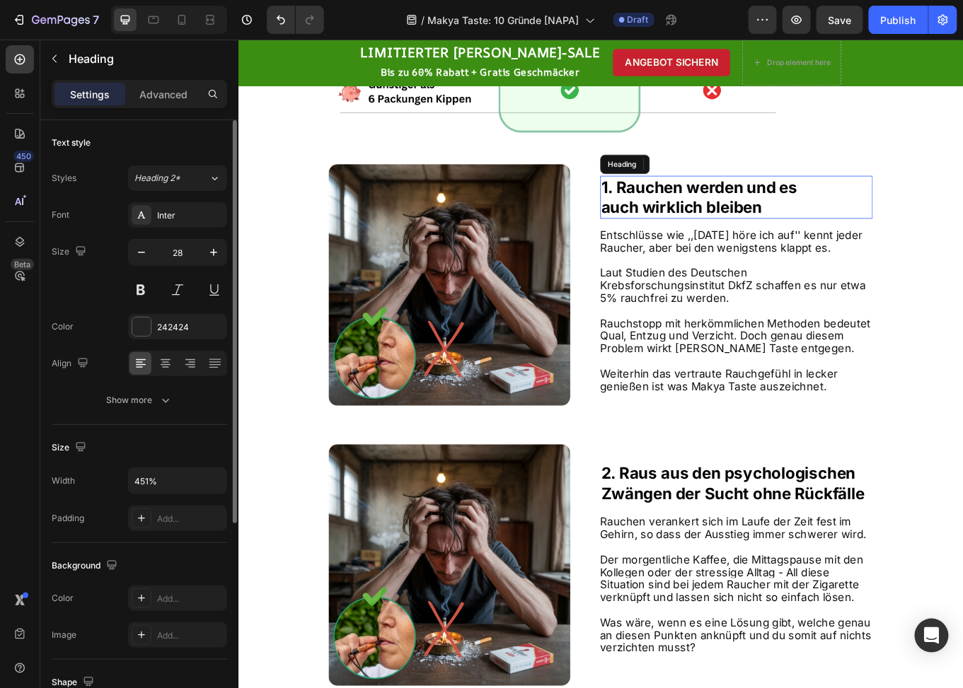
click at [794, 222] on strong "1. Rauchen werden und es" at bounding box center [779, 211] width 230 height 22
click at [676, 215] on strong "1. Rauchen werden und es" at bounding box center [779, 211] width 230 height 22
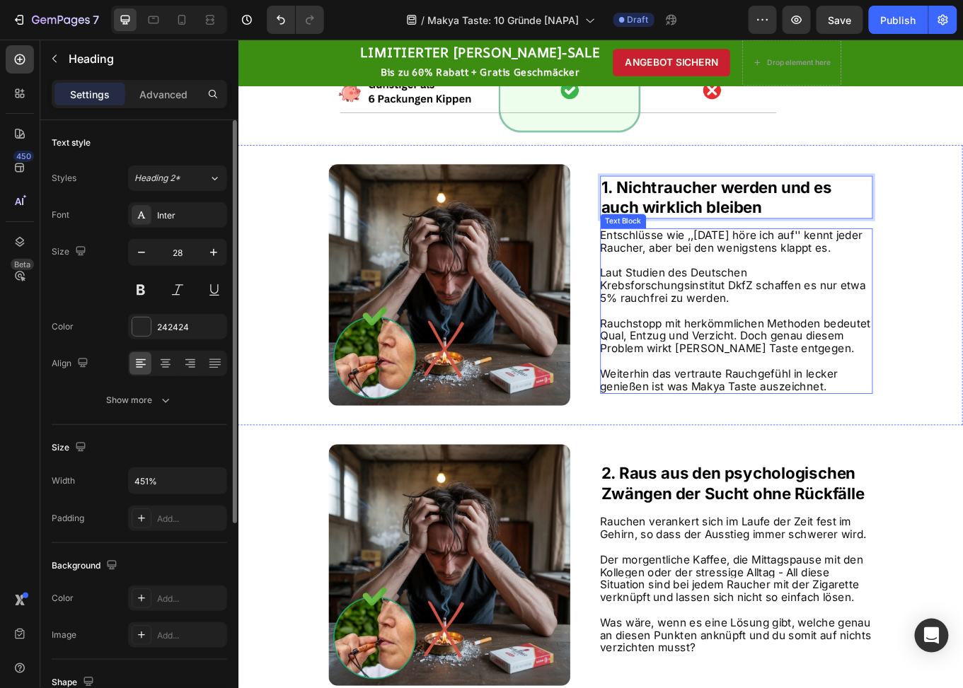
click at [809, 364] on span "Rauchstopp mit herkömmlichen Methoden bedeutet Qual, Entzug und Verzicht. Doch …" at bounding box center [820, 386] width 317 height 45
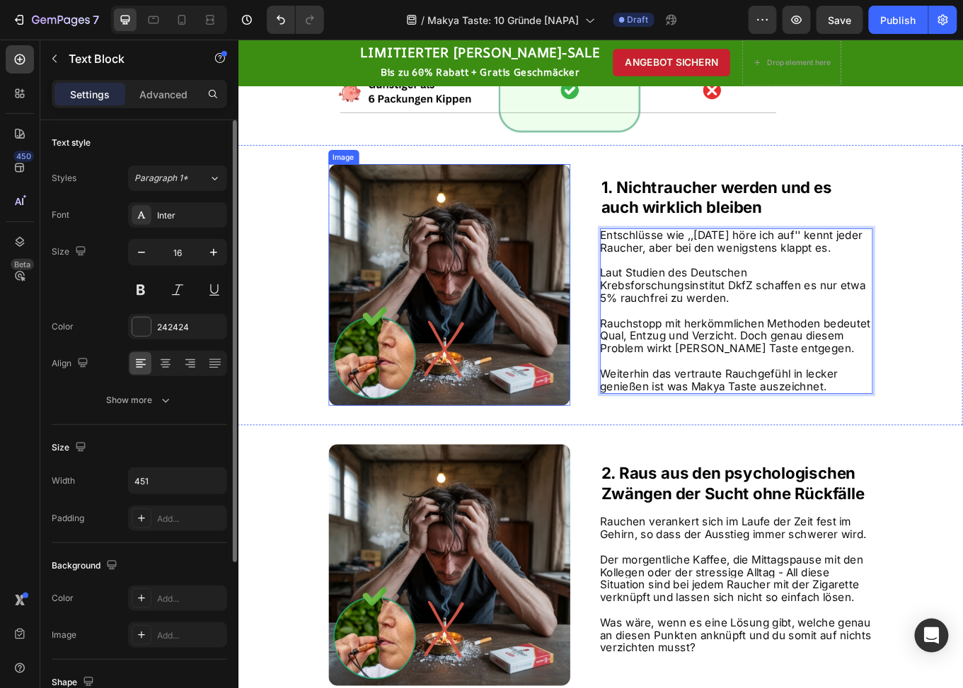
click at [526, 307] on img at bounding box center [485, 326] width 283 height 283
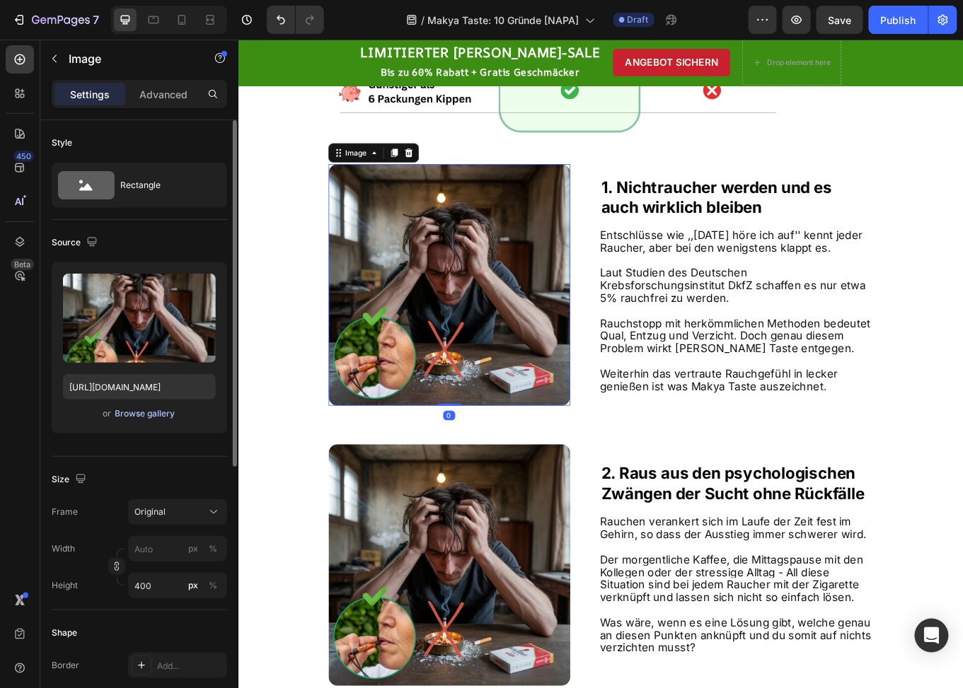
click at [154, 410] on div "Browse gallery" at bounding box center [145, 414] width 60 height 13
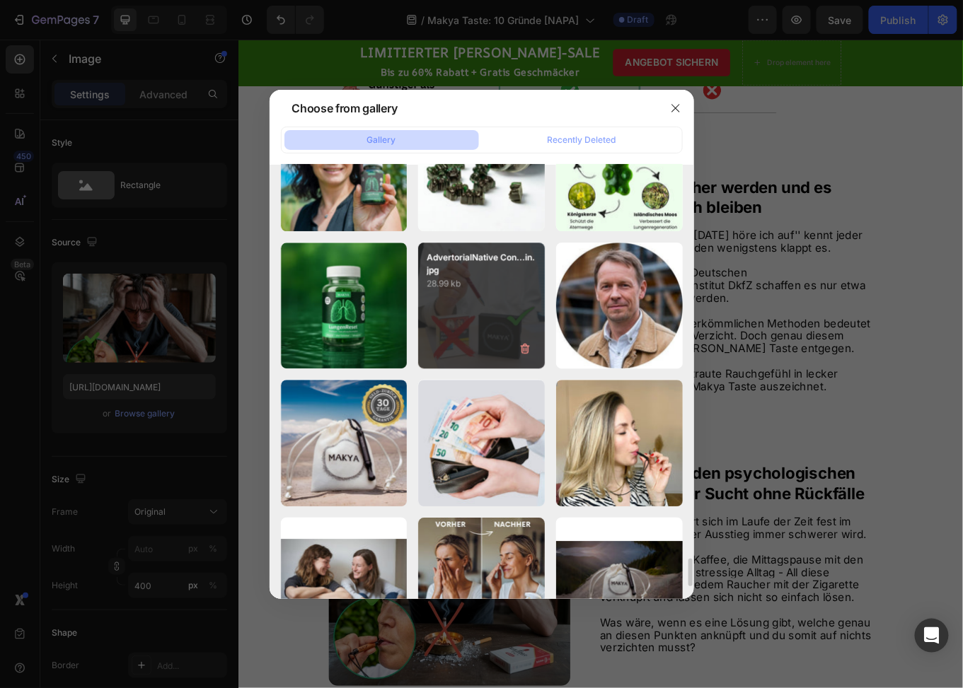
scroll to position [6061, 0]
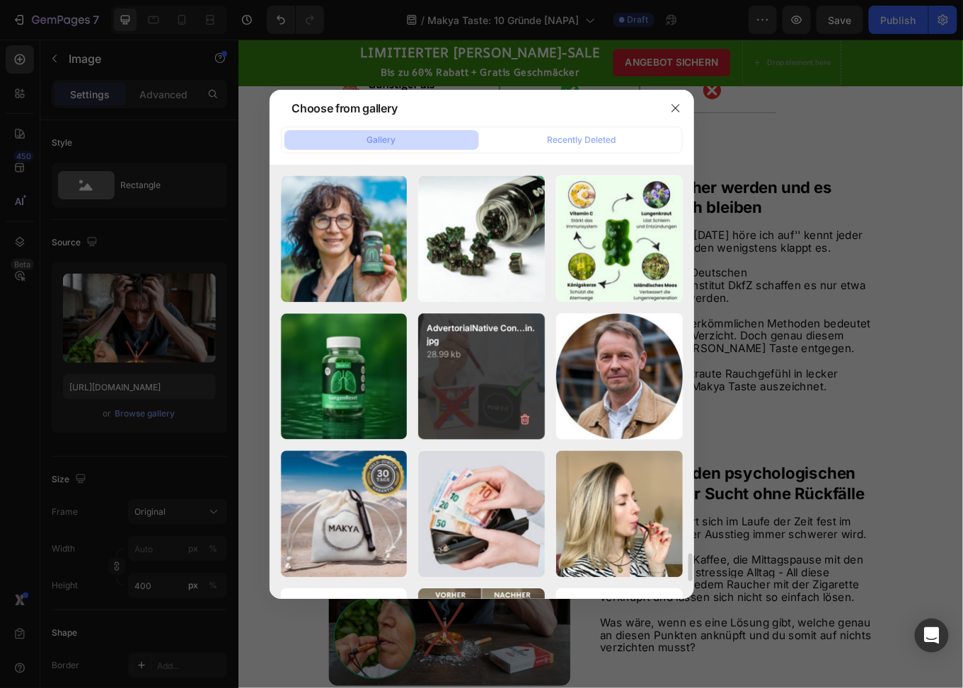
click at [505, 338] on p "AdvertorialNative Con...in.jpg" at bounding box center [482, 334] width 110 height 25
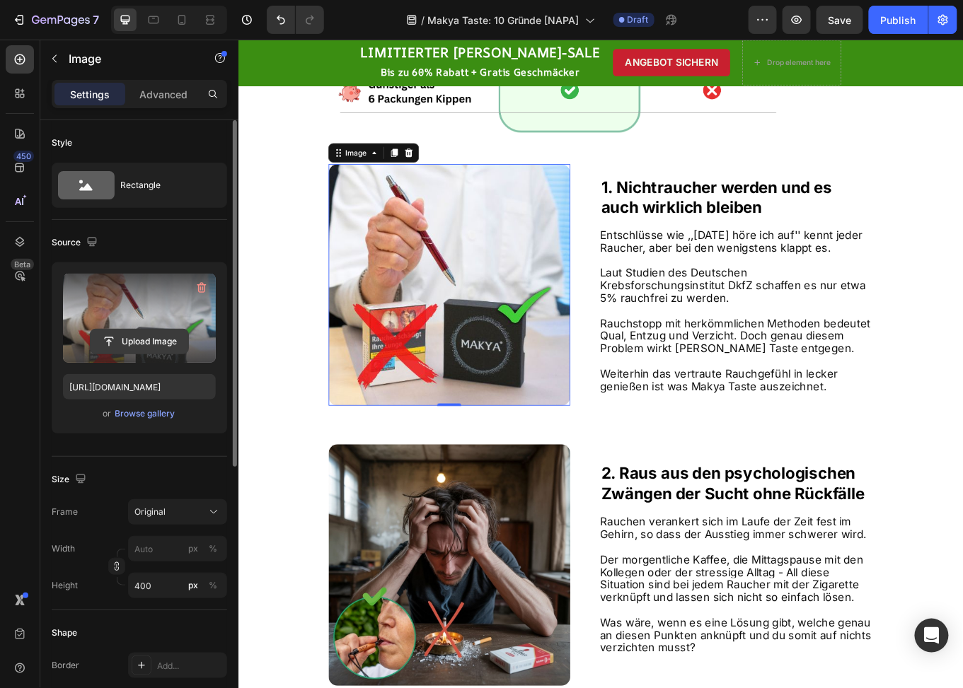
click at [141, 342] on input "file" at bounding box center [140, 342] width 98 height 24
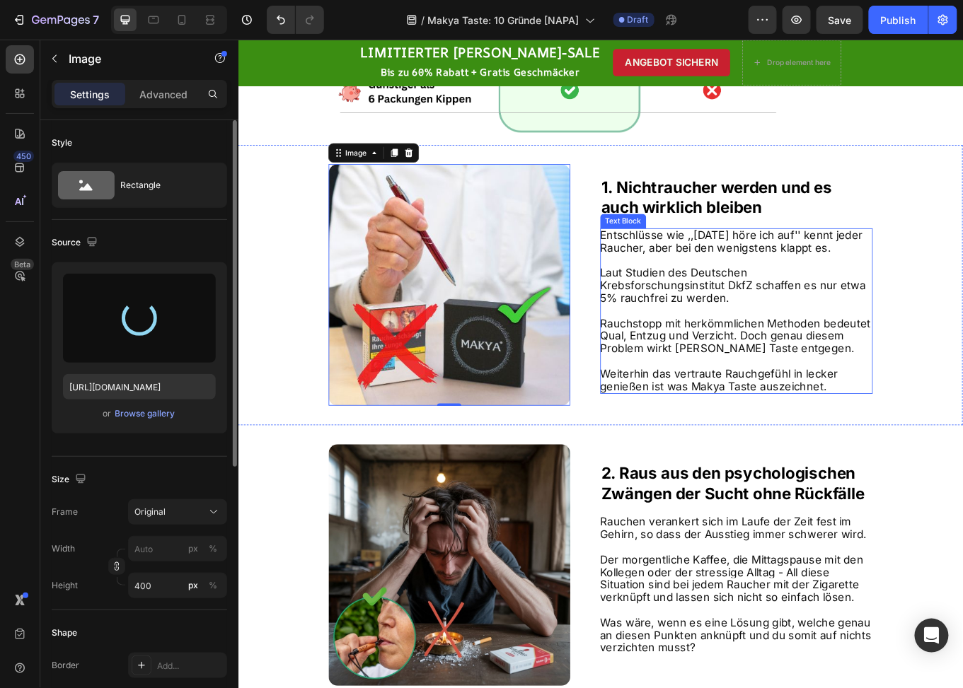
type input "https://cdn.shopify.com/s/files/1/0773/9028/3077/files/gempages_476001812021773…"
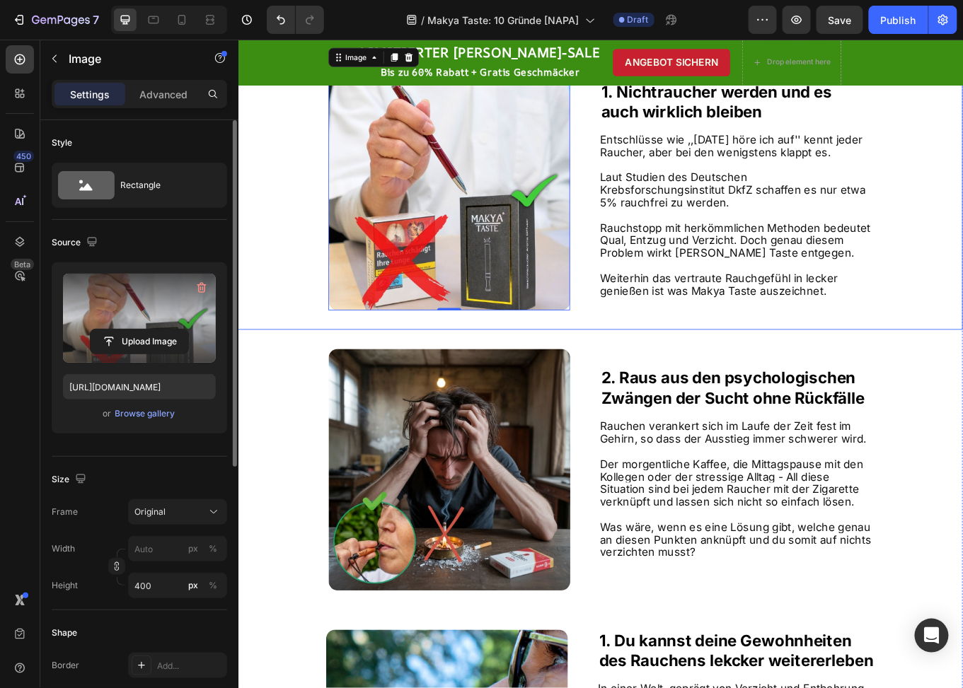
scroll to position [649, 0]
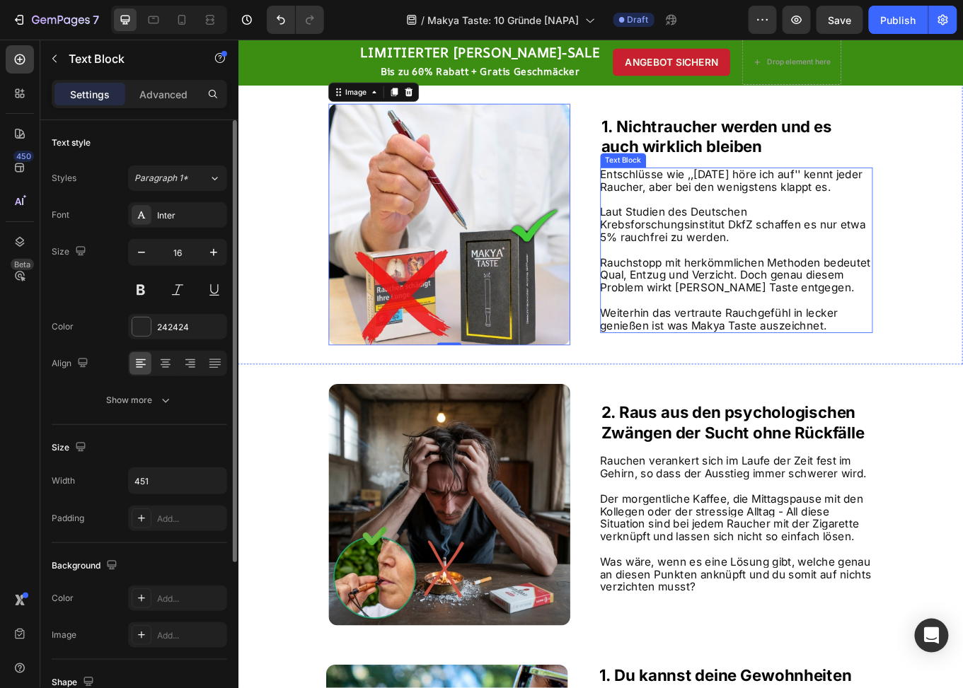
click at [822, 242] on span "Laut Studien des Deutschen Krebsforschungsinstitut DkfZ schaffen es nur etwa 5%…" at bounding box center [817, 255] width 311 height 45
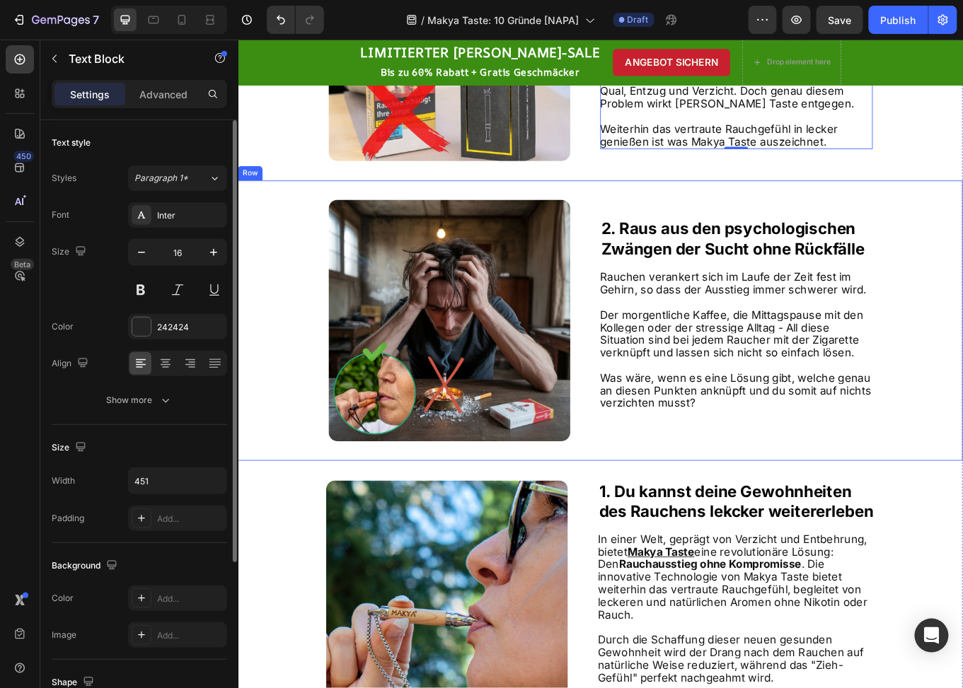
scroll to position [1073, 0]
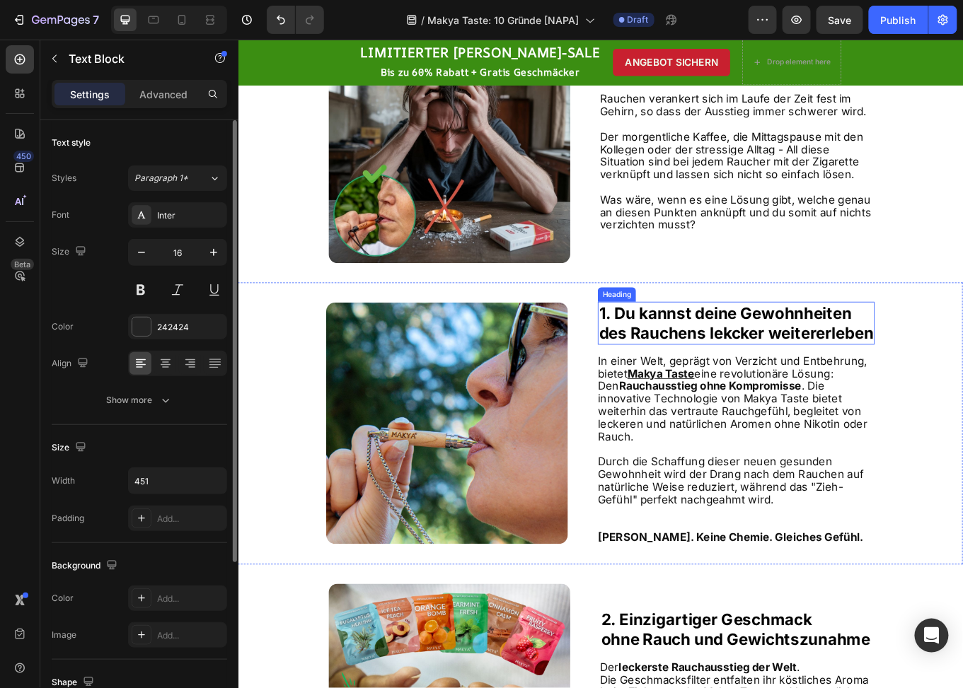
click at [721, 370] on strong "1. Du kannst deine Gewohnheiten" at bounding box center [809, 359] width 296 height 22
drag, startPoint x: 661, startPoint y: 367, endPoint x: 653, endPoint y: 364, distance: 8.3
click at [661, 364] on strong "1. Du kannst deine Gewohnheiten" at bounding box center [809, 359] width 296 height 22
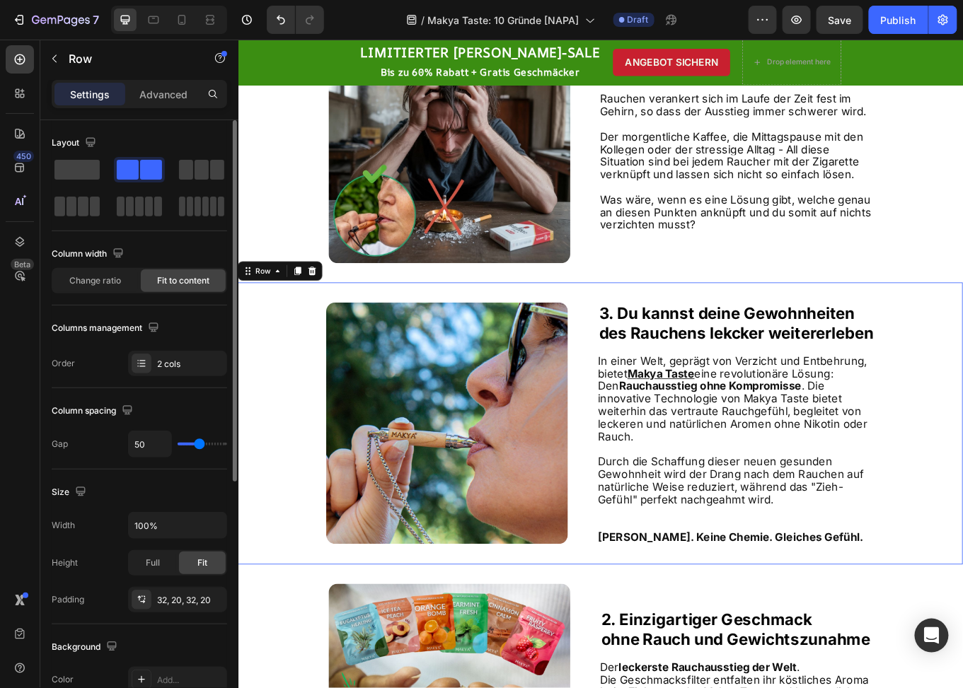
click at [627, 445] on div "Image ⁠⁠⁠⁠⁠⁠⁠ 3. Du kannst deine Gewohnheiten des Rauchens lekcker weitererlebe…" at bounding box center [662, 488] width 849 height 330
click at [805, 449] on strong "Rauchausstieg ohne Kompromisse" at bounding box center [791, 444] width 214 height 15
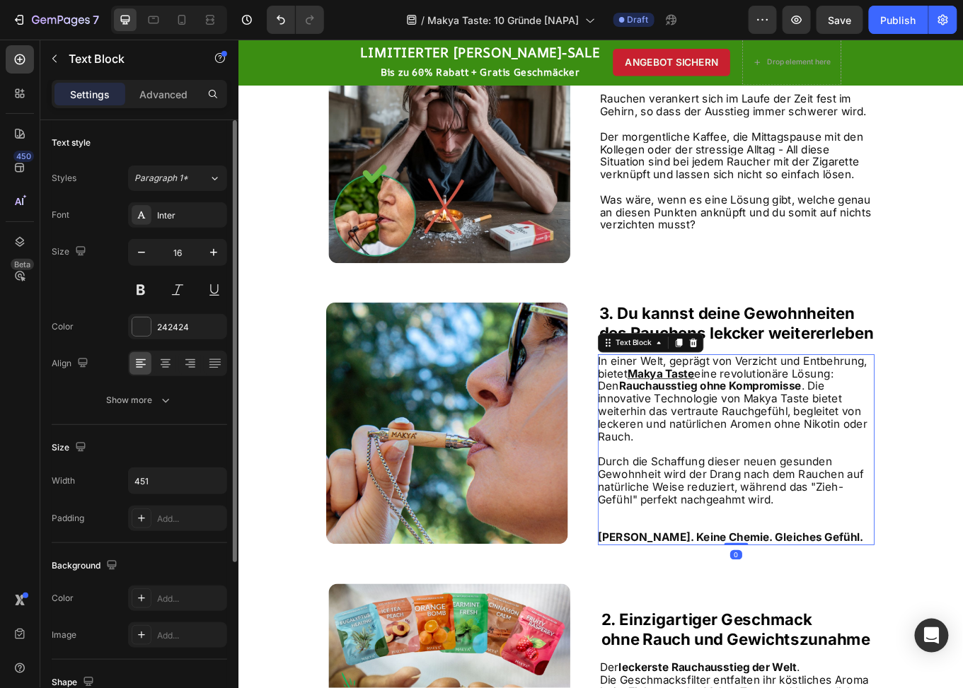
scroll to position [1070, 0]
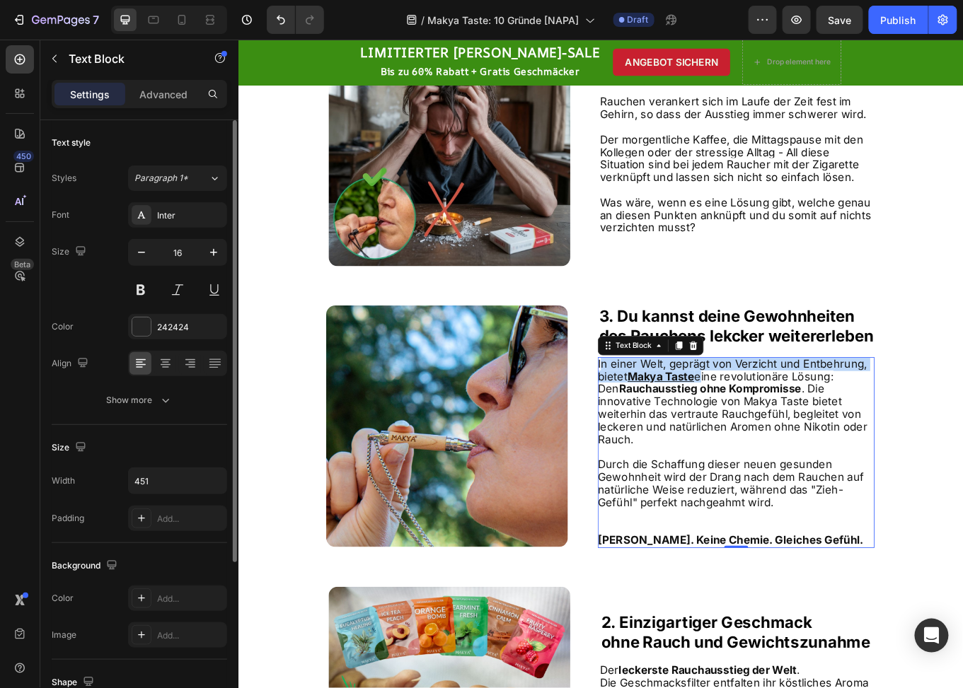
drag, startPoint x: 771, startPoint y: 435, endPoint x: 657, endPoint y: 422, distance: 114.6
click at [659, 422] on span "n einer Welt, geprägt von Verzicht und Entbehrung, bietet Makya Taste eine revo…" at bounding box center [817, 463] width 316 height 103
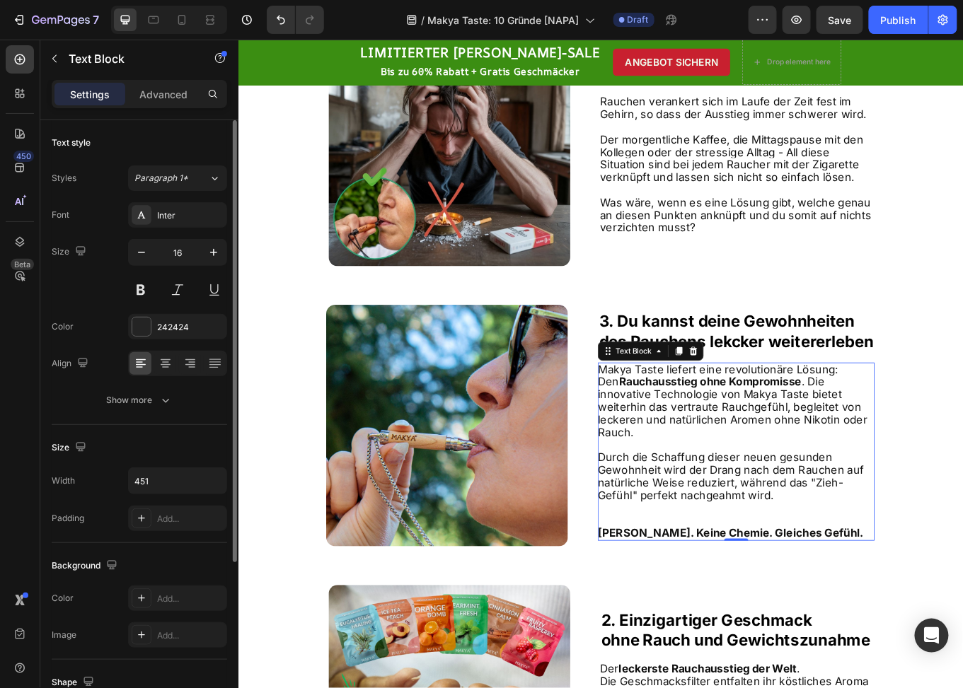
click at [867, 446] on strong "Rauchausstieg ohne Kompromisse" at bounding box center [791, 439] width 214 height 15
click at [942, 440] on span "Makya Taste liefert eine revolutionäre Lösung: Den Rauchausstieg ohne Kompromis…" at bounding box center [817, 462] width 316 height 88
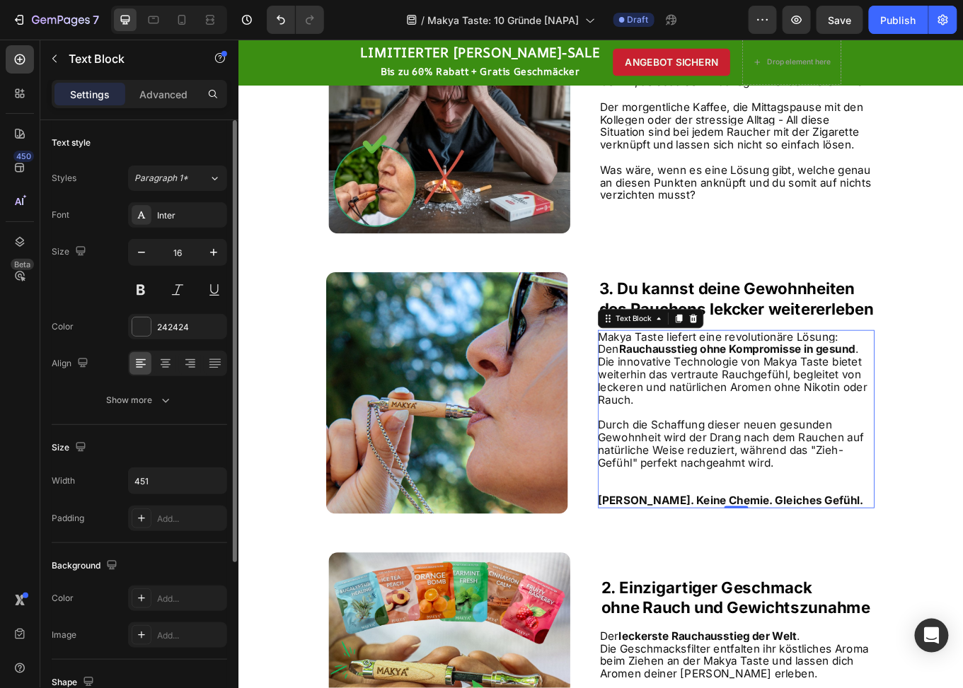
scroll to position [1141, 0]
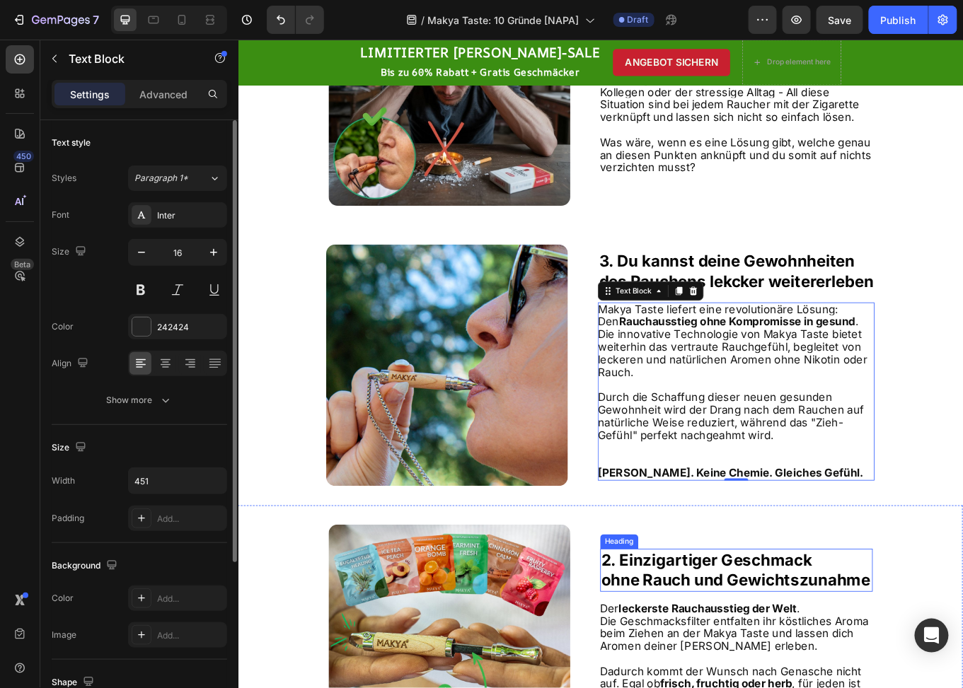
click at [664, 642] on strong "2. Einzigartiger Geschmack" at bounding box center [787, 649] width 247 height 22
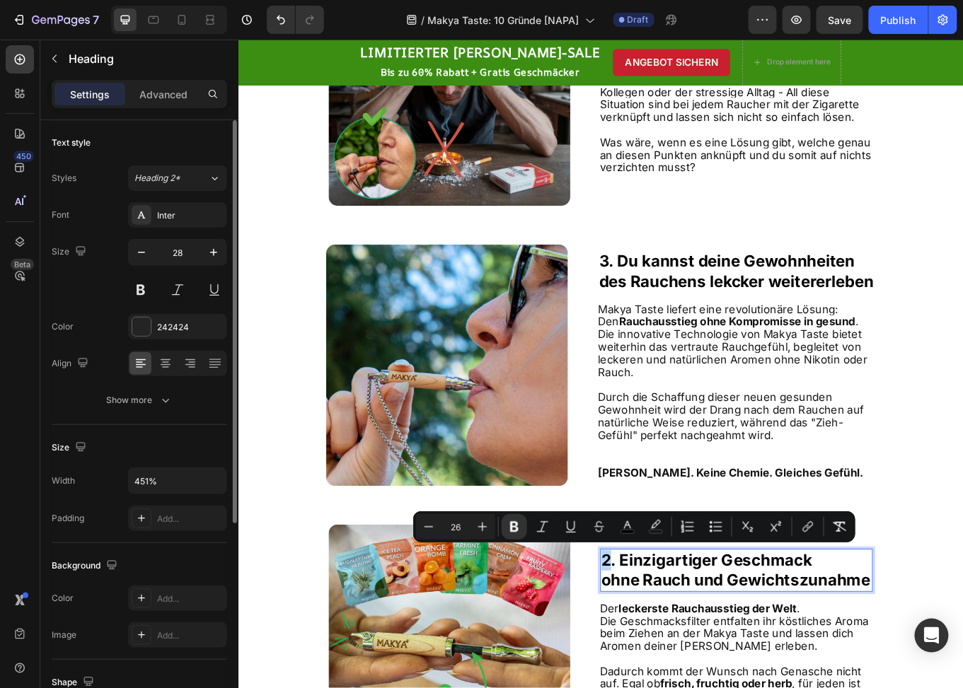
click at [664, 648] on strong "2. Einzigartiger Geschmack" at bounding box center [787, 649] width 247 height 22
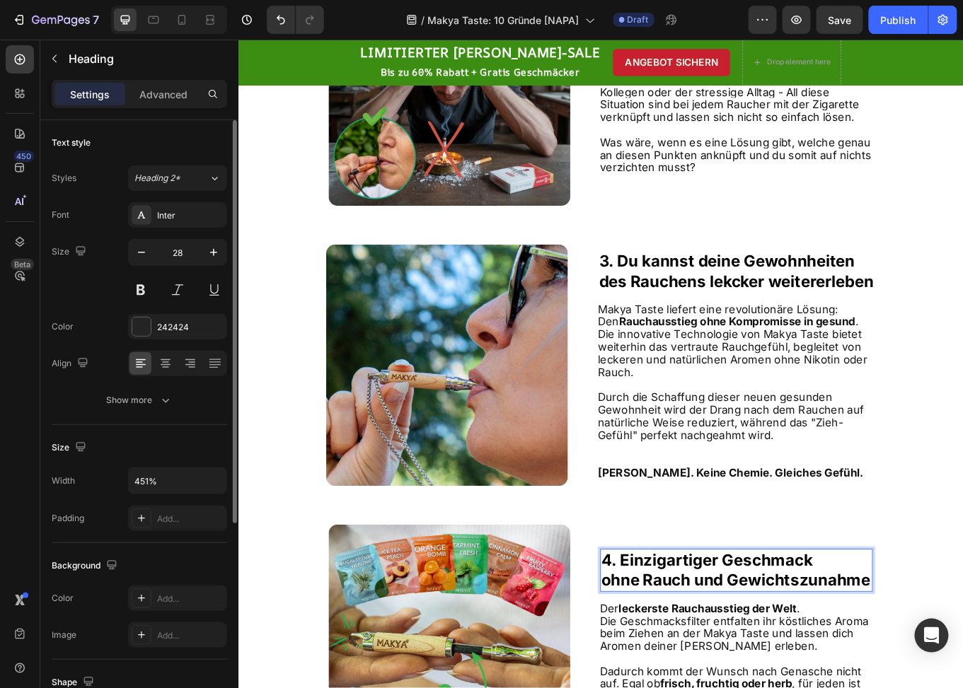
click at [742, 679] on strong "ohne Rauch und Gewichtszunahme" at bounding box center [821, 672] width 315 height 22
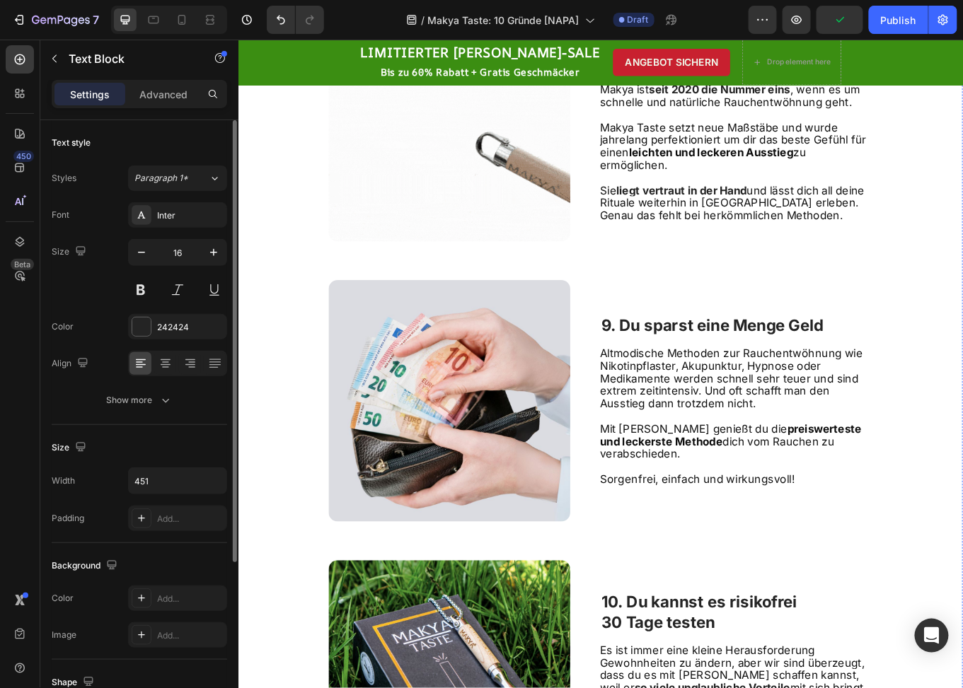
scroll to position [3900, 0]
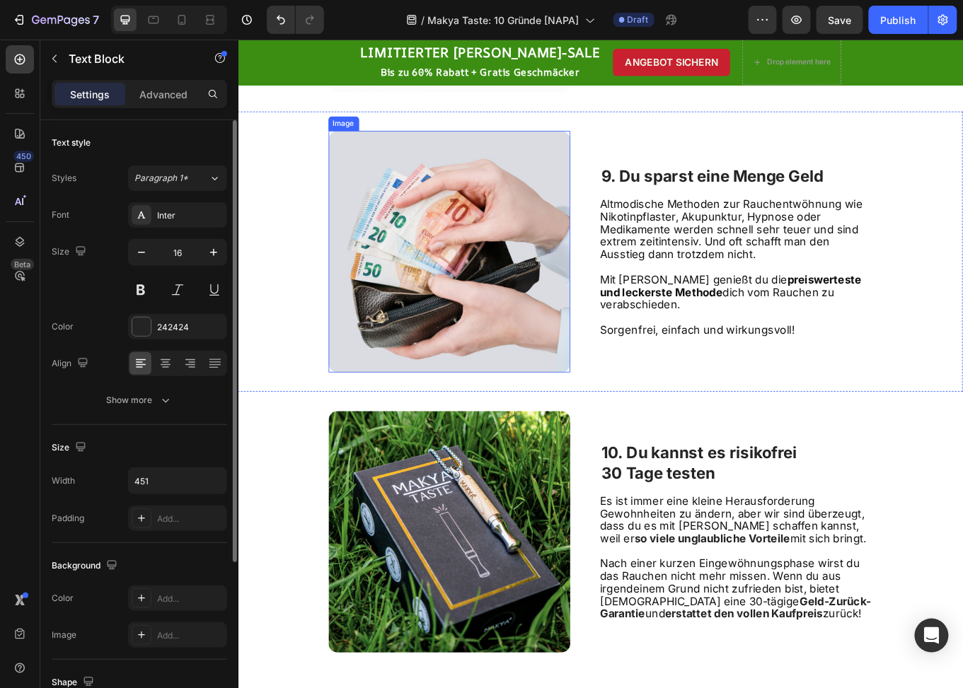
click at [506, 273] on img at bounding box center [485, 287] width 283 height 283
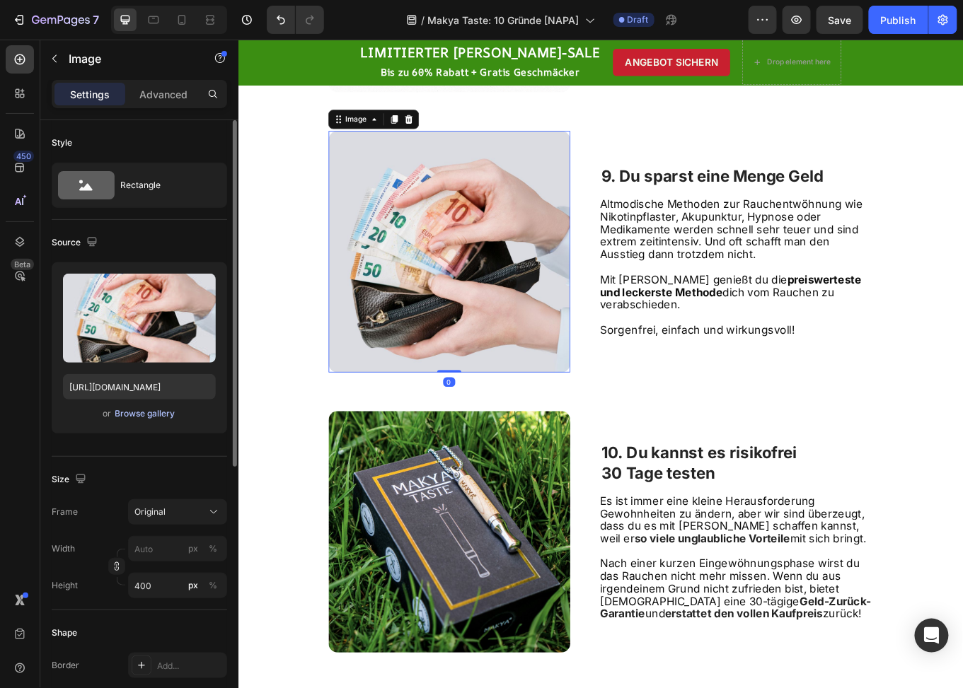
click at [142, 415] on div "Browse gallery" at bounding box center [145, 414] width 60 height 13
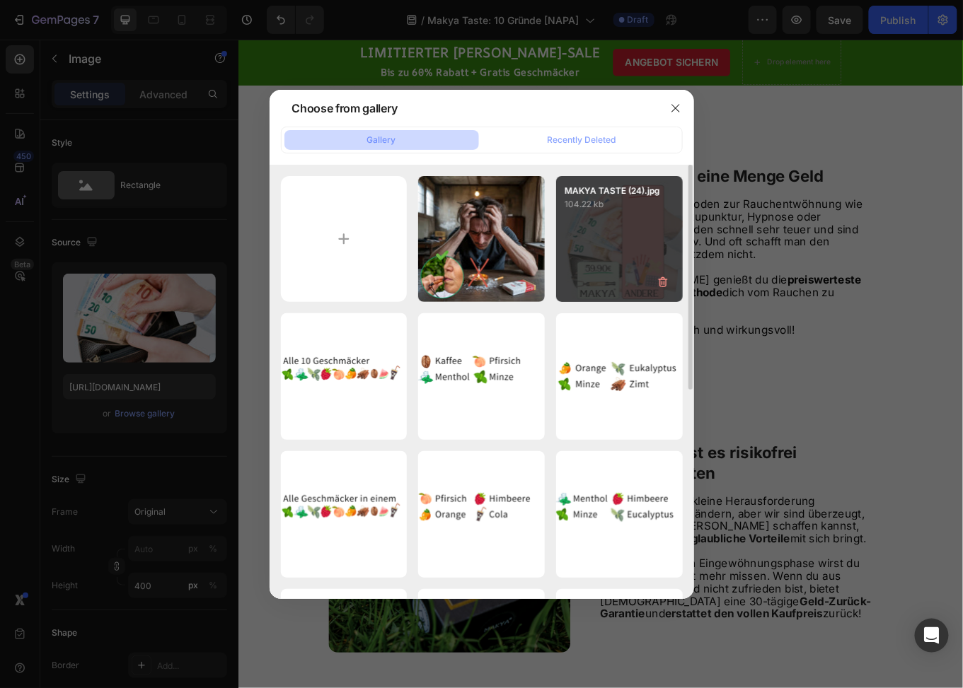
click at [623, 237] on div "MAKYA TASTE (24).jpg 104.22 kb" at bounding box center [619, 239] width 127 height 127
type input "https://cdn.shopify.com/s/files/1/0773/9028/3077/files/gempages_476001812021773…"
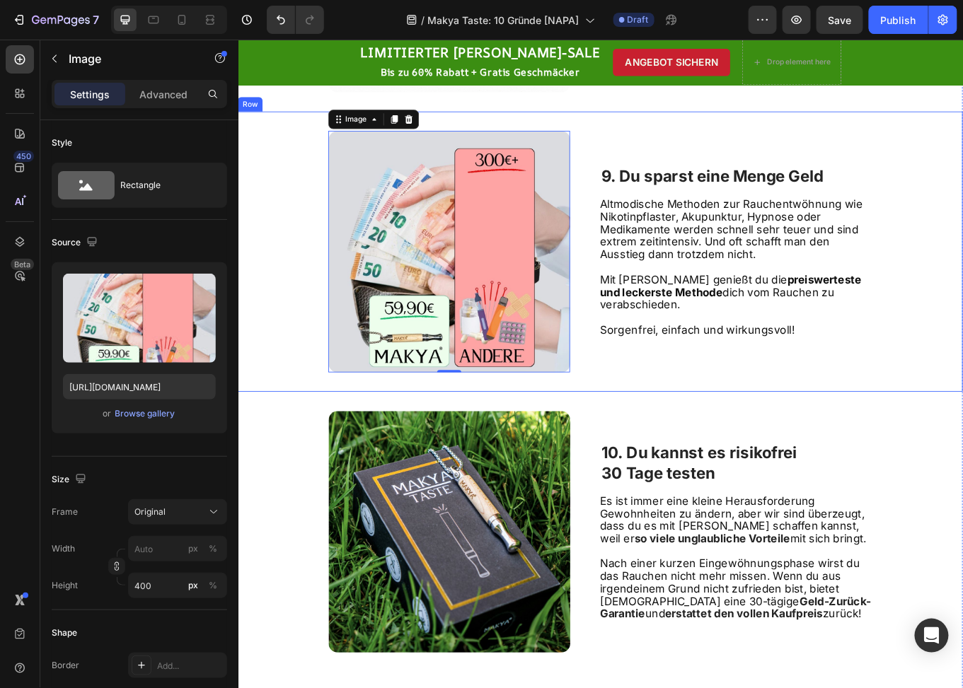
click at [720, 292] on span "Altmodische Methoden zur Rauchentwöhnung wie Nikotinpflaster, Akupunktur, Hypno…" at bounding box center [816, 261] width 308 height 74
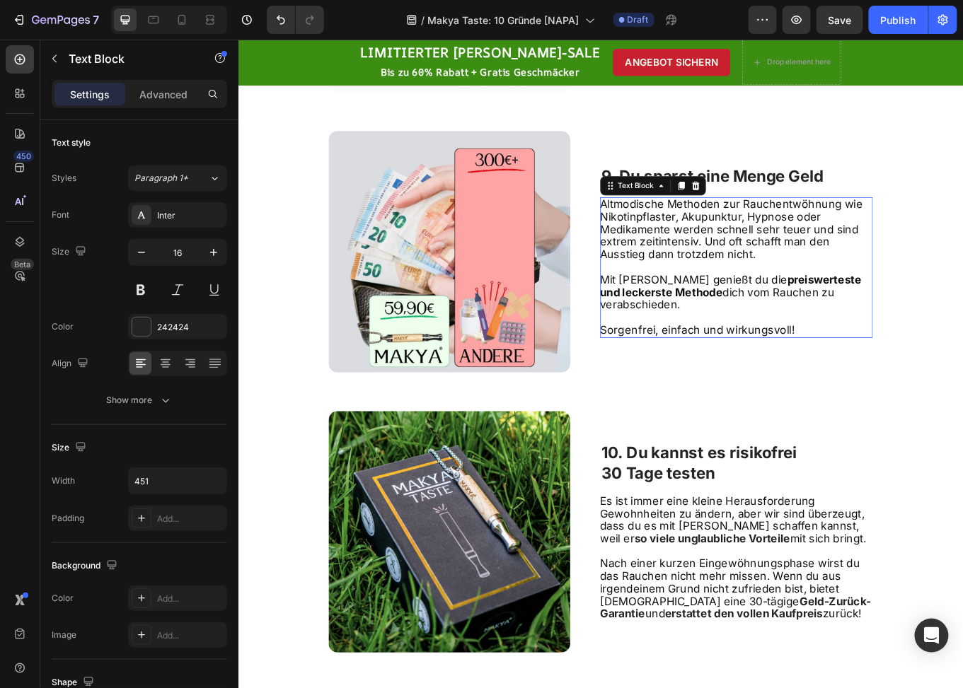
click at [720, 292] on span "Altmodische Methoden zur Rauchentwöhnung wie Nikotinpflaster, Akupunktur, Hypno…" at bounding box center [816, 261] width 308 height 74
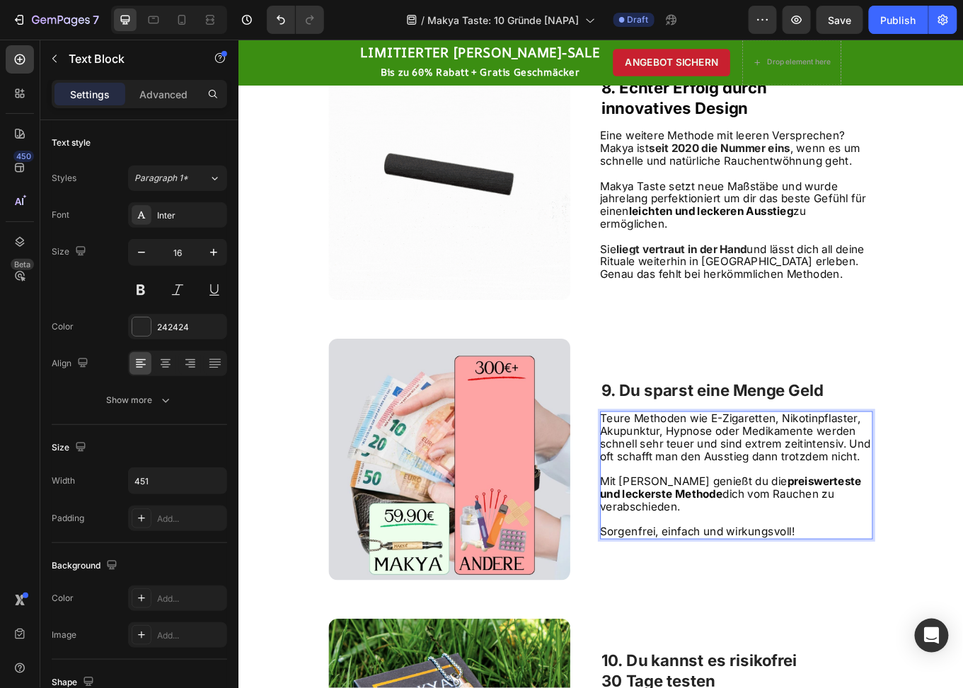
scroll to position [3625, 0]
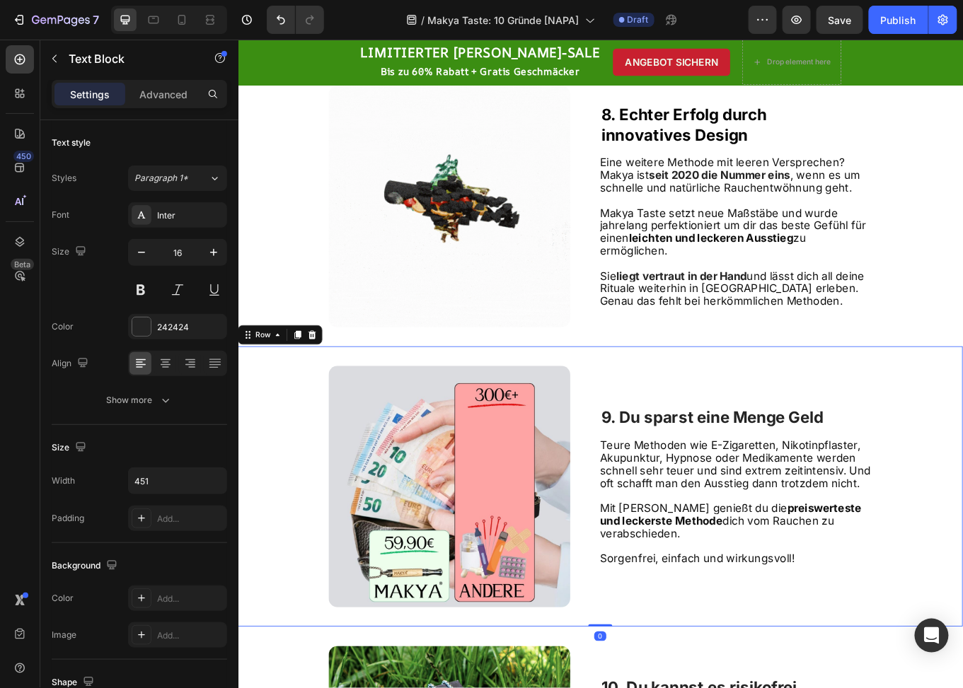
click at [662, 421] on div "9. Du sparst eine Menge Geld Heading Teure Methoden wie E-Zigaretten, Nikotinpf…" at bounding box center [821, 562] width 319 height 283
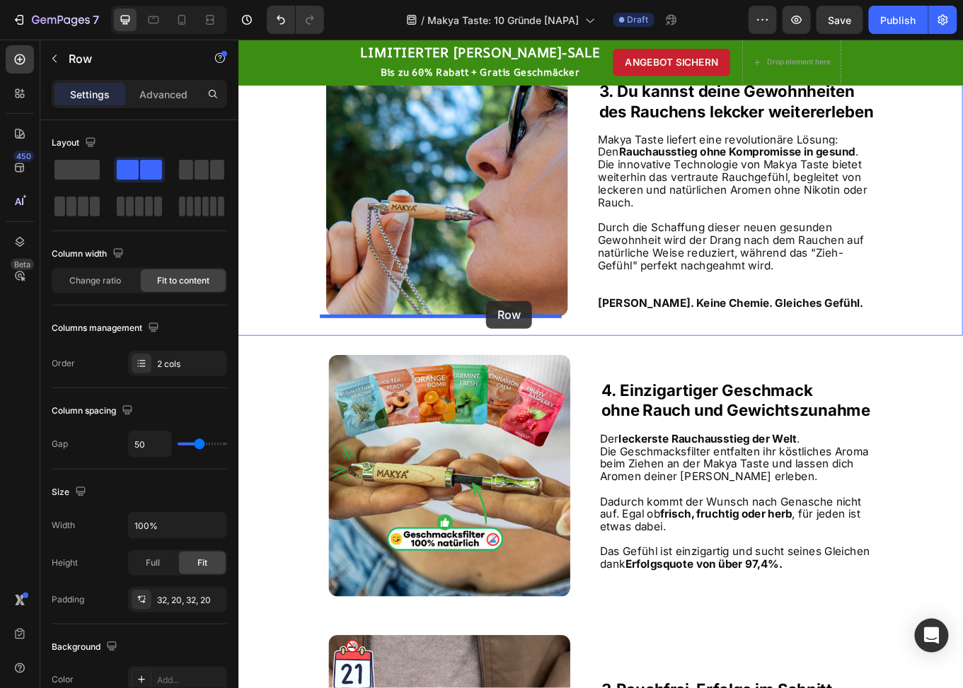
scroll to position [1502, 0]
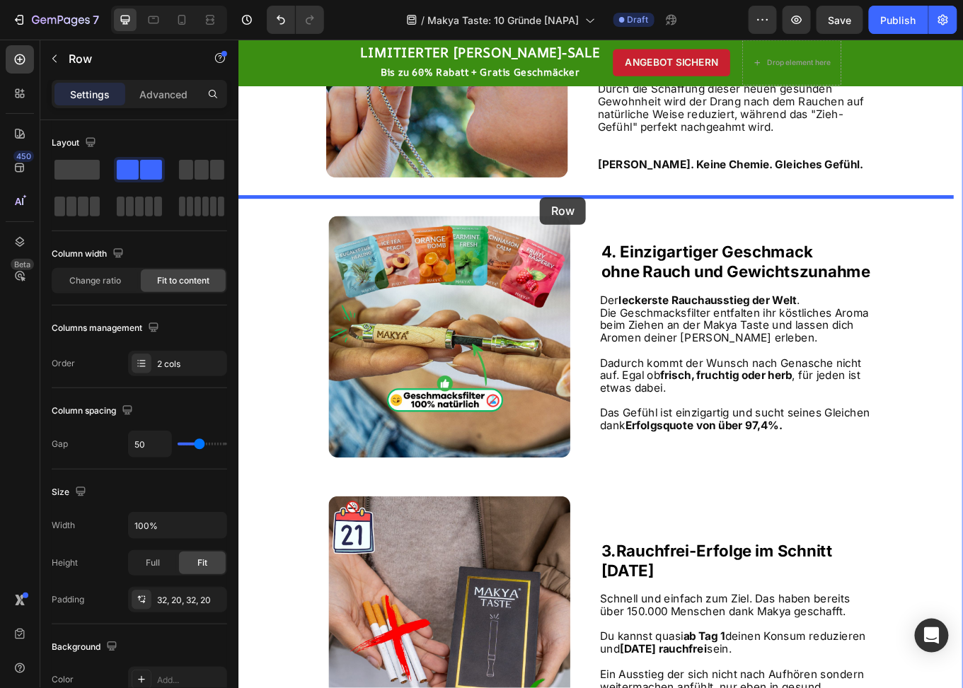
drag, startPoint x: 269, startPoint y: 388, endPoint x: 591, endPoint y: 224, distance: 361.7
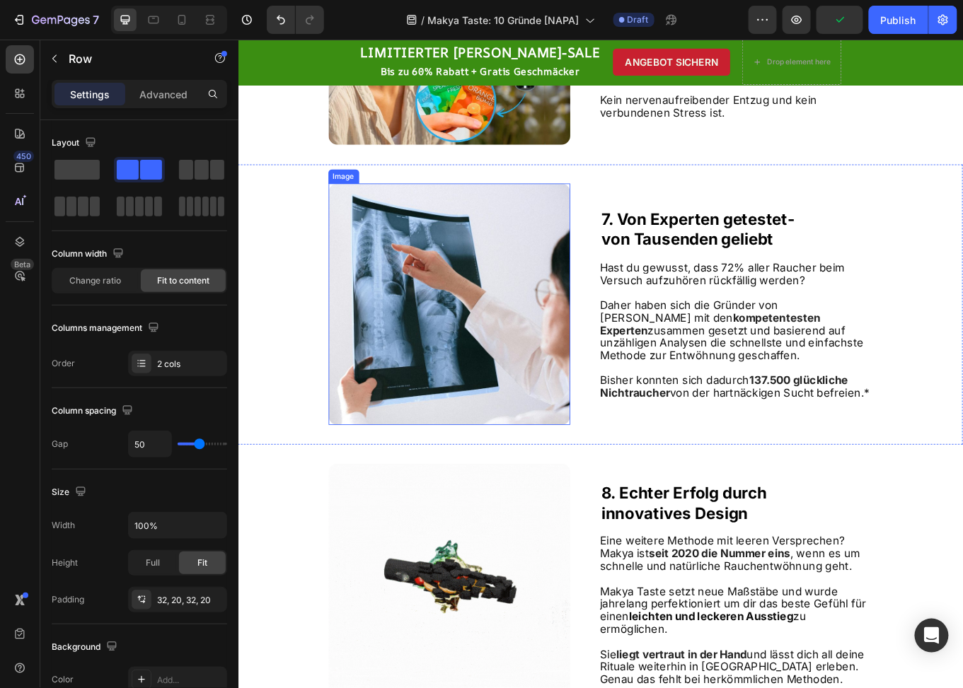
scroll to position [3696, 0]
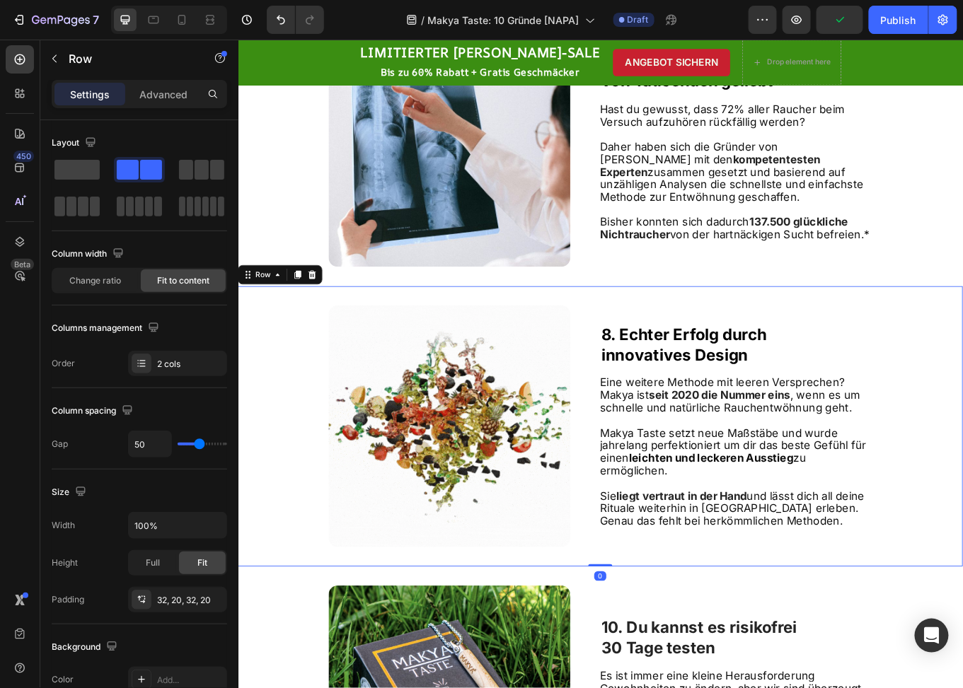
click at [643, 373] on div "Image 8. Echter Erfolg durch innovatives Design Heading Eine weitere Methode mi…" at bounding box center [662, 492] width 849 height 328
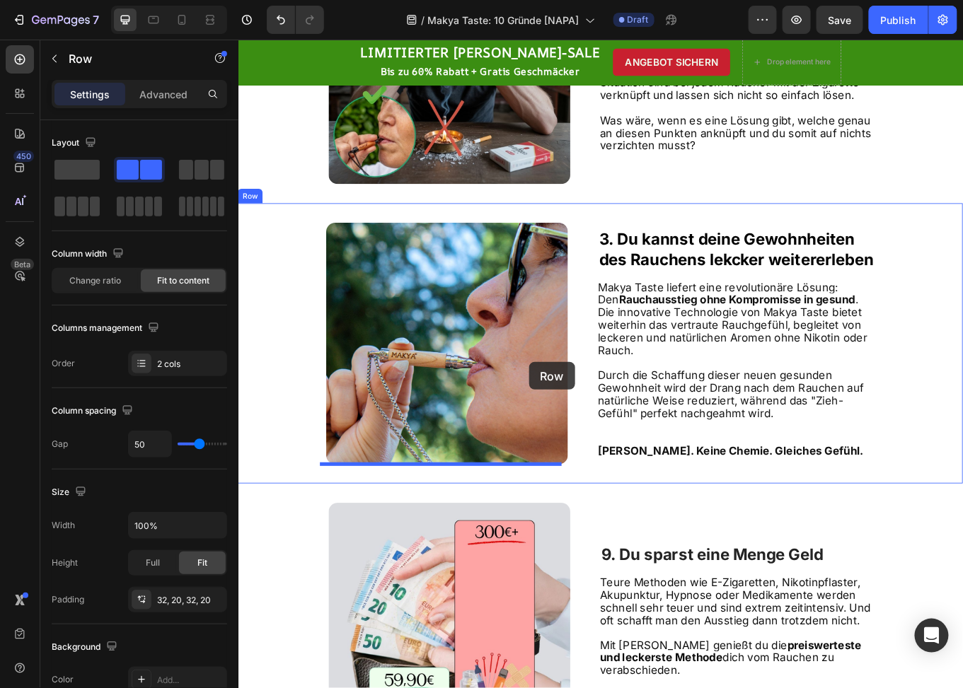
scroll to position [1148, 0]
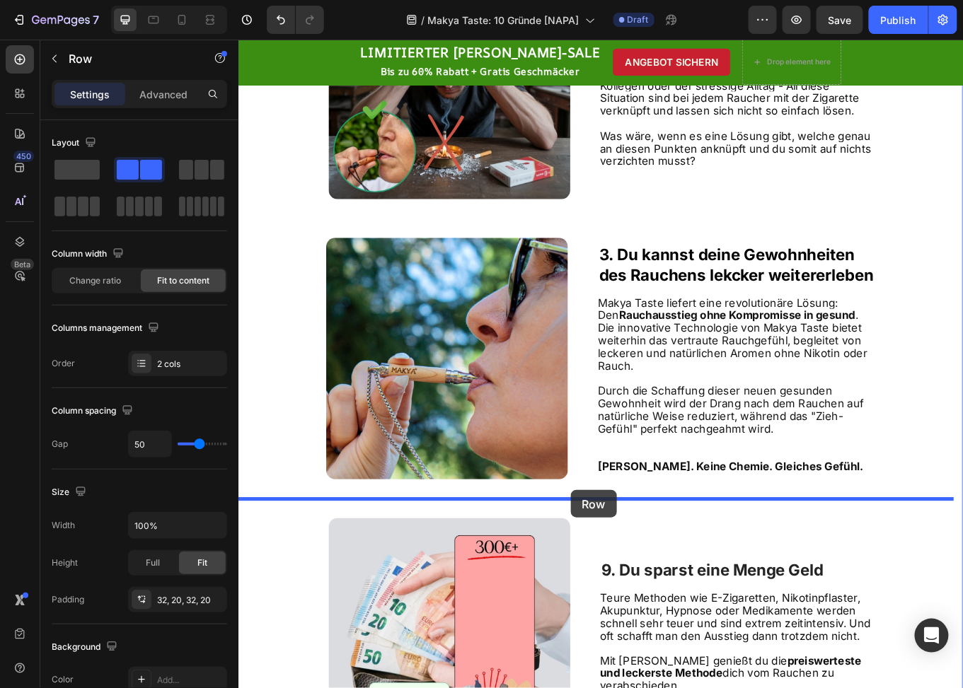
drag, startPoint x: 277, startPoint y: 316, endPoint x: 627, endPoint y: 567, distance: 430.0
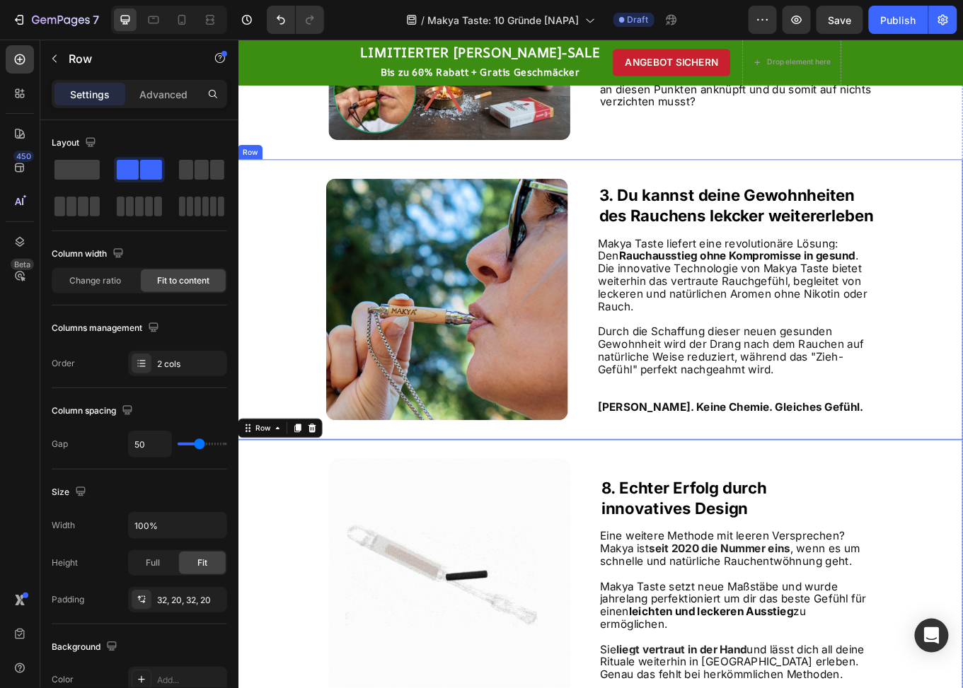
scroll to position [1219, 0]
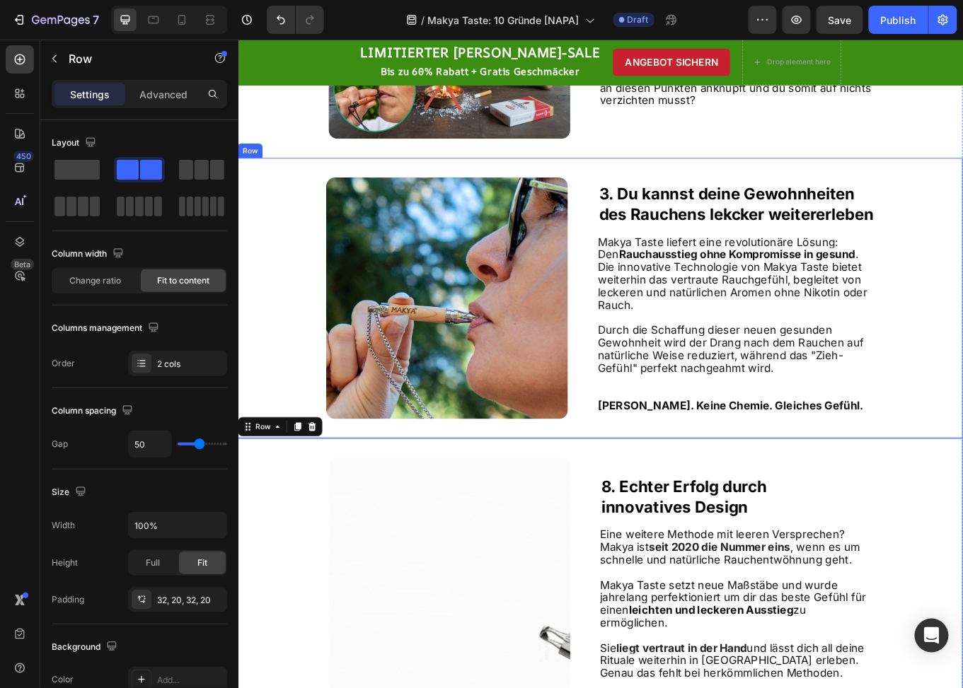
click at [490, 269] on img at bounding box center [482, 341] width 283 height 283
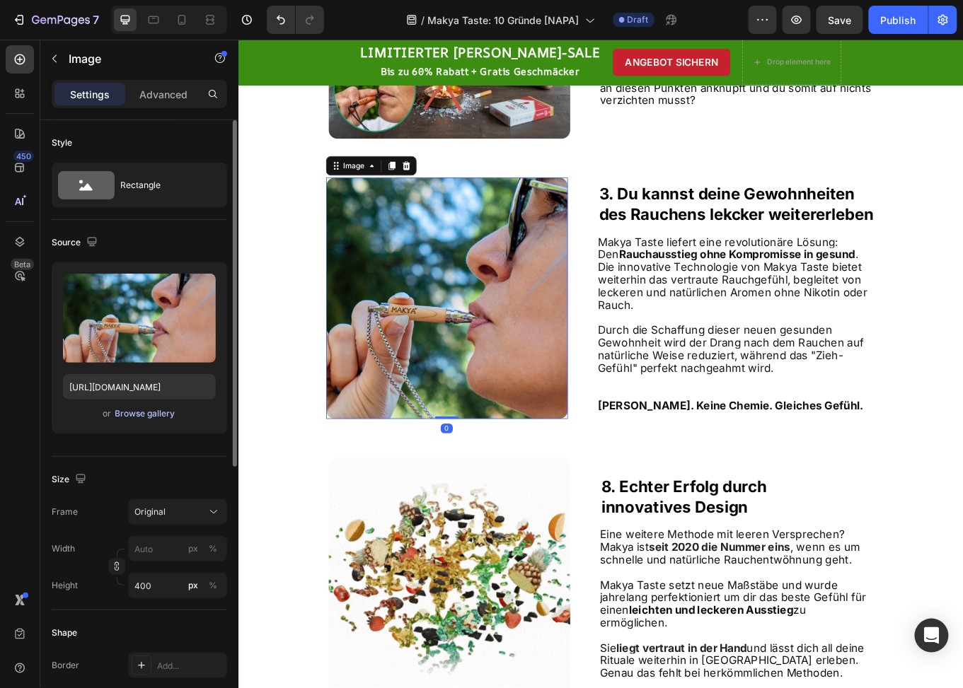
click at [154, 413] on div "Browse gallery" at bounding box center [145, 414] width 60 height 13
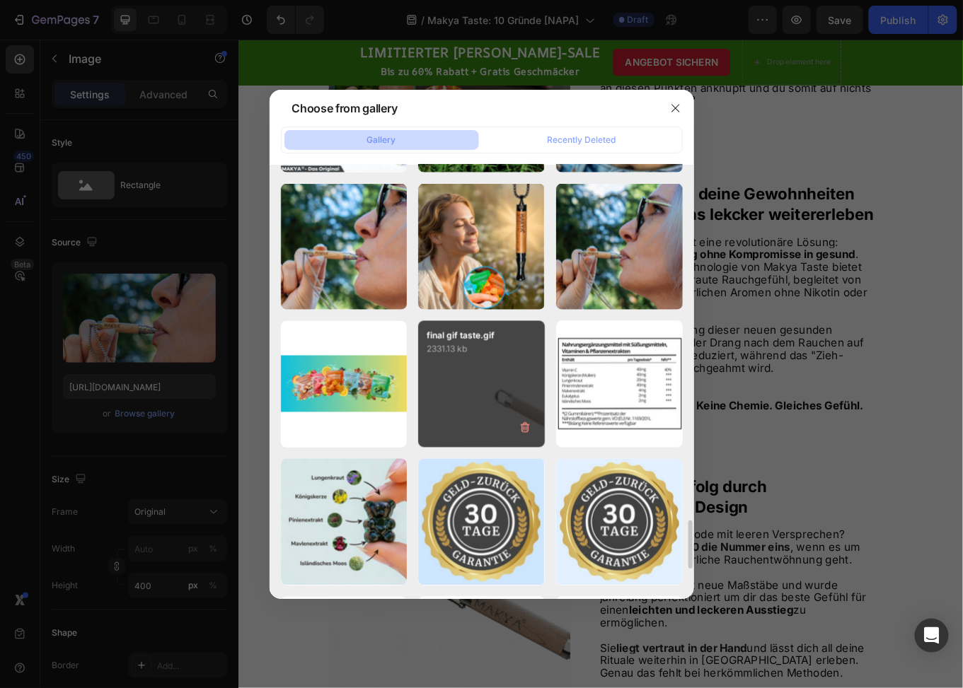
scroll to position [2542, 0]
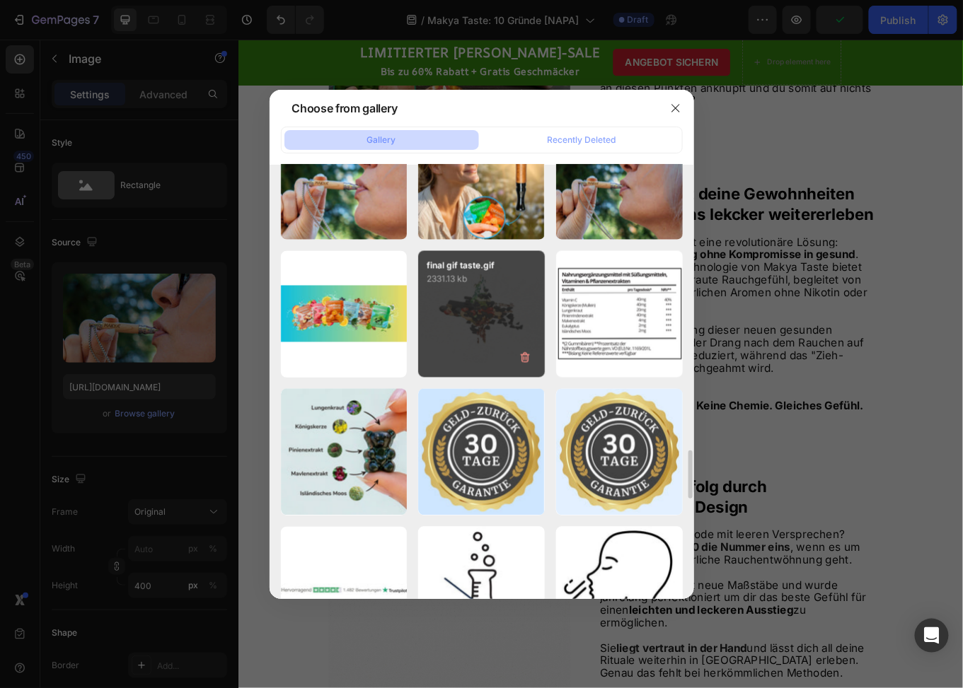
click at [487, 296] on div "final gif taste.gif 2331.13 kb" at bounding box center [481, 314] width 127 height 127
type input "https://cdn.shopify.com/s/files/1/0773/9028/3077/files/gempages_476001812021773…"
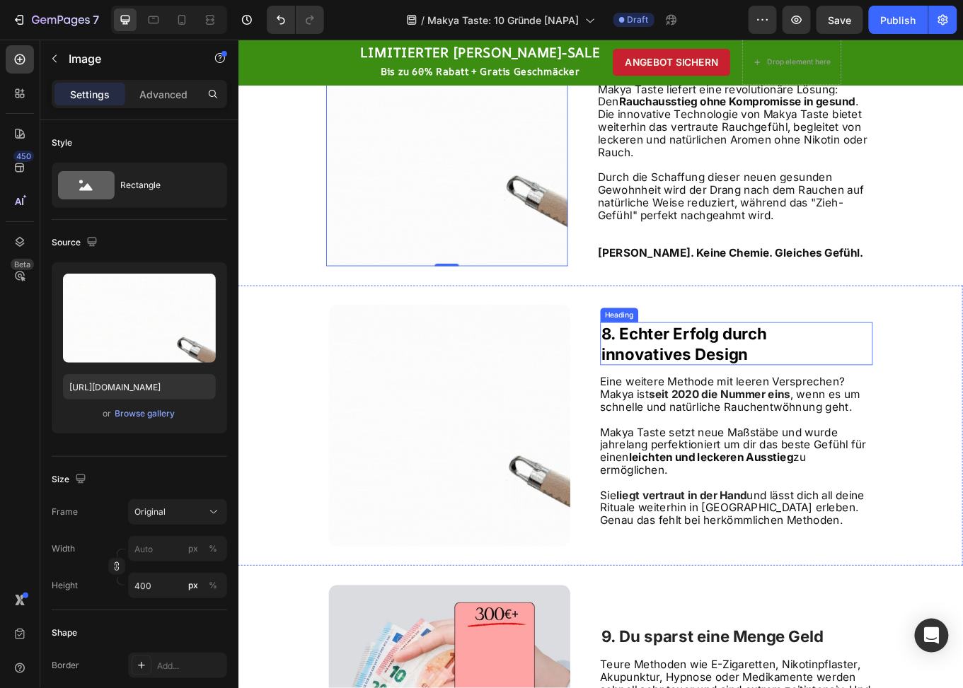
scroll to position [1431, 0]
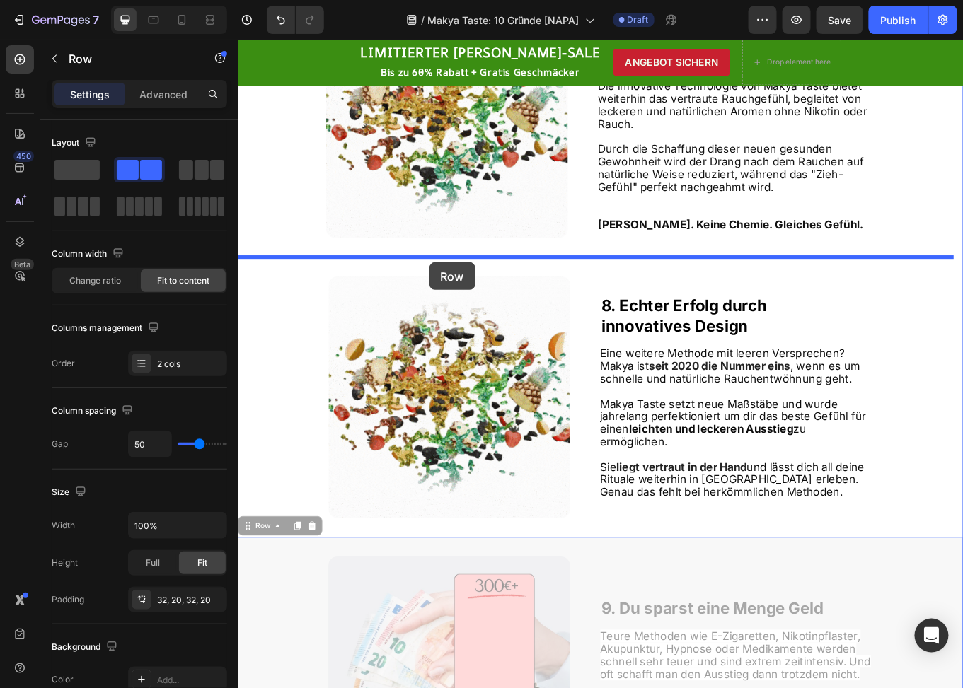
drag, startPoint x: 267, startPoint y: 610, endPoint x: 461, endPoint y: 300, distance: 365.6
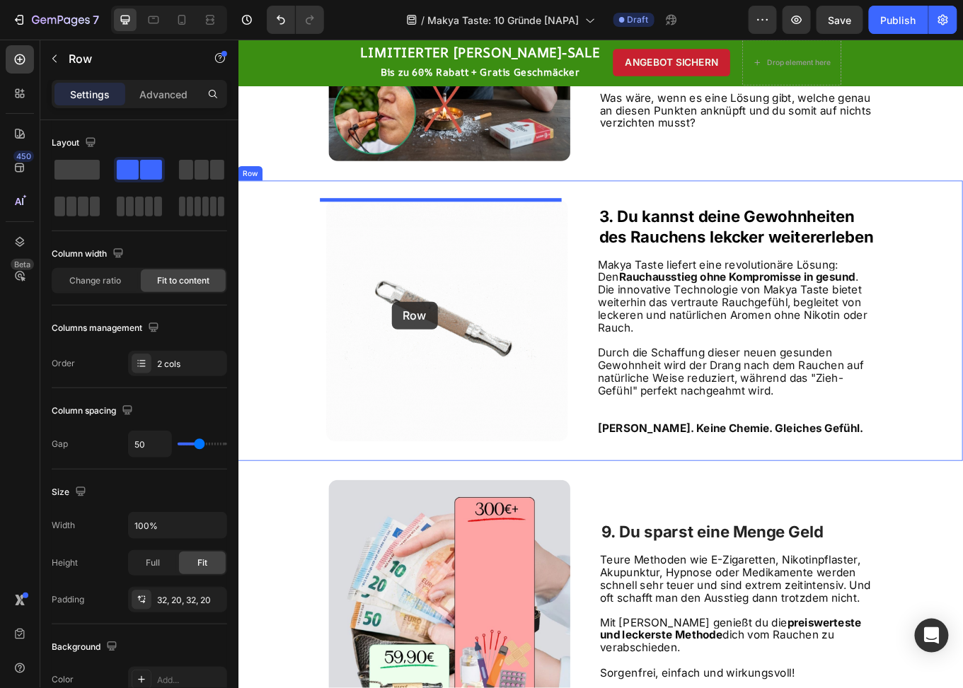
scroll to position [1361, 0]
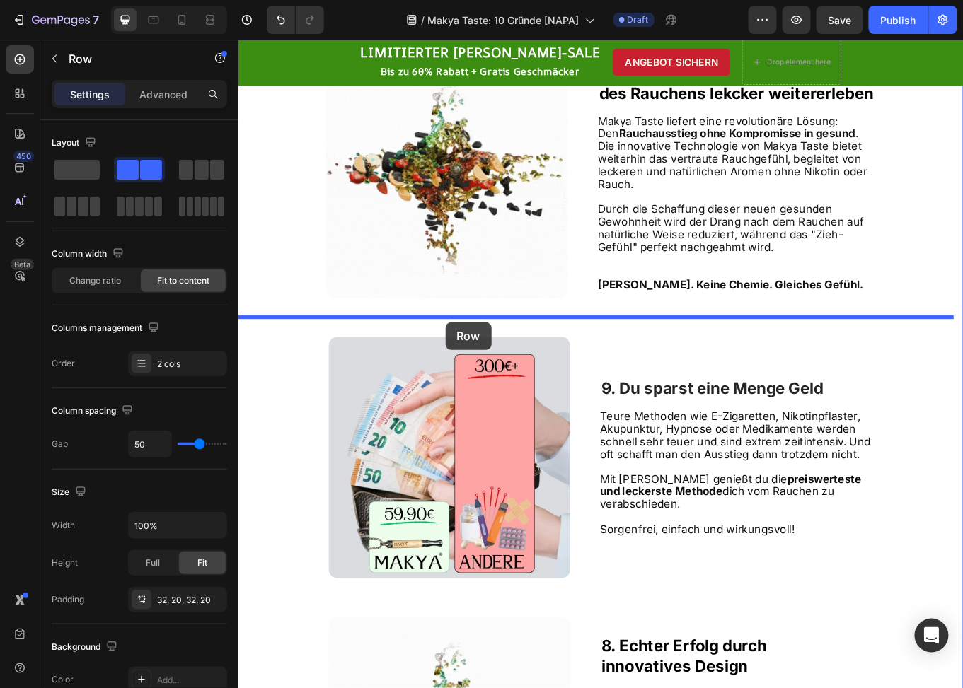
drag, startPoint x: 255, startPoint y: 391, endPoint x: 480, endPoint y: 370, distance: 226.0
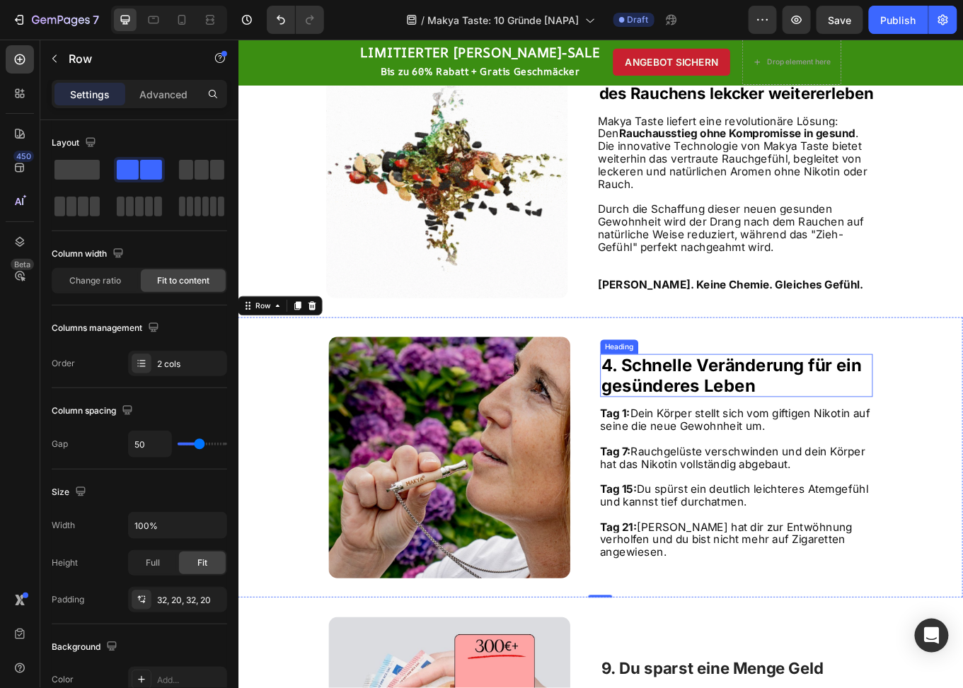
click at [775, 426] on strong "chnelle Veränderung für ein" at bounding box center [834, 420] width 269 height 24
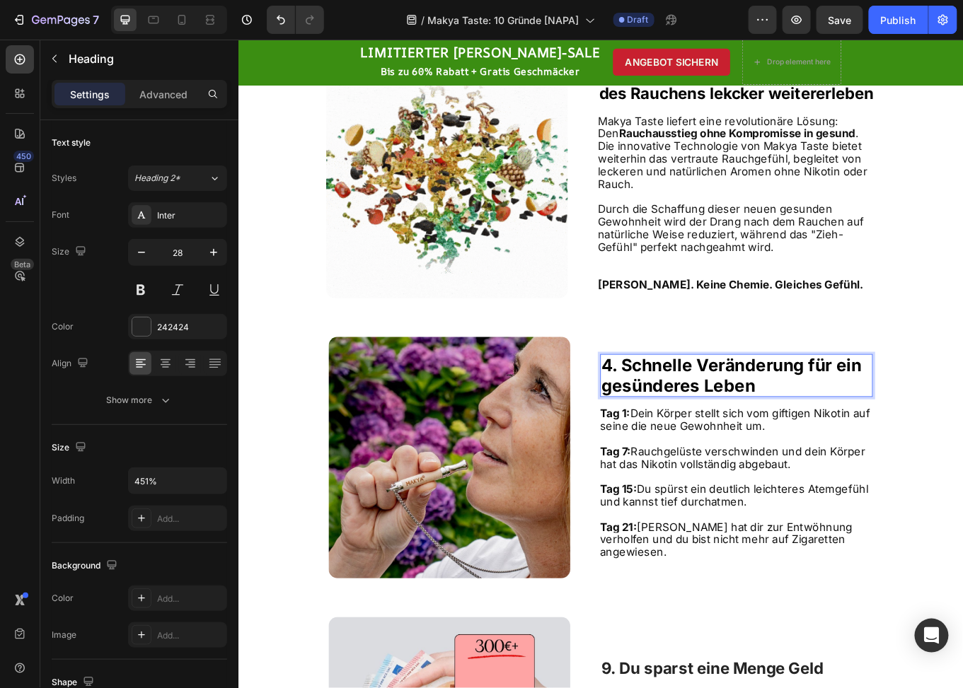
click at [834, 432] on strong "chnelle Veränderung für ein" at bounding box center [834, 420] width 269 height 24
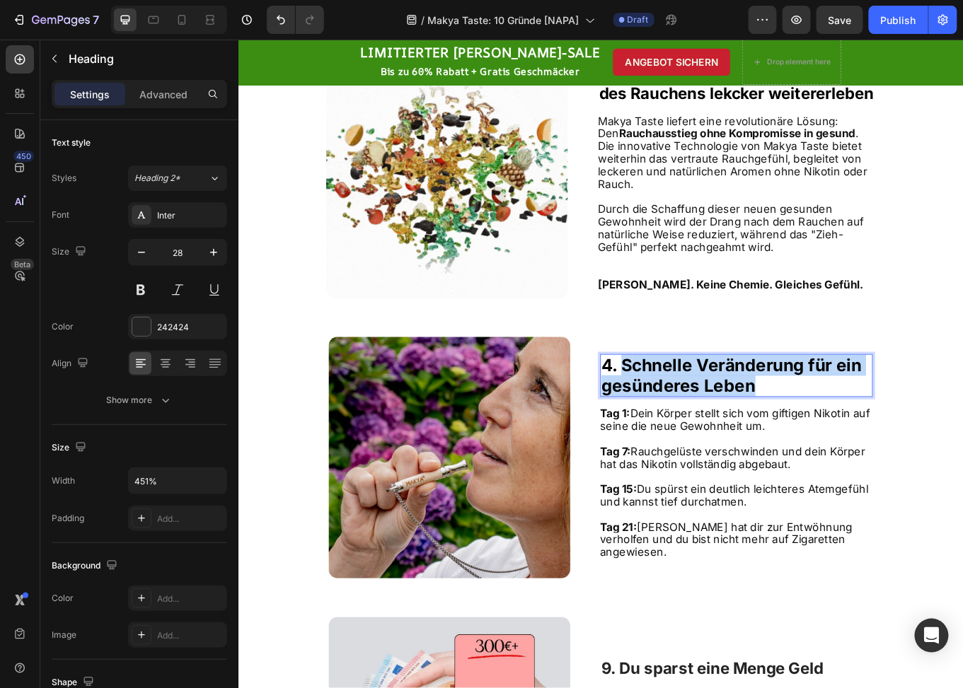
drag, startPoint x: 843, startPoint y: 450, endPoint x: 685, endPoint y: 428, distance: 160.0
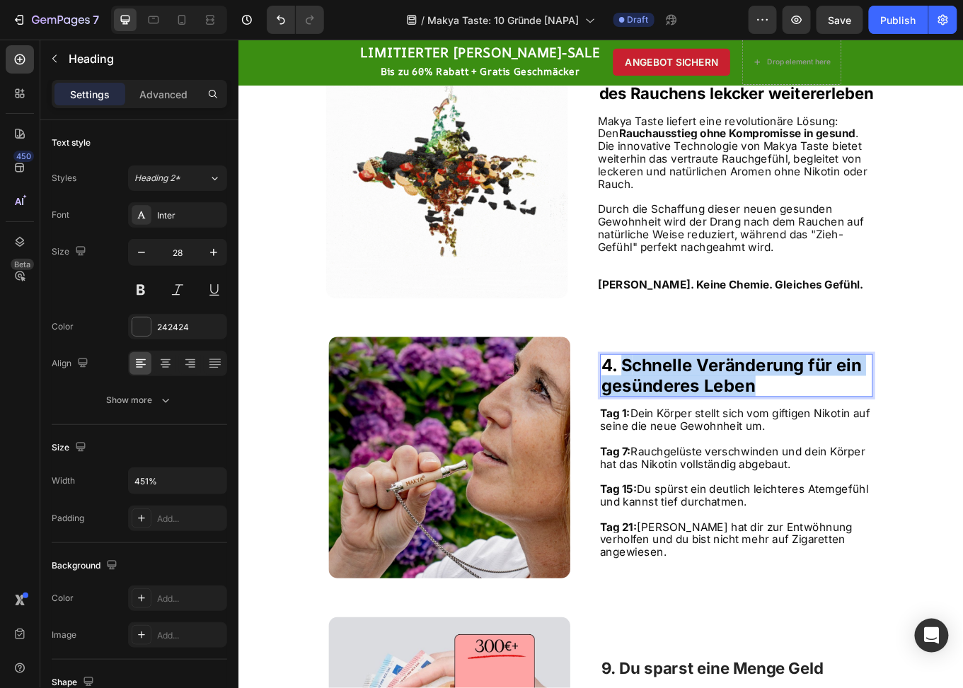
click at [685, 428] on p "4. S chnelle Veränderung für ein gesünderes Leben" at bounding box center [822, 432] width 316 height 47
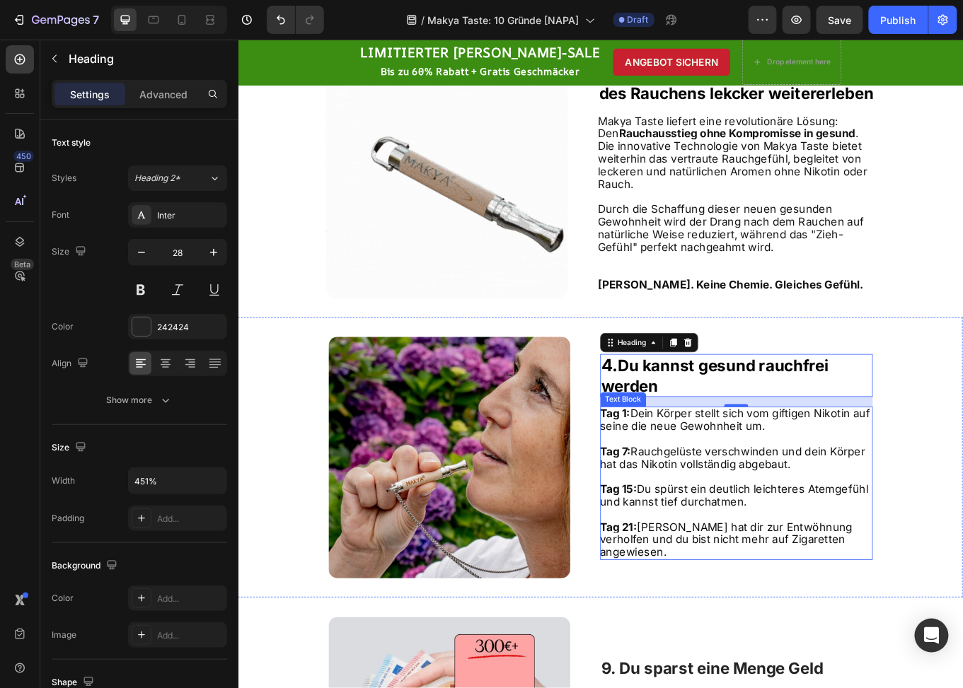
click at [873, 569] on span "Tag 15: Du spürst ein deutlich leichteres Atemgefühl und kannst tief durchatmen." at bounding box center [819, 573] width 314 height 30
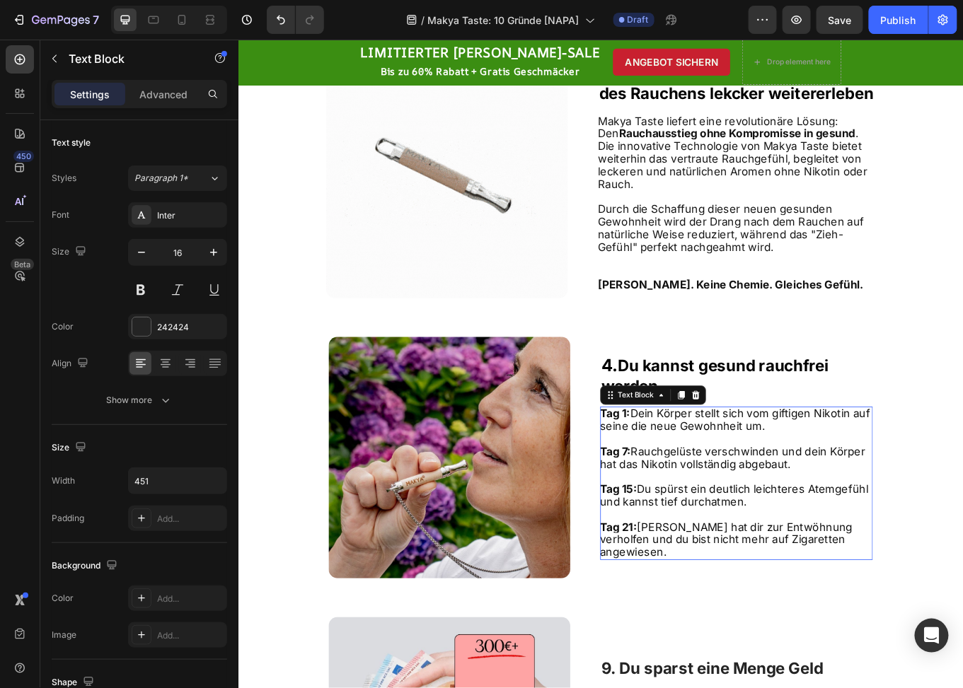
click at [873, 569] on span "Tag 15: Du spürst ein deutlich leichteres Atemgefühl und kannst tief durchatmen." at bounding box center [819, 573] width 314 height 30
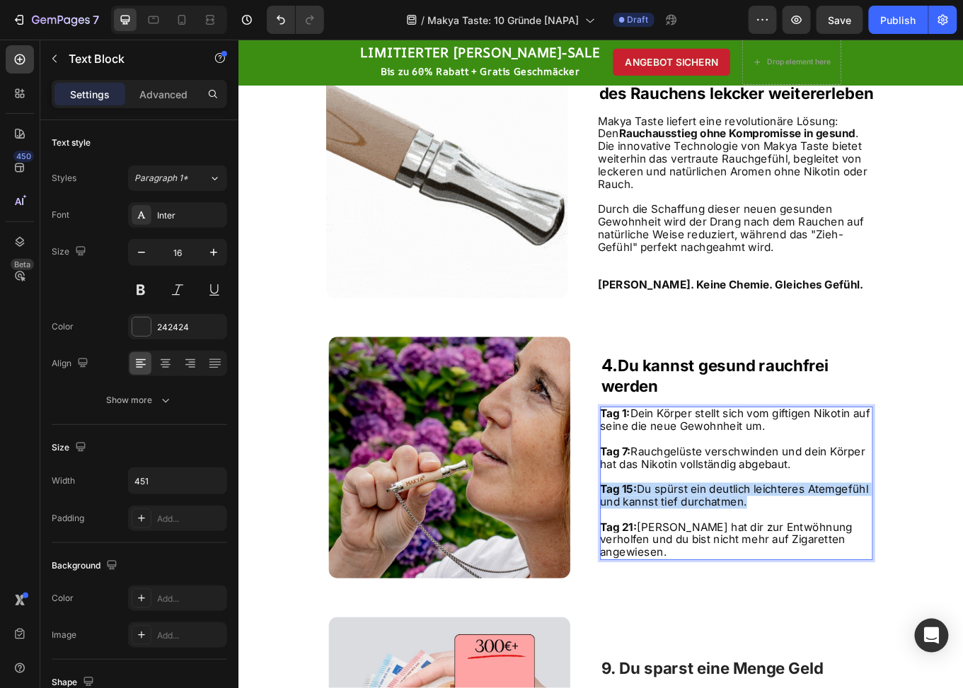
click at [873, 569] on span "Tag 15: Du spürst ein deutlich leichteres Atemgefühl und kannst tief durchatmen." at bounding box center [819, 573] width 314 height 30
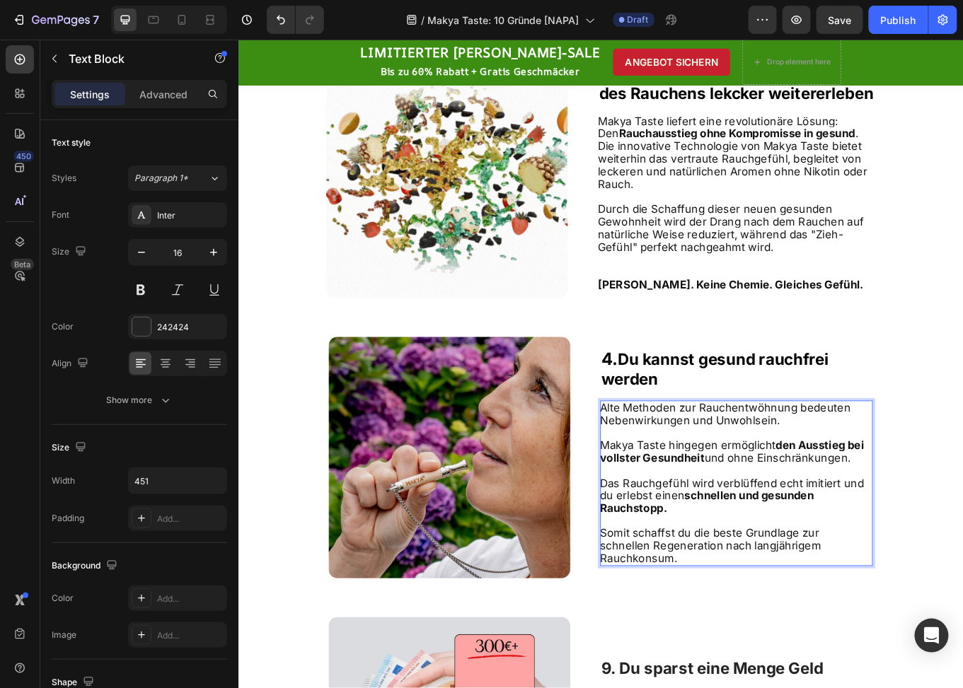
scroll to position [1354, 0]
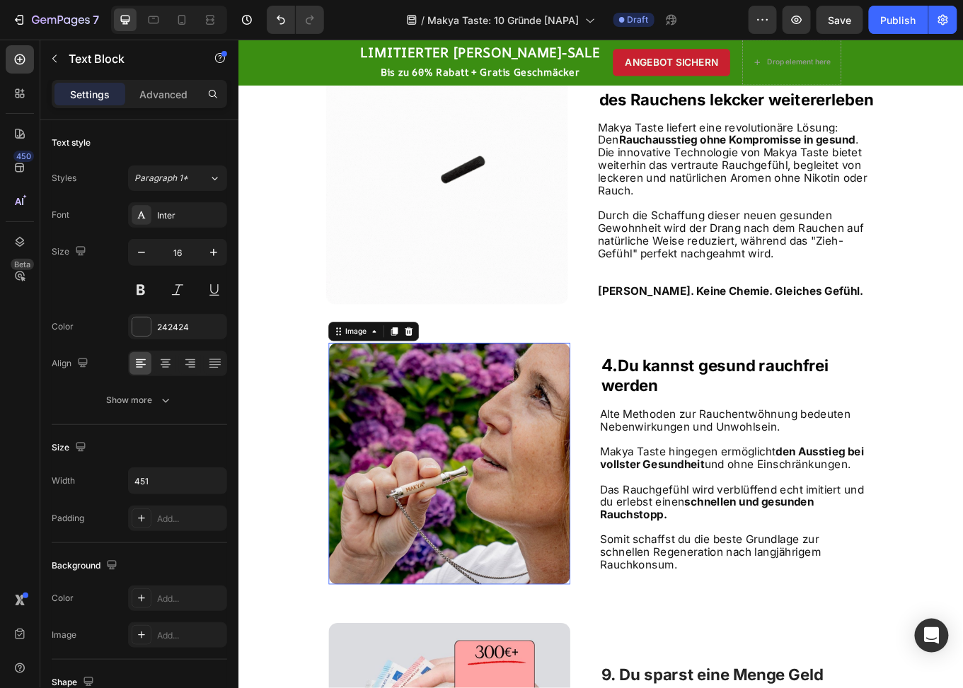
click at [549, 515] on img at bounding box center [485, 535] width 283 height 283
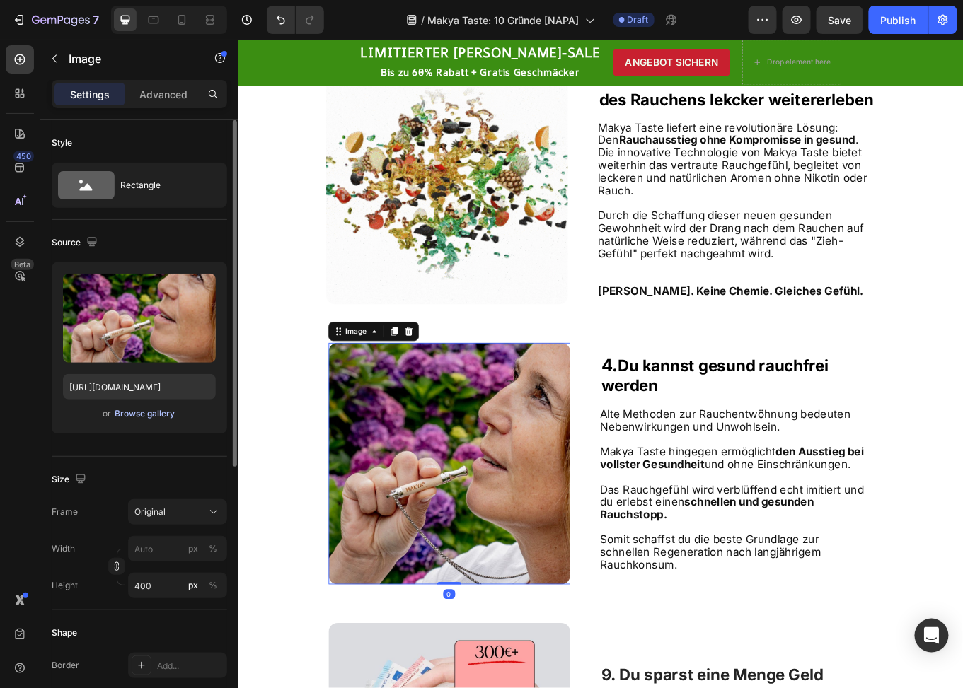
click at [149, 415] on div "Browse gallery" at bounding box center [145, 414] width 60 height 13
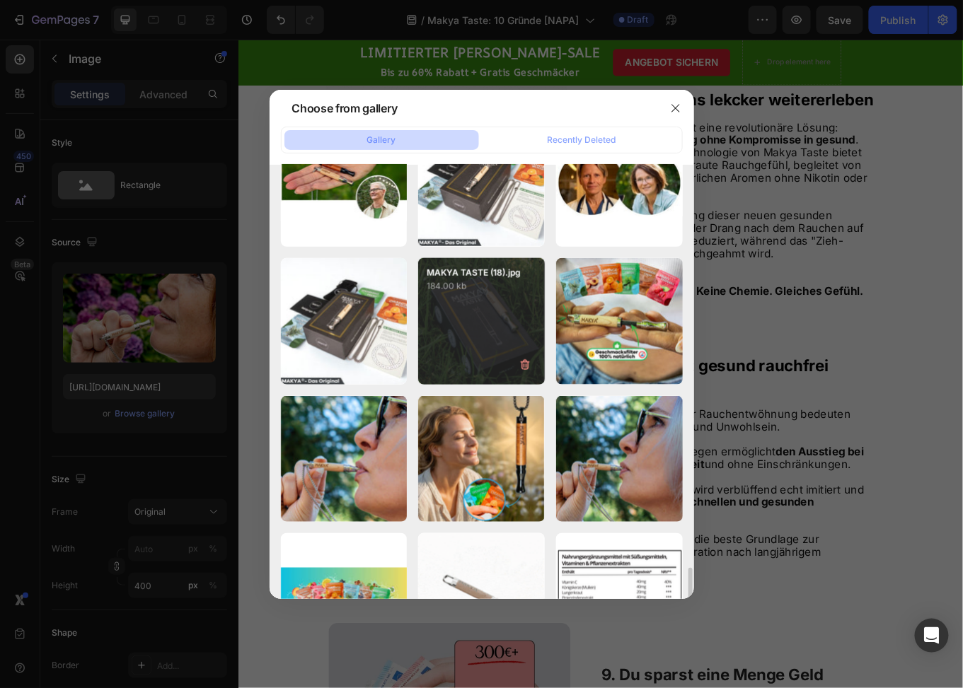
scroll to position [2330, 0]
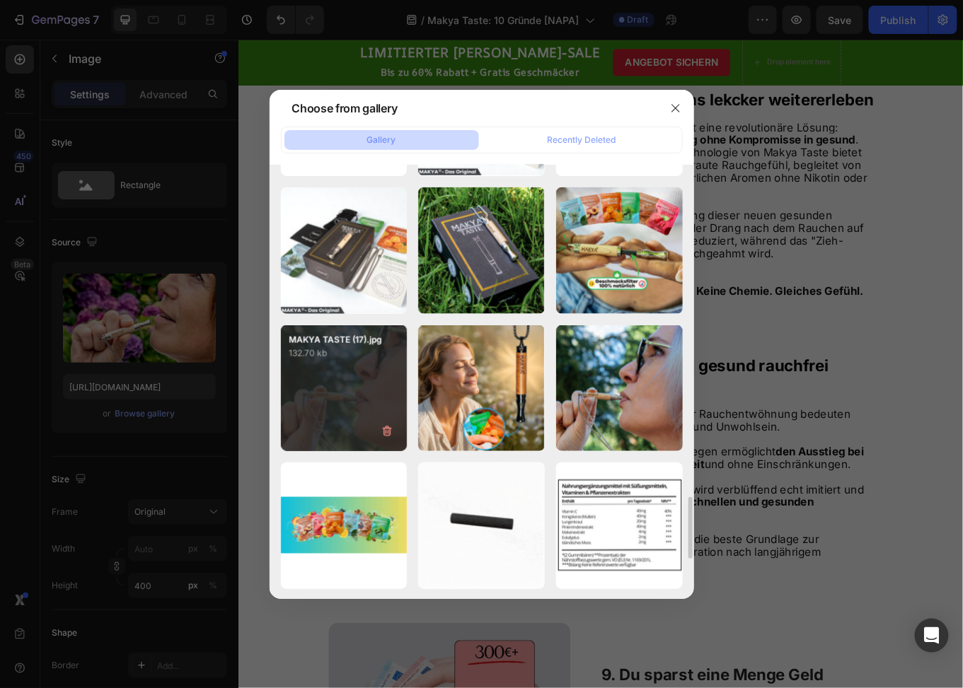
click at [361, 352] on p "132.70 kb" at bounding box center [344, 354] width 110 height 14
type input "https://cdn.shopify.com/s/files/1/0773/9028/3077/files/gempages_476001812021773…"
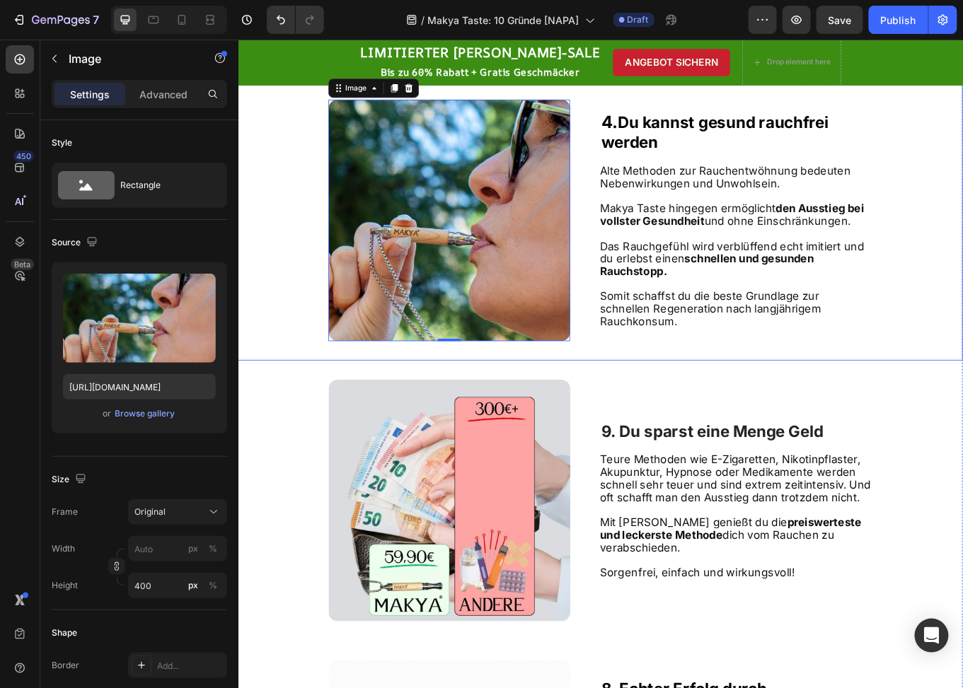
scroll to position [1637, 0]
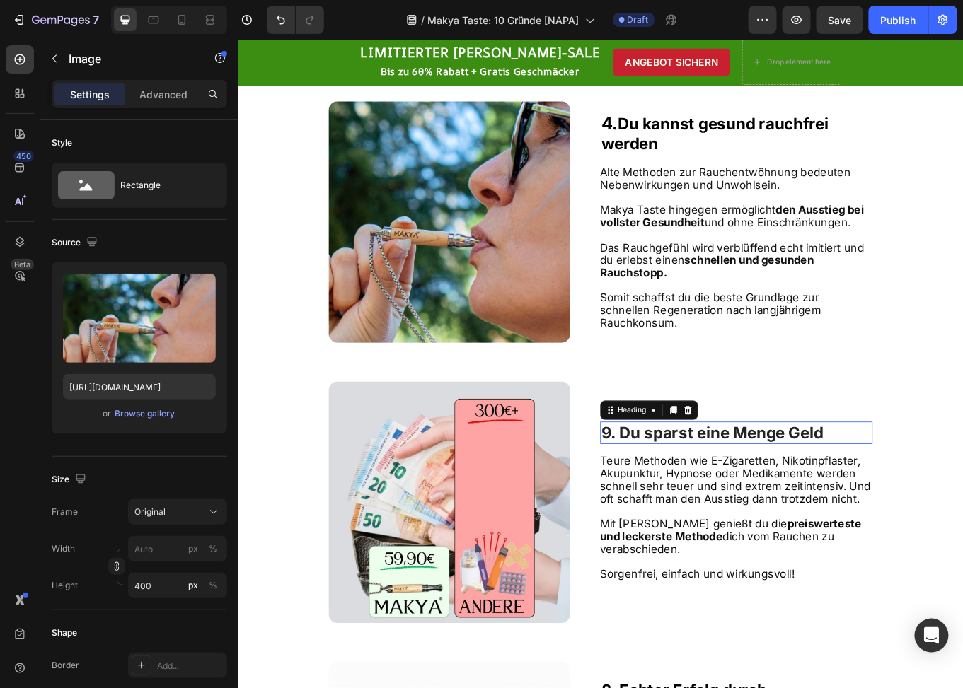
click at [681, 495] on strong "9. Du sparst eine Menge Geld" at bounding box center [794, 500] width 260 height 22
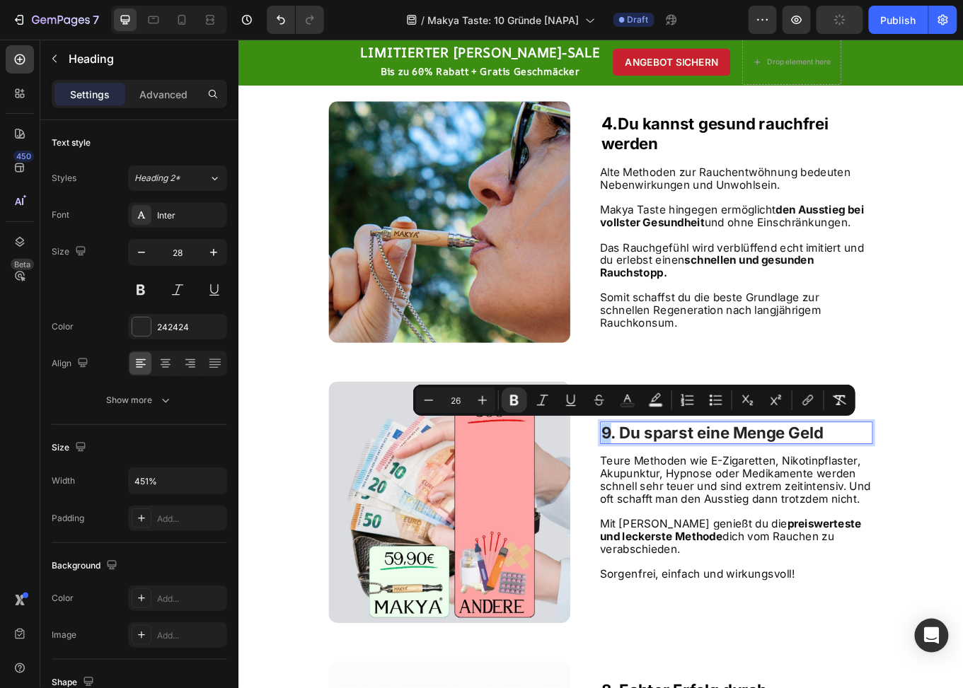
drag, startPoint x: 669, startPoint y: 497, endPoint x: 659, endPoint y: 497, distance: 9.9
click at [664, 497] on strong "9. Du sparst eine Menge Geld" at bounding box center [794, 500] width 260 height 22
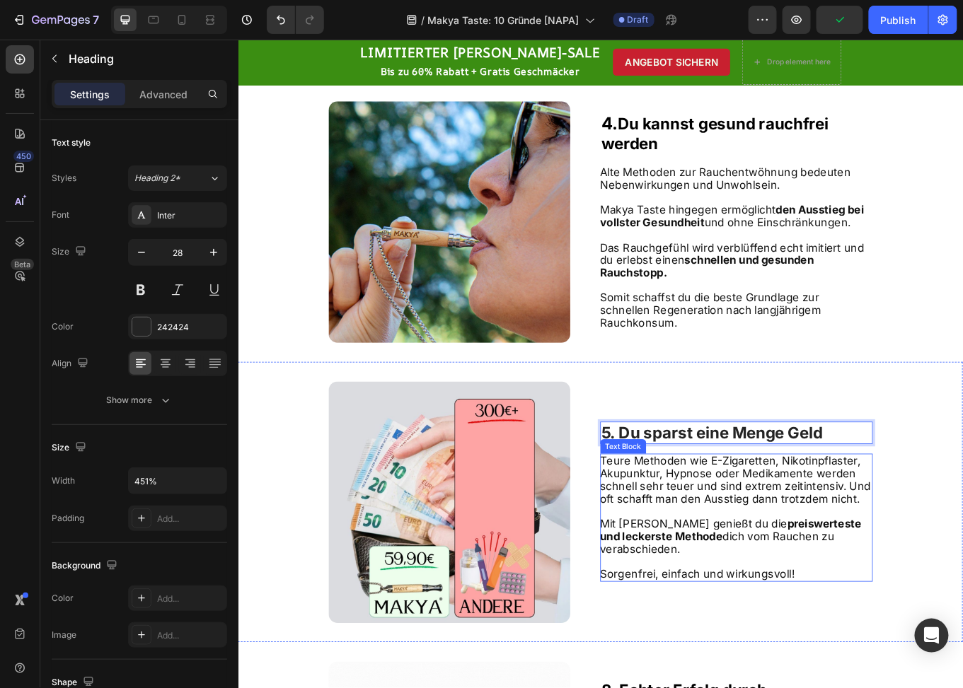
click at [737, 567] on span "Teure Methoden wie E-Zigaretten, Nikotinpflaster, Akupunktur, Hypnose oder Medi…" at bounding box center [820, 554] width 317 height 59
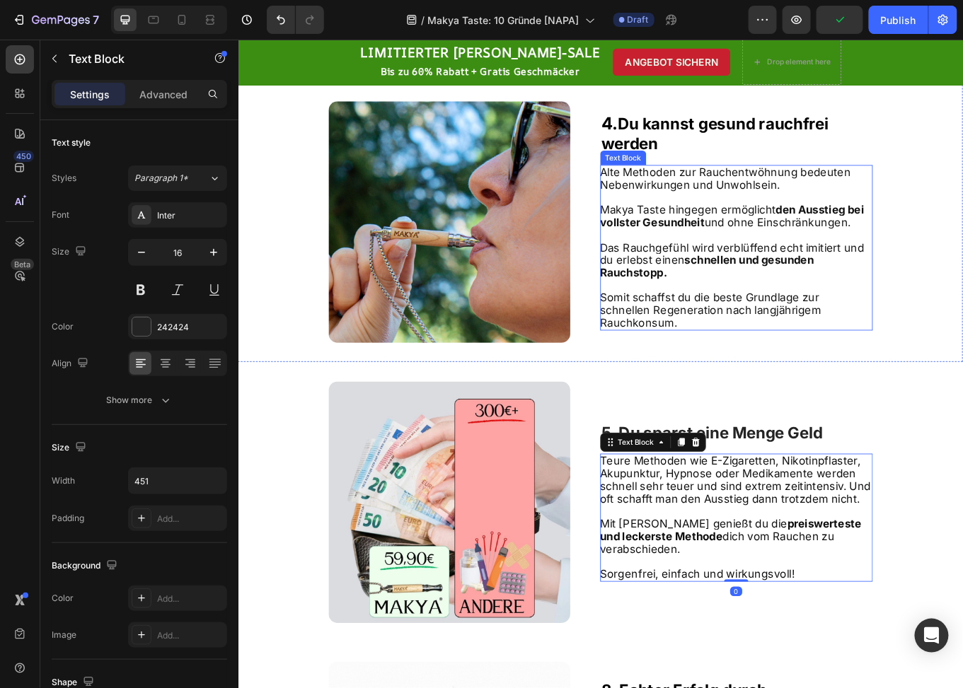
click at [767, 297] on strong "schnellen und gesunden Rauchstopp." at bounding box center [787, 305] width 250 height 30
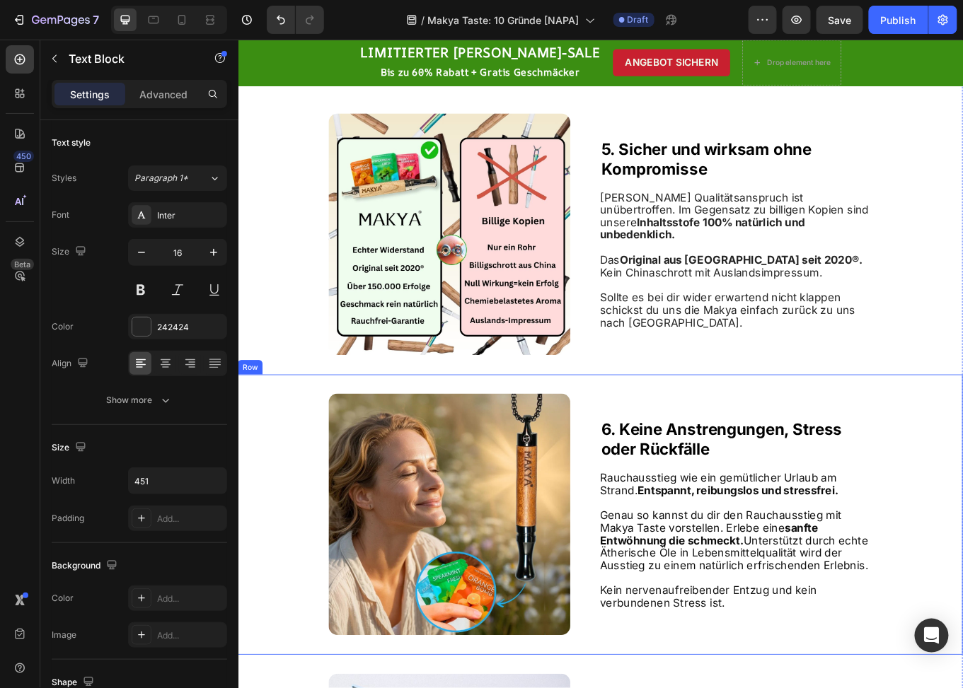
scroll to position [3689, 0]
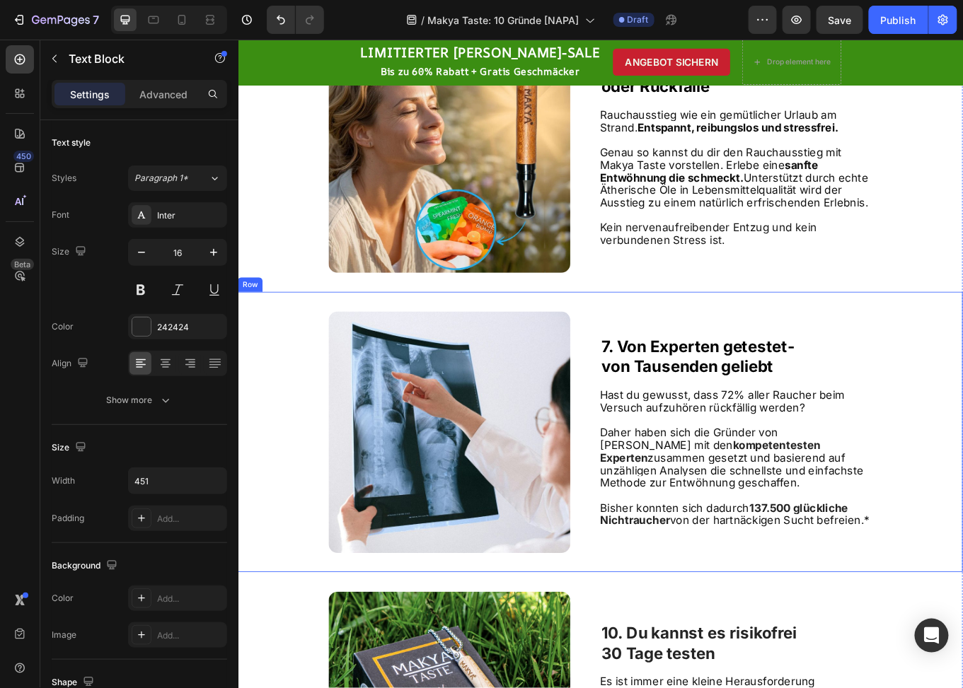
click at [650, 395] on div "Image 7. Von Experten getestet- von Tausenden geliebt Heading Hast du gewusst, …" at bounding box center [662, 499] width 849 height 328
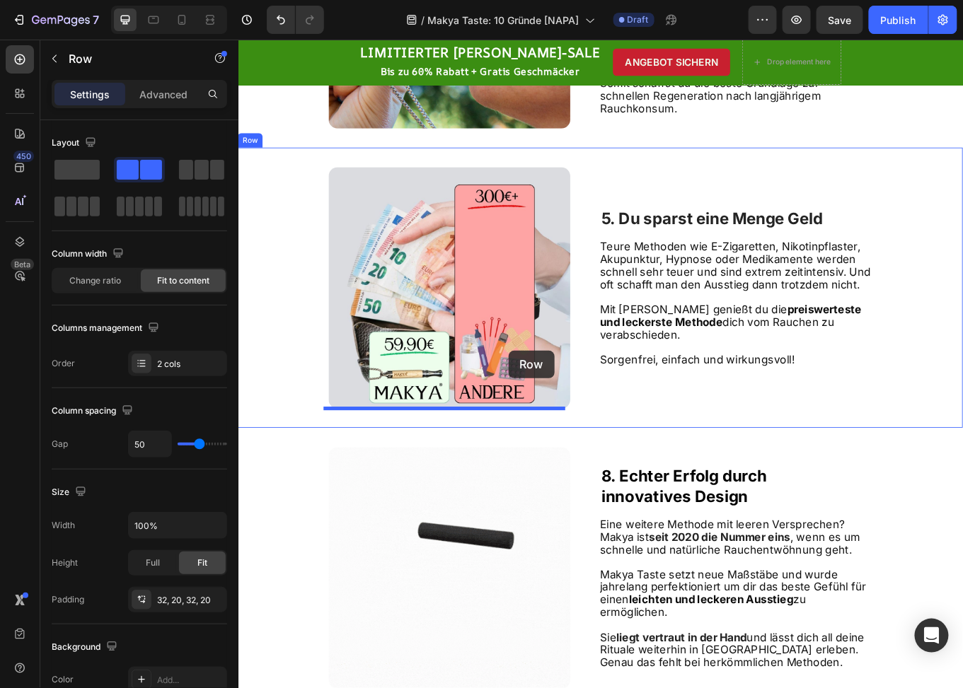
scroll to position [2061, 0]
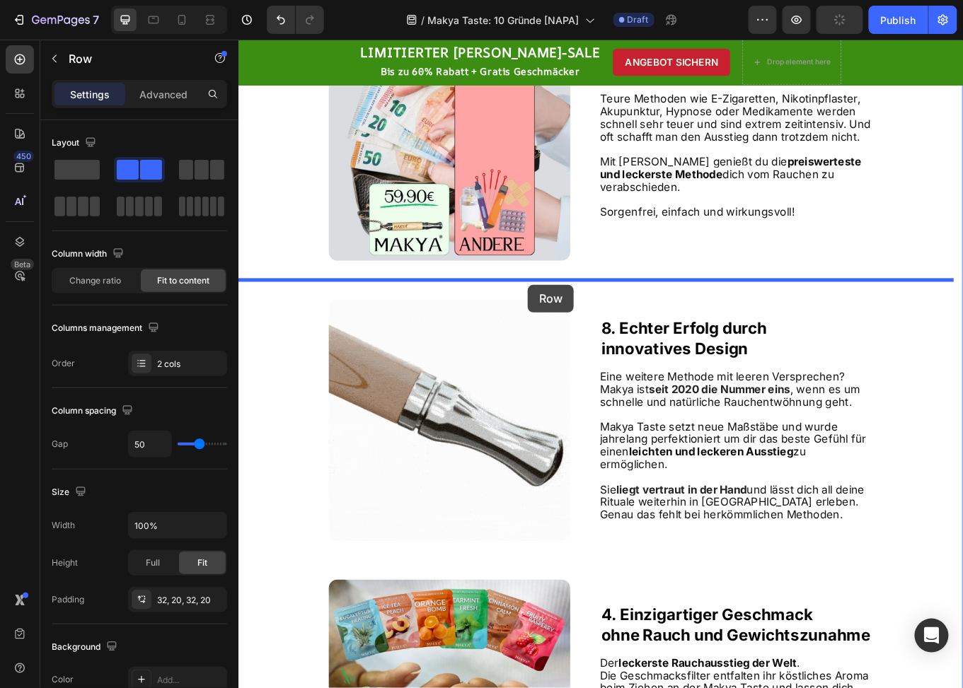
drag, startPoint x: 258, startPoint y: 323, endPoint x: 577, endPoint y: 326, distance: 318.4
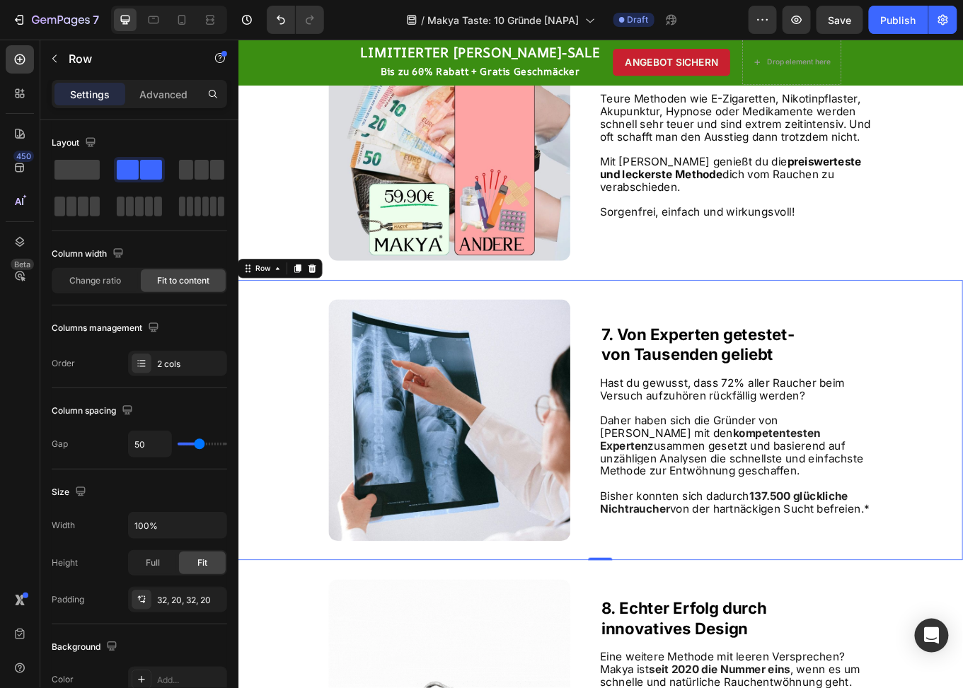
click at [664, 374] on strong "7. Von Experten getestet-" at bounding box center [777, 385] width 226 height 22
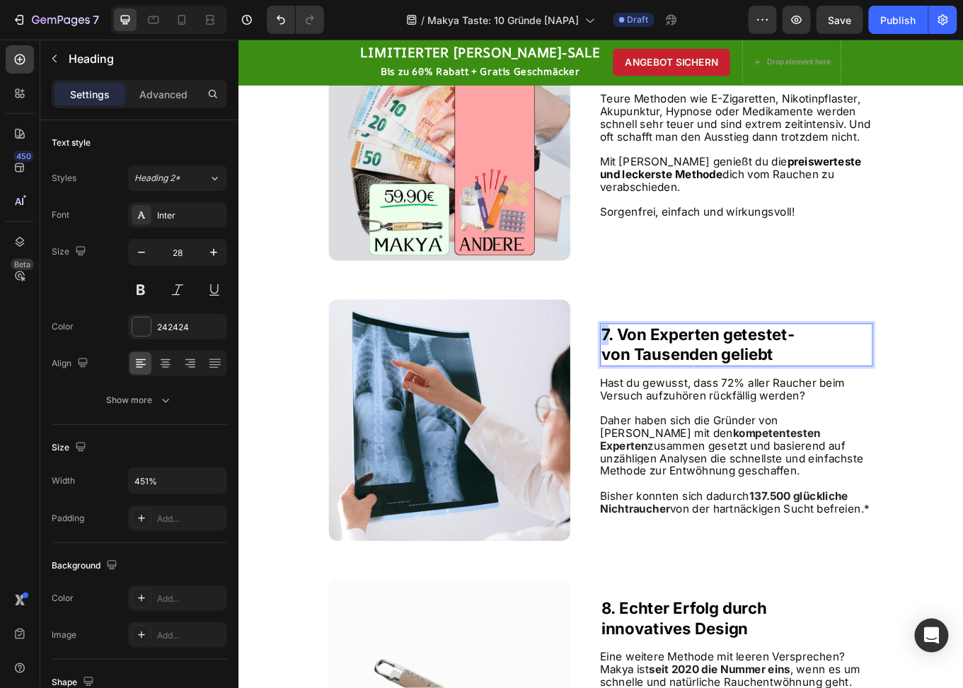
click at [664, 382] on strong "7. Von Experten getestet-" at bounding box center [777, 385] width 226 height 22
click at [716, 469] on p at bounding box center [821, 470] width 318 height 15
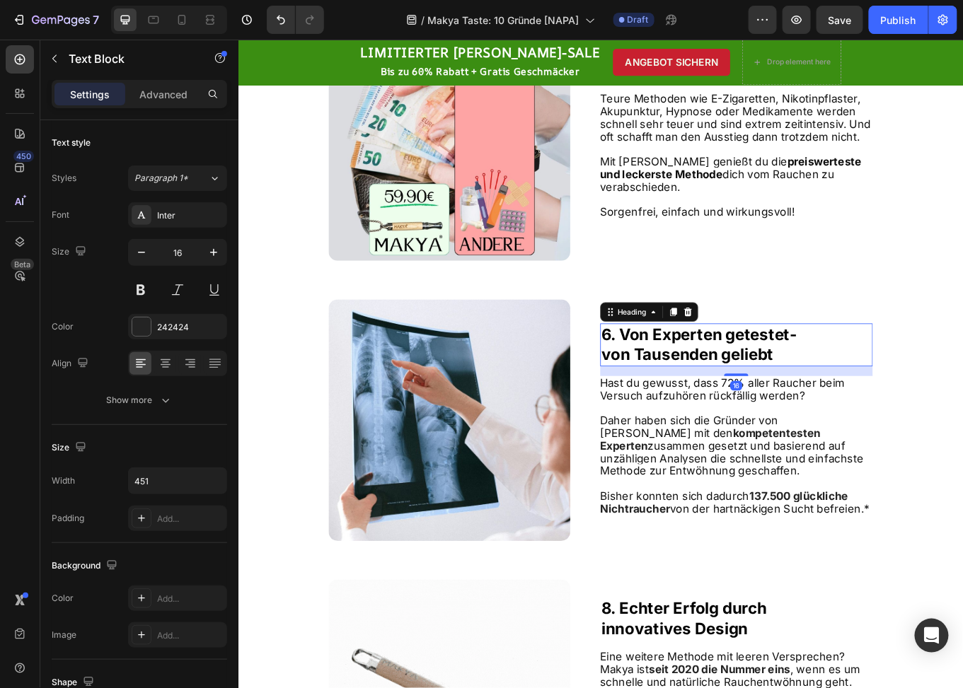
click at [791, 386] on strong "6. Von Experten getestet-" at bounding box center [778, 385] width 229 height 22
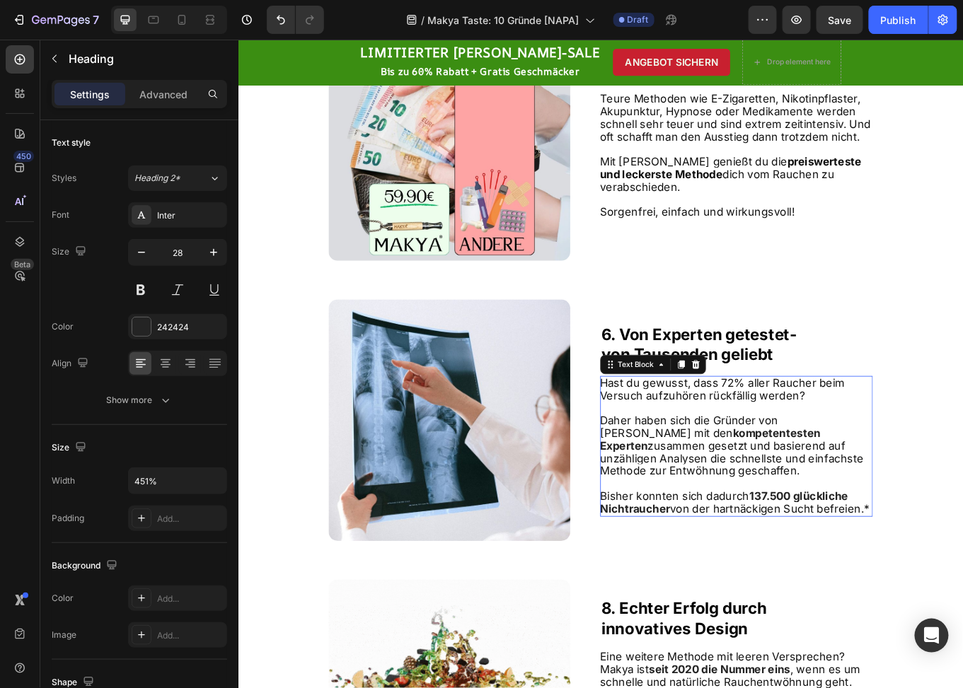
click at [729, 463] on p at bounding box center [821, 470] width 318 height 15
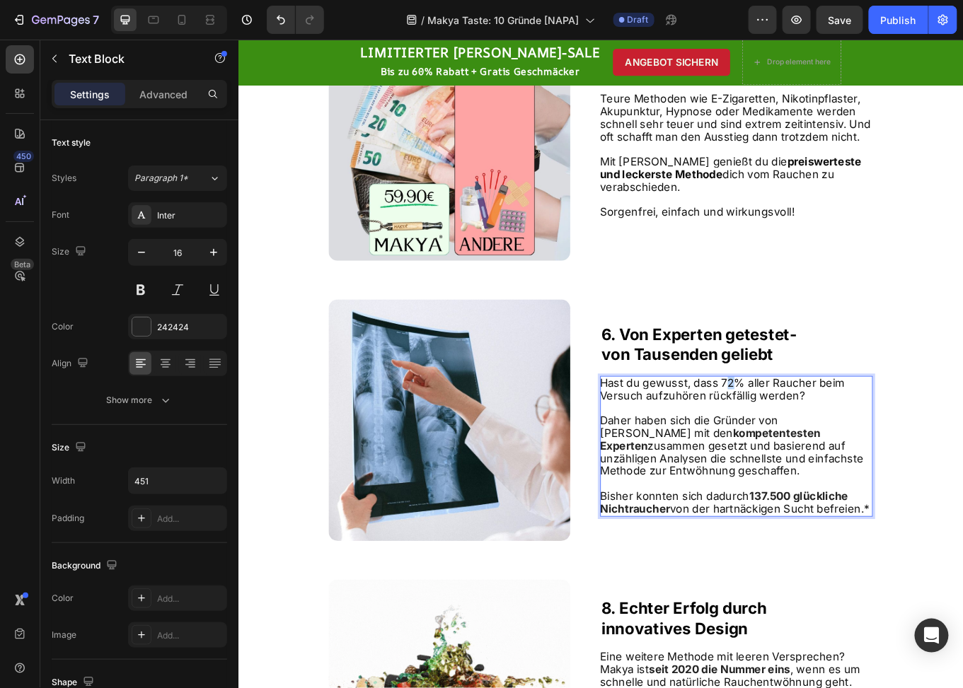
scroll to position [2035, 0]
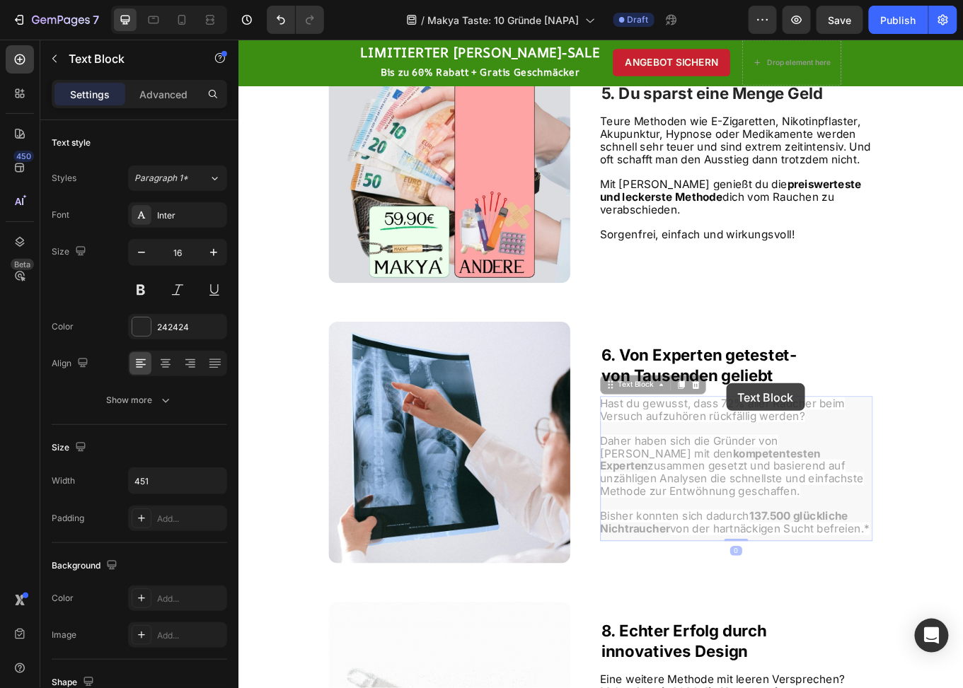
click at [804, 442] on div "⁠⁠⁠⁠⁠⁠⁠ 6. Von Experten getestet- von Tausenden geliebt Heading Hast du gewusst…" at bounding box center [821, 510] width 319 height 283
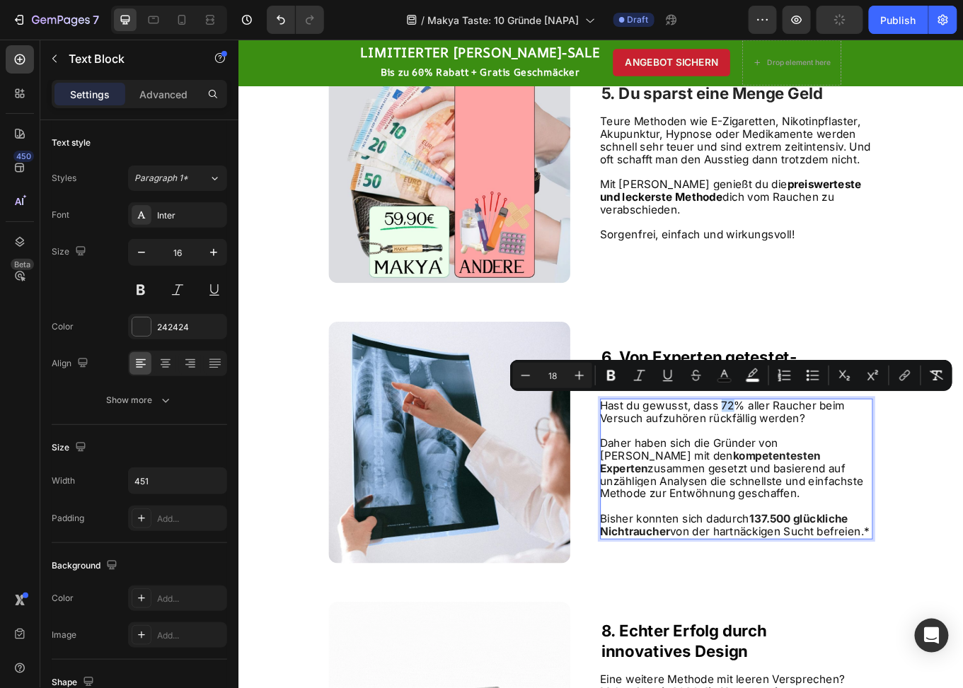
drag, startPoint x: 809, startPoint y: 463, endPoint x: 797, endPoint y: 464, distance: 12.8
click at [797, 464] on span "Hast du gewusst, dass 72% aller Raucher beim Versuch aufzuhören rückfällig werd…" at bounding box center [805, 475] width 287 height 30
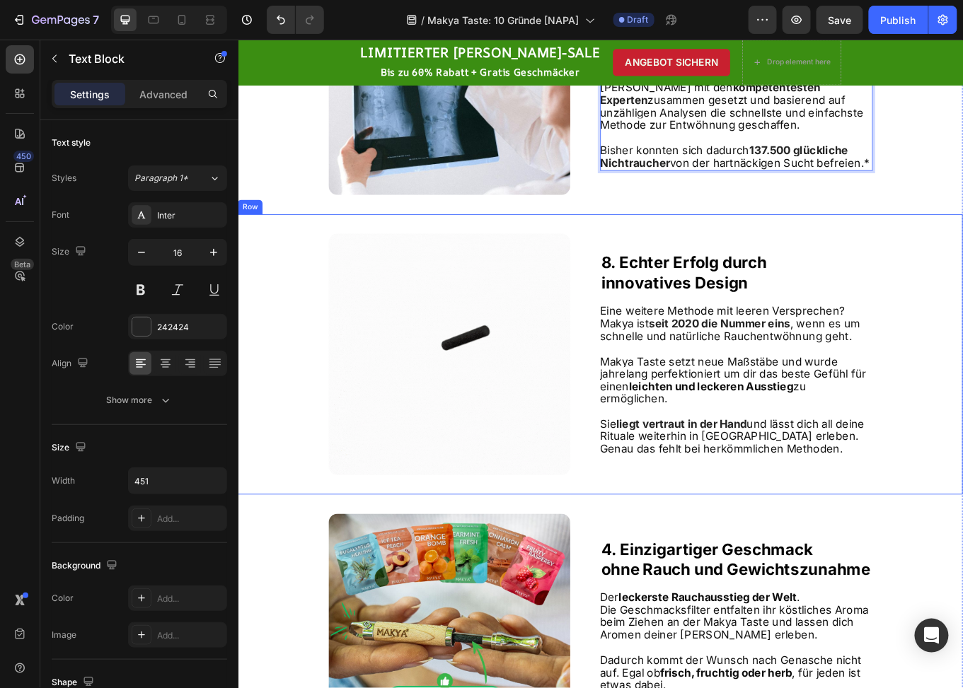
scroll to position [2389, 0]
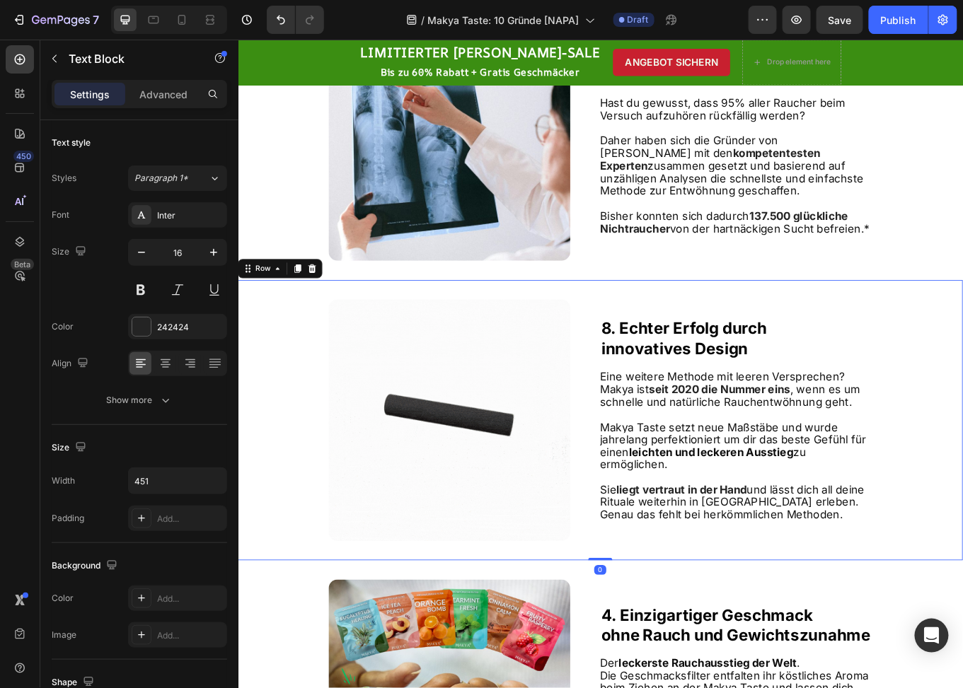
click at [651, 350] on div "Image 8. Echter Erfolg durch innovatives Design Heading Eine weitere Methode mi…" at bounding box center [662, 485] width 849 height 328
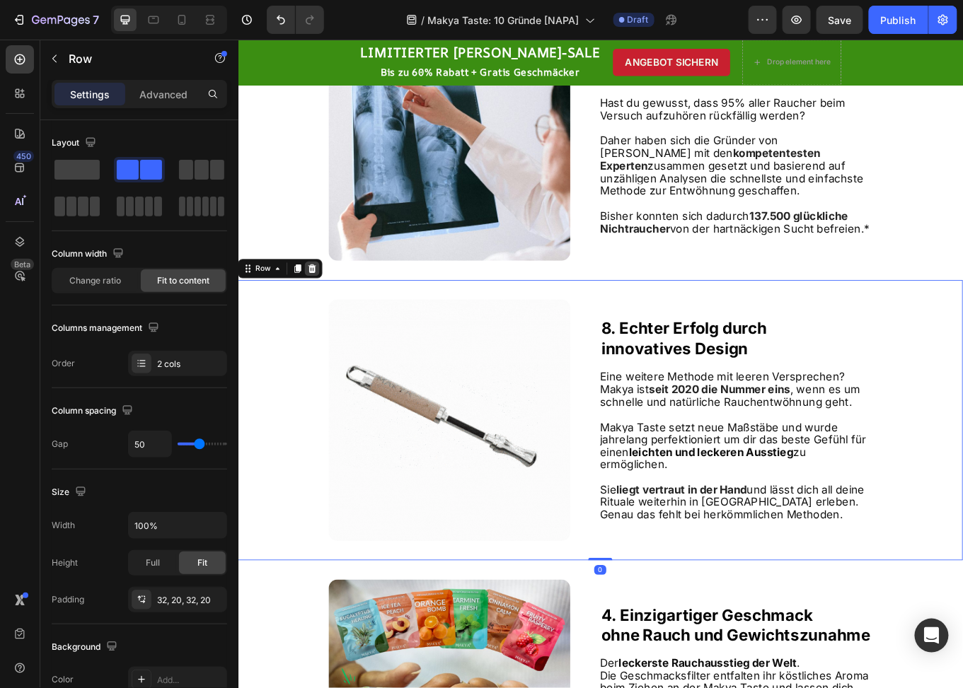
click at [326, 306] on icon at bounding box center [325, 306] width 9 height 10
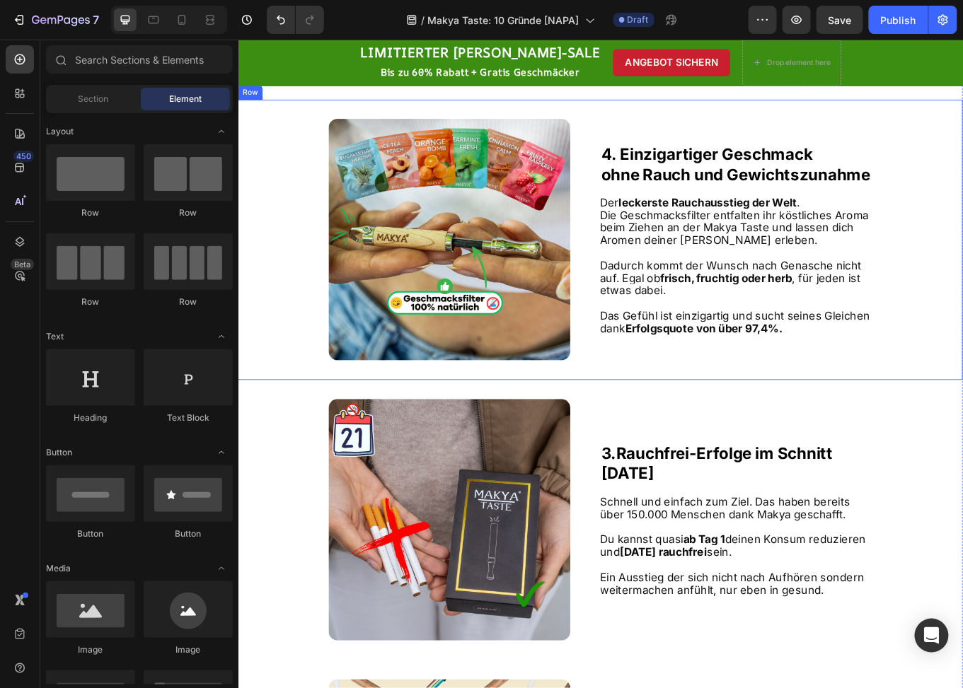
scroll to position [2601, 0]
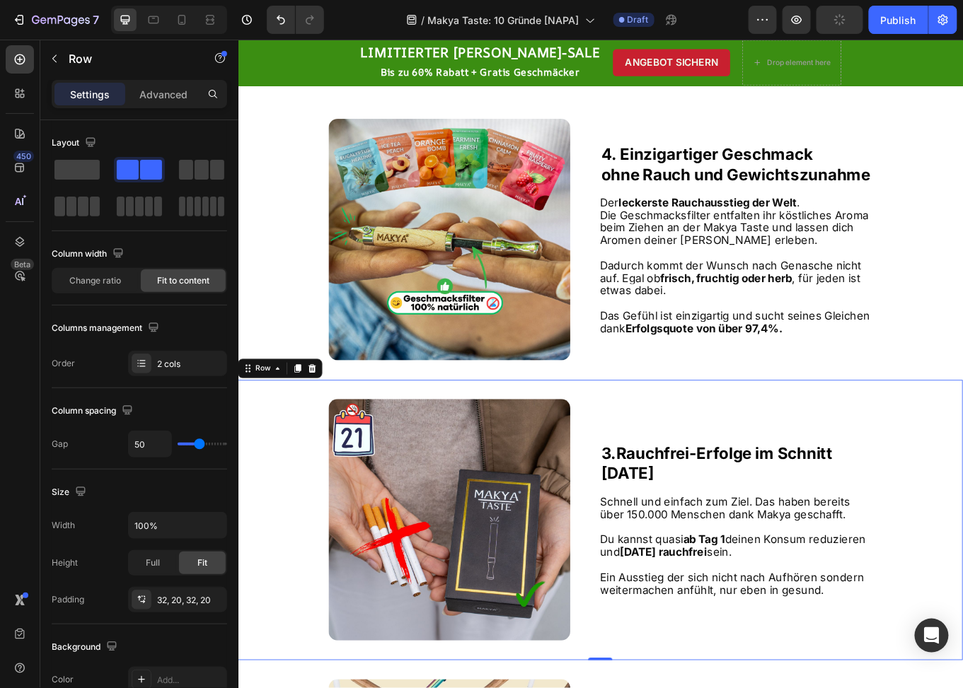
click at [654, 467] on div "Image 3. Rauchfrei-Erfolge im Schnitt nach 21 Tagen Heading Schnell und einfach…" at bounding box center [662, 601] width 849 height 328
click at [323, 422] on icon at bounding box center [325, 423] width 9 height 10
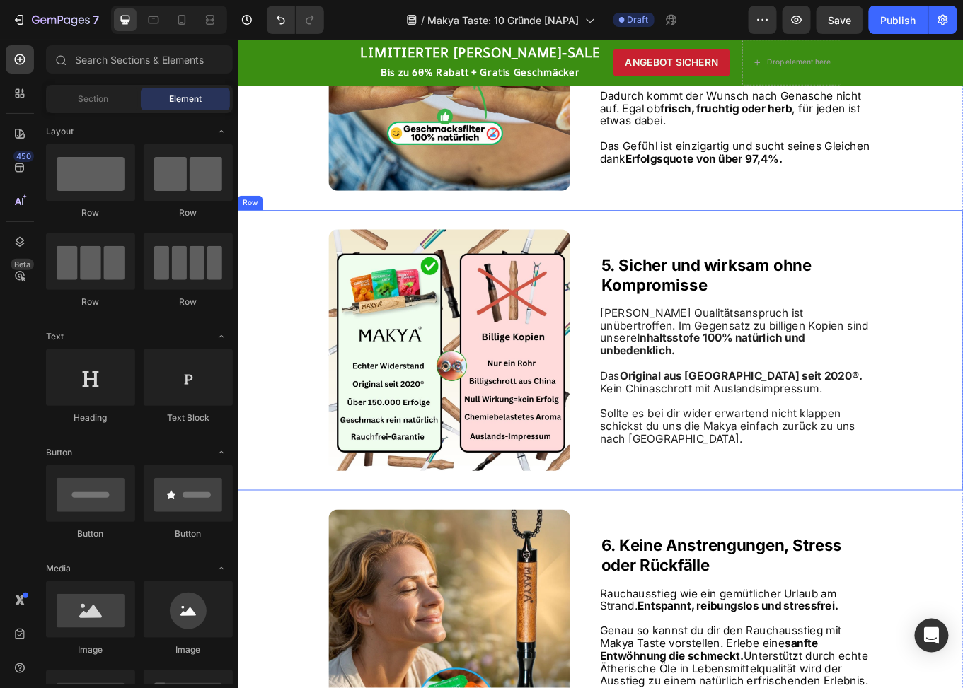
scroll to position [3026, 0]
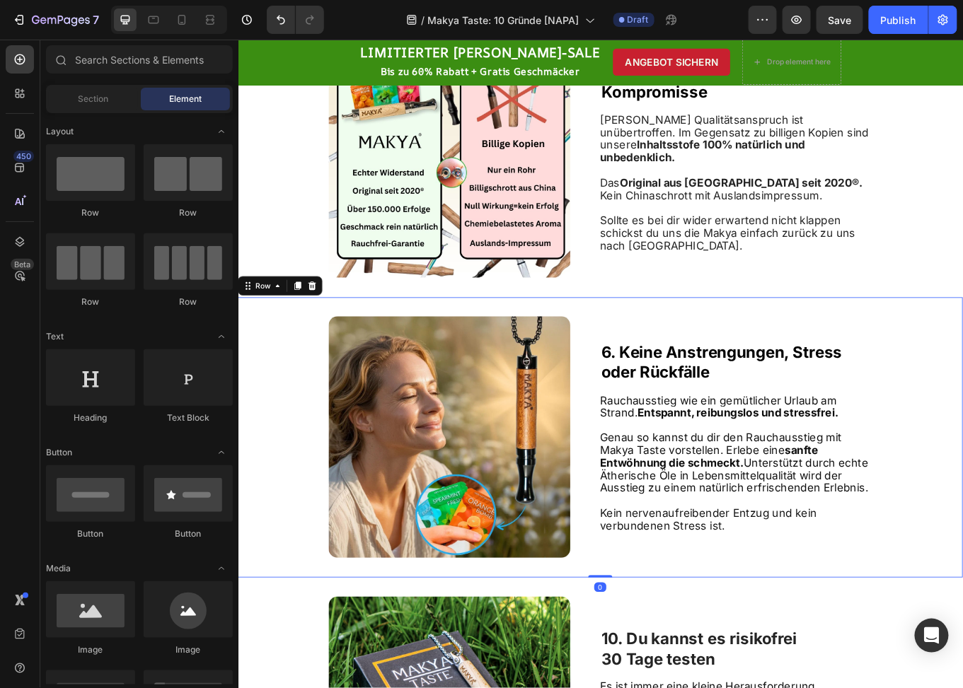
click at [647, 365] on div "Image 6. Keine Anstrengungen, Stress oder Rückfälle Heading Rauchausstieg wie e…" at bounding box center [662, 504] width 849 height 328
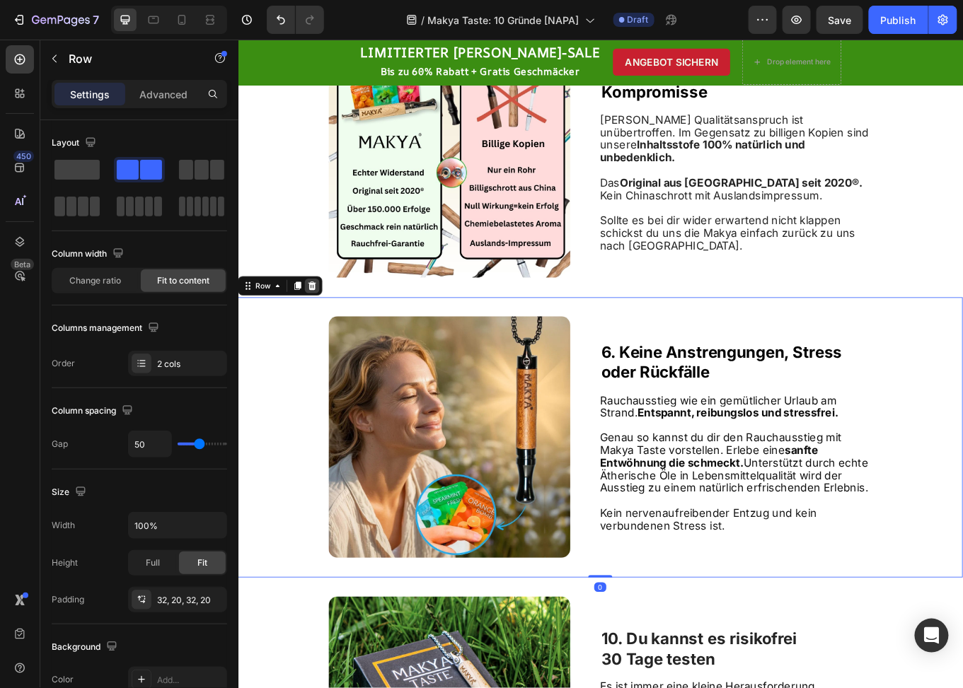
click at [328, 323] on icon at bounding box center [324, 326] width 11 height 11
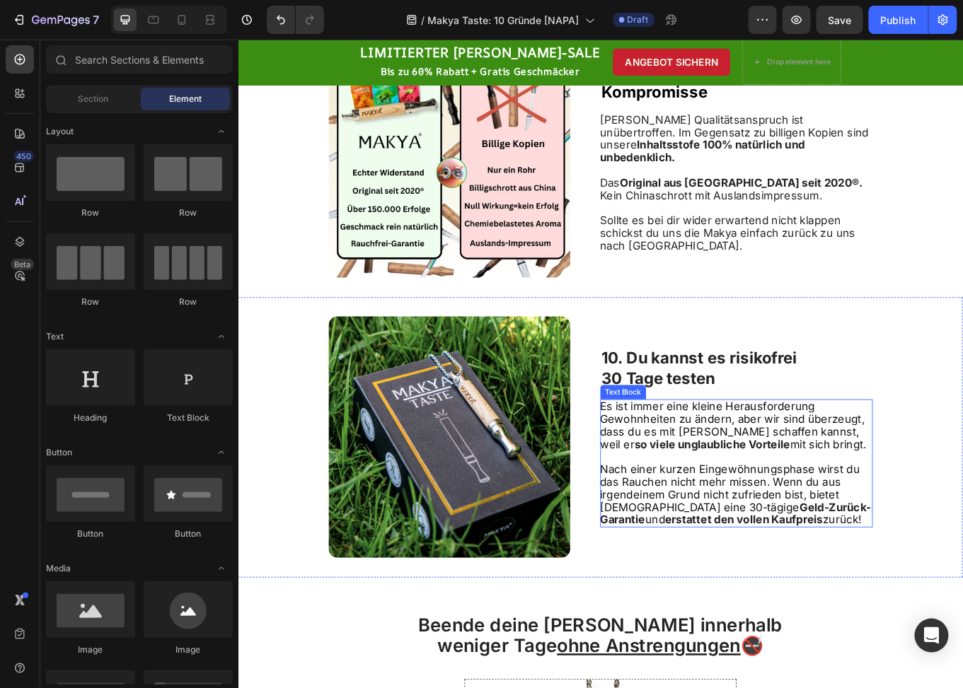
scroll to position [3309, 0]
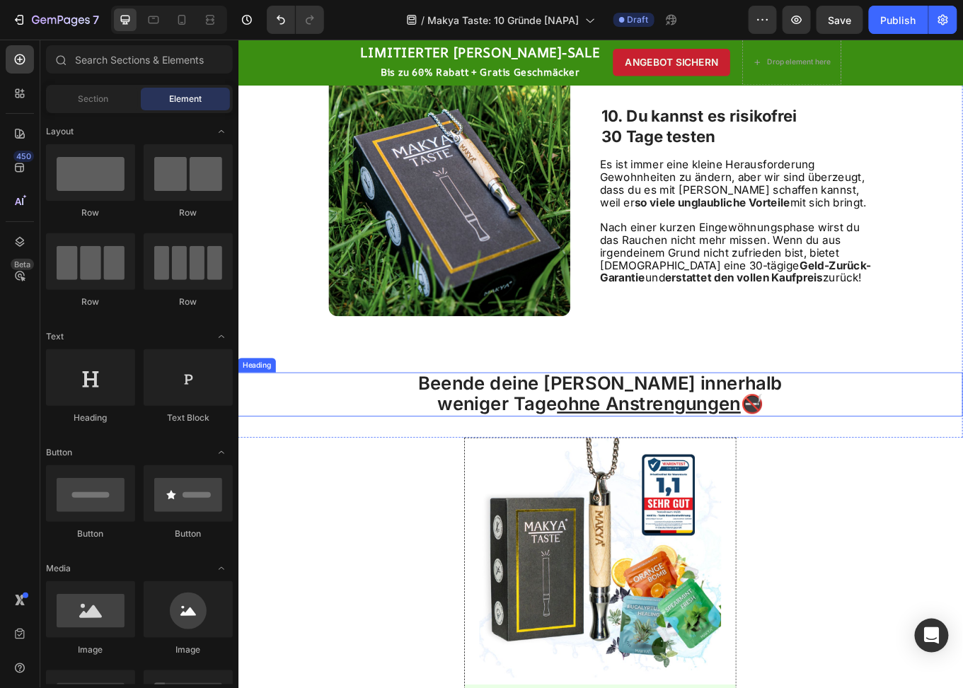
click at [531, 468] on span "weniger Tage ohne Anstrengungen 🚭" at bounding box center [662, 465] width 381 height 25
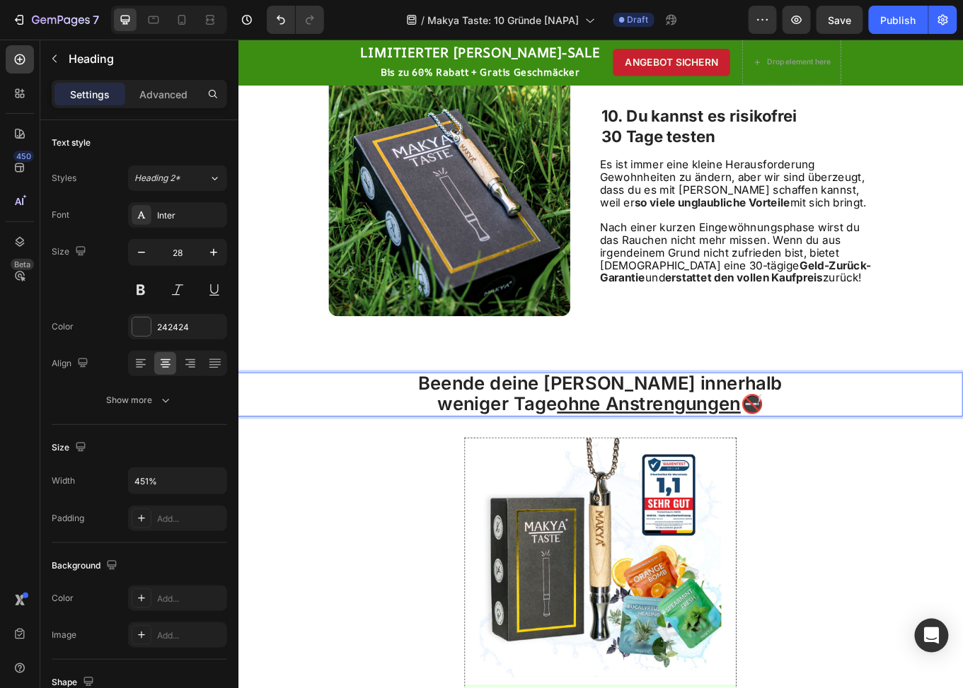
click at [751, 437] on span "Beende deine Laster innerhalb" at bounding box center [662, 441] width 427 height 25
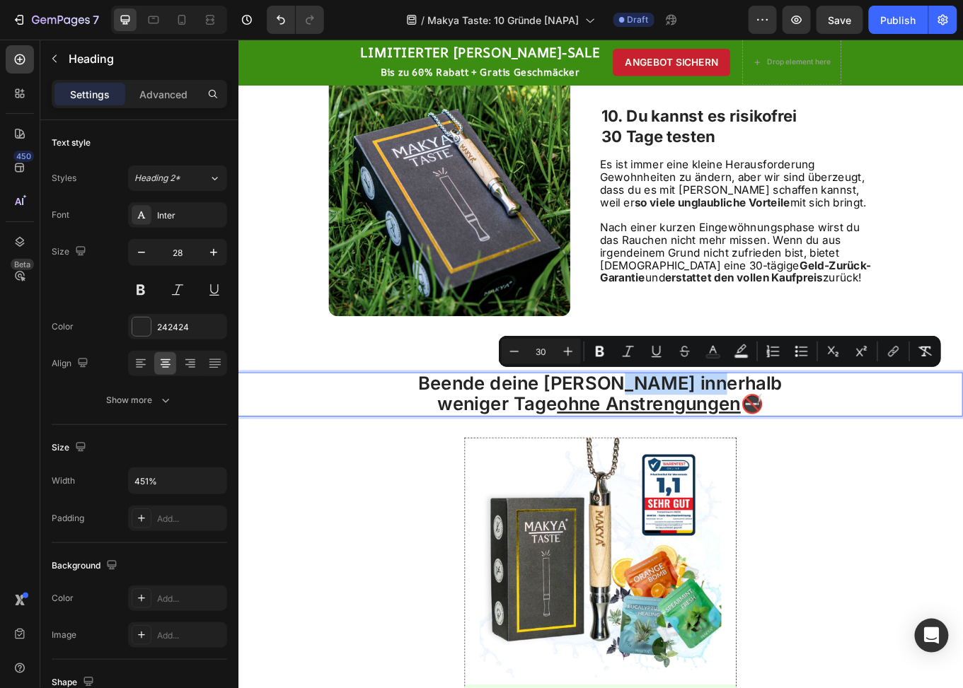
click at [718, 442] on span "Beende deine Laster innerhalb" at bounding box center [662, 441] width 427 height 25
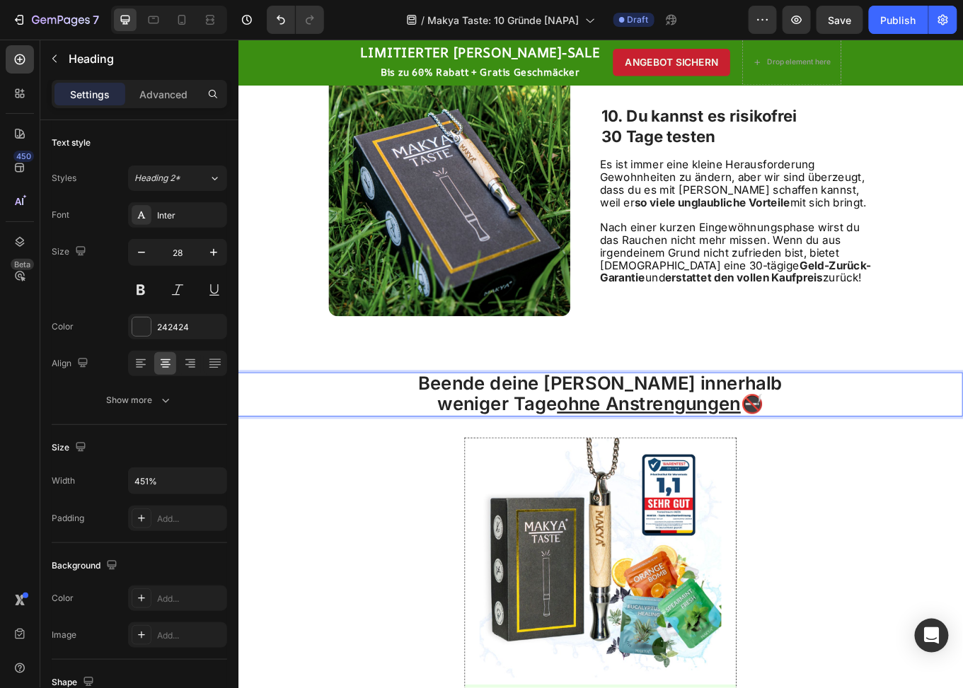
click at [713, 444] on span "Beende deine Laster innerhalb" at bounding box center [662, 441] width 427 height 25
click at [577, 444] on span "Beende deine Laster innerhalb" at bounding box center [662, 441] width 427 height 25
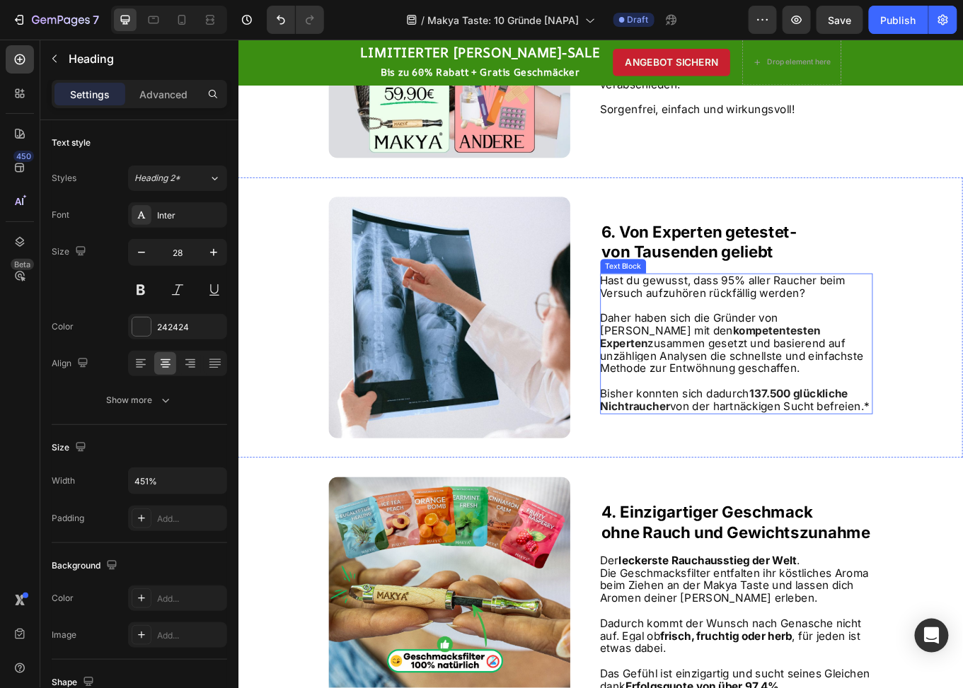
scroll to position [2177, 0]
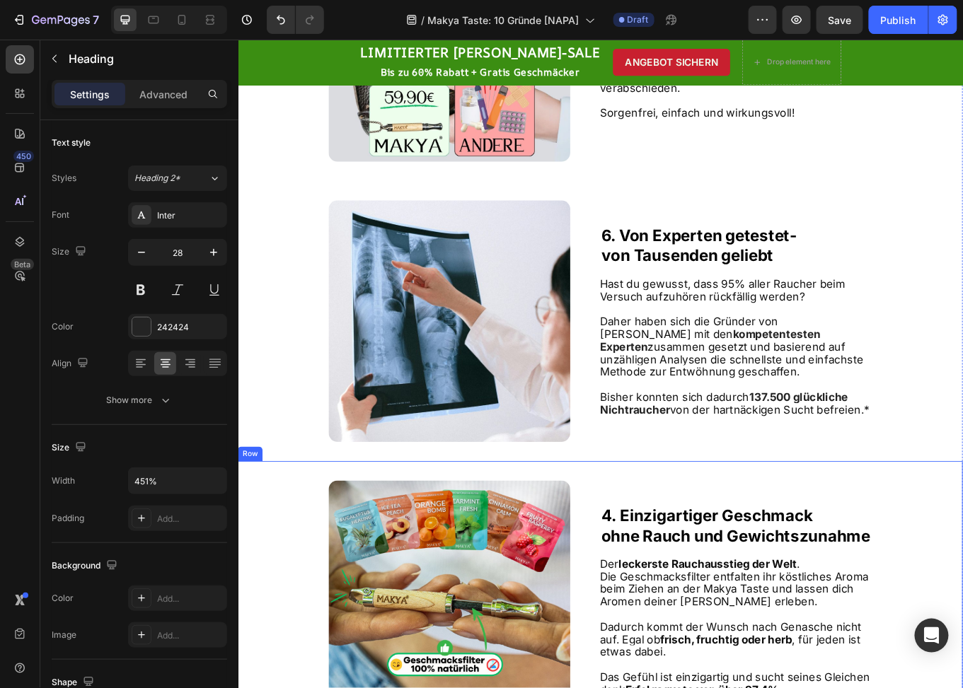
click at [633, 554] on div "Image ⁠⁠⁠⁠⁠⁠⁠ 4. Einzigartiger Geschmack ohne Rauch und Gewichtszunahme Heading…" at bounding box center [662, 697] width 849 height 328
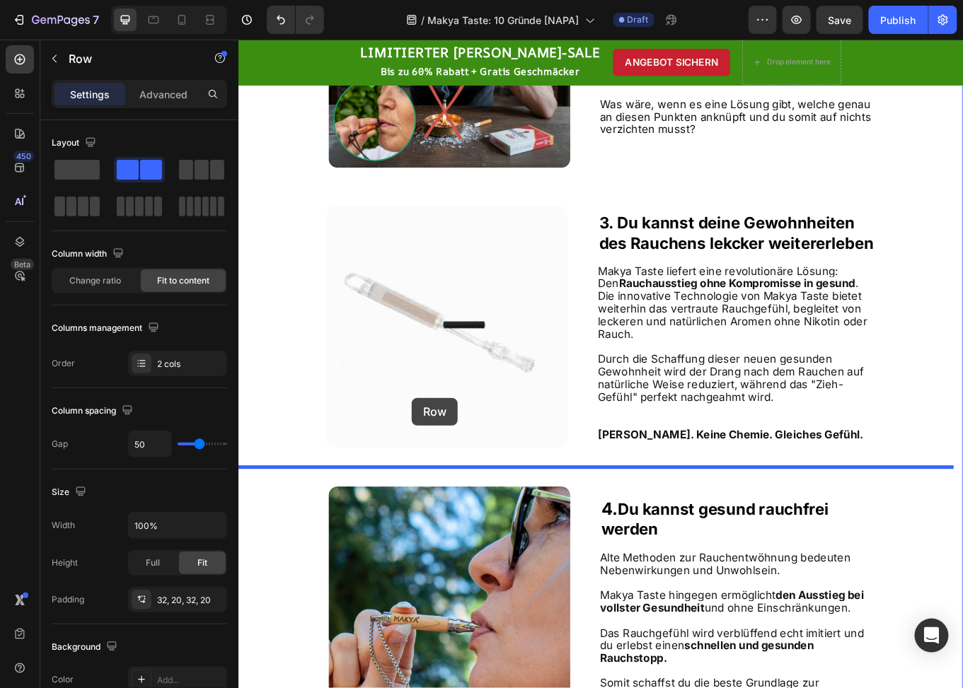
scroll to position [1186, 0]
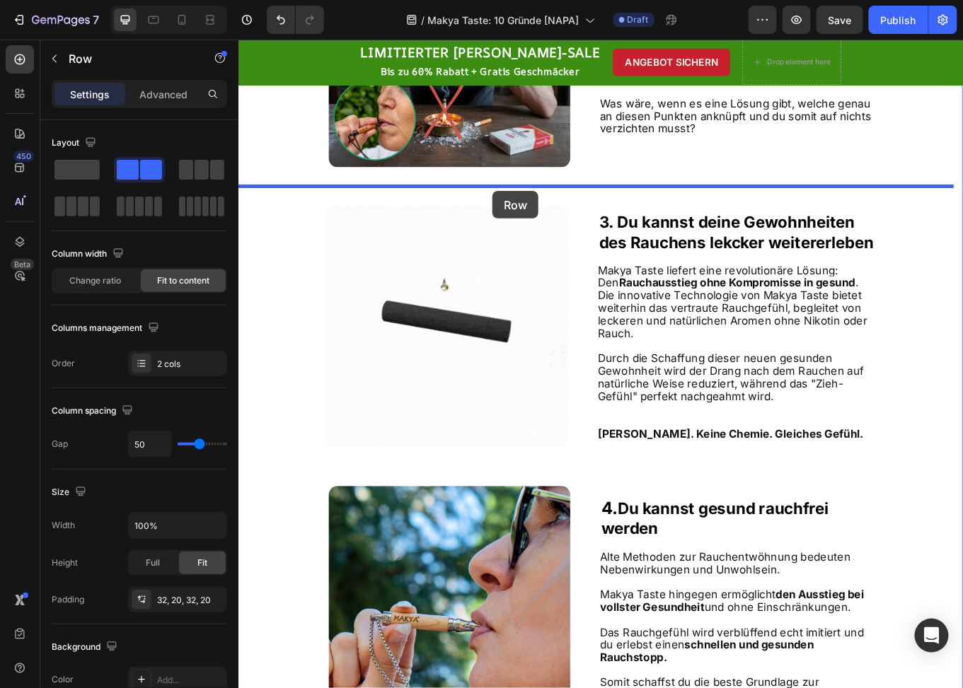
drag, startPoint x: 259, startPoint y: 518, endPoint x: 536, endPoint y: 217, distance: 409.1
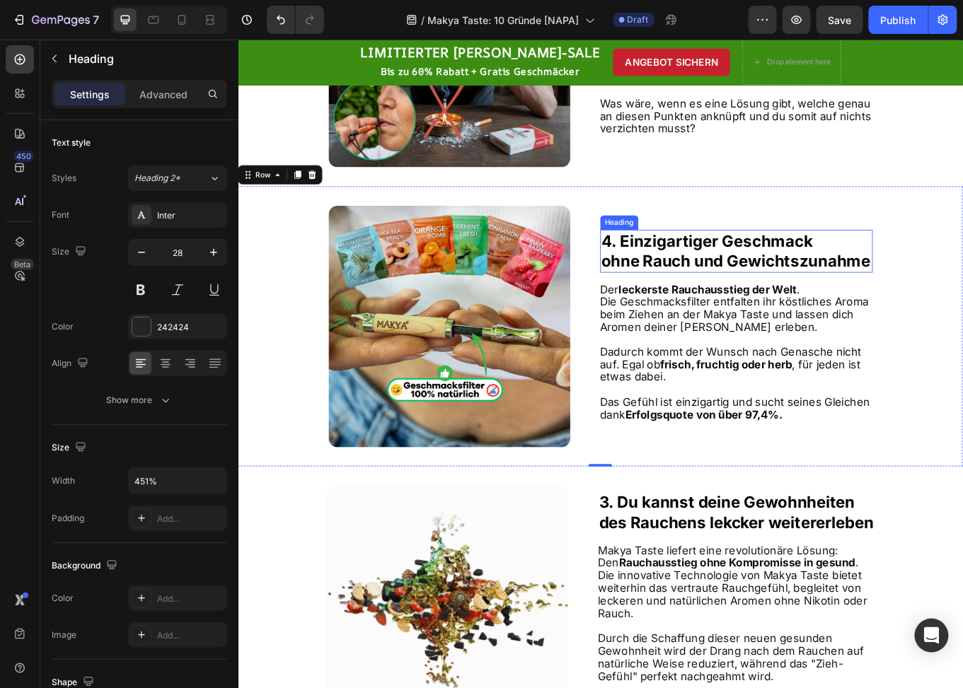
click at [807, 296] on strong "ohne Rauch und Gewichtszunahme" at bounding box center [821, 298] width 315 height 22
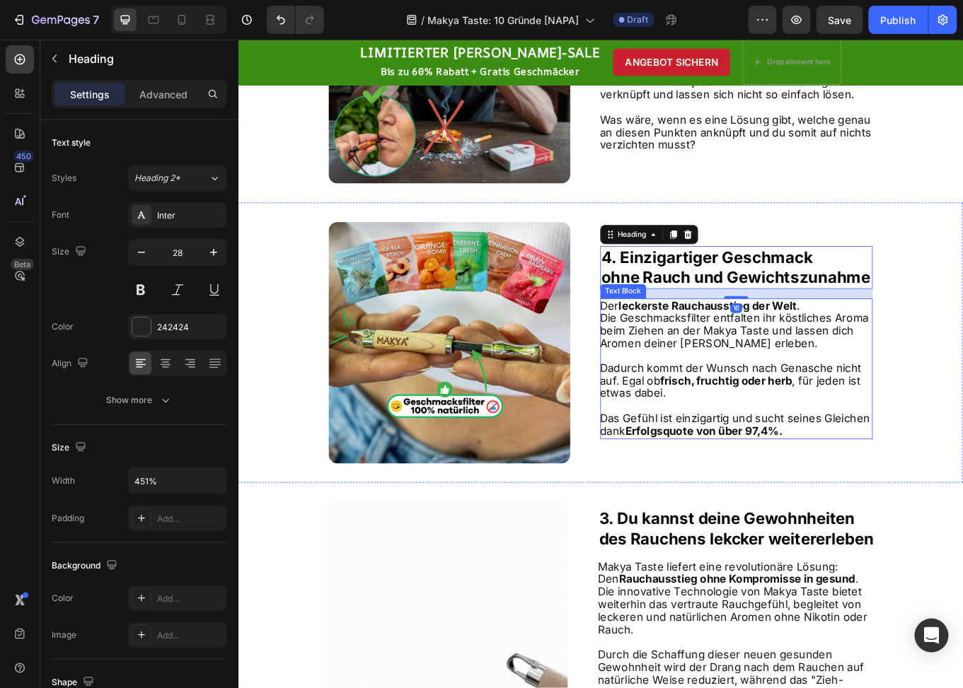
scroll to position [1469, 0]
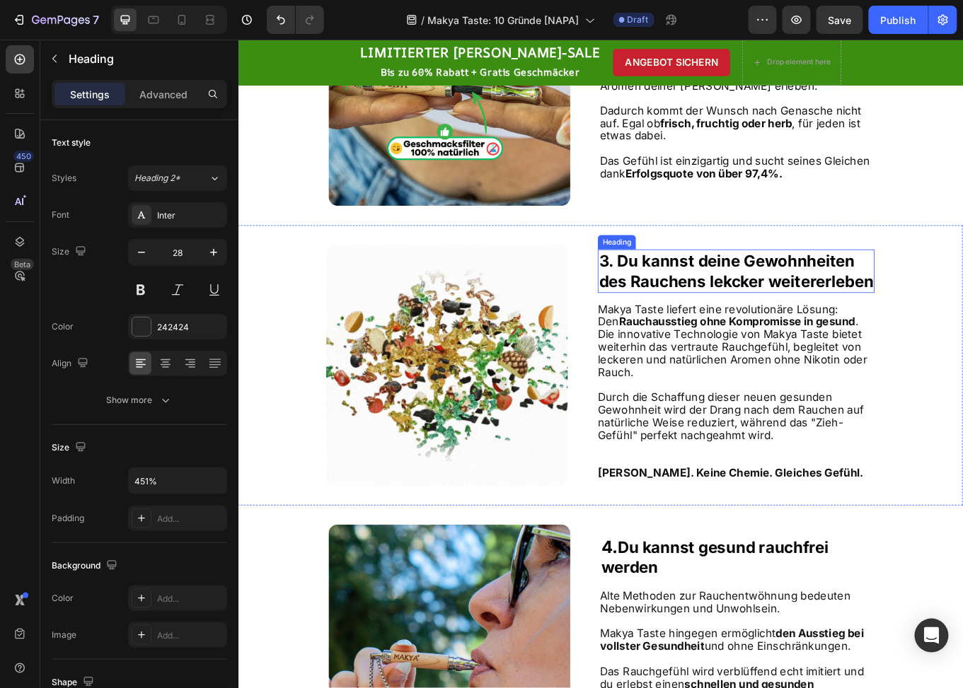
click at [805, 313] on strong "des Rauchens lekcker weitererleben" at bounding box center [821, 322] width 321 height 22
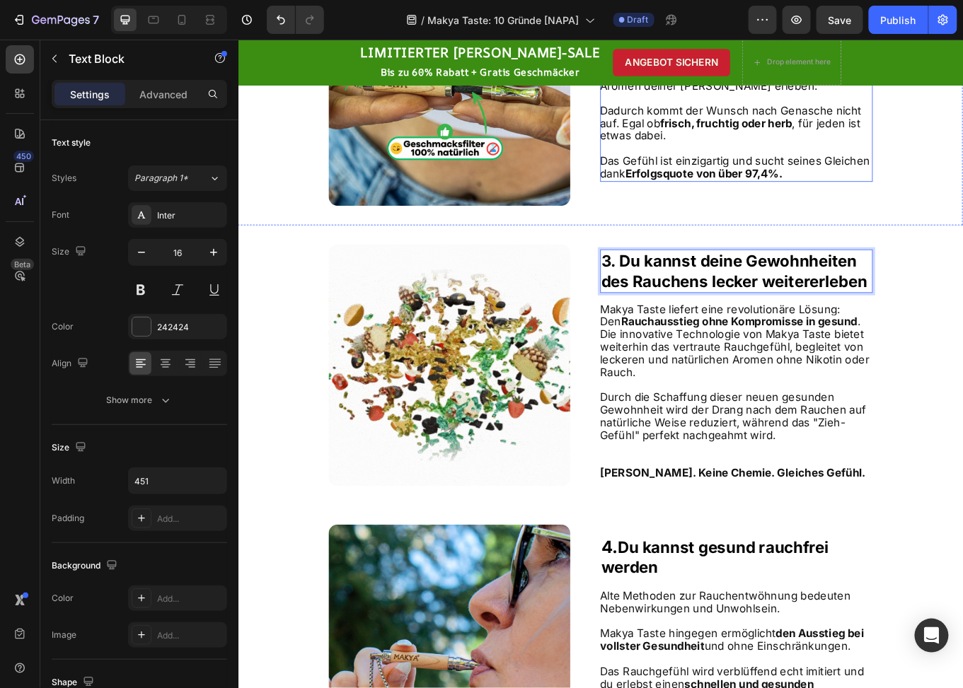
click at [879, 181] on span "Das Gefühl ist einzigartig und sucht seines Gleichen dank Erfolgsquote von über…" at bounding box center [820, 188] width 316 height 30
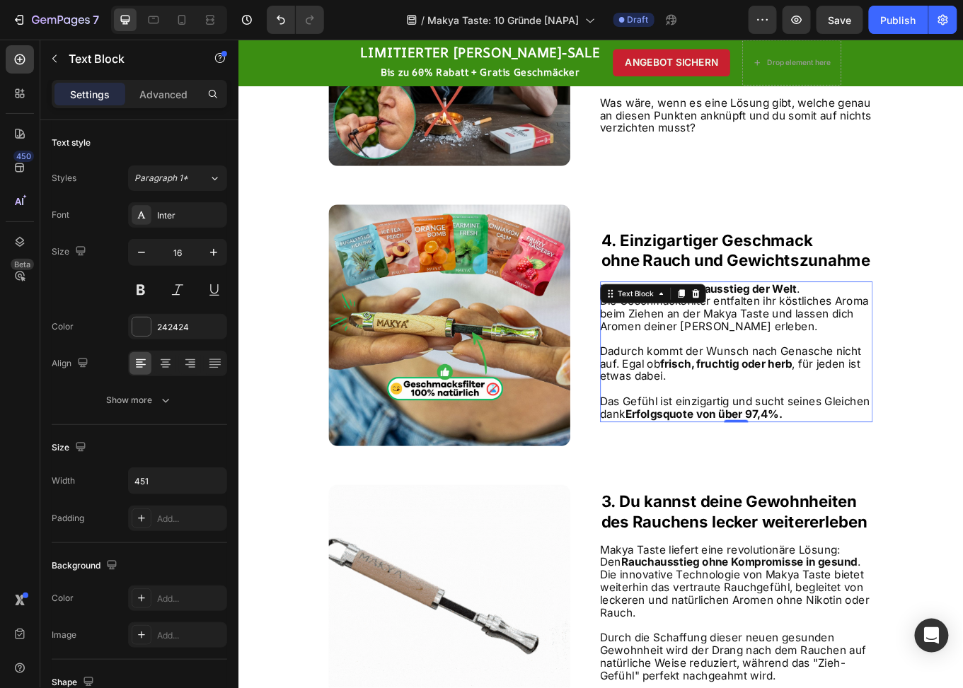
scroll to position [1186, 0]
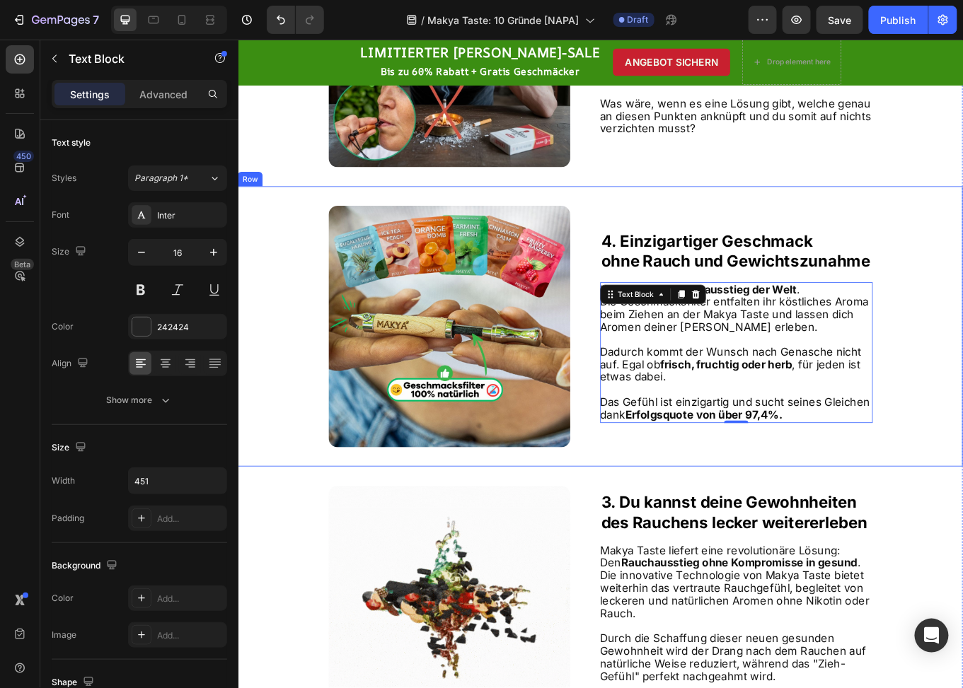
click at [654, 229] on div "Image ⁠⁠⁠⁠⁠⁠⁠ 4. Einzigartiger Geschmack ohne Rauch und Gewichtszunahme Heading…" at bounding box center [662, 375] width 849 height 328
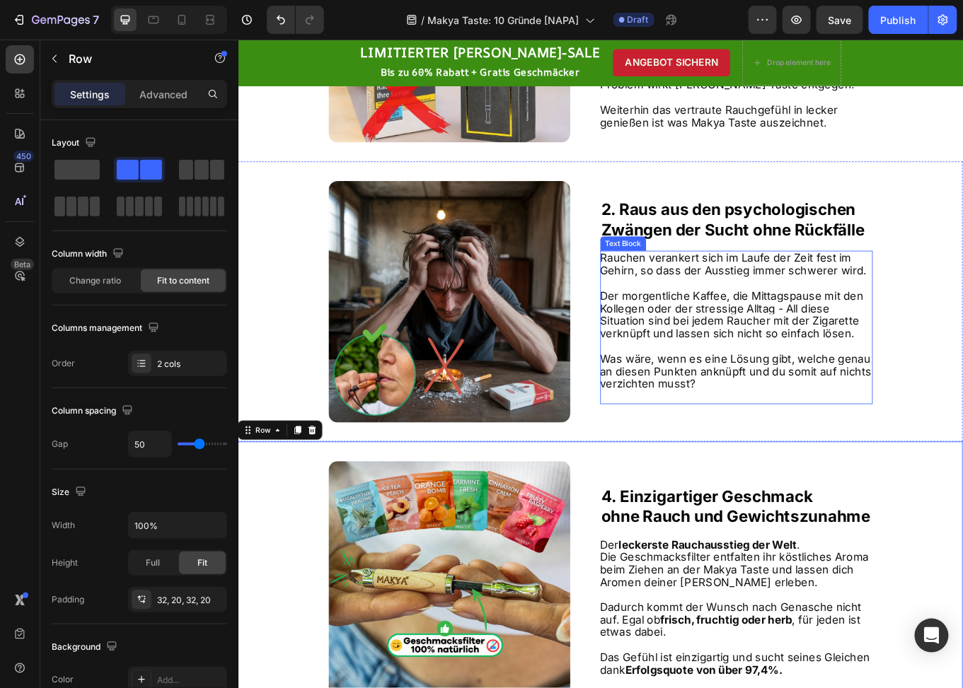
scroll to position [1045, 0]
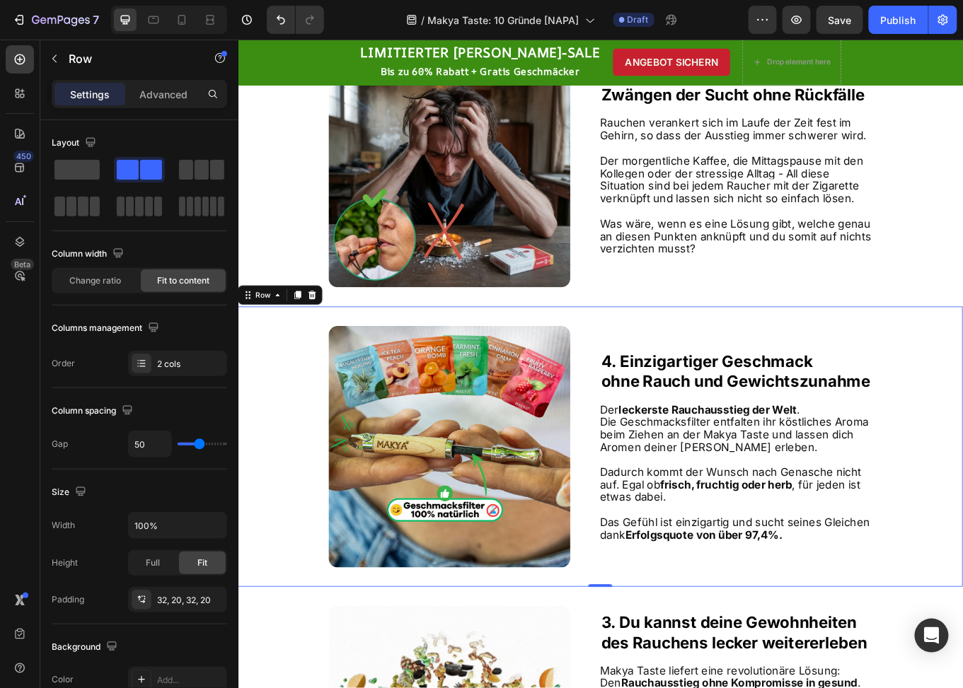
click at [654, 372] on div "Image ⁠⁠⁠⁠⁠⁠⁠ 4. Einzigartiger Geschmack ohne Rauch und Gewichtszunahme Heading…" at bounding box center [662, 516] width 849 height 328
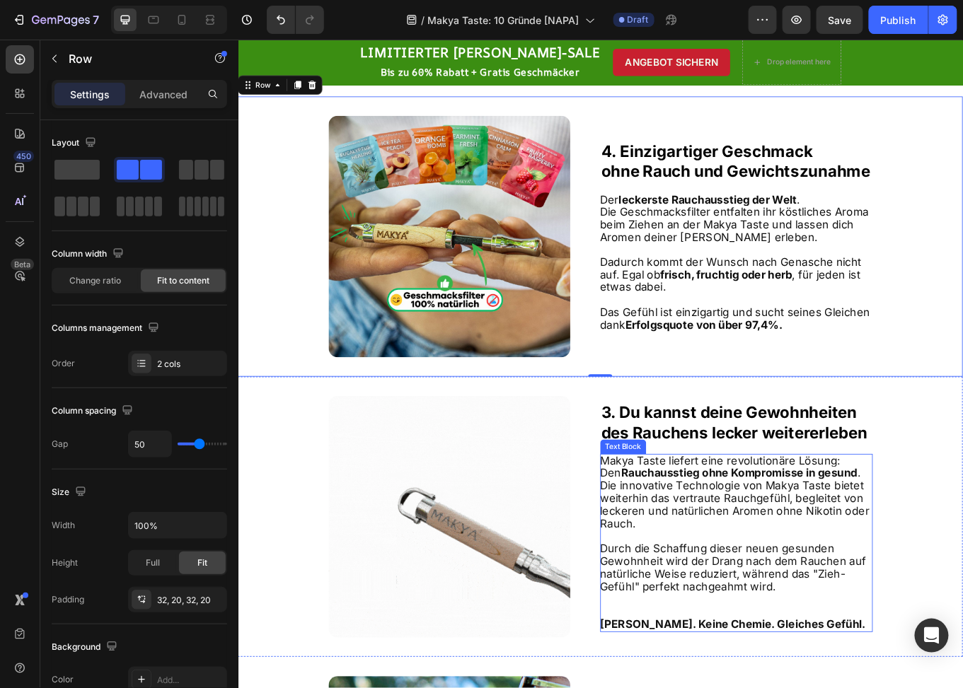
scroll to position [1257, 0]
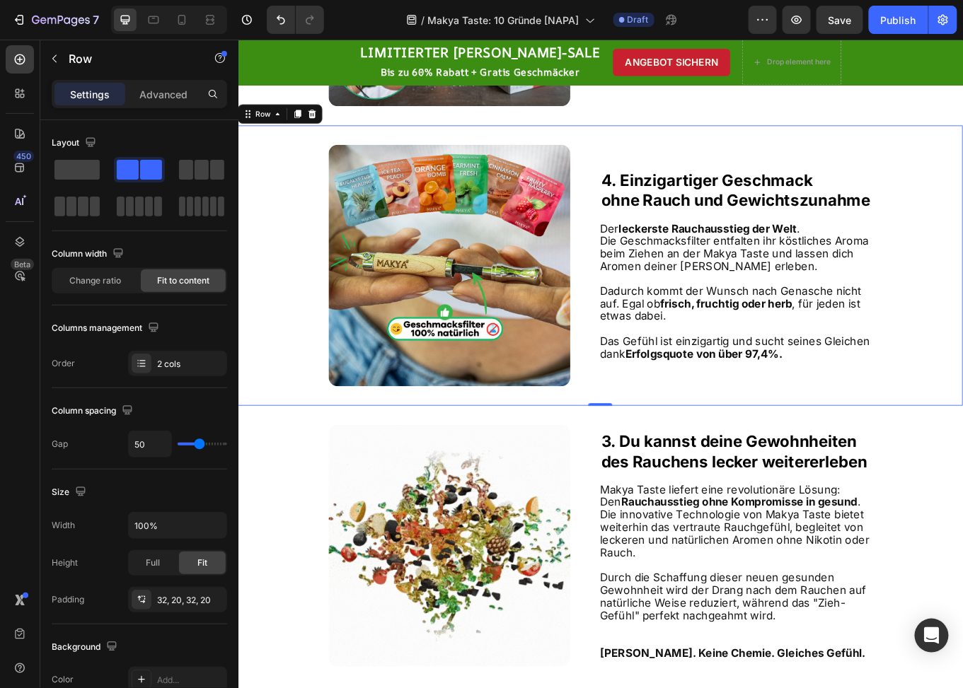
click at [642, 166] on div "Image ⁠⁠⁠⁠⁠⁠⁠ 4. Einzigartiger Geschmack ohne Rauch und Gewichtszunahme Heading…" at bounding box center [662, 303] width 849 height 328
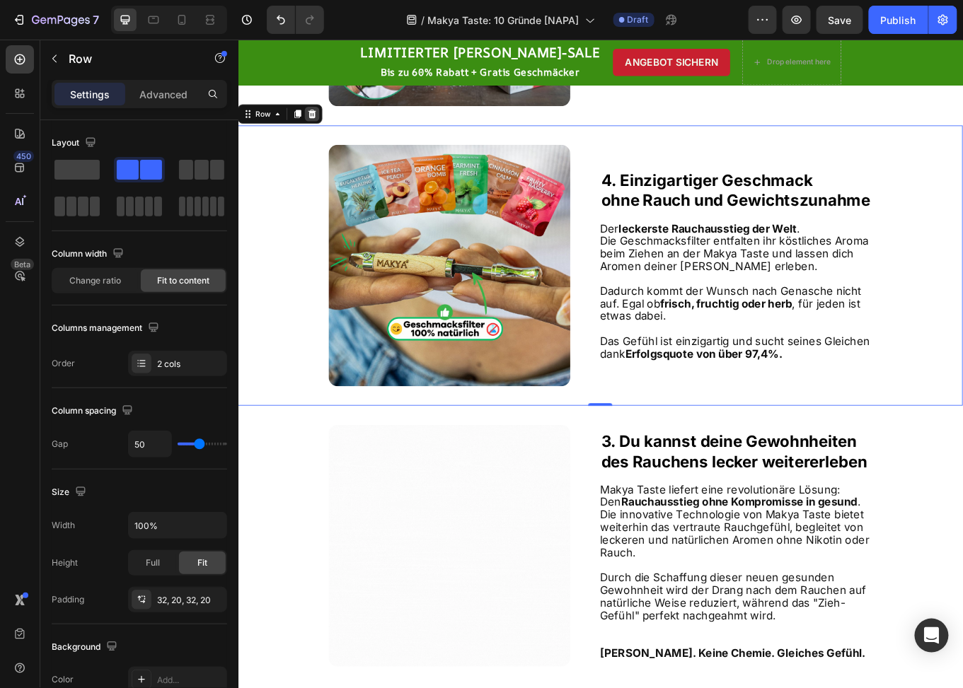
click at [326, 126] on icon at bounding box center [325, 125] width 9 height 10
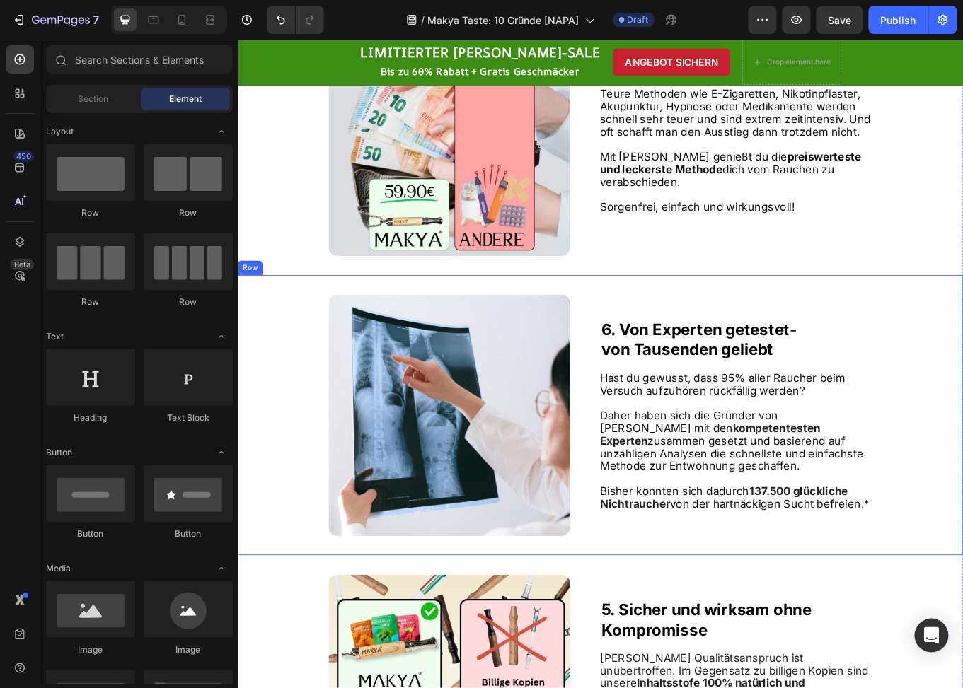
scroll to position [2389, 0]
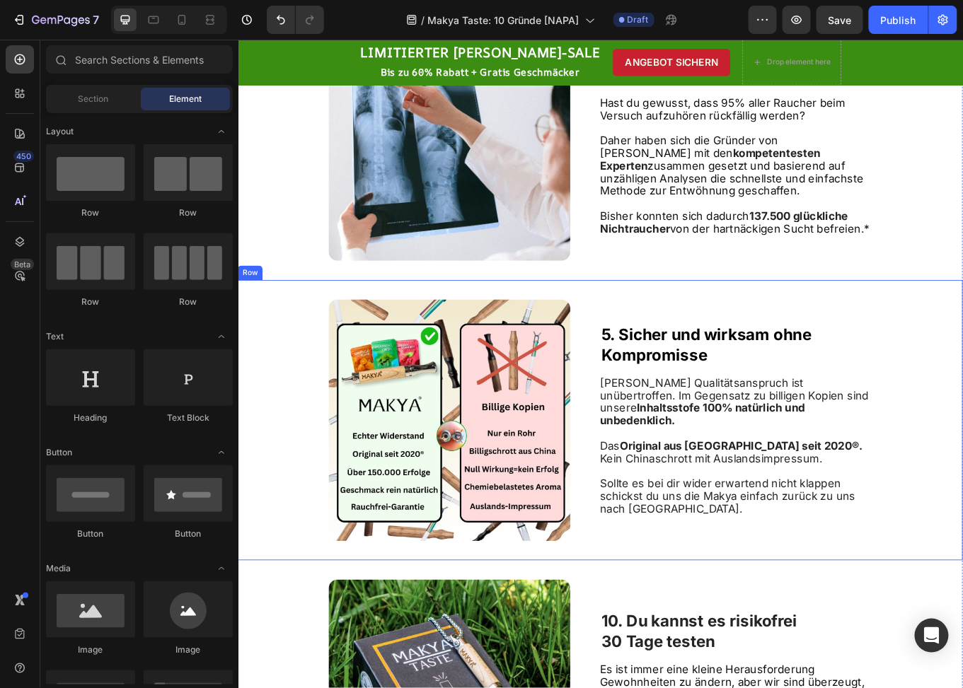
click at [645, 335] on div "Image 5. Sicher und wirksam ohne Kompromisse Heading Makya's Qualitätsanspruch …" at bounding box center [662, 485] width 849 height 328
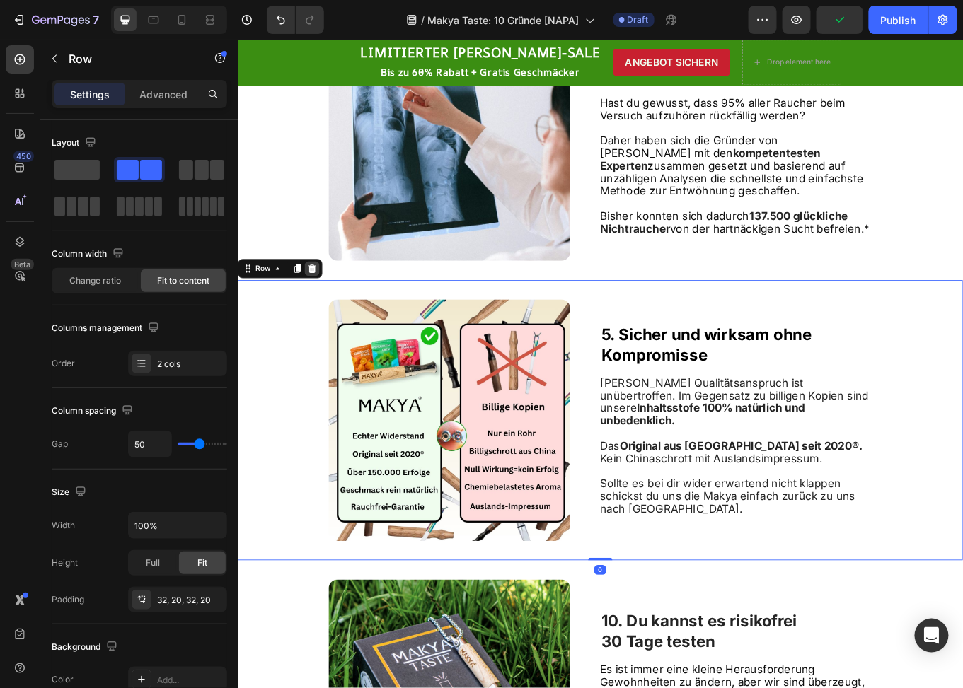
click at [329, 306] on icon at bounding box center [324, 306] width 11 height 11
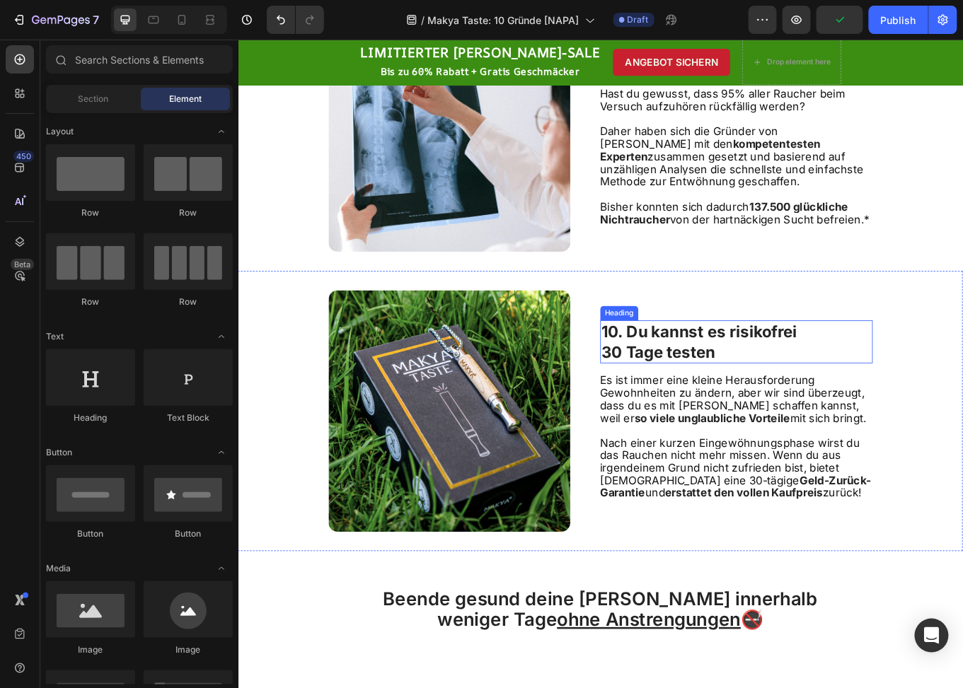
scroll to position [2248, 0]
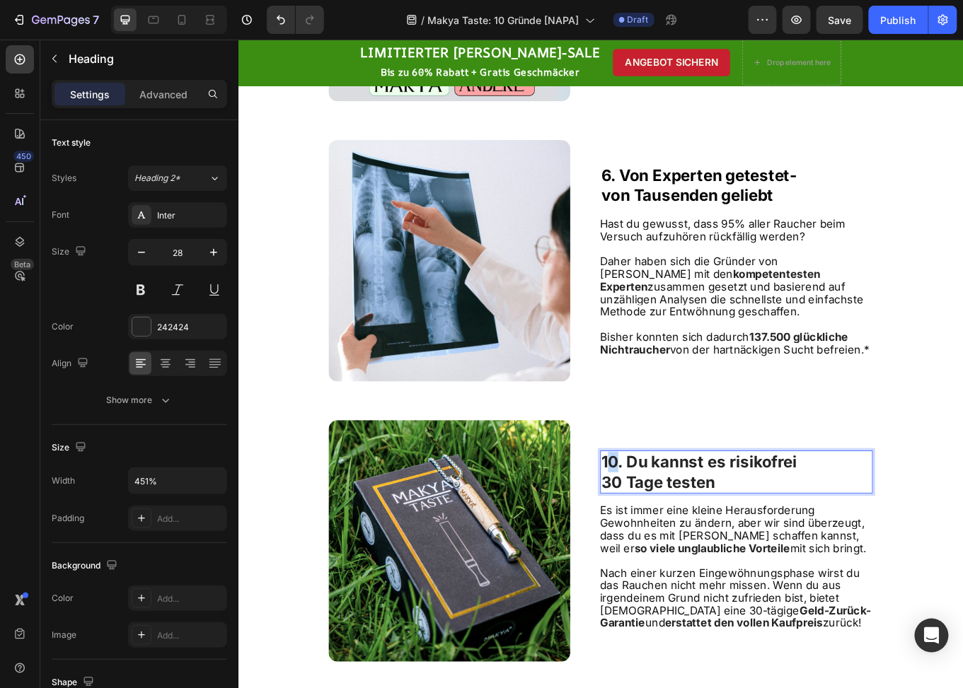
click at [672, 534] on strong "10. Du kannst es risikofrei" at bounding box center [778, 533] width 229 height 22
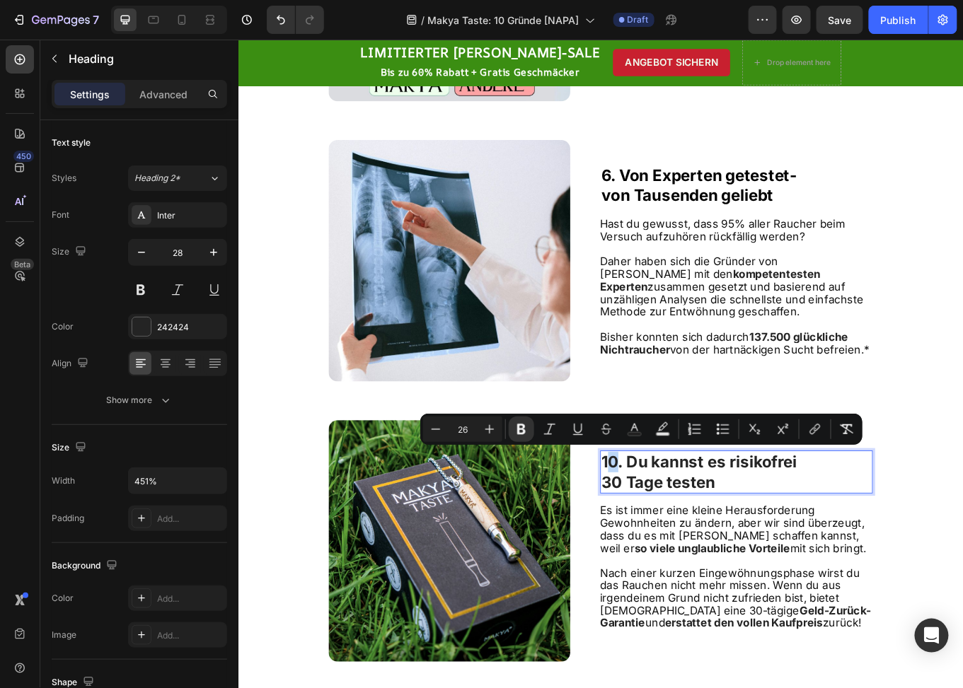
click at [677, 531] on strong "10. Du kannst es risikofrei" at bounding box center [778, 533] width 229 height 22
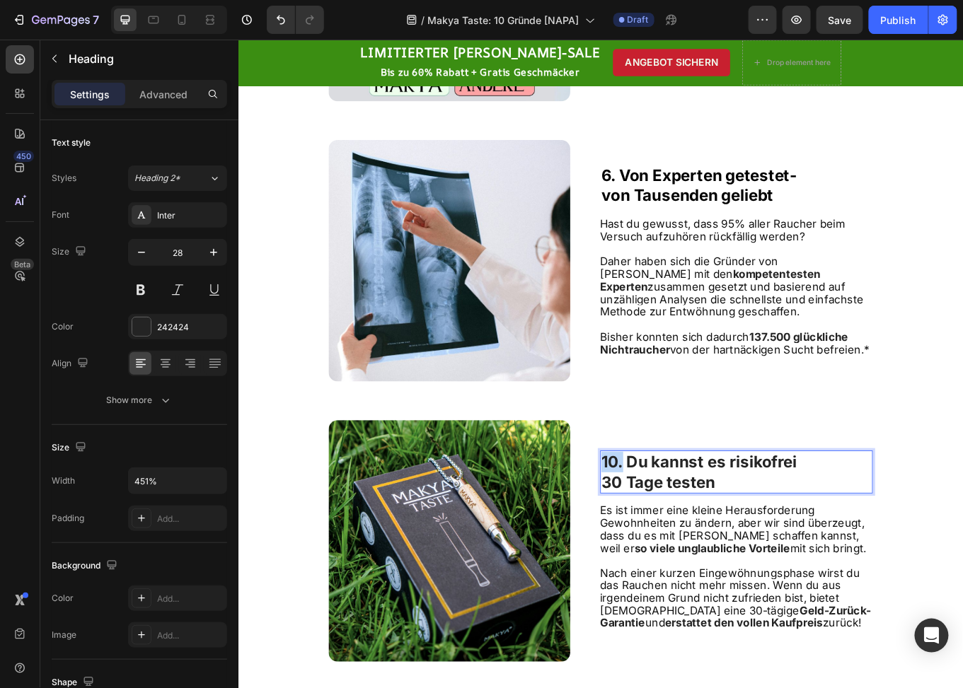
drag, startPoint x: 681, startPoint y: 532, endPoint x: 658, endPoint y: 531, distance: 23.4
click at [664, 531] on strong "10. Du kannst es risikofrei" at bounding box center [778, 533] width 229 height 22
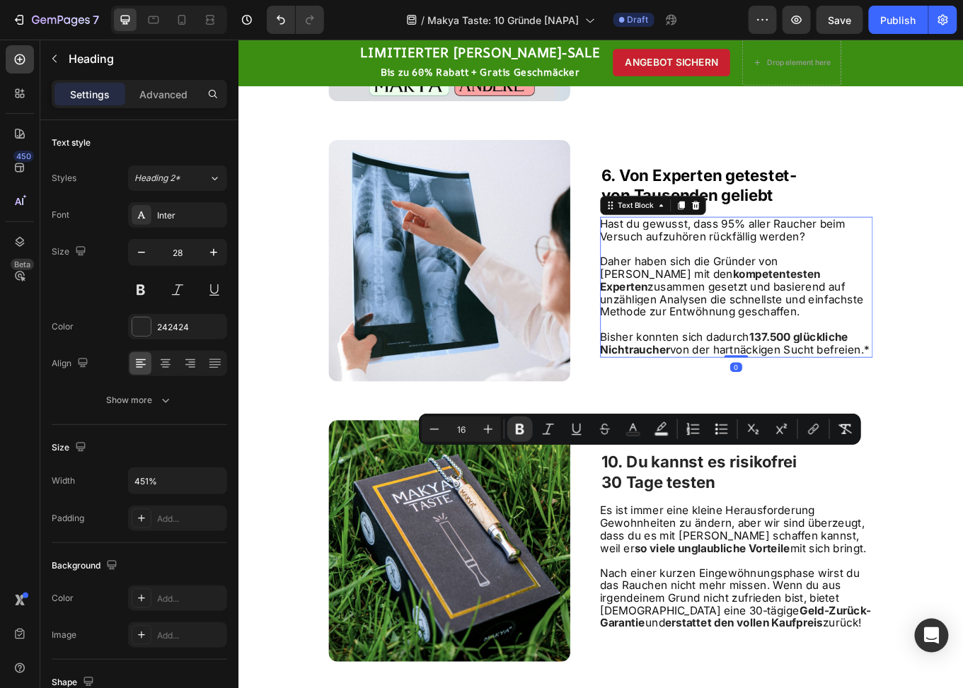
click at [664, 293] on span "Daher haben sich die Gründer von [PERSON_NAME] mit den" at bounding box center [766, 306] width 209 height 30
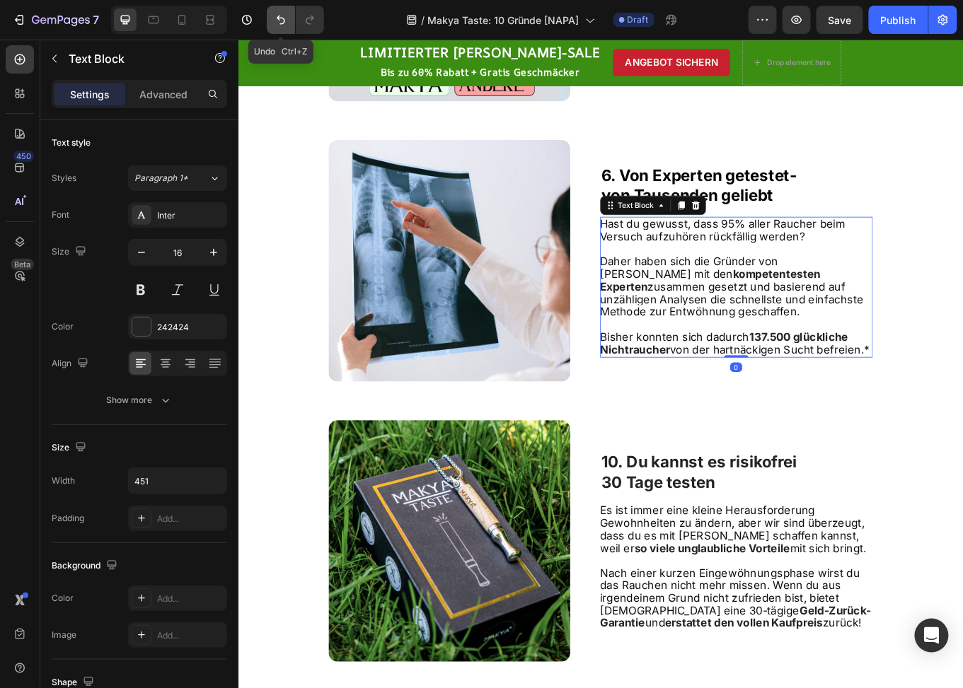
click at [275, 20] on icon "Undo/Redo" at bounding box center [281, 20] width 14 height 14
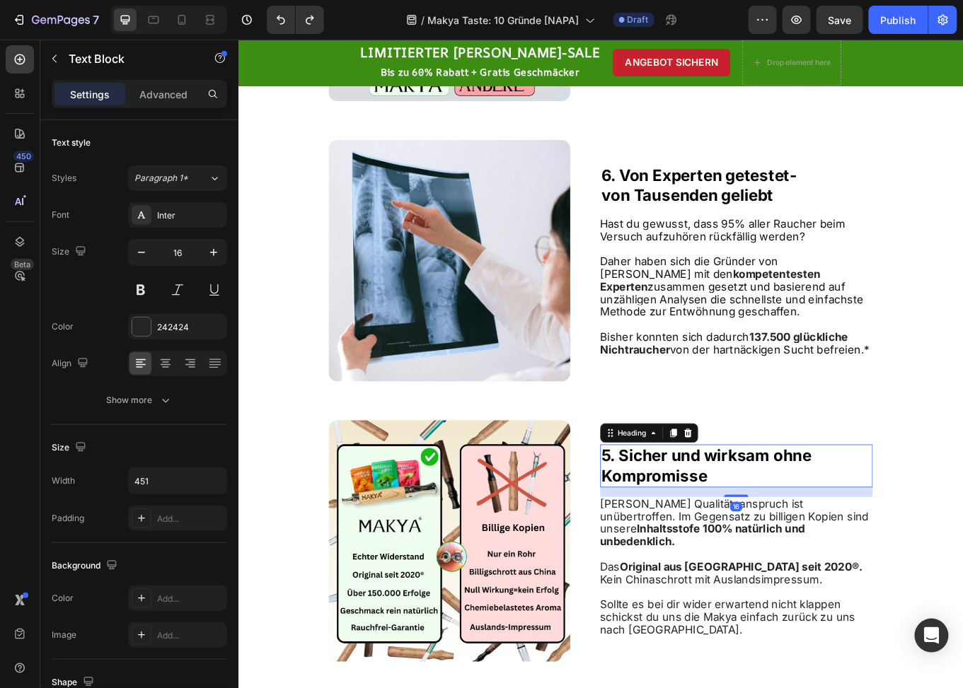
click at [667, 532] on strong "5. Sicher und wirksam ohne" at bounding box center [787, 526] width 246 height 22
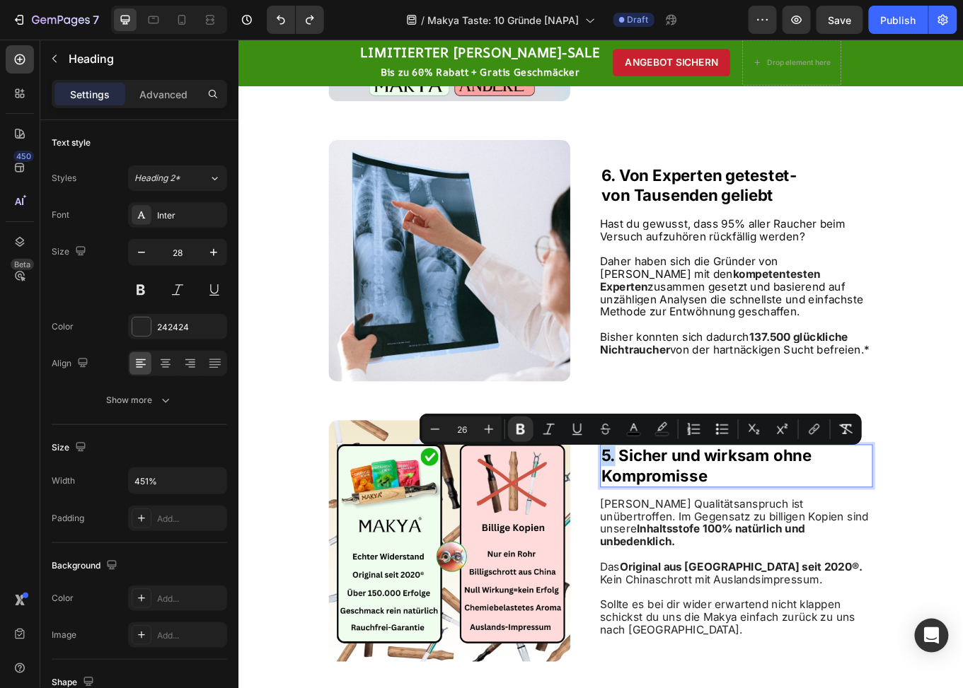
drag, startPoint x: 673, startPoint y: 531, endPoint x: 663, endPoint y: 530, distance: 9.9
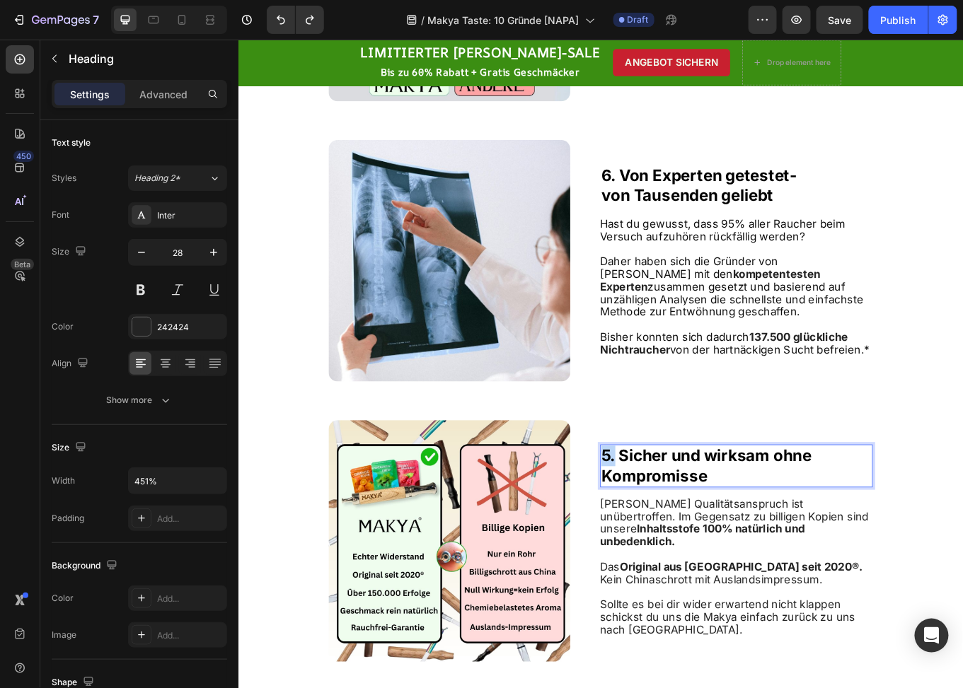
click at [664, 530] on strong "5. Sicher und wirksam ohne" at bounding box center [787, 526] width 246 height 22
click at [664, 531] on strong "5. Sicher und wirksam ohne" at bounding box center [787, 526] width 246 height 22
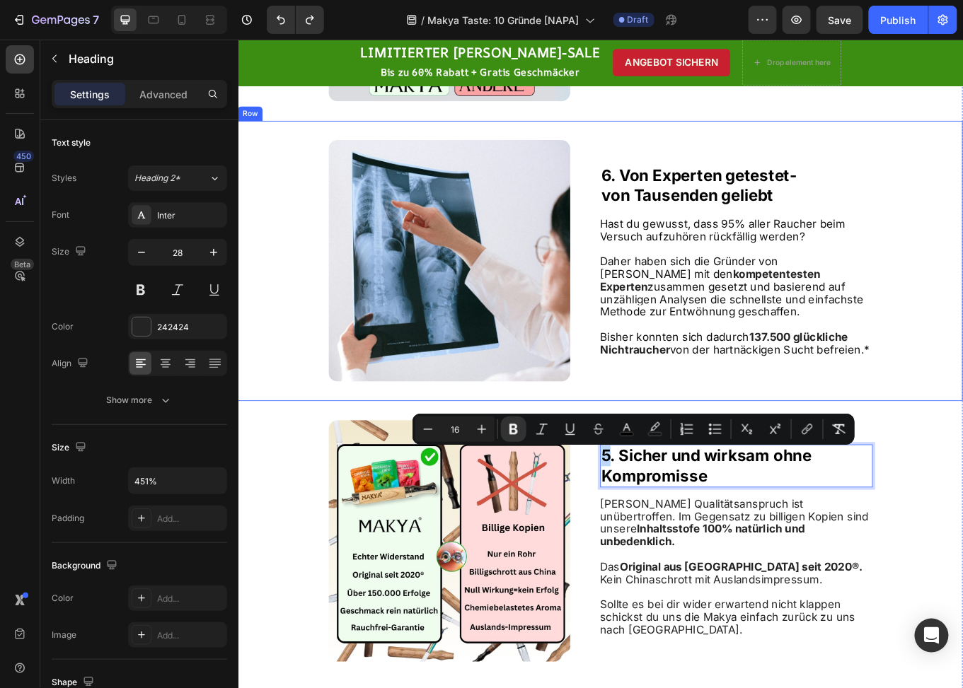
click at [669, 441] on div "Image ⁠⁠⁠⁠⁠⁠⁠ 6. Von Experten getestet- von Tausenden geliebt Heading Hast du g…" at bounding box center [662, 298] width 849 height 328
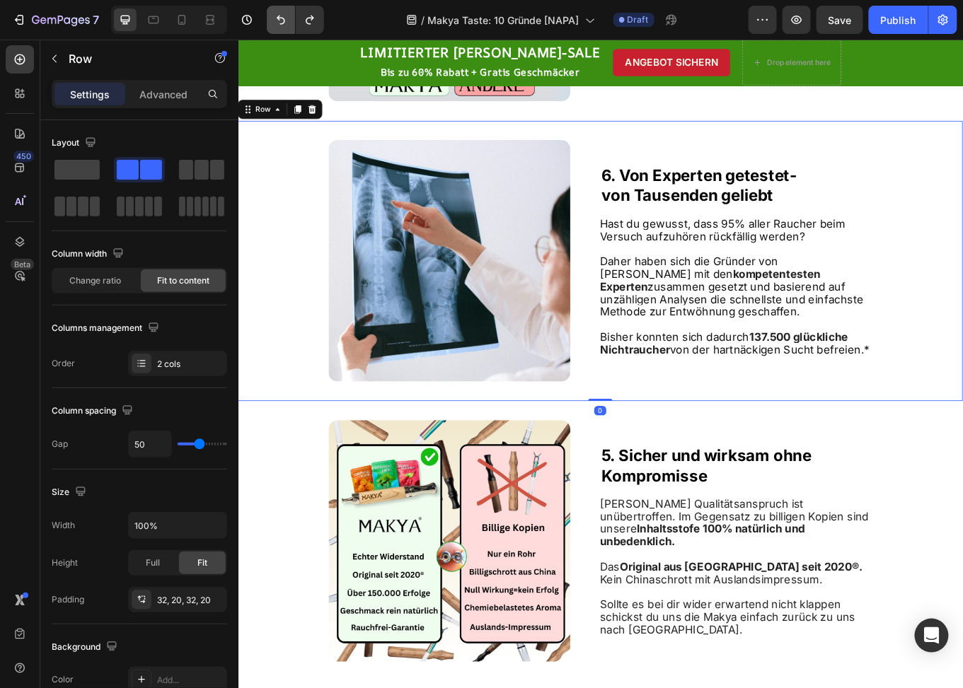
click at [274, 20] on icon "Undo/Redo" at bounding box center [281, 20] width 14 height 14
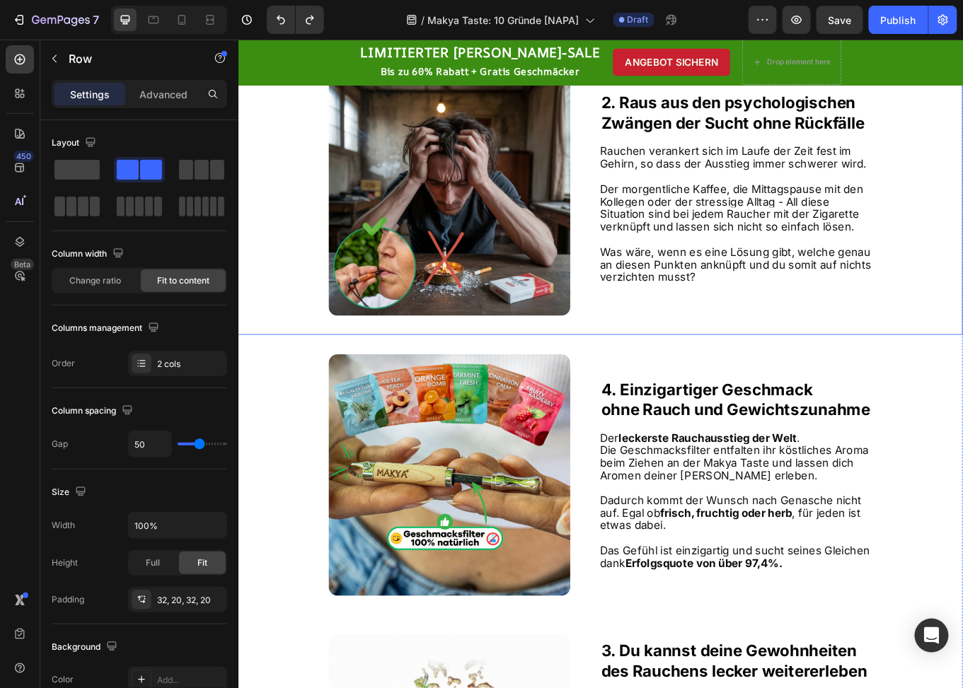
scroll to position [1302, 0]
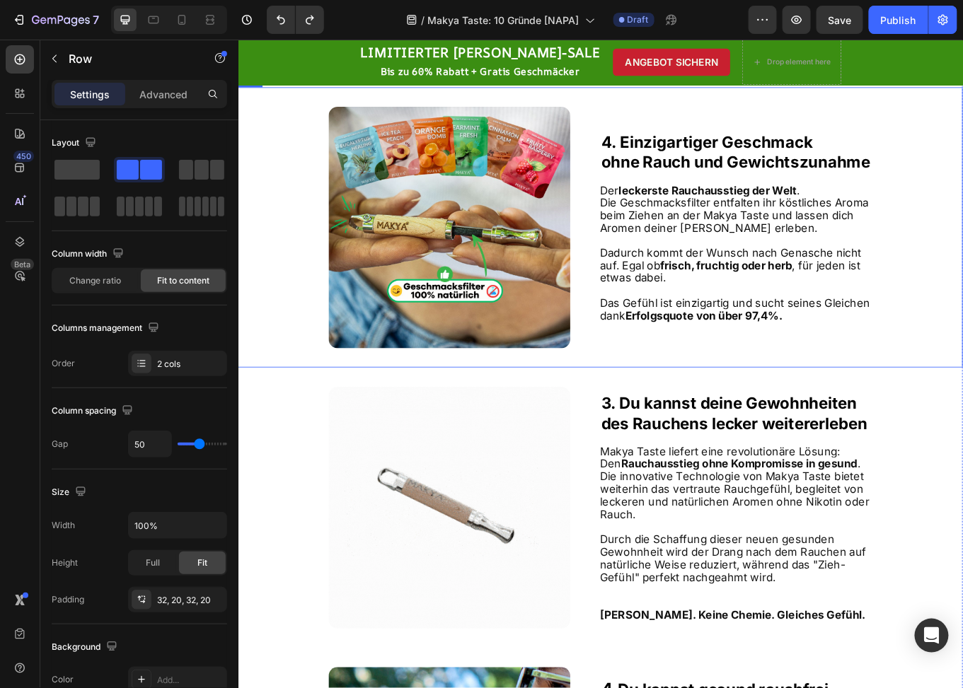
click at [645, 193] on div "Image 4. Einzigartiger Geschmack ohne Rauch und Gewichtszunahme Heading Der lec…" at bounding box center [662, 259] width 849 height 328
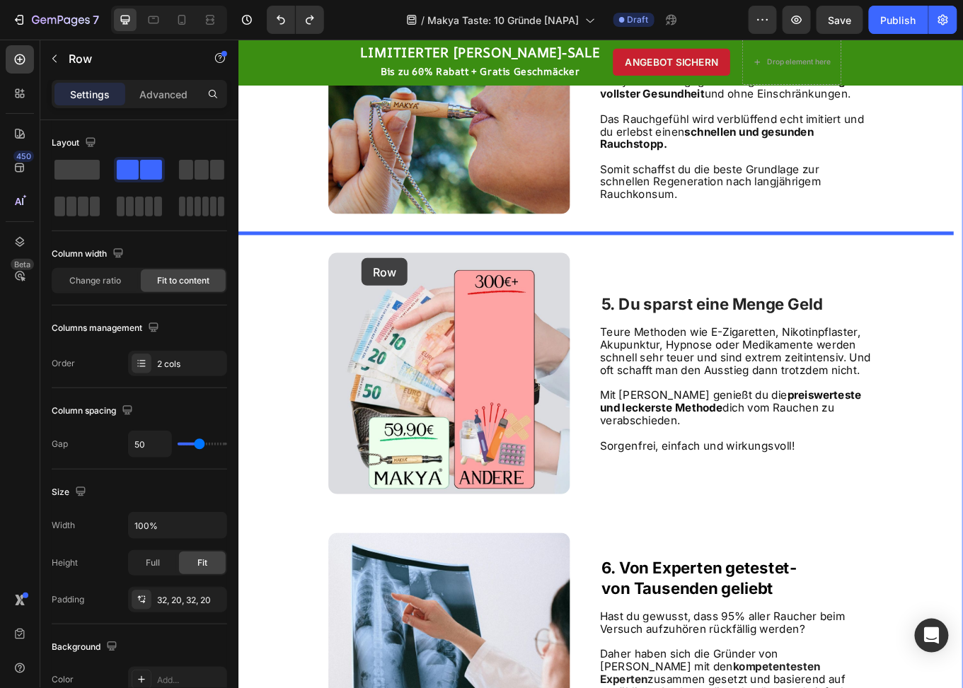
scroll to position [2222, 0]
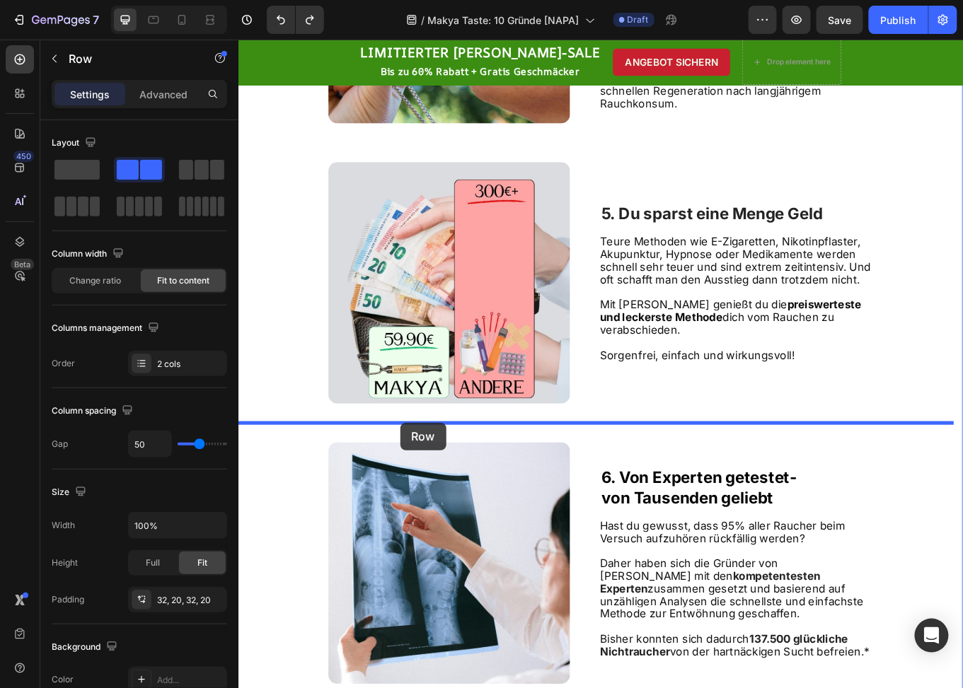
drag, startPoint x: 265, startPoint y: 152, endPoint x: 427, endPoint y: 488, distance: 372.5
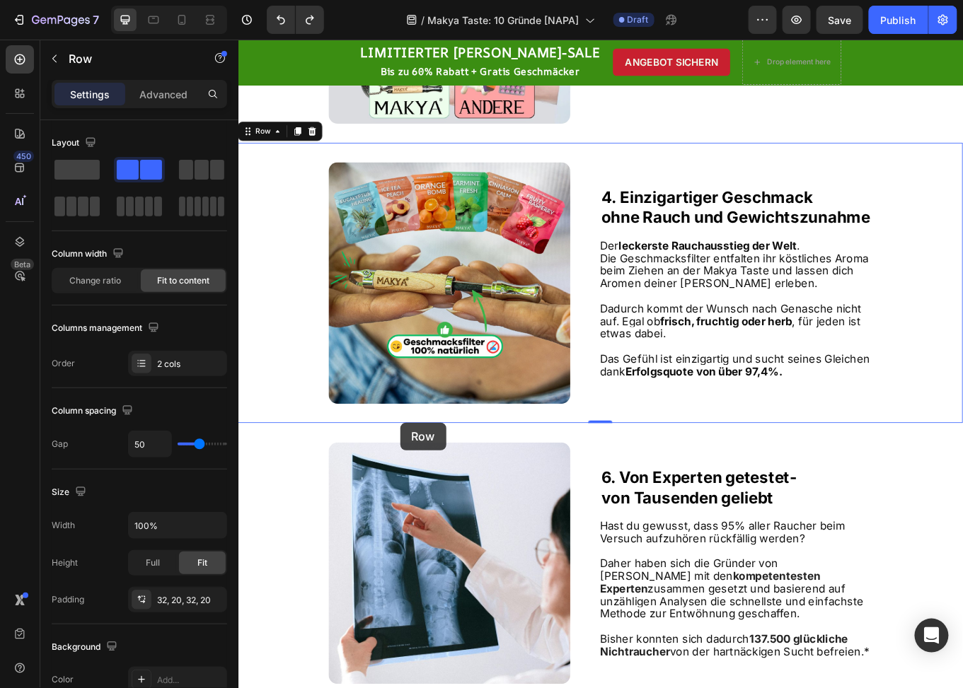
scroll to position [1893, 0]
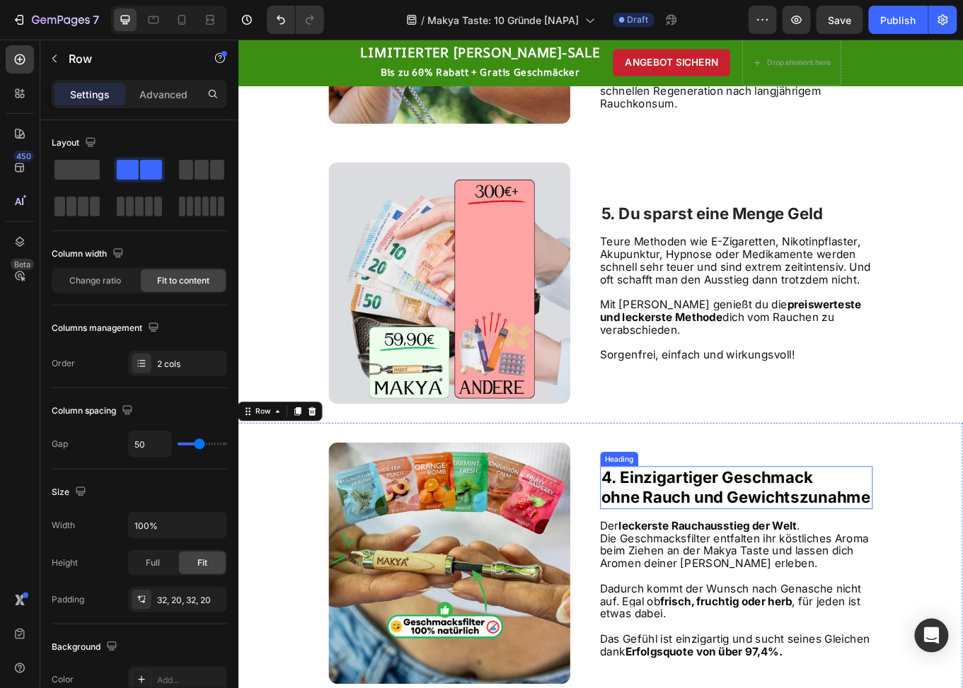
click at [664, 548] on strong "4. Einzigartiger Geschmack" at bounding box center [788, 552] width 248 height 22
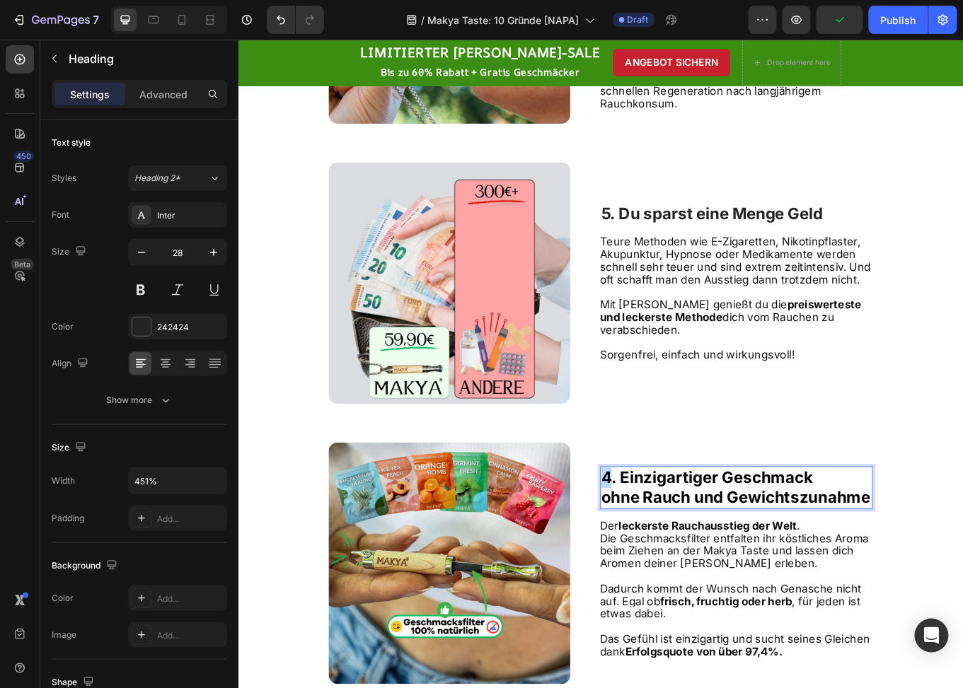
click at [664, 553] on strong "4. Einzigartiger Geschmack" at bounding box center [788, 552] width 248 height 22
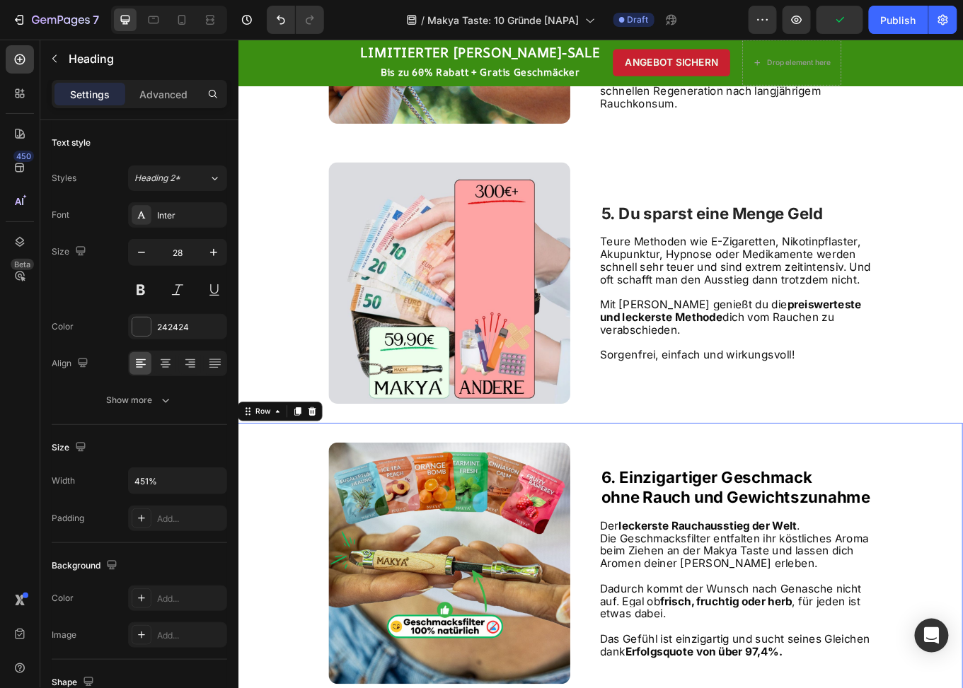
click at [714, 490] on div "Image ⁠⁠⁠⁠⁠⁠⁠ 6. Einzigartiger Geschmack ohne Rauch und Gewichtszunahme Heading…" at bounding box center [662, 652] width 849 height 328
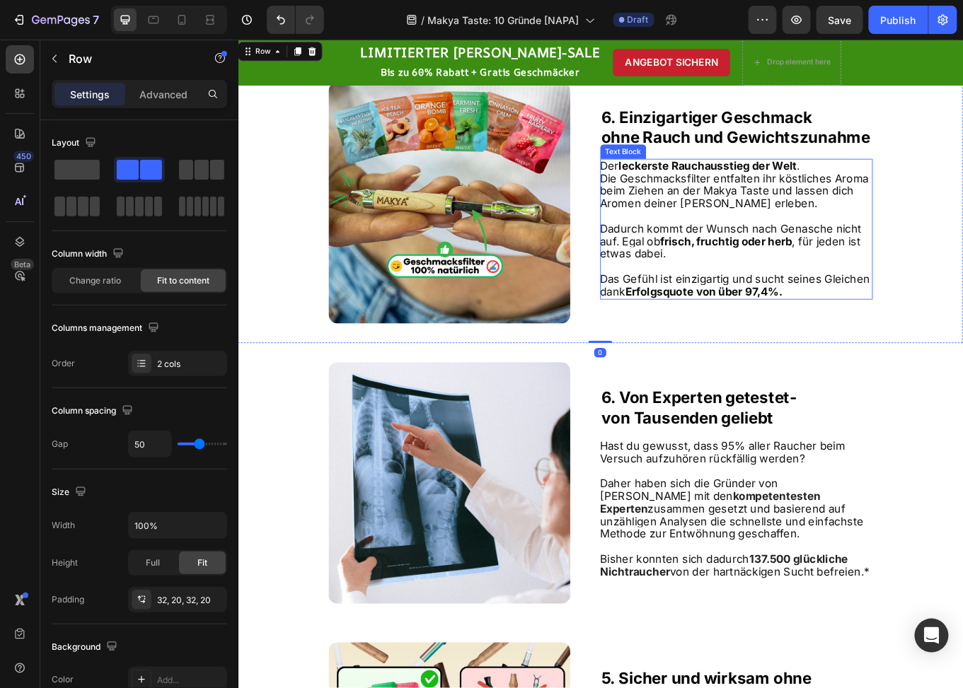
scroll to position [2318, 0]
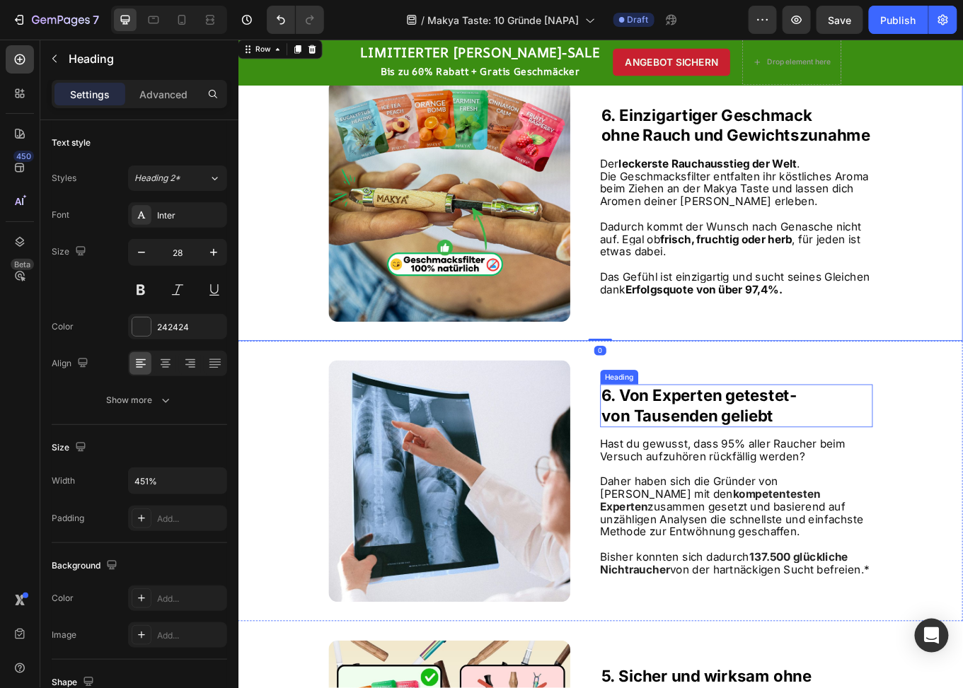
click at [672, 448] on strong "6. Von Experten getestet-" at bounding box center [778, 456] width 229 height 22
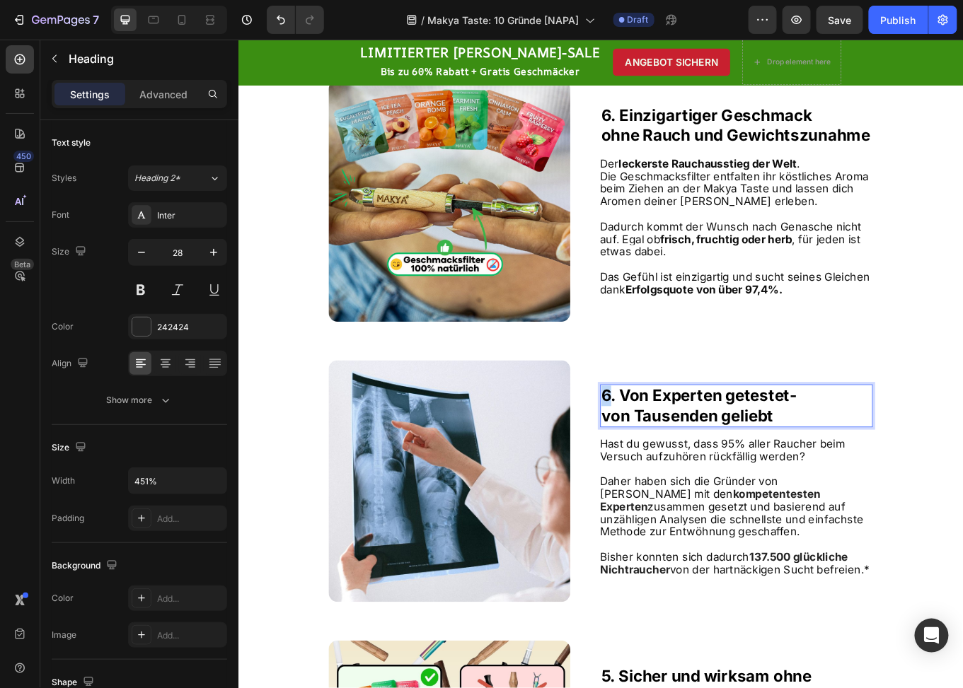
click at [665, 456] on strong "6. Von Experten getestet-" at bounding box center [778, 456] width 229 height 22
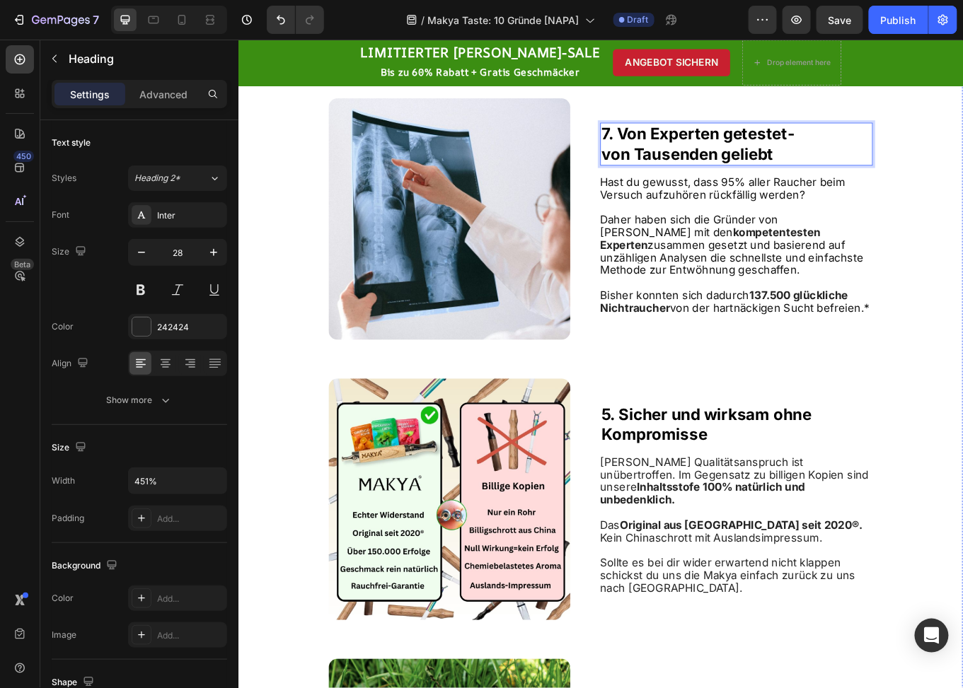
scroll to position [2672, 0]
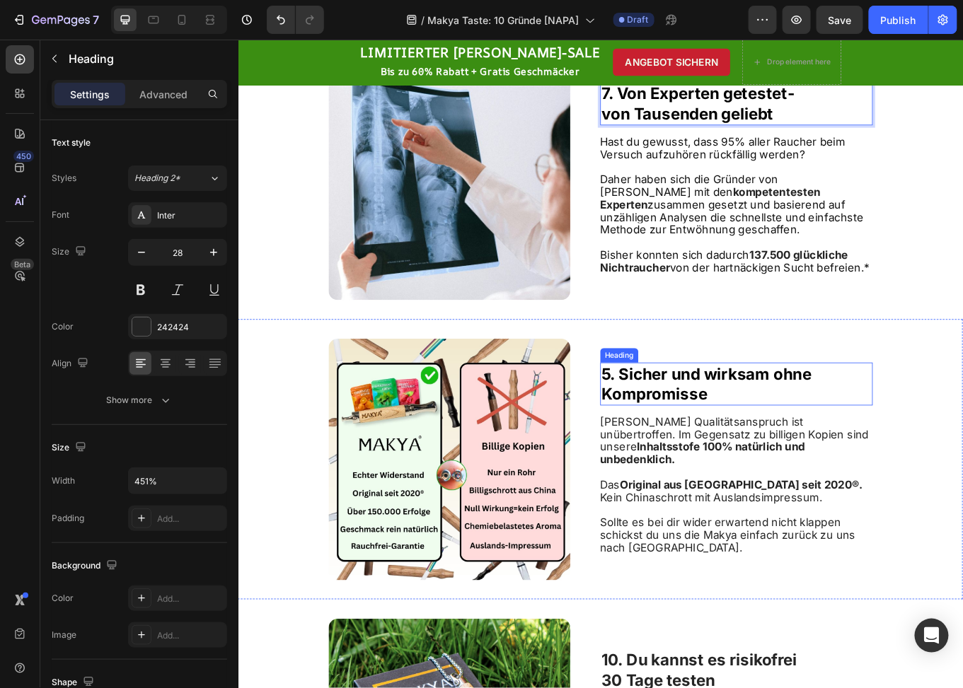
click at [670, 432] on strong "5. Sicher und wirksam ohne" at bounding box center [787, 431] width 246 height 22
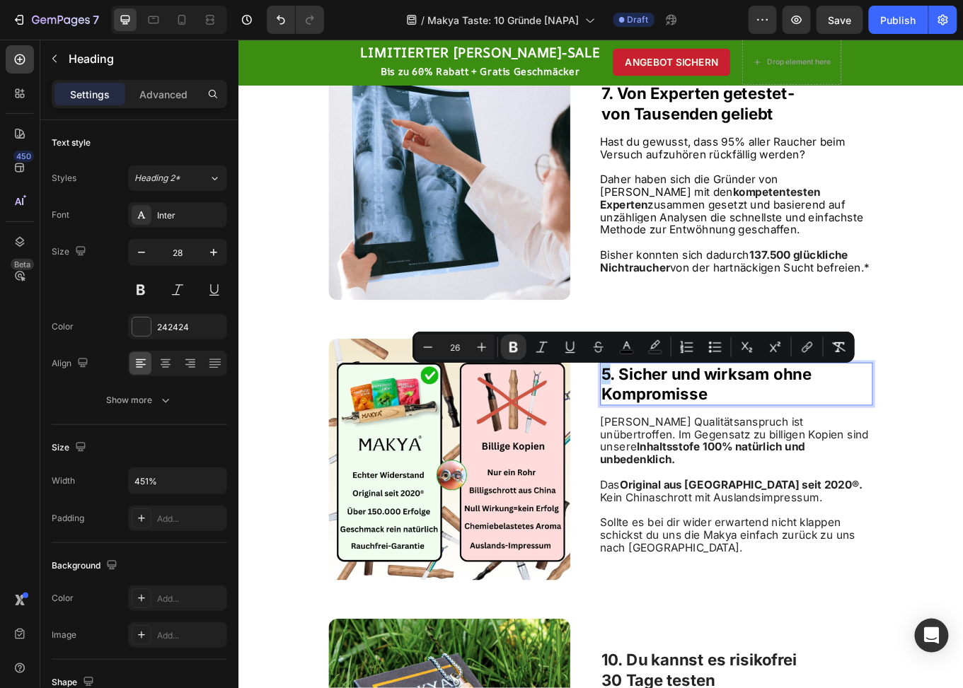
click at [666, 434] on strong "5. Sicher und wirksam ohne" at bounding box center [787, 431] width 246 height 22
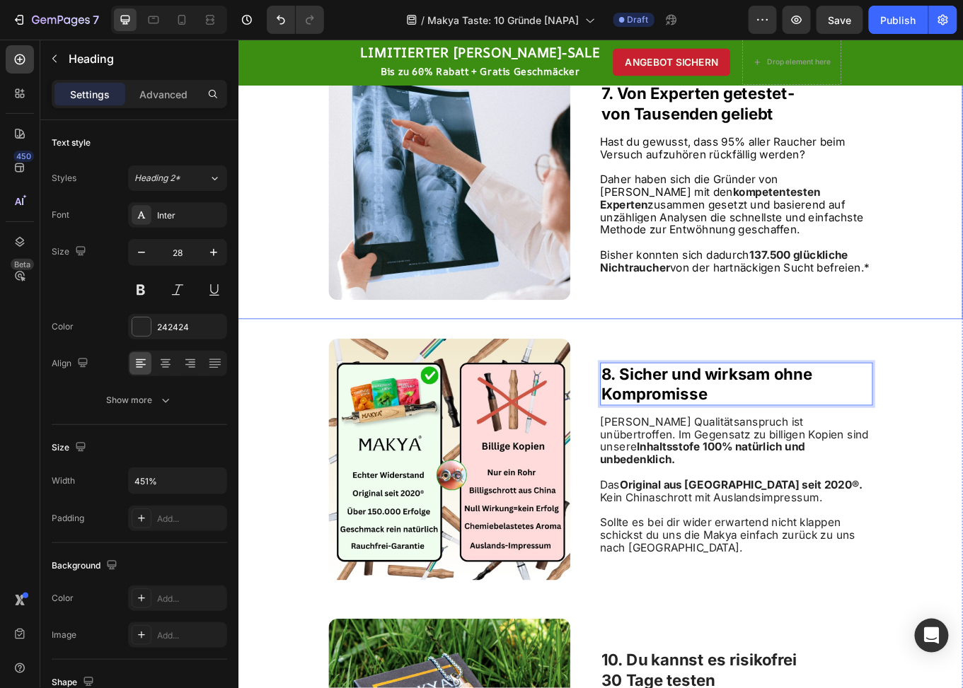
click at [696, 352] on div "Image ⁠⁠⁠⁠⁠⁠⁠ 7. Von Experten getestet- von Tausenden geliebt Heading Hast du g…" at bounding box center [662, 202] width 849 height 328
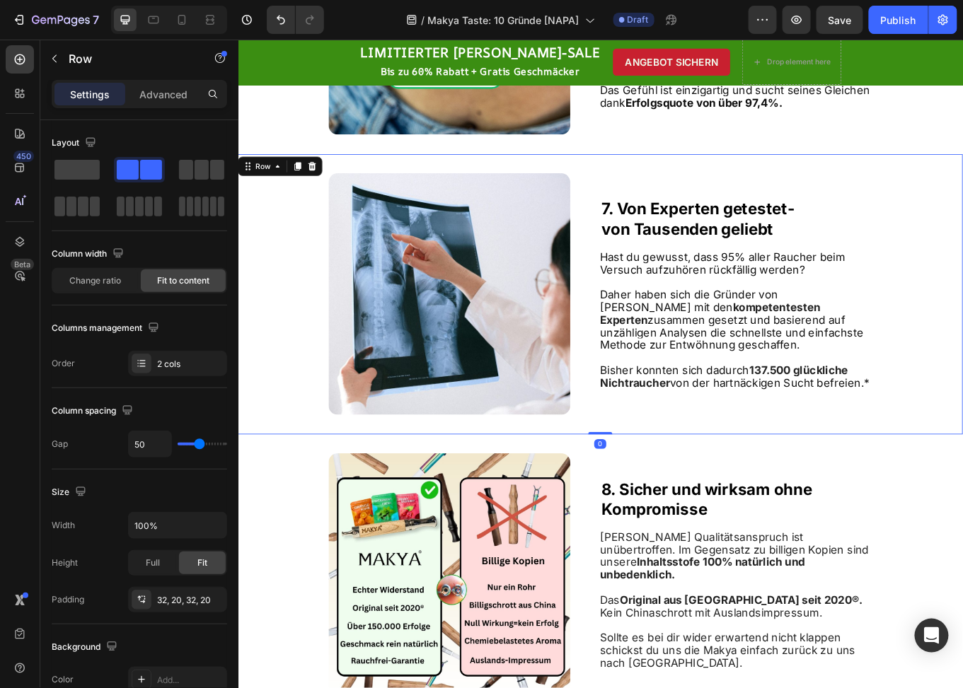
scroll to position [2459, 0]
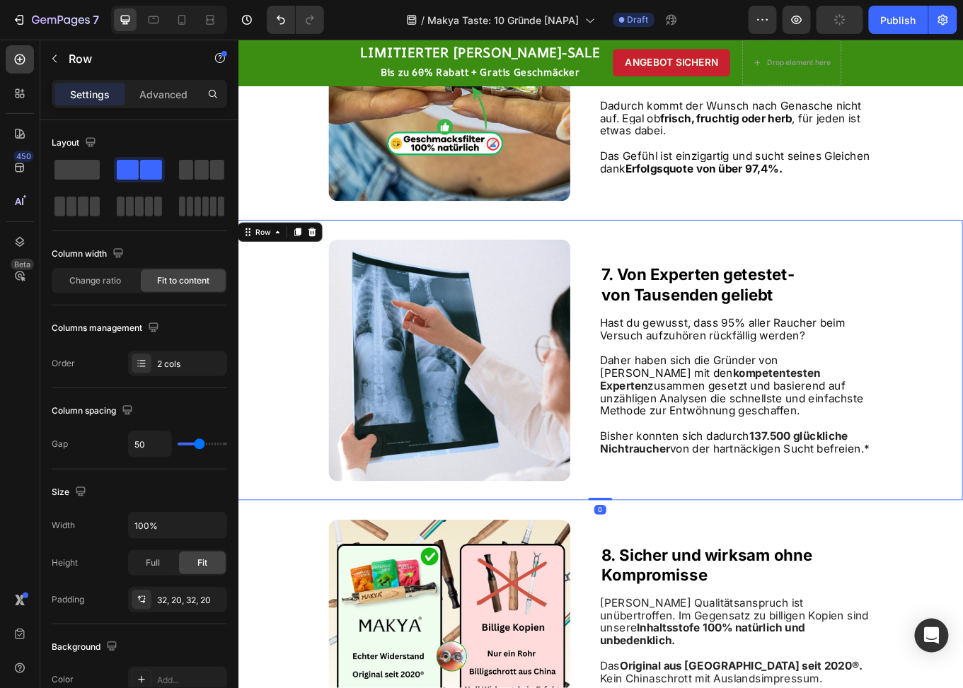
click at [651, 278] on div "Image ⁠⁠⁠⁠⁠⁠⁠ 7. Von Experten getestet- von Tausenden geliebt Heading Hast du g…" at bounding box center [662, 414] width 849 height 328
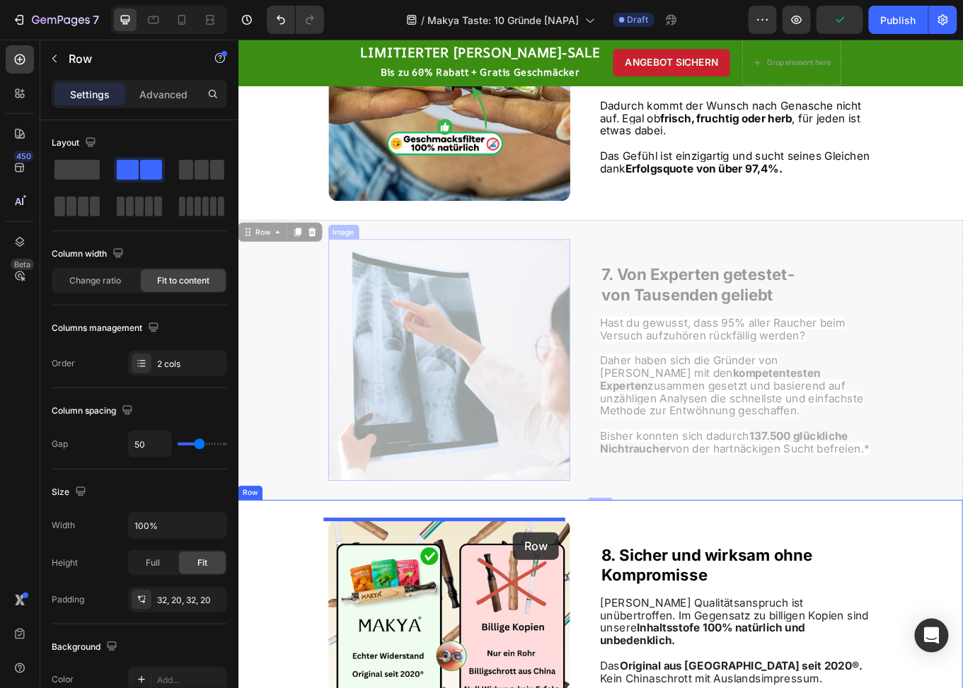
scroll to position [2813, 0]
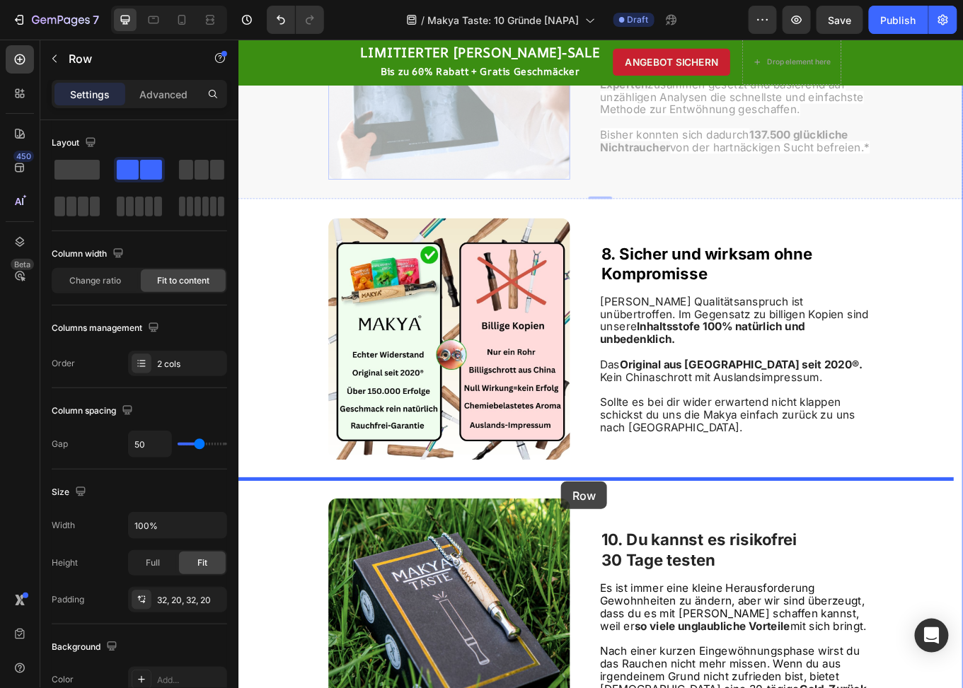
drag, startPoint x: 272, startPoint y: 265, endPoint x: 616, endPoint y: 557, distance: 450.3
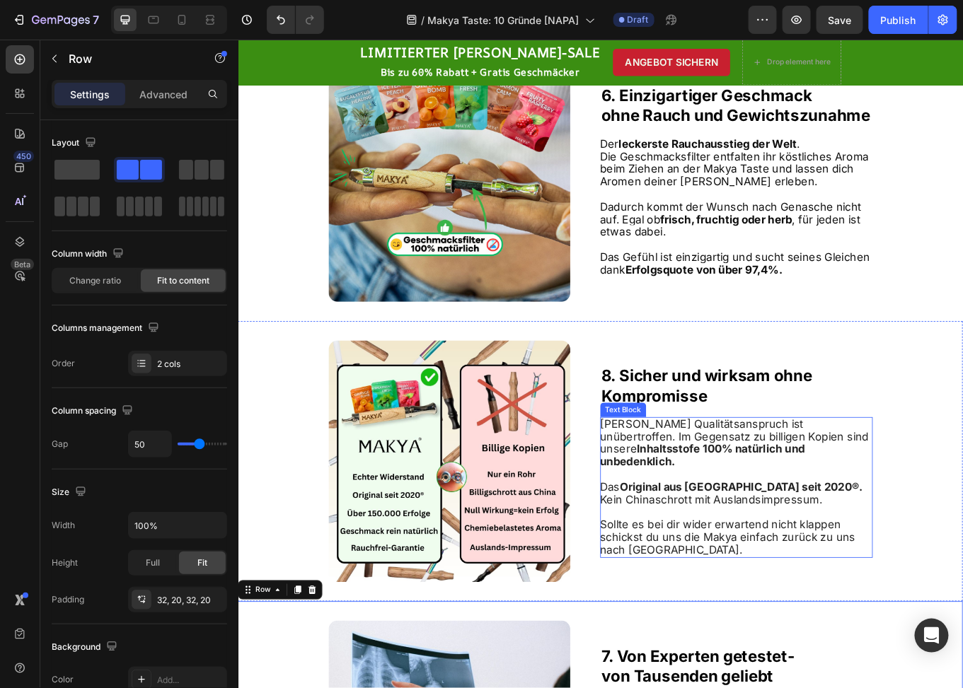
scroll to position [2343, 0]
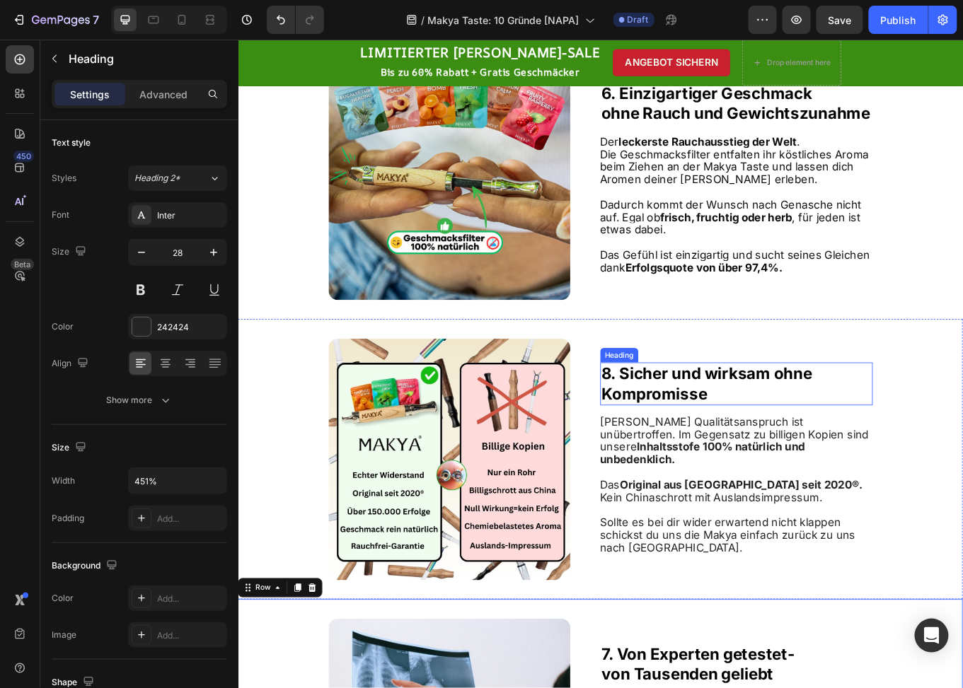
click at [664, 431] on strong "8. Sicher und wirksam ohne" at bounding box center [787, 431] width 247 height 22
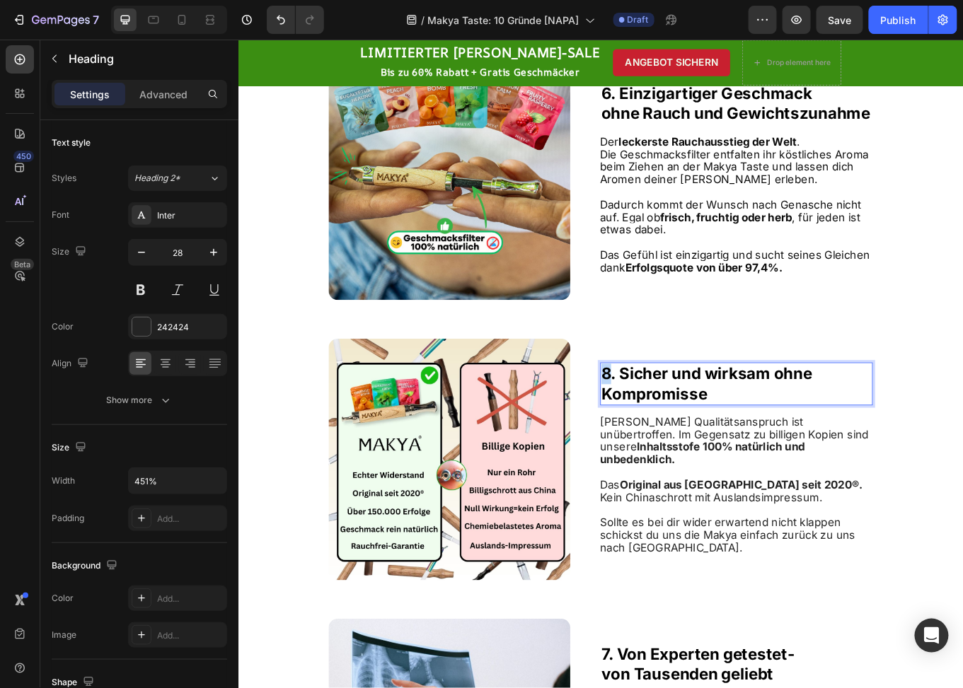
click at [664, 437] on strong "8. Sicher und wirksam ohne" at bounding box center [787, 431] width 247 height 22
click at [707, 302] on strong "Erfolgsquote von über 97,4%." at bounding box center [784, 306] width 184 height 15
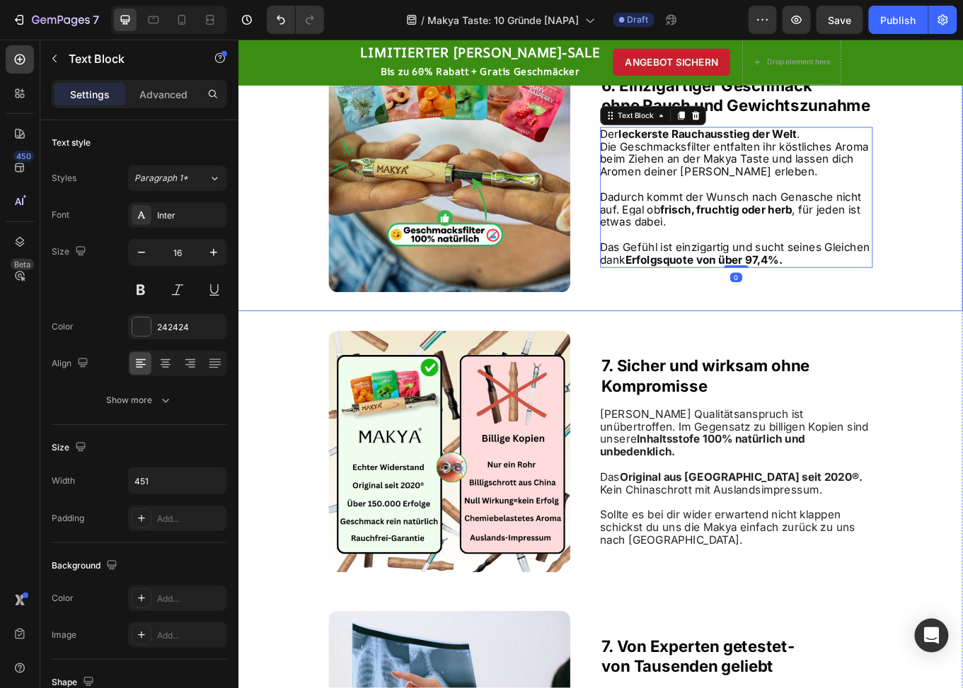
scroll to position [2626, 0]
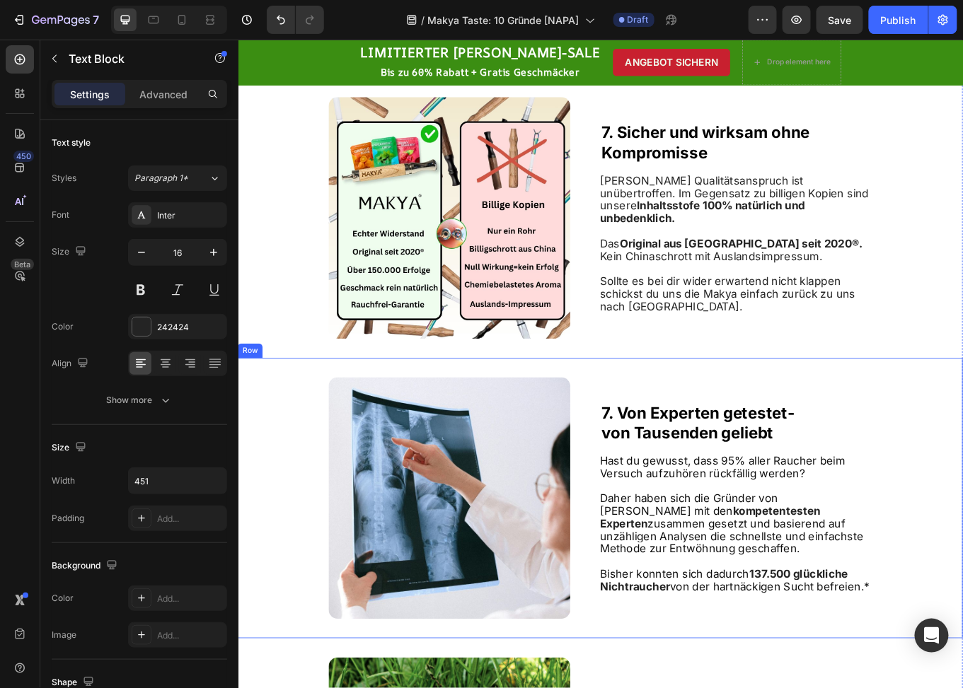
click at [664, 458] on div "⁠⁠⁠⁠⁠⁠⁠ 7. Von Experten getestet- von Tausenden geliebt Heading Hast du gewusst…" at bounding box center [821, 575] width 319 height 283
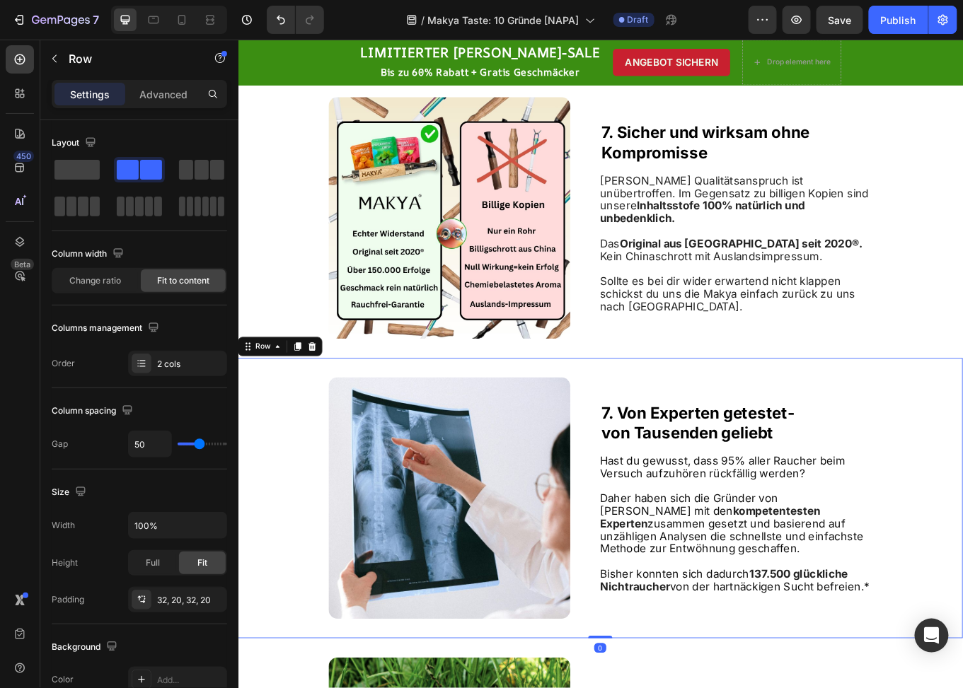
click at [664, 458] on div "⁠⁠⁠⁠⁠⁠⁠ 7. Von Experten getestet- von Tausenden geliebt Heading Hast du gewusst…" at bounding box center [821, 575] width 319 height 283
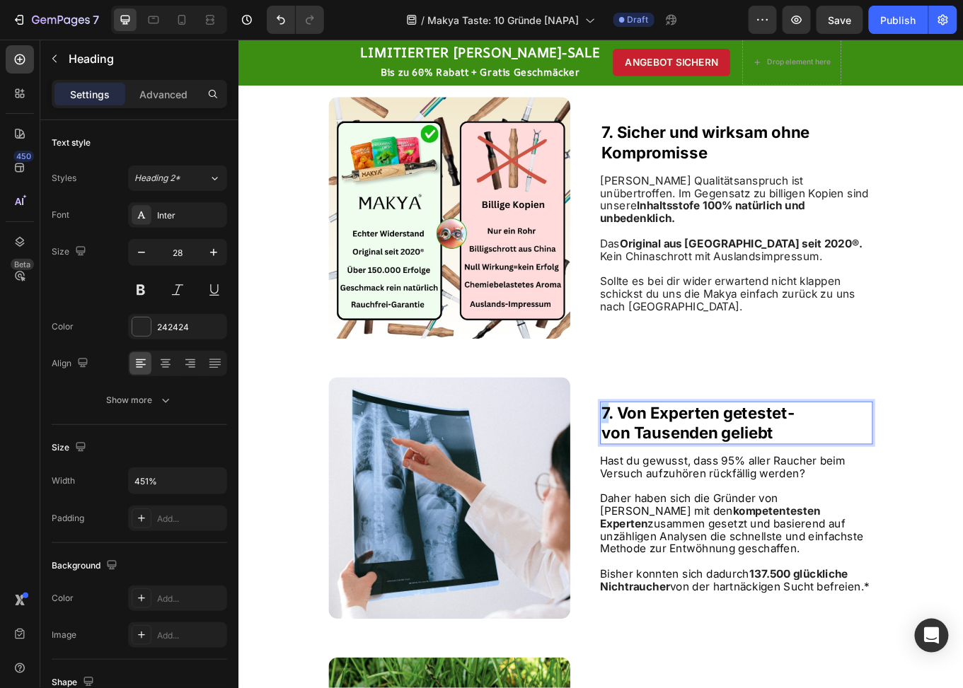
click at [664, 473] on strong "7. Von Experten getestet-" at bounding box center [777, 476] width 226 height 22
click at [724, 256] on p at bounding box center [821, 263] width 318 height 15
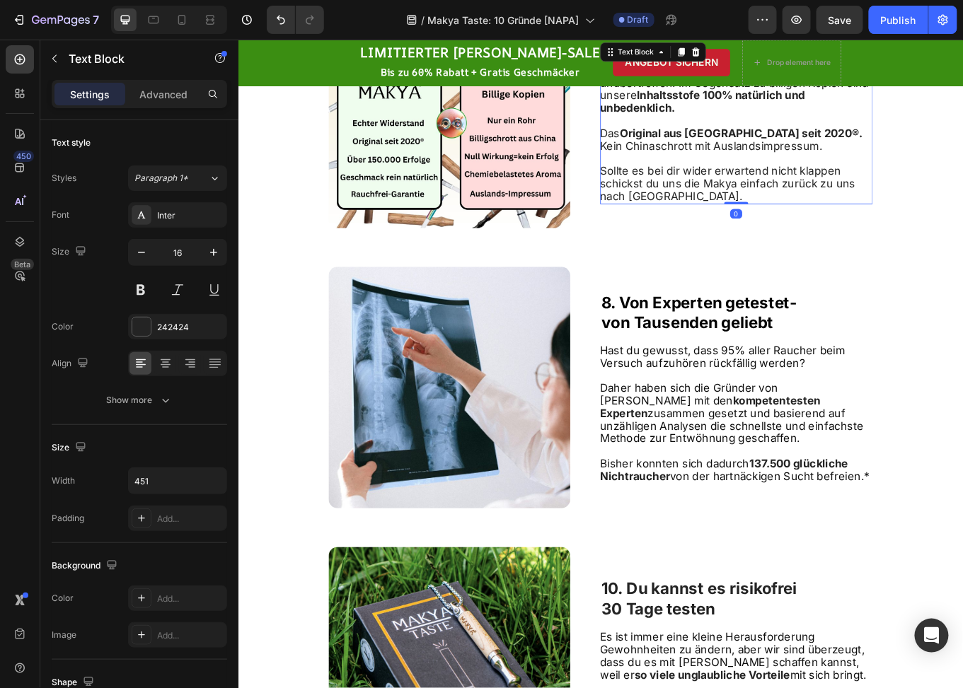
scroll to position [2909, 0]
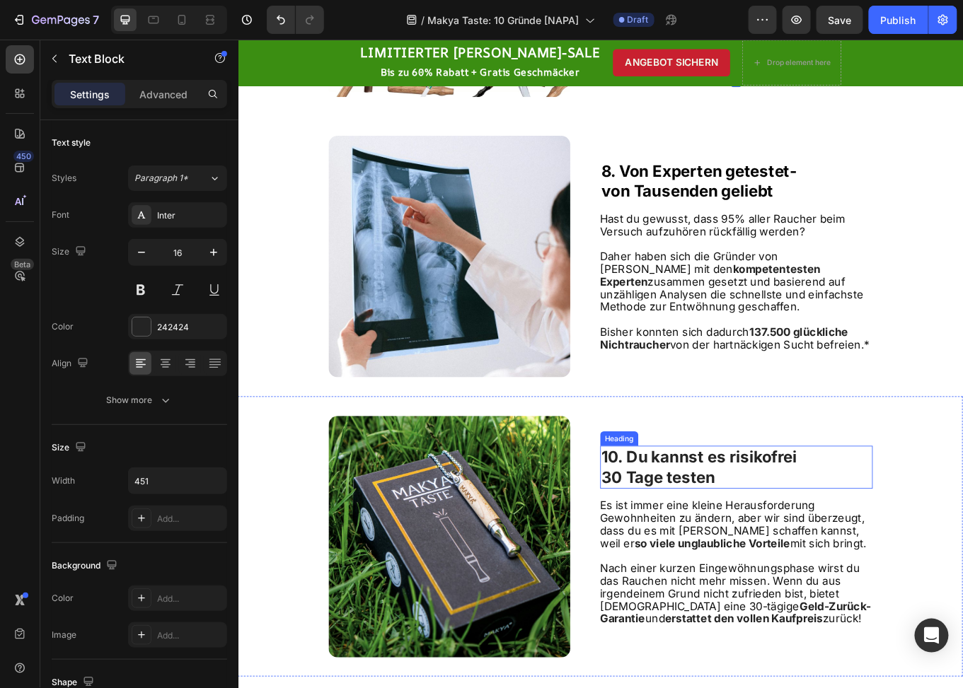
click at [664, 517] on strong "10. Du kannst es risikofrei" at bounding box center [778, 528] width 229 height 22
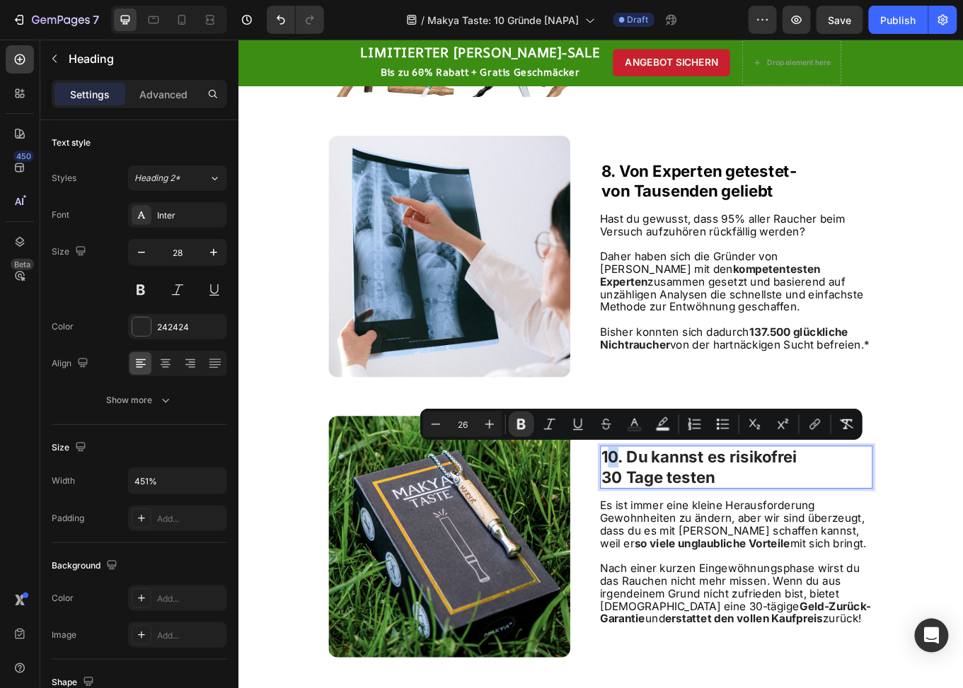
drag, startPoint x: 679, startPoint y: 522, endPoint x: 663, endPoint y: 521, distance: 15.6
click at [664, 521] on strong "10. Du kannst es risikofrei" at bounding box center [778, 528] width 229 height 22
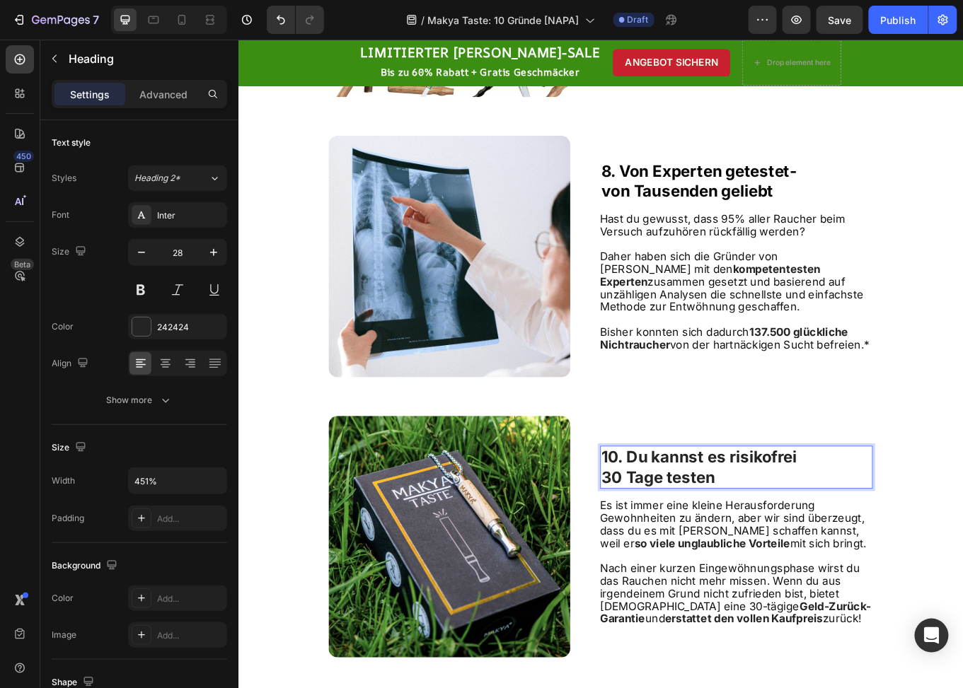
click at [679, 524] on strong "10. Du kannst es risikofrei" at bounding box center [778, 528] width 229 height 22
click at [759, 379] on span "Bisher konnten sich dadurch" at bounding box center [749, 381] width 175 height 15
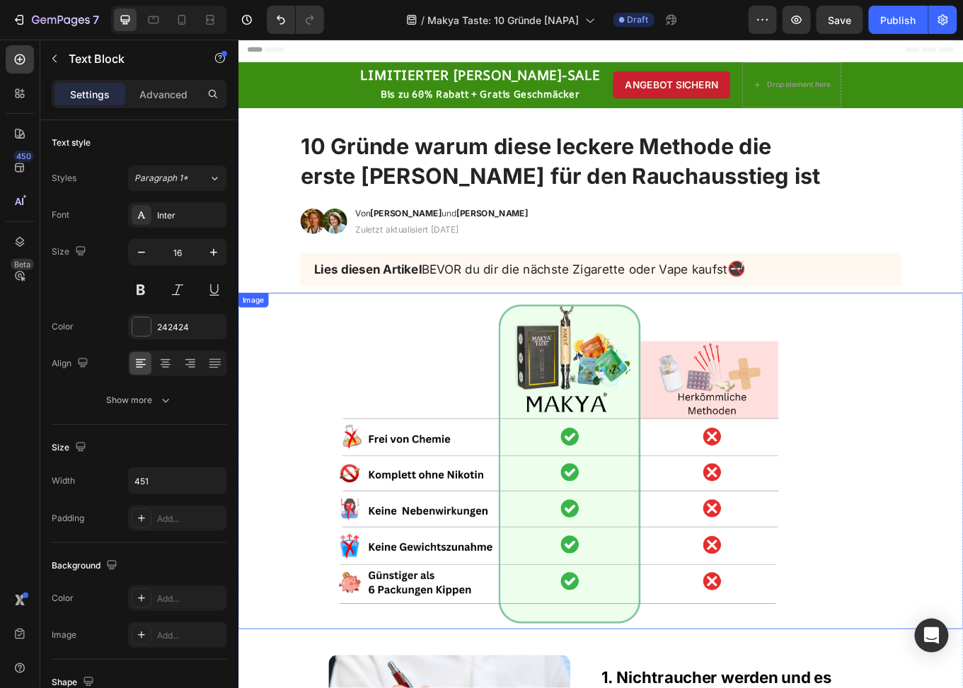
scroll to position [0, 0]
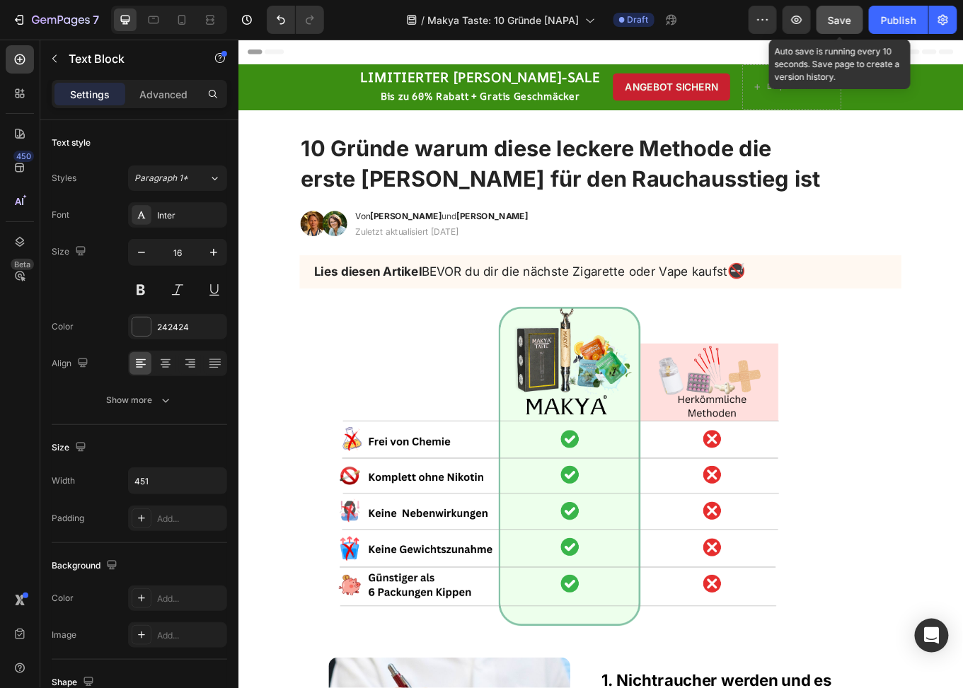
click at [836, 19] on span "Save" at bounding box center [840, 20] width 23 height 12
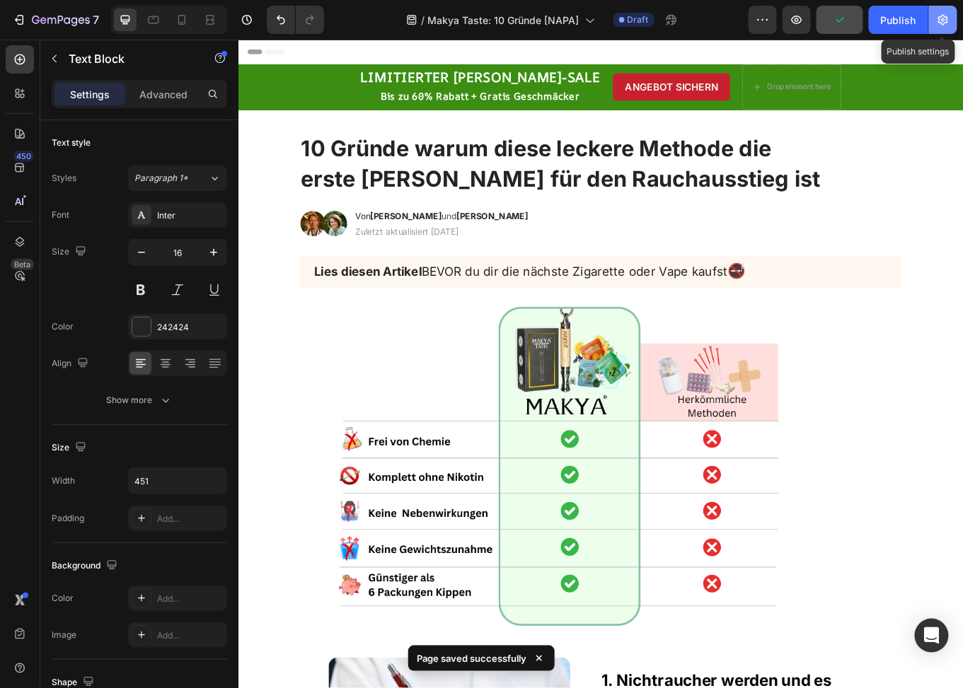
click at [942, 21] on icon "button" at bounding box center [943, 20] width 14 height 14
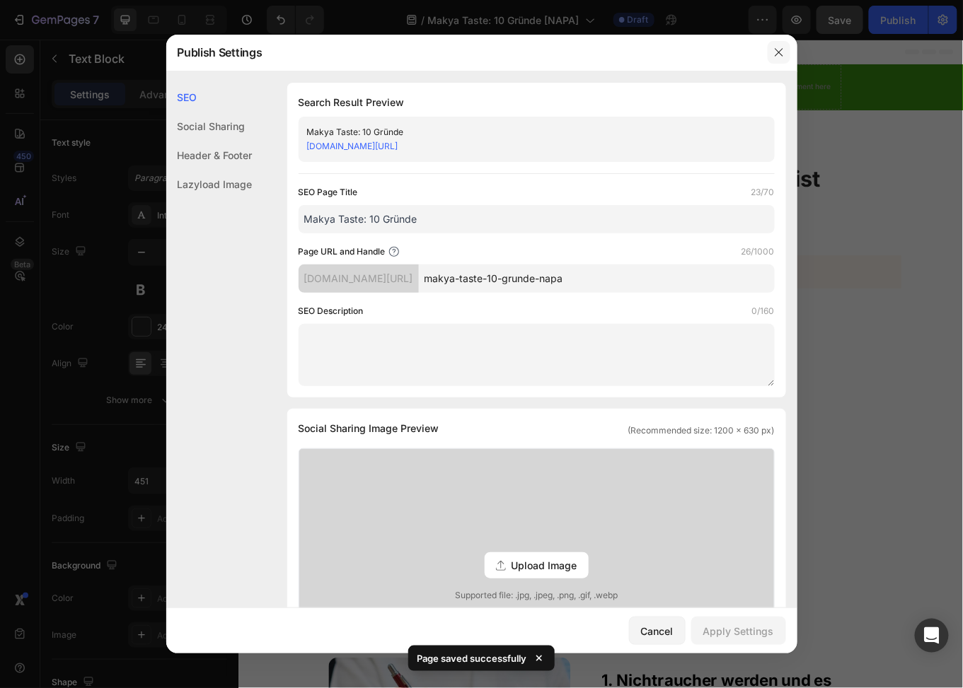
drag, startPoint x: 777, startPoint y: 52, endPoint x: 664, endPoint y: 18, distance: 117.5
click at [777, 52] on icon "button" at bounding box center [778, 52] width 11 height 11
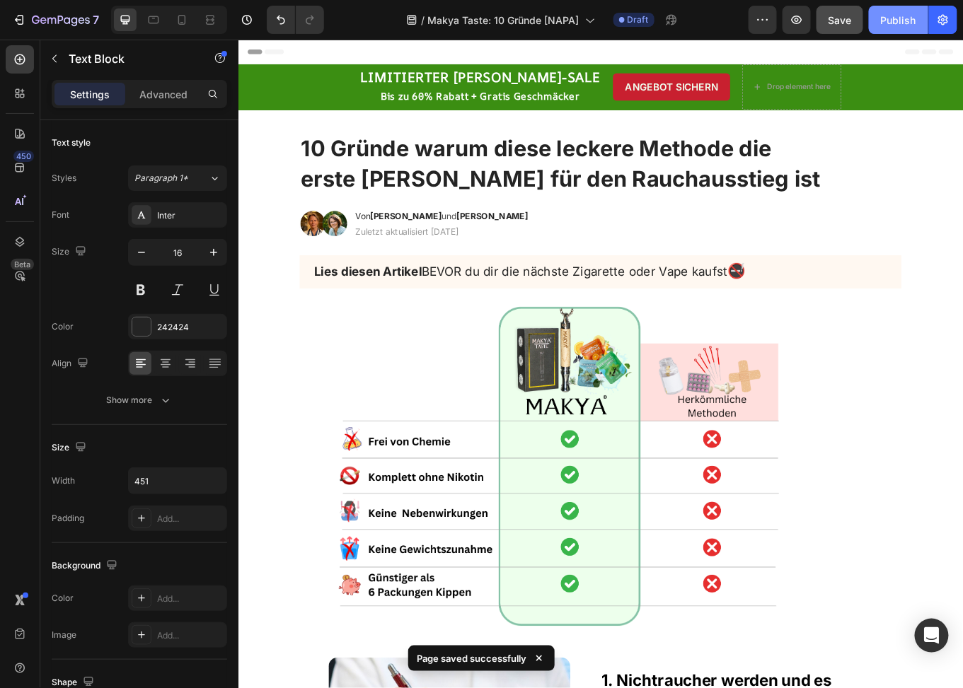
click at [884, 21] on div "Publish" at bounding box center [898, 20] width 35 height 15
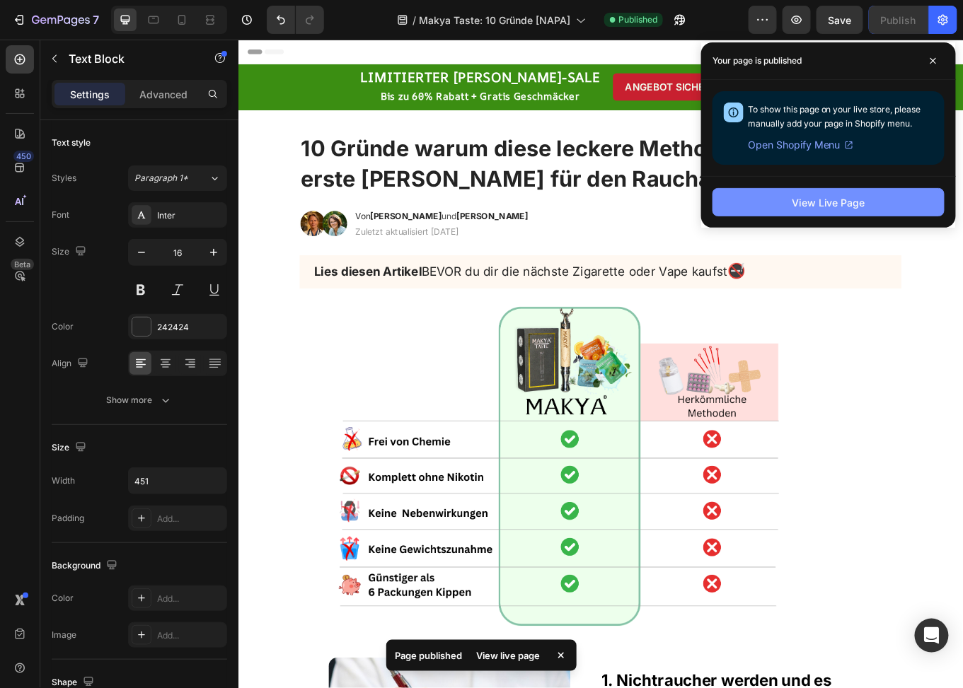
click at [819, 195] on div "View Live Page" at bounding box center [829, 202] width 74 height 15
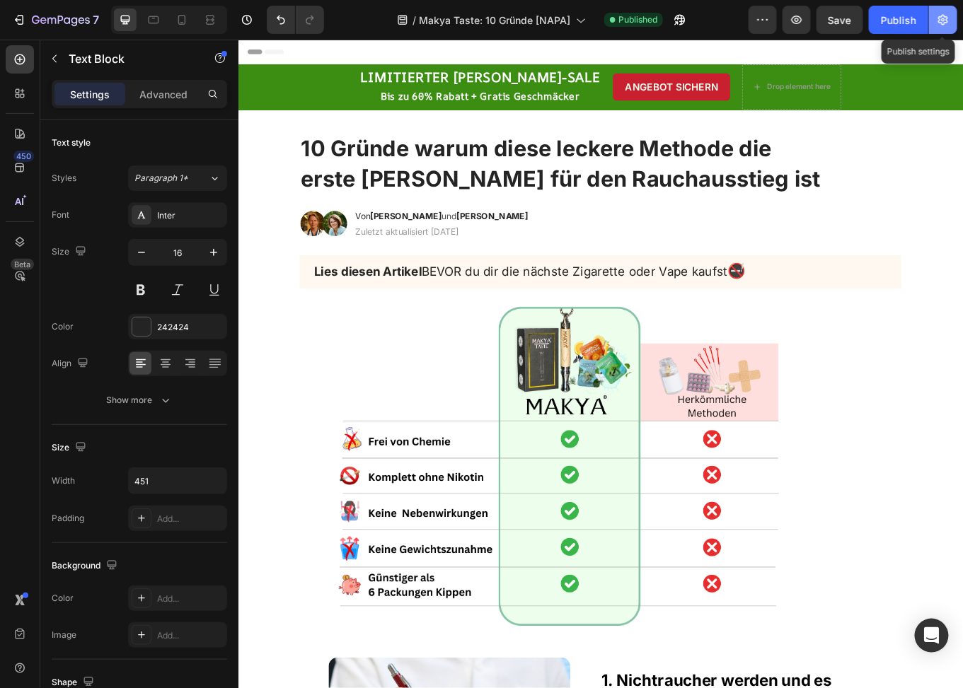
click at [940, 22] on icon "button" at bounding box center [943, 20] width 10 height 11
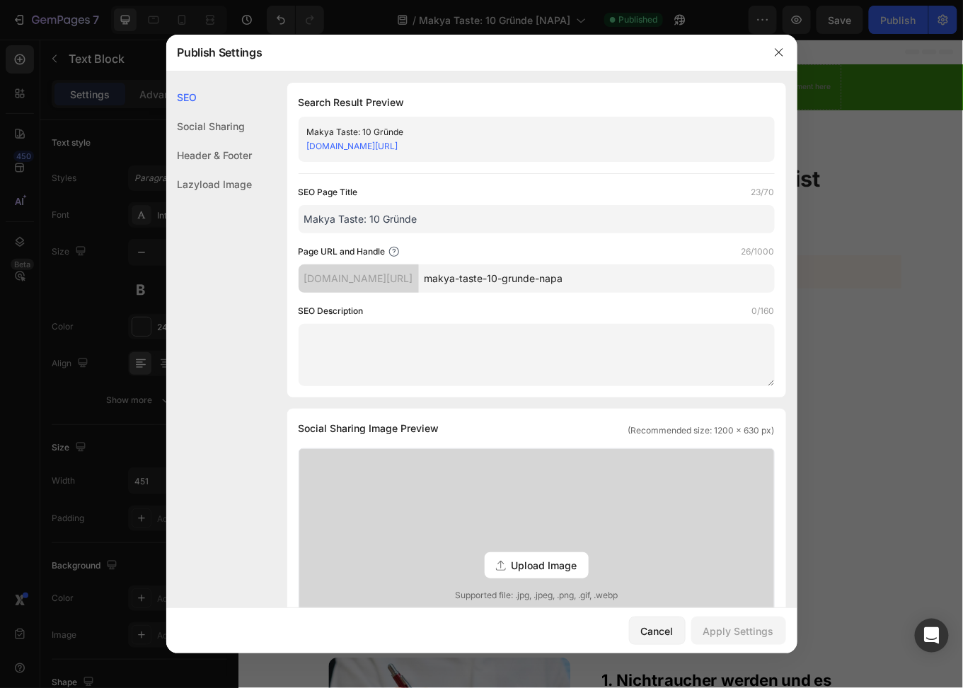
click at [533, 277] on input "makya-taste-10-grunde-napa" at bounding box center [597, 279] width 356 height 28
type input "makya-taste-9-grunde-napa"
click at [370, 219] on input "Makya Taste: 10 Gründe" at bounding box center [537, 219] width 476 height 28
type input "Makya Taste: 9 Gründe"
click at [715, 628] on div "Apply Settings" at bounding box center [738, 631] width 71 height 15
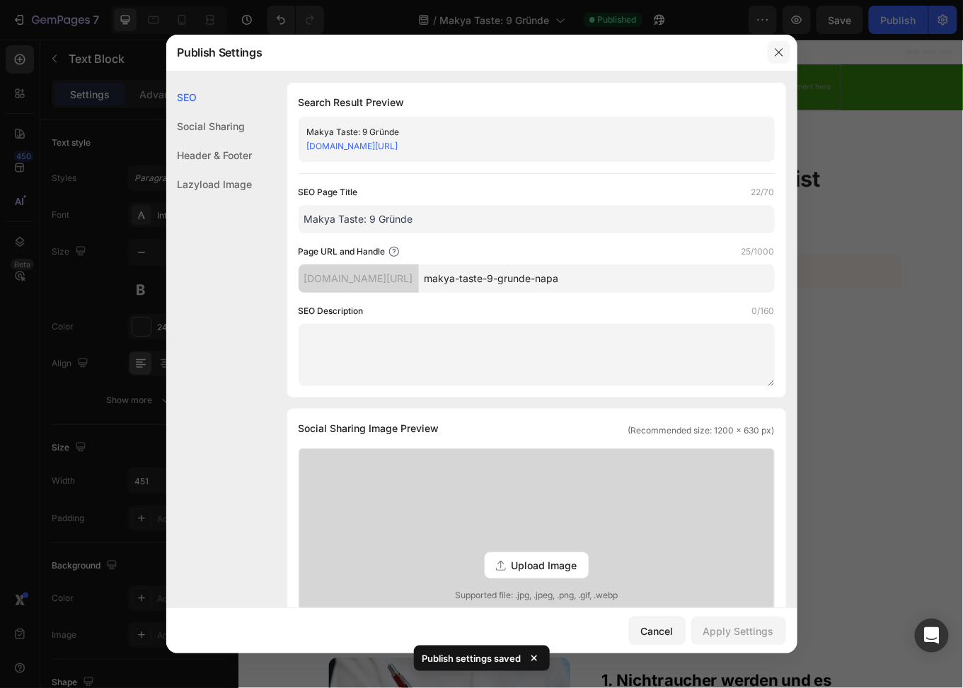
click at [781, 53] on icon "button" at bounding box center [778, 52] width 11 height 11
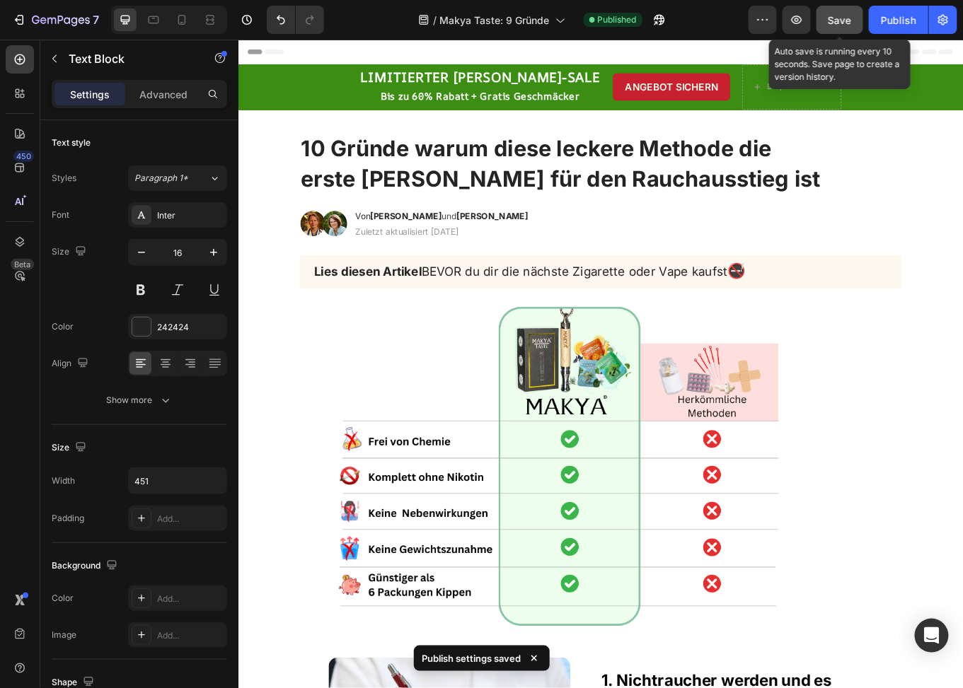
click at [839, 20] on span "Save" at bounding box center [840, 20] width 23 height 12
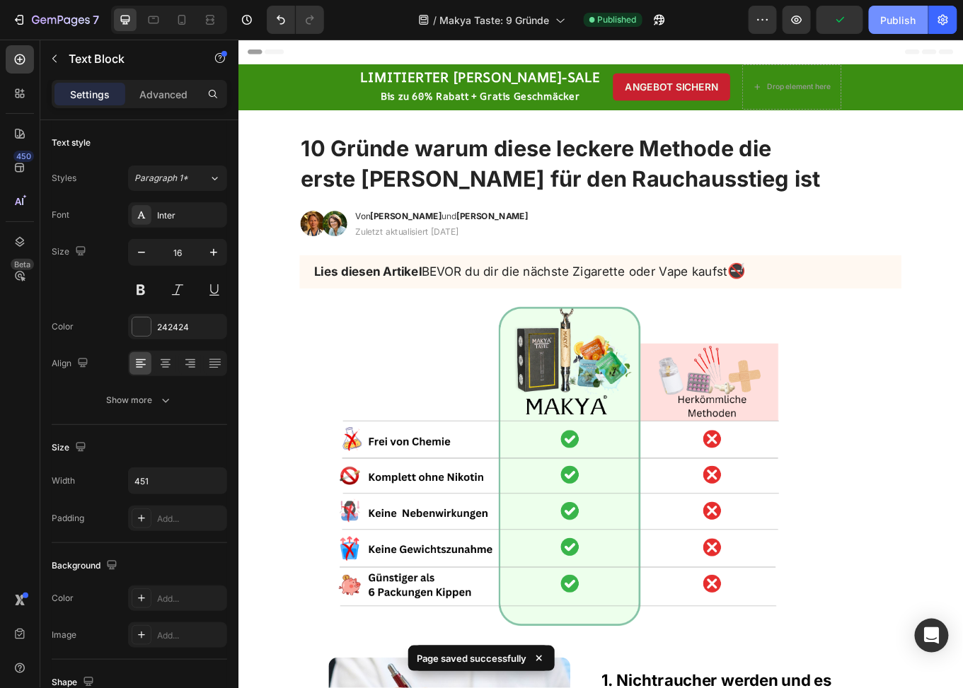
click at [903, 20] on div "Publish" at bounding box center [898, 20] width 35 height 15
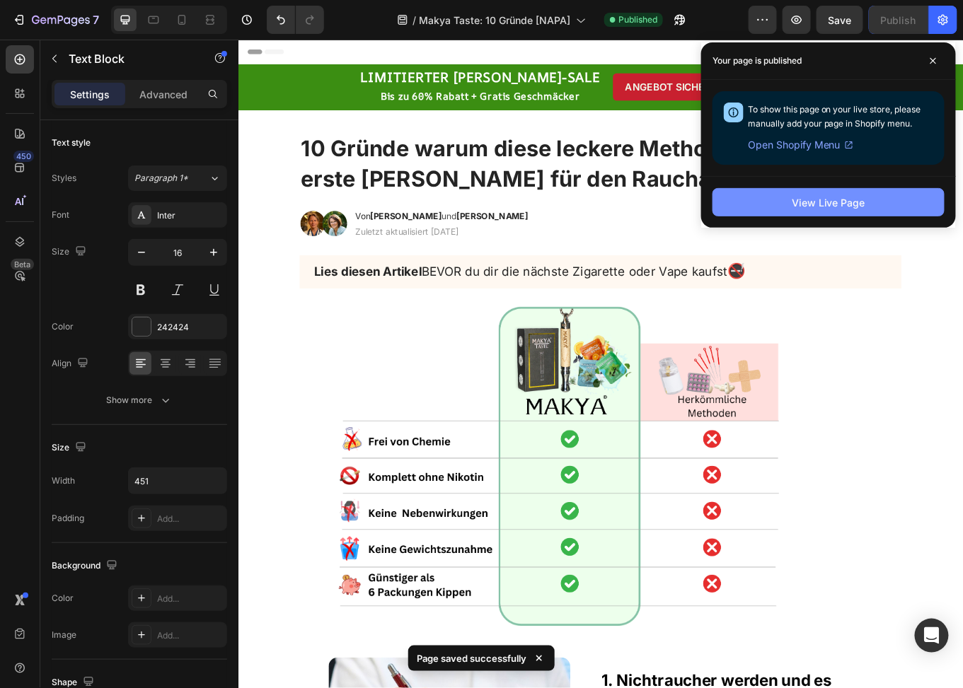
click at [812, 202] on div "View Live Page" at bounding box center [829, 202] width 74 height 15
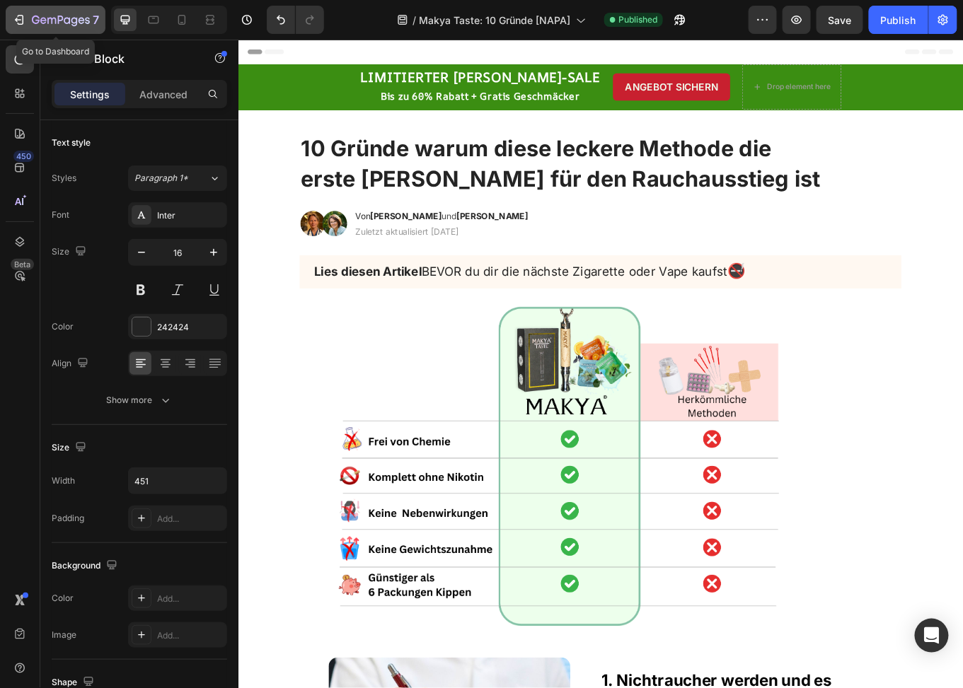
click at [51, 23] on icon "button" at bounding box center [51, 21] width 8 height 6
